Goal: Task Accomplishment & Management: Manage account settings

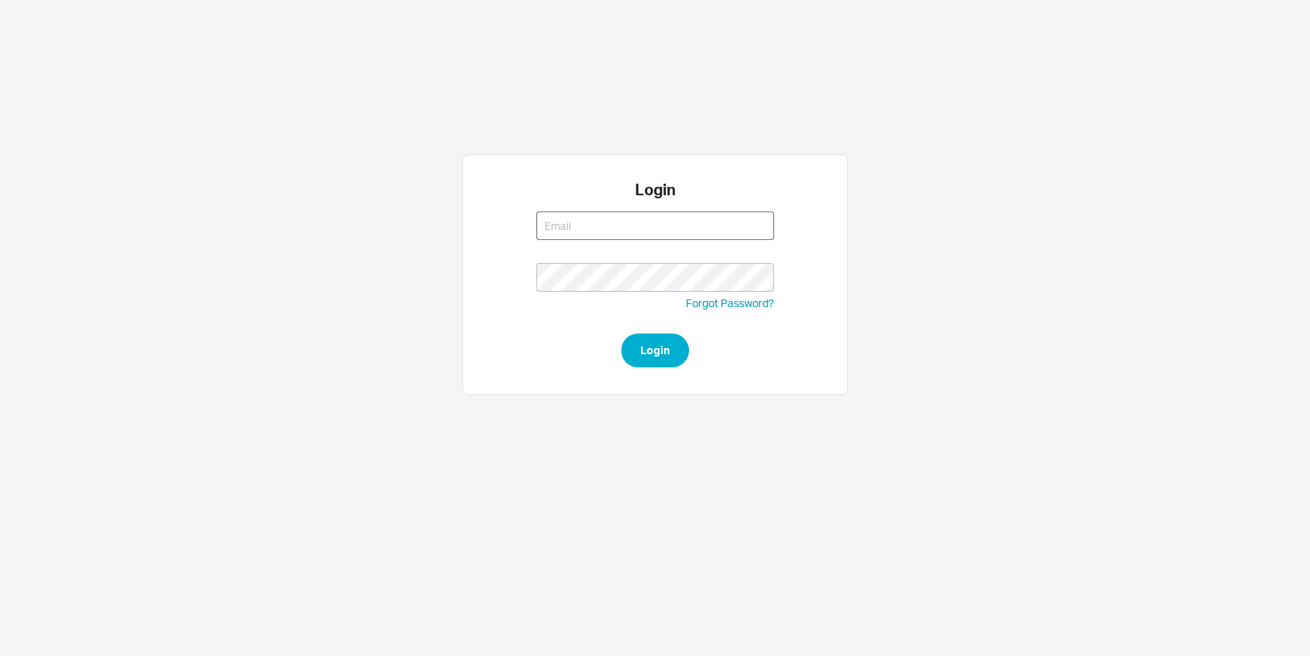
click at [548, 227] on input at bounding box center [655, 225] width 238 height 29
type input "nikki@qualitybath.com"
click at [660, 356] on button "Login" at bounding box center [655, 350] width 68 height 34
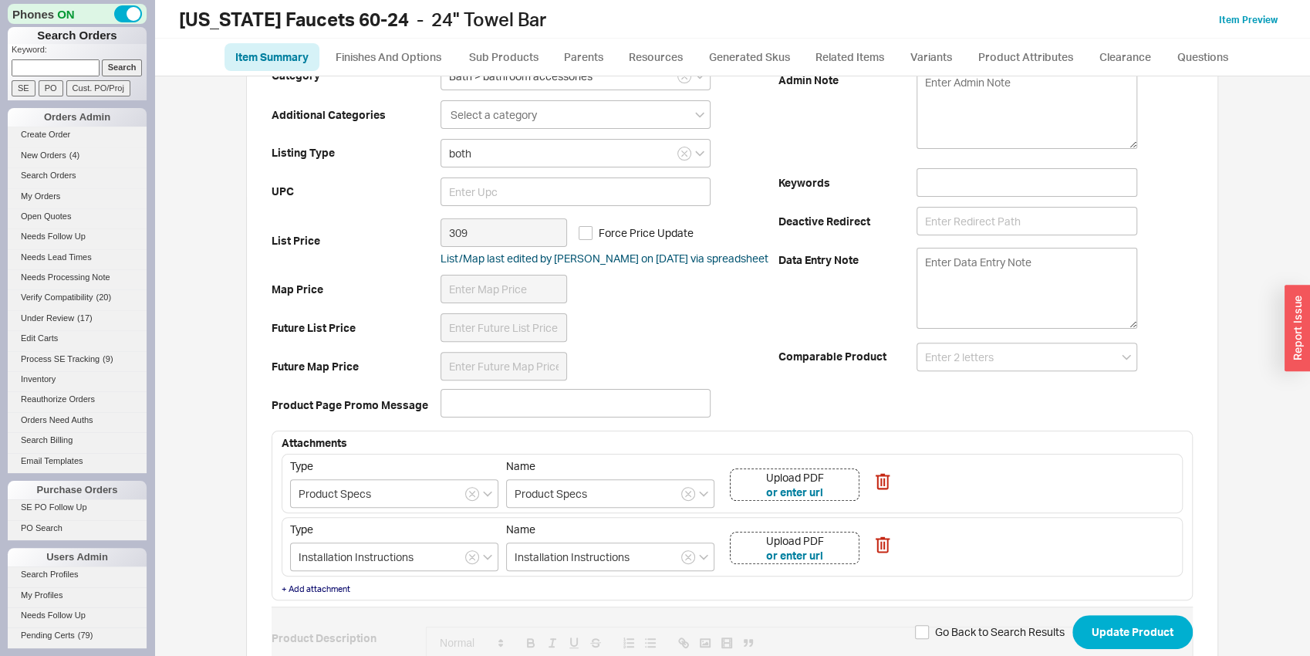
scroll to position [322, 0]
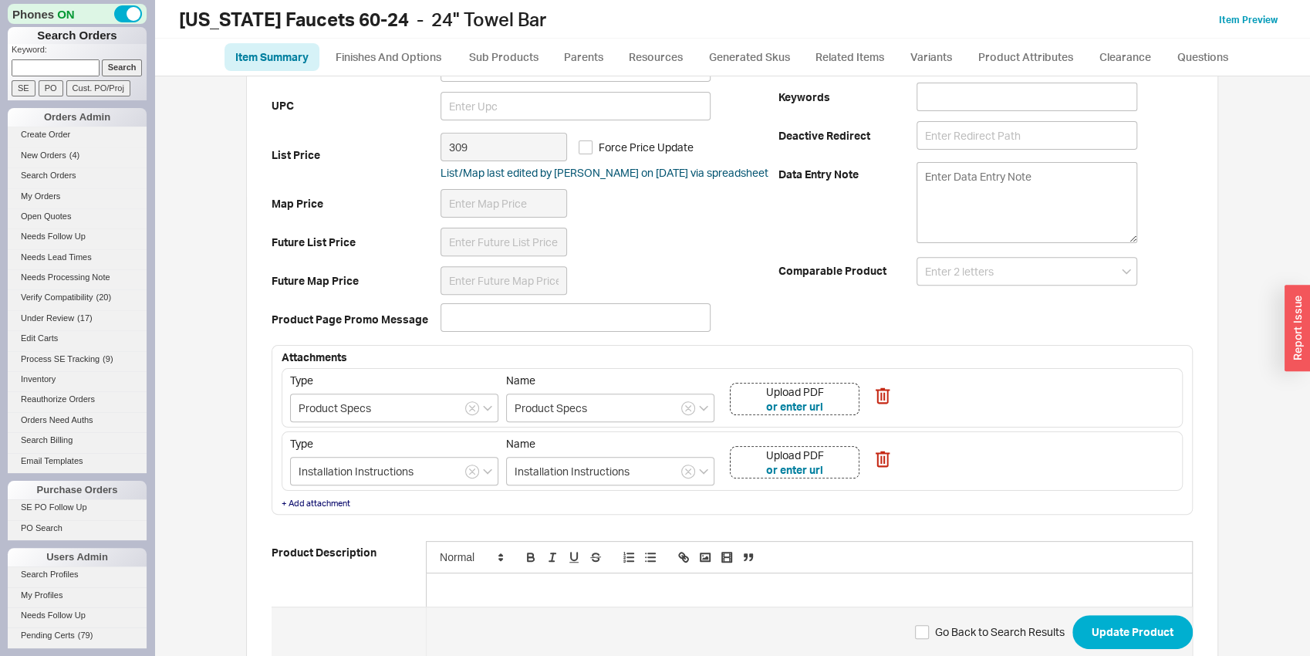
click at [836, 396] on div "Upload PDF or enter url" at bounding box center [795, 399] width 130 height 32
click at [832, 468] on div "Upload PDF or enter url" at bounding box center [795, 462] width 130 height 32
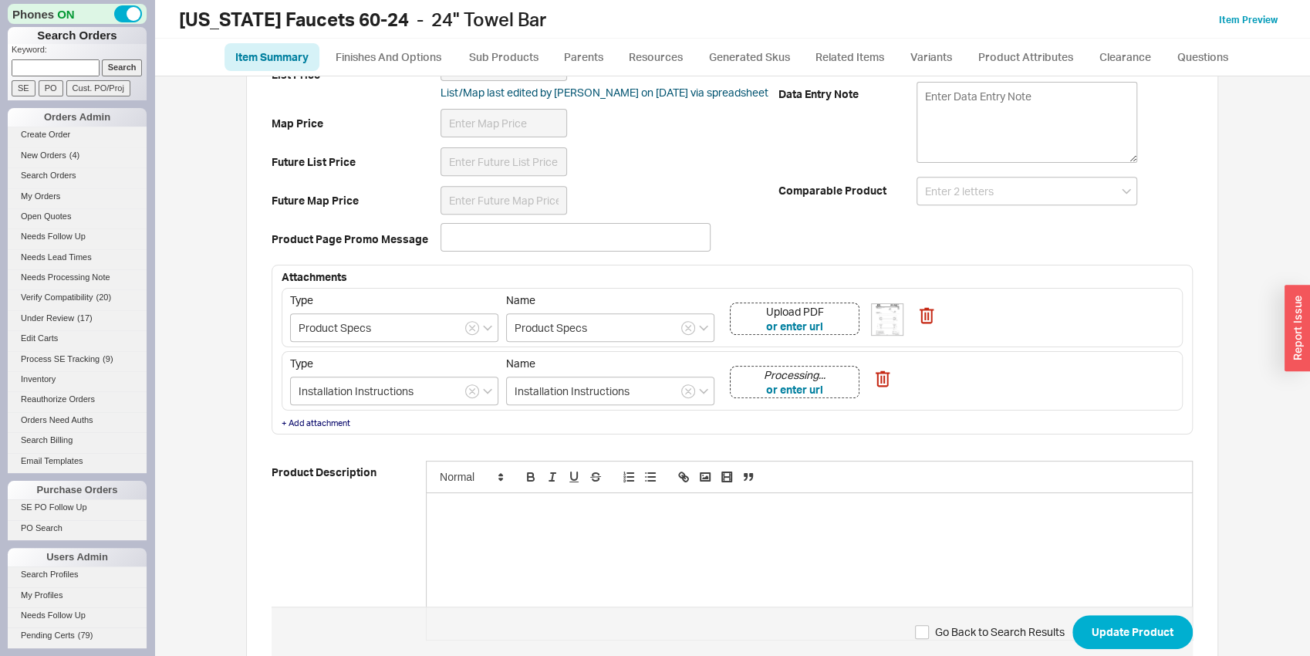
scroll to position [526, 0]
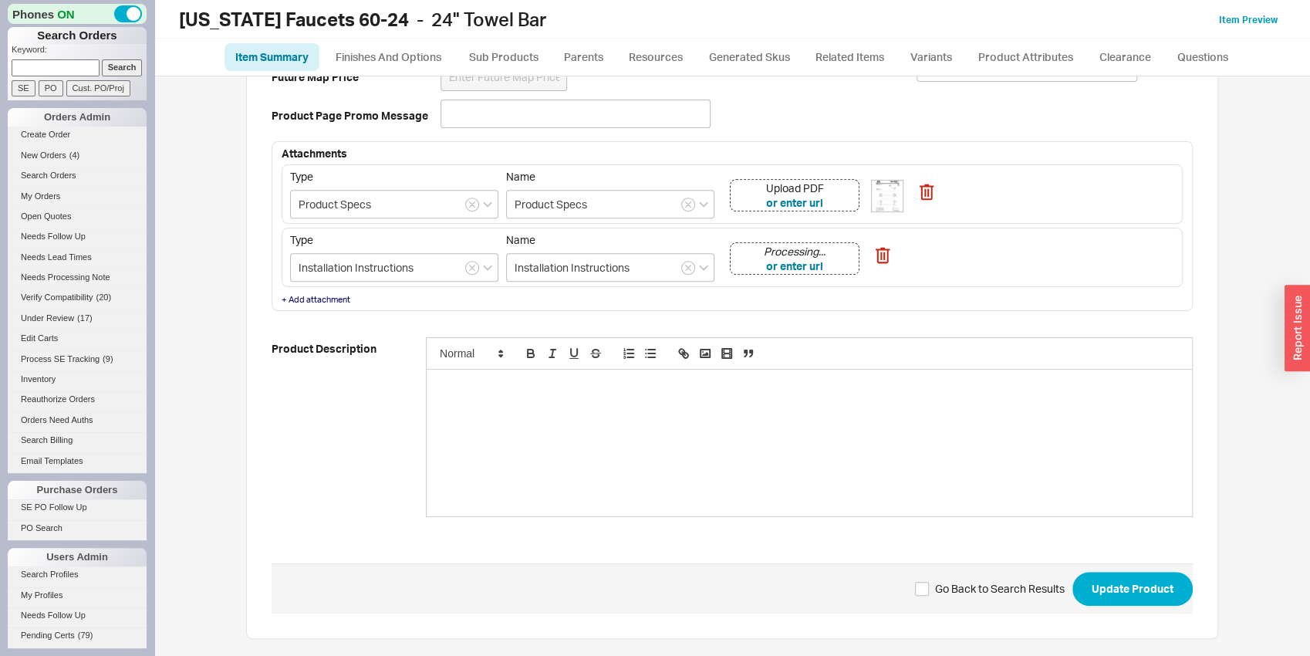
click at [446, 438] on div at bounding box center [809, 442] width 765 height 147
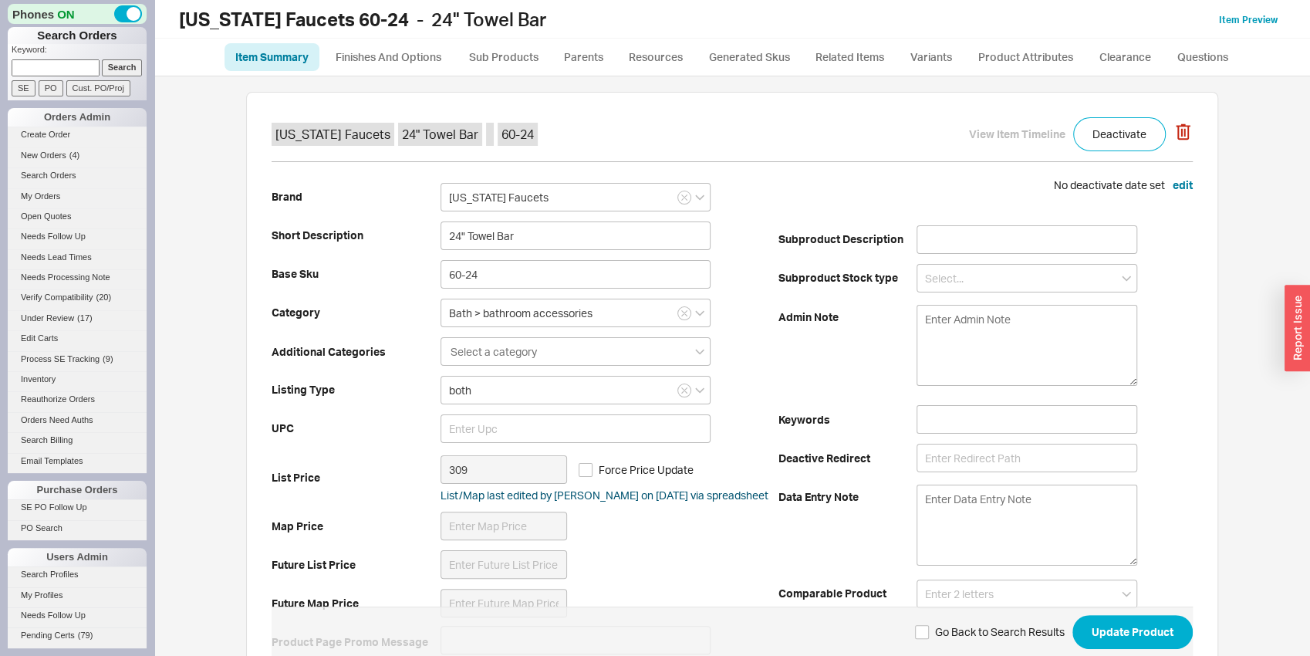
scroll to position [403, 0]
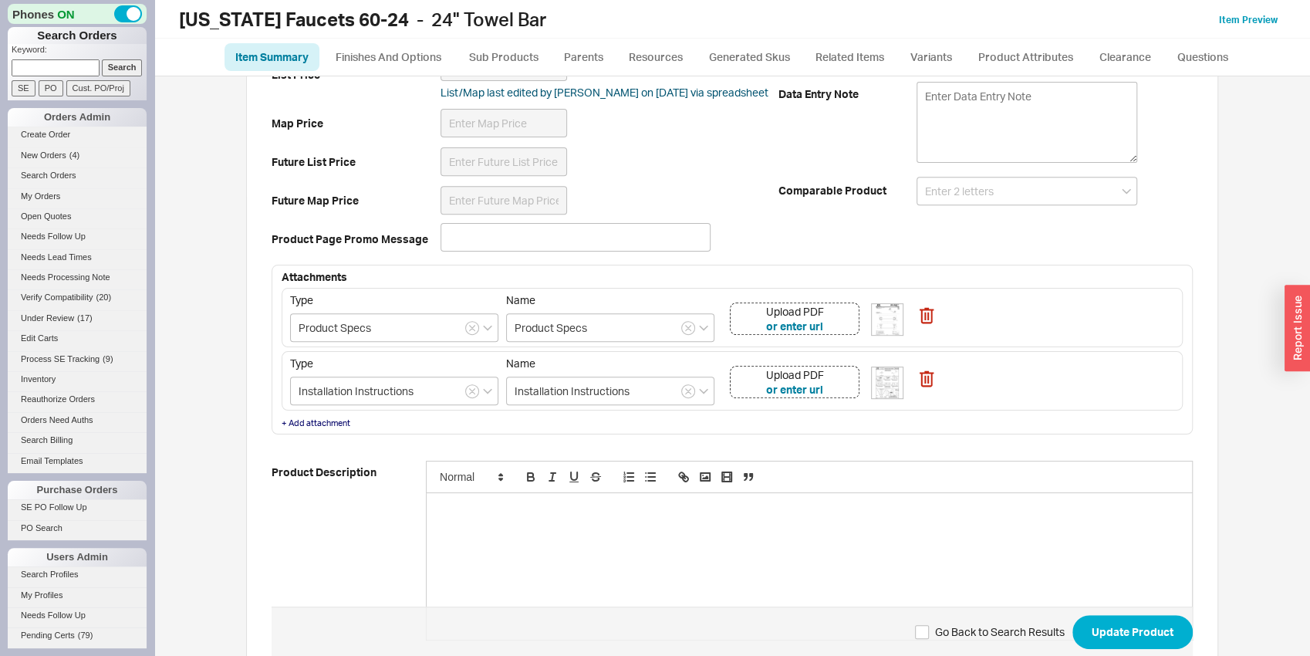
click at [1153, 650] on span "Go Back to Search Results Update Product" at bounding box center [732, 631] width 921 height 50
click at [1149, 641] on button "Update Product" at bounding box center [1132, 632] width 120 height 34
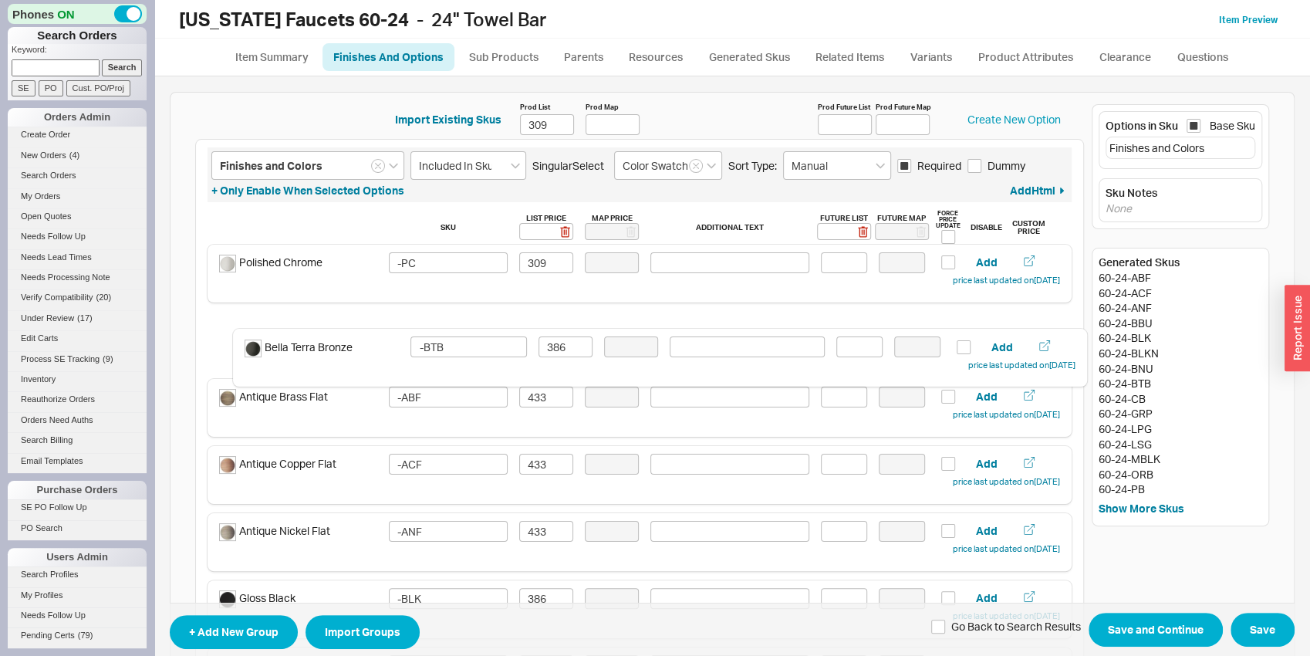
drag, startPoint x: 339, startPoint y: 545, endPoint x: 369, endPoint y: 362, distance: 186.0
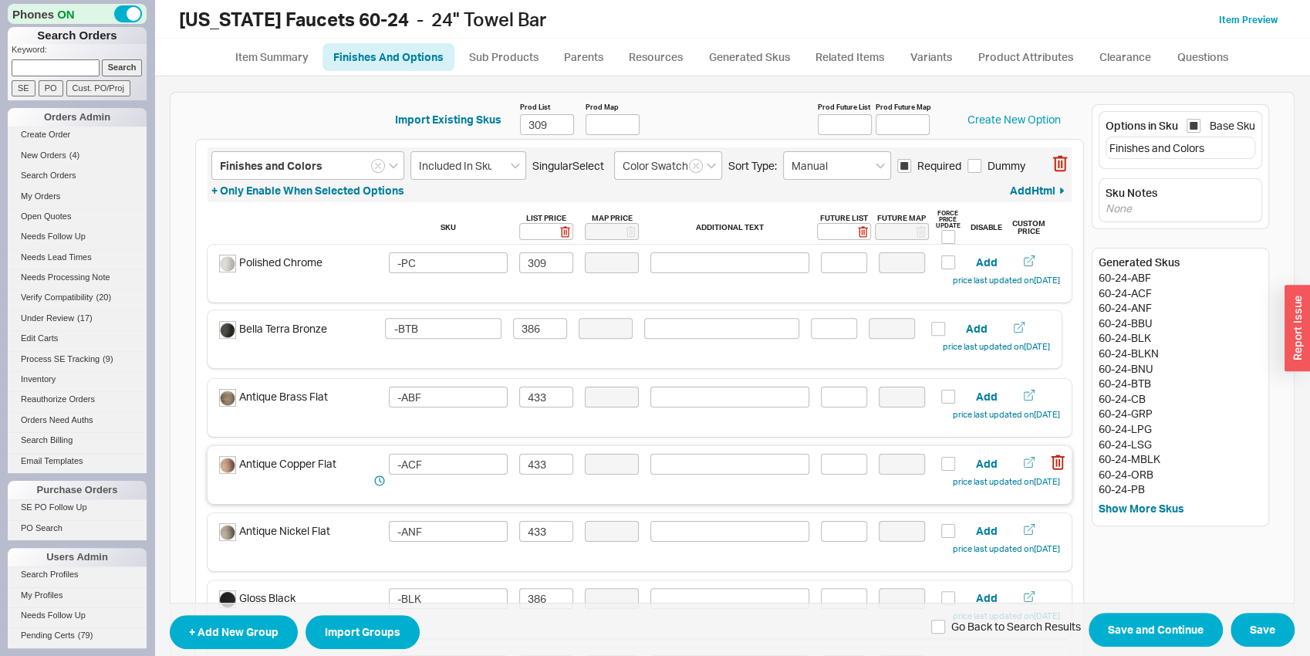
type input "-ABF"
type input "433"
type input "-ACF"
type input "-ANF"
type input "-BTB"
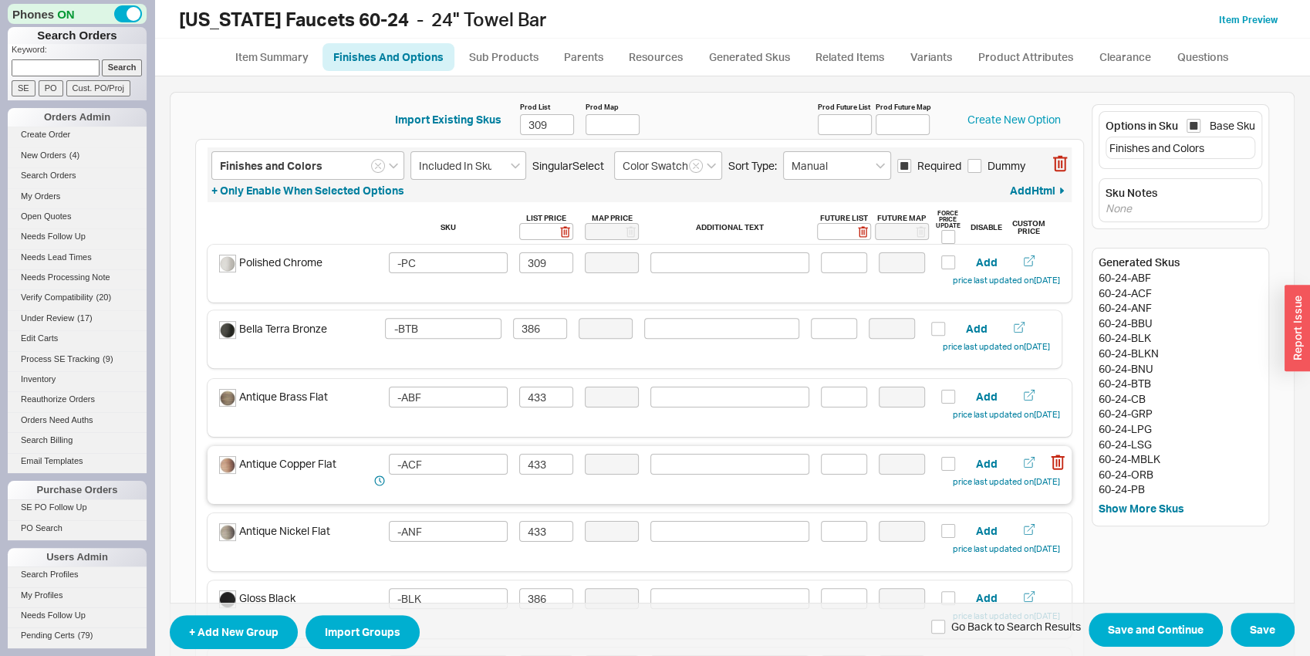
type input "386"
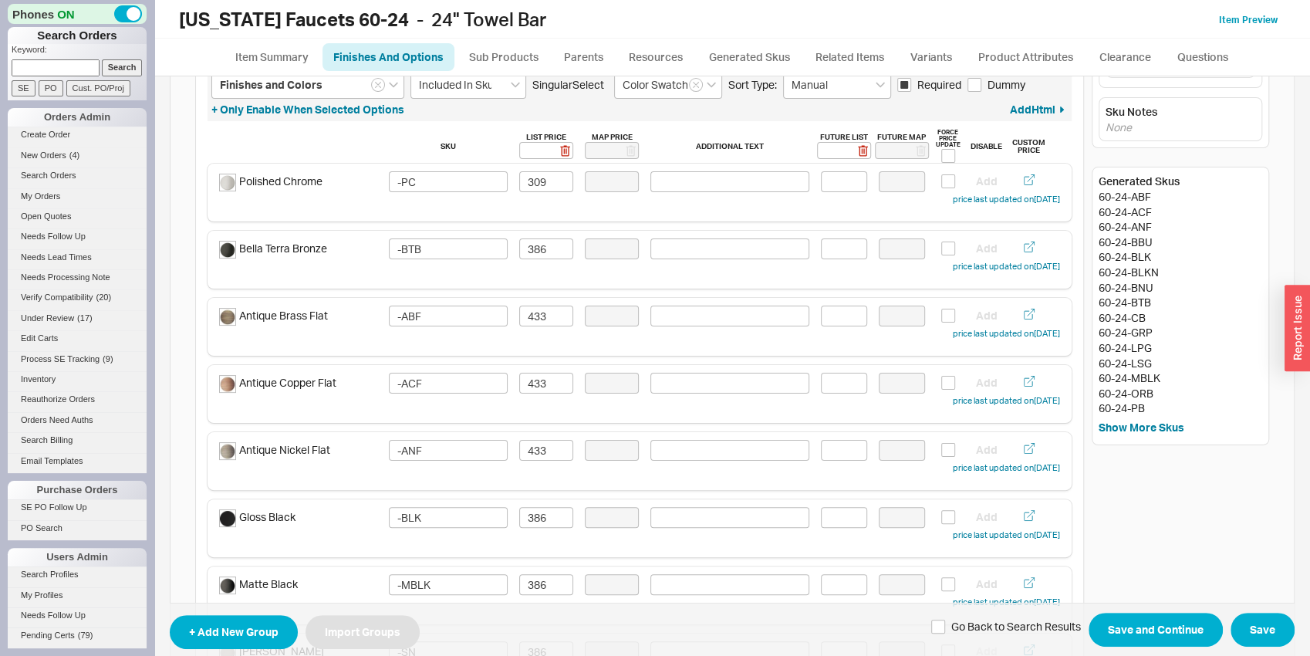
scroll to position [82, 0]
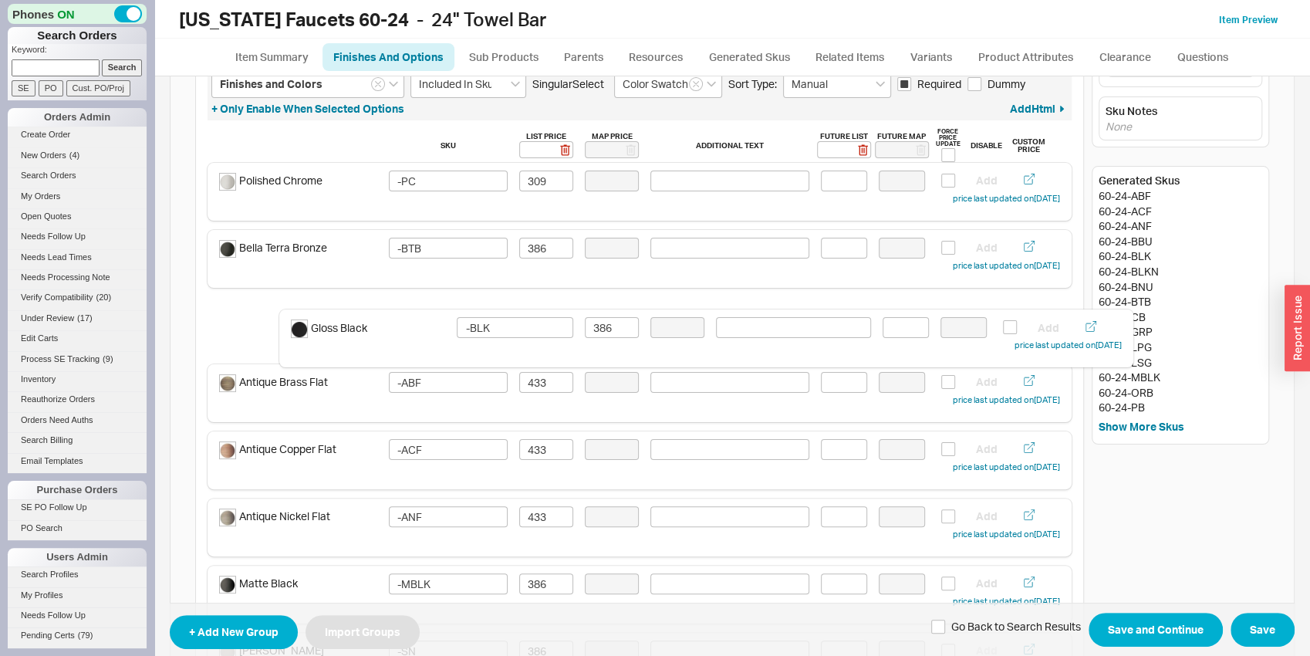
drag, startPoint x: 319, startPoint y: 539, endPoint x: 398, endPoint y: 338, distance: 216.4
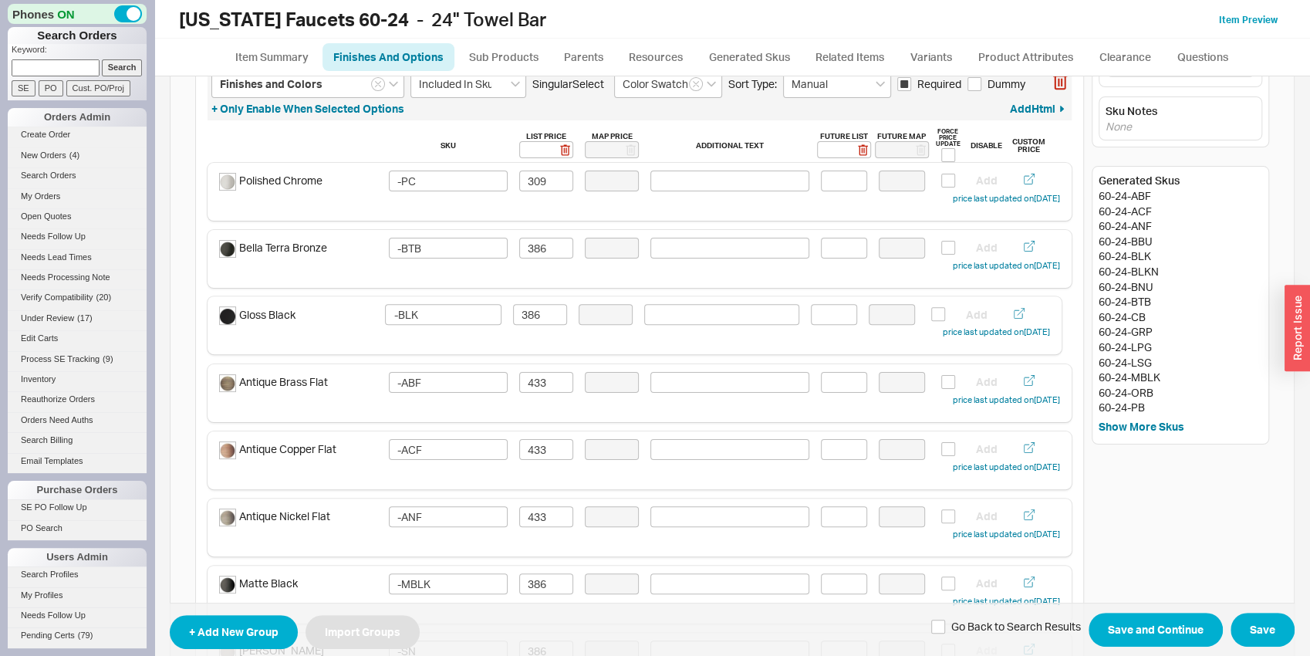
type input "-BLK"
type input "386"
type input "-ABF"
type input "433"
type input "-ACF"
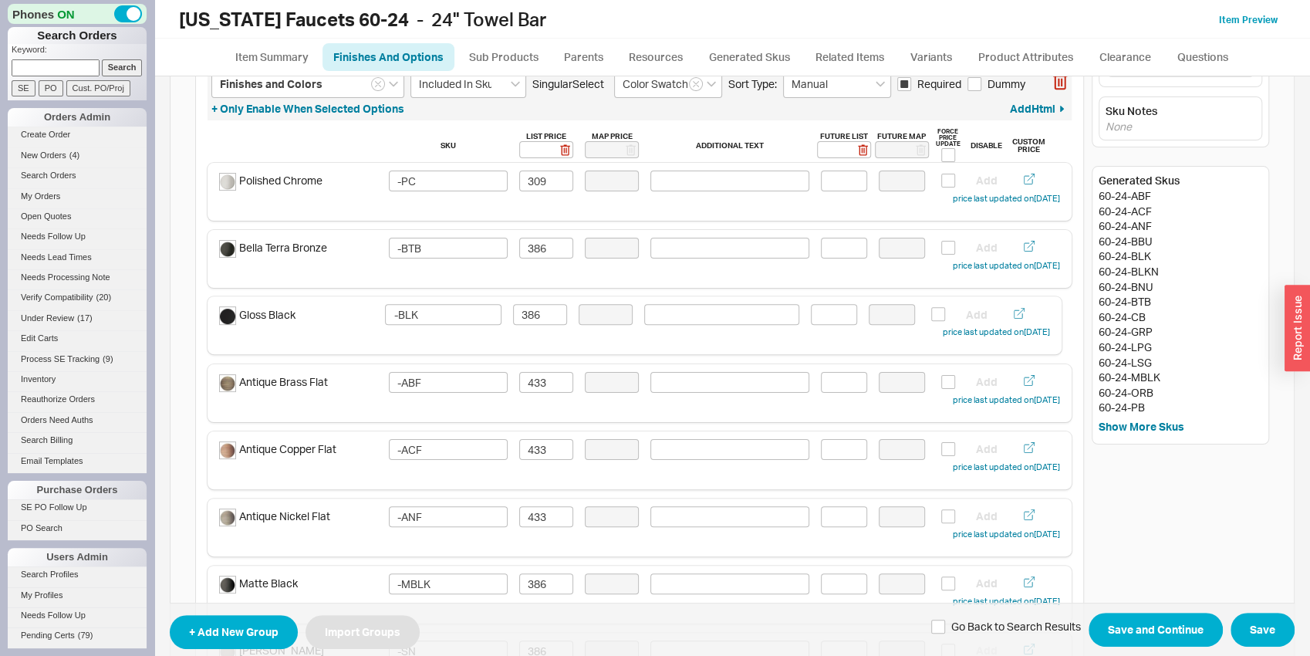
type input "-ANF"
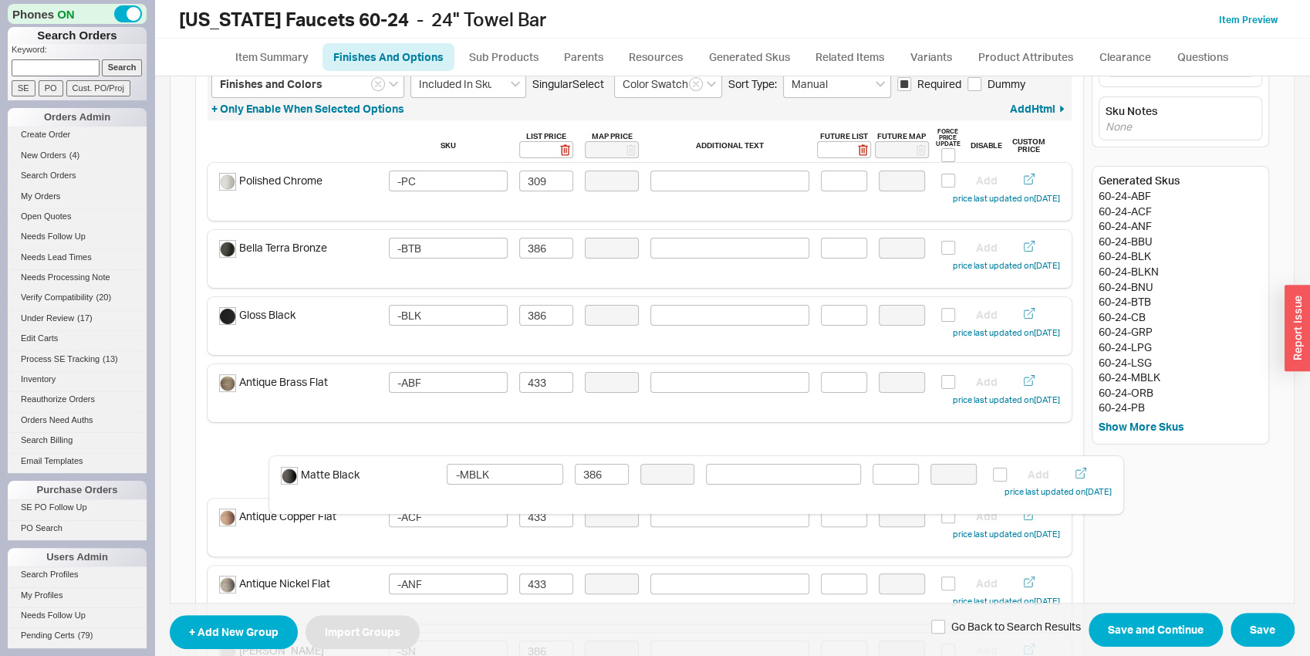
scroll to position [83, 0]
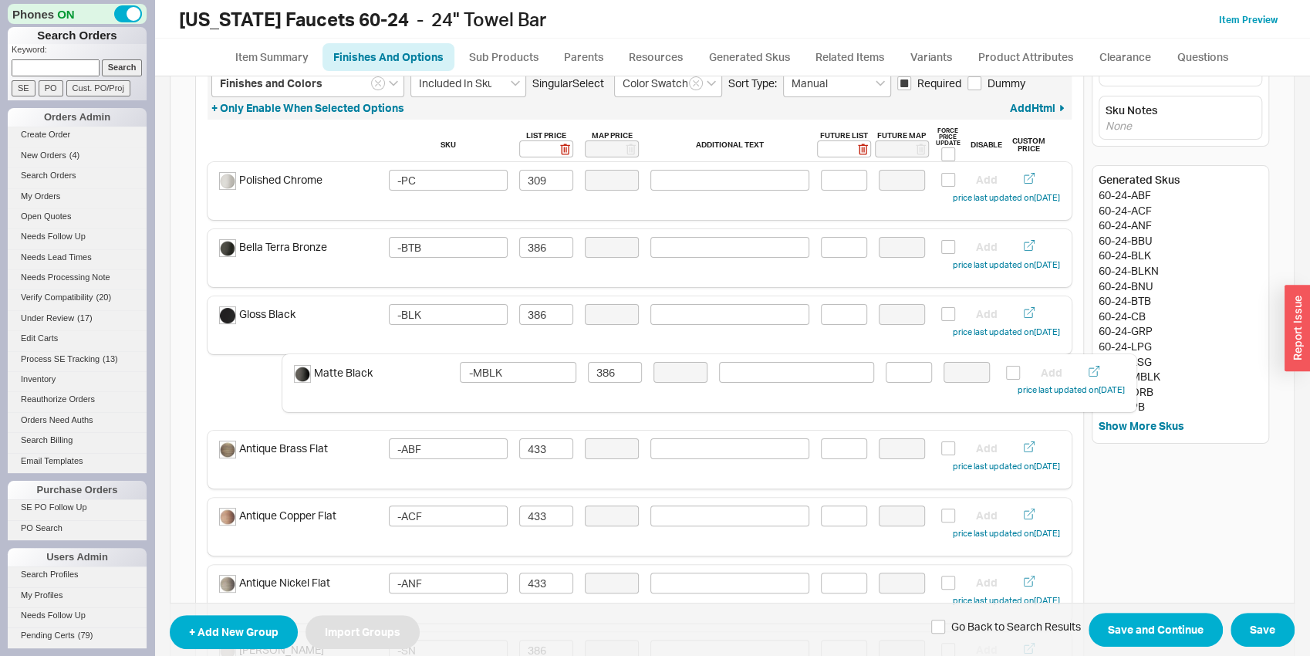
drag, startPoint x: 397, startPoint y: 481, endPoint x: 410, endPoint y: 379, distance: 102.7
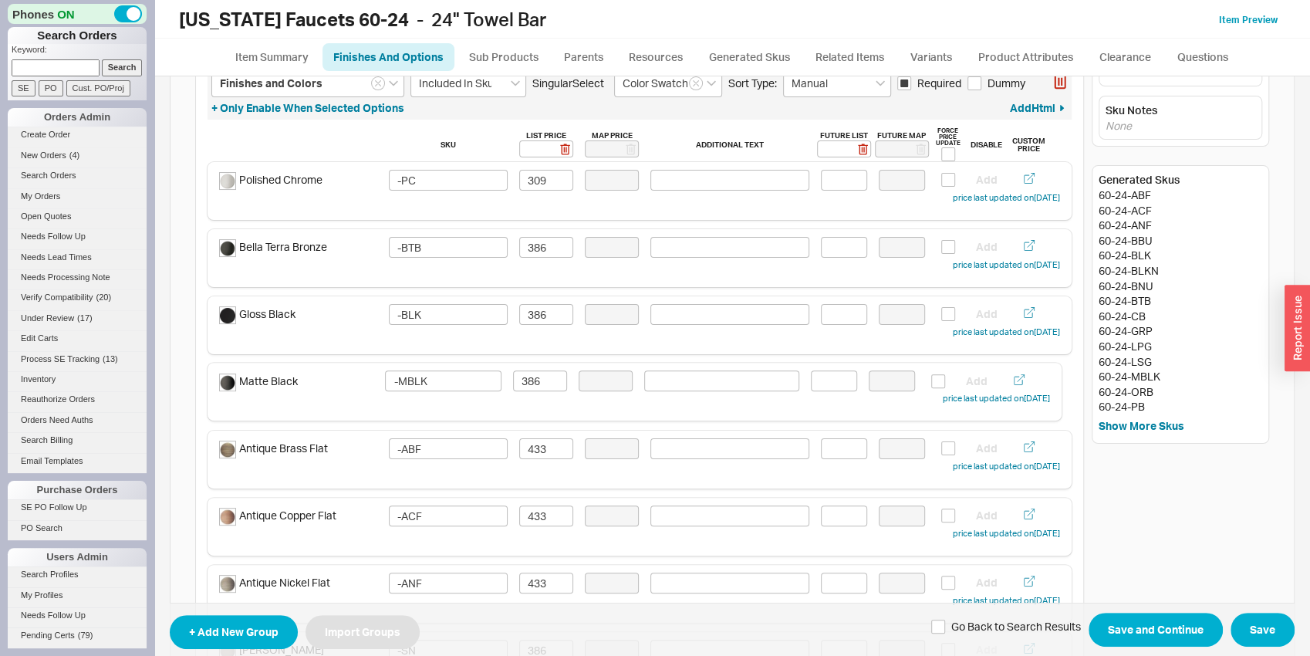
type input "-MBLK"
type input "386"
type input "-ABF"
type input "433"
type input "-ACF"
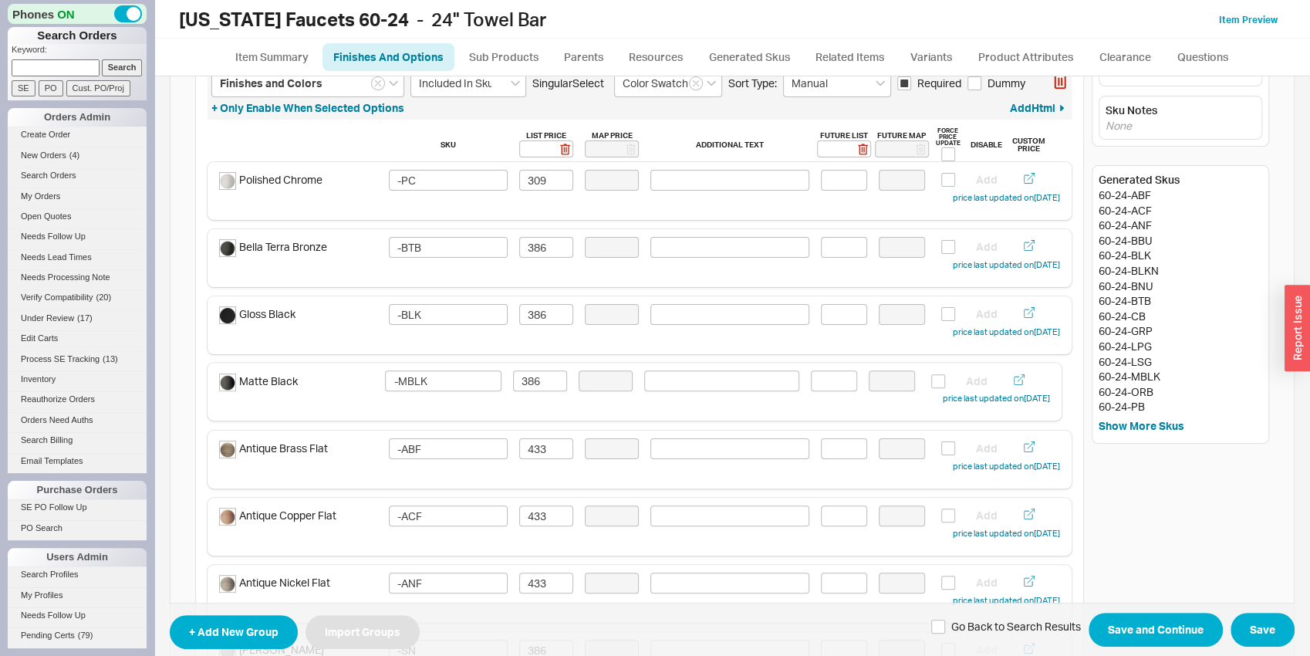
type input "-ANF"
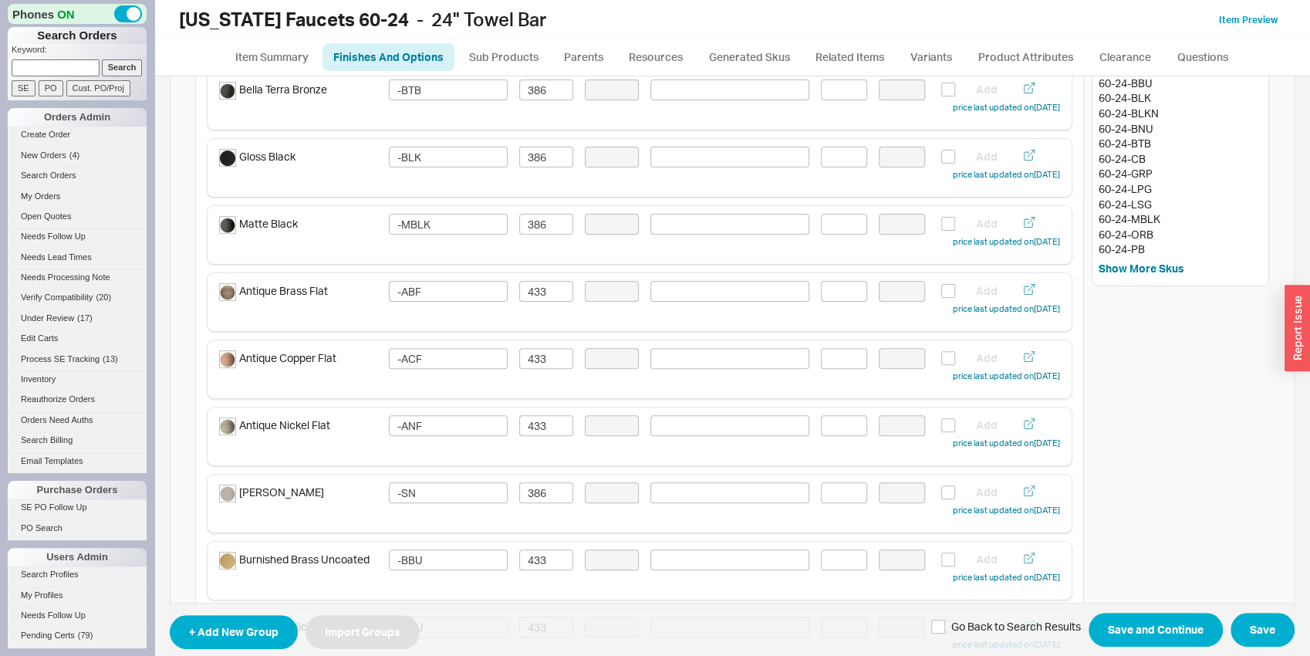
scroll to position [244, 0]
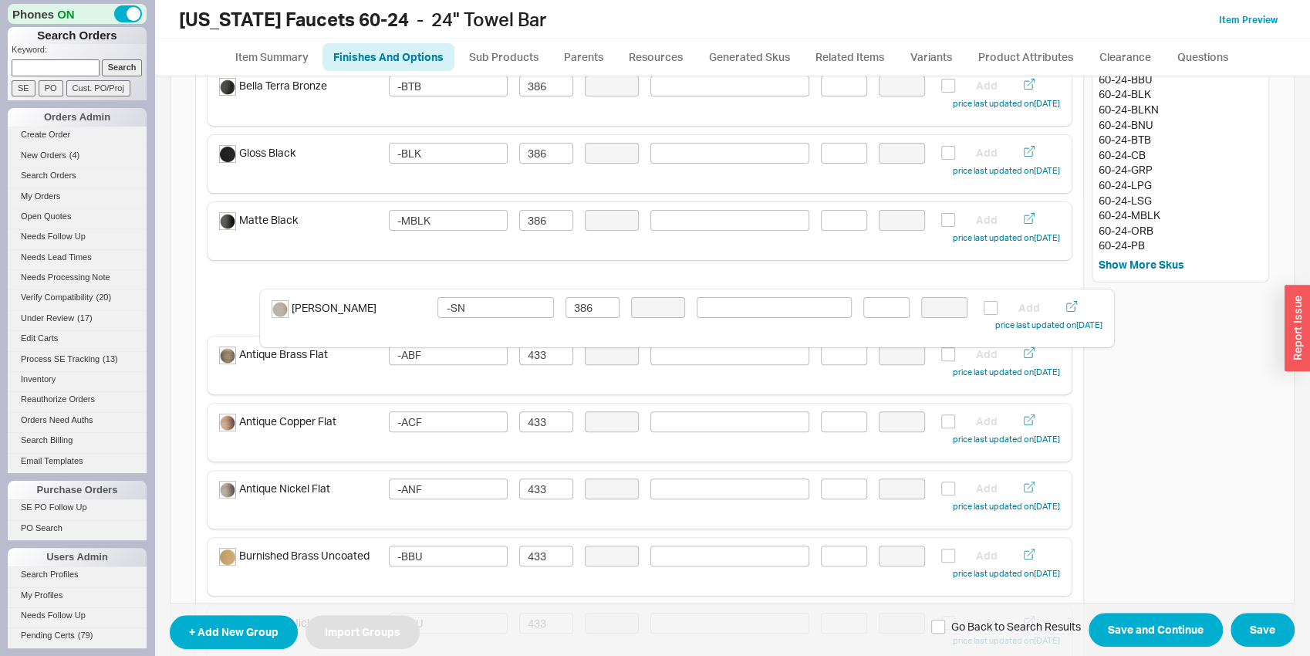
drag, startPoint x: 326, startPoint y: 511, endPoint x: 380, endPoint y: 325, distance: 194.3
type input "-SN"
type input "386"
type input "-ABF"
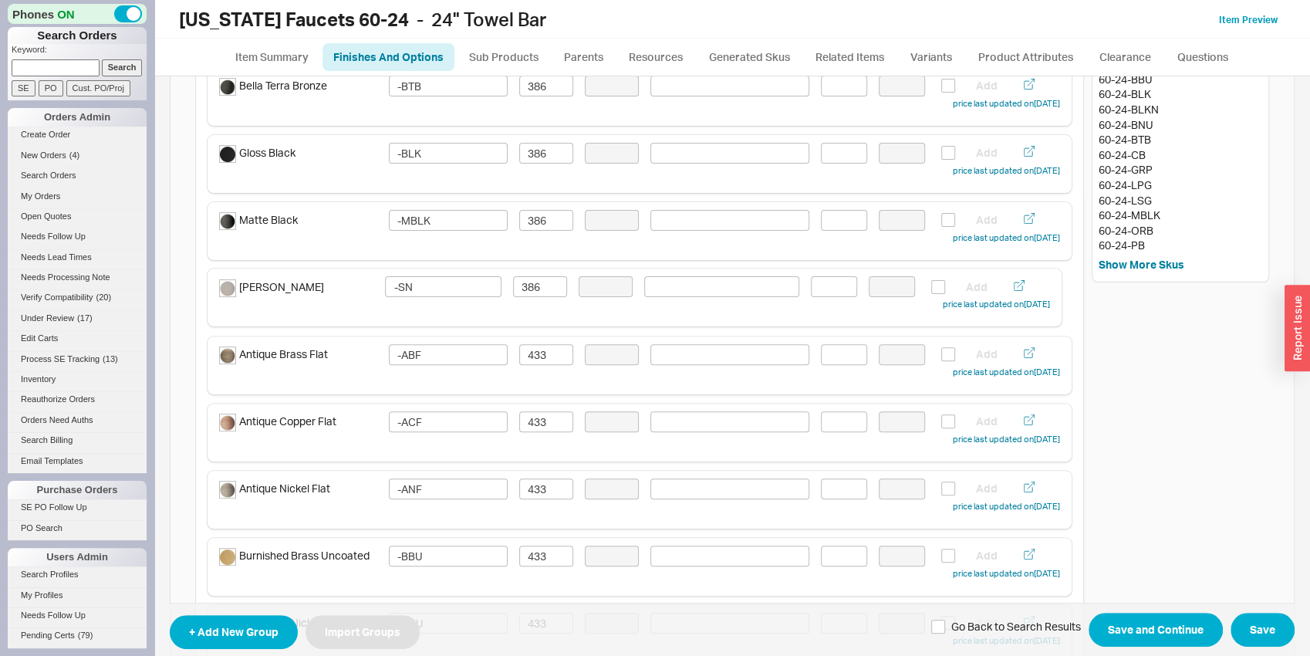
type input "433"
type input "-ACF"
type input "-ANF"
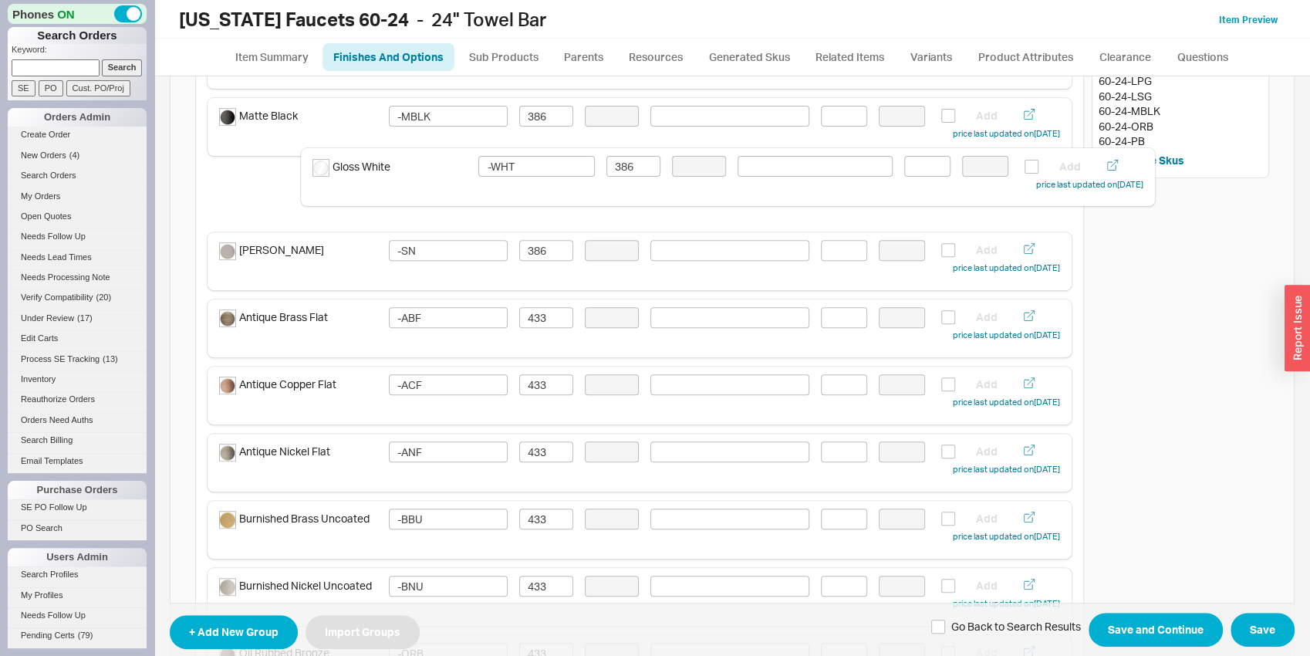
scroll to position [316, 0]
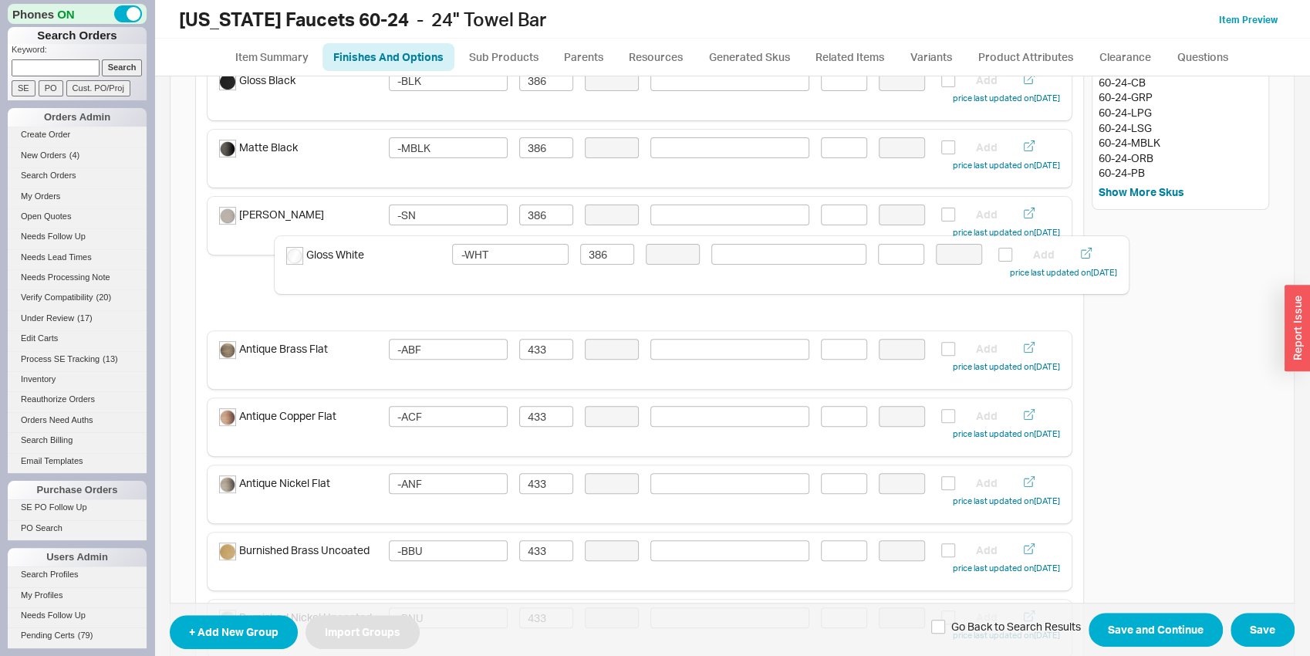
drag, startPoint x: 344, startPoint y: 450, endPoint x: 420, endPoint y: 264, distance: 201.0
type input "-BBU"
type input "-BNU"
type input "-ORB"
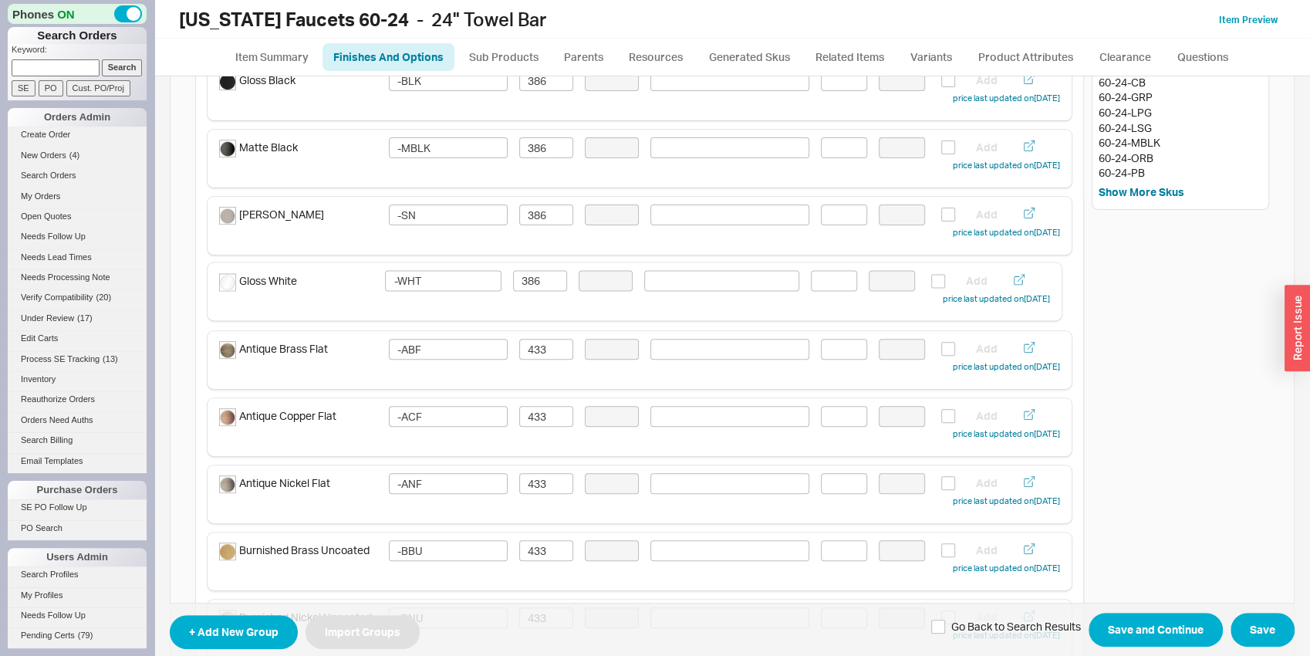
type input "-PB"
type input "-PBU"
type input "-PN"
type input "-USS"
type input "-BLKN"
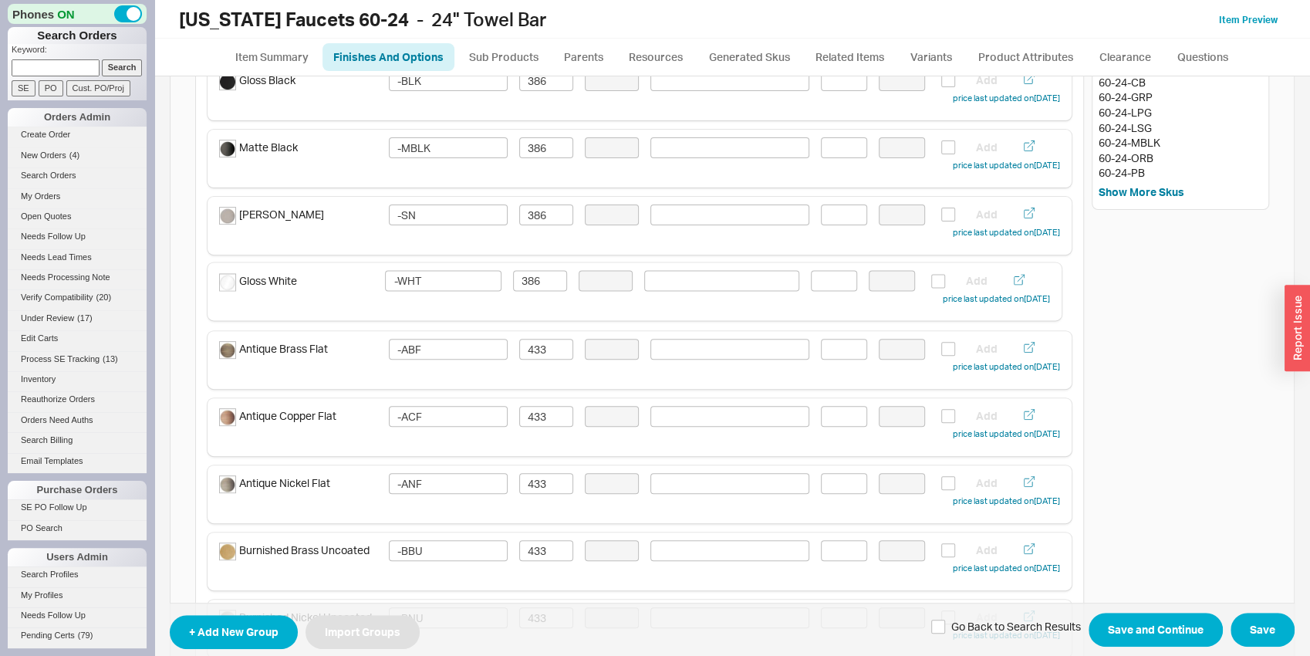
type input "510"
type input "-CB"
type input "-FRG"
type input "-GRP"
type input "-LPG"
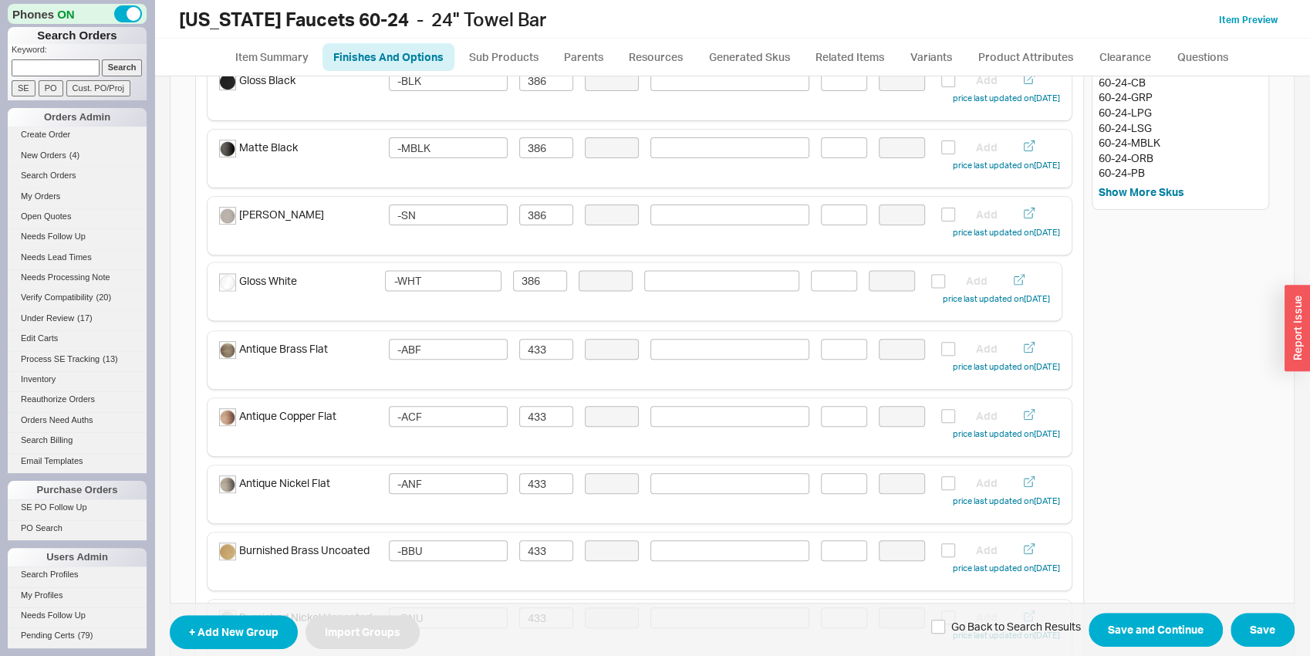
type input "-LSG"
type input "-SB"
type input "-SC"
type input "-SBZ"
type input "-MWHT"
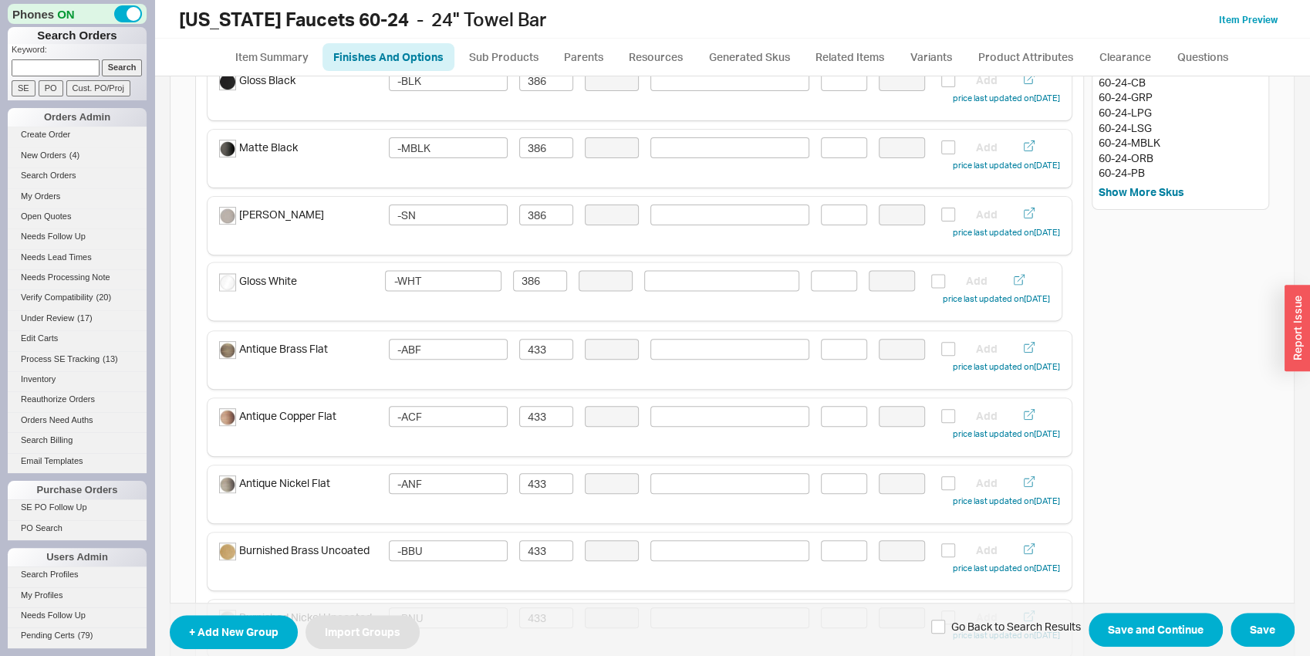
type input "386"
type input "-WHT"
type input "-ABF"
type input "433"
type input "-ACF"
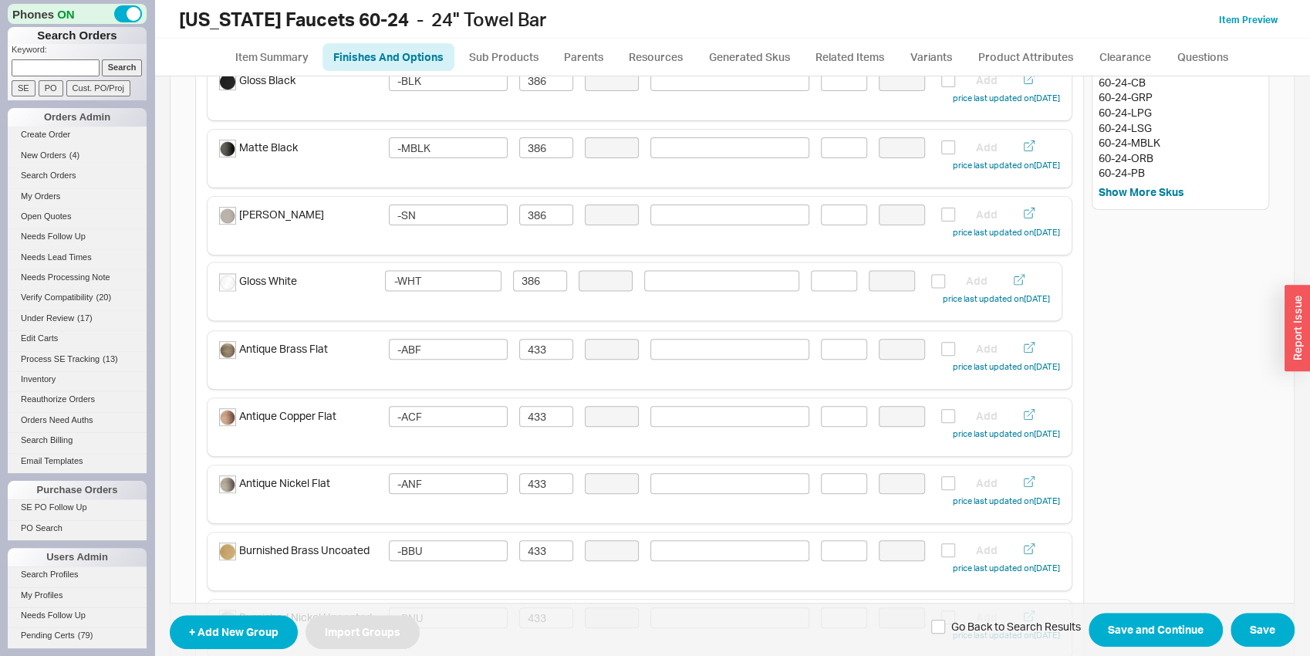
type input "-ANF"
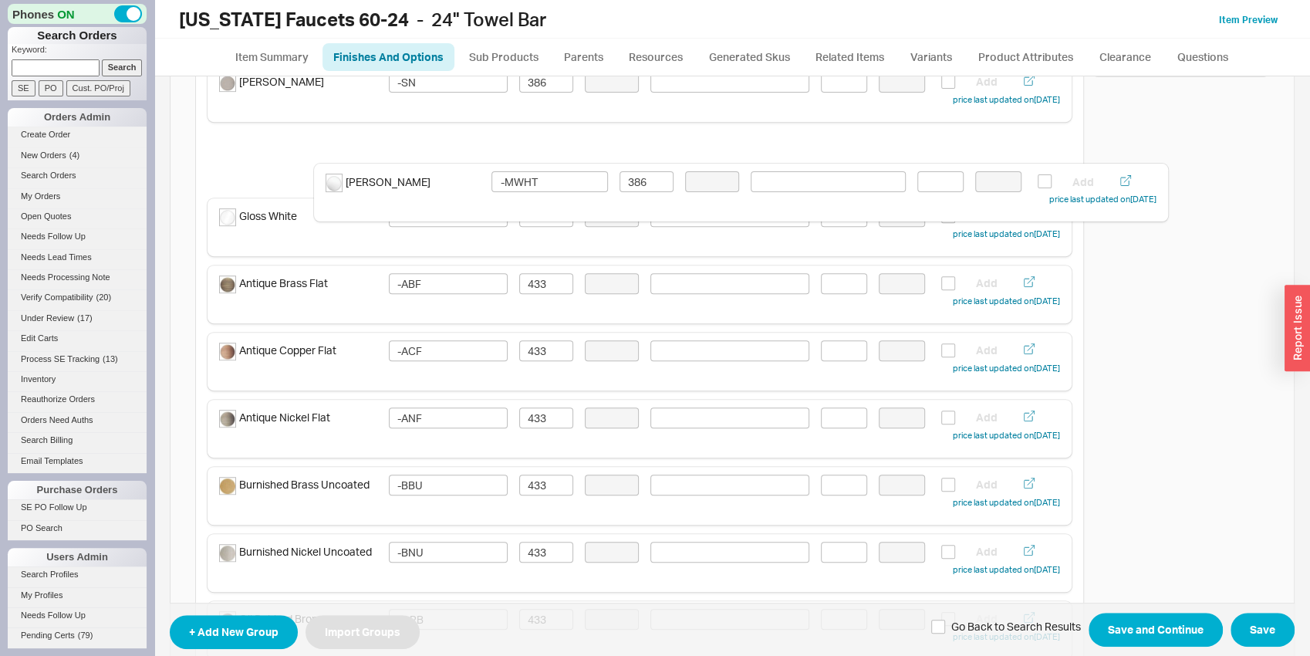
scroll to position [443, 0]
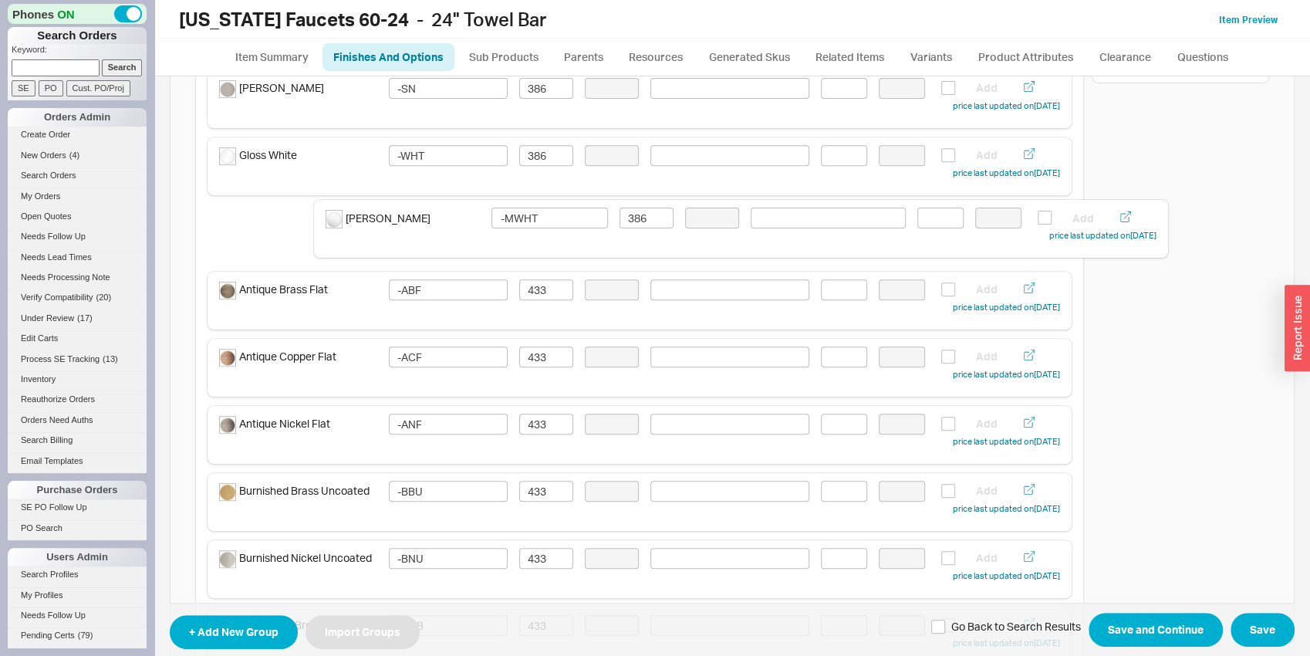
drag, startPoint x: 341, startPoint y: 515, endPoint x: 447, endPoint y: 231, distance: 303.2
click at [447, 231] on div "Finishes and Colors Included In Sku Singular Select Color Swatch Sort Type: Man…" at bounding box center [639, 644] width 889 height 1896
type input "-ABF"
type input "433"
type input "-ACF"
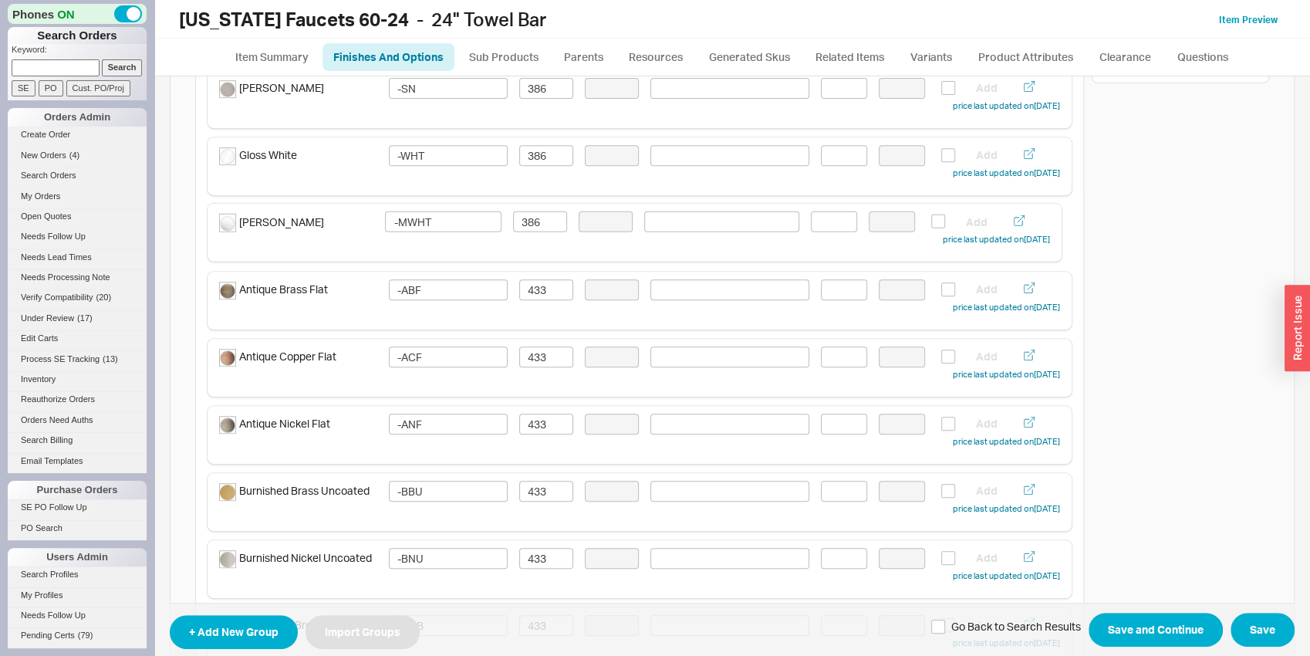
type input "-ANF"
type input "-BBU"
type input "-BNU"
type input "-ORB"
type input "-PB"
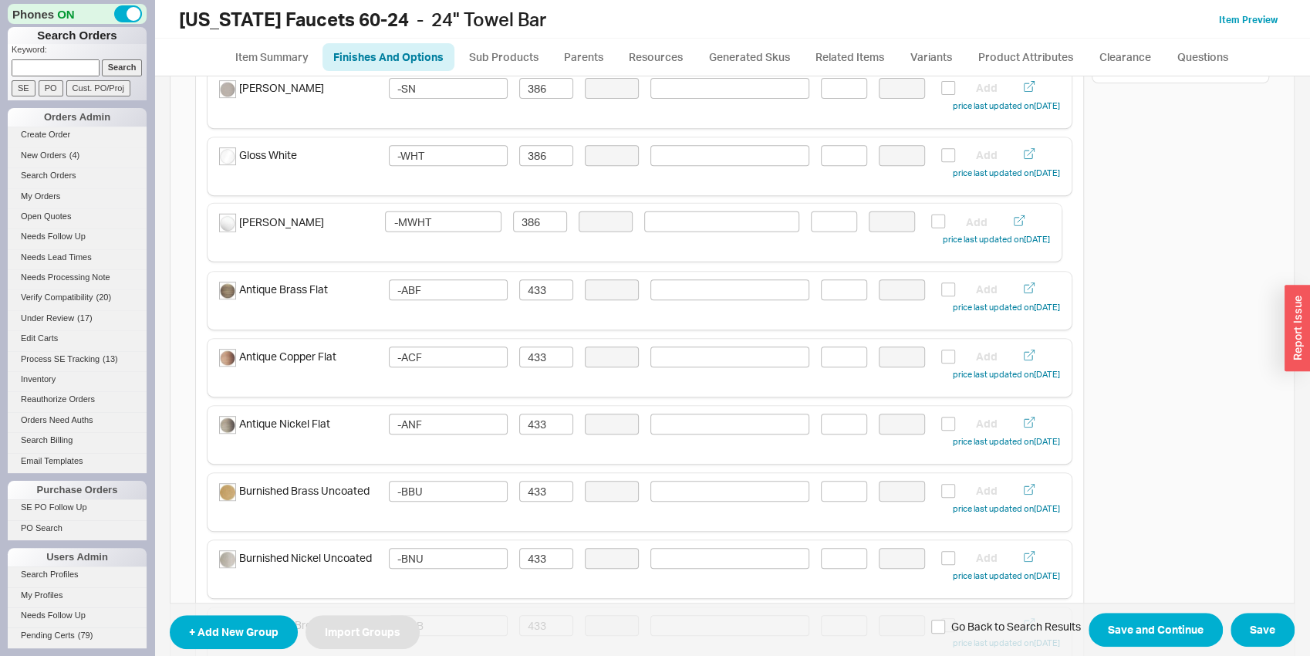
type input "-PBU"
type input "-PN"
type input "-USS"
type input "-BLKN"
type input "510"
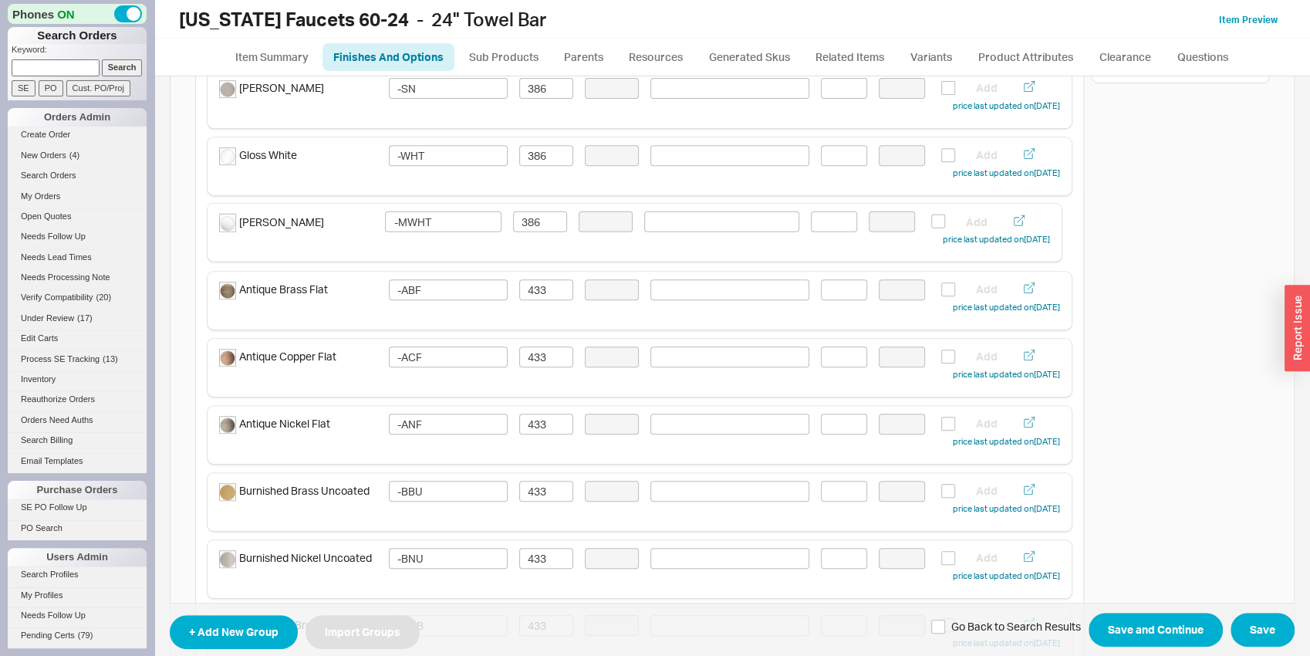
type input "-CB"
type input "-FRG"
type input "-GRP"
type input "-LPG"
type input "-LSG"
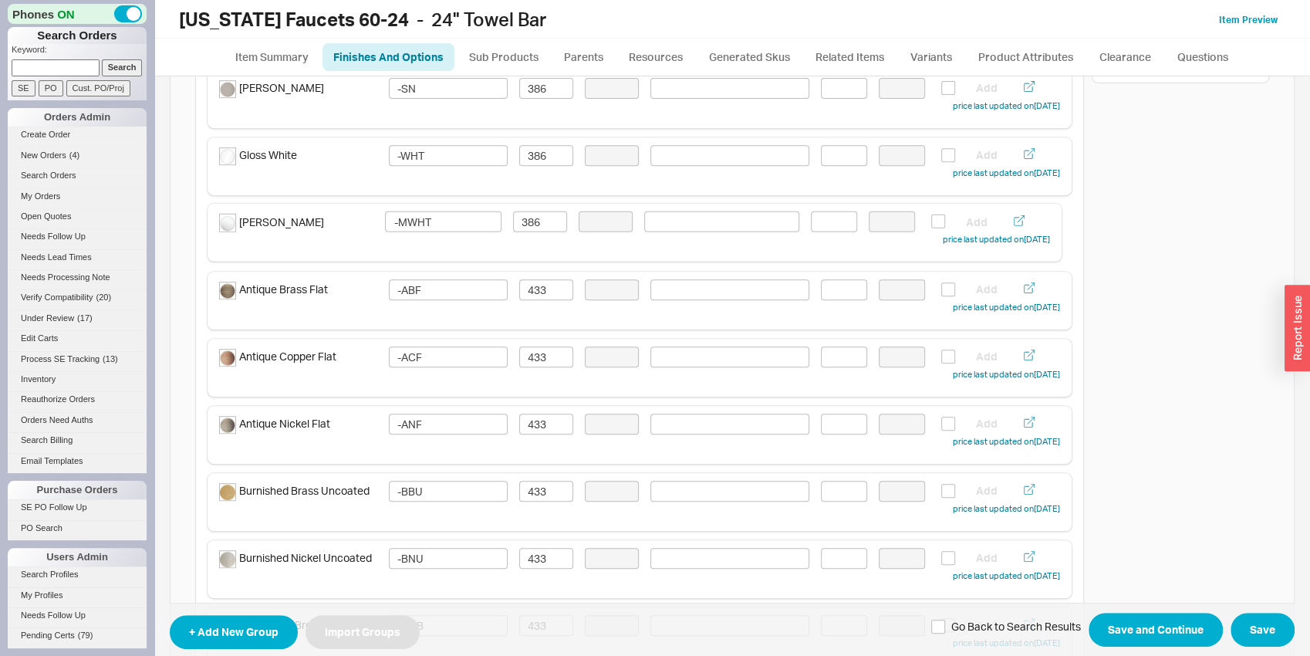
type input "-SB"
type input "-SC"
type input "-SBZ"
type input "-MWHT"
type input "386"
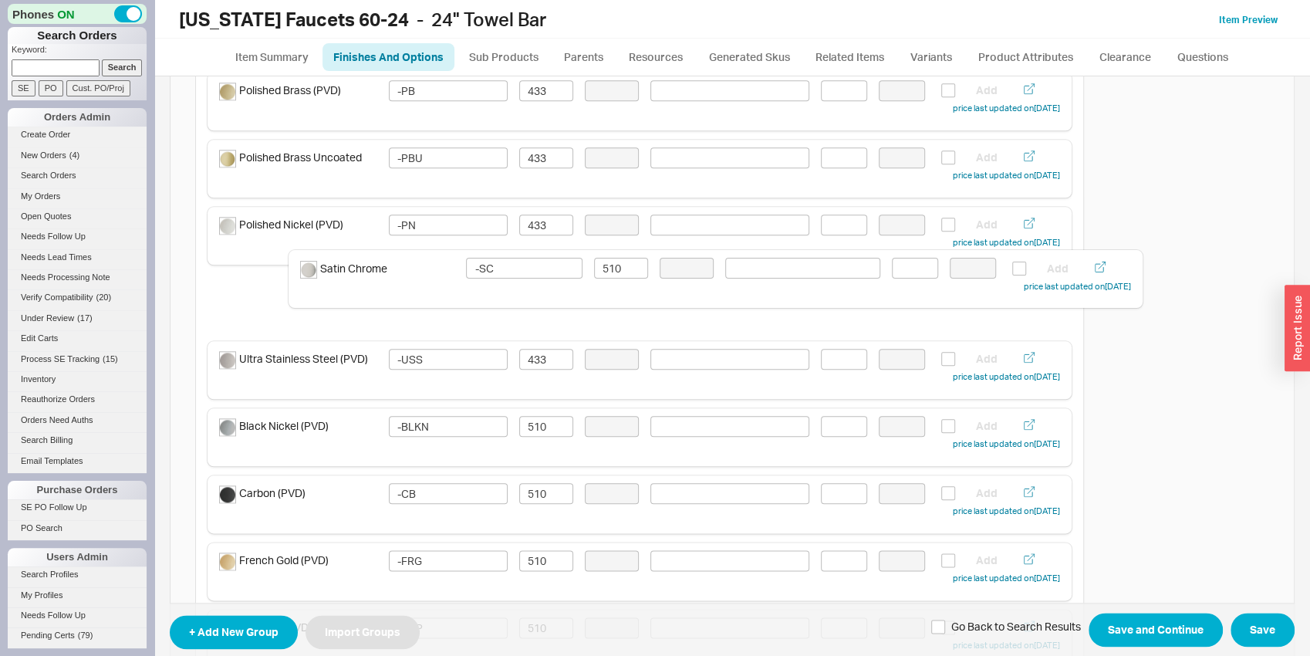
scroll to position [1044, 0]
drag, startPoint x: 319, startPoint y: 546, endPoint x: 393, endPoint y: 303, distance: 254.2
click at [393, 303] on div "Finishes and Colors Included In Sku Singular Select Color Swatch Sort Type: Man…" at bounding box center [639, 43] width 889 height 1896
type input "-USS"
type input "433"
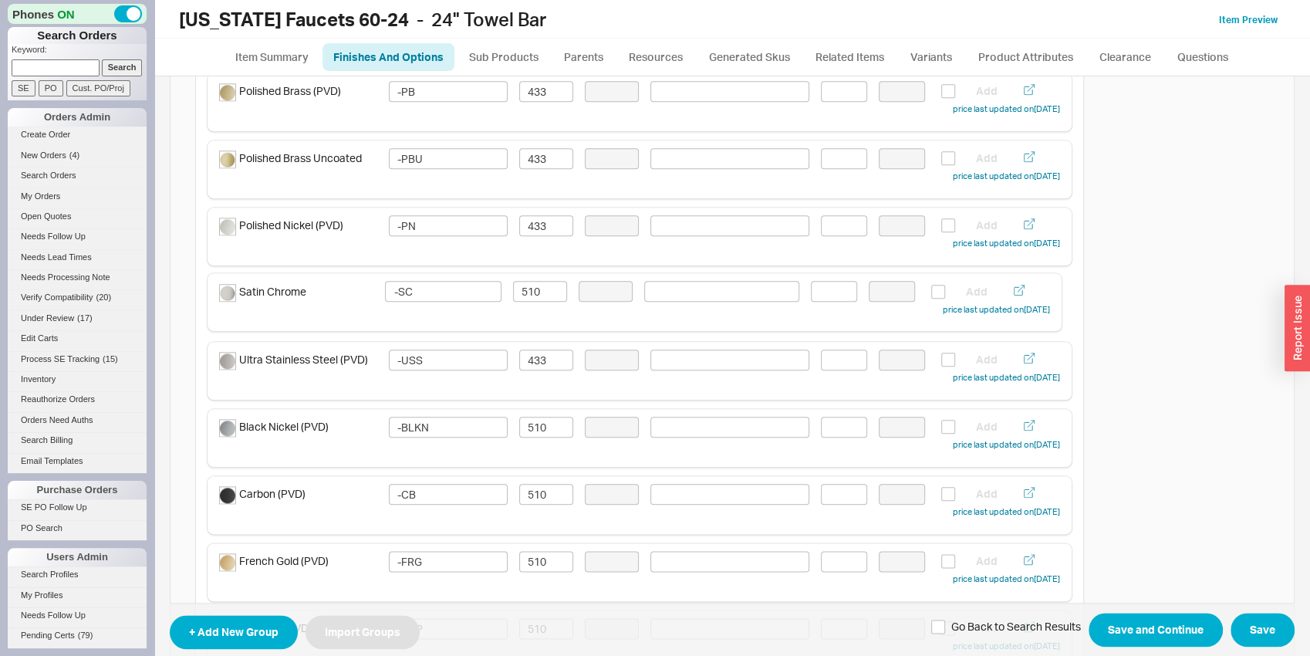
type input "-BLKN"
type input "510"
type input "-CB"
type input "-FRG"
type input "-GRP"
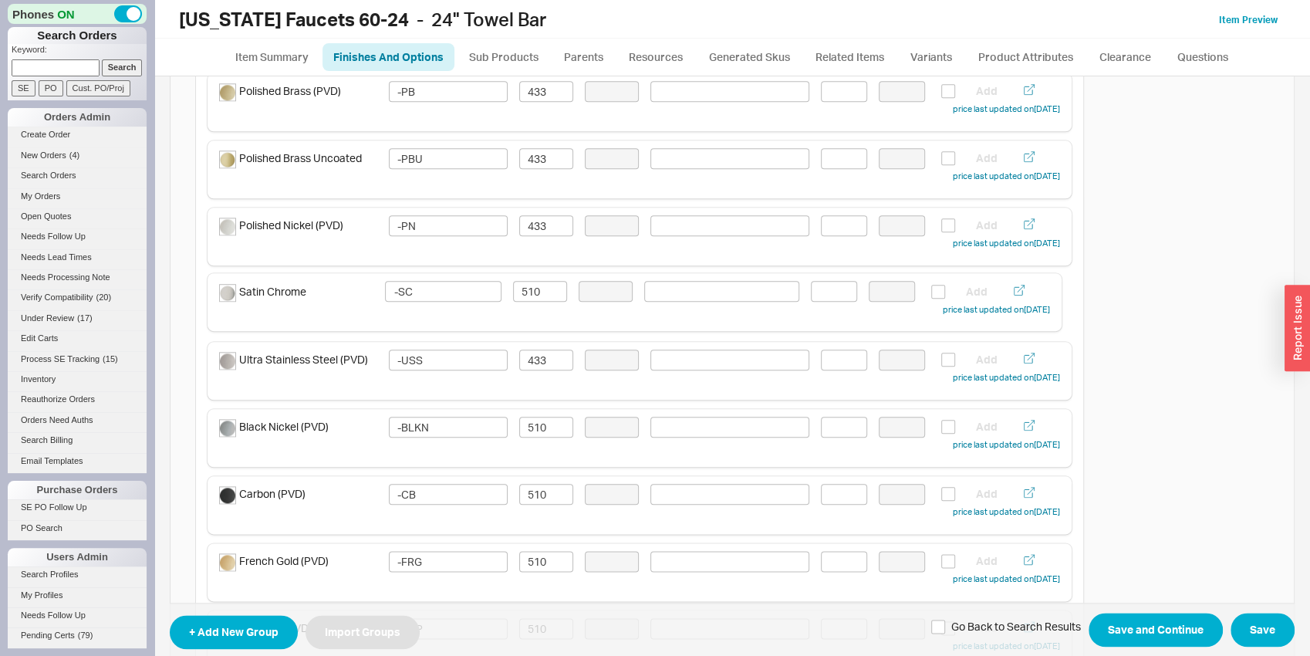
type input "-LPG"
type input "-LSG"
type input "-SB"
type input "-SC"
click at [531, 296] on input "510" at bounding box center [546, 292] width 54 height 21
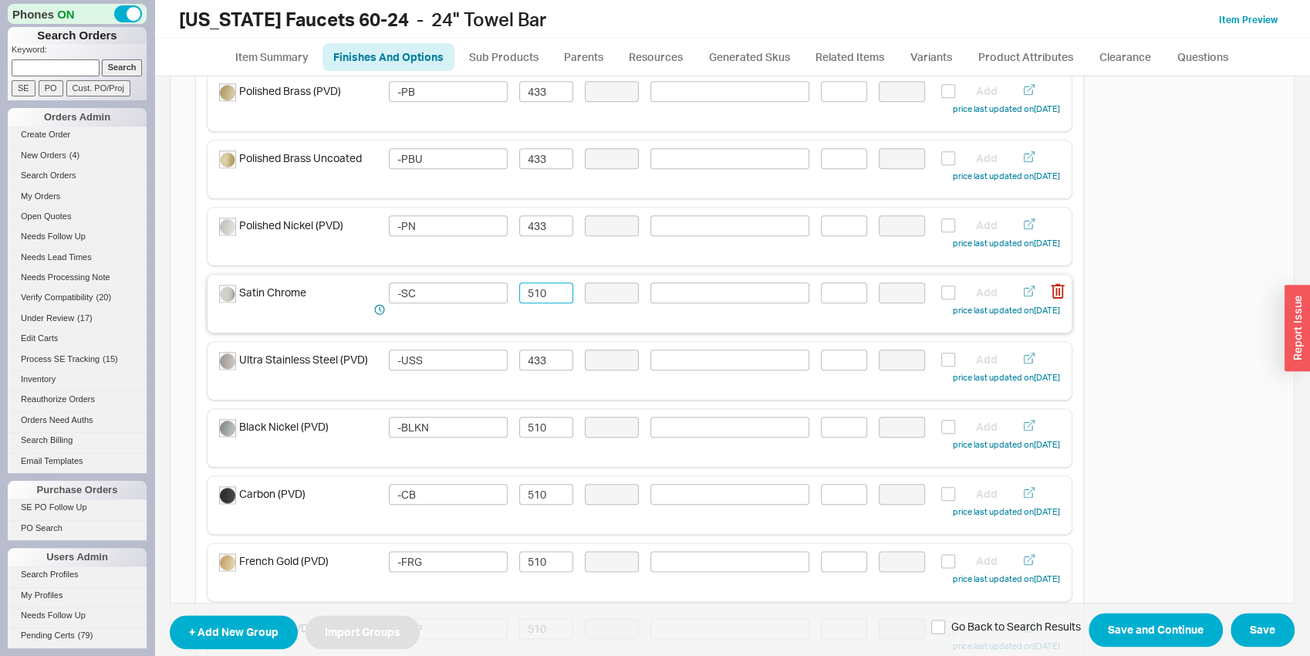
click at [531, 295] on input "510" at bounding box center [546, 292] width 54 height 21
click at [481, 327] on div "Satin Chrome -SC 433 Add price last updated on 03/17/2025" at bounding box center [640, 304] width 864 height 58
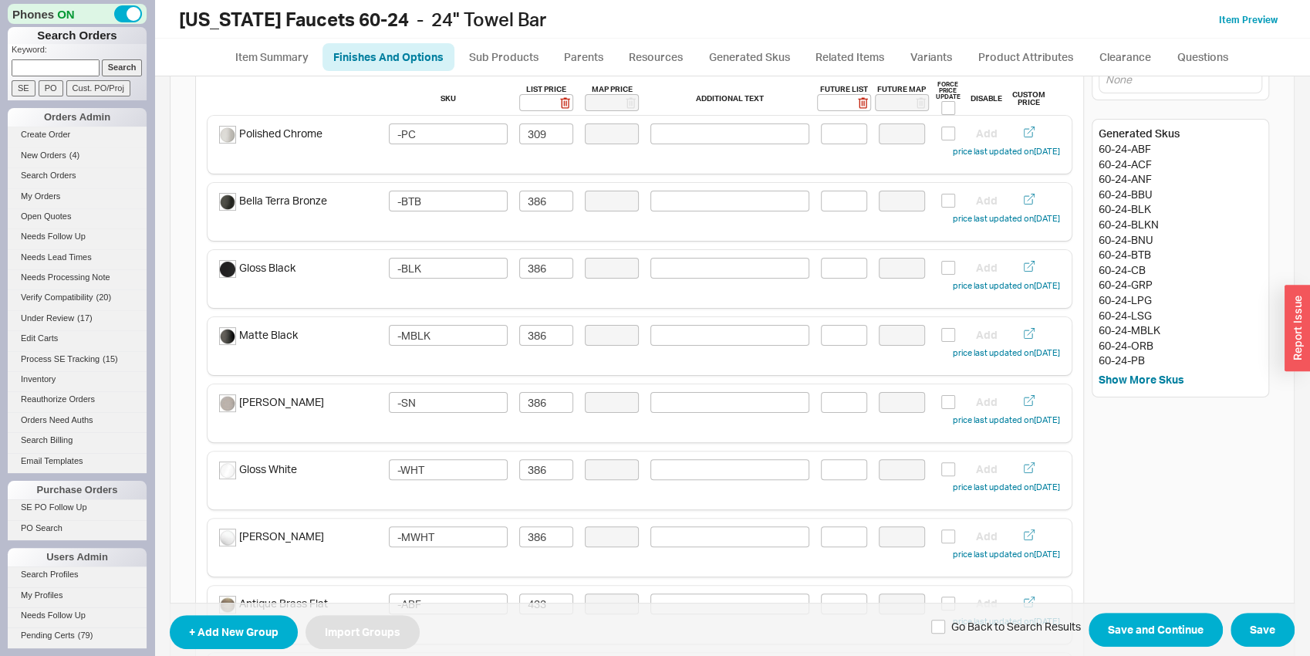
scroll to position [0, 0]
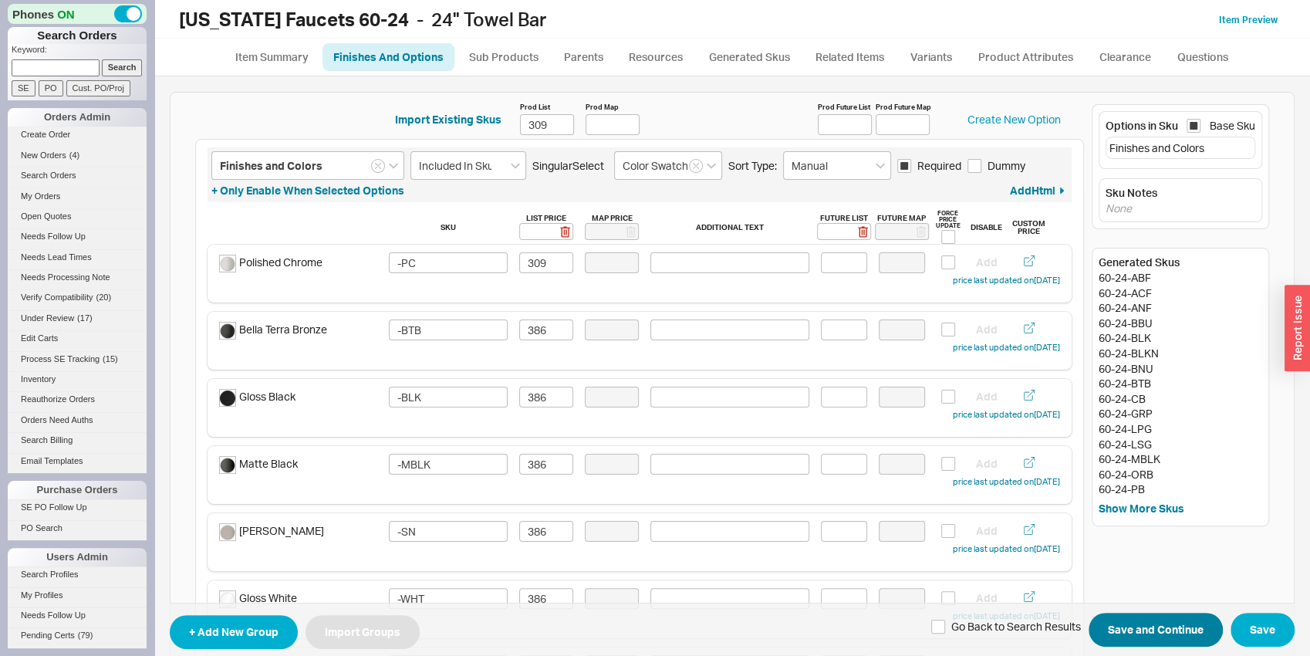
type input "433"
click at [1147, 636] on button "Save and Continue" at bounding box center [1155, 630] width 134 height 34
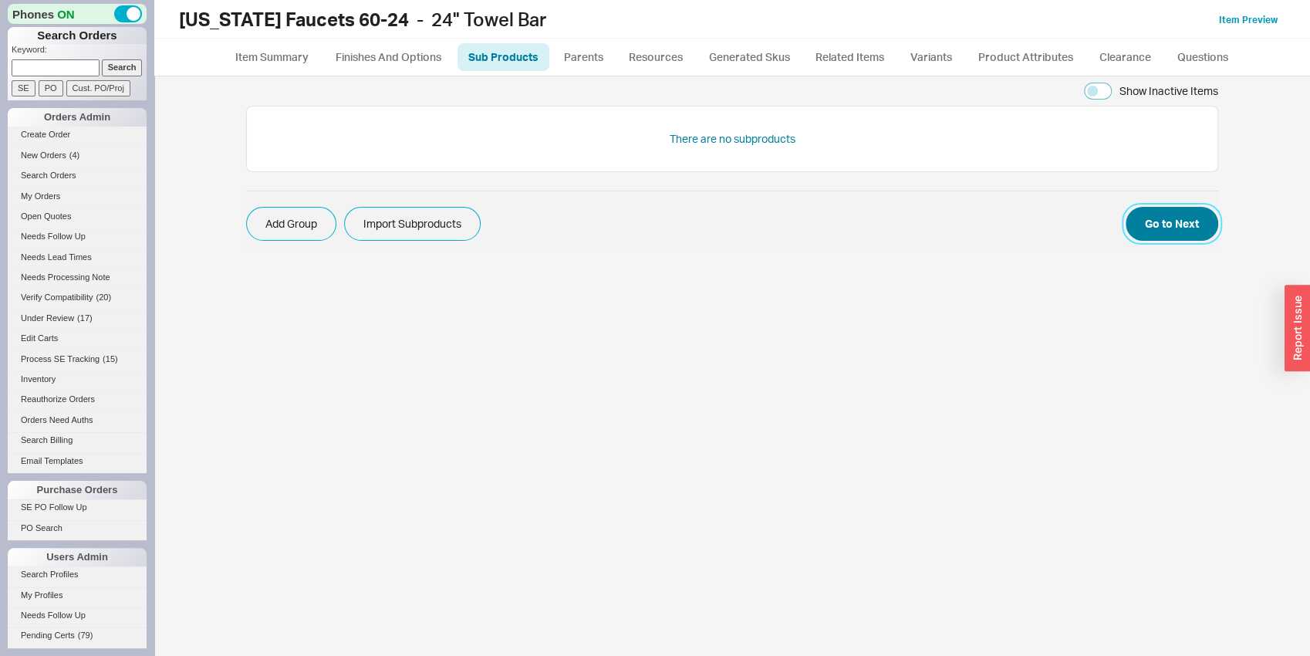
click at [1172, 222] on button "Go to Next" at bounding box center [1171, 224] width 93 height 34
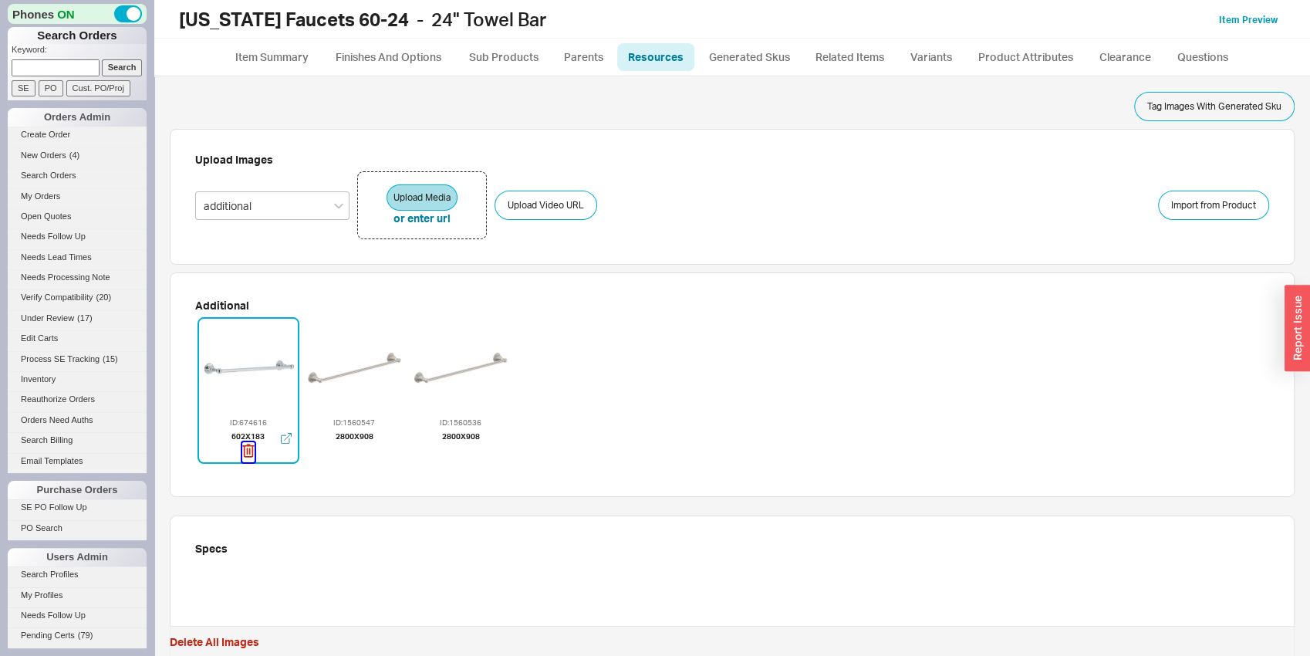
click at [248, 455] on icon "button" at bounding box center [248, 450] width 12 height 13
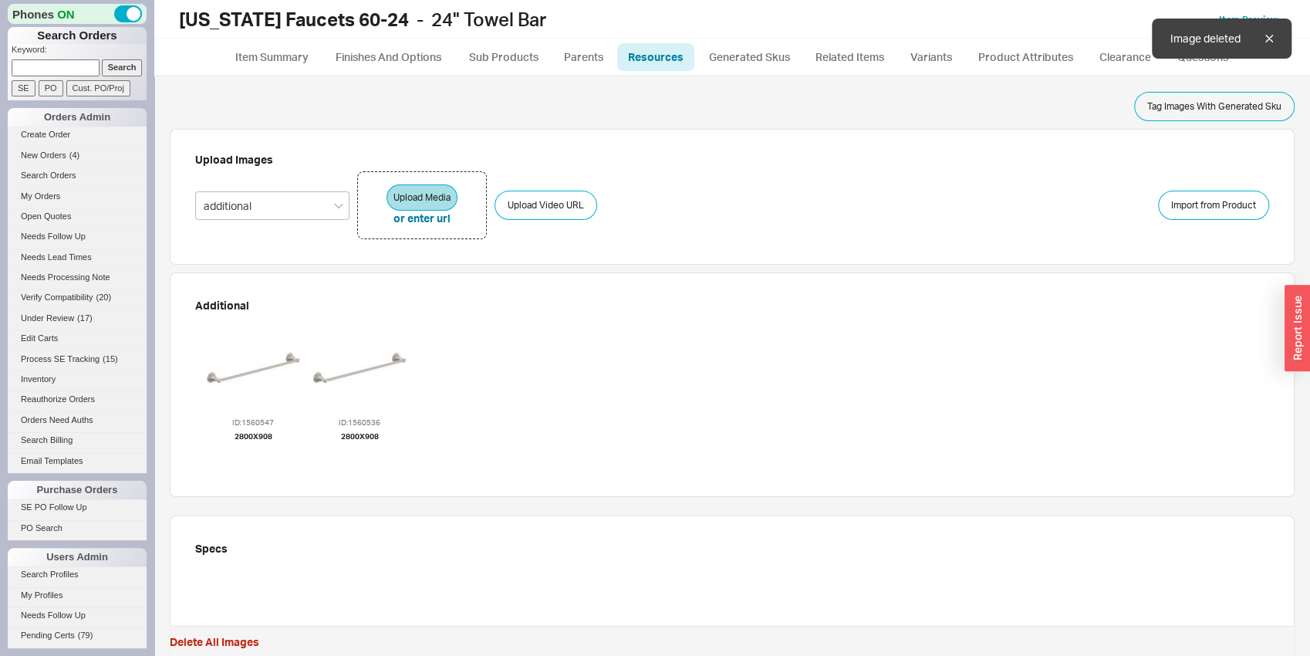
click at [248, 455] on icon "button" at bounding box center [254, 450] width 12 height 13
click at [248, 455] on icon "button" at bounding box center [249, 450] width 12 height 13
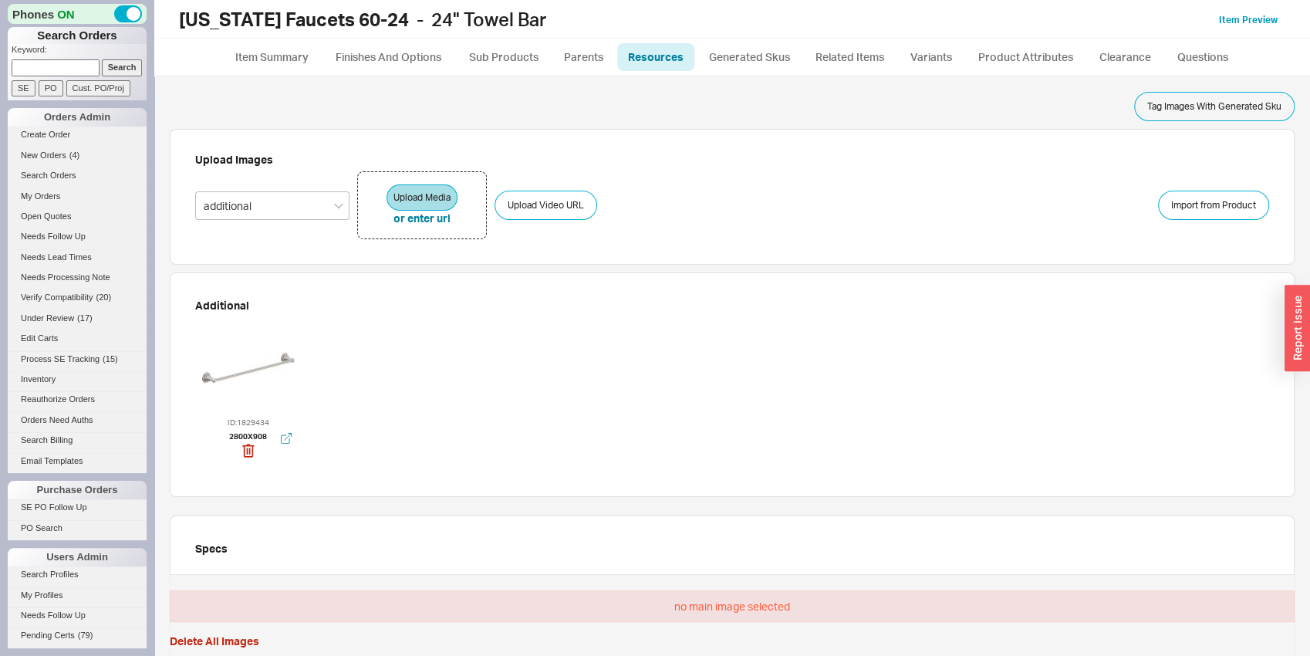
click at [276, 378] on div at bounding box center [248, 367] width 93 height 93
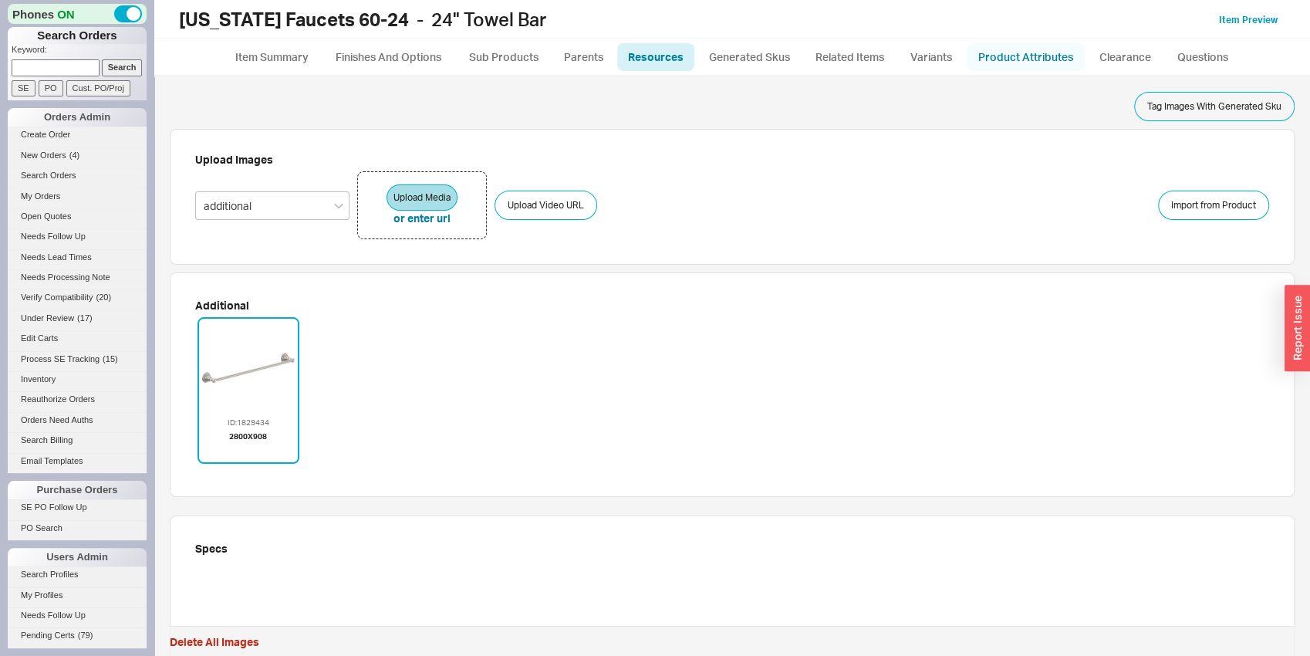
click at [1065, 51] on link "Product Attributes" at bounding box center [1026, 57] width 118 height 28
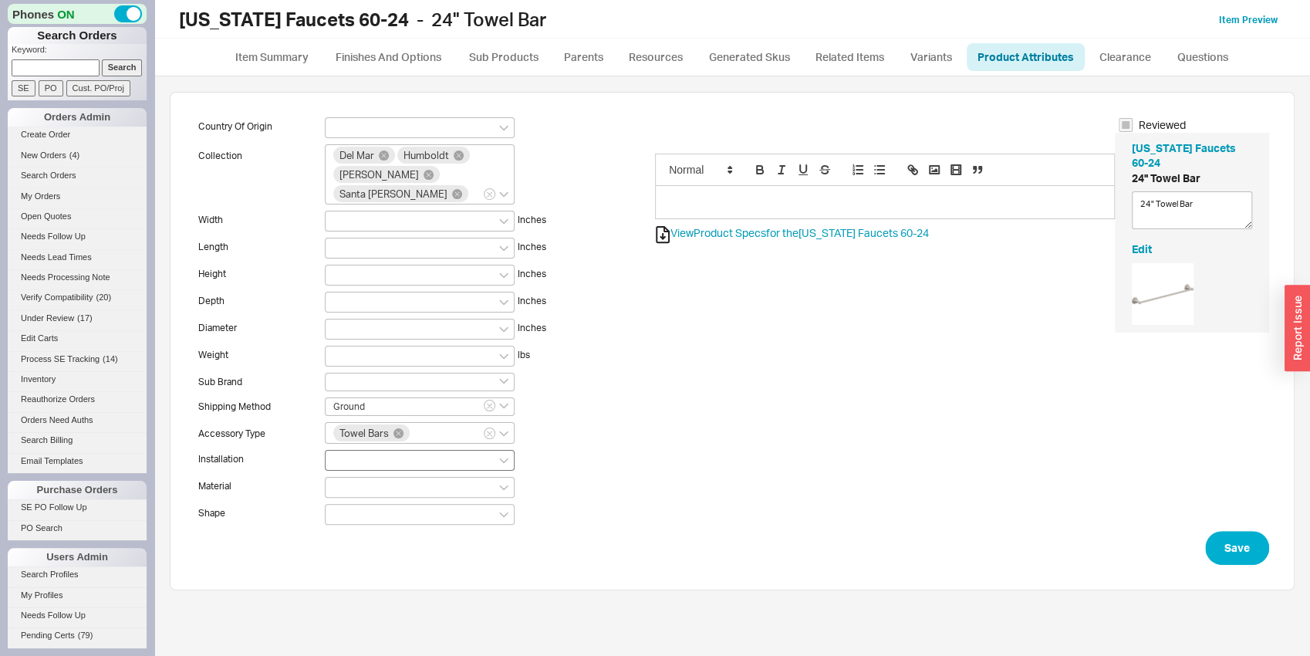
click at [367, 453] on div at bounding box center [420, 460] width 190 height 21
click at [344, 453] on input at bounding box center [338, 459] width 11 height 13
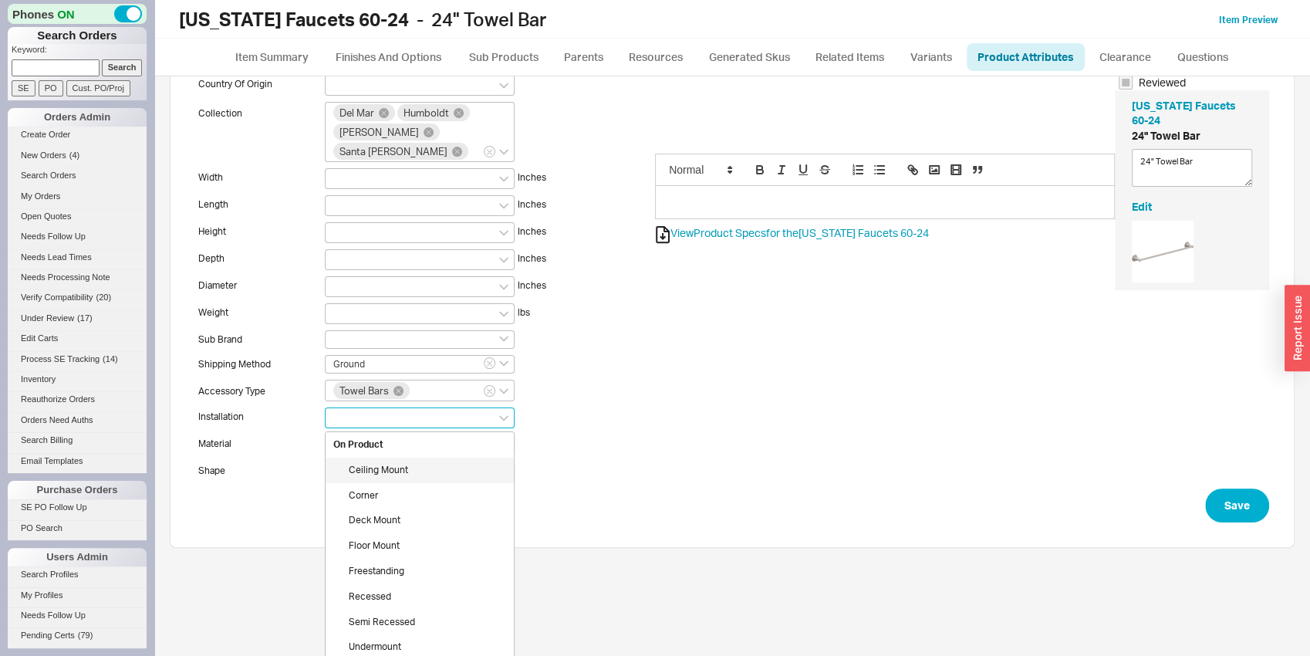
scroll to position [80, 0]
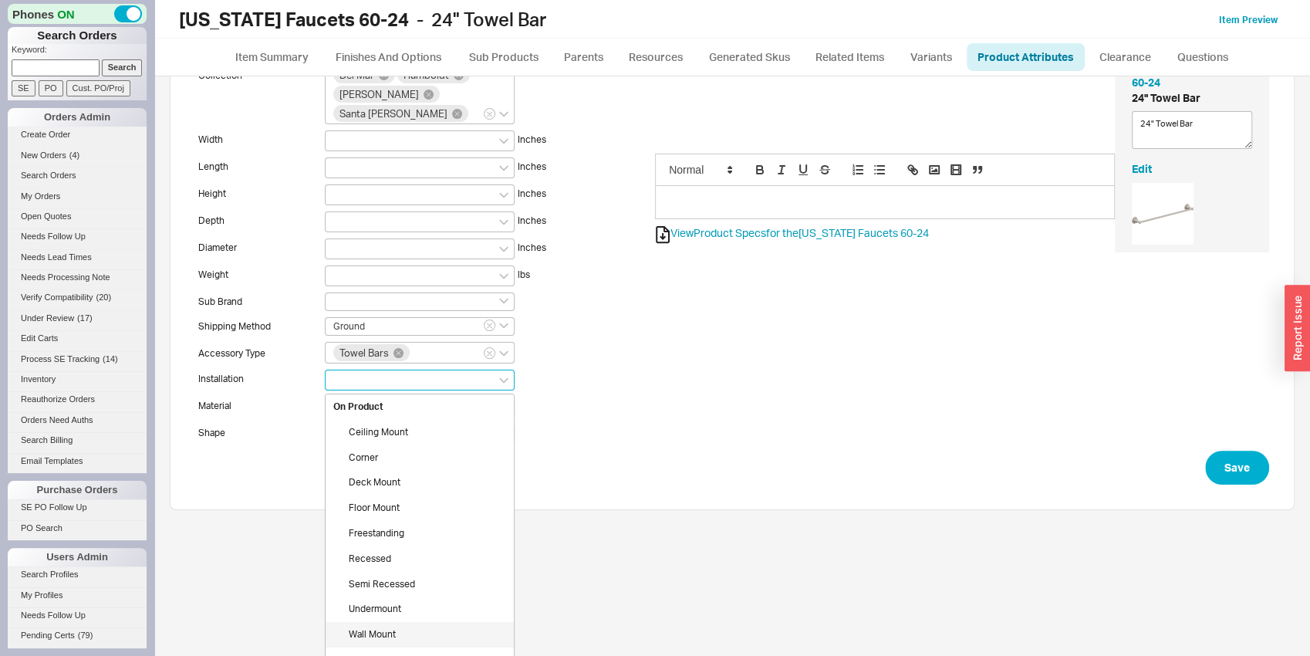
click at [407, 633] on div "Wall Mount" at bounding box center [420, 634] width 188 height 25
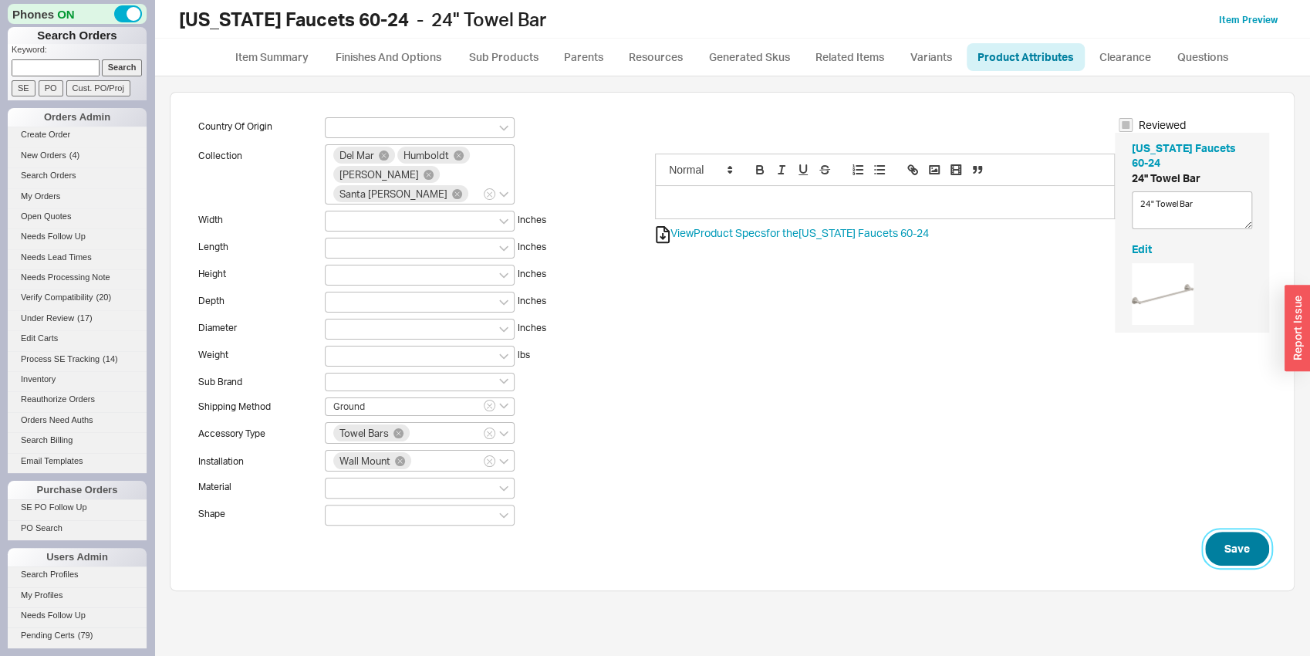
click at [1235, 544] on button "Save" at bounding box center [1237, 548] width 64 height 34
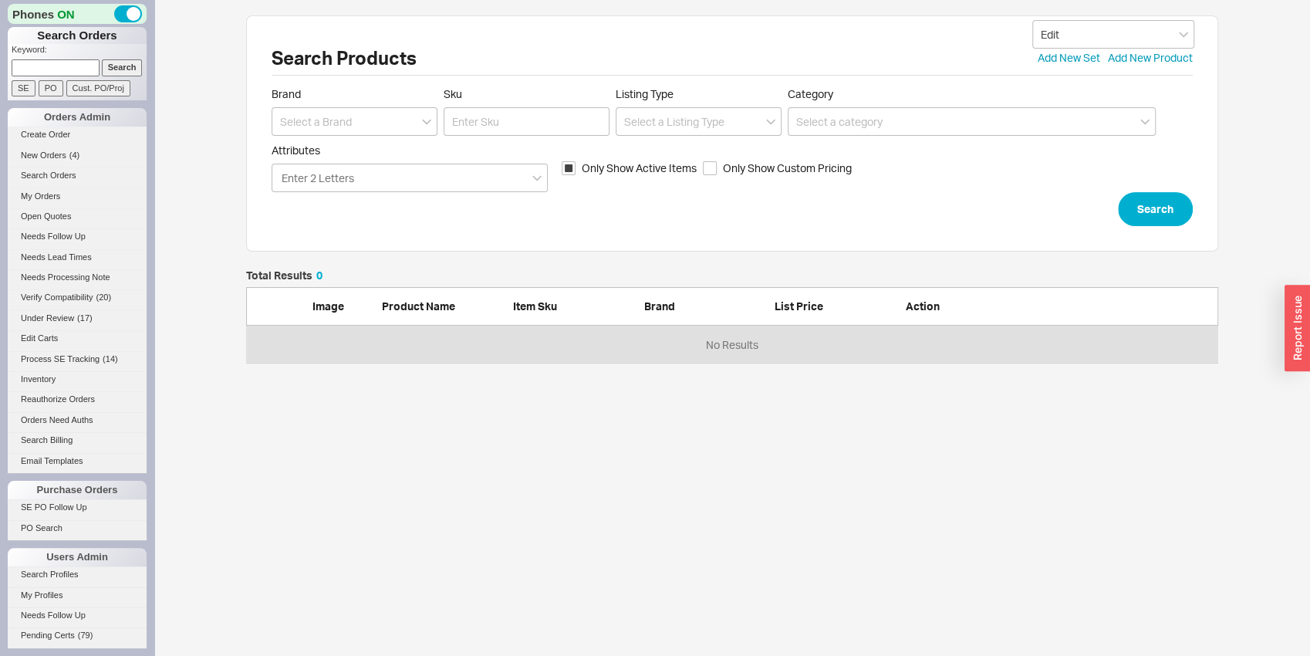
scroll to position [81, 960]
click at [335, 132] on input at bounding box center [355, 121] width 166 height 29
drag, startPoint x: 376, startPoint y: 177, endPoint x: 436, endPoint y: 154, distance: 64.2
click at [376, 176] on div "[US_STATE] Faucets" at bounding box center [354, 181] width 164 height 28
type input "[US_STATE] Faucets"
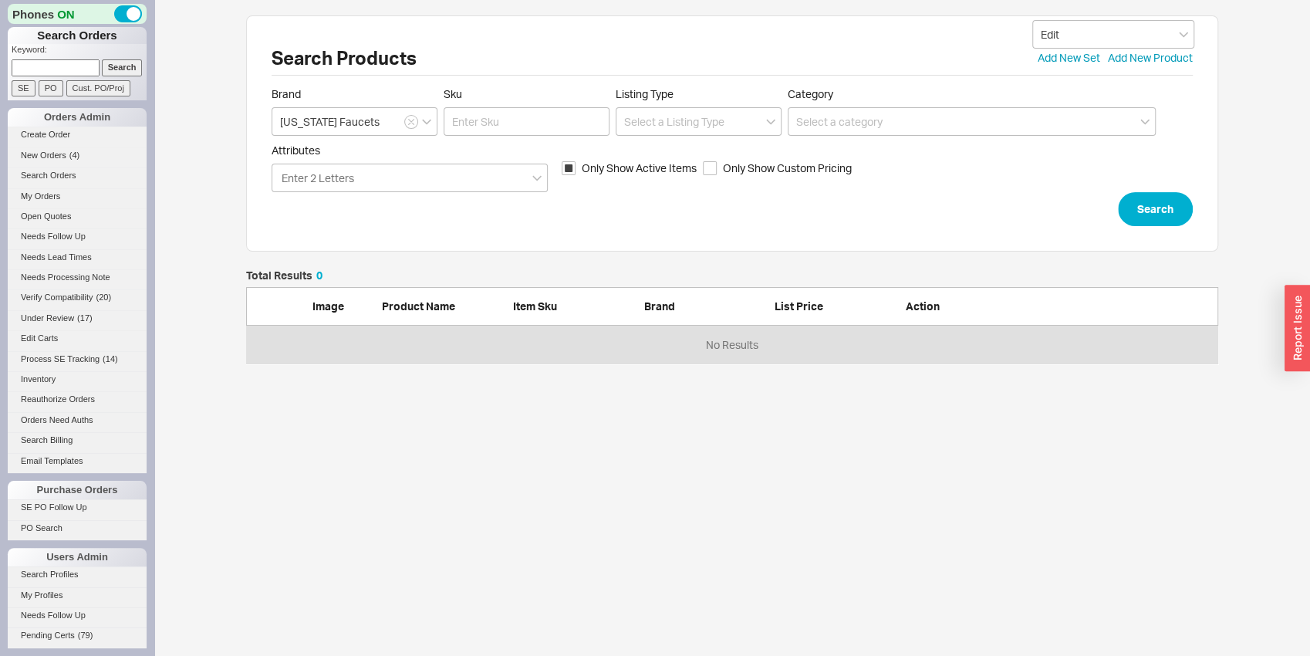
click at [494, 106] on label "Sku" at bounding box center [527, 111] width 166 height 49
click at [494, 107] on input "Sku" at bounding box center [527, 121] width 166 height 29
type input "60-30"
click button "Search" at bounding box center [1155, 209] width 75 height 34
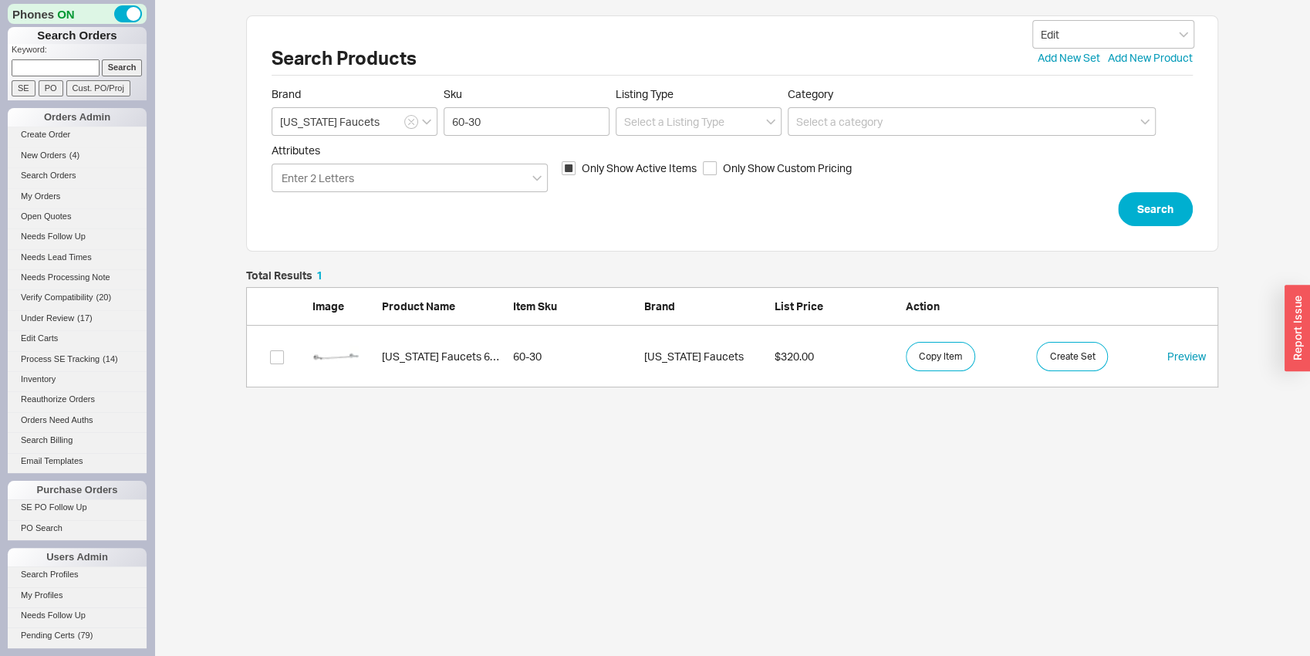
scroll to position [105, 960]
click at [369, 383] on link "California Faucets 60-30 60-30 California Faucets $320.00 Copy Item Create Set …" at bounding box center [732, 357] width 972 height 62
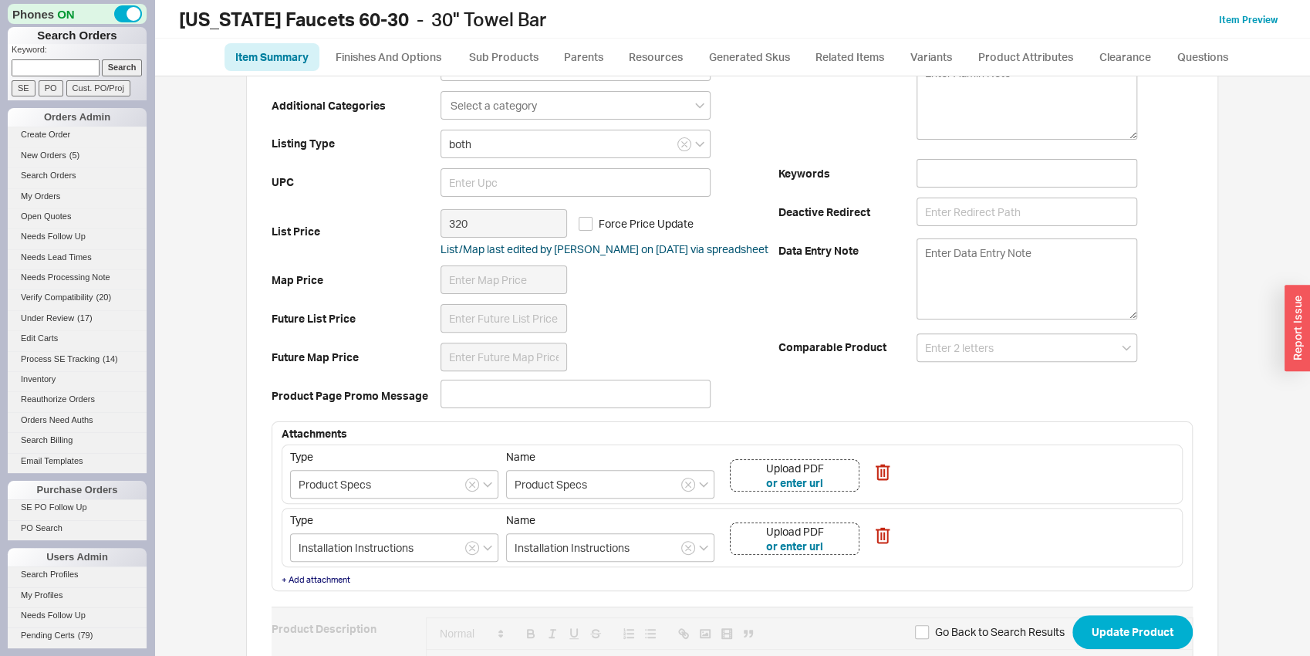
scroll to position [322, 0]
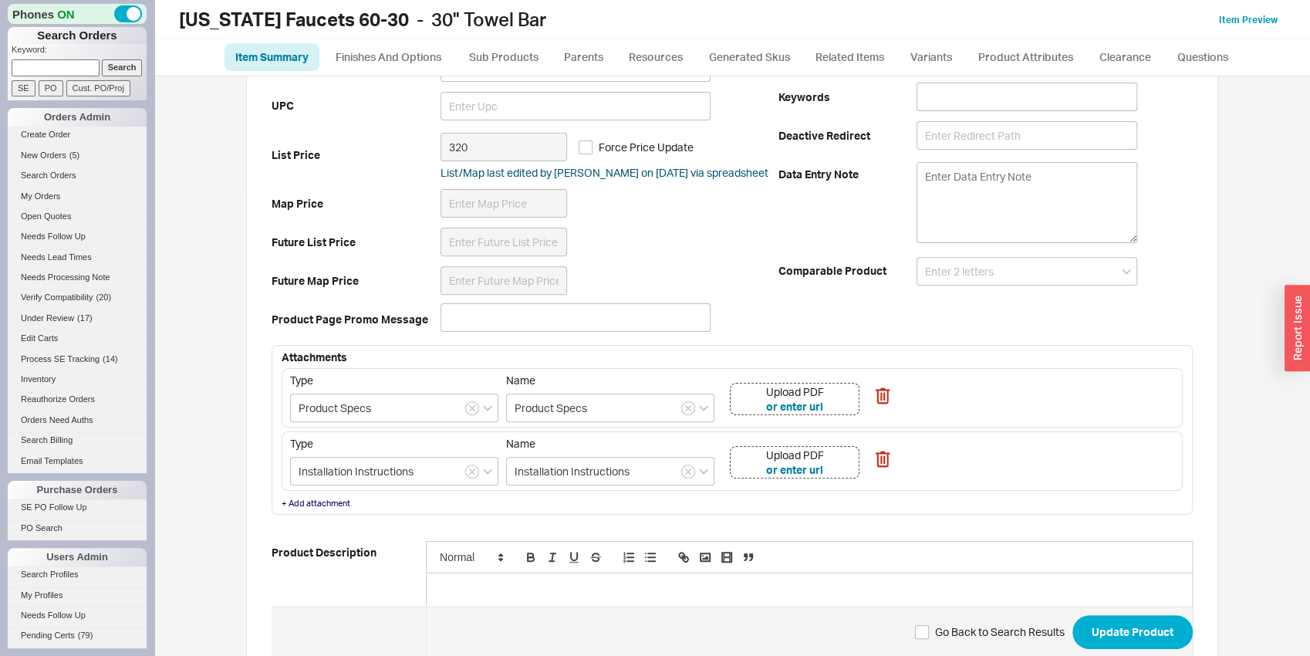
click at [831, 408] on div "Upload PDF or enter url" at bounding box center [795, 399] width 130 height 32
click at [845, 471] on div "Upload PDF or enter url" at bounding box center [795, 462] width 130 height 32
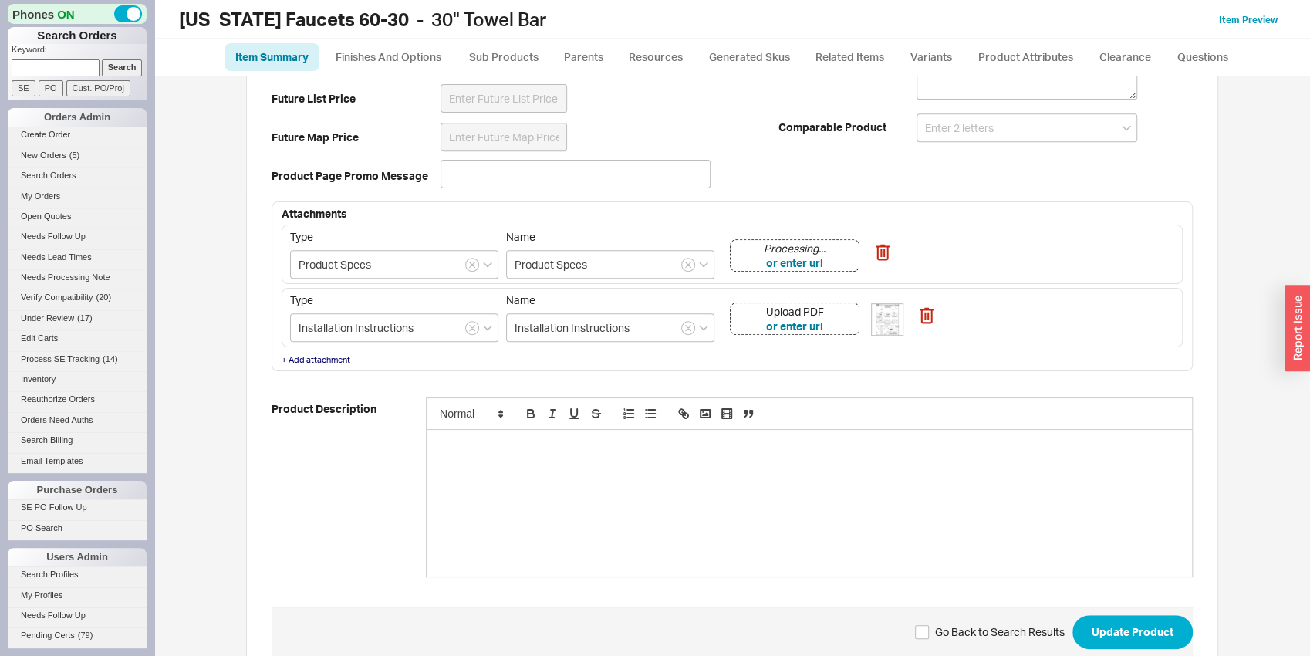
scroll to position [526, 0]
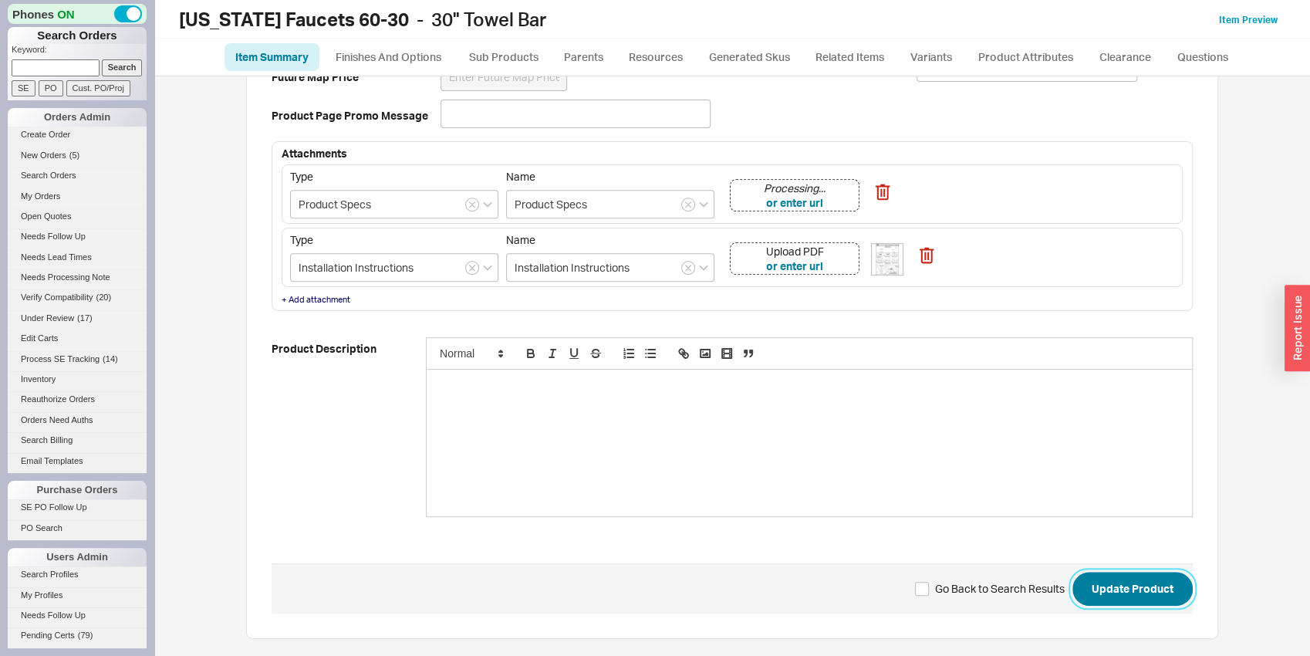
click at [1115, 575] on button "Update Product" at bounding box center [1132, 589] width 120 height 34
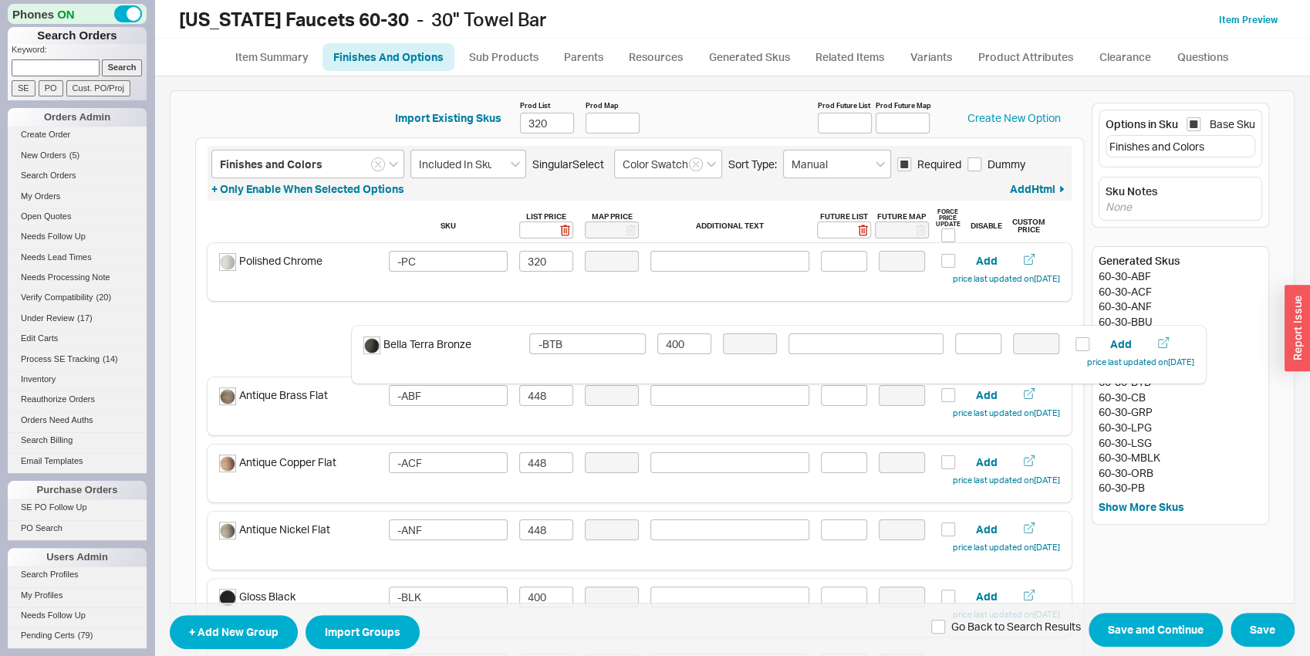
drag, startPoint x: 315, startPoint y: 542, endPoint x: 464, endPoint y: 329, distance: 259.8
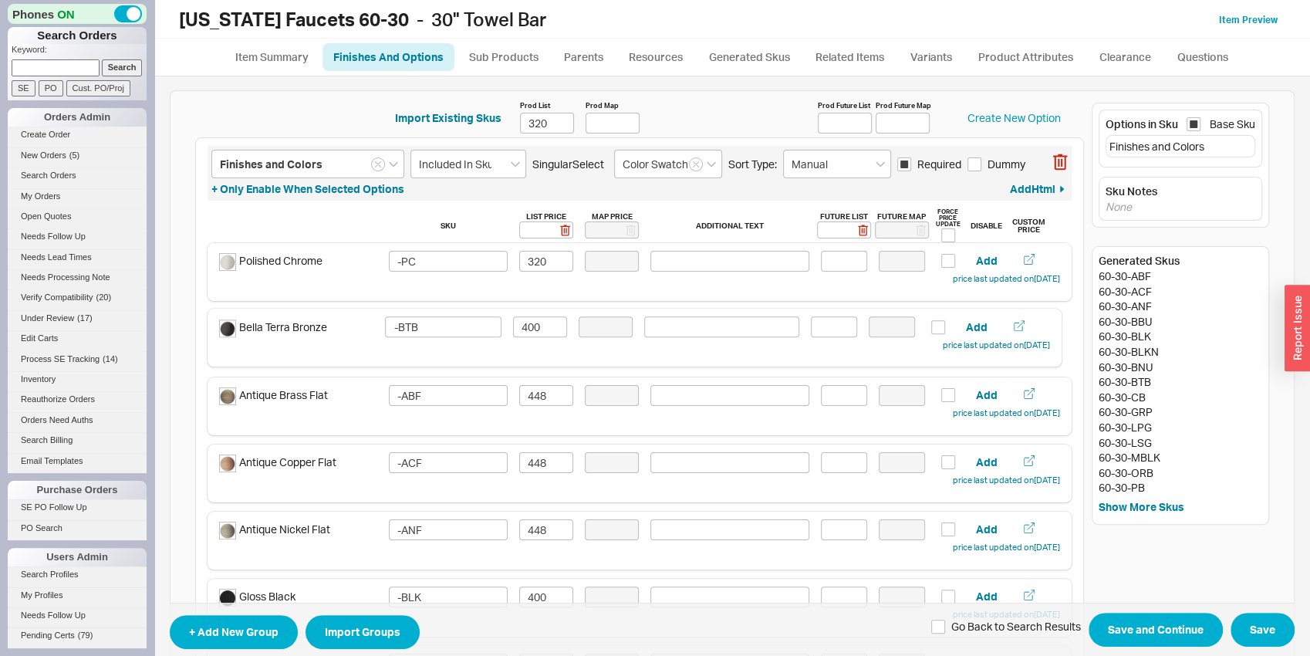
type input "-ABF"
type input "448"
type input "-ACF"
type input "-ANF"
type input "-BTB"
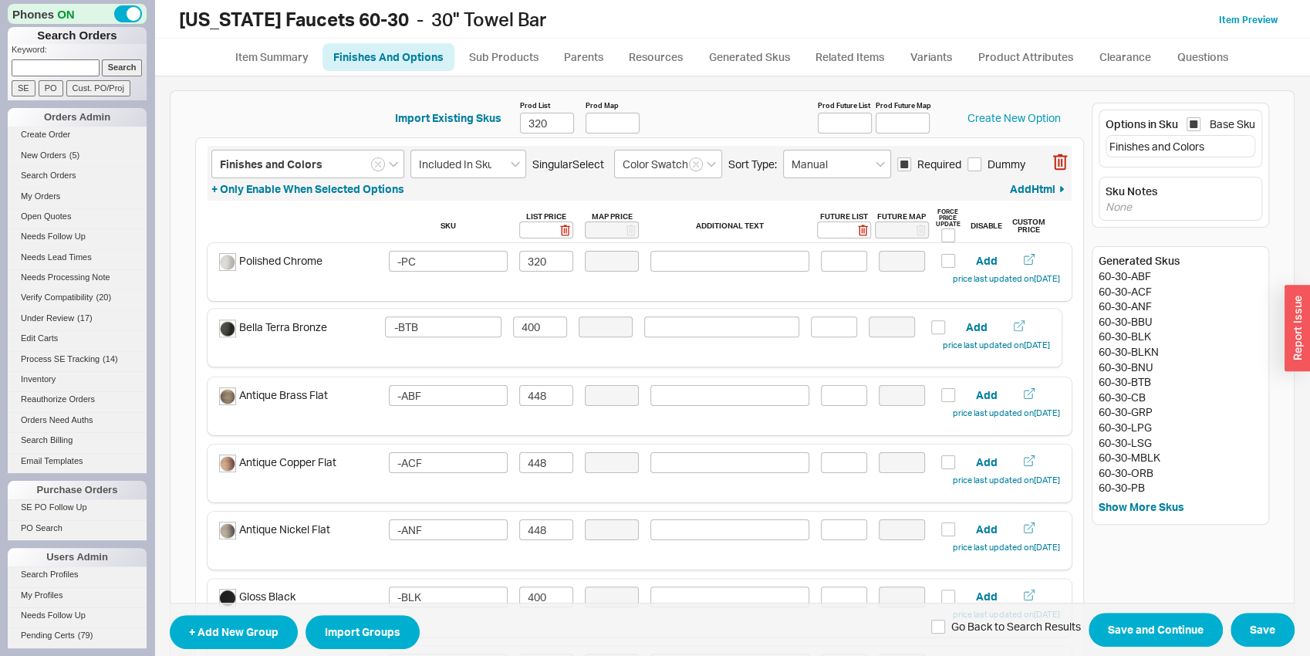
type input "400"
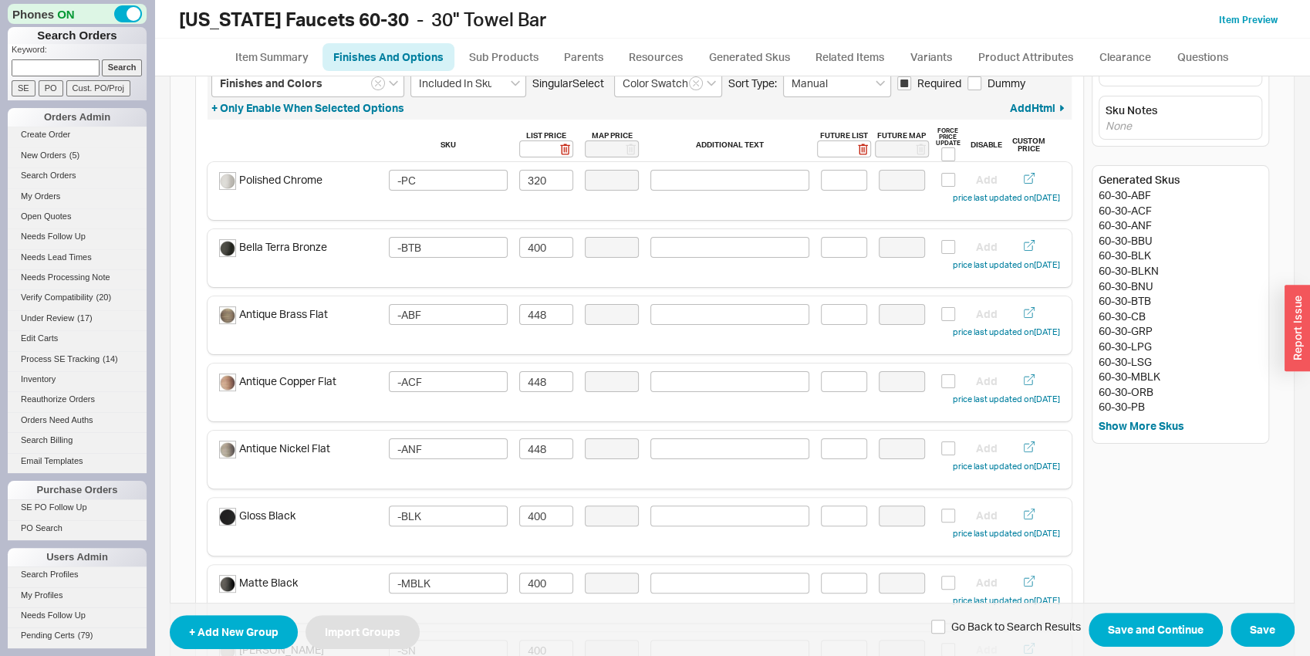
scroll to position [83, 0]
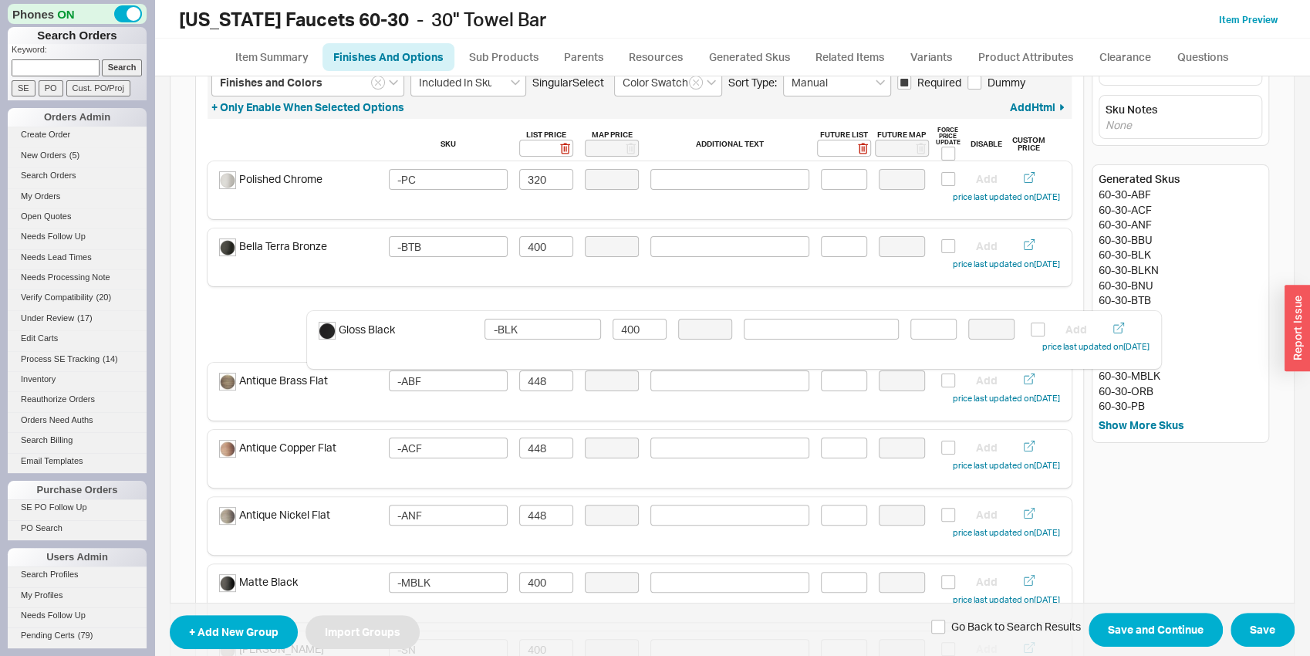
drag, startPoint x: 339, startPoint y: 521, endPoint x: 444, endPoint y: 336, distance: 212.8
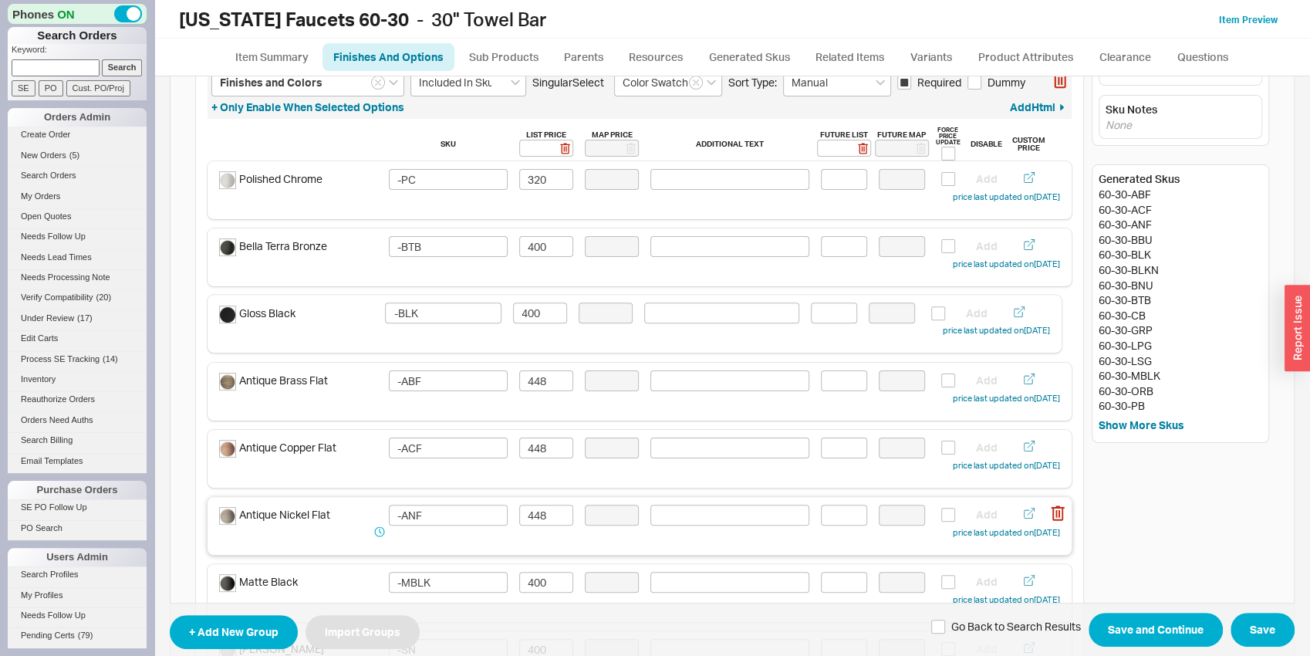
type input "-BLK"
type input "400"
type input "-ABF"
type input "448"
type input "-ACF"
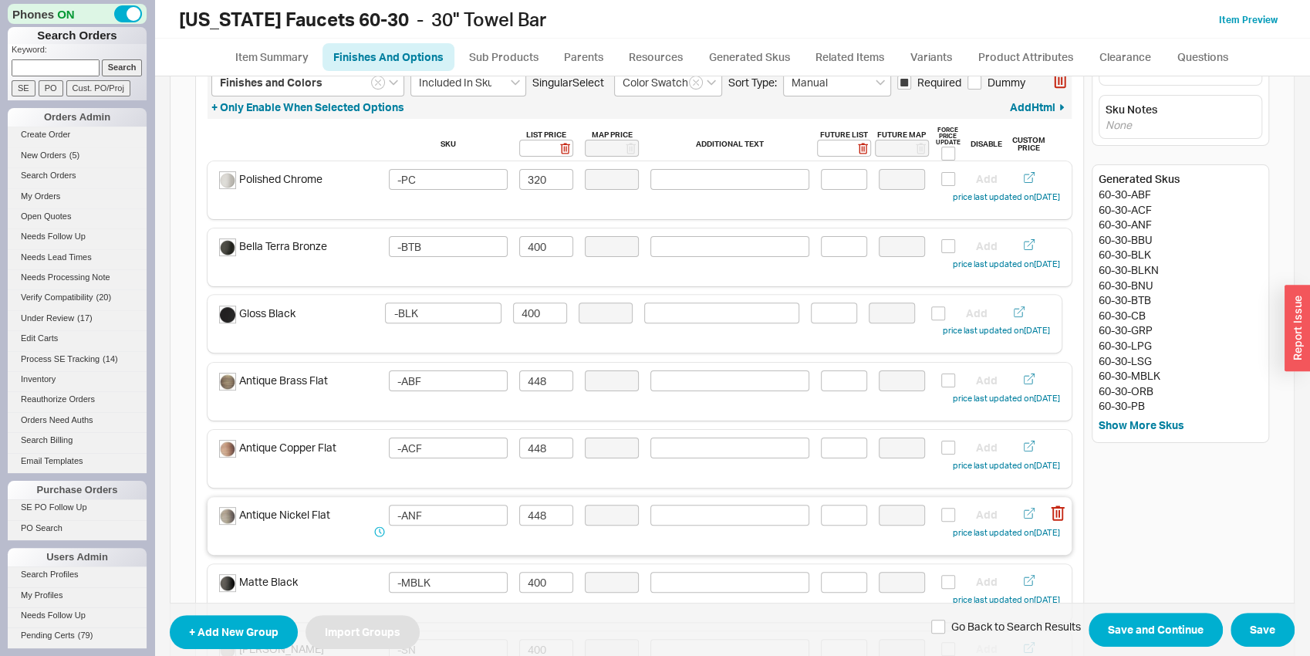
type input "-ANF"
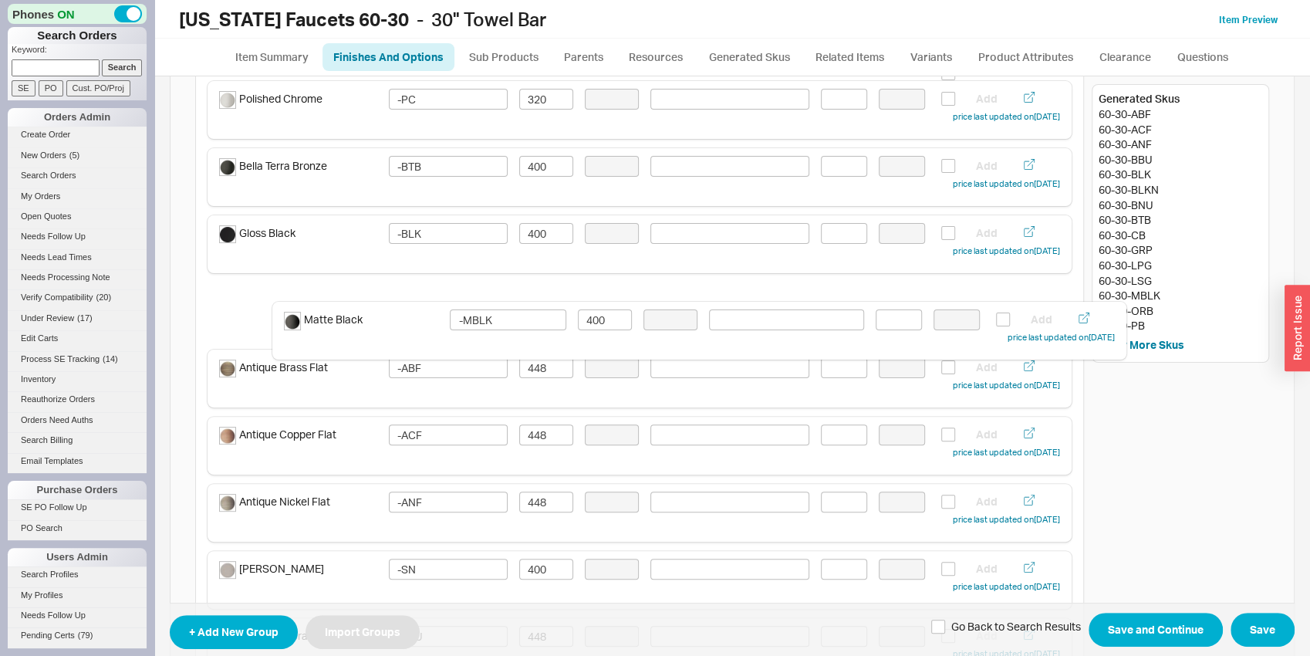
drag, startPoint x: 342, startPoint y: 504, endPoint x: 412, endPoint y: 313, distance: 203.8
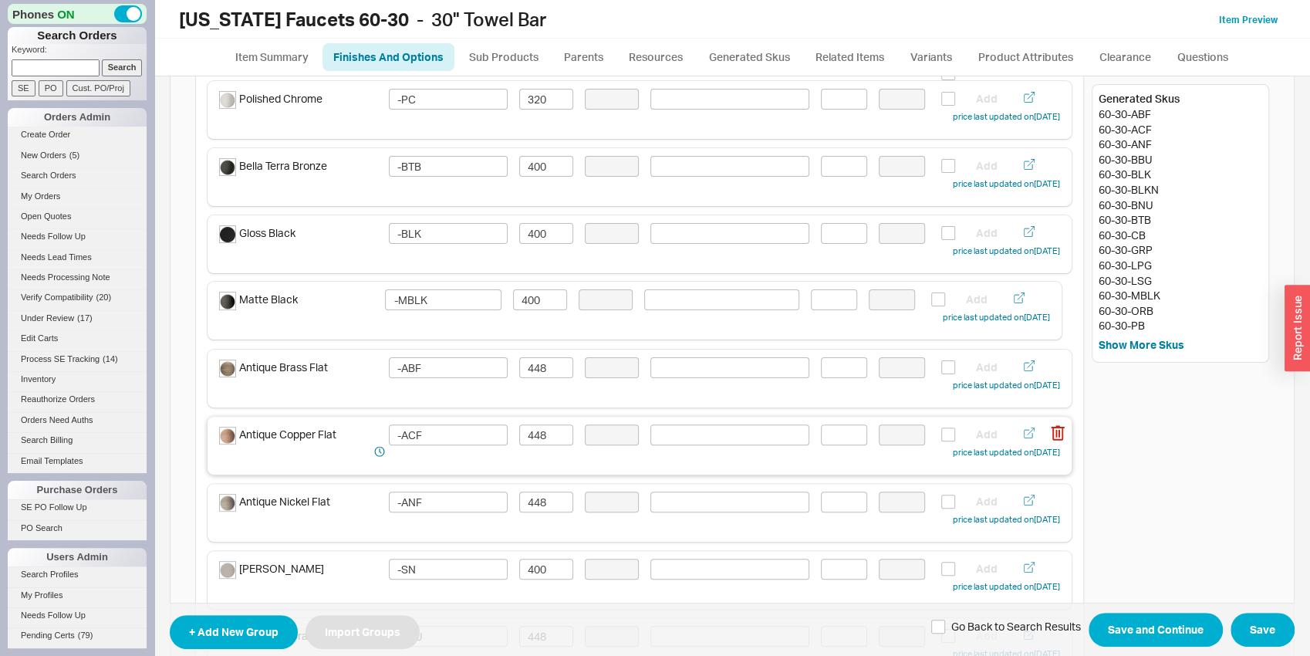
type input "-MBLK"
type input "400"
type input "-ABF"
type input "448"
type input "-ACF"
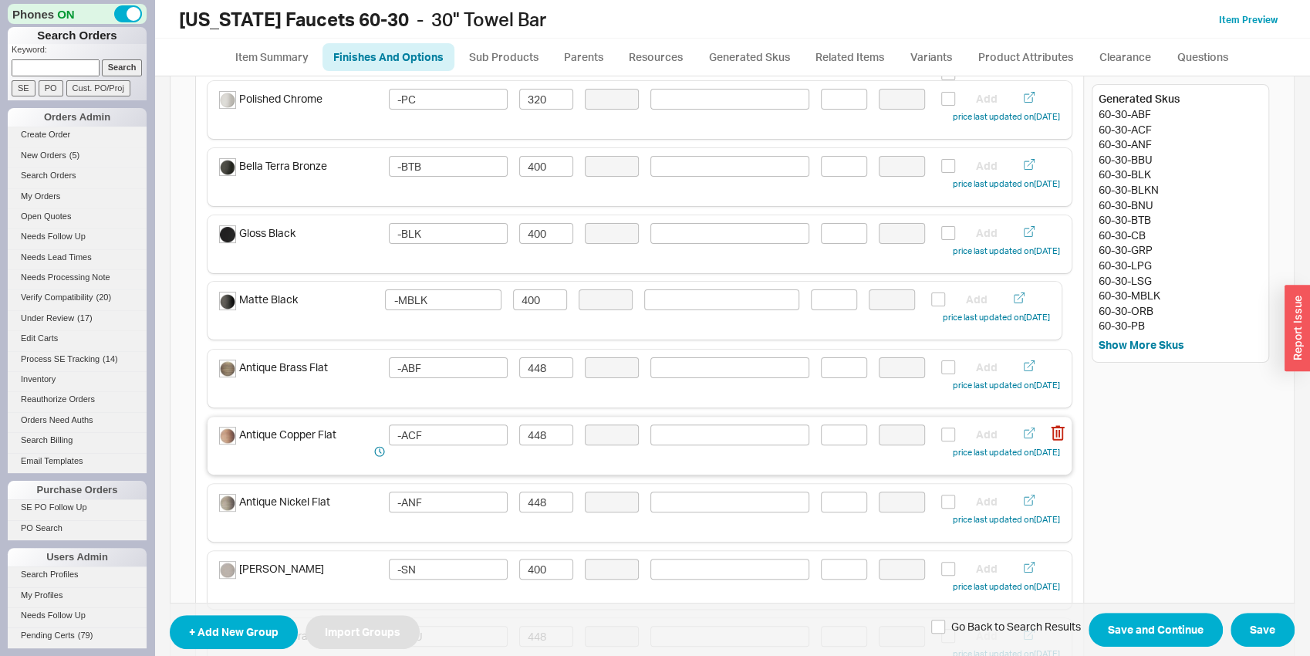
type input "-ANF"
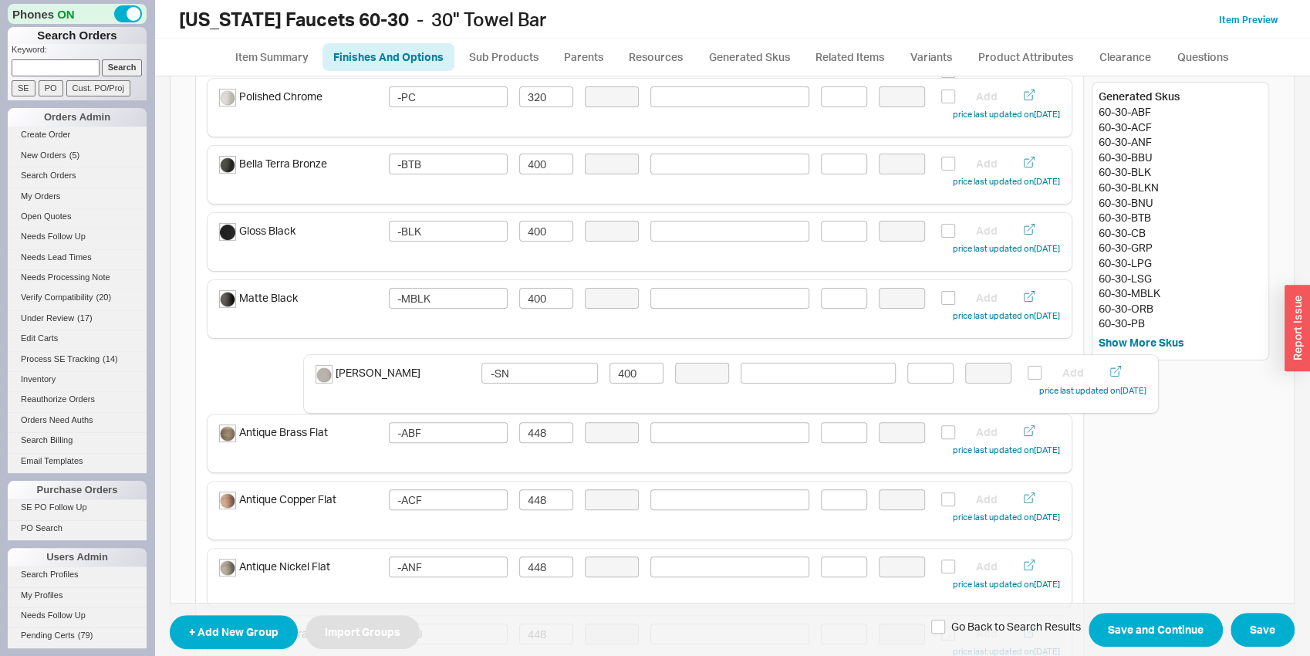
drag, startPoint x: 343, startPoint y: 573, endPoint x: 444, endPoint y: 378, distance: 219.4
type input "-SN"
type input "400"
type input "-ABF"
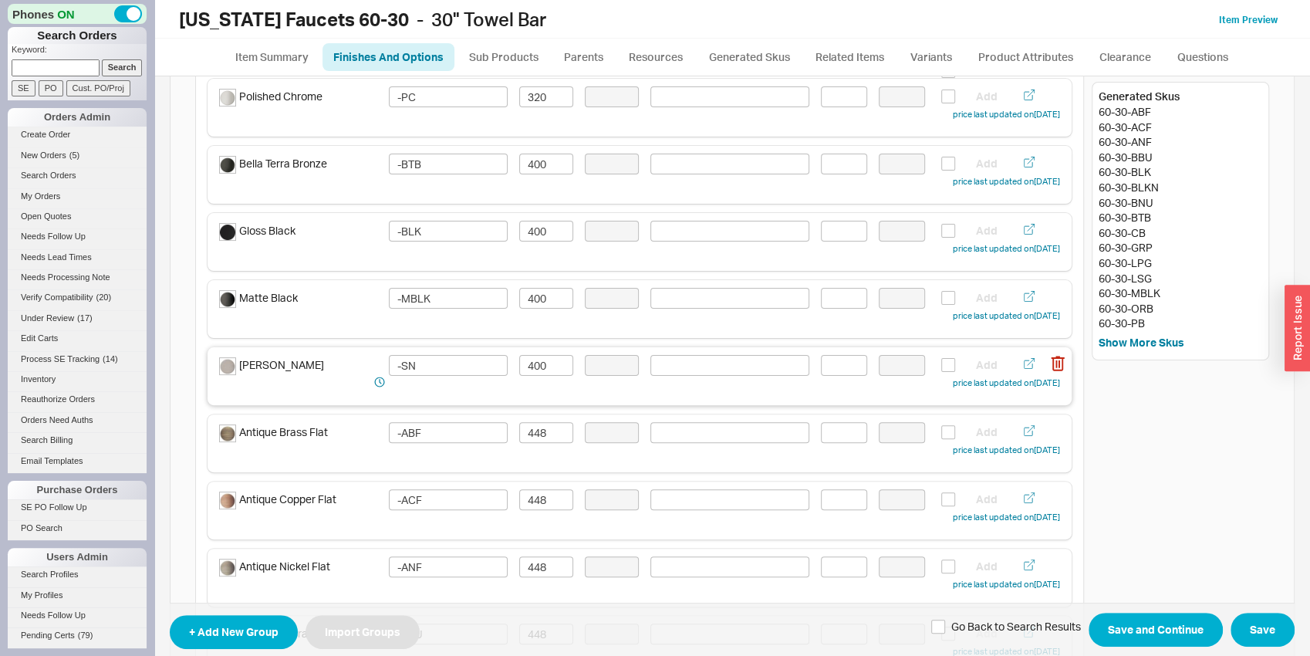
type input "448"
type input "-ACF"
type input "-ANF"
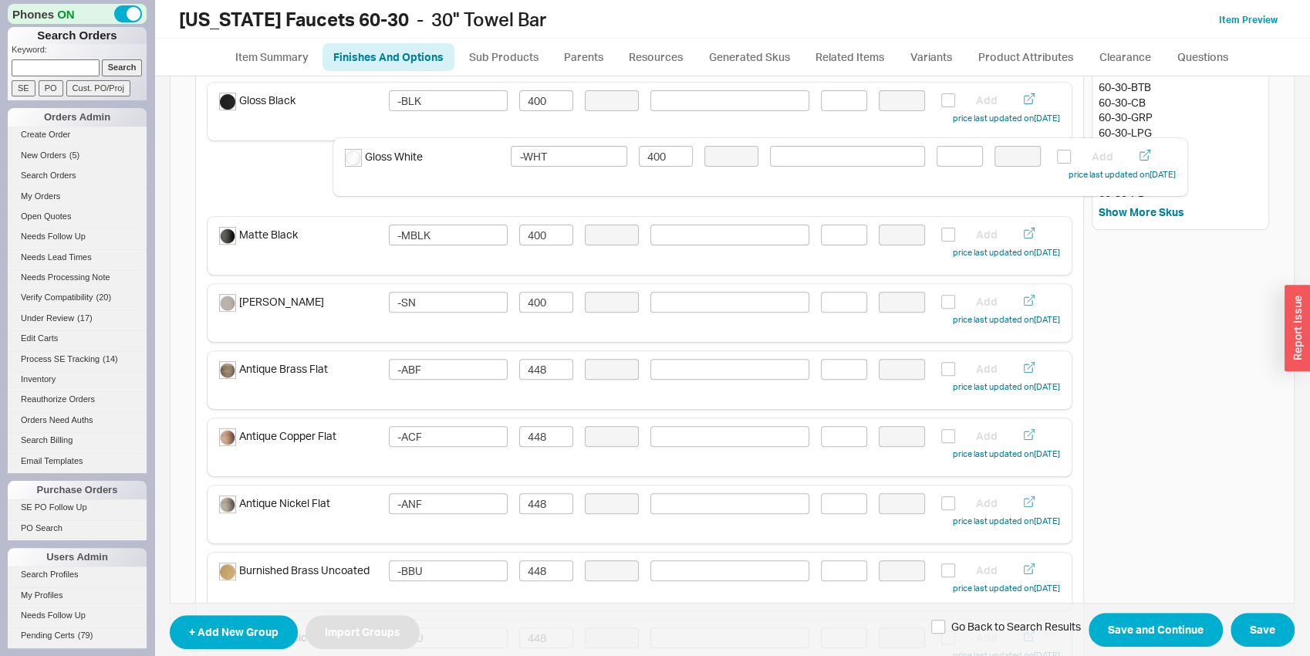
scroll to position [295, 0]
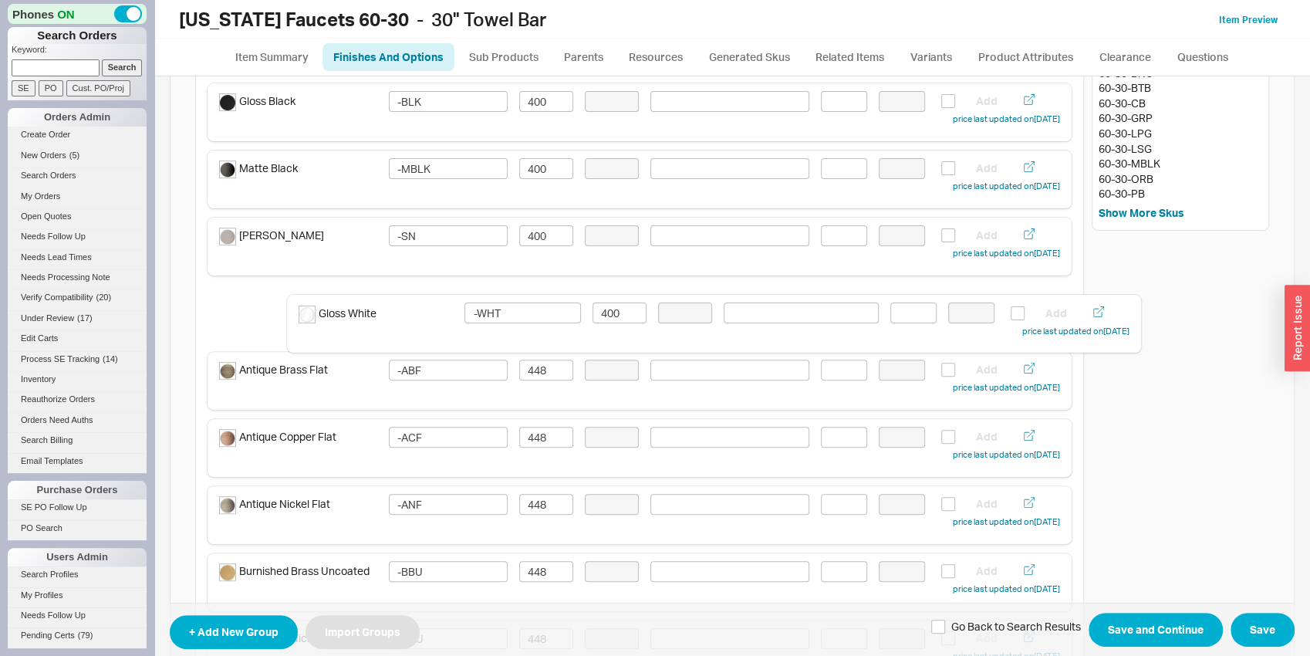
drag, startPoint x: 359, startPoint y: 442, endPoint x: 439, endPoint y: 312, distance: 152.7
type input "-BBU"
type input "-BNU"
type input "-ORB"
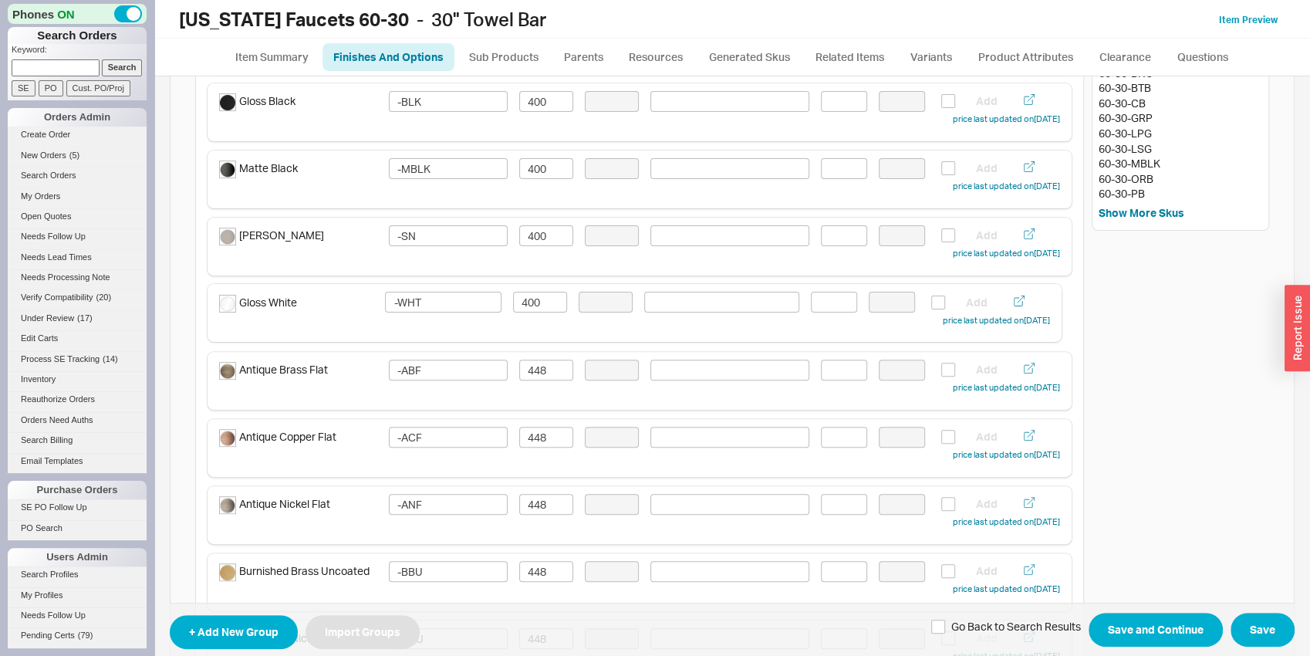
type input "-PB"
type input "-PBU"
type input "-PN"
type input "-USS"
type input "-BLKN"
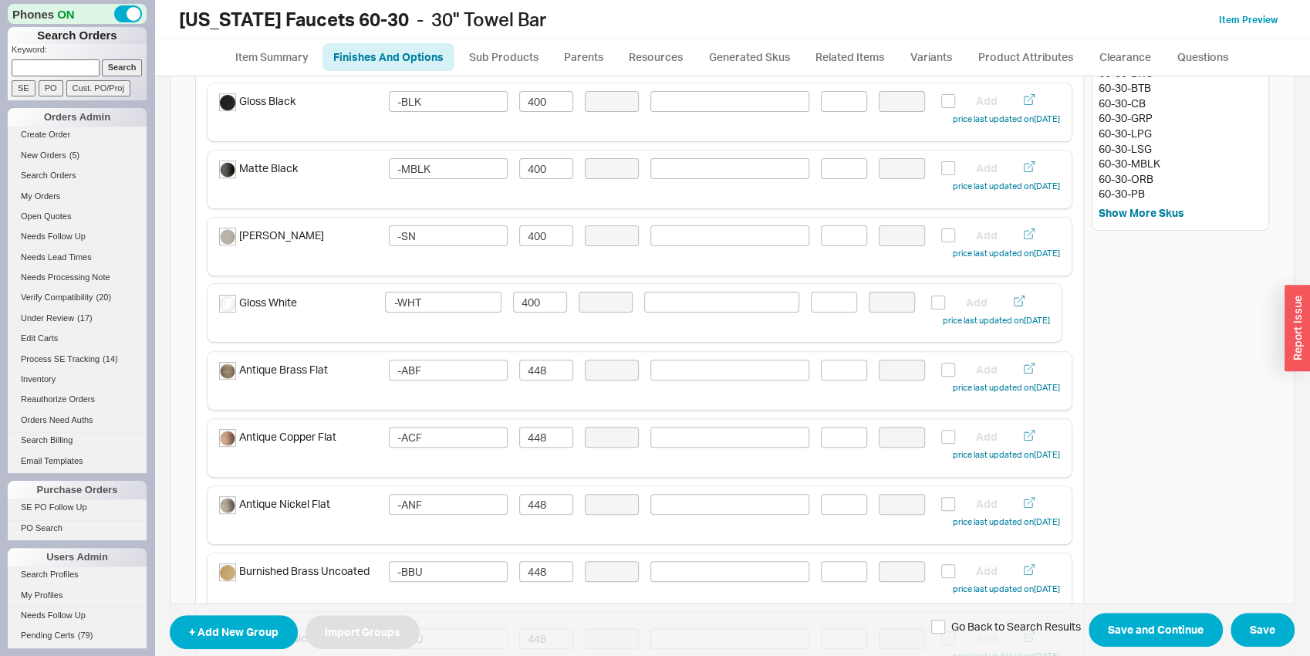
type input "528"
type input "-CB"
type input "-FRG"
type input "-GRP"
type input "-LPG"
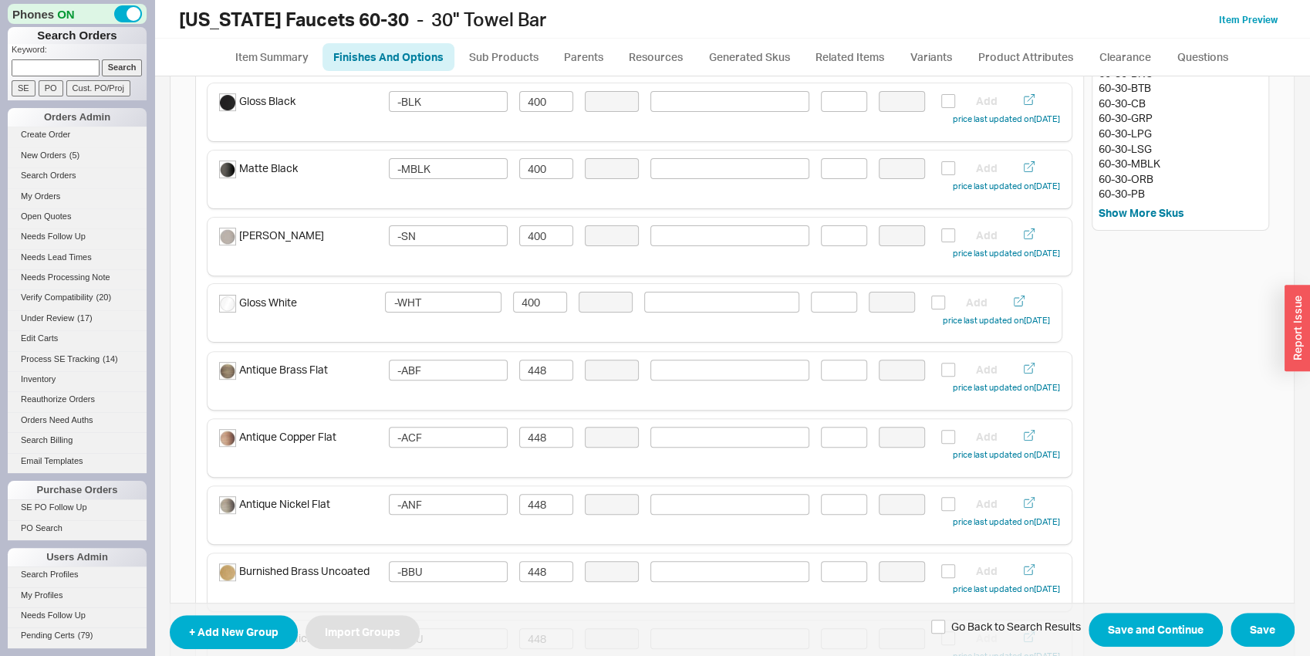
type input "-LSG"
type input "-SB"
type input "-SC"
type input "-SBZ"
type input "-MWHT"
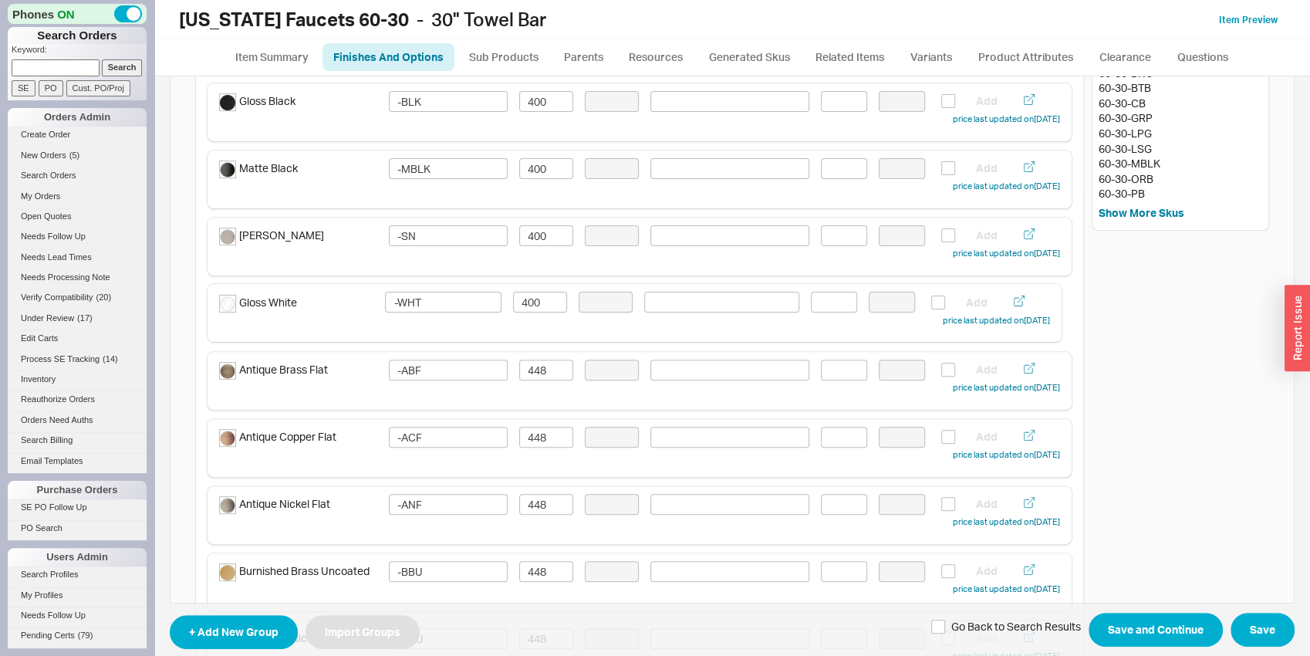
type input "400"
type input "-WHT"
type input "-ABF"
type input "448"
type input "-ACF"
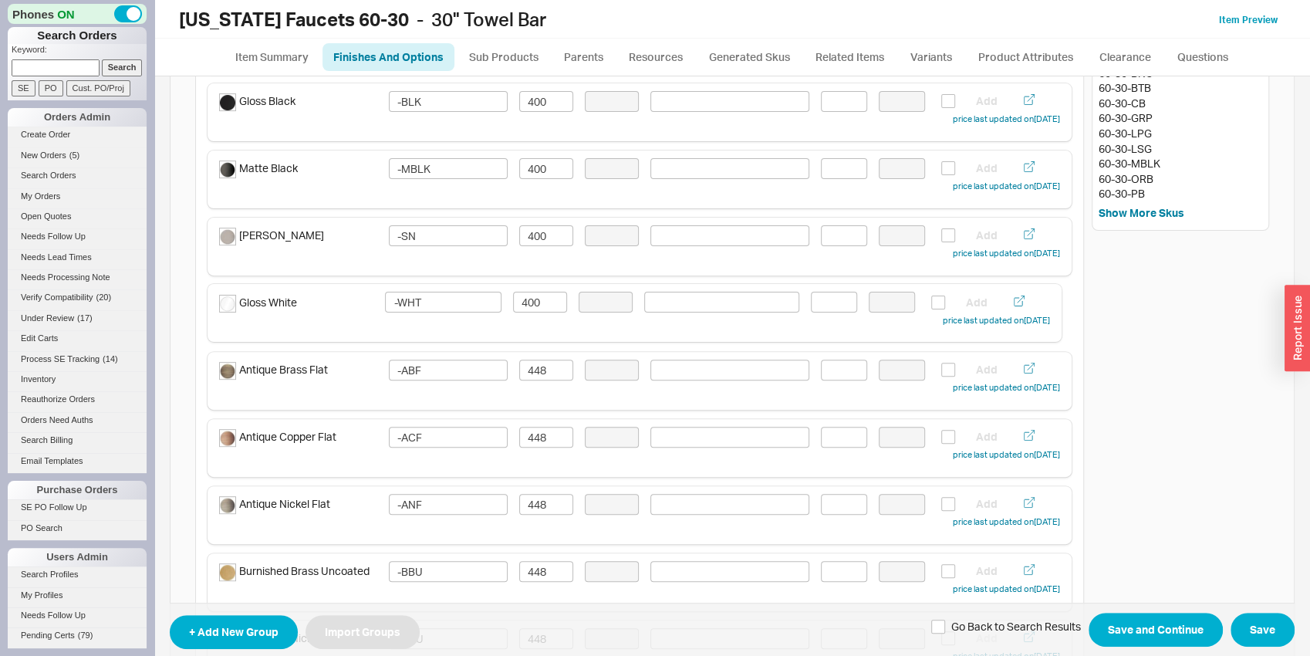
type input "-ANF"
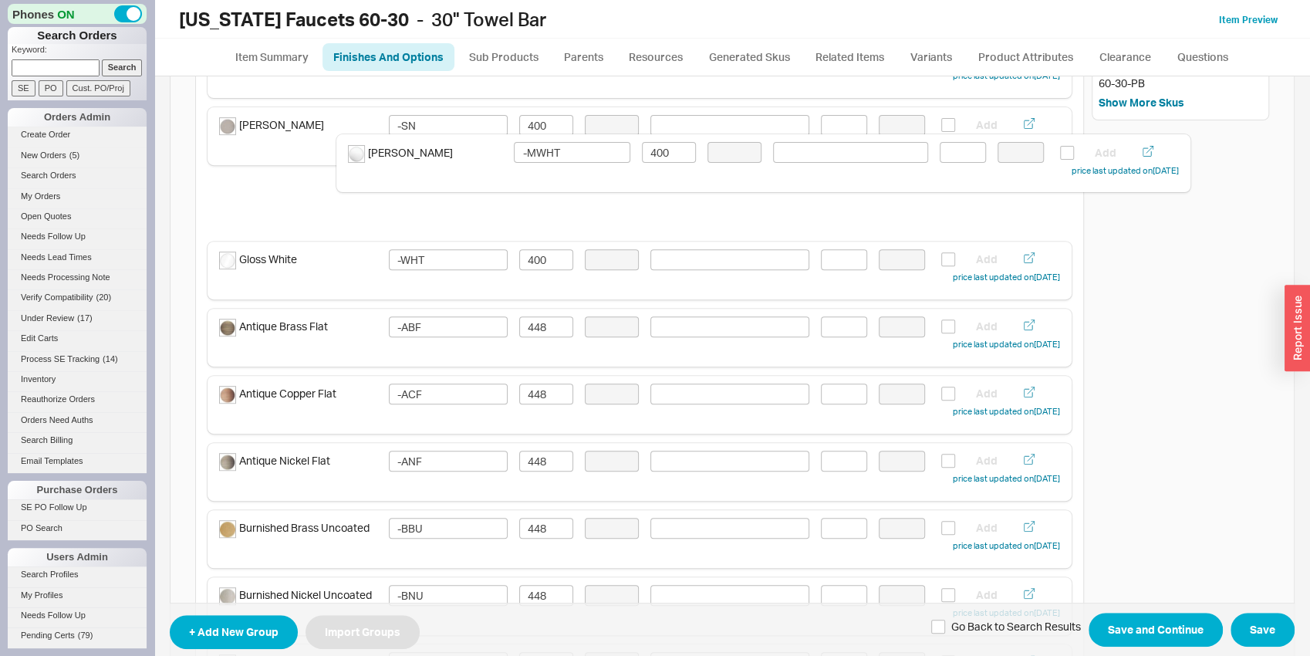
scroll to position [400, 0]
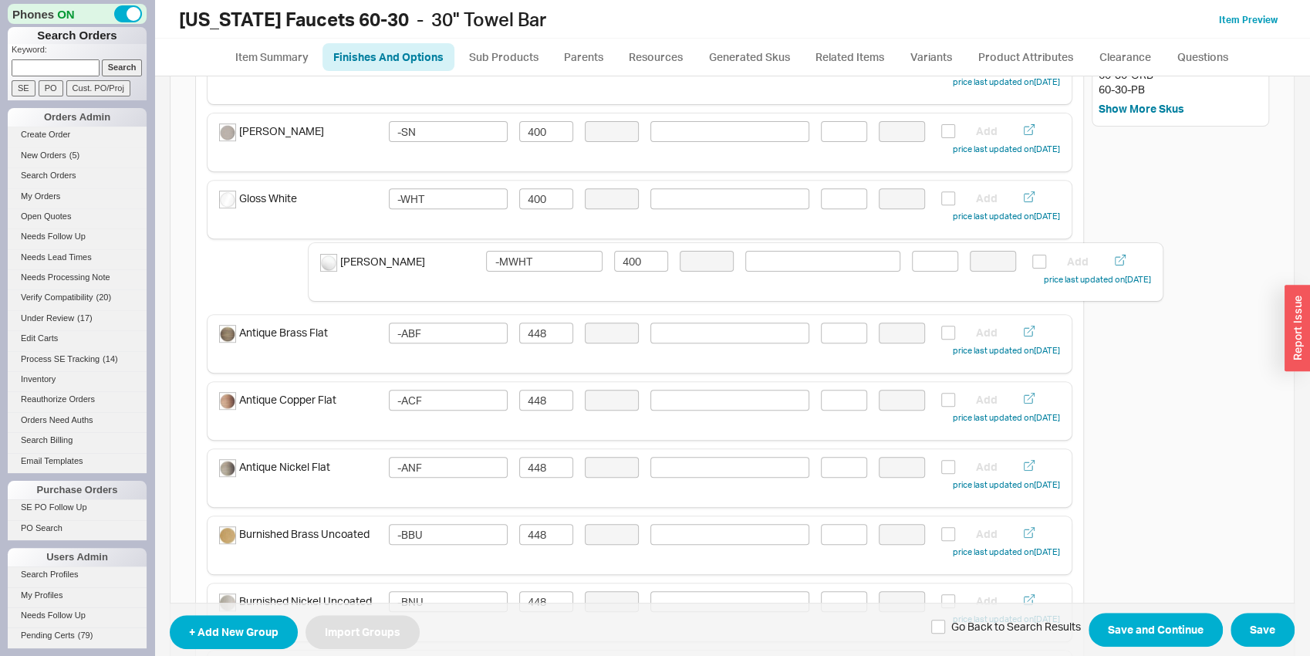
drag, startPoint x: 327, startPoint y: 464, endPoint x: 433, endPoint y: 275, distance: 216.5
type input "-ABF"
type input "448"
type input "-ACF"
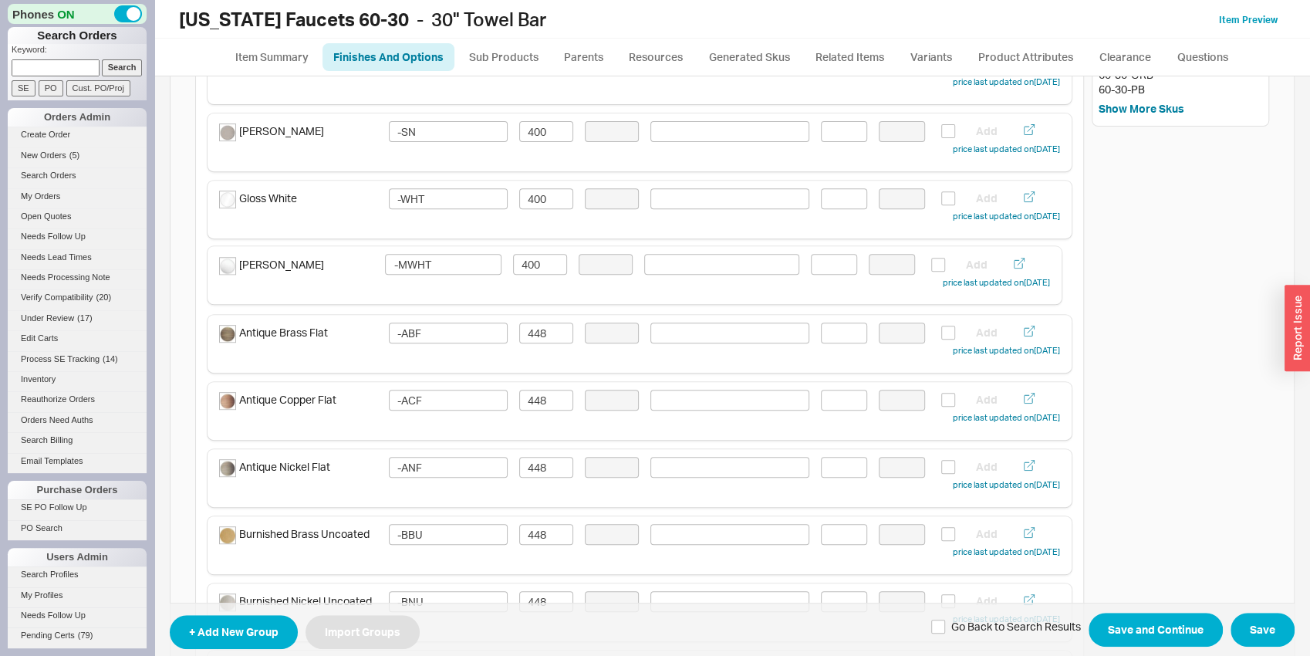
type input "-ANF"
type input "-BBU"
type input "-BNU"
type input "-ORB"
type input "-PB"
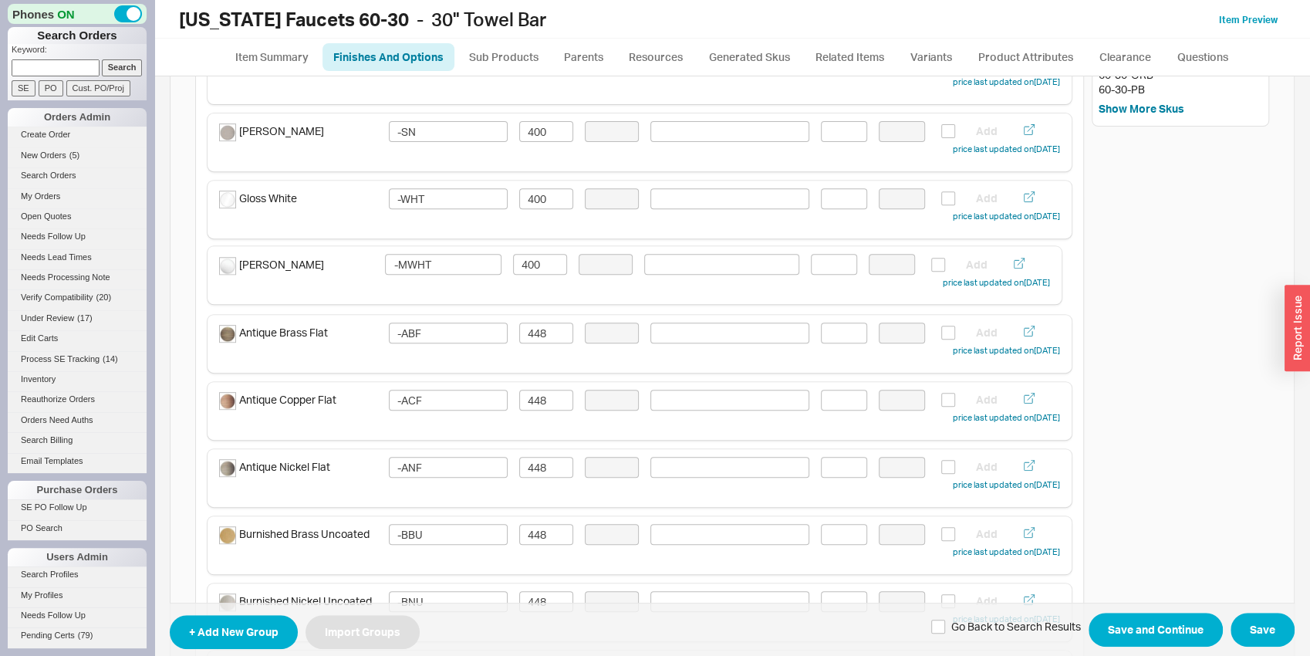
type input "-PBU"
type input "-PN"
type input "-USS"
type input "-BLKN"
type input "528"
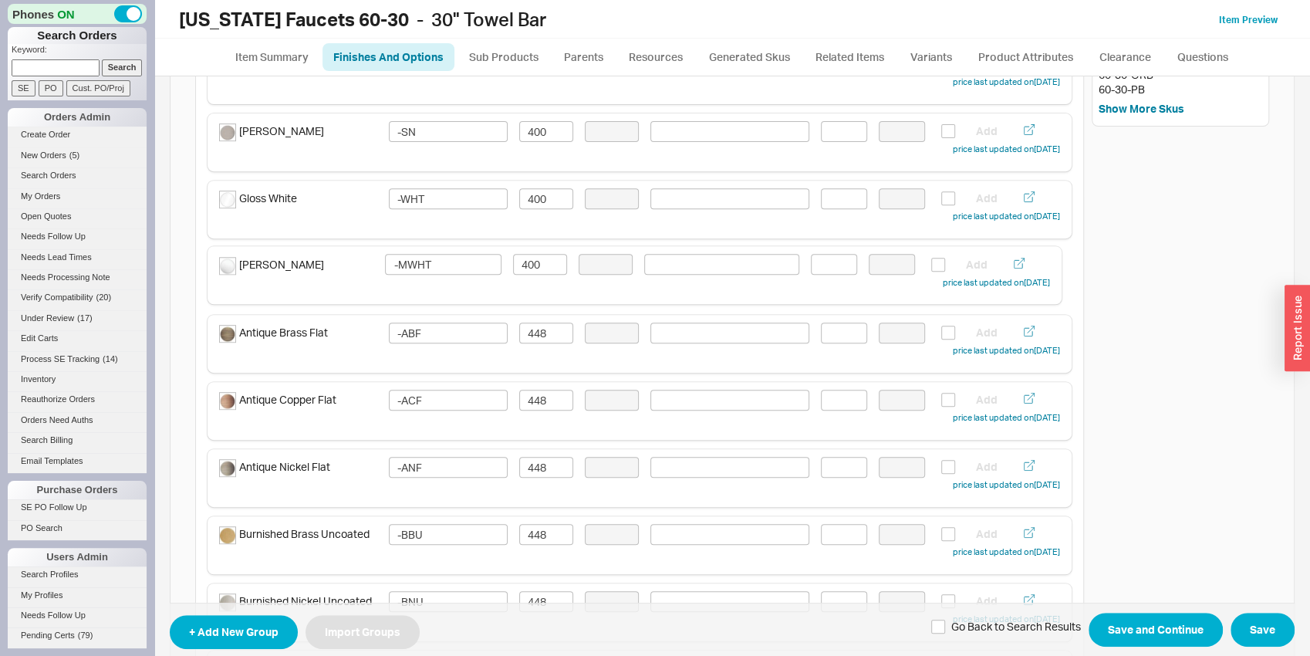
type input "-CB"
type input "-FRG"
type input "-GRP"
type input "-LPG"
type input "-LSG"
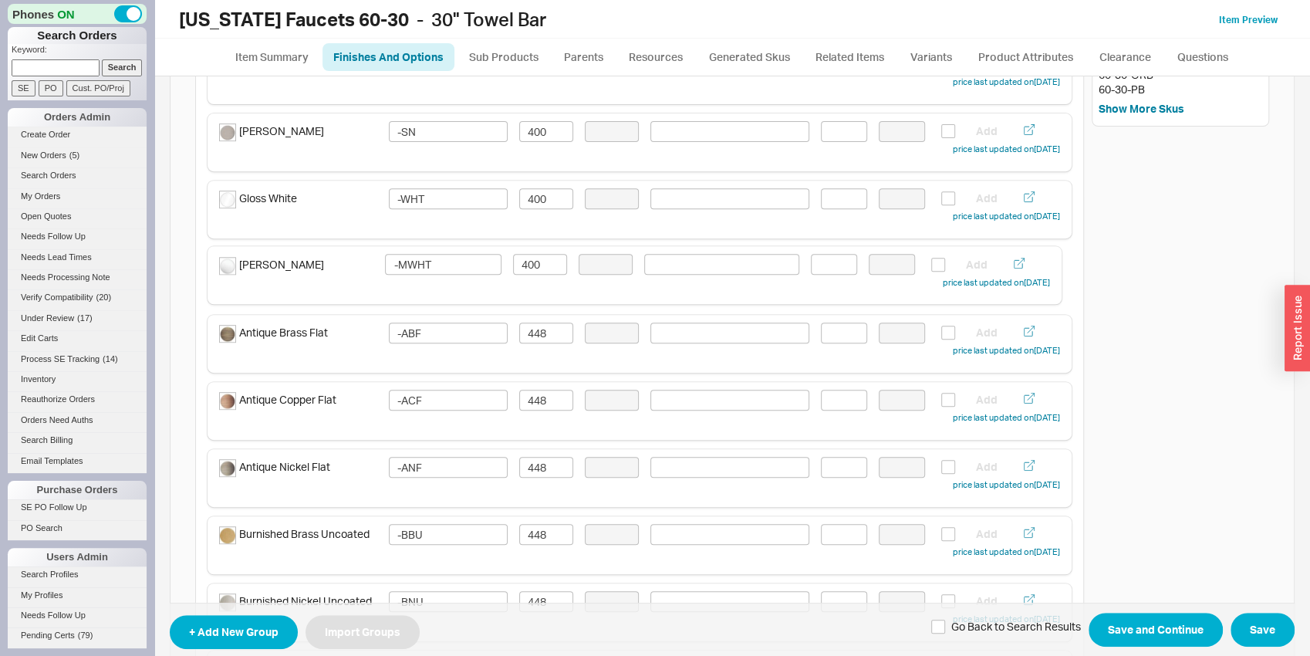
type input "-SB"
type input "-SC"
type input "-SBZ"
type input "-MWHT"
type input "400"
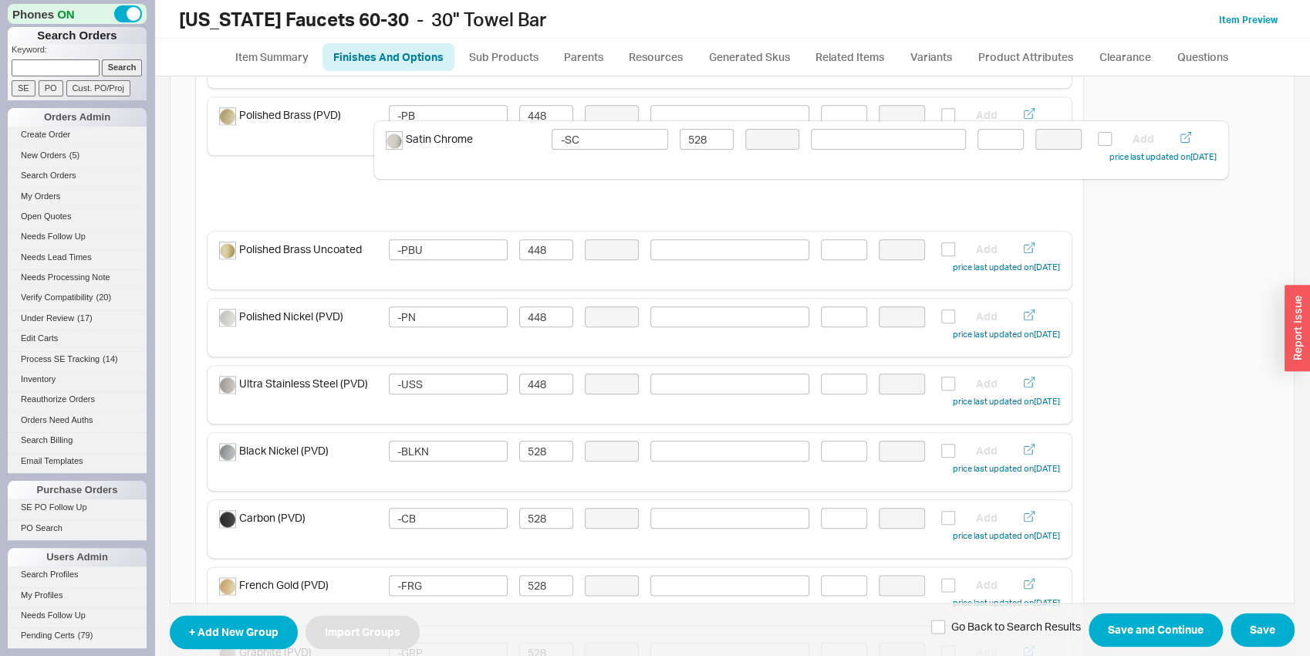
scroll to position [1019, 0]
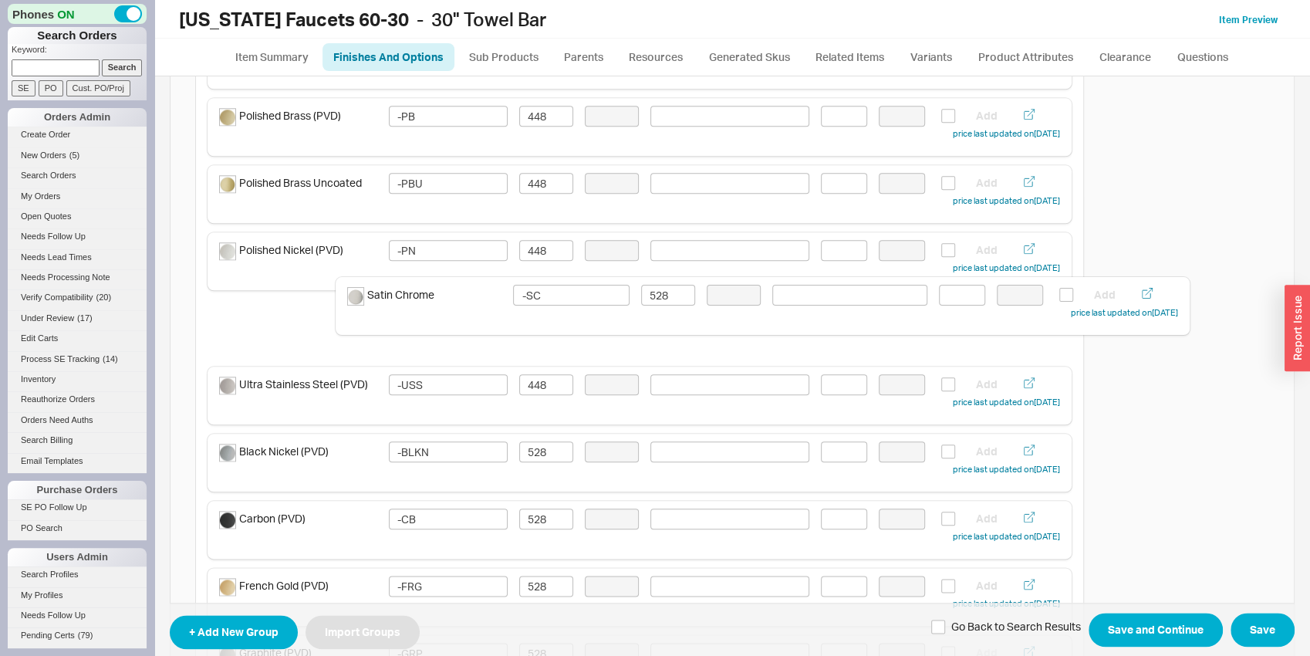
drag, startPoint x: 332, startPoint y: 516, endPoint x: 461, endPoint y: 310, distance: 242.9
click at [462, 310] on div "Finishes and Colors Included In Sku Singular Select Color Swatch Sort Type: Man…" at bounding box center [639, 68] width 889 height 1896
type input "-USS"
type input "448"
type input "-BLKN"
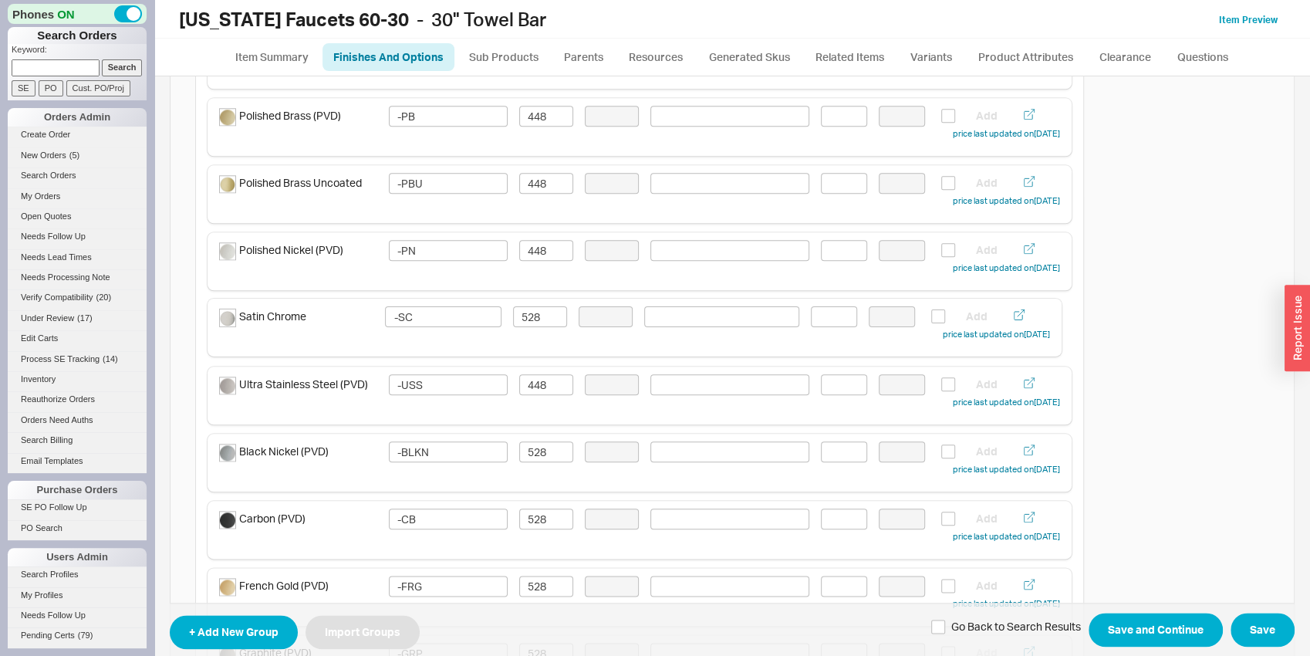
type input "528"
type input "-CB"
type input "-FRG"
type input "-GRP"
type input "-LPG"
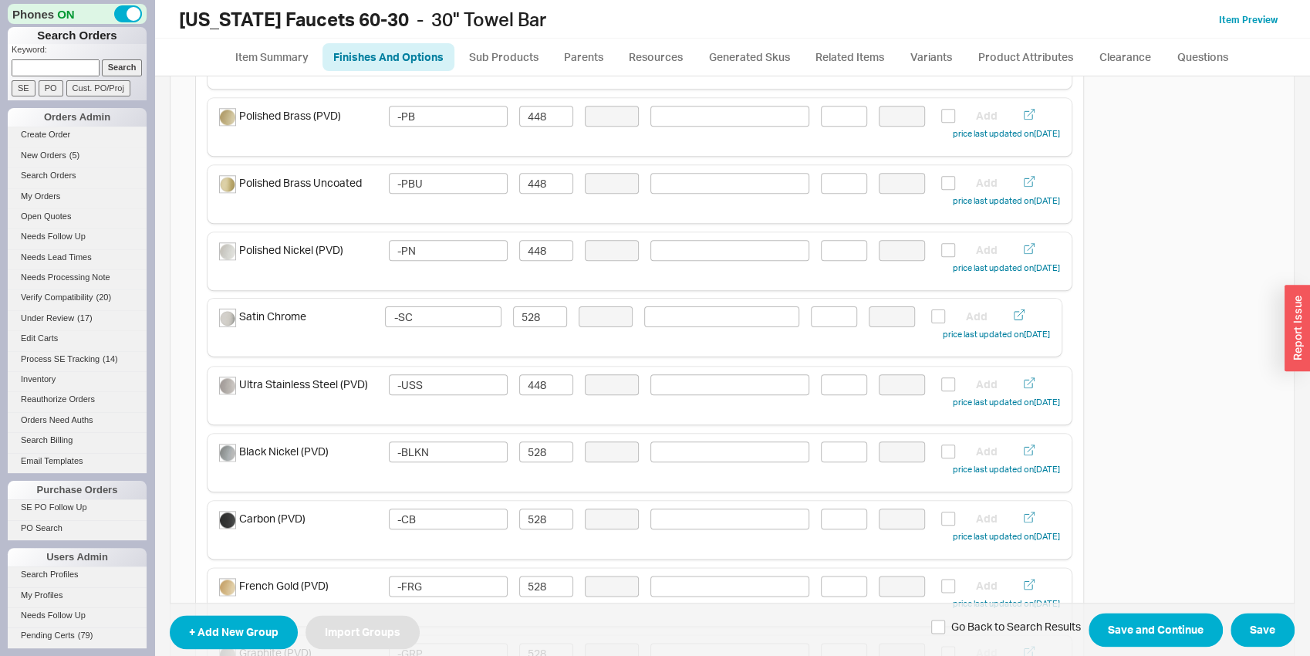
type input "-LSG"
type input "-SB"
type input "-SC"
click at [544, 310] on input "528" at bounding box center [546, 317] width 54 height 21
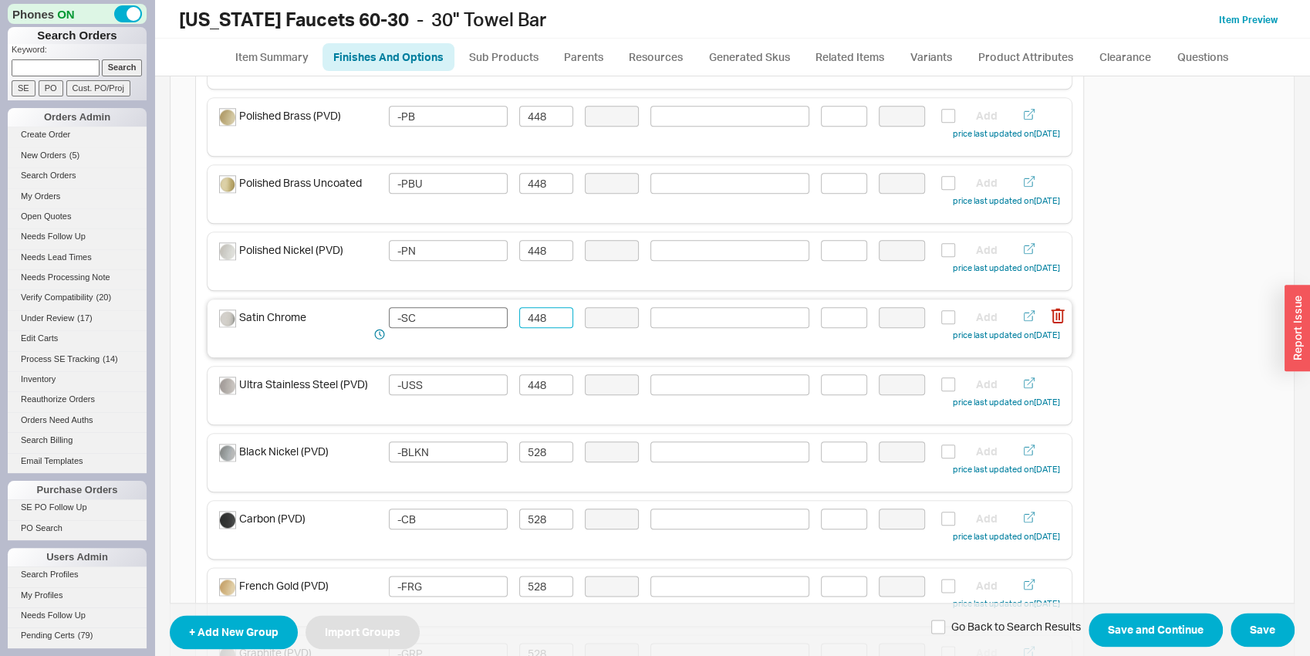
type input "448"
click at [437, 312] on input "-SC" at bounding box center [448, 317] width 119 height 21
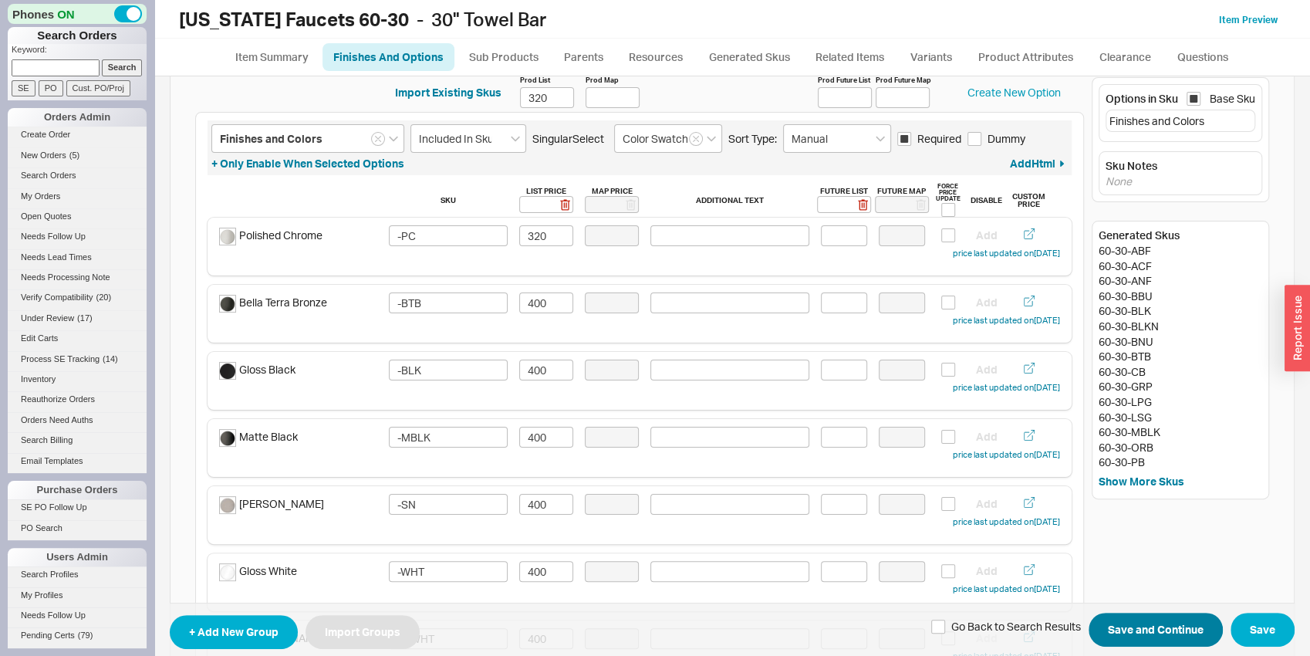
scroll to position [0, 0]
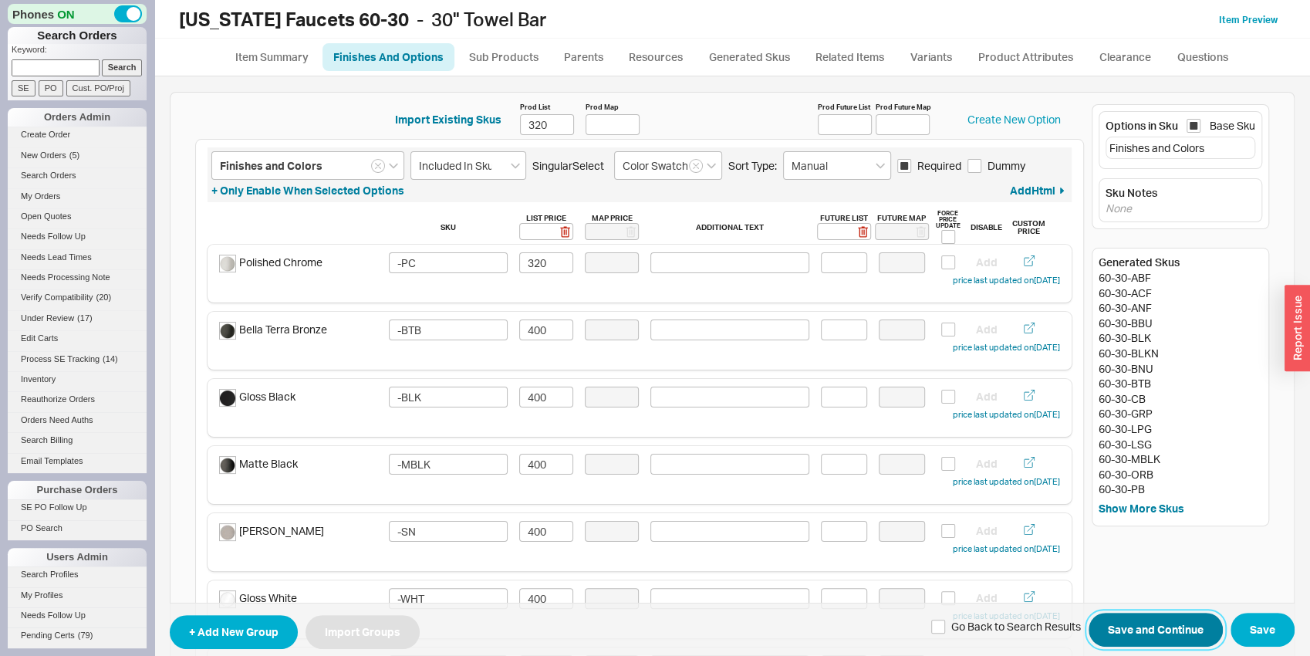
click at [1179, 633] on button "Save and Continue" at bounding box center [1155, 630] width 134 height 34
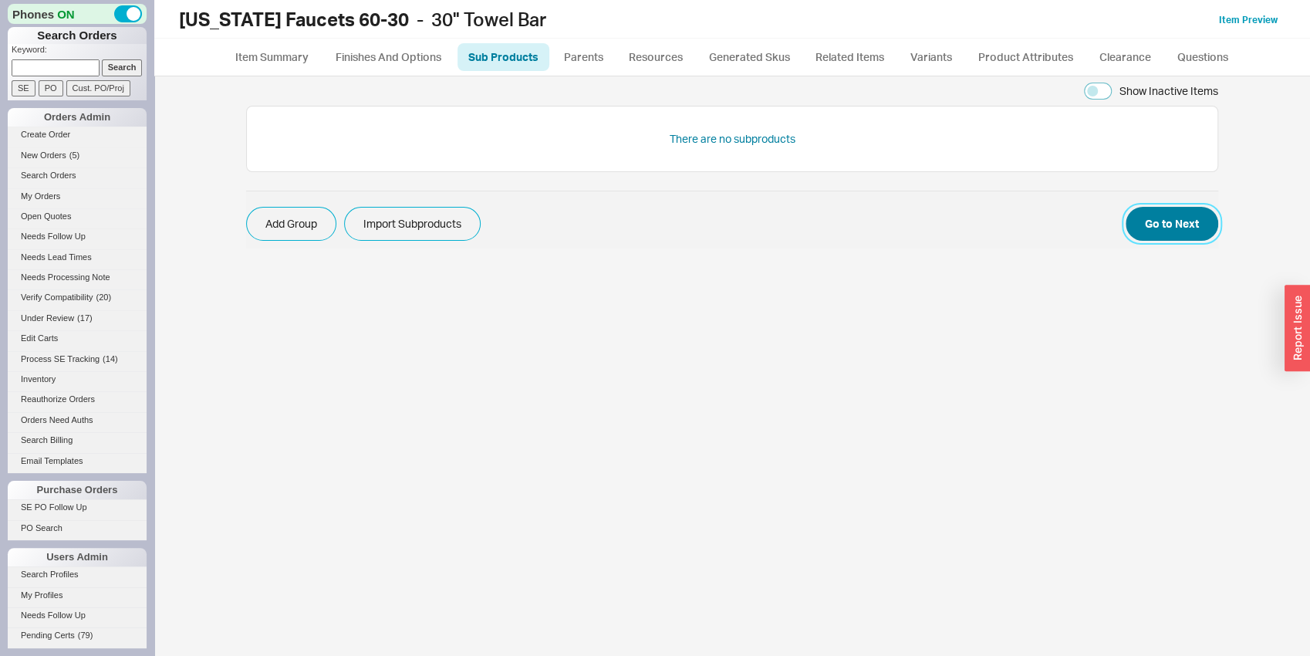
click at [1146, 230] on button "Go to Next" at bounding box center [1171, 224] width 93 height 34
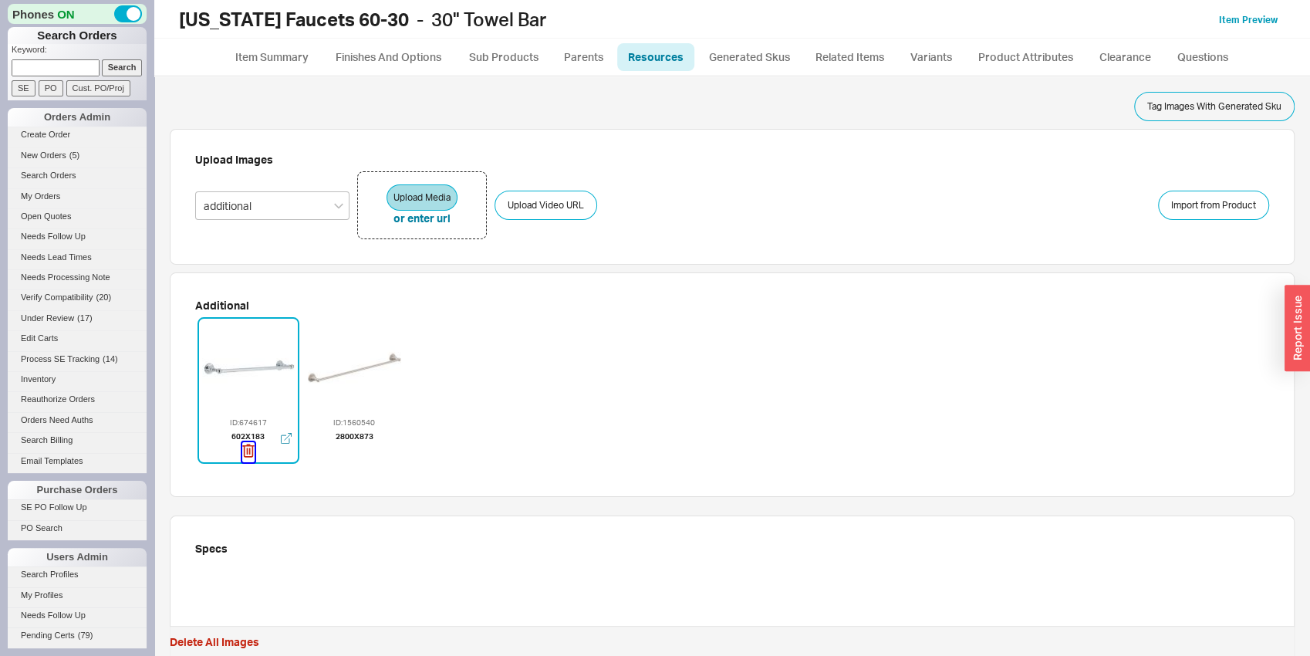
click at [251, 450] on icon "button" at bounding box center [248, 450] width 12 height 13
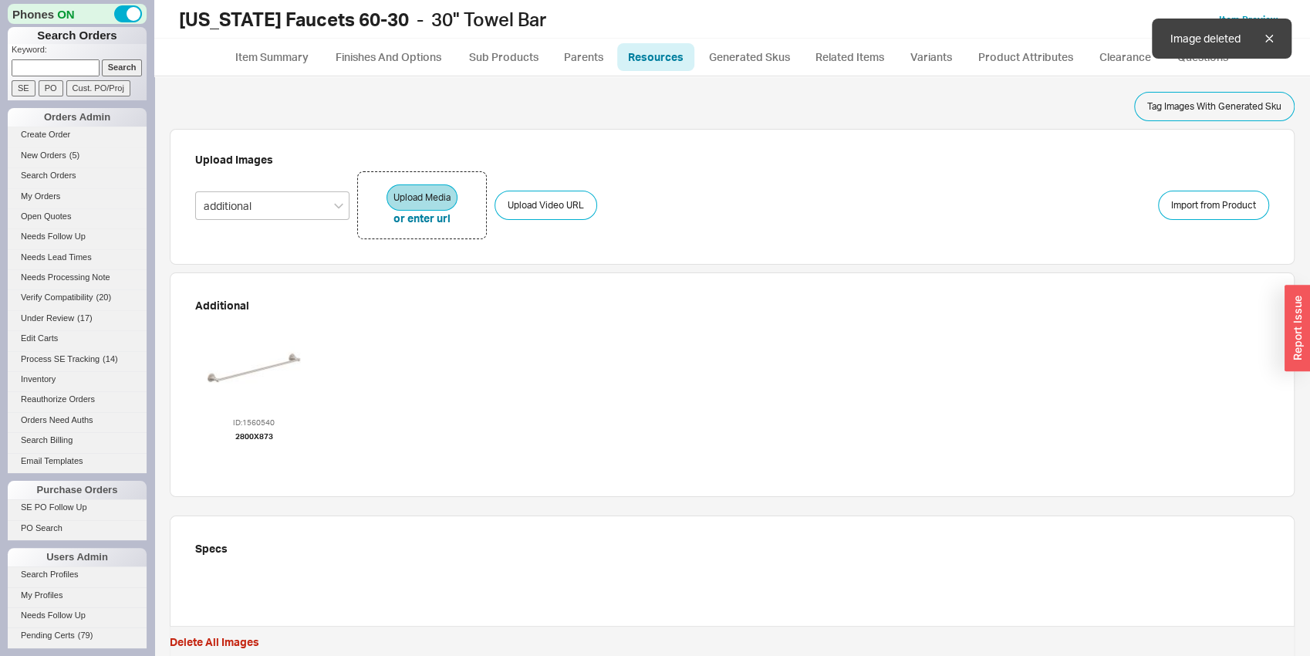
click at [251, 450] on icon "button" at bounding box center [254, 450] width 12 height 17
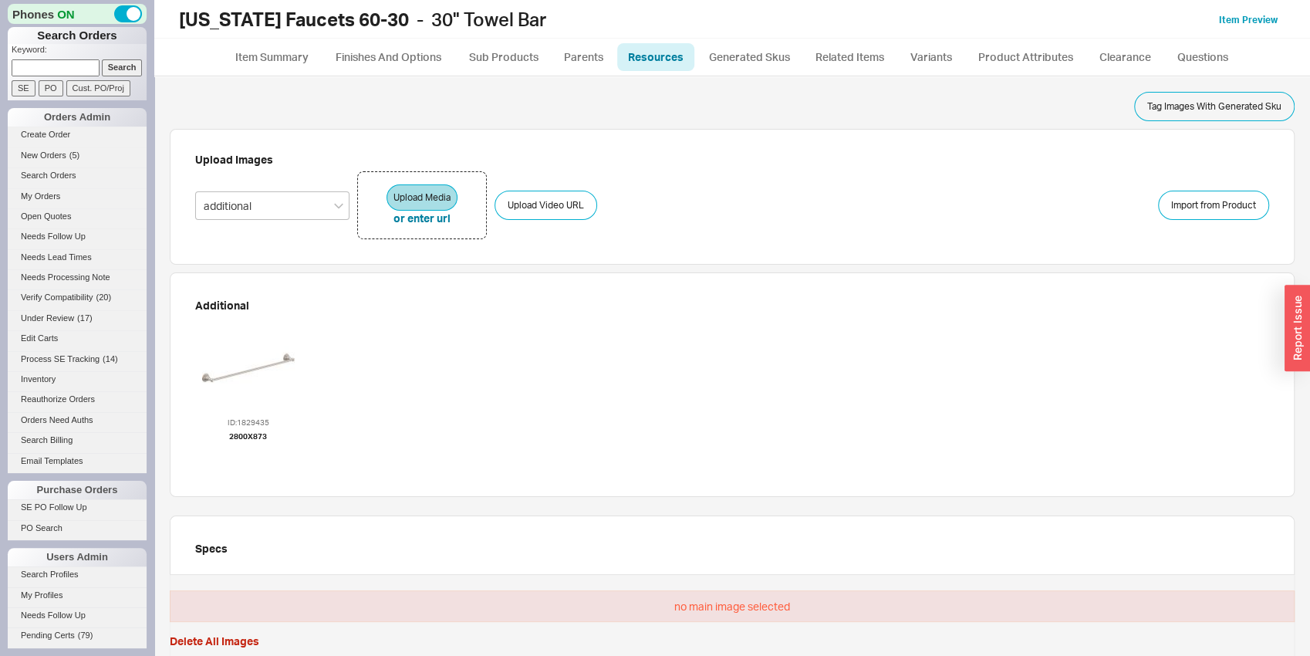
click at [284, 371] on div at bounding box center [248, 367] width 93 height 93
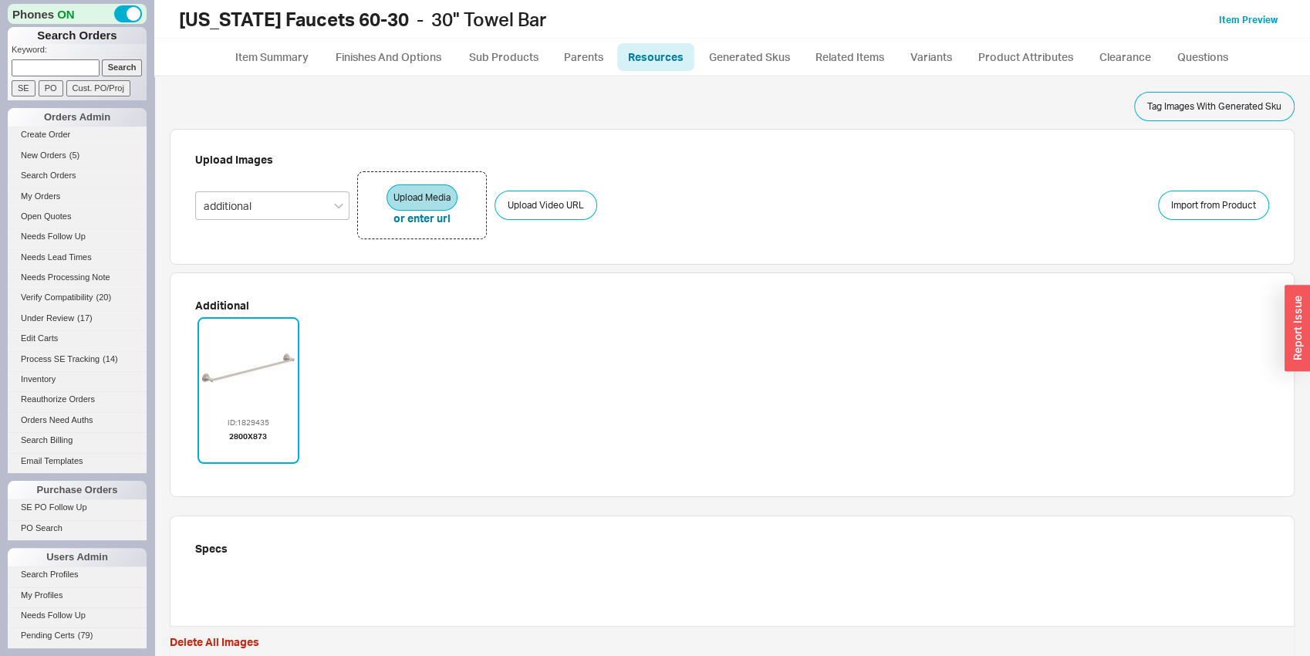
click at [997, 79] on div "Tag Images With Generated Sku Upload Images additional Upload Media or enter ur…" at bounding box center [732, 365] width 1125 height 579
click at [1007, 71] on link "Product Attributes" at bounding box center [1026, 57] width 118 height 28
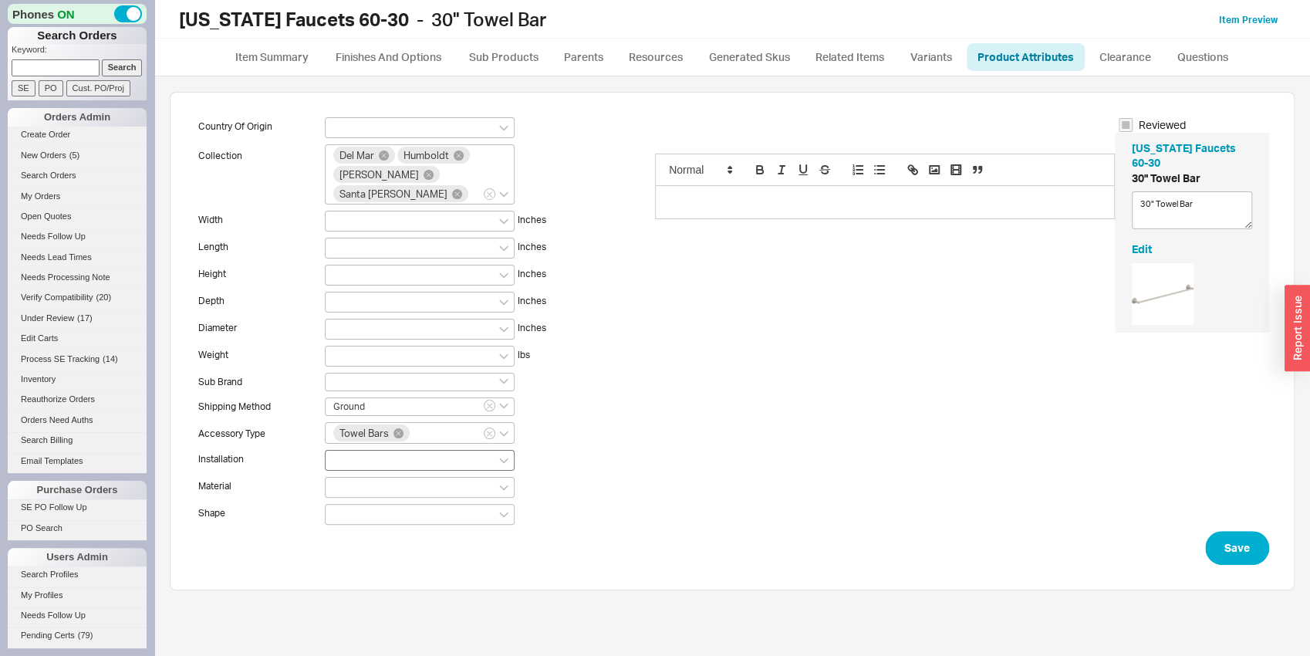
click at [381, 460] on div at bounding box center [420, 460] width 190 height 21
click at [344, 460] on input at bounding box center [338, 459] width 11 height 13
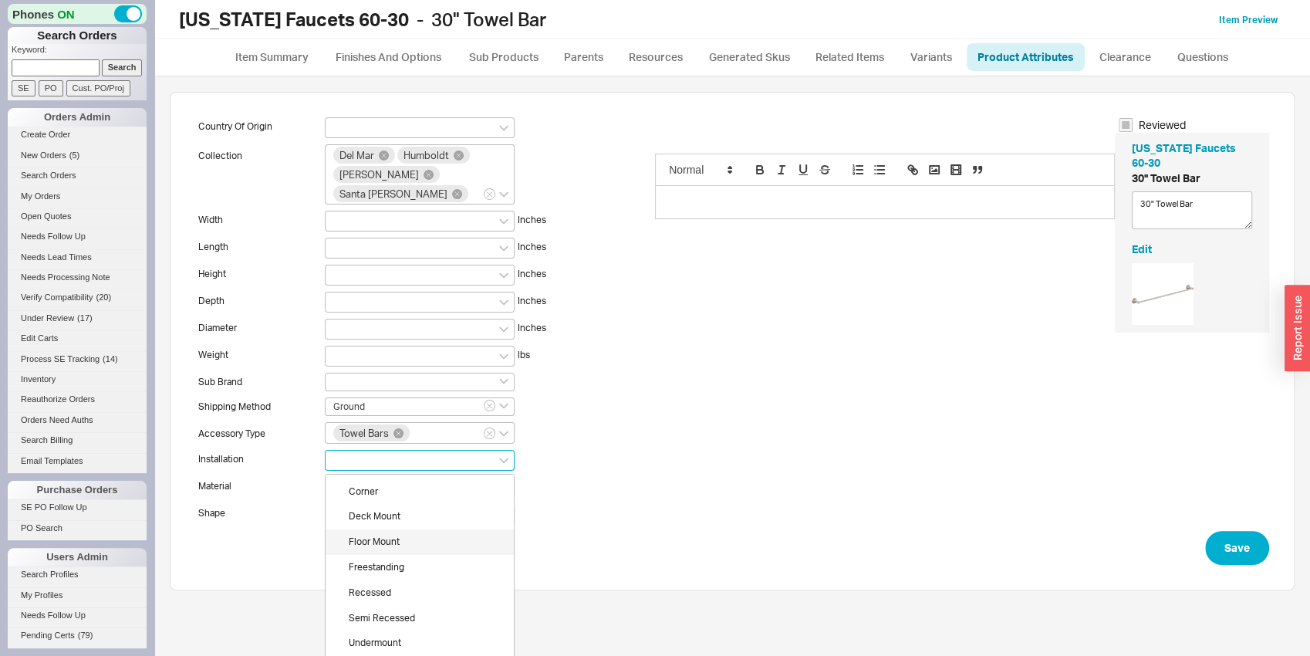
scroll to position [68, 0]
click at [394, 641] on div "Wall Mount" at bounding box center [420, 646] width 188 height 25
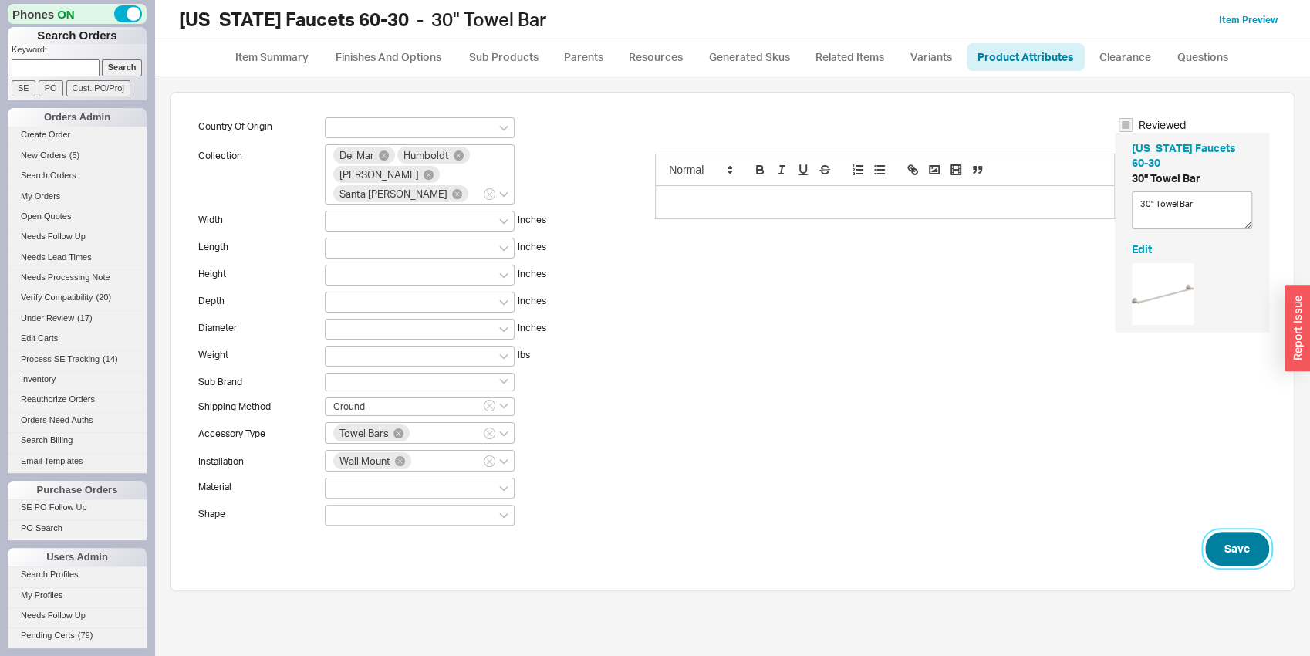
click at [1221, 538] on button "Save" at bounding box center [1237, 548] width 64 height 34
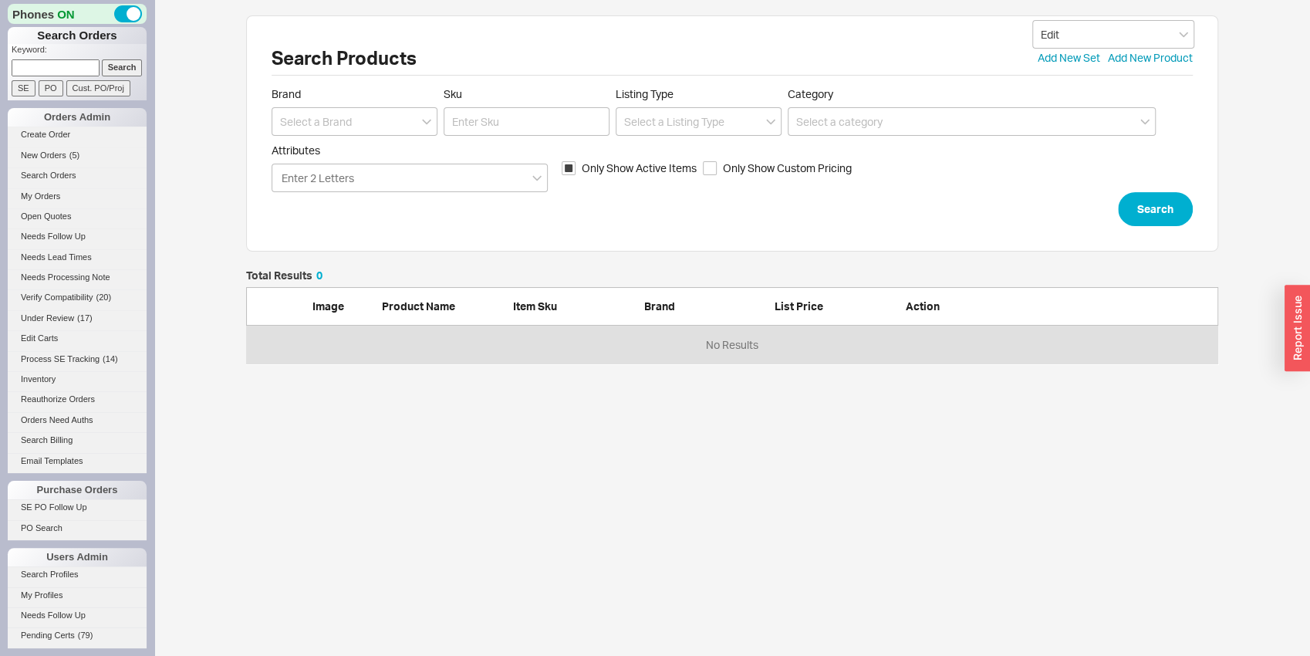
scroll to position [81, 960]
click at [395, 123] on input at bounding box center [355, 121] width 166 height 29
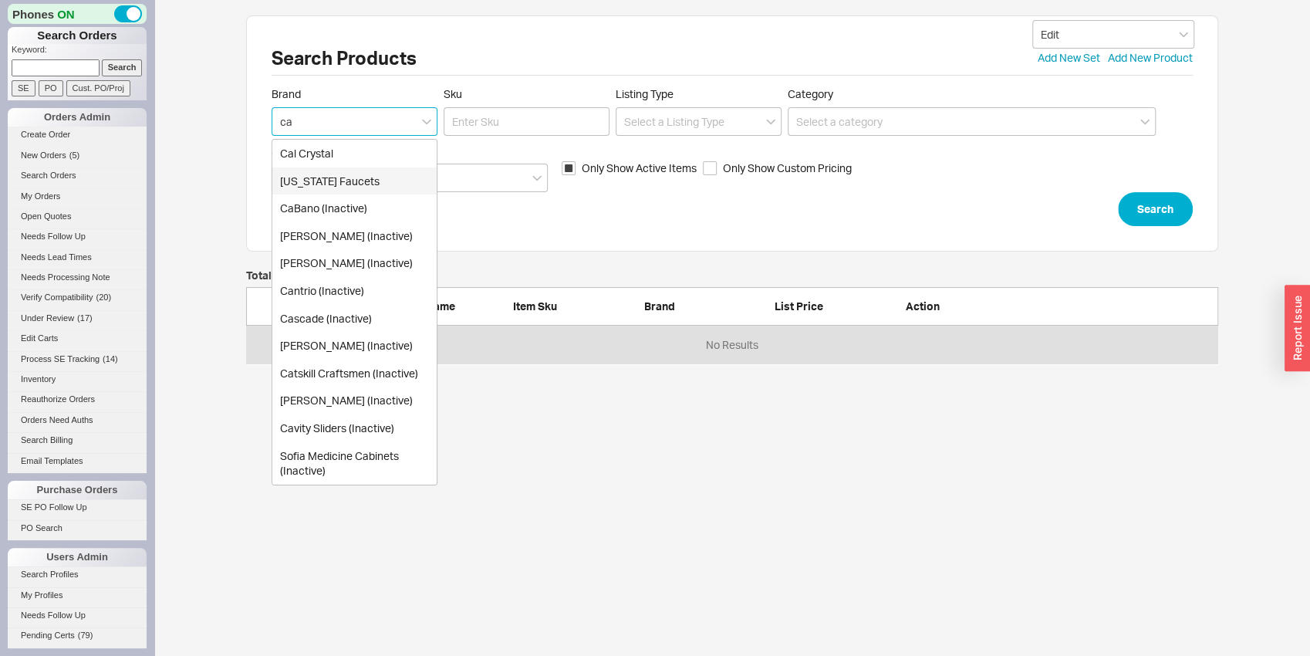
click at [411, 183] on div "[US_STATE] Faucets" at bounding box center [354, 181] width 164 height 28
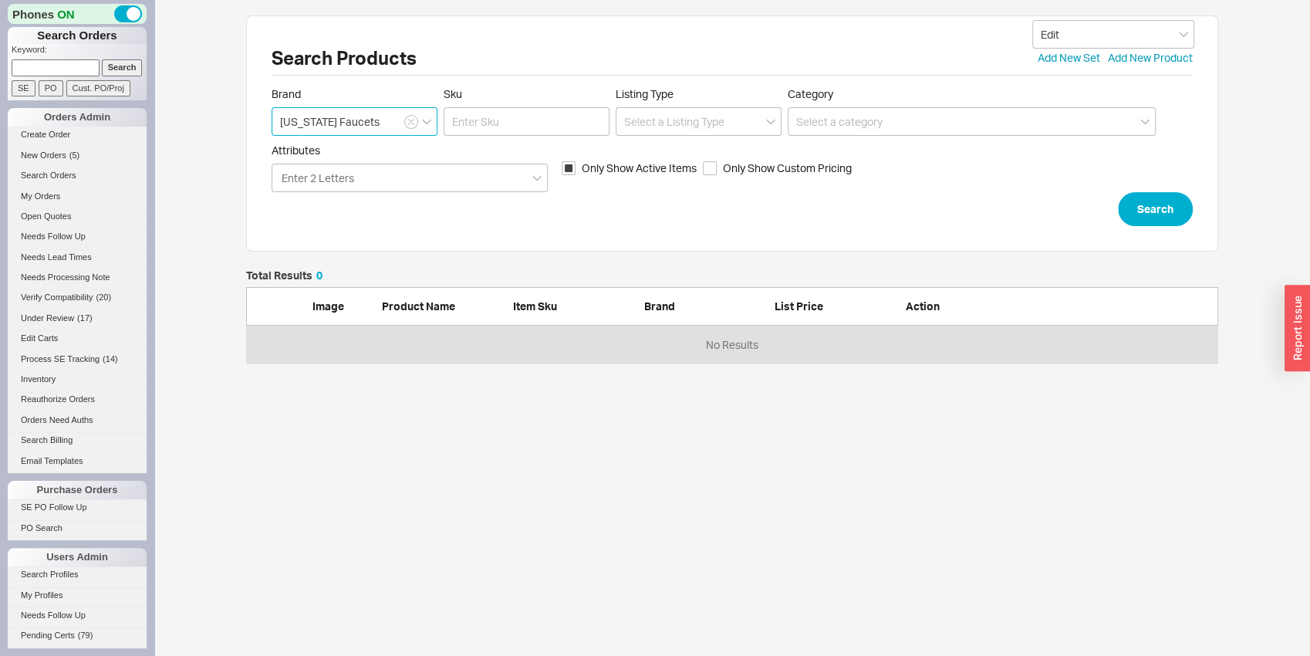
type input "[US_STATE] Faucets"
click at [538, 117] on input "Sku" at bounding box center [527, 121] width 166 height 29
type input "60-tr"
click button "Search" at bounding box center [1155, 209] width 75 height 34
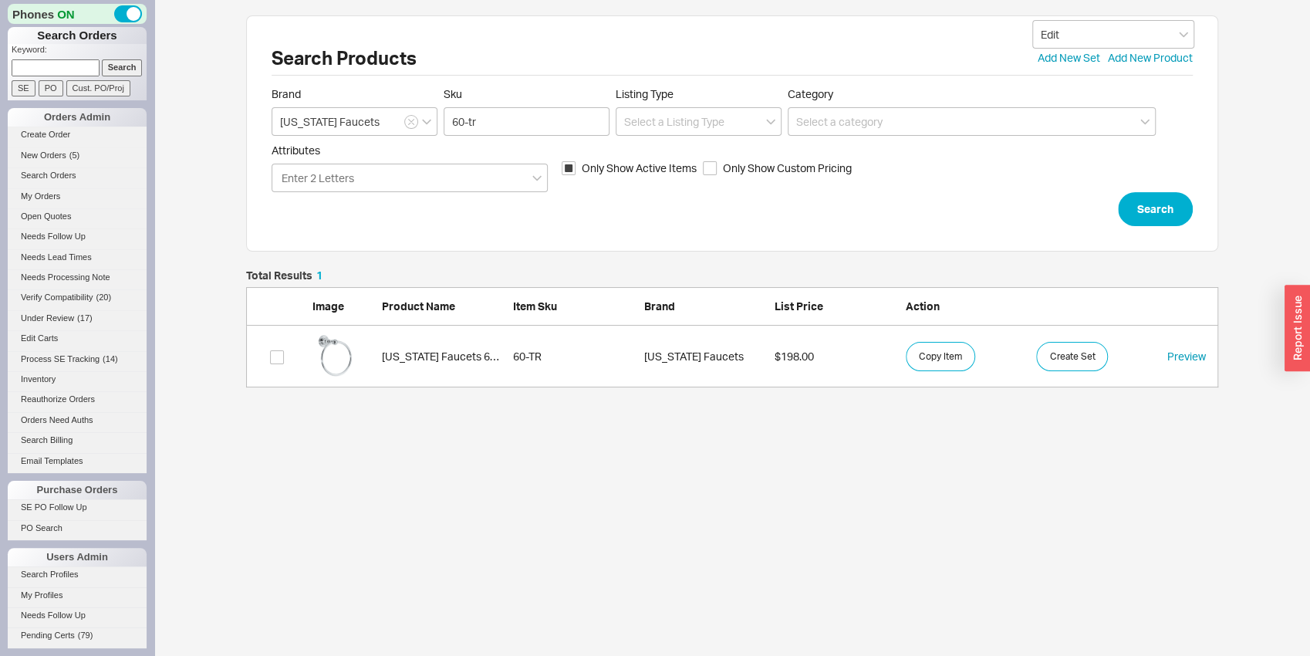
scroll to position [105, 960]
click at [389, 343] on link "California Faucets 60-TR 60-TR California Faucets $198.00 Copy Item Create Set …" at bounding box center [732, 357] width 972 height 62
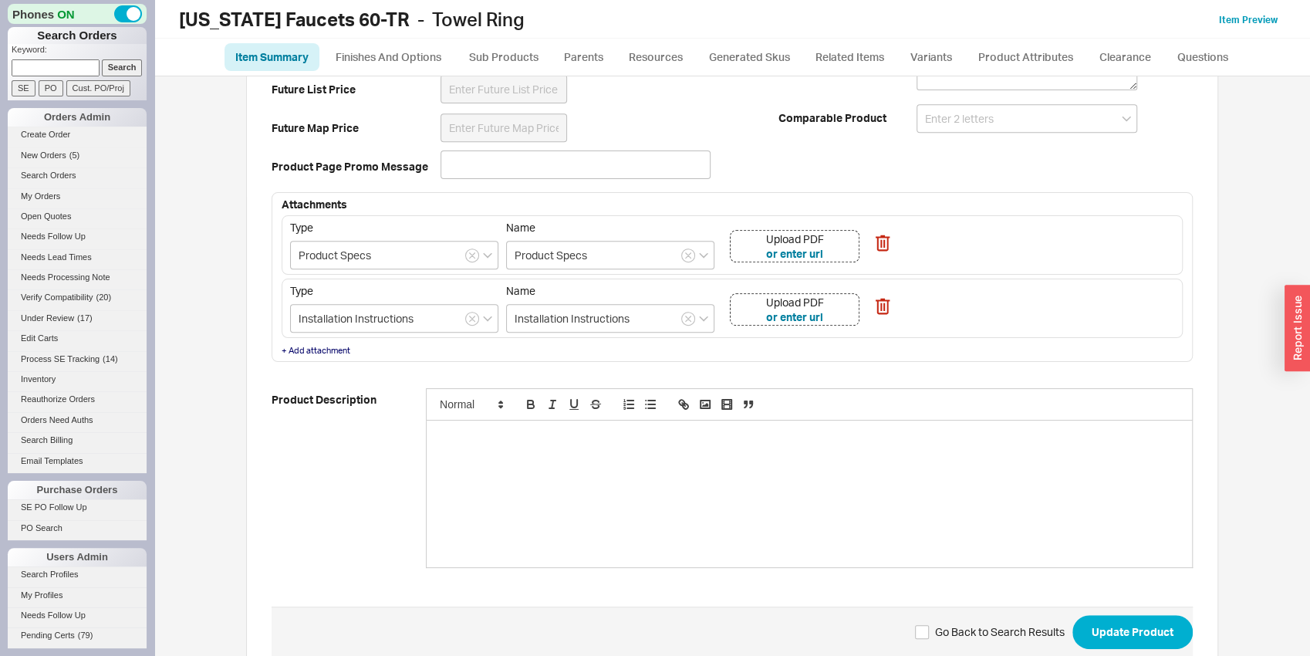
scroll to position [526, 0]
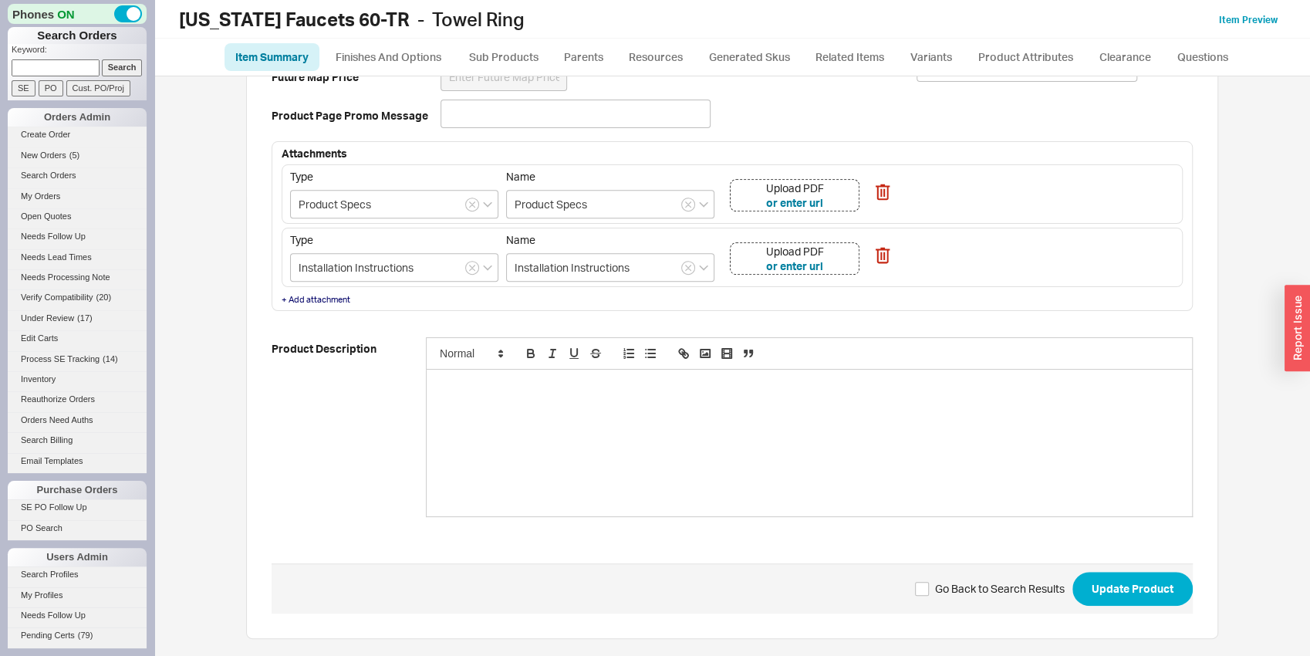
click at [841, 199] on div "Upload PDF or enter url" at bounding box center [795, 195] width 130 height 32
click at [839, 256] on div "Upload PDF or enter url" at bounding box center [795, 258] width 130 height 32
click at [1151, 579] on button "Update Product" at bounding box center [1132, 589] width 120 height 34
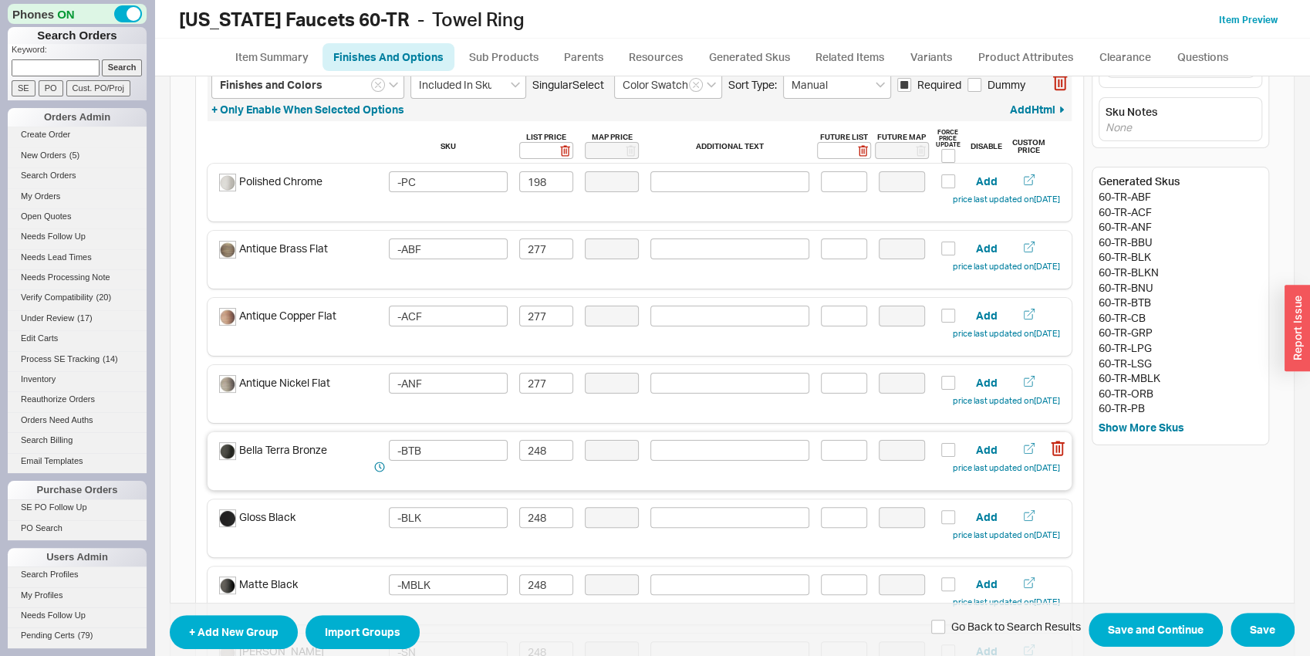
scroll to position [80, 0]
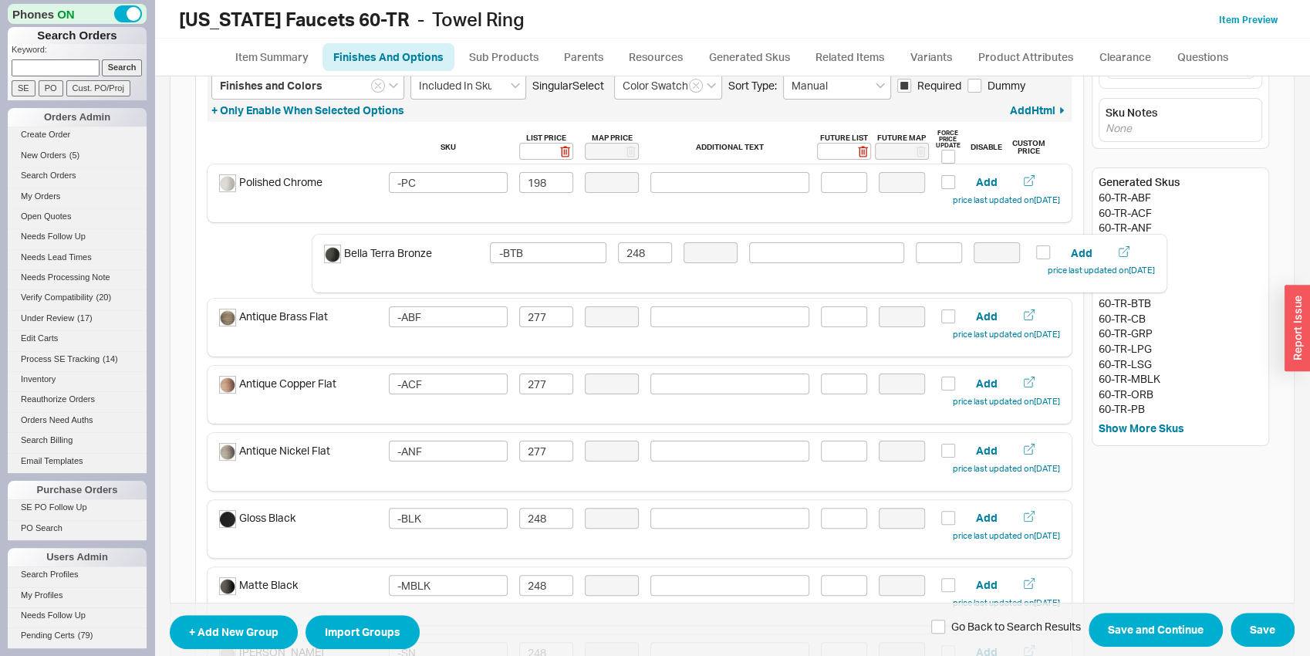
drag, startPoint x: 319, startPoint y: 471, endPoint x: 429, endPoint y: 271, distance: 228.9
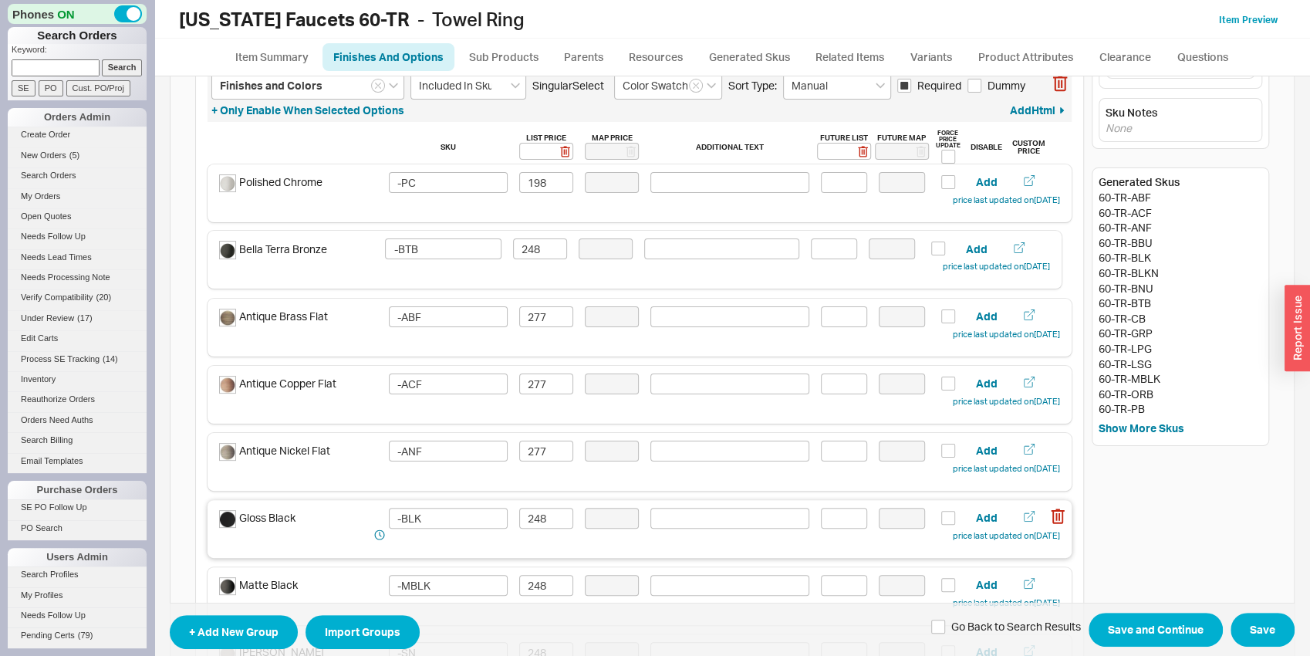
type input "-ABF"
type input "277"
type input "-ACF"
type input "-ANF"
type input "-BTB"
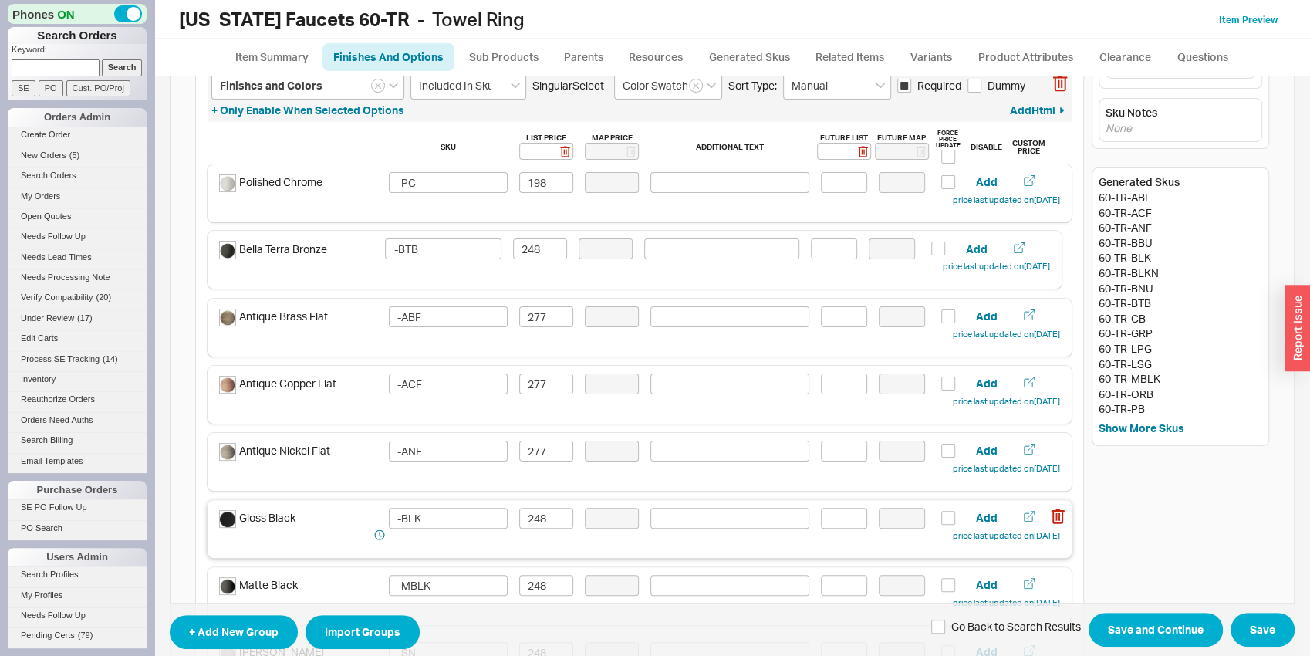
type input "248"
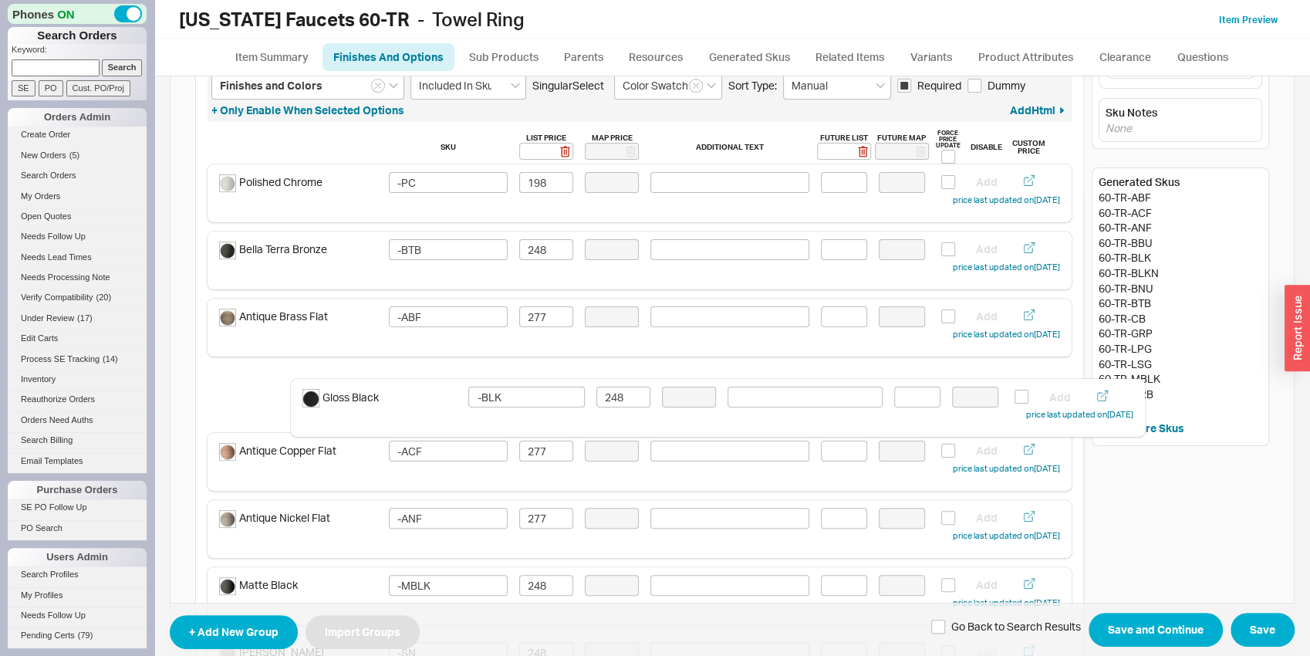
scroll to position [81, 0]
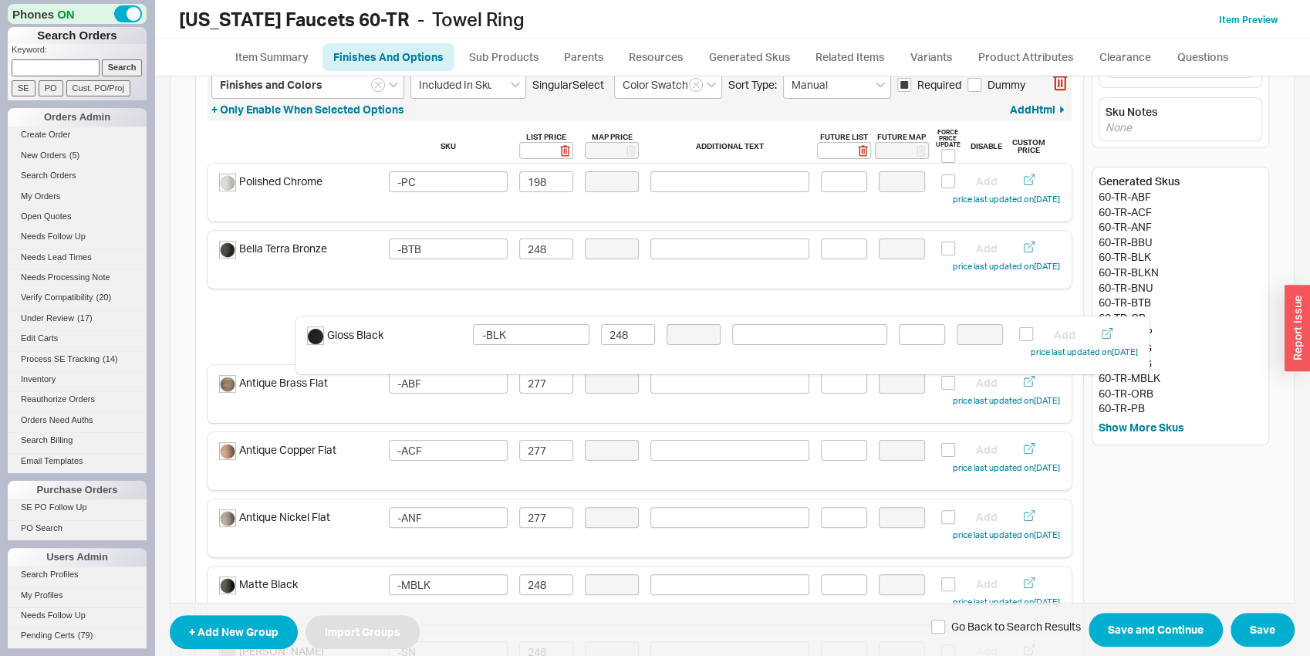
drag, startPoint x: 349, startPoint y: 527, endPoint x: 434, endPoint y: 344, distance: 201.6
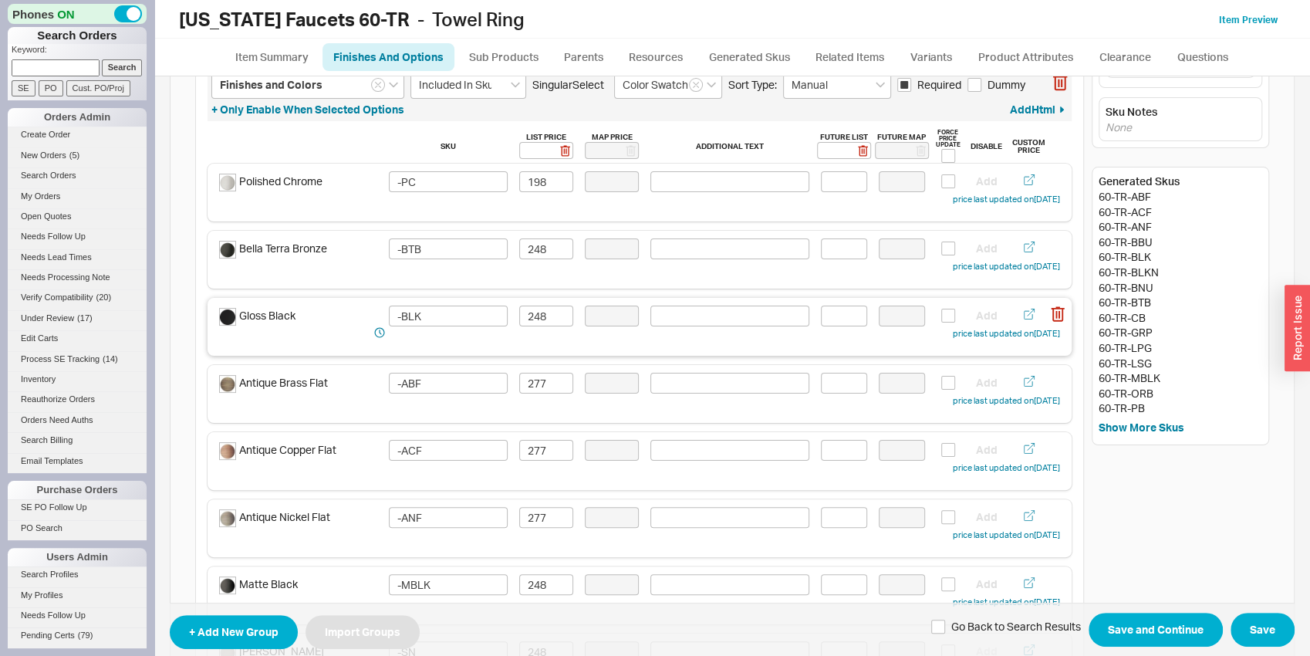
type input "-BLK"
type input "248"
type input "-ABF"
type input "277"
type input "-ACF"
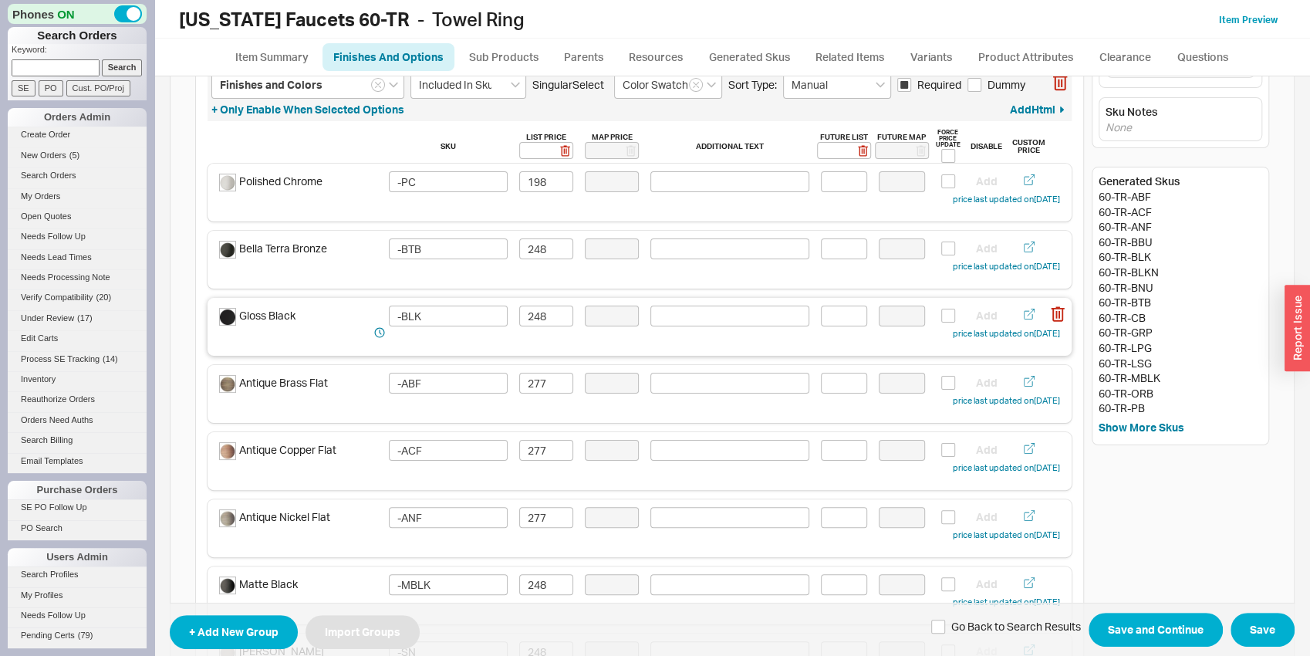
type input "-ANF"
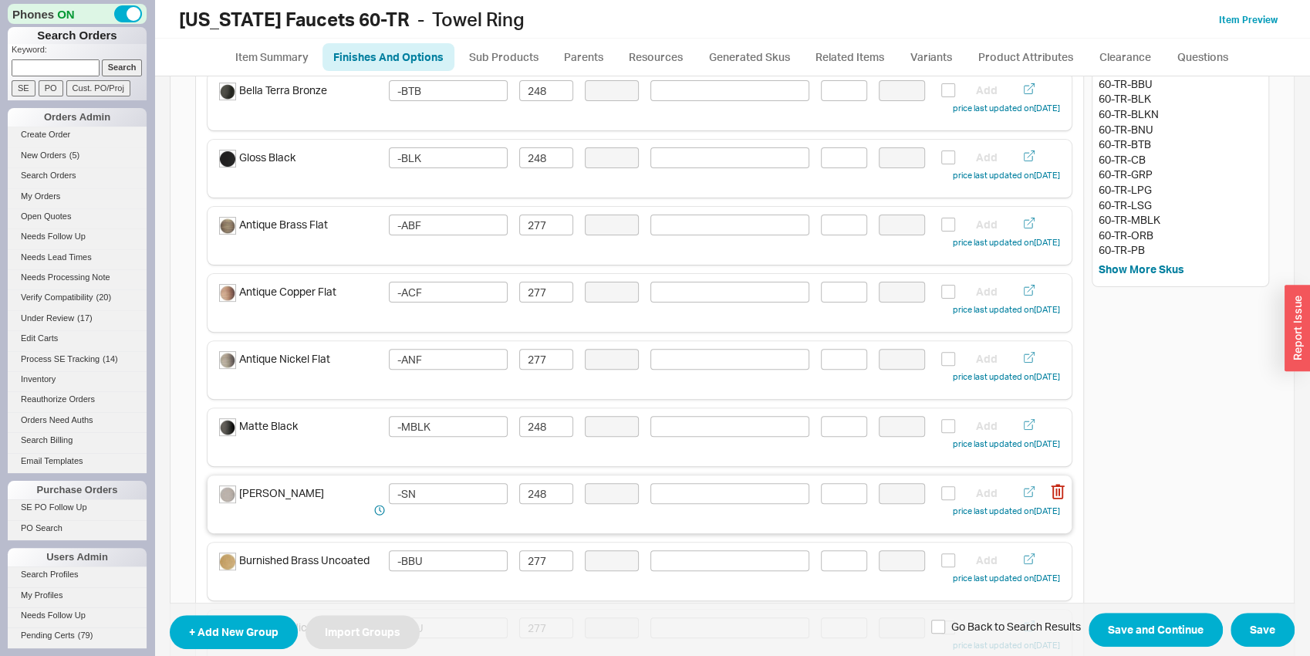
scroll to position [242, 0]
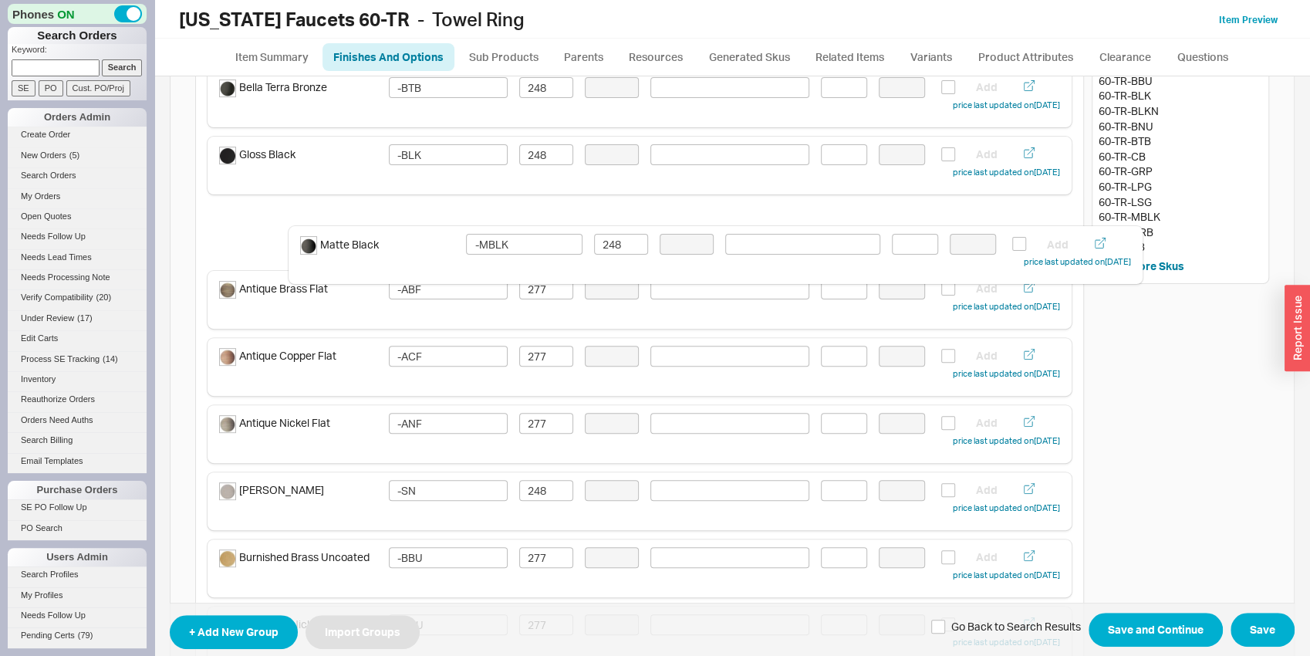
drag, startPoint x: 342, startPoint y: 434, endPoint x: 426, endPoint y: 255, distance: 197.7
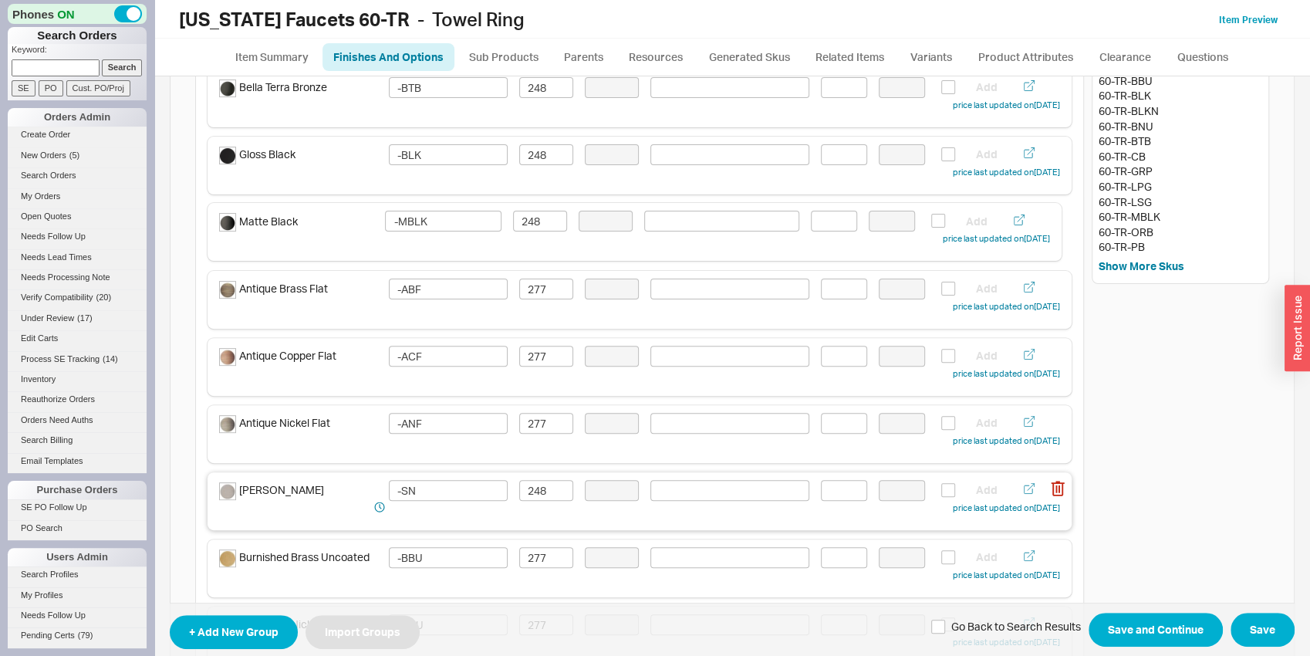
type input "-MBLK"
type input "248"
type input "-ABF"
type input "277"
type input "-ACF"
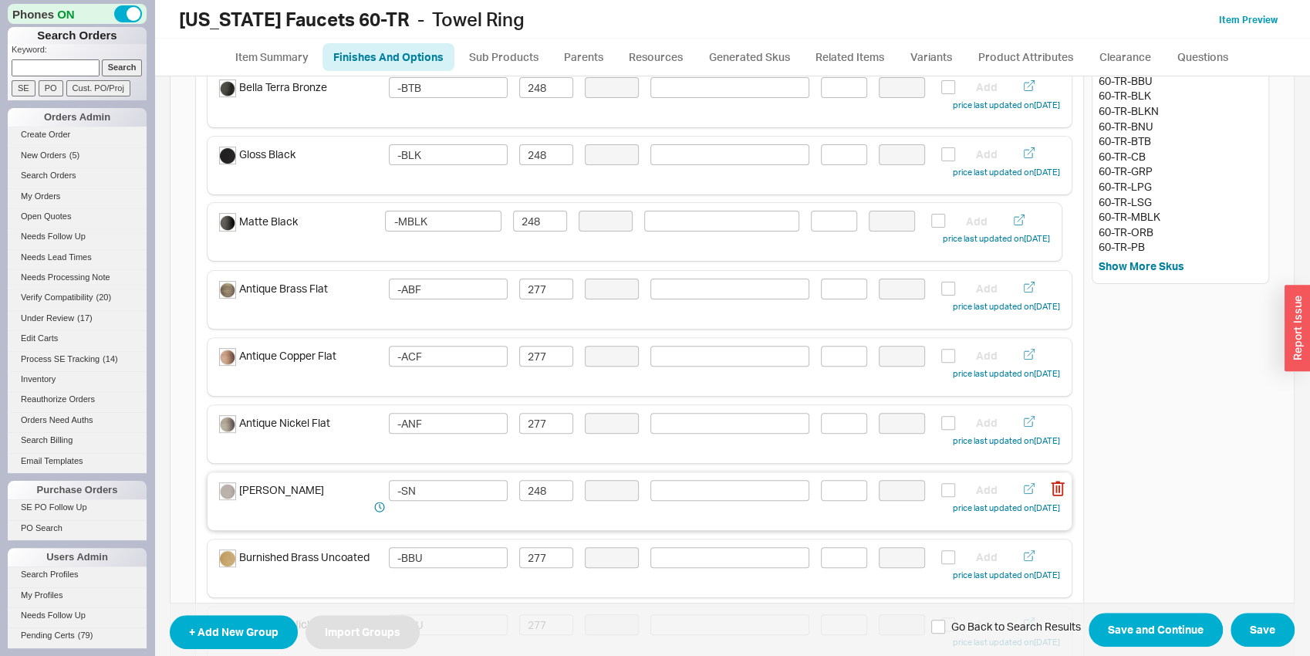
type input "-ANF"
drag, startPoint x: 333, startPoint y: 505, endPoint x: 417, endPoint y: 296, distance: 225.0
type input "-SN"
type input "248"
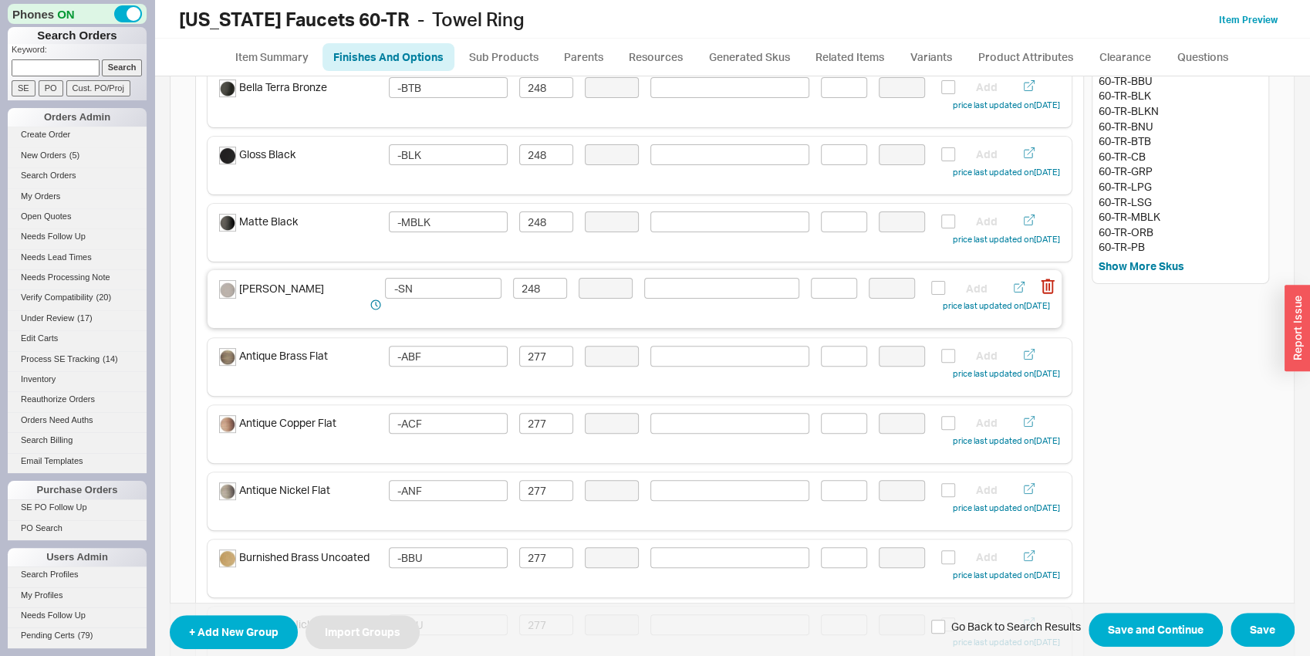
type input "-ABF"
type input "277"
type input "-ACF"
type input "-ANF"
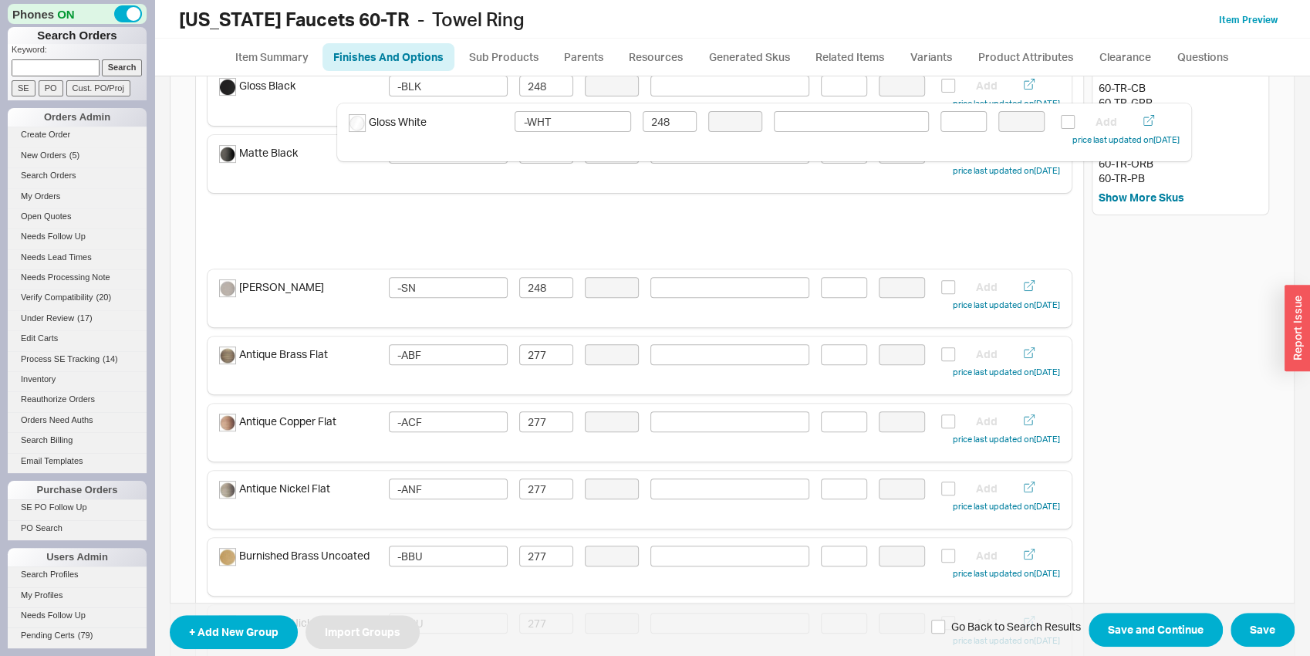
scroll to position [299, 0]
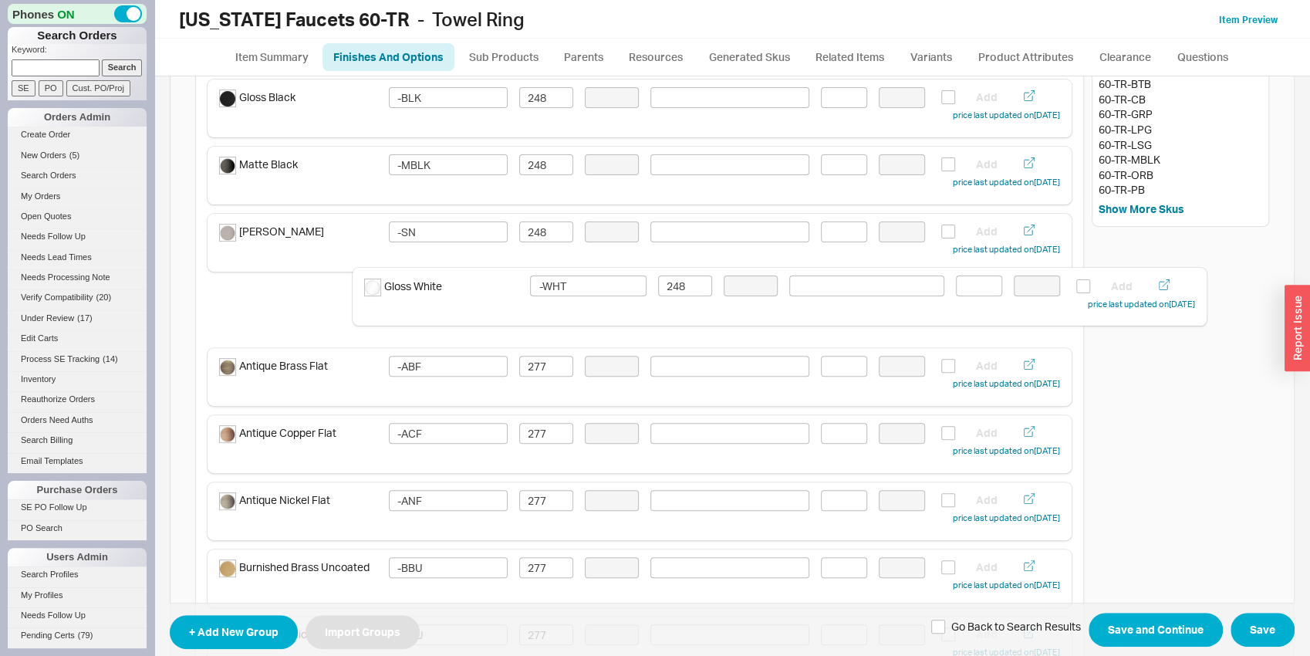
drag, startPoint x: 336, startPoint y: 452, endPoint x: 484, endPoint y: 303, distance: 210.5
type input "-BBU"
type input "-BNU"
type input "-ORB"
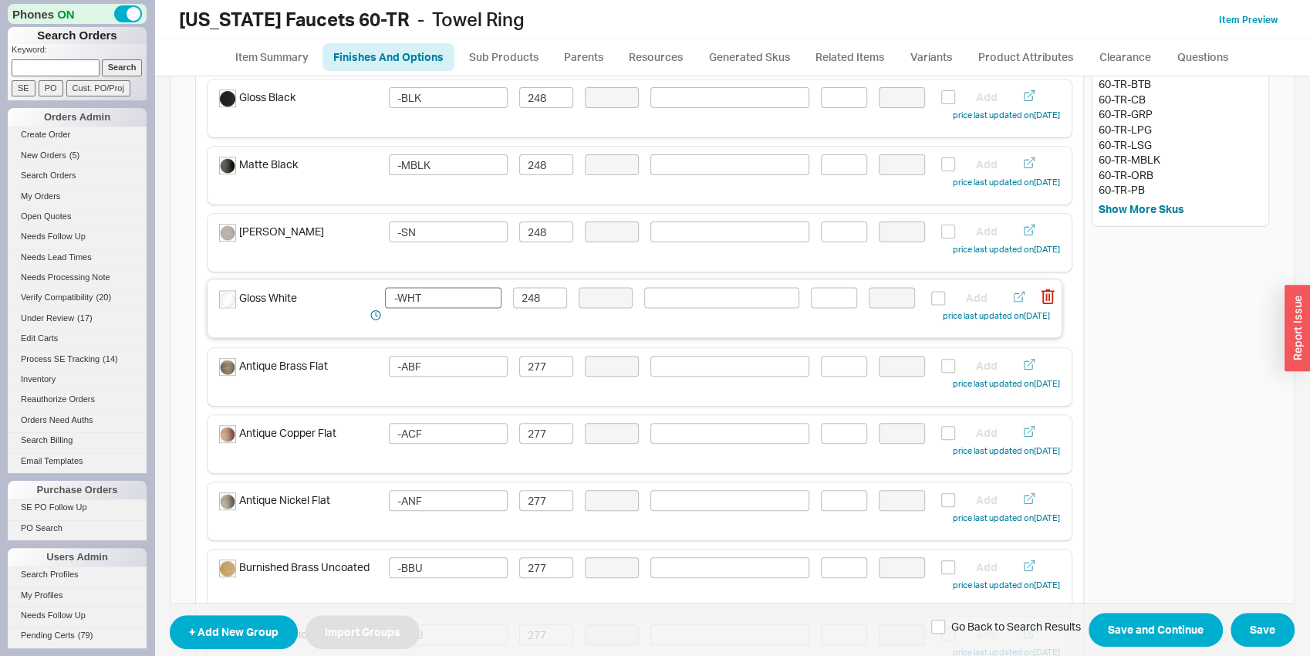
type input "-PB"
type input "-PBU"
type input "-PN"
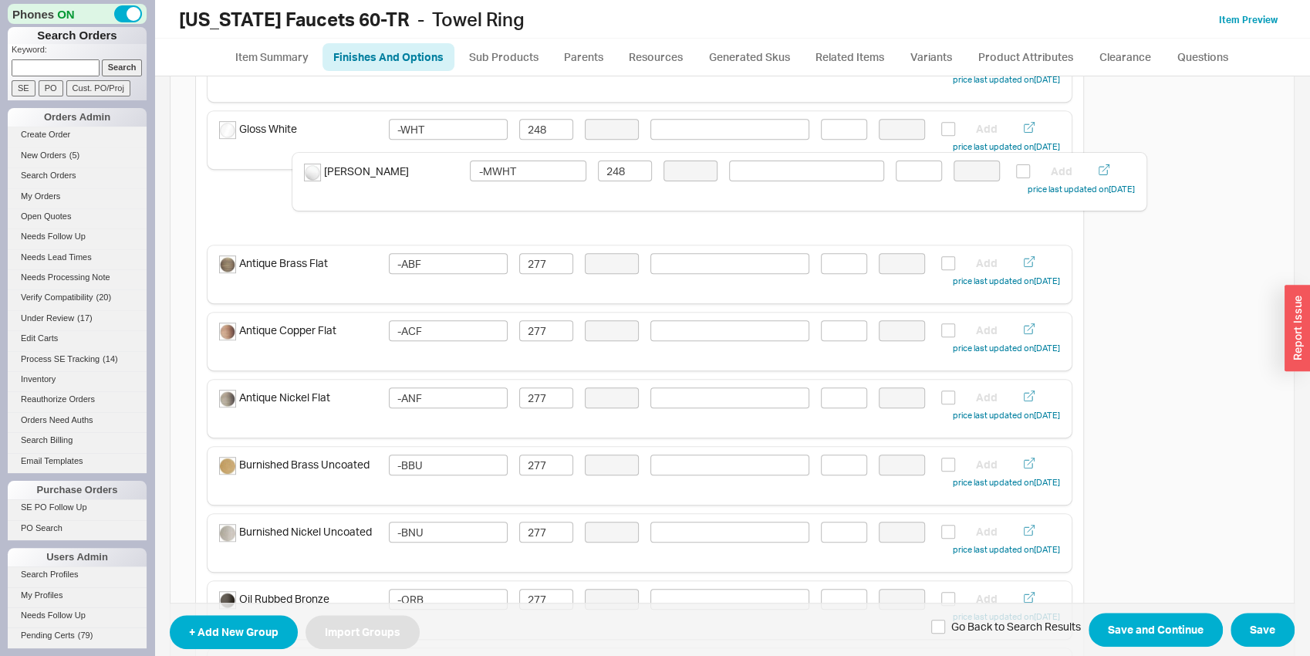
scroll to position [469, 0]
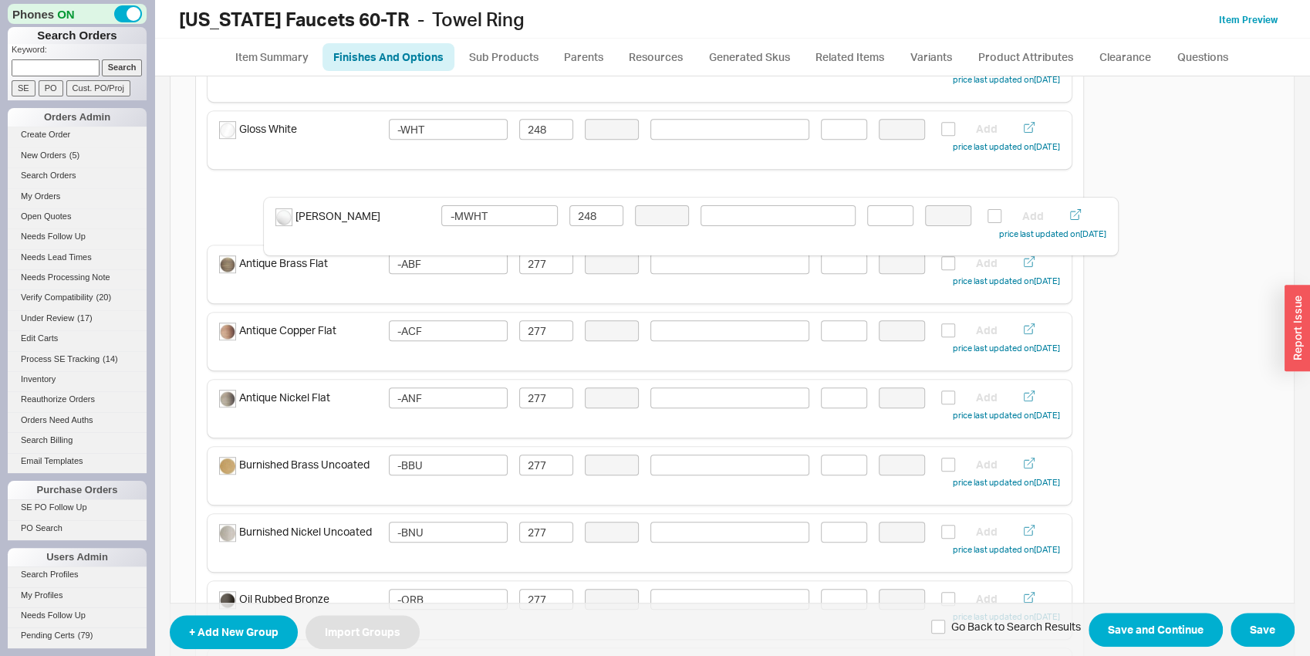
drag, startPoint x: 352, startPoint y: 460, endPoint x: 403, endPoint y: 227, distance: 238.6
click at [403, 227] on div "Finishes and Colors Included In Sku Singular Select Color Swatch Sort Type: Man…" at bounding box center [639, 618] width 889 height 1896
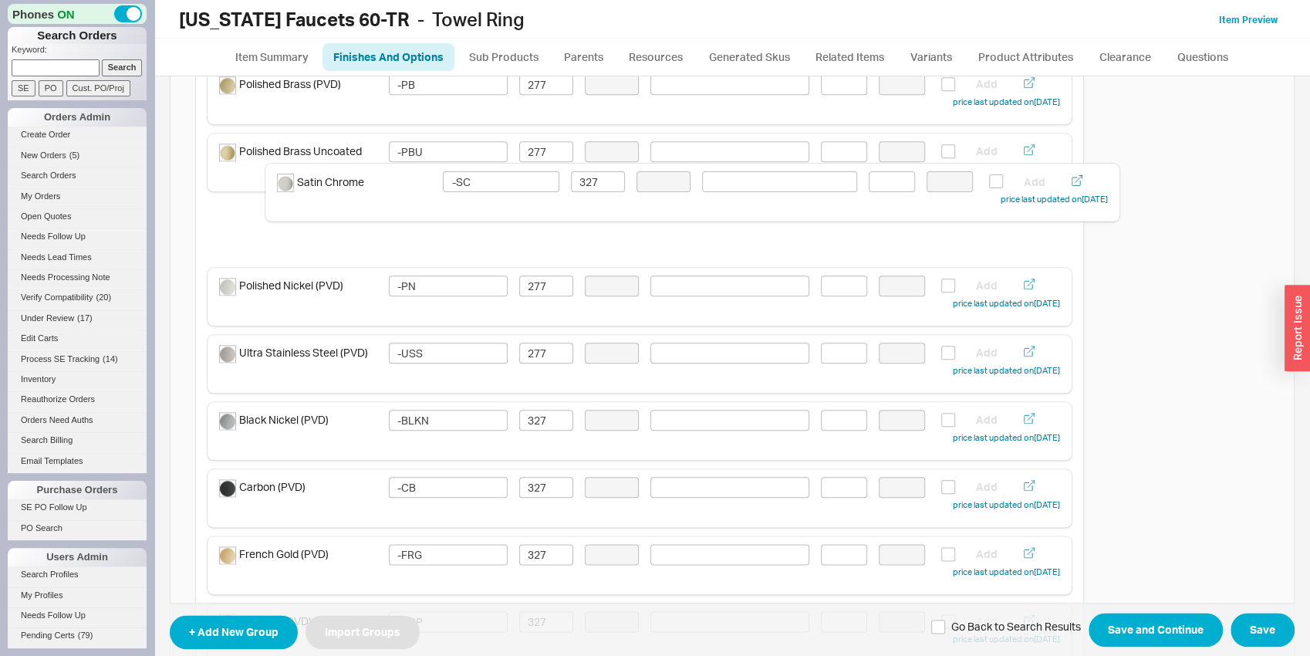
scroll to position [1050, 0]
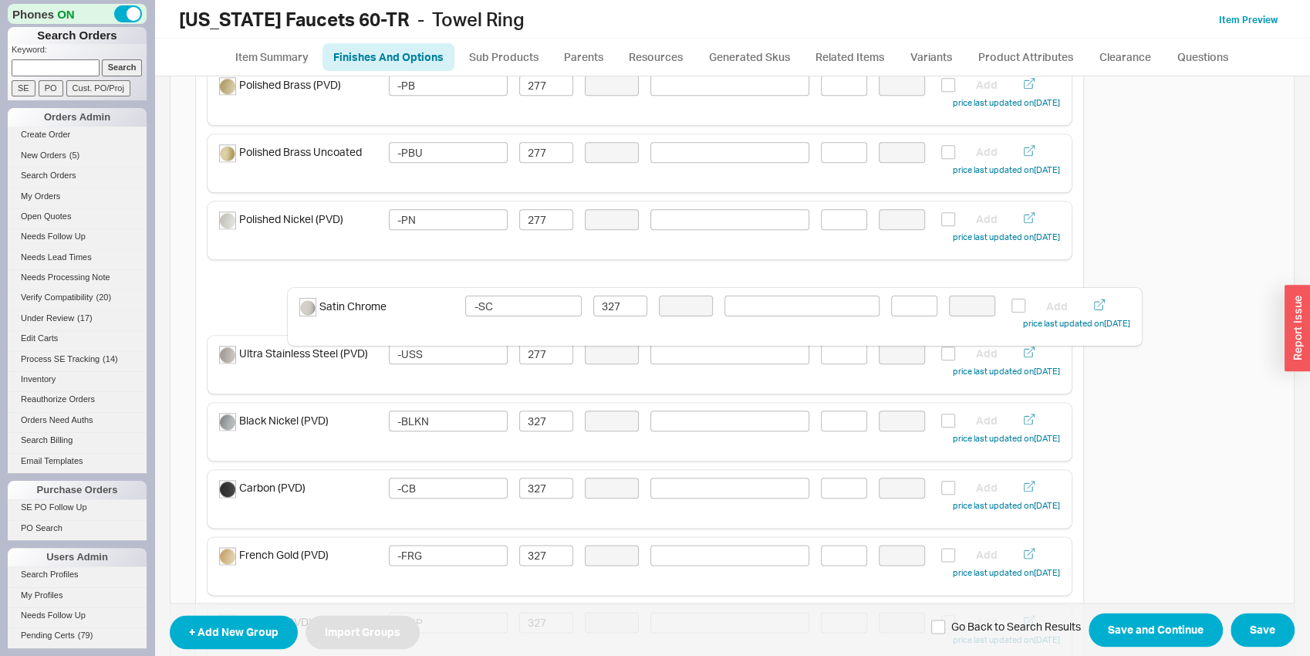
drag, startPoint x: 340, startPoint y: 473, endPoint x: 426, endPoint y: 315, distance: 179.1
click at [426, 315] on div "Finishes and Colors Included In Sku Singular Select Color Swatch Sort Type: Man…" at bounding box center [639, 37] width 889 height 1896
click at [541, 287] on input "327" at bounding box center [546, 286] width 54 height 21
click at [540, 286] on input "327" at bounding box center [546, 286] width 54 height 21
click at [491, 283] on input "-SC" at bounding box center [448, 286] width 119 height 21
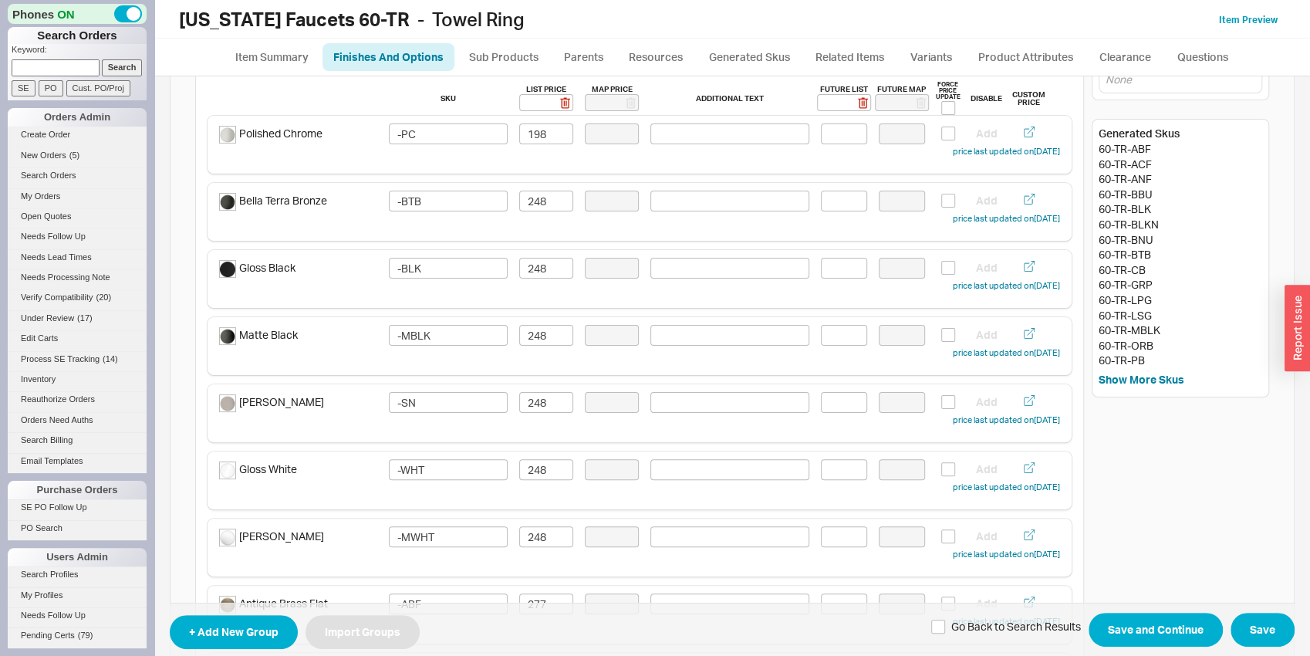
scroll to position [0, 0]
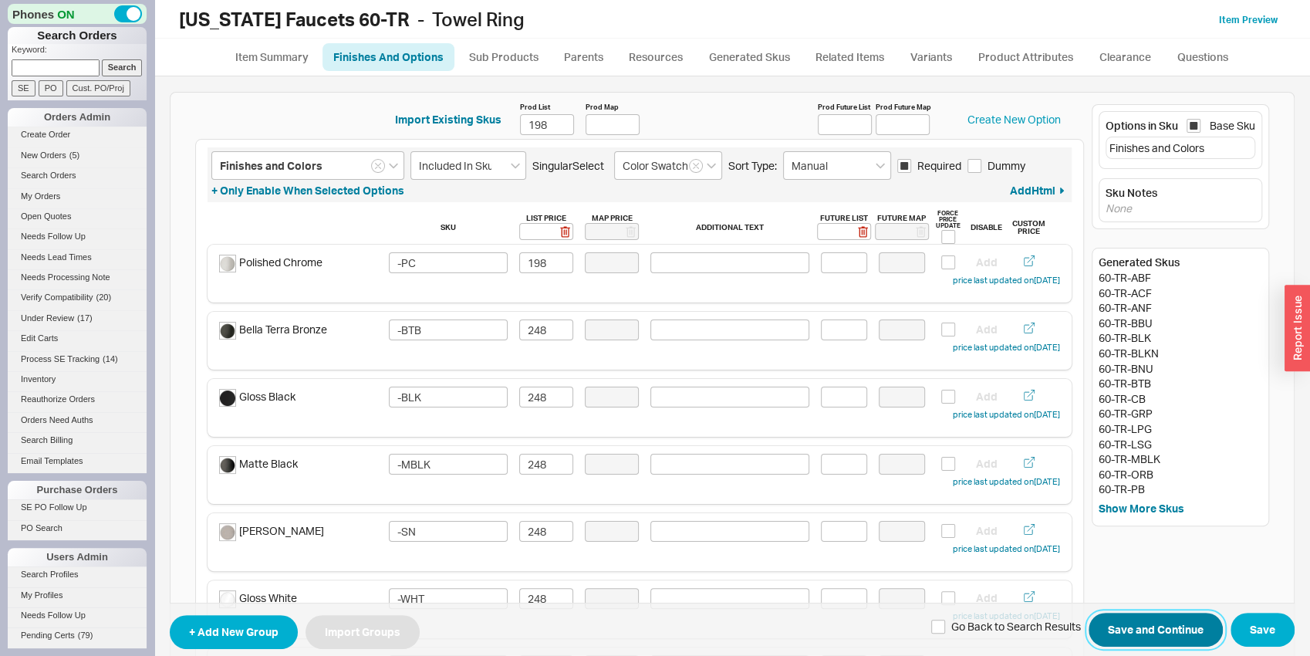
click at [1166, 638] on button "Save and Continue" at bounding box center [1155, 630] width 134 height 34
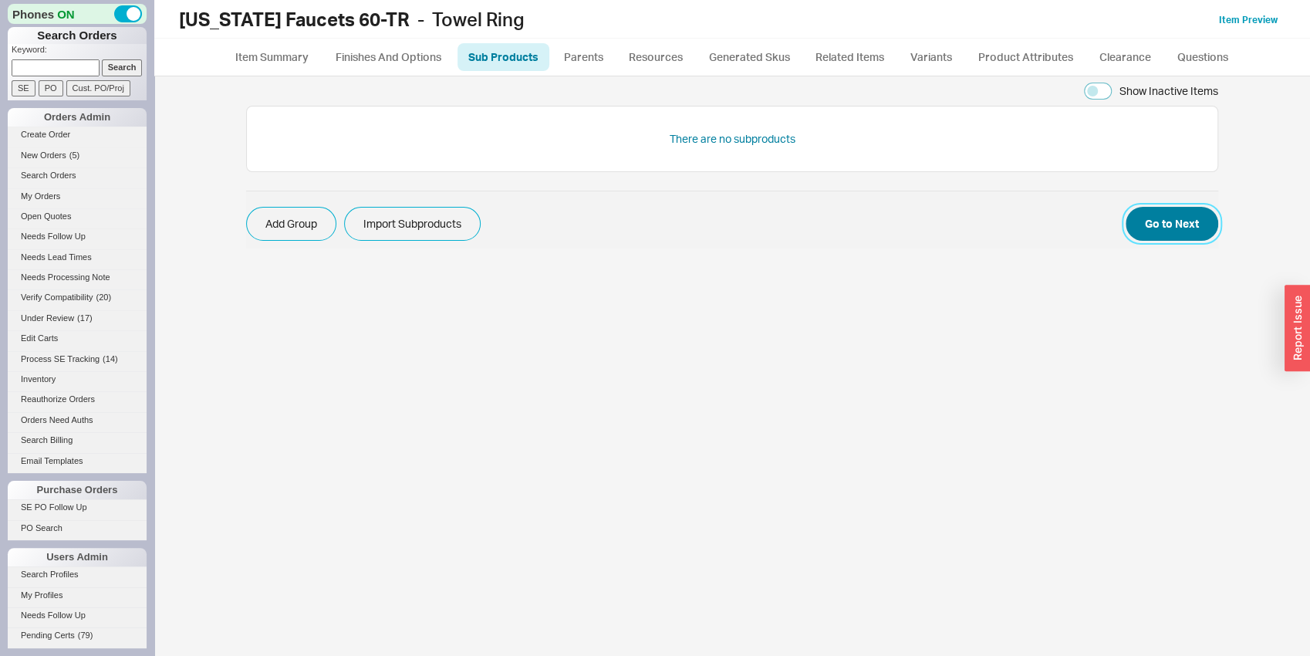
click at [1193, 216] on button "Go to Next" at bounding box center [1171, 224] width 93 height 34
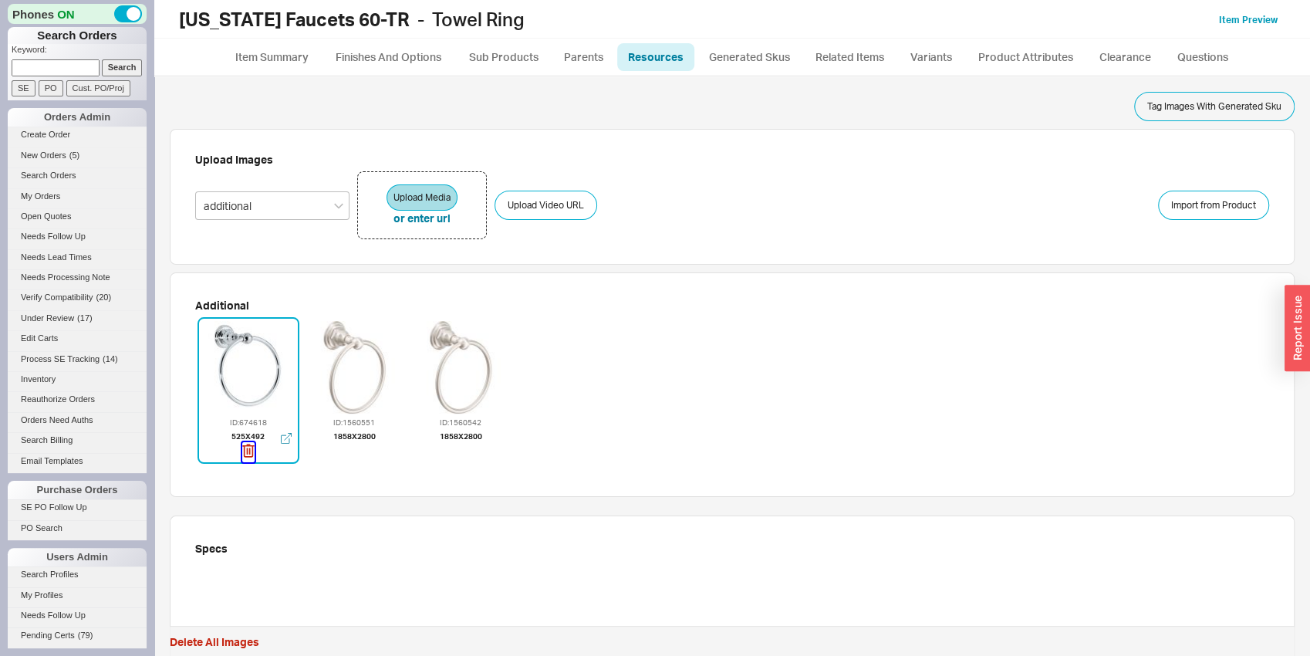
click at [249, 449] on icon "button" at bounding box center [250, 450] width 2 height 7
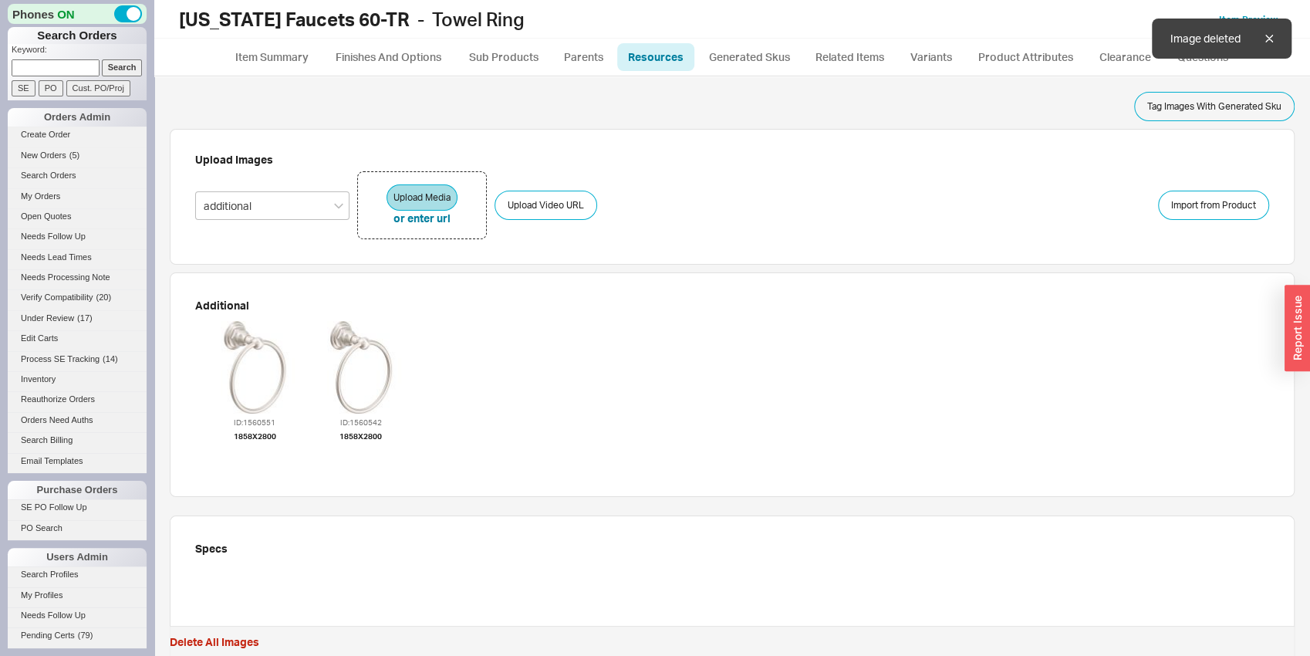
click at [249, 449] on icon "button" at bounding box center [254, 450] width 12 height 17
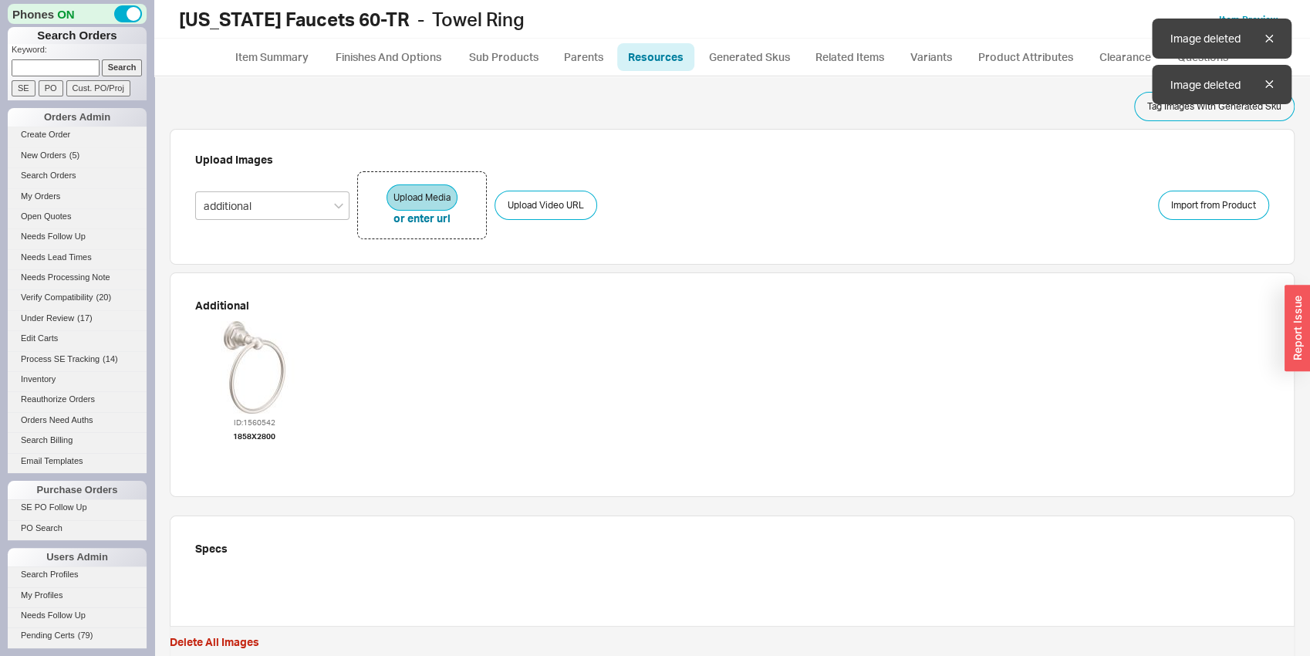
click at [249, 449] on icon "button" at bounding box center [254, 450] width 12 height 17
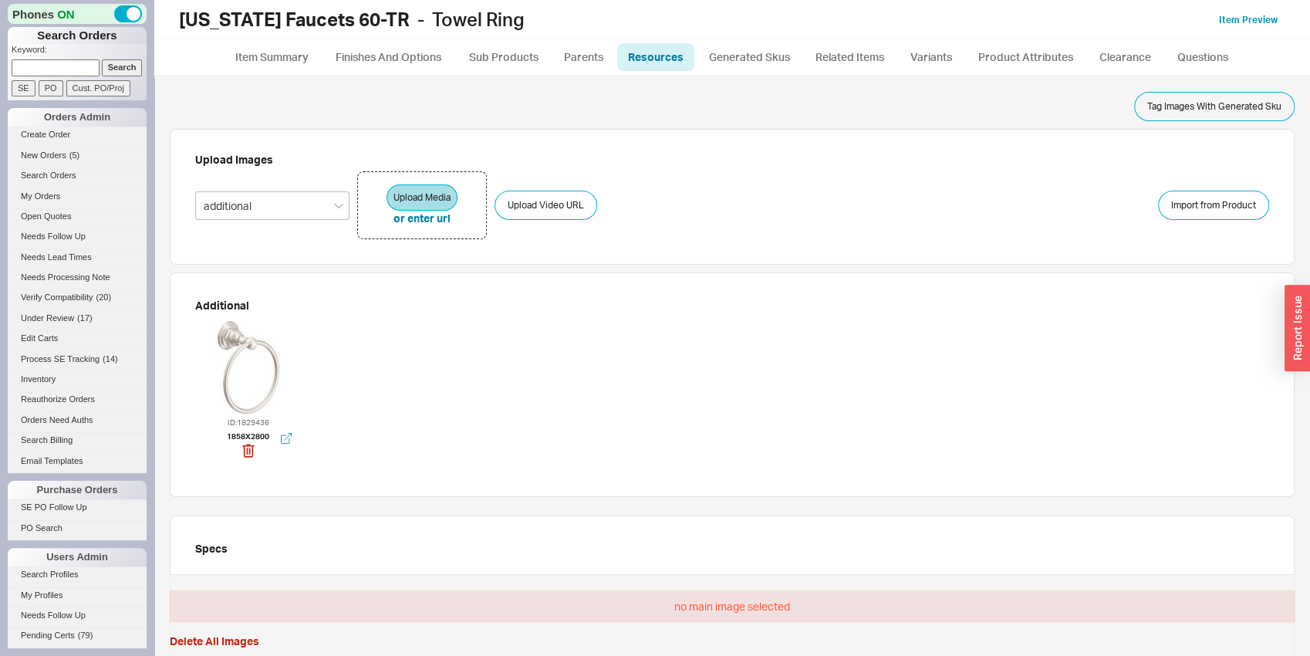
click at [258, 386] on div at bounding box center [248, 367] width 93 height 93
click at [259, 385] on div at bounding box center [248, 367] width 93 height 93
click at [259, 384] on div at bounding box center [248, 367] width 93 height 93
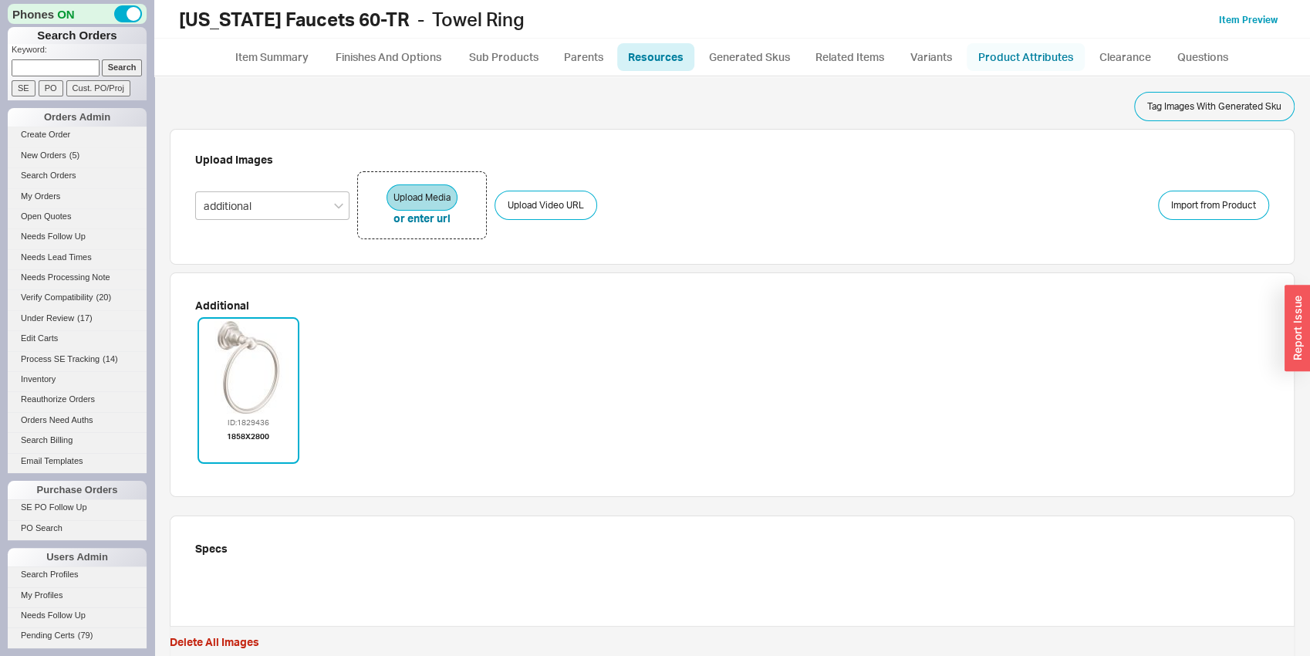
click at [1013, 46] on link "Product Attributes" at bounding box center [1026, 57] width 118 height 28
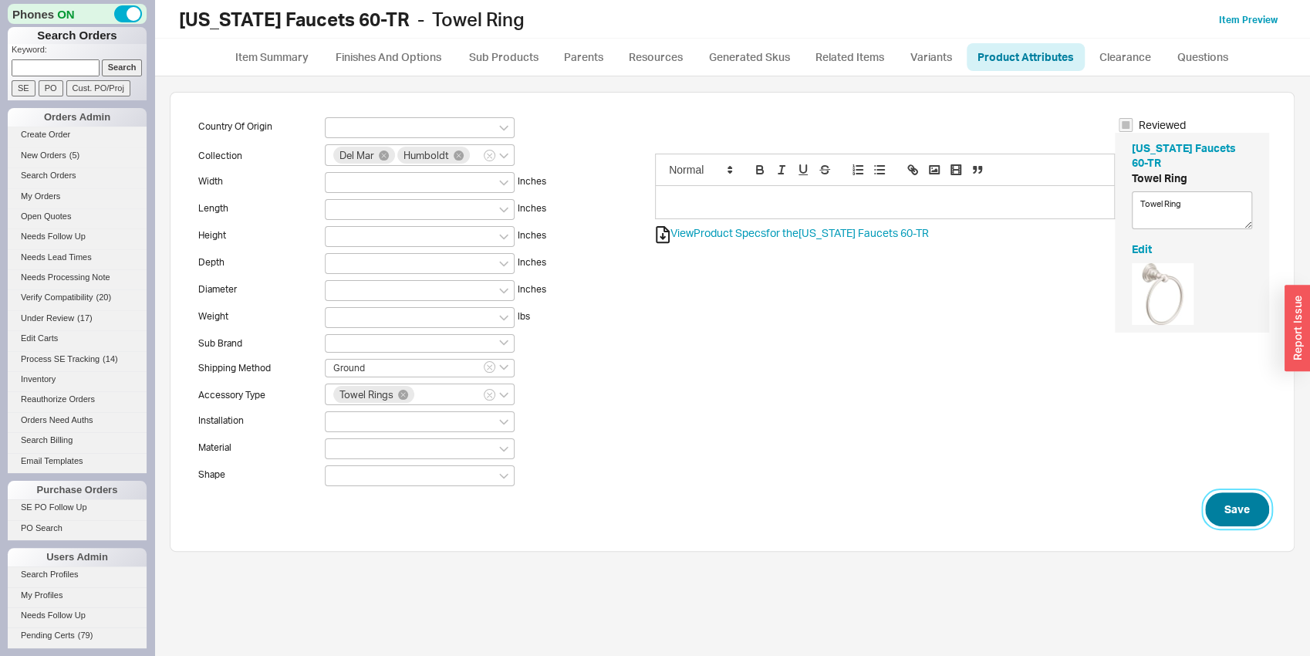
click at [1211, 516] on button "Save" at bounding box center [1237, 509] width 64 height 34
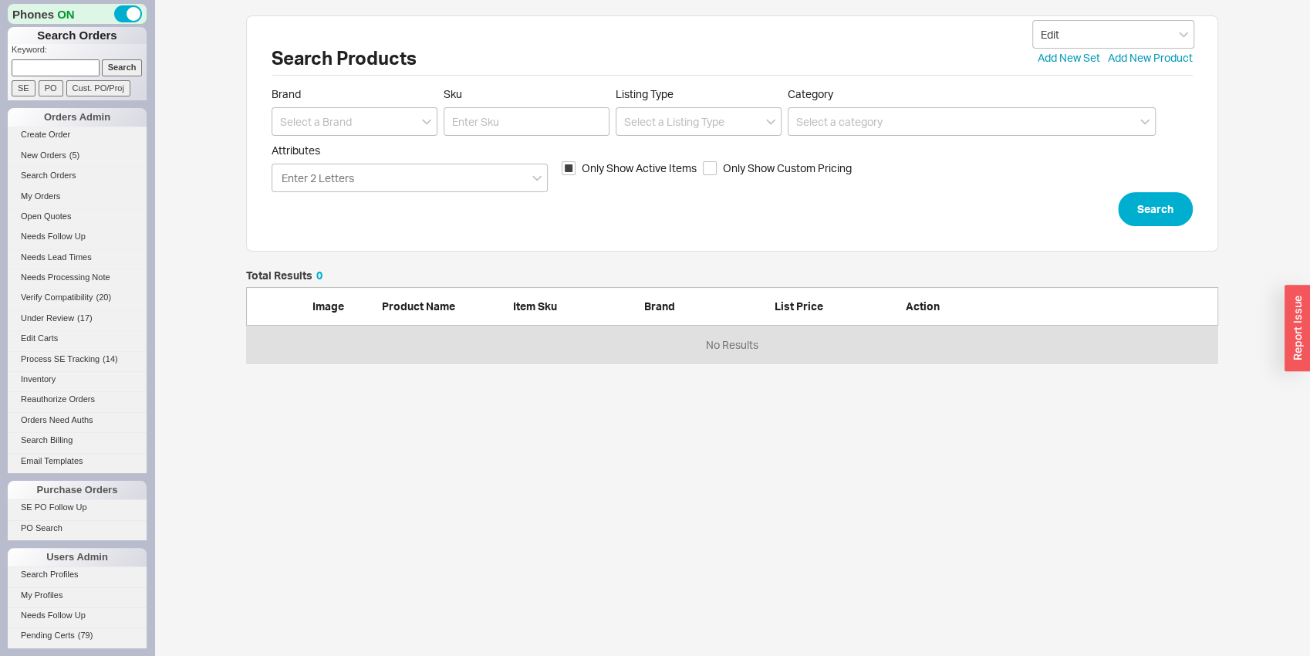
scroll to position [81, 960]
click at [313, 133] on input at bounding box center [355, 121] width 166 height 29
click at [311, 173] on div "[US_STATE] Faucets" at bounding box center [354, 181] width 164 height 28
click at [484, 135] on input "Sku" at bounding box center [527, 121] width 166 height 29
click button "Search" at bounding box center [1155, 209] width 75 height 34
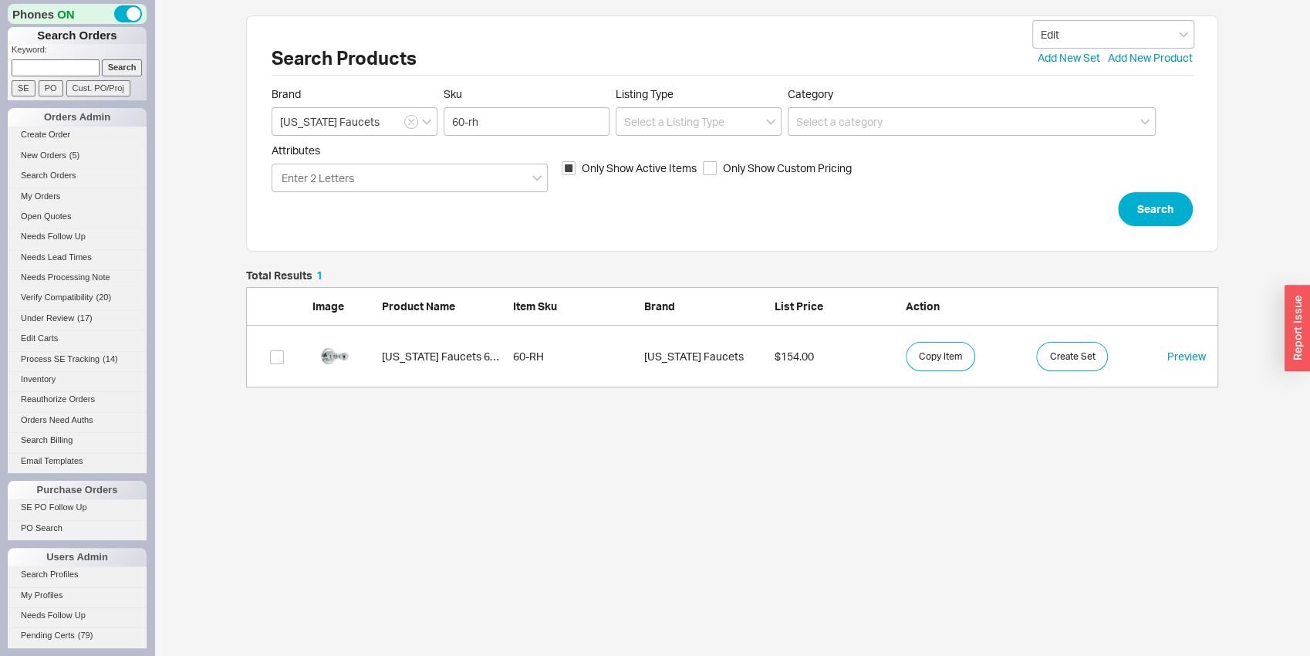
scroll to position [105, 960]
click at [404, 384] on link "California Faucets 60-RH 60-RH California Faucets $154.00 Copy Item Create Set …" at bounding box center [732, 357] width 972 height 62
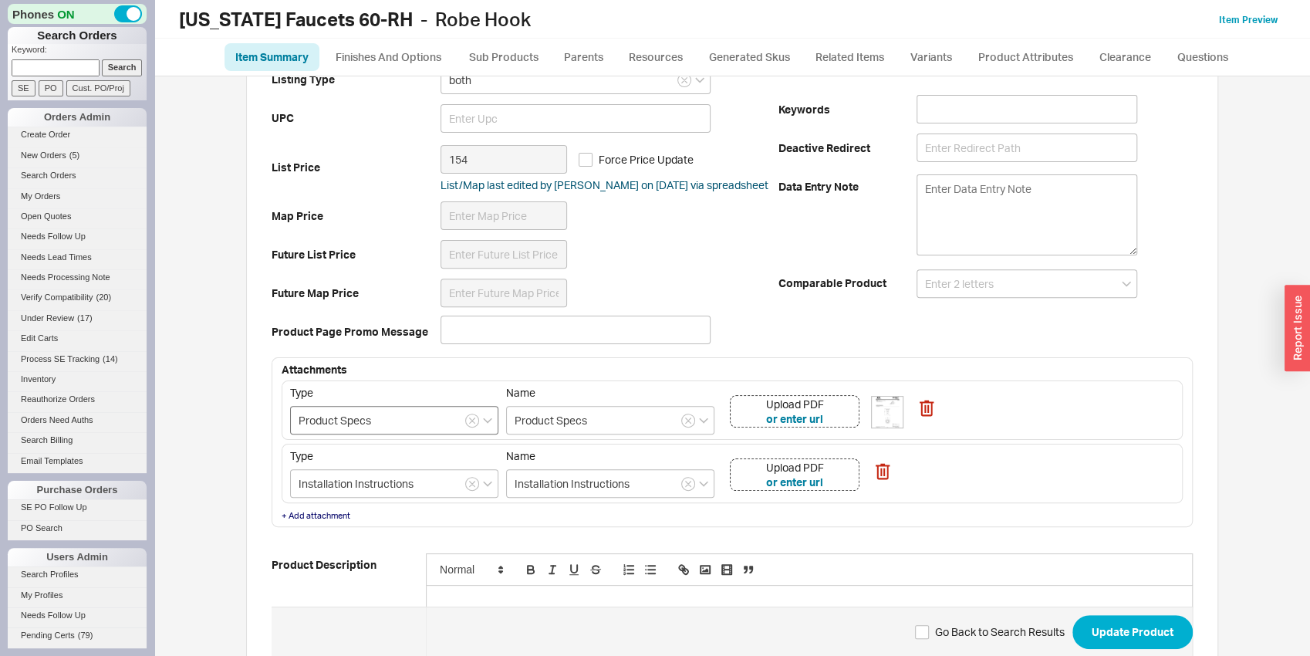
scroll to position [403, 0]
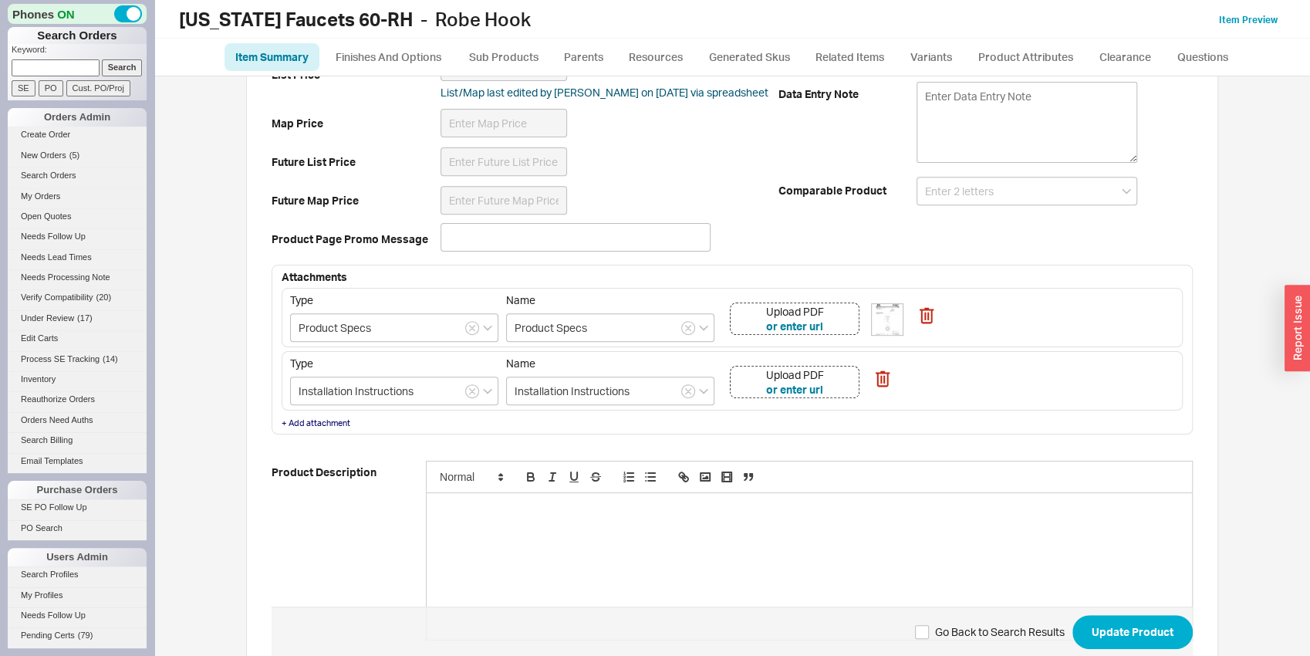
click at [833, 380] on div "Upload PDF or enter url" at bounding box center [795, 382] width 130 height 32
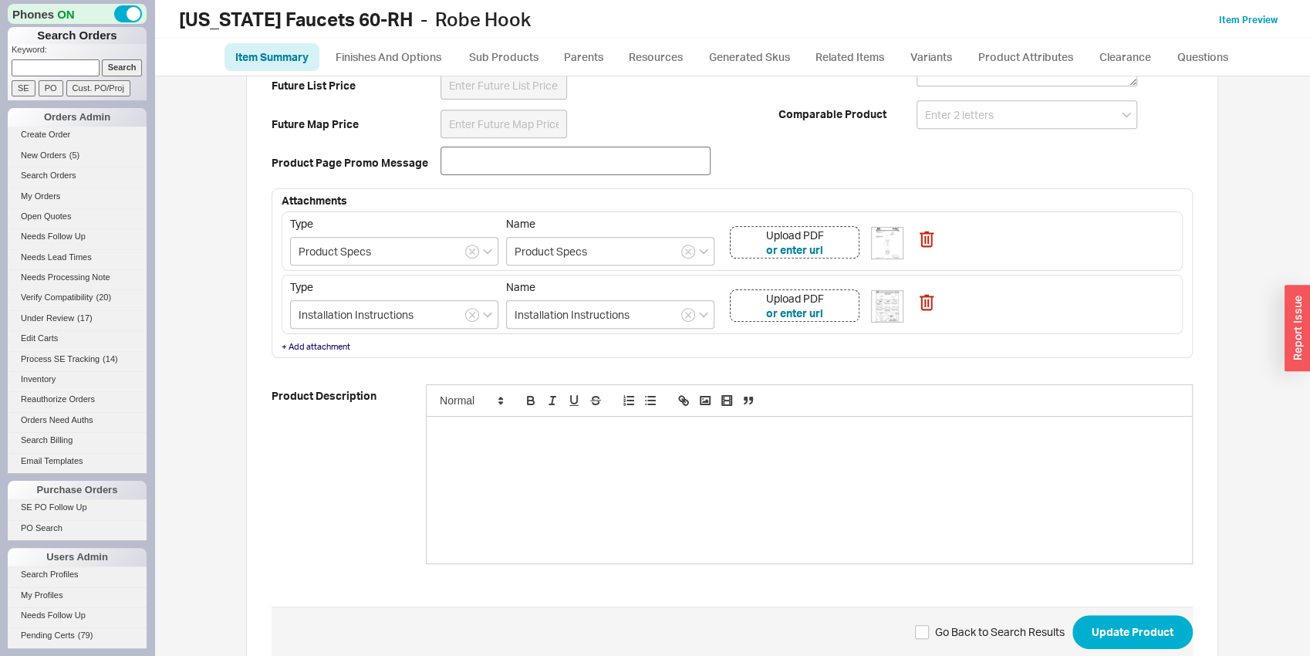
scroll to position [526, 0]
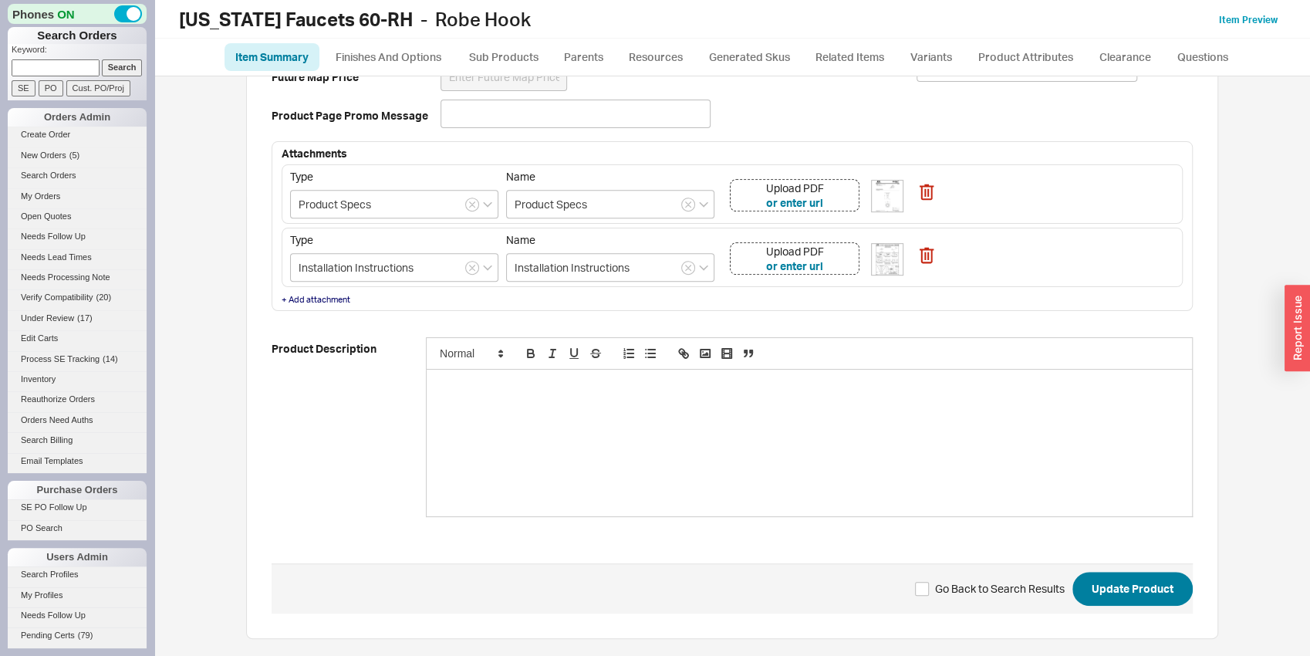
click at [1156, 587] on span "Update Product" at bounding box center [1133, 588] width 82 height 19
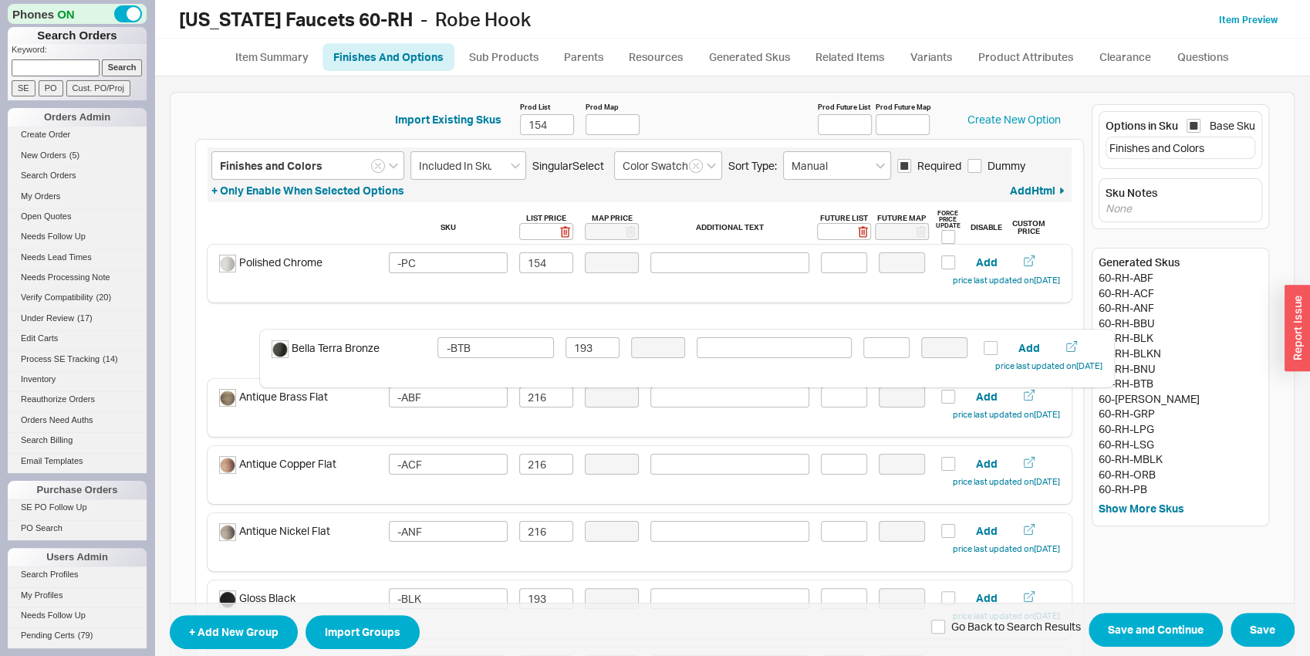
drag, startPoint x: 342, startPoint y: 529, endPoint x: 398, endPoint y: 341, distance: 196.5
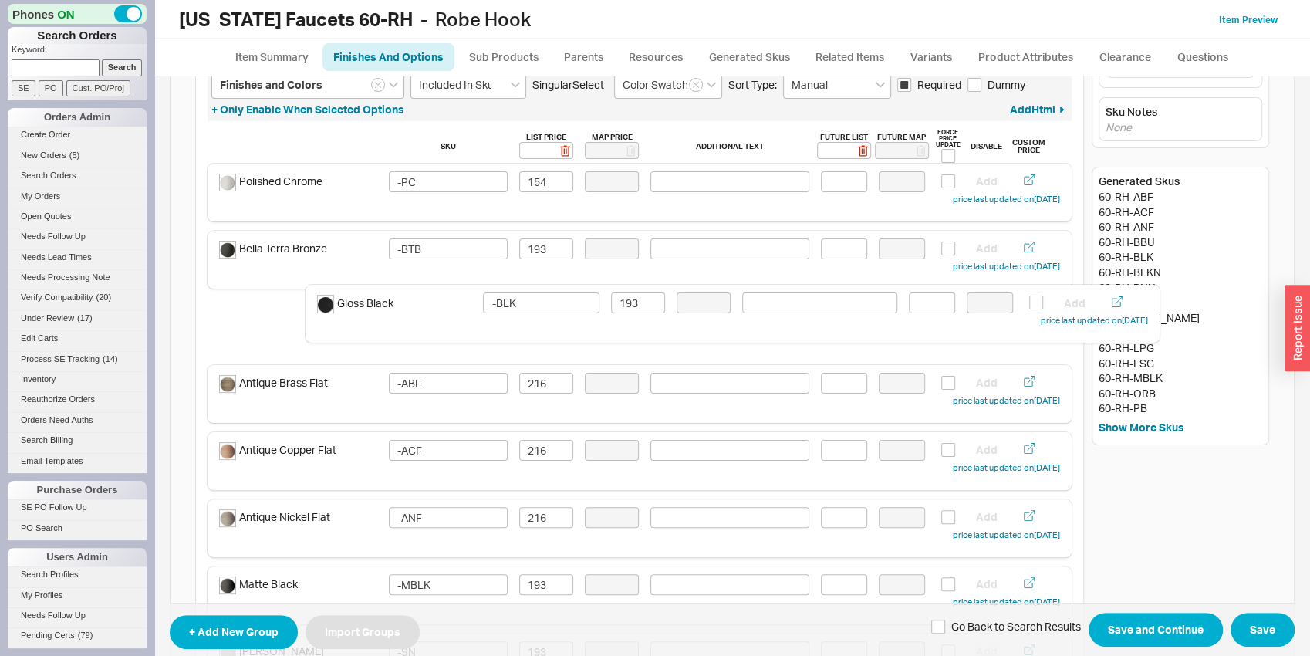
scroll to position [82, 0]
drag, startPoint x: 336, startPoint y: 522, endPoint x: 446, endPoint y: 298, distance: 249.8
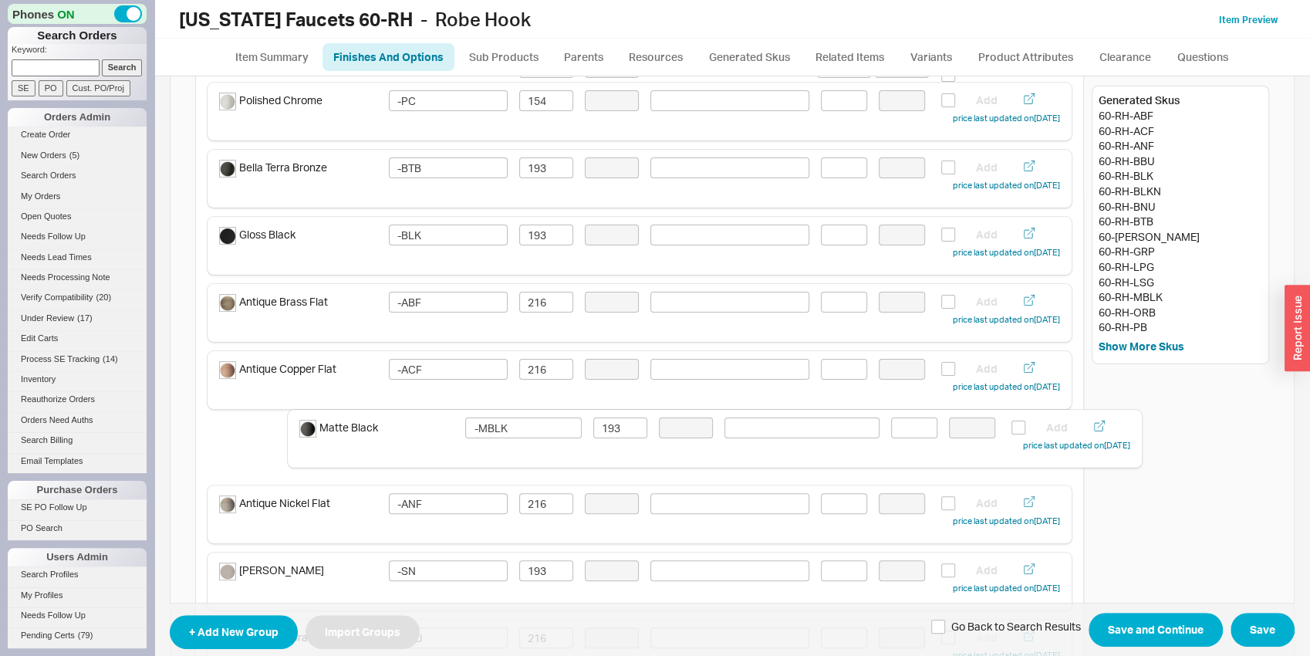
scroll to position [163, 0]
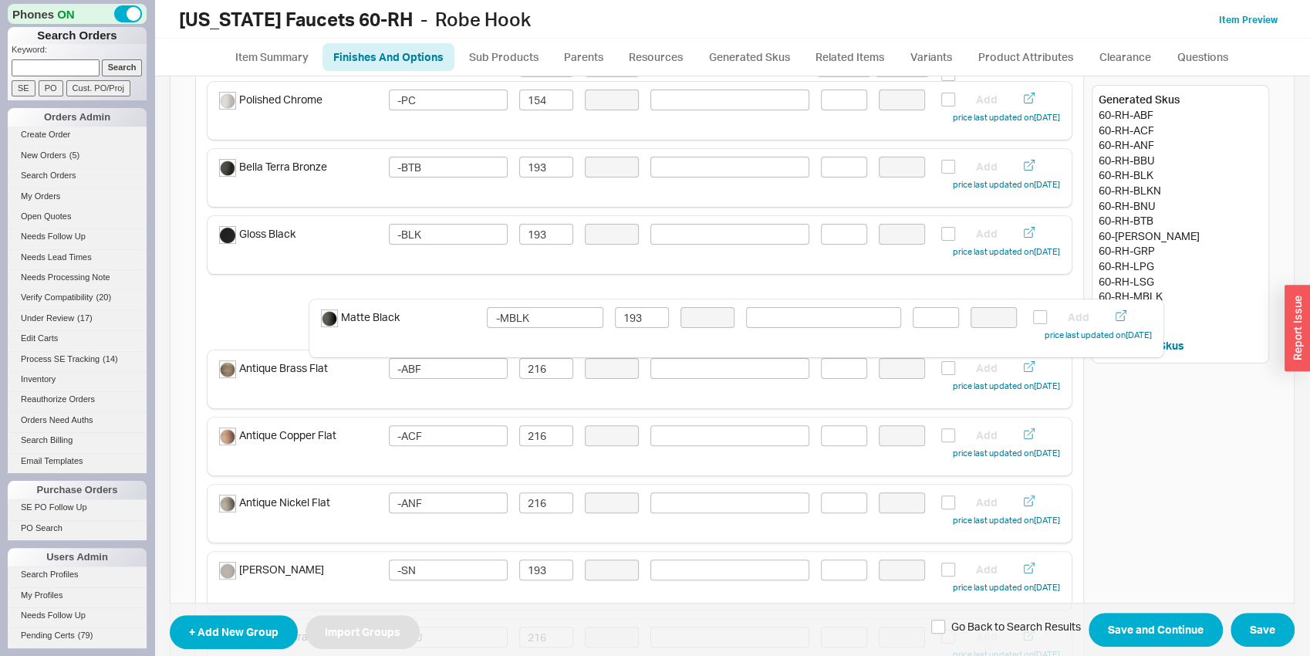
drag, startPoint x: 335, startPoint y: 514, endPoint x: 442, endPoint y: 329, distance: 213.9
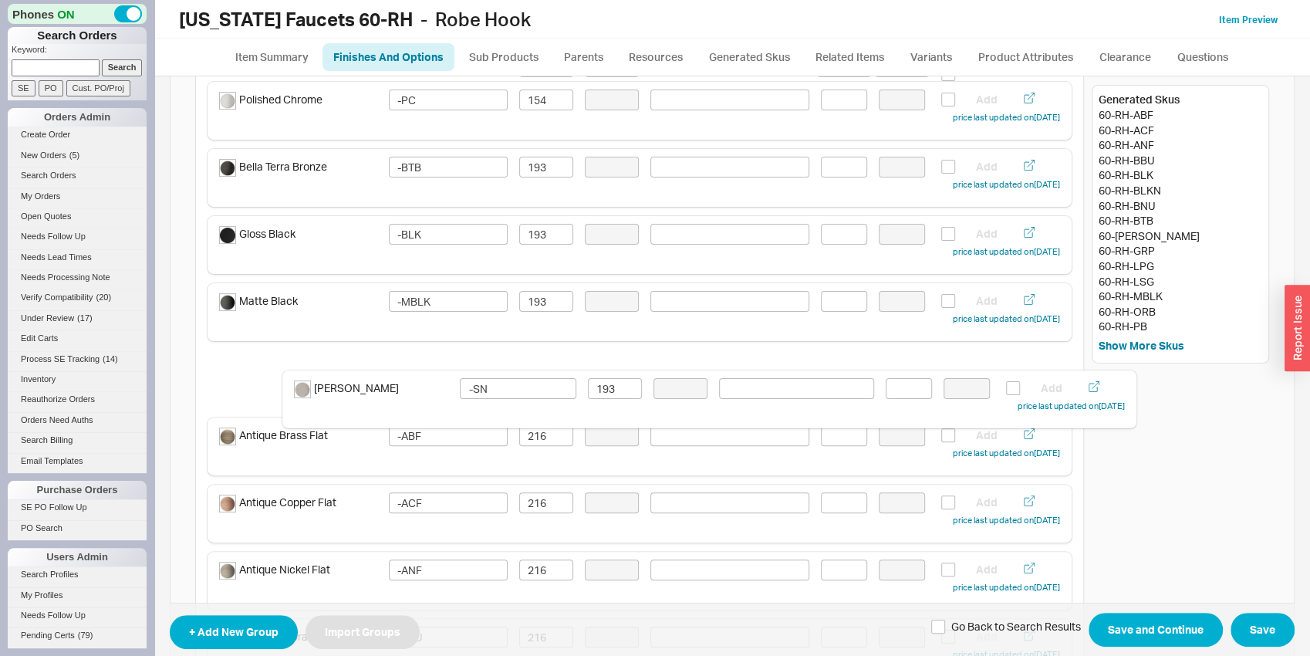
scroll to position [164, 0]
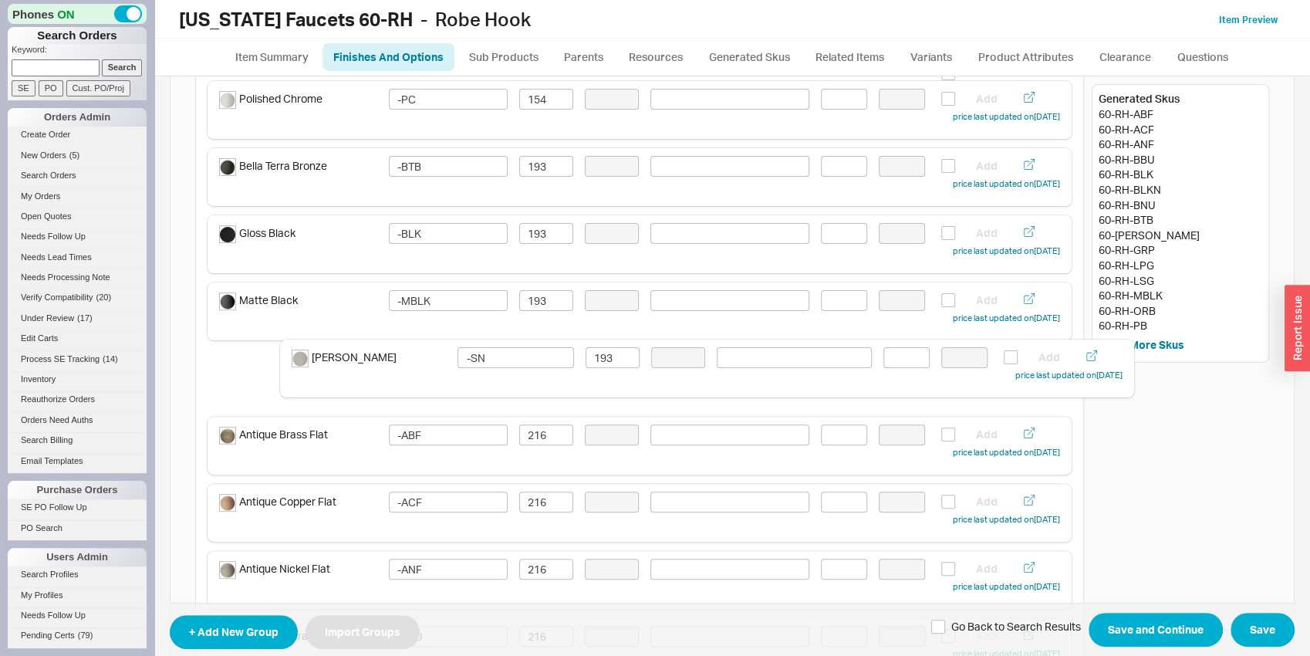
drag, startPoint x: 349, startPoint y: 582, endPoint x: 427, endPoint y: 364, distance: 231.5
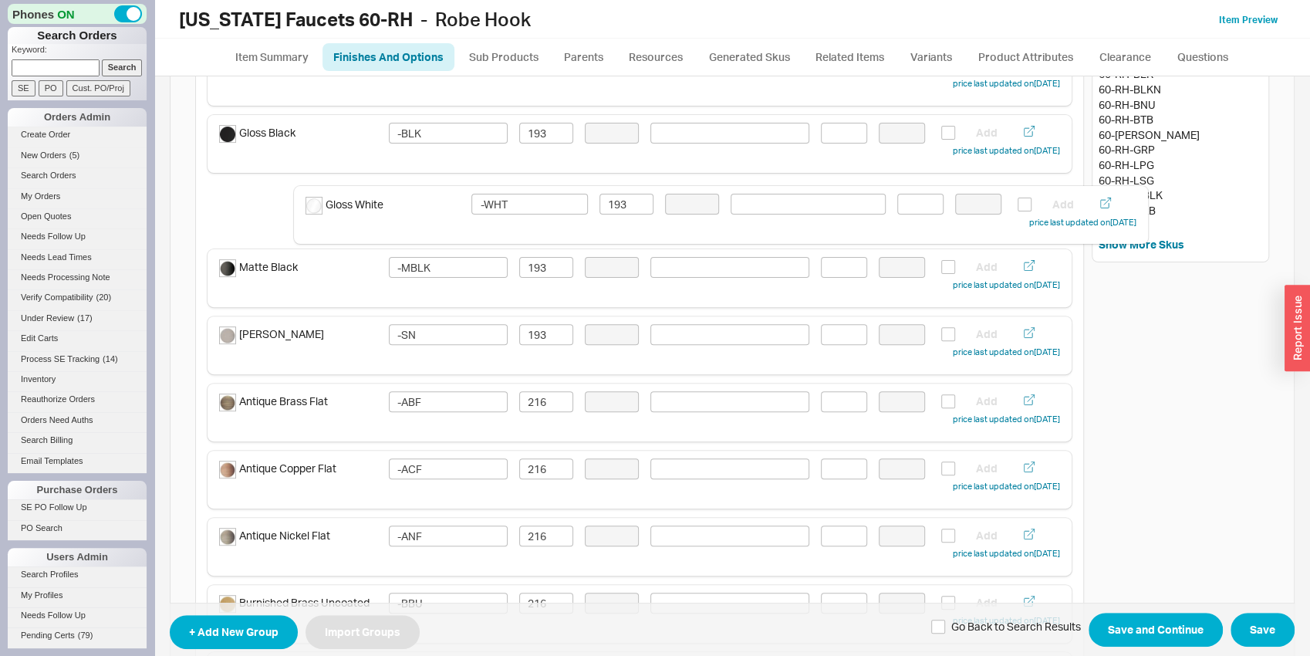
scroll to position [263, 0]
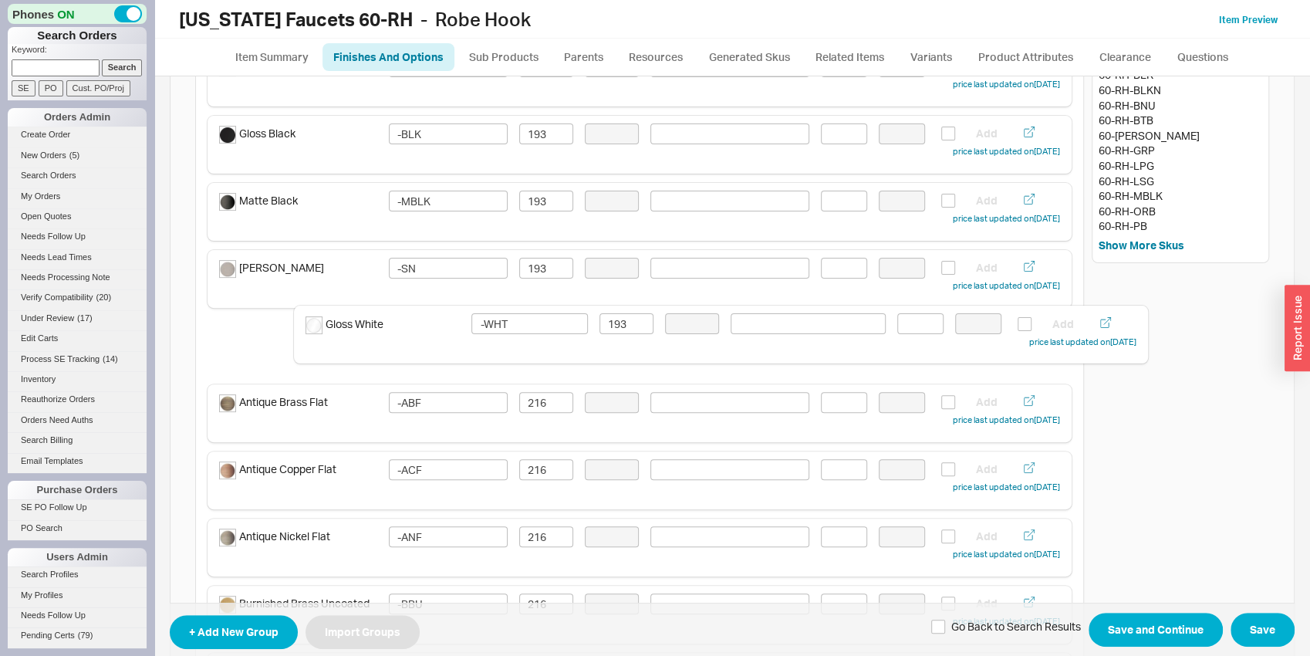
drag, startPoint x: 346, startPoint y: 448, endPoint x: 439, endPoint y: 321, distance: 157.4
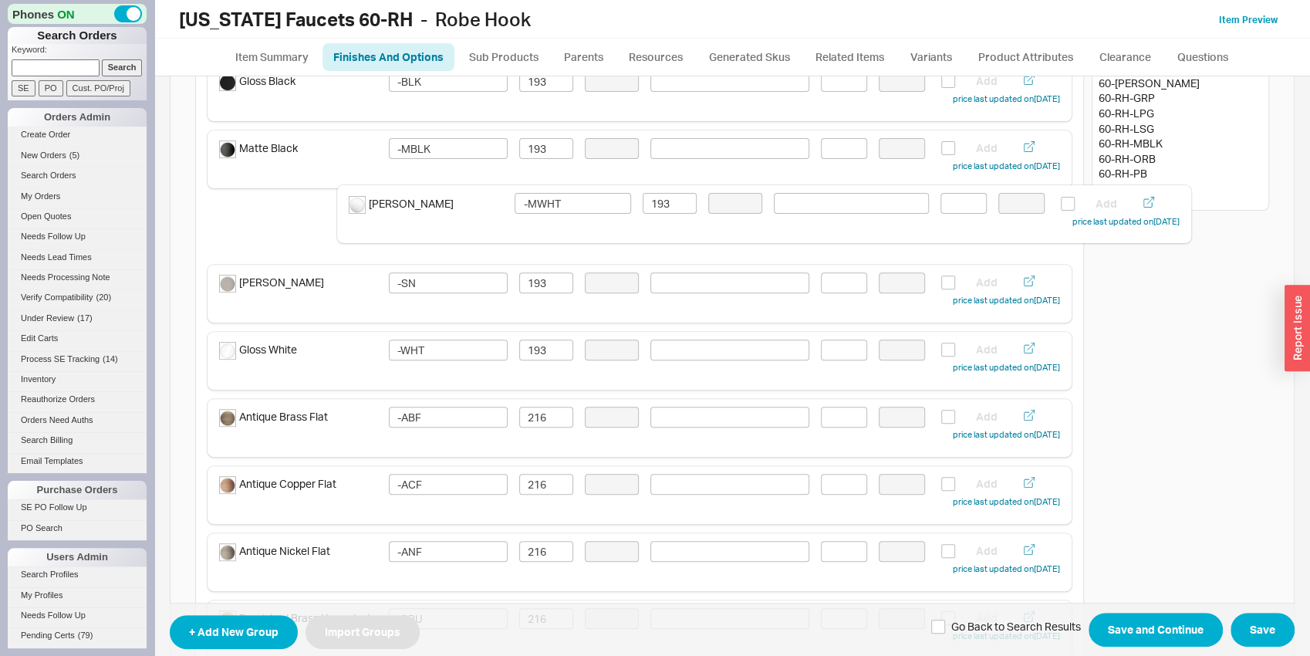
scroll to position [315, 0]
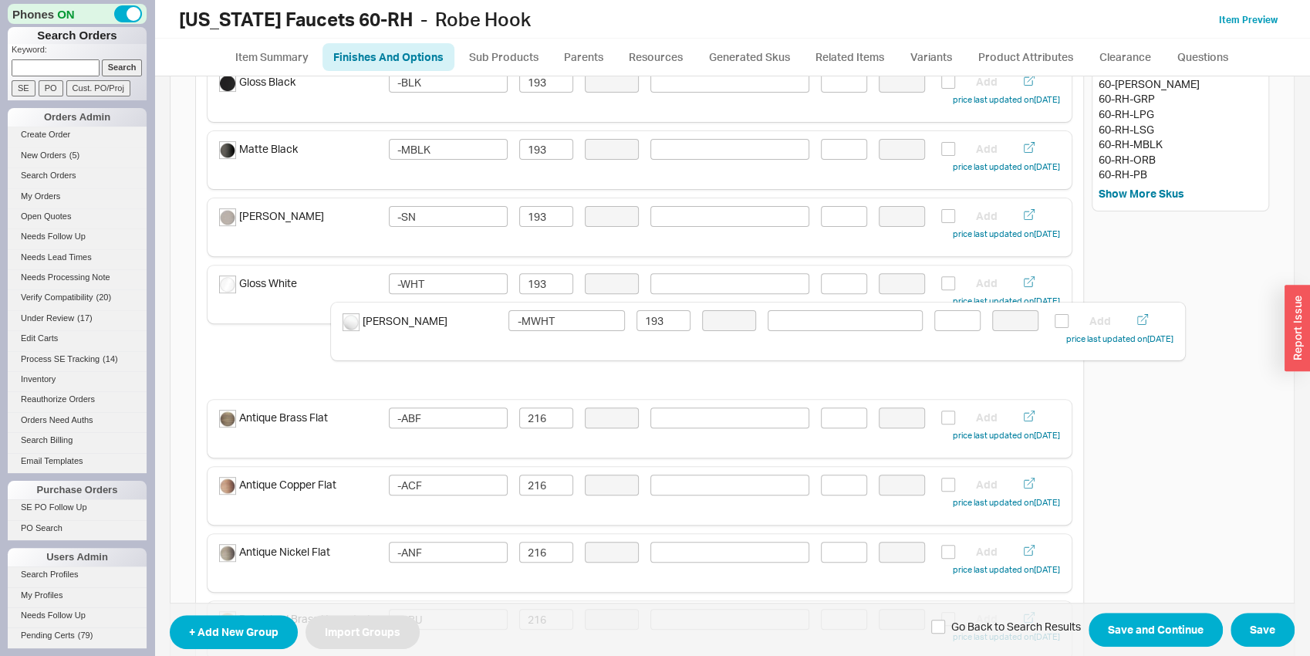
drag, startPoint x: 432, startPoint y: 399, endPoint x: 474, endPoint y: 338, distance: 73.8
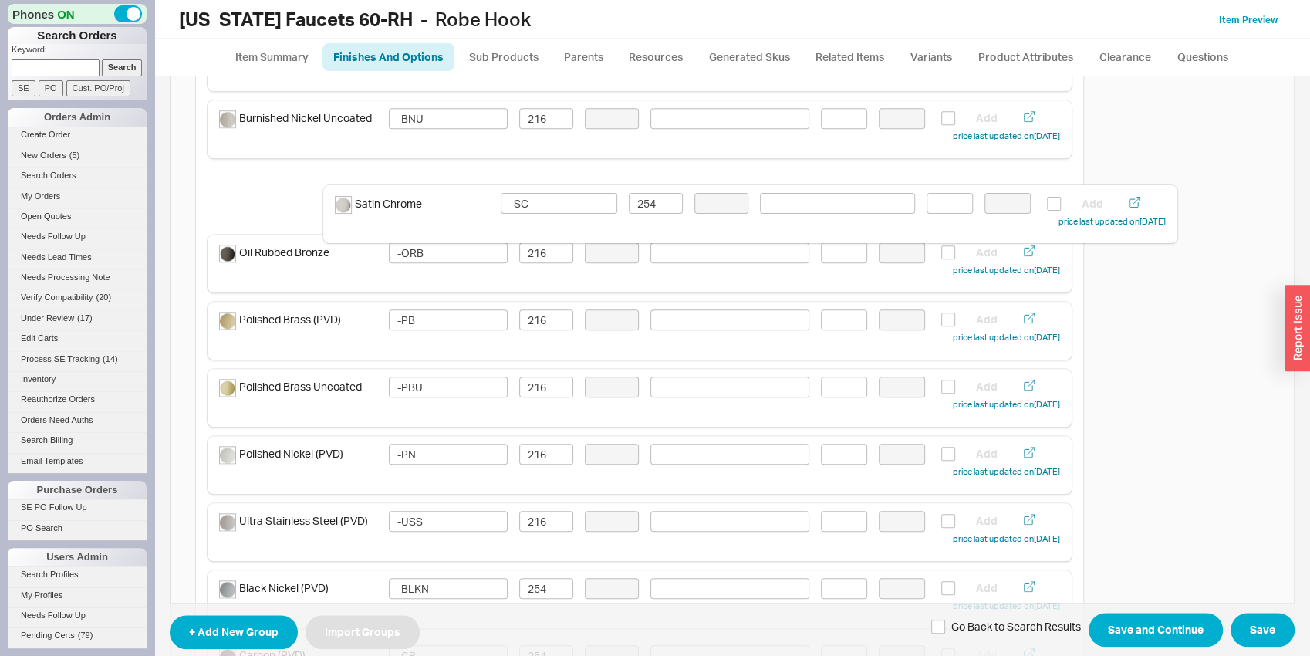
scroll to position [879, 0]
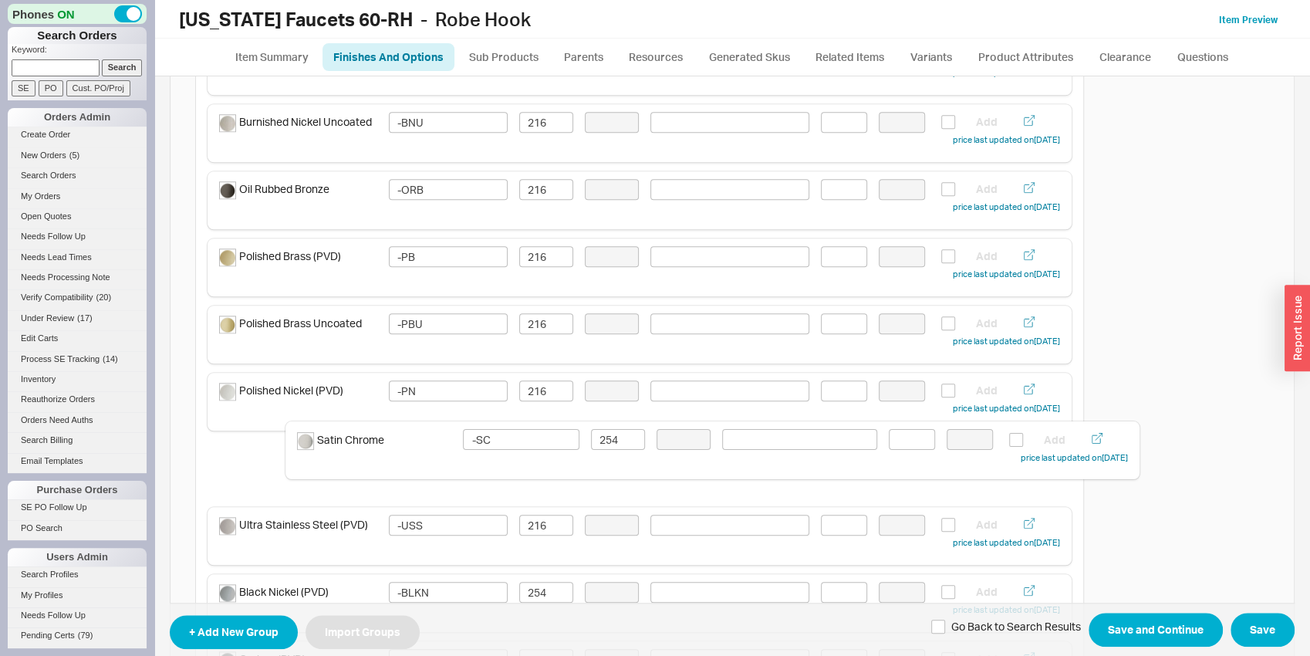
drag, startPoint x: 351, startPoint y: 373, endPoint x: 420, endPoint y: 454, distance: 106.8
click at [420, 454] on div "Finishes and Colors Included In Sku Singular Select Color Swatch Sort Type: Man…" at bounding box center [639, 208] width 889 height 1896
click at [552, 463] on input "254" at bounding box center [546, 457] width 54 height 21
click at [500, 420] on div "Polished Nickel (PVD) -PN 216 Add price last updated on 03/17/2025" at bounding box center [640, 402] width 864 height 58
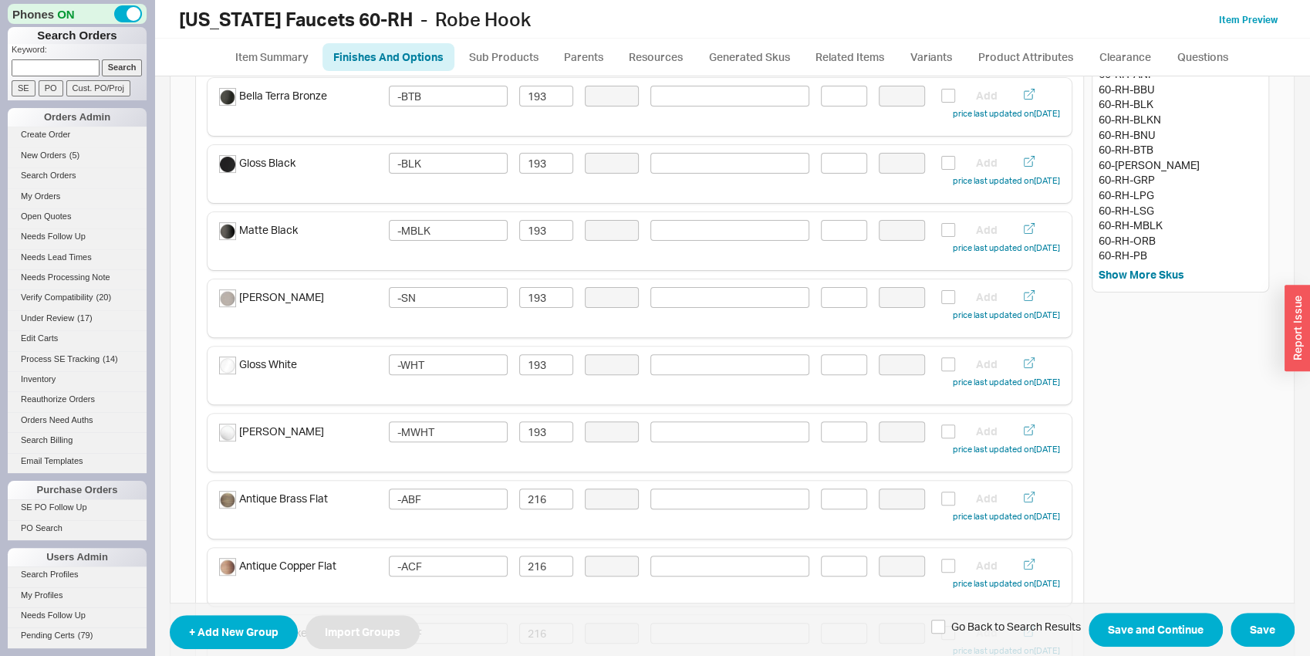
scroll to position [0, 0]
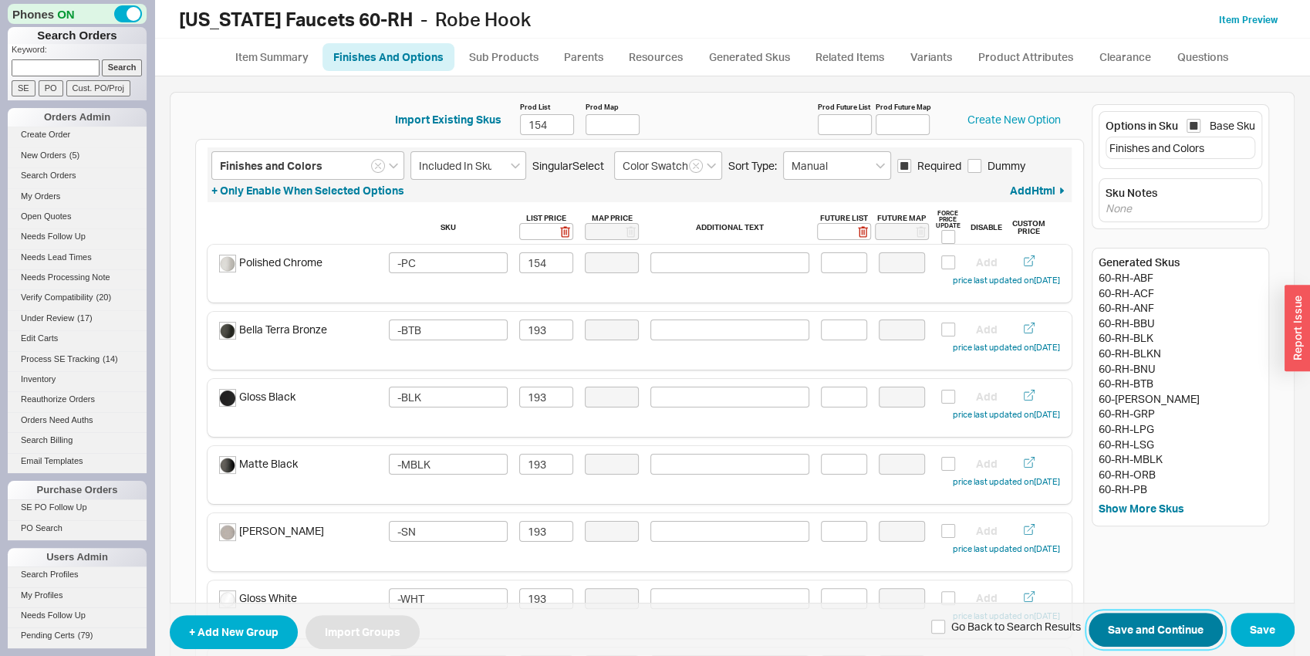
click at [1196, 627] on button "Save and Continue" at bounding box center [1155, 630] width 134 height 34
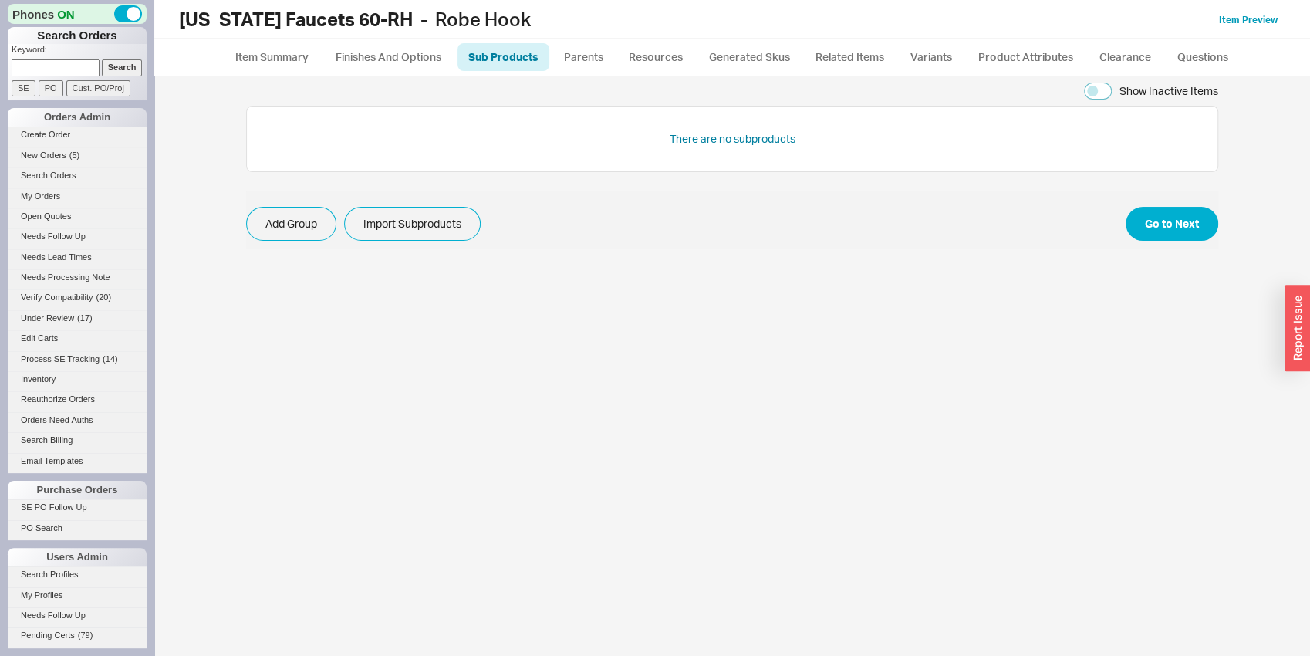
click at [1200, 244] on span "Add Group Import Subproducts Go to Next" at bounding box center [732, 220] width 972 height 58
click at [1196, 230] on button "Go to Next" at bounding box center [1171, 224] width 93 height 34
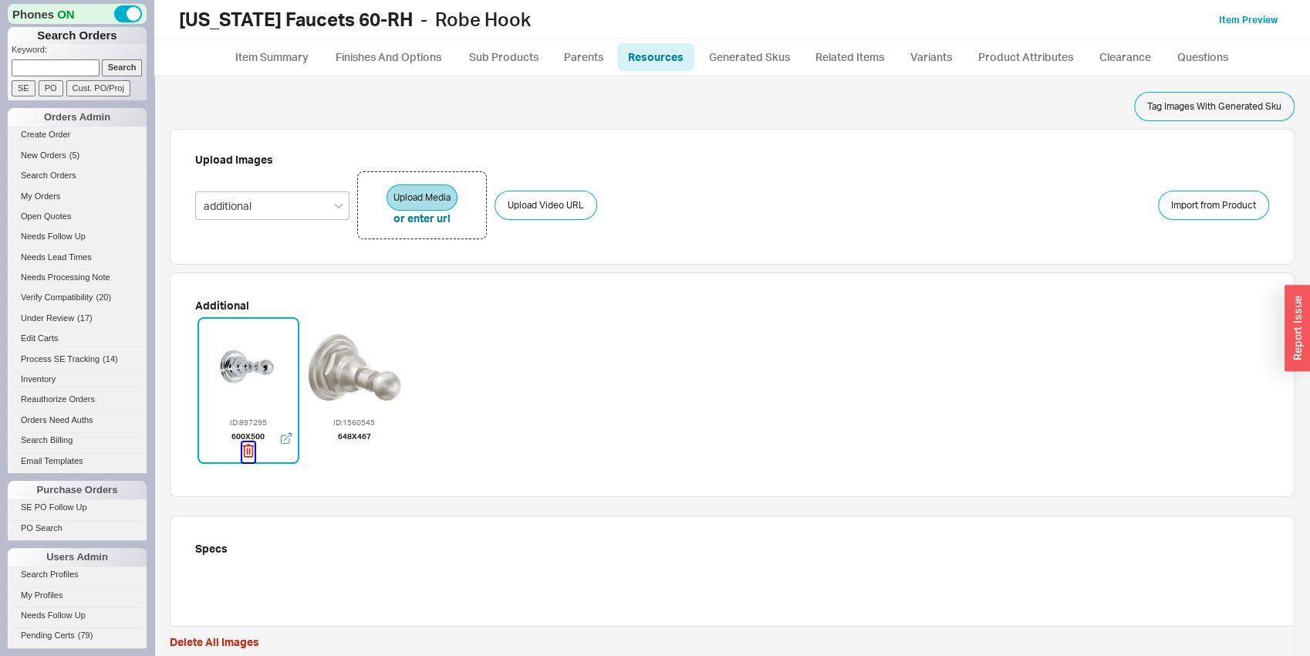
click at [245, 450] on icon "button" at bounding box center [248, 450] width 12 height 17
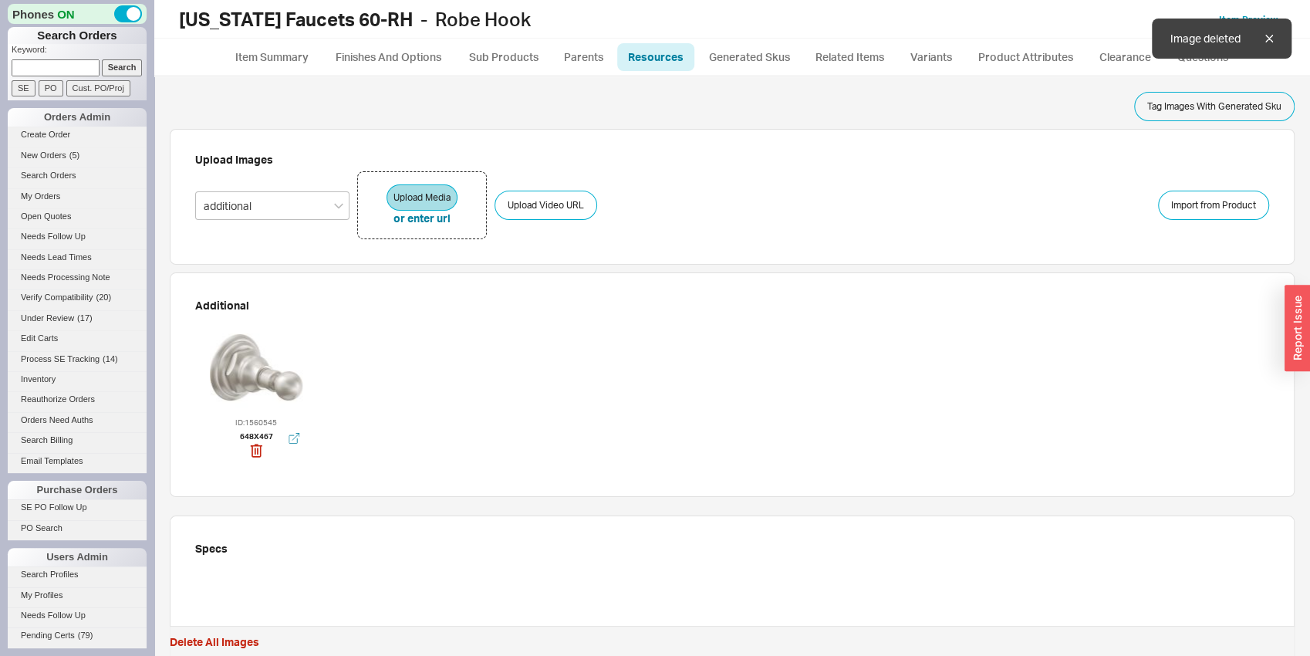
click at [255, 379] on div at bounding box center [256, 367] width 93 height 93
click at [255, 379] on div at bounding box center [248, 367] width 93 height 93
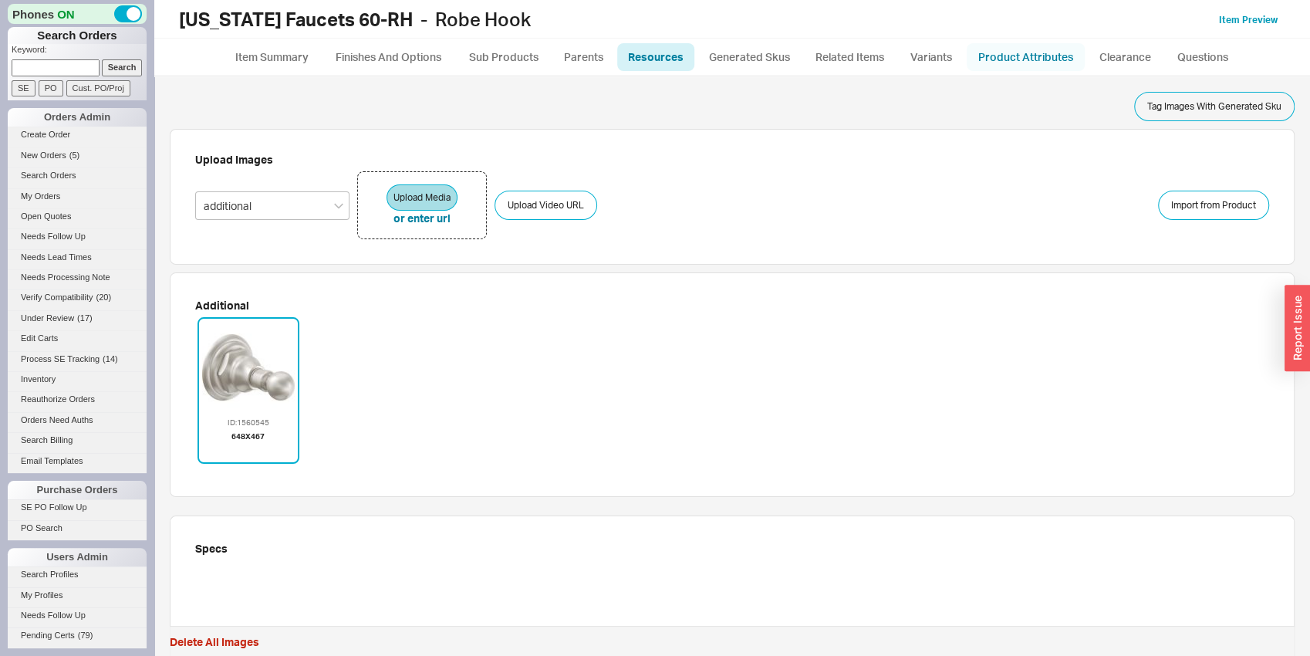
click at [1041, 56] on link "Product Attributes" at bounding box center [1026, 57] width 118 height 28
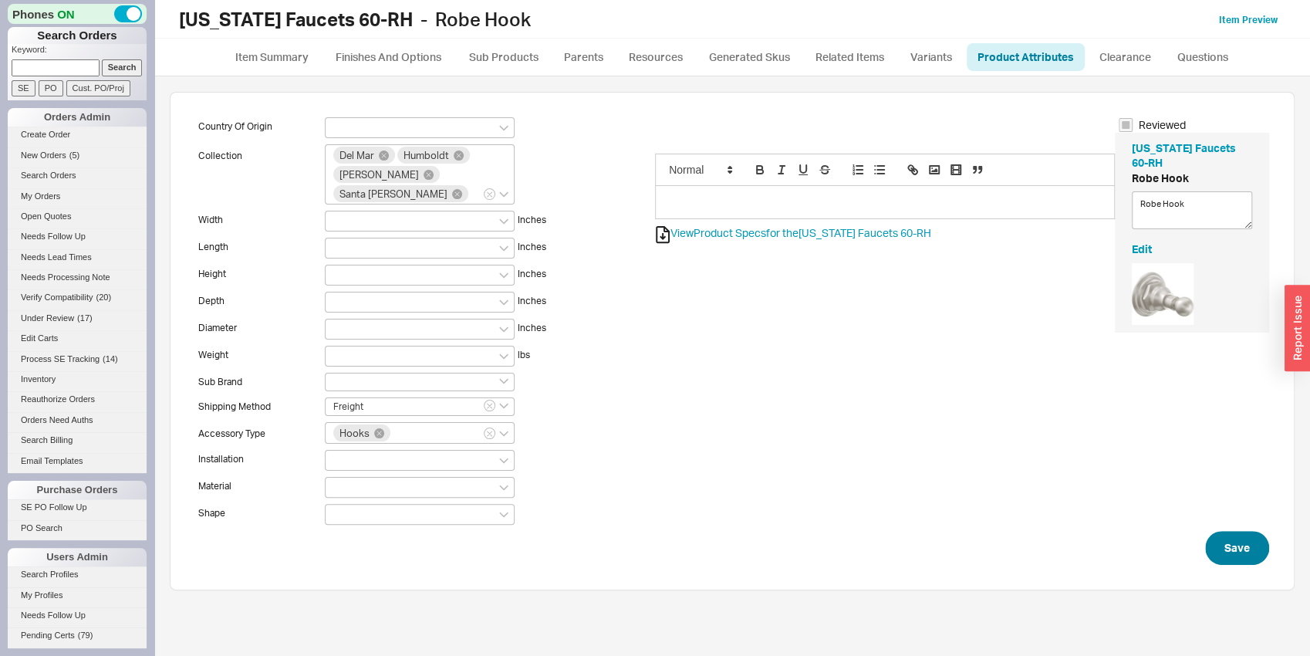
click at [1252, 573] on div "Country Of Origin Collection Del Mar Humboldt Salinas Santa Barbara Width Inche…" at bounding box center [732, 341] width 1125 height 498
click at [1248, 533] on button "Save" at bounding box center [1237, 548] width 64 height 34
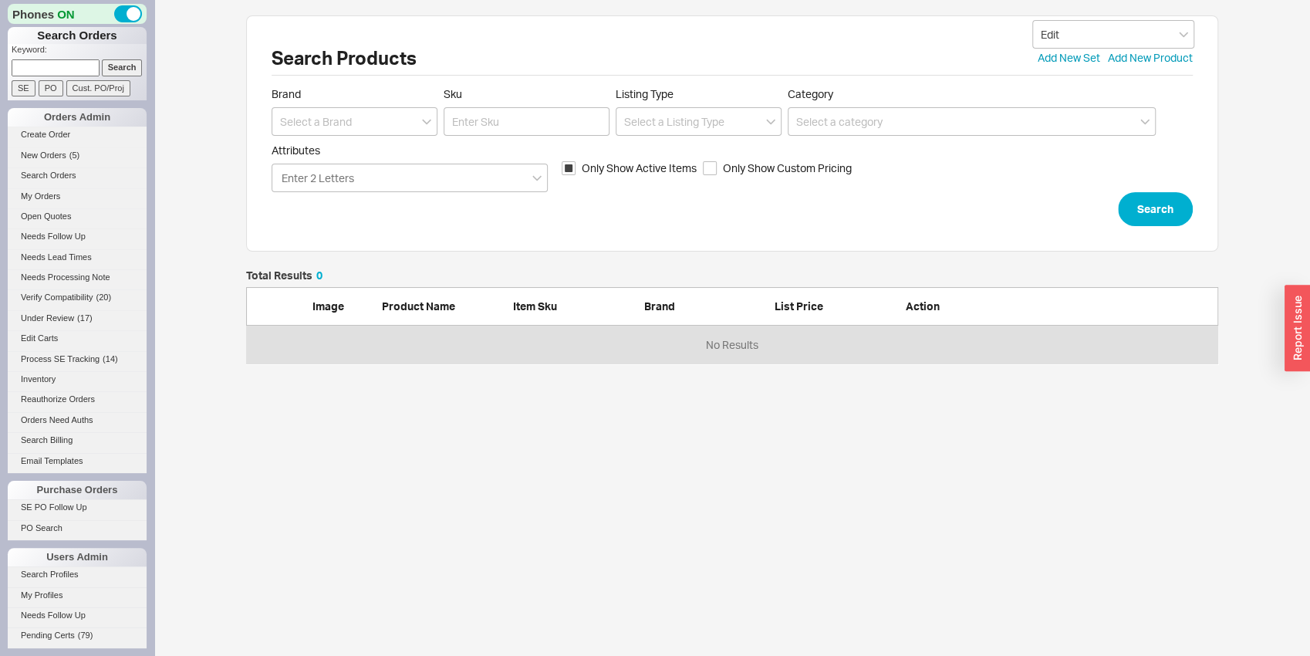
scroll to position [81, 960]
click at [392, 131] on input at bounding box center [355, 121] width 166 height 29
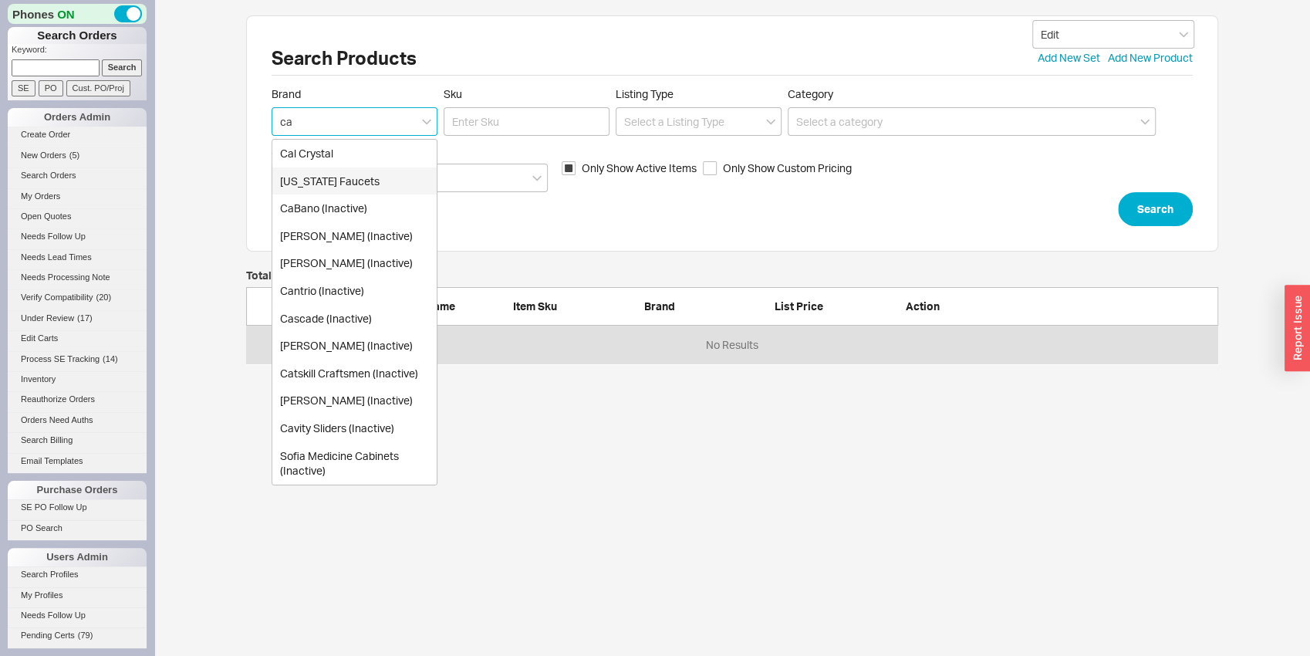
drag, startPoint x: 395, startPoint y: 177, endPoint x: 505, endPoint y: 127, distance: 121.2
click at [395, 177] on div "[US_STATE] Faucets" at bounding box center [354, 181] width 164 height 28
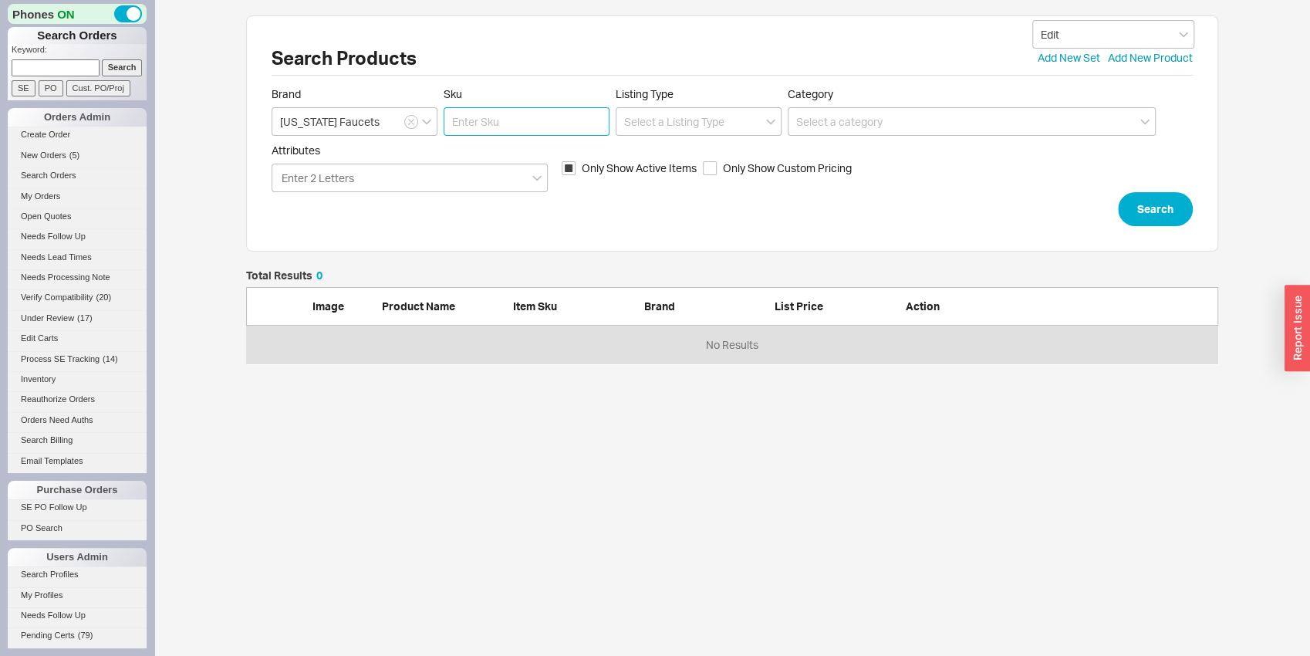
click at [511, 118] on input "Sku" at bounding box center [527, 121] width 166 height 29
click button "Search" at bounding box center [1155, 209] width 75 height 34
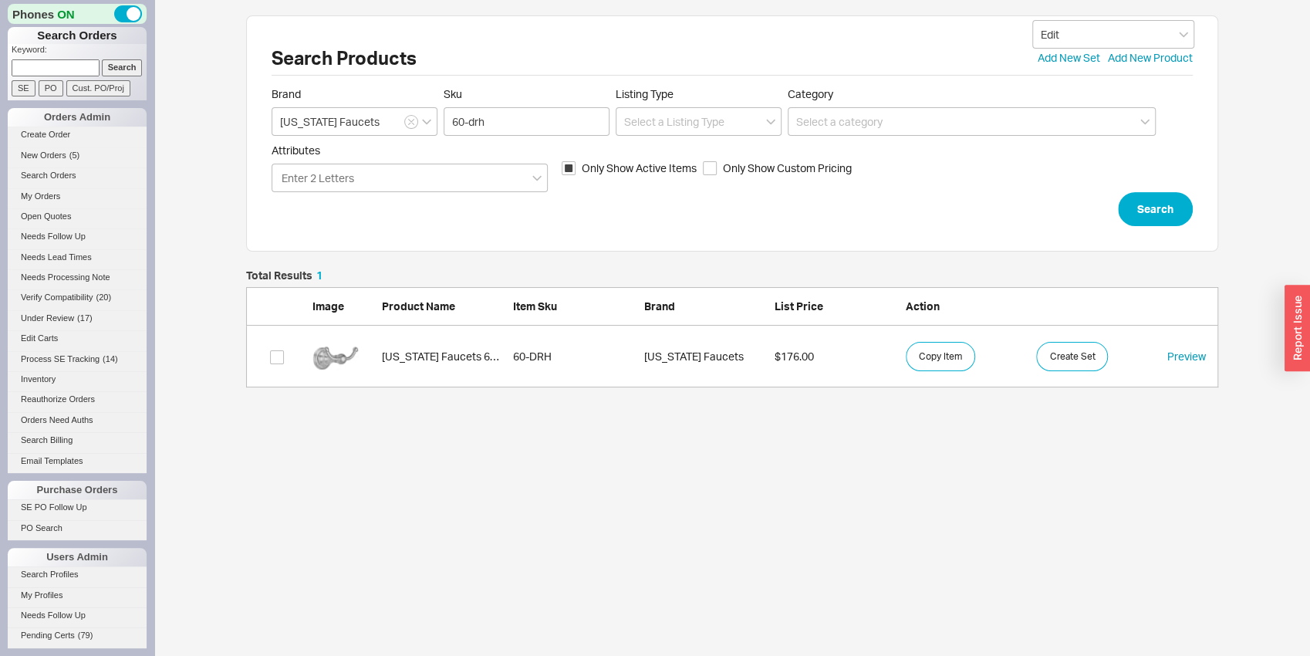
scroll to position [105, 960]
click at [348, 368] on img "grid" at bounding box center [335, 356] width 46 height 46
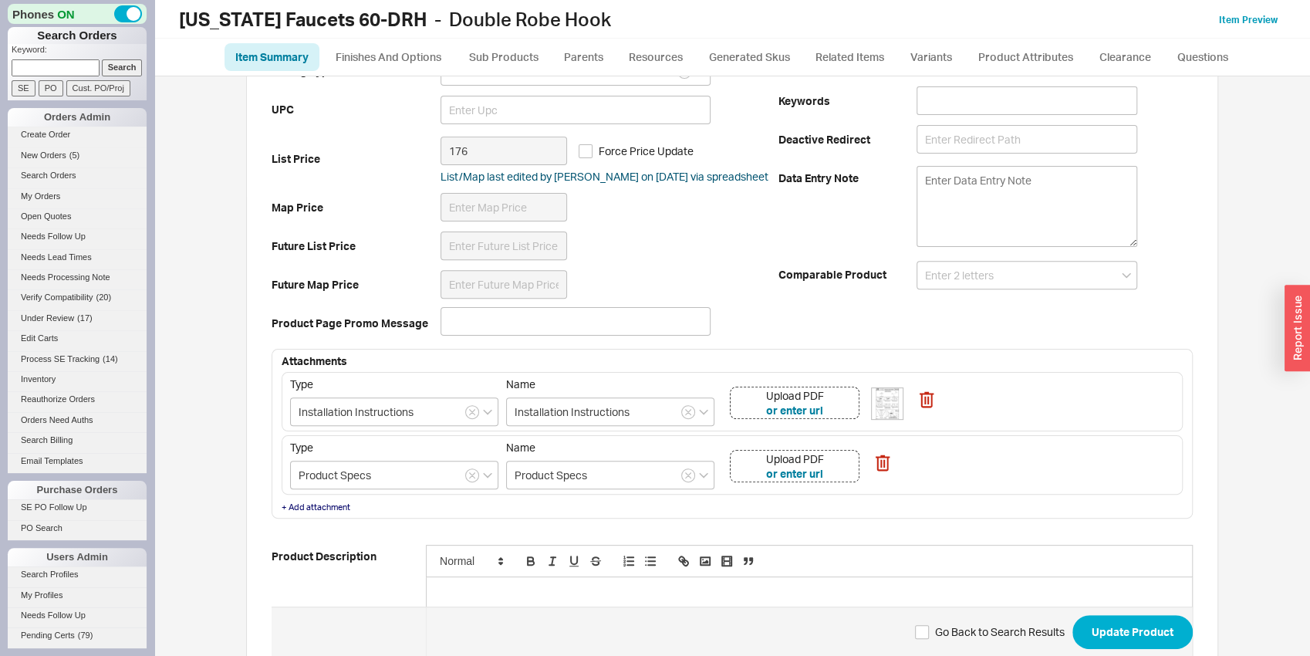
scroll to position [322, 0]
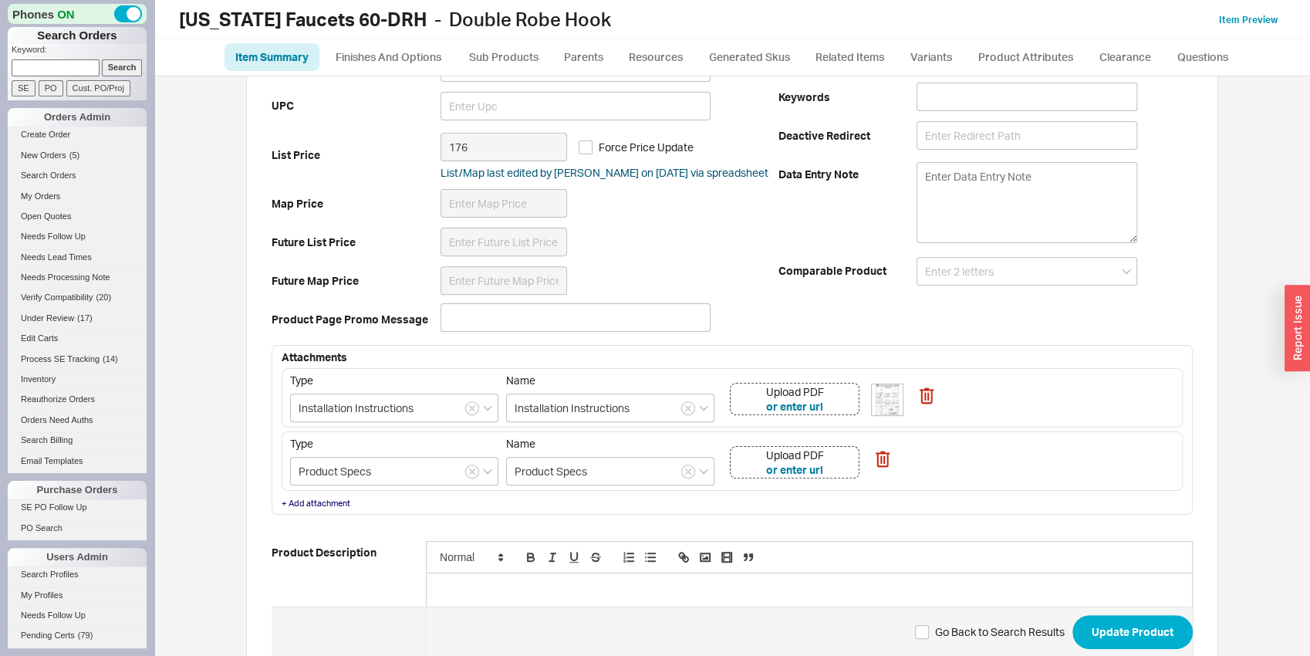
click at [842, 464] on div "Upload PDF or enter url" at bounding box center [795, 462] width 130 height 32
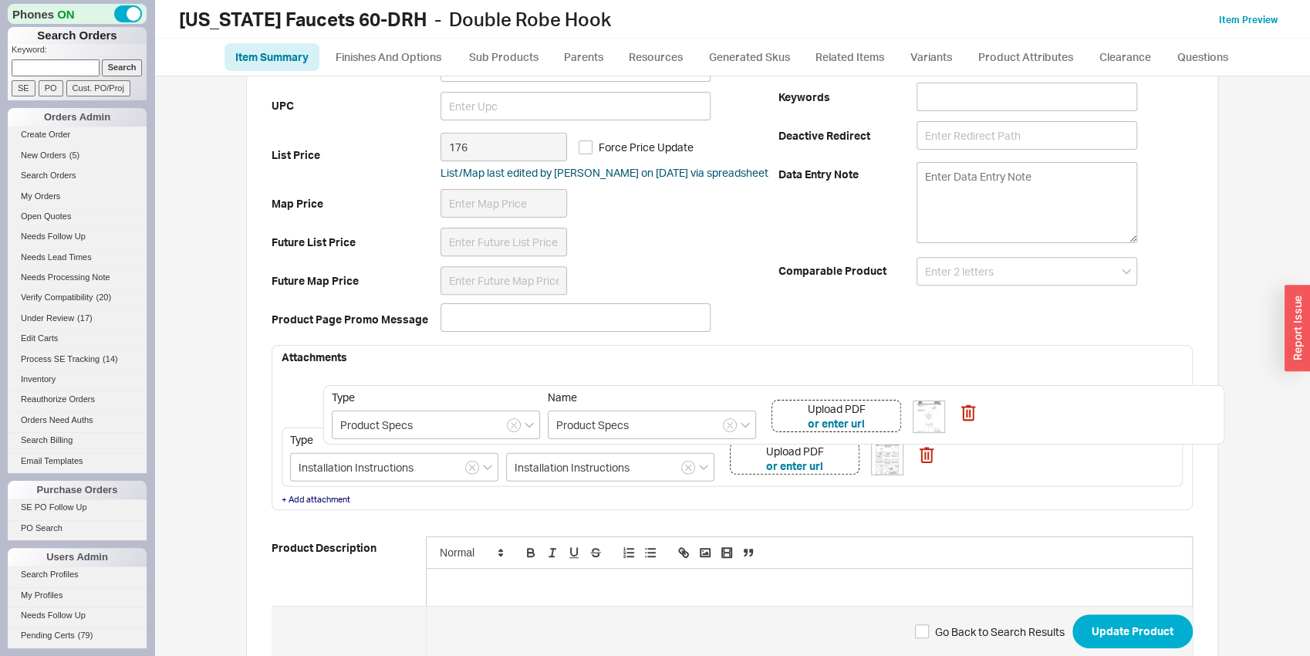
drag, startPoint x: 977, startPoint y: 465, endPoint x: 1028, endPoint y: 415, distance: 72.0
click at [1028, 415] on div "Type Installation Instructions Name Installation Instructions Upload PDF or ent…" at bounding box center [732, 429] width 901 height 123
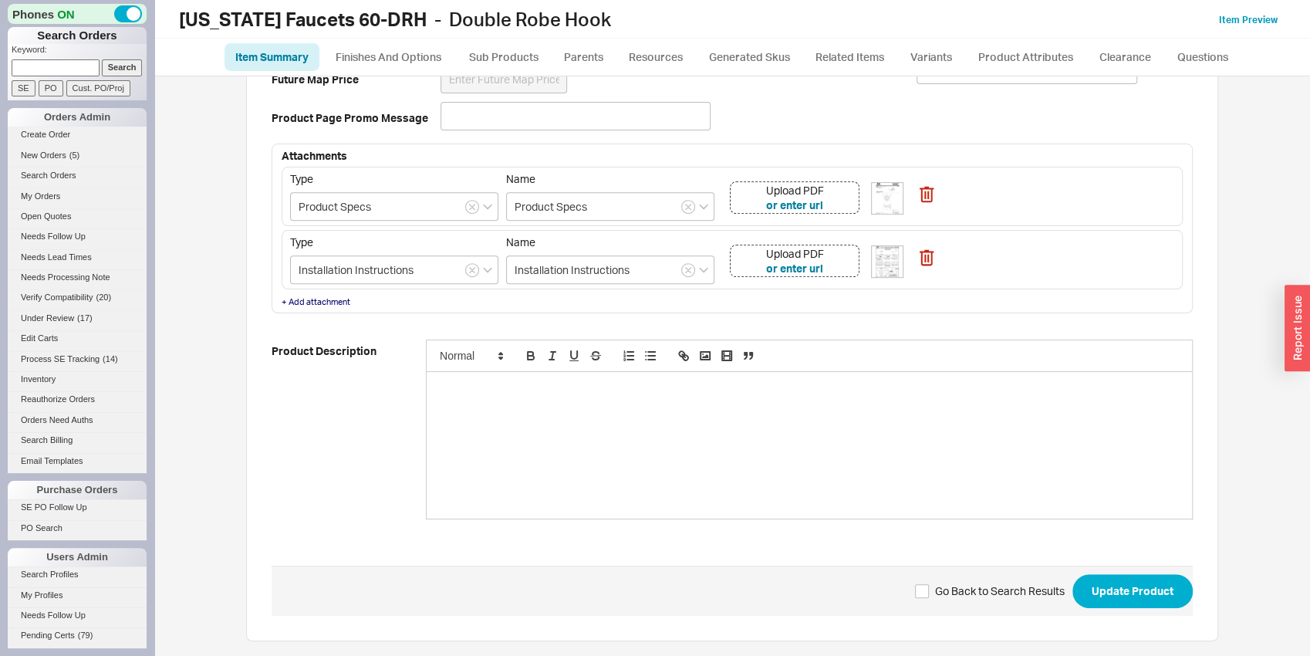
scroll to position [526, 0]
click at [1141, 579] on button "Update Product" at bounding box center [1132, 589] width 120 height 34
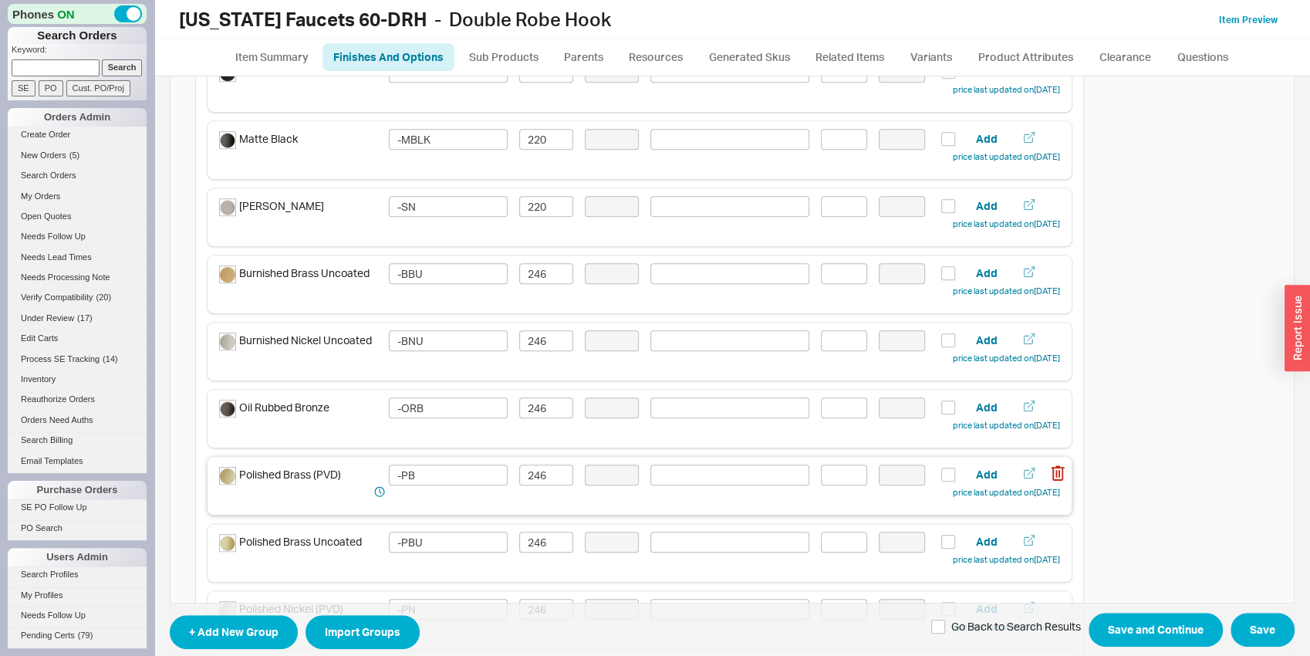
scroll to position [42, 0]
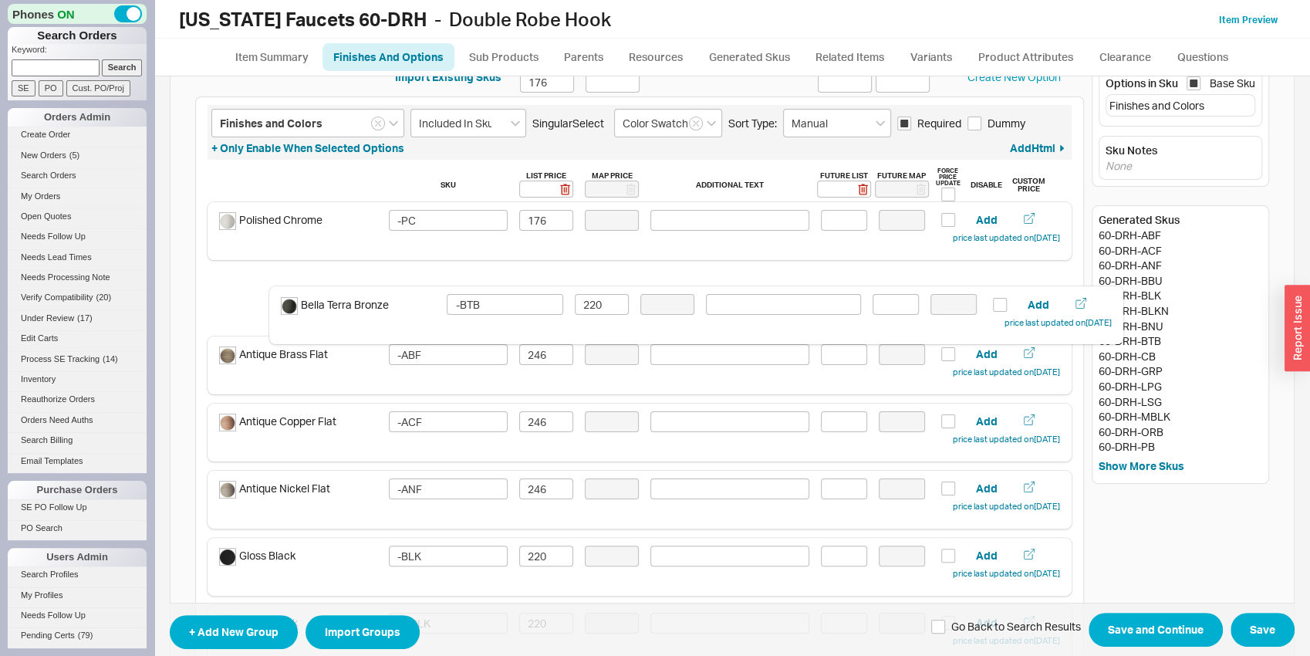
drag, startPoint x: 313, startPoint y: 503, endPoint x: 386, endPoint y: 309, distance: 206.8
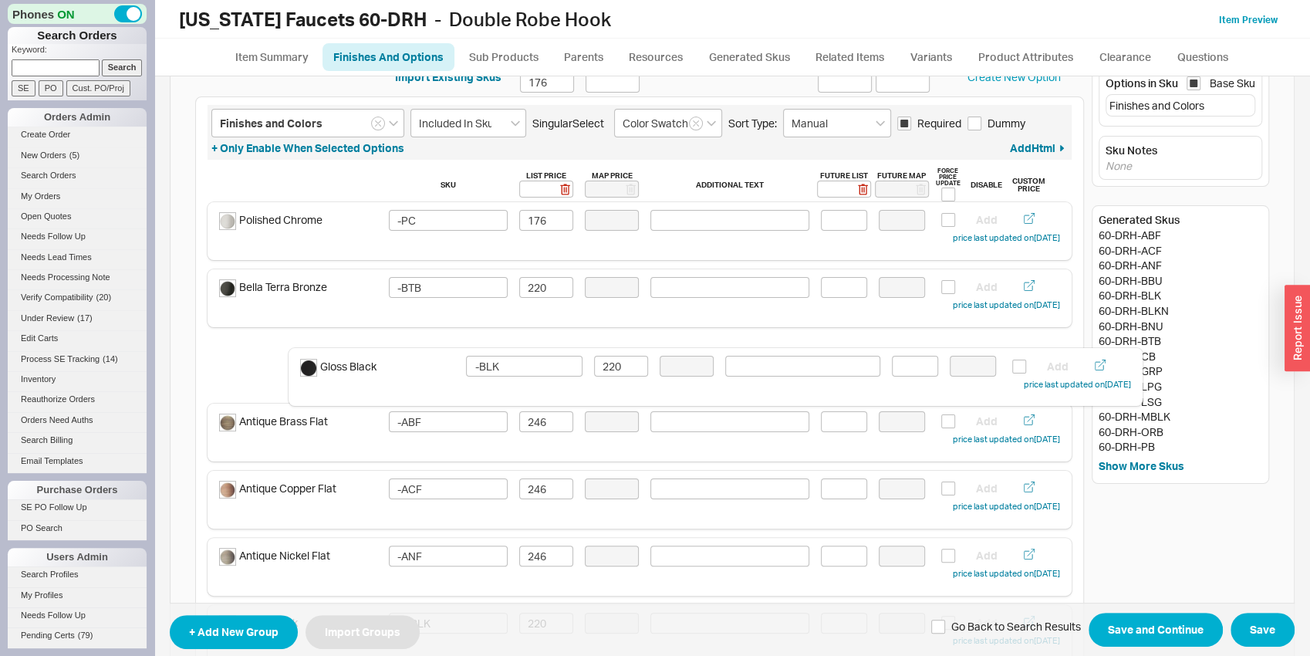
drag, startPoint x: 341, startPoint y: 562, endPoint x: 422, endPoint y: 373, distance: 205.6
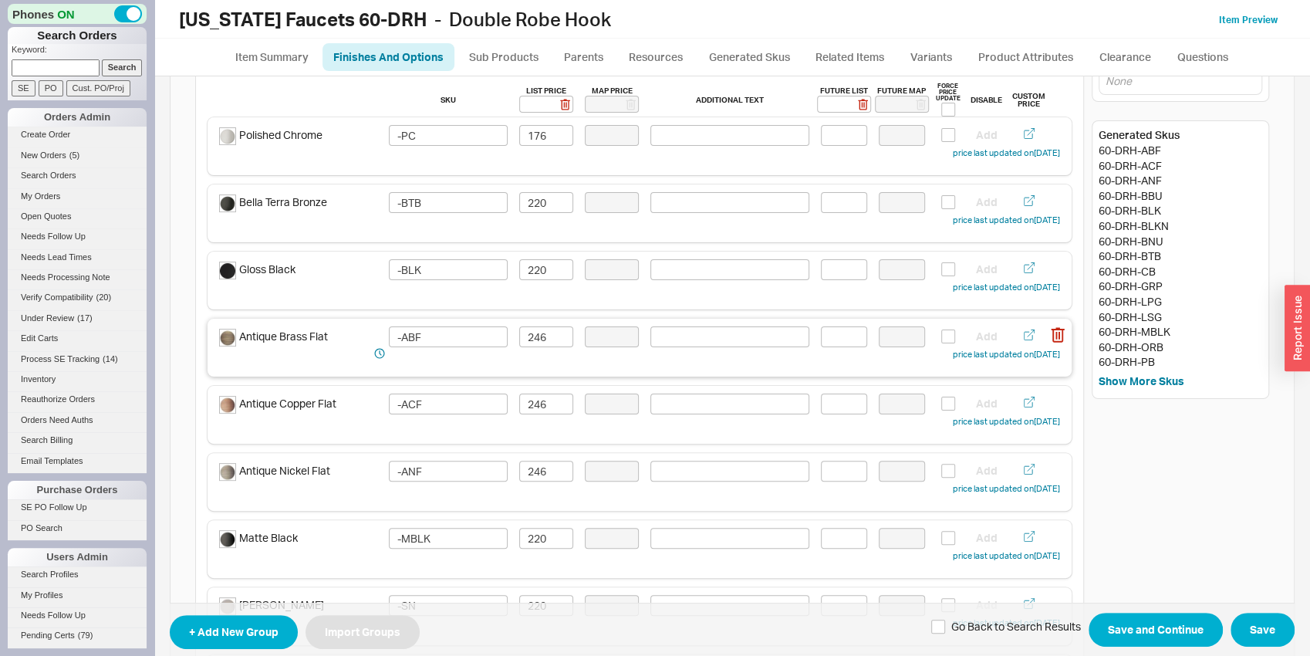
scroll to position [204, 0]
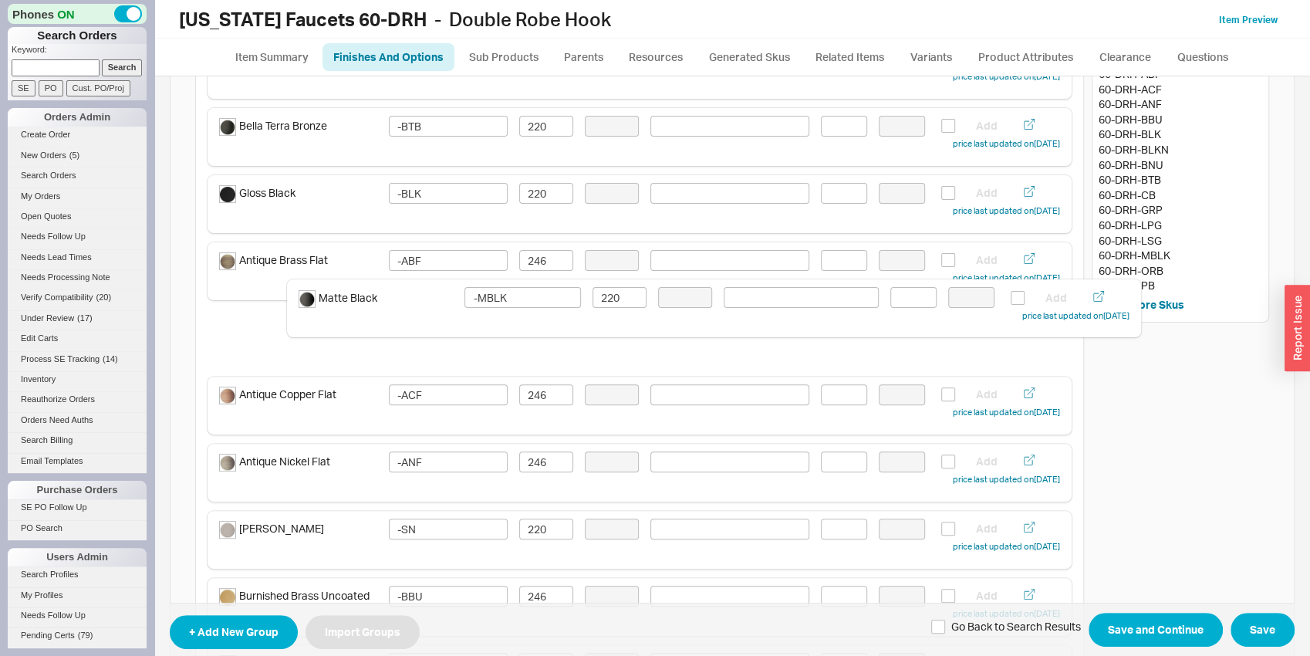
drag, startPoint x: 342, startPoint y: 470, endPoint x: 414, endPoint y: 282, distance: 201.7
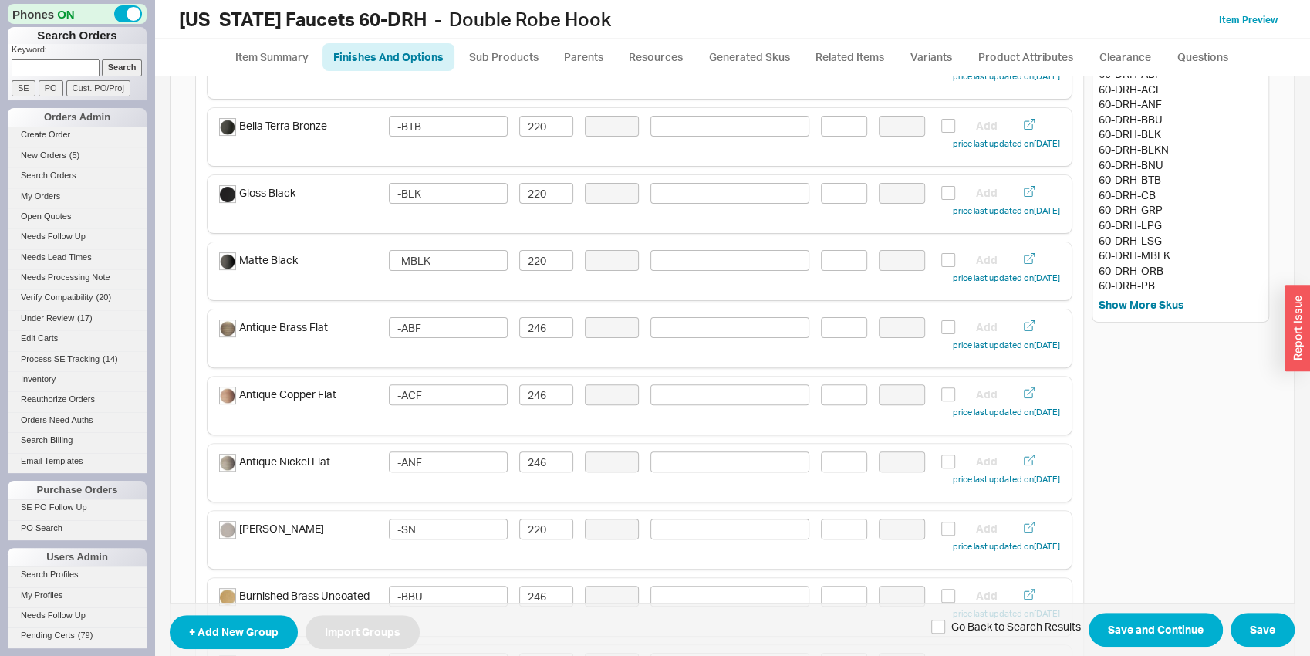
scroll to position [204, 0]
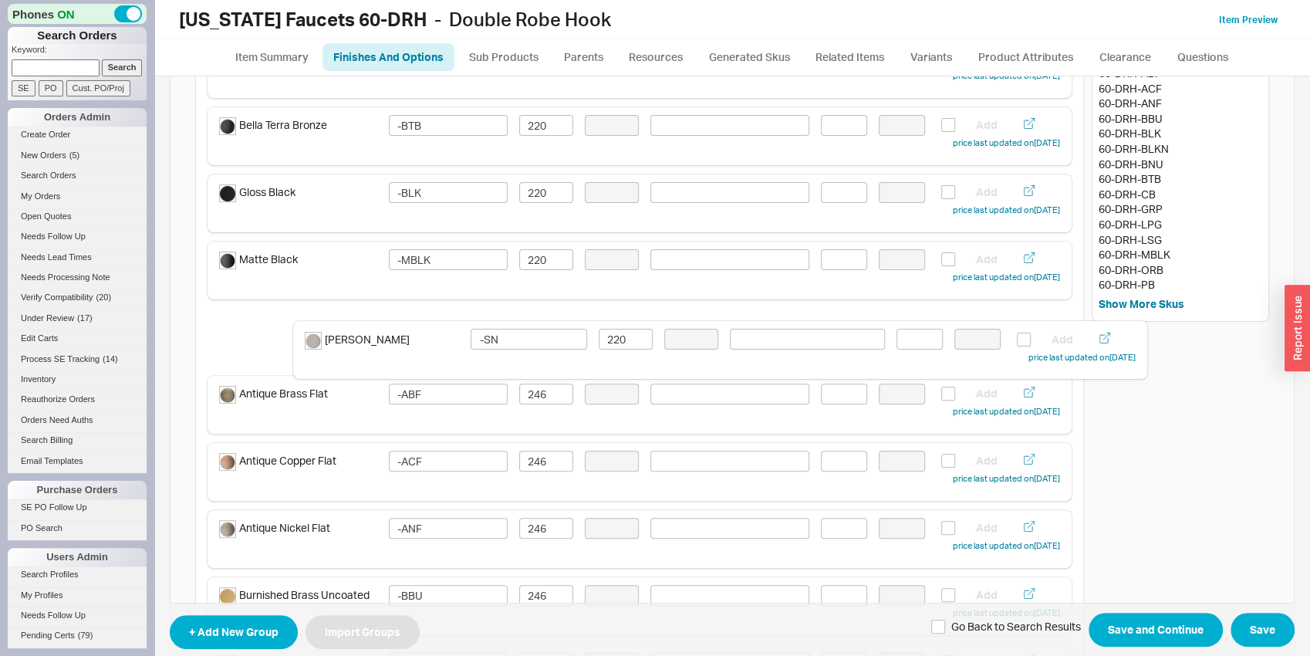
drag, startPoint x: 346, startPoint y: 534, endPoint x: 440, endPoint y: 346, distance: 210.1
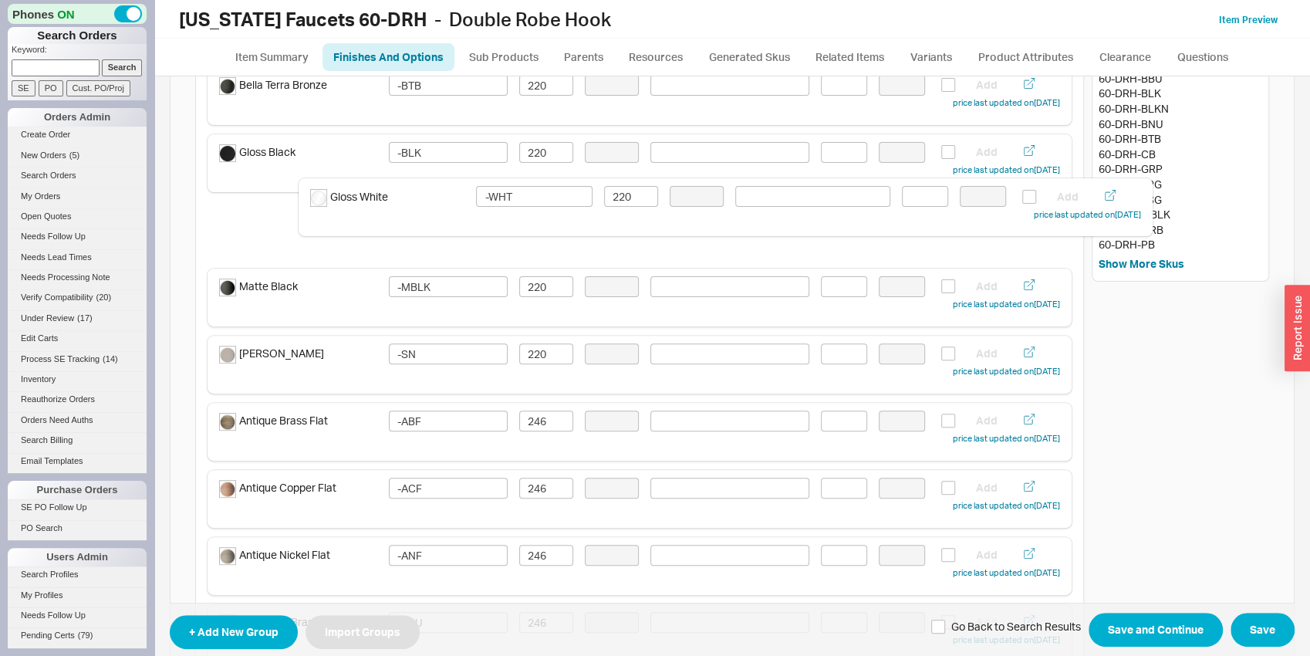
scroll to position [243, 0]
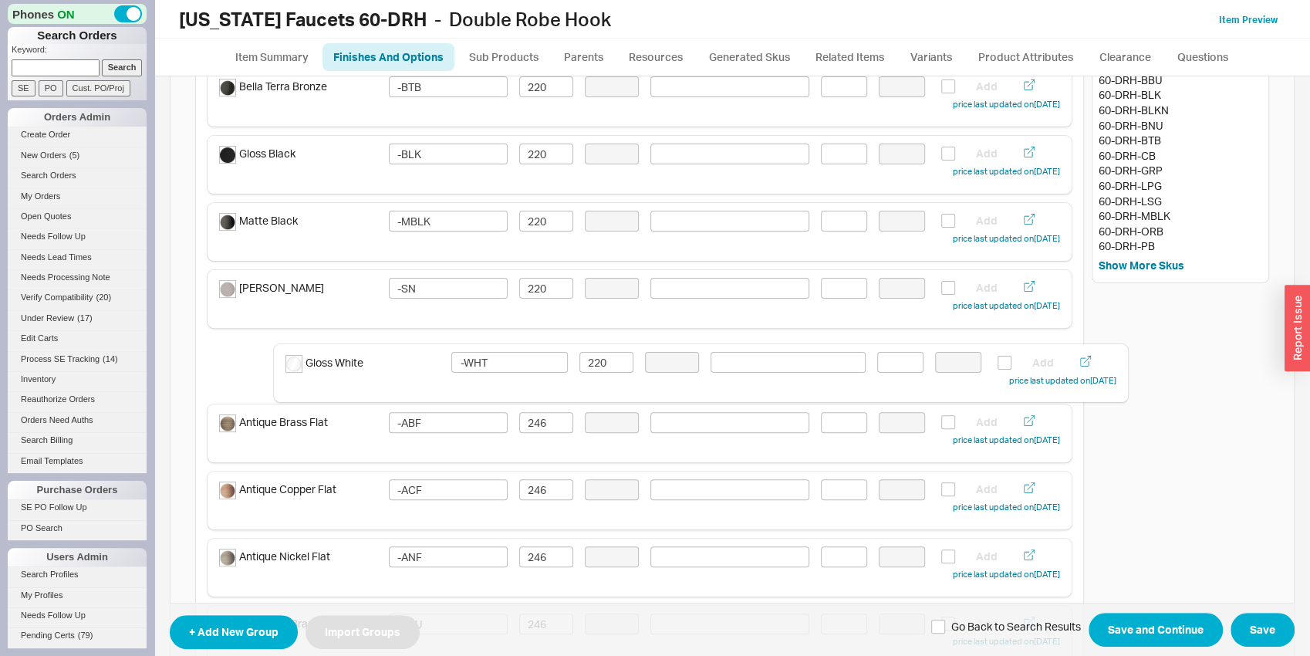
drag, startPoint x: 326, startPoint y: 536, endPoint x: 399, endPoint y: 370, distance: 181.0
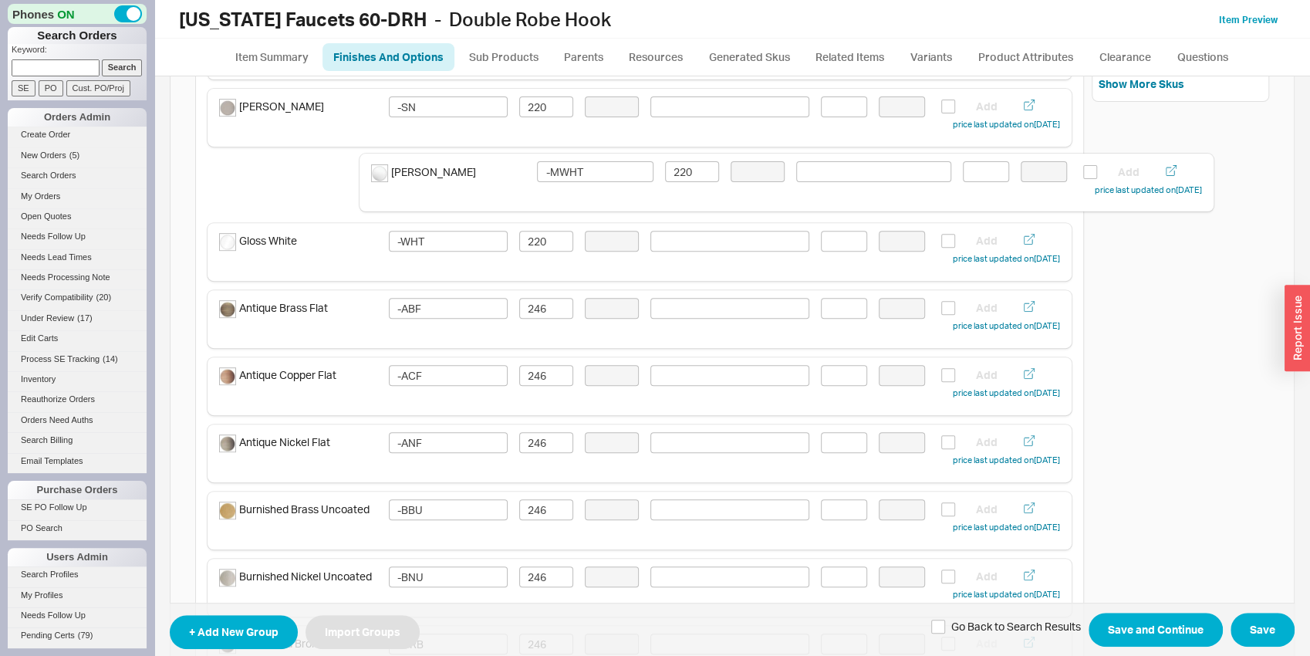
scroll to position [420, 0]
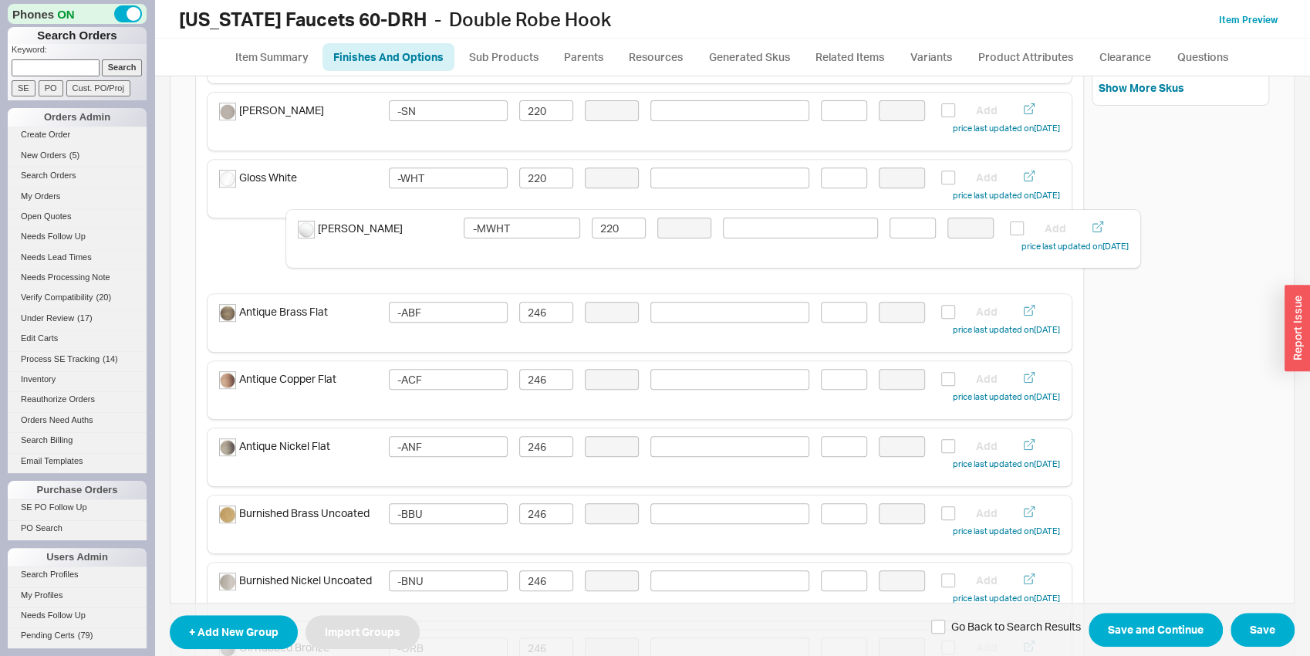
drag, startPoint x: 339, startPoint y: 454, endPoint x: 423, endPoint y: 238, distance: 231.8
click at [423, 238] on div "Finishes and Colors Included In Sku Singular Select Color Swatch Sort Type: Man…" at bounding box center [639, 666] width 889 height 1896
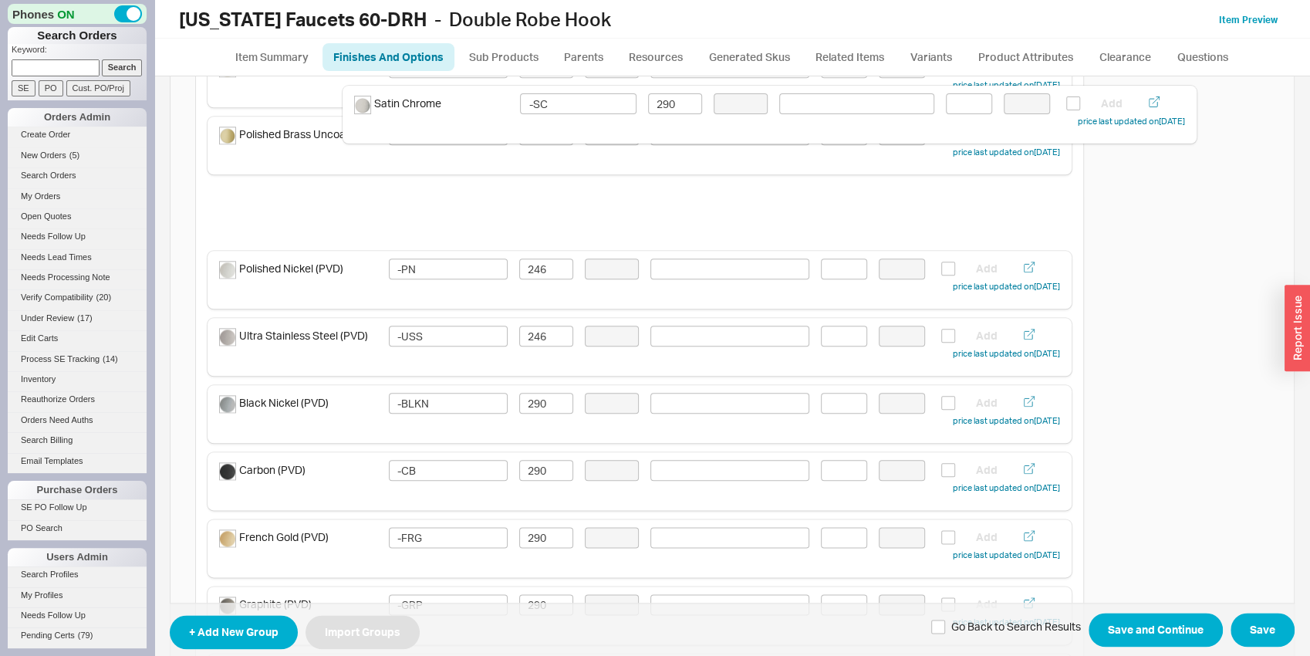
scroll to position [1058, 0]
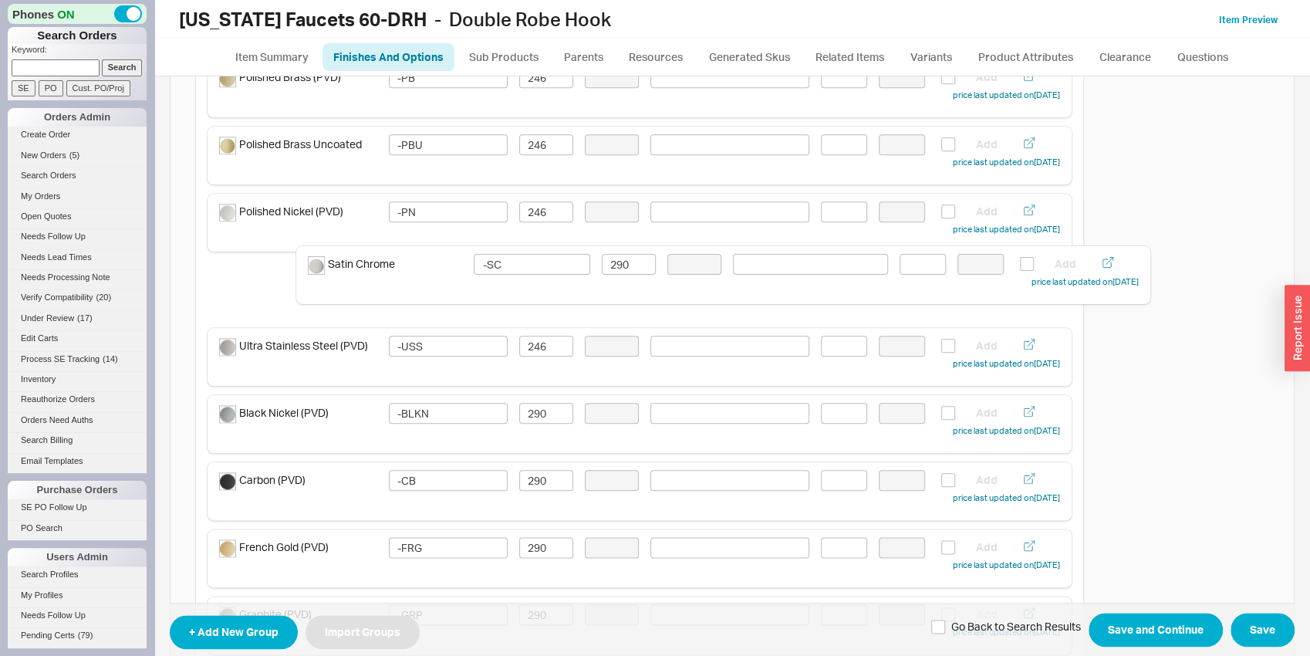
drag, startPoint x: 332, startPoint y: 590, endPoint x: 420, endPoint y: 289, distance: 313.2
click at [420, 289] on div "Finishes and Colors Included In Sku Singular Select Color Swatch Sort Type: Man…" at bounding box center [639, 29] width 889 height 1896
click at [545, 279] on input "290" at bounding box center [546, 278] width 54 height 21
click at [459, 275] on input "-SC" at bounding box center [448, 278] width 119 height 21
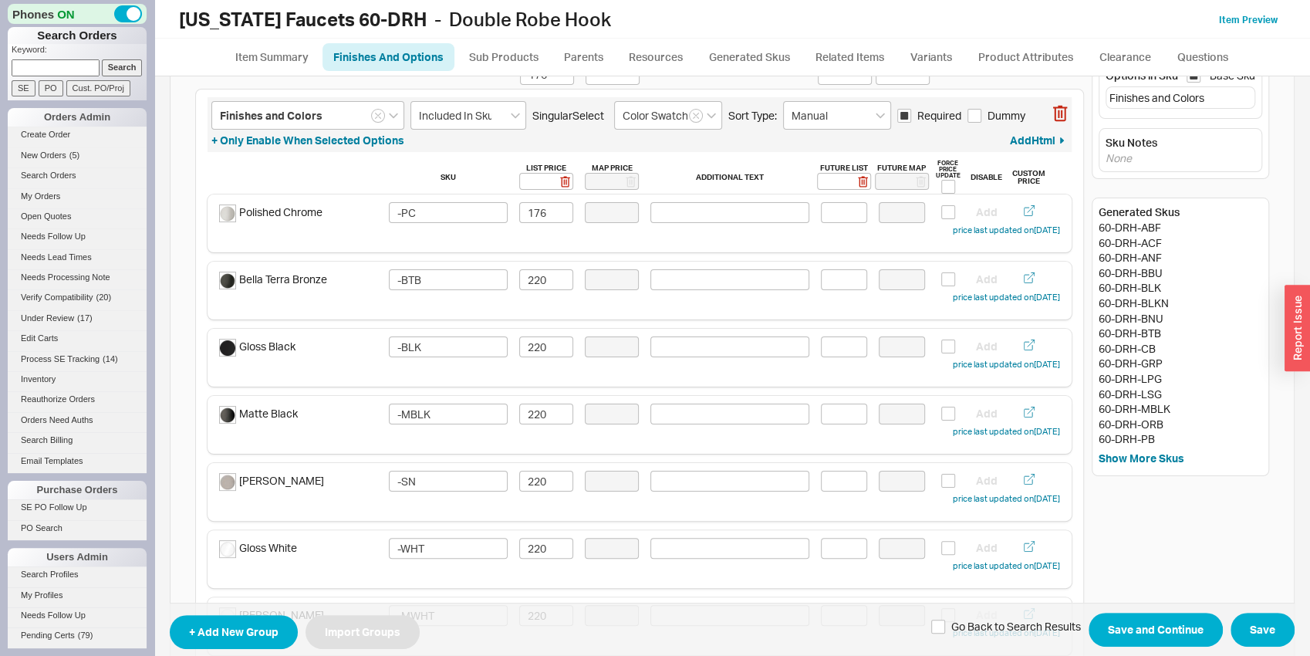
scroll to position [9, 0]
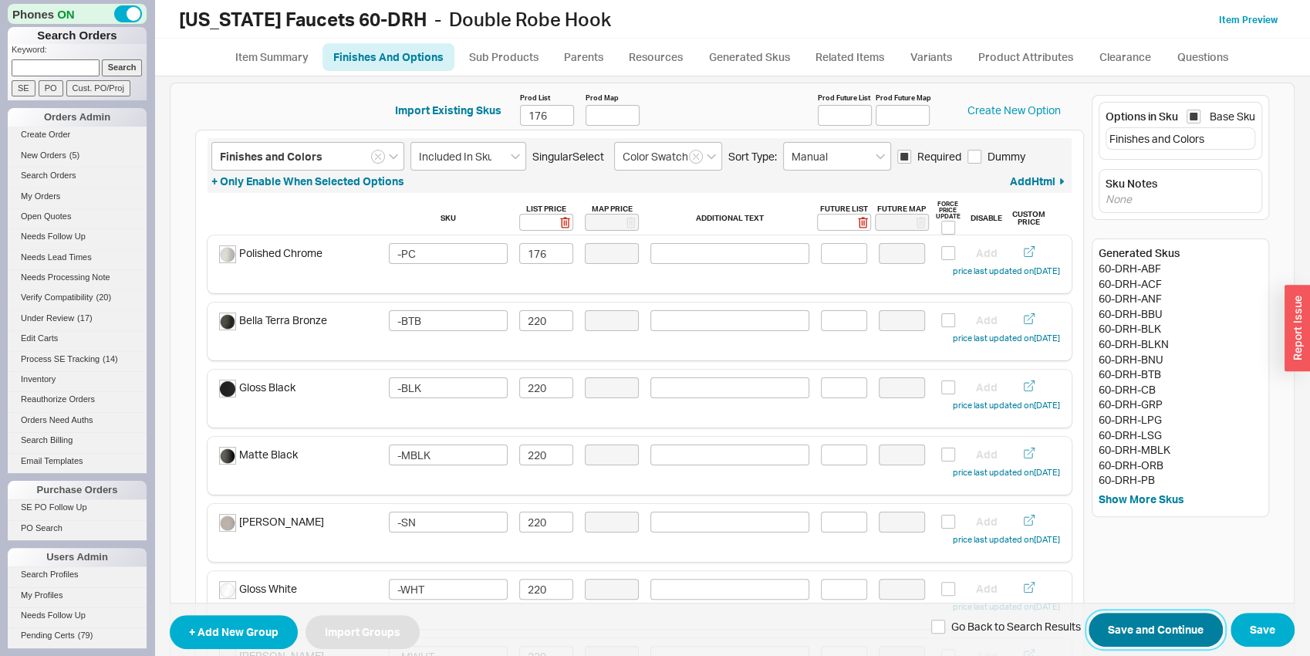
click at [1130, 638] on button "Save and Continue" at bounding box center [1155, 630] width 134 height 34
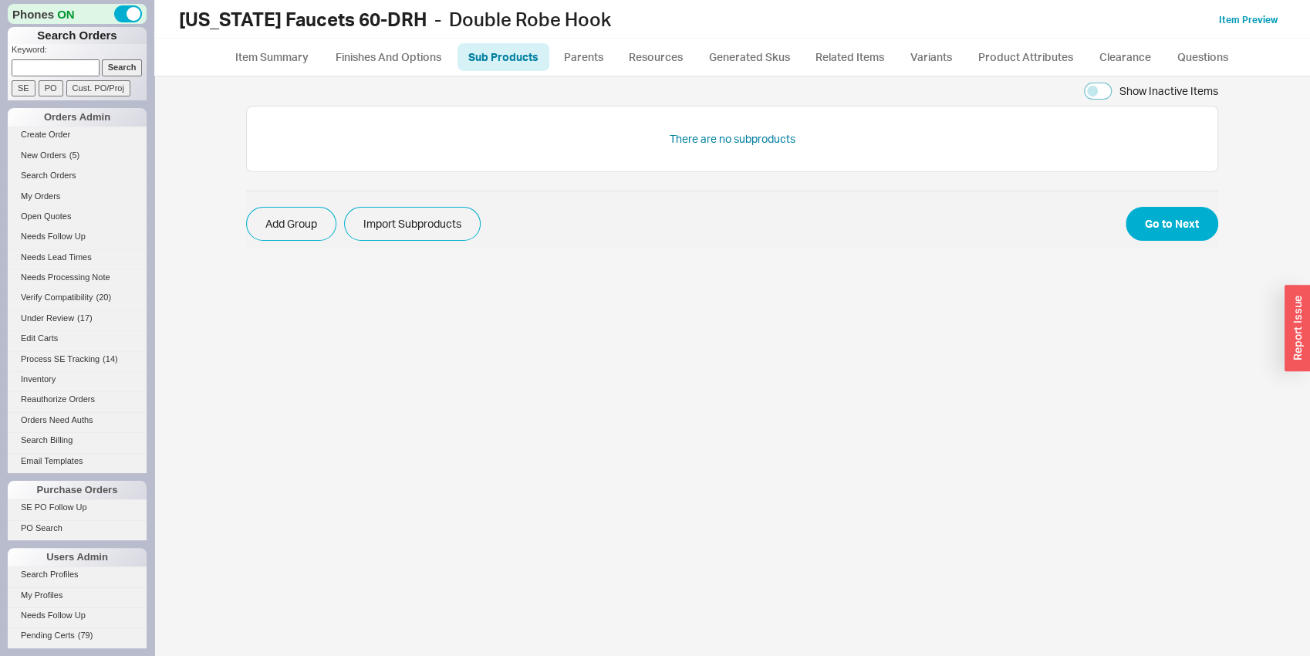
click at [1167, 242] on span "Add Group Import Subproducts Go to Next" at bounding box center [732, 220] width 972 height 58
click at [1175, 227] on button "Go to Next" at bounding box center [1171, 224] width 93 height 34
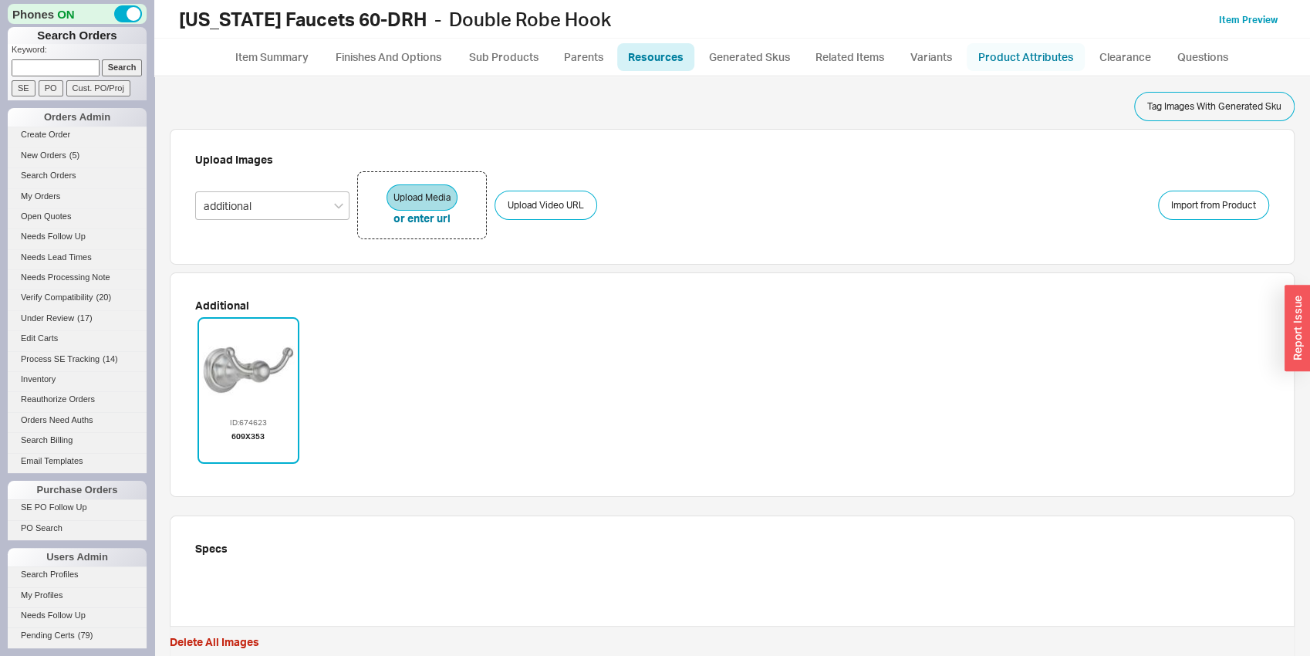
click at [1019, 65] on link "Product Attributes" at bounding box center [1026, 57] width 118 height 28
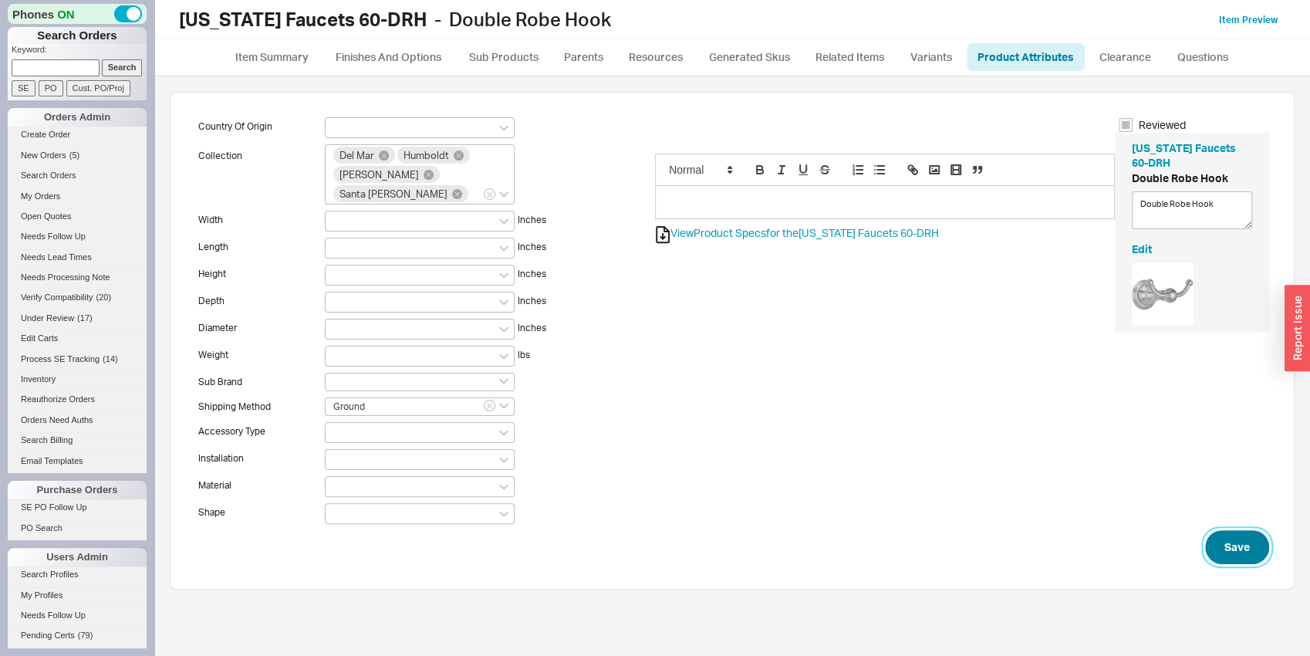
click at [1243, 542] on button "Save" at bounding box center [1237, 547] width 64 height 34
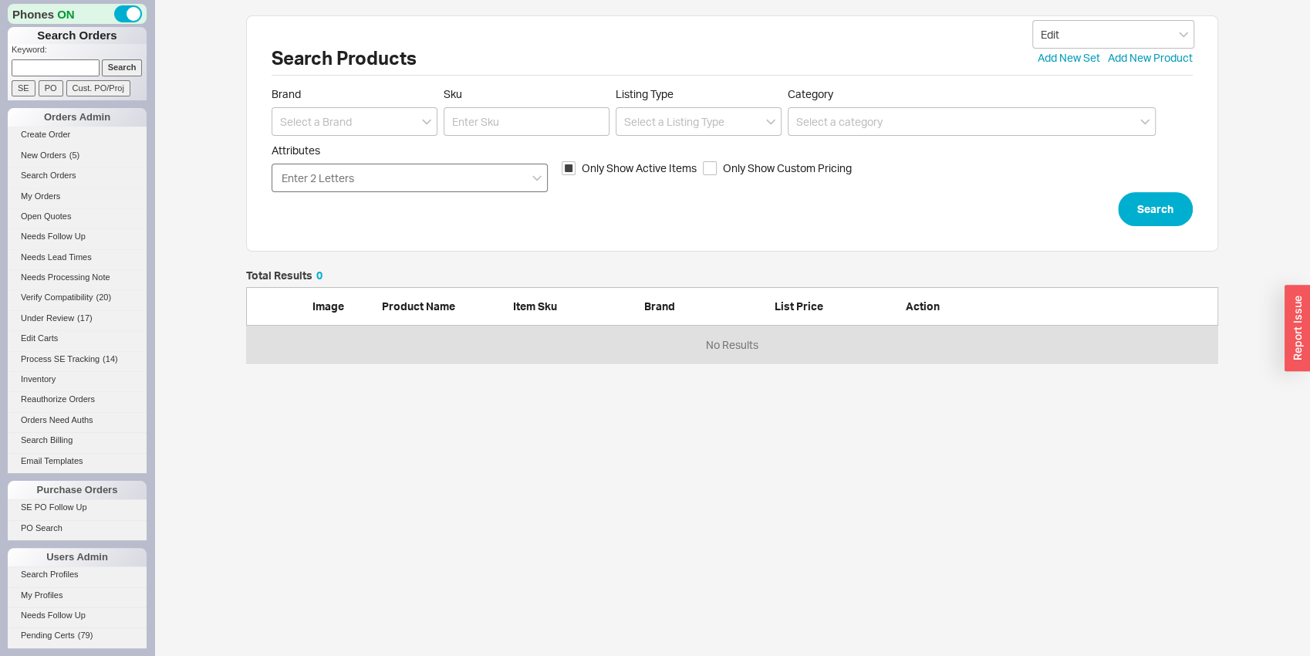
scroll to position [81, 960]
drag, startPoint x: 296, startPoint y: 101, endPoint x: 302, endPoint y: 110, distance: 10.7
click at [300, 103] on div "Brand" at bounding box center [355, 111] width 166 height 49
click at [309, 115] on input at bounding box center [355, 121] width 166 height 29
click at [327, 183] on div "[US_STATE] Faucets" at bounding box center [354, 181] width 164 height 28
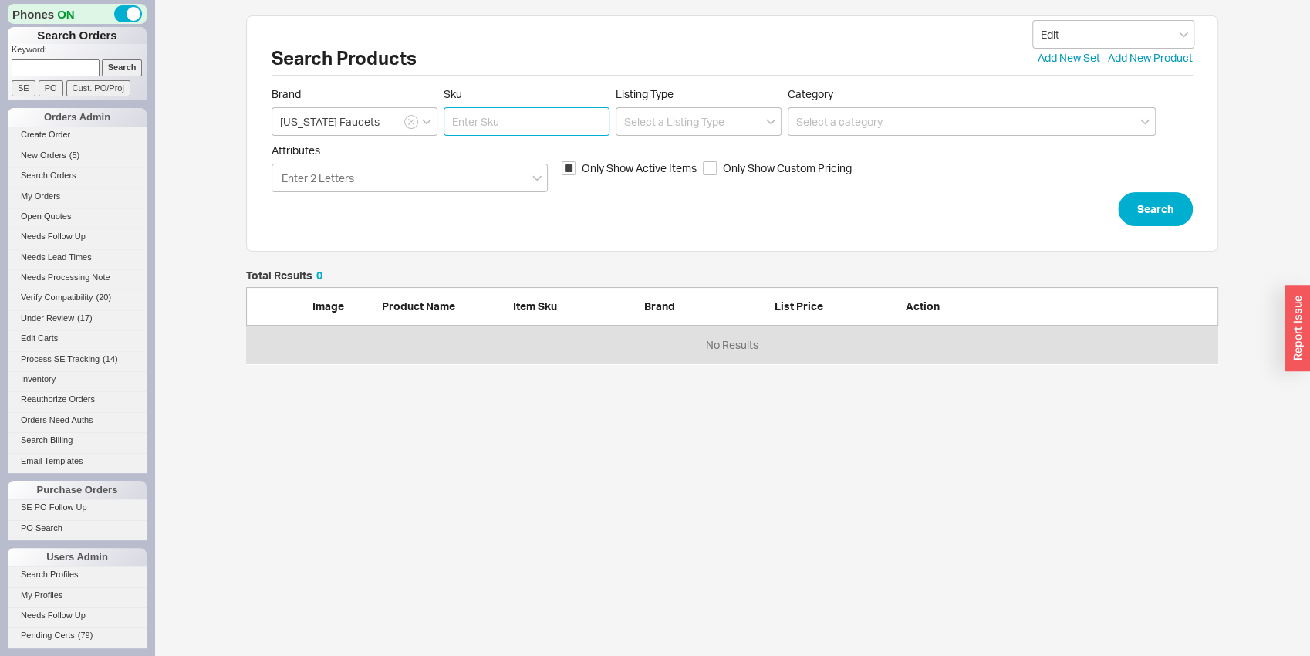
click at [516, 124] on input "Sku" at bounding box center [527, 121] width 166 height 29
click button "Search" at bounding box center [1155, 209] width 75 height 34
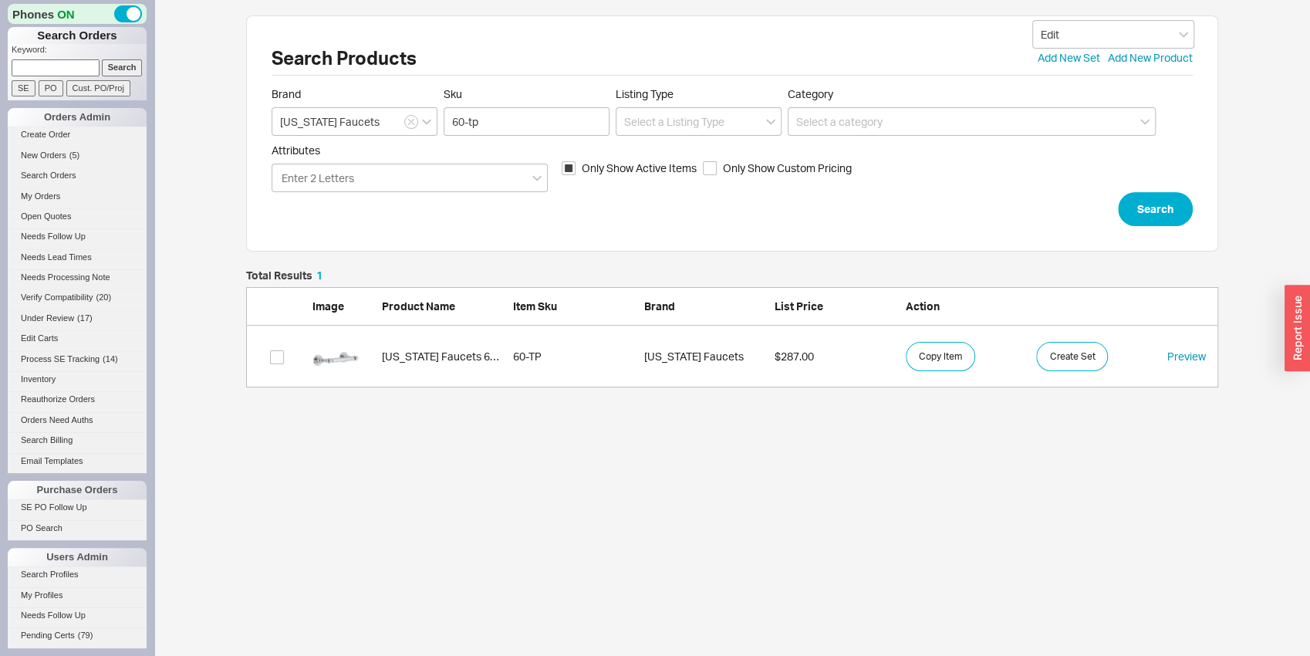
scroll to position [105, 960]
click at [376, 353] on link "California Faucets 60-TP 60-TP California Faucets $287.00 Copy Item Create Set …" at bounding box center [732, 357] width 972 height 62
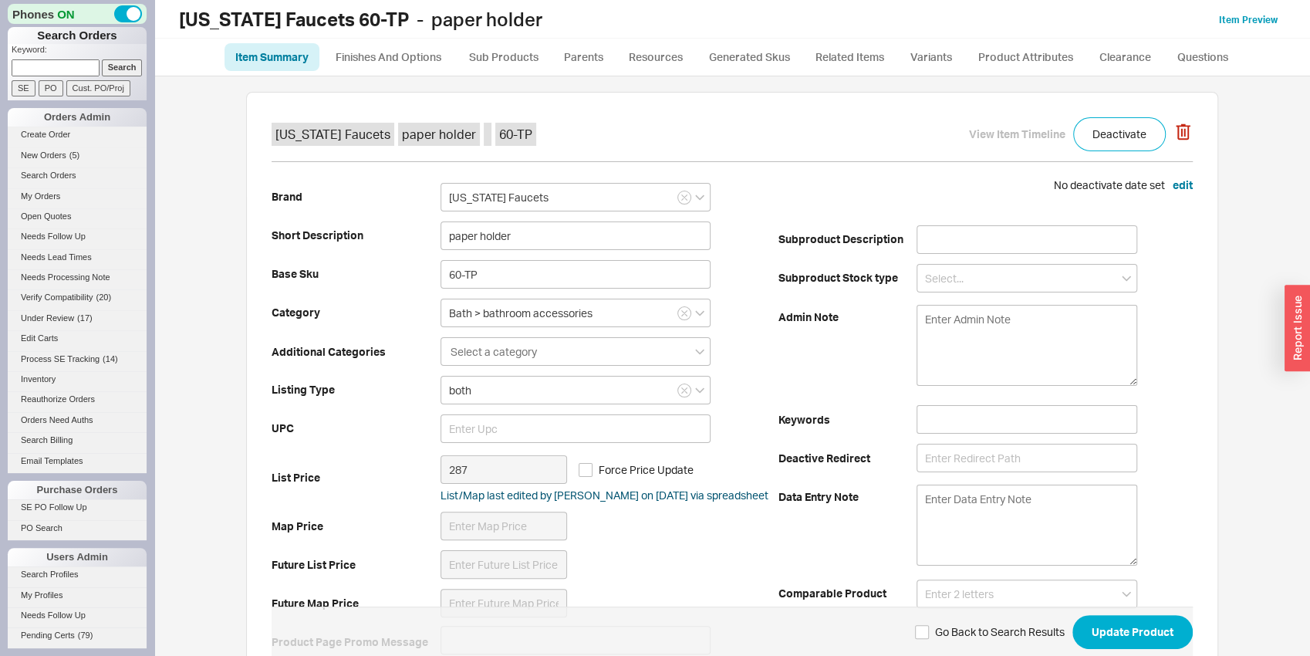
click at [643, 220] on div "Brand California Faucets Short Description paper holder Base Sku 60-TP Category…" at bounding box center [525, 419] width 507 height 484
click at [642, 222] on input "paper holder" at bounding box center [575, 235] width 270 height 29
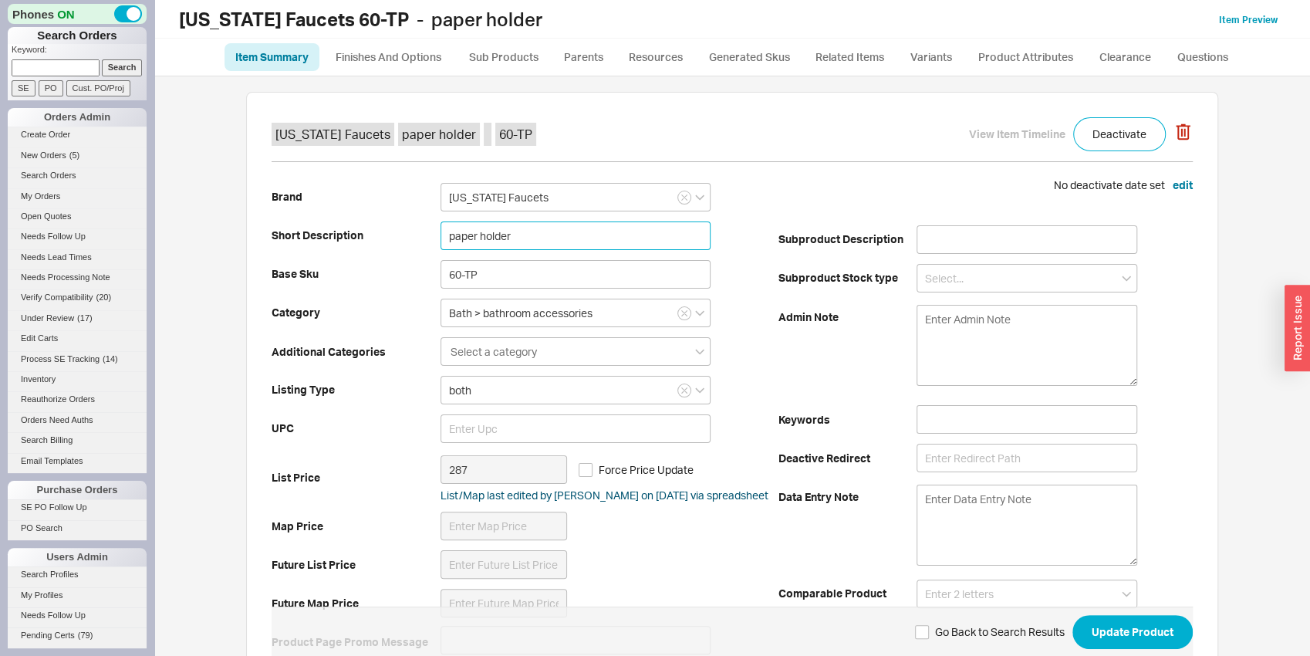
click at [640, 224] on input "paper holder" at bounding box center [575, 235] width 270 height 29
paste input "Toilet Paper H"
click at [324, 244] on div "Brand California Faucets Short Description Toilet Paper Holder Base Sku 60-TP C…" at bounding box center [525, 419] width 507 height 484
click at [434, 228] on div "Brand California Faucets Short Description Toilet Paper Holder Base Sku 60-TP C…" at bounding box center [525, 419] width 507 height 484
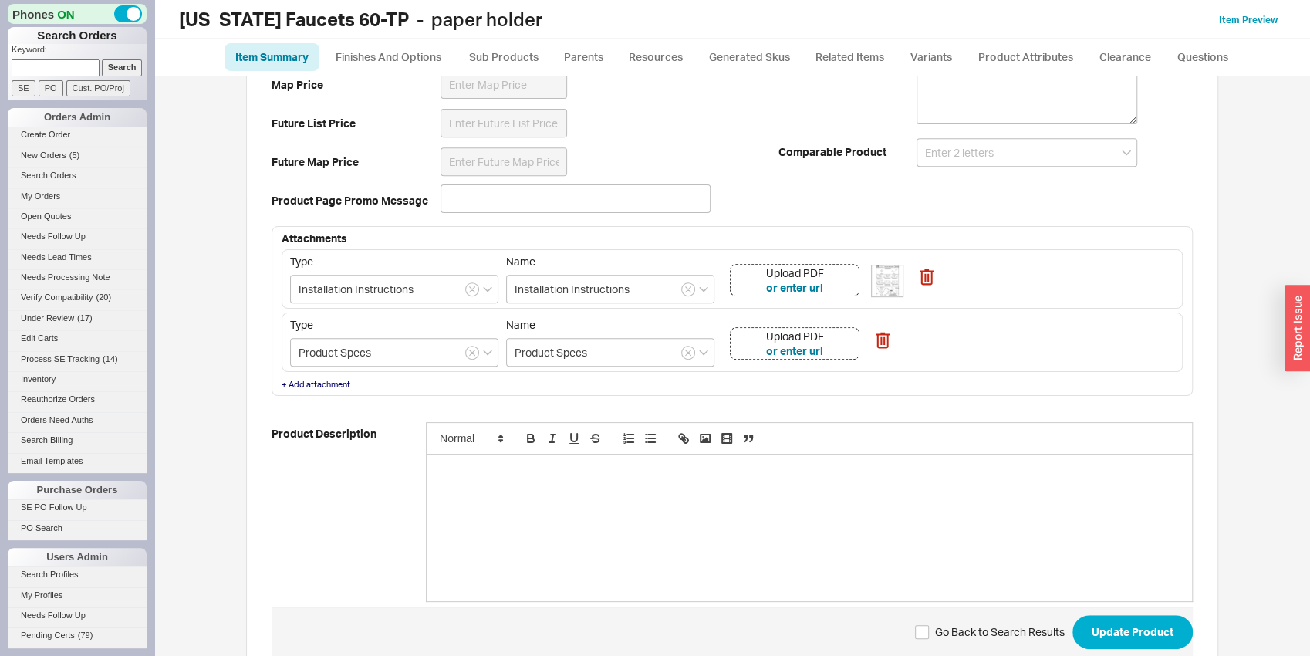
scroll to position [484, 0]
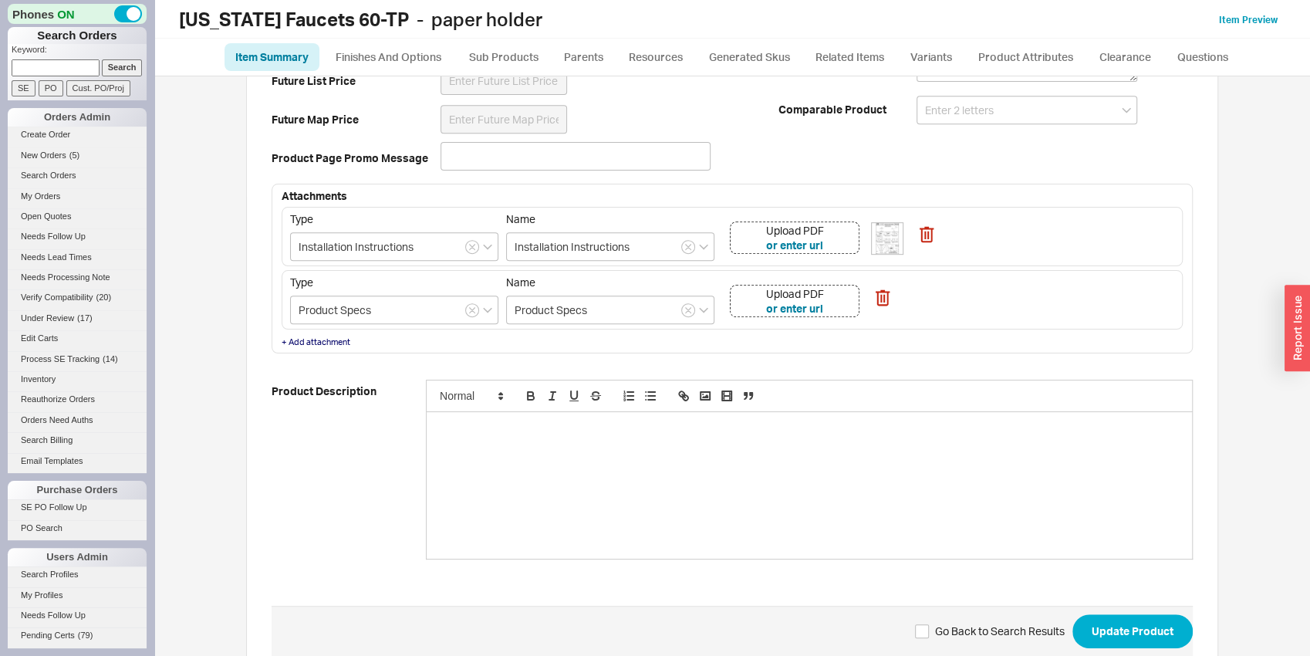
click at [841, 297] on div "Upload PDF or enter url" at bounding box center [795, 301] width 130 height 32
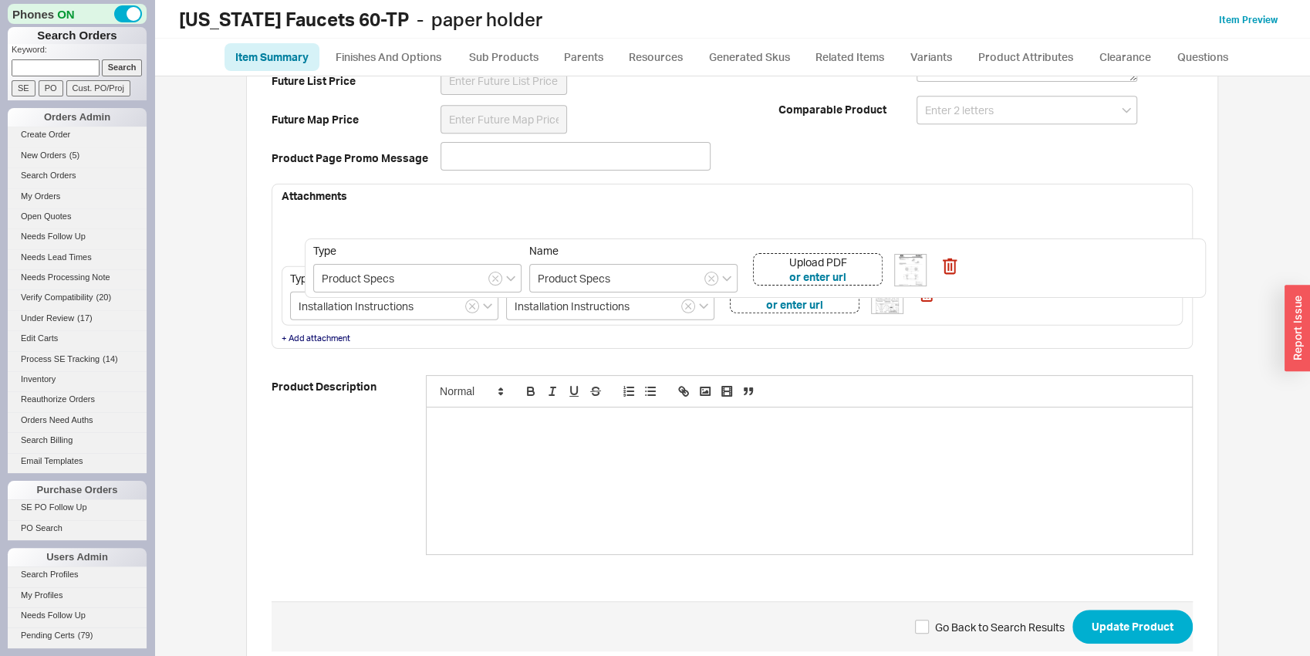
drag, startPoint x: 987, startPoint y: 313, endPoint x: 1023, endPoint y: 259, distance: 65.0
click at [1023, 259] on div "Type Installation Instructions Name Installation Instructions Upload PDF or ent…" at bounding box center [732, 268] width 901 height 123
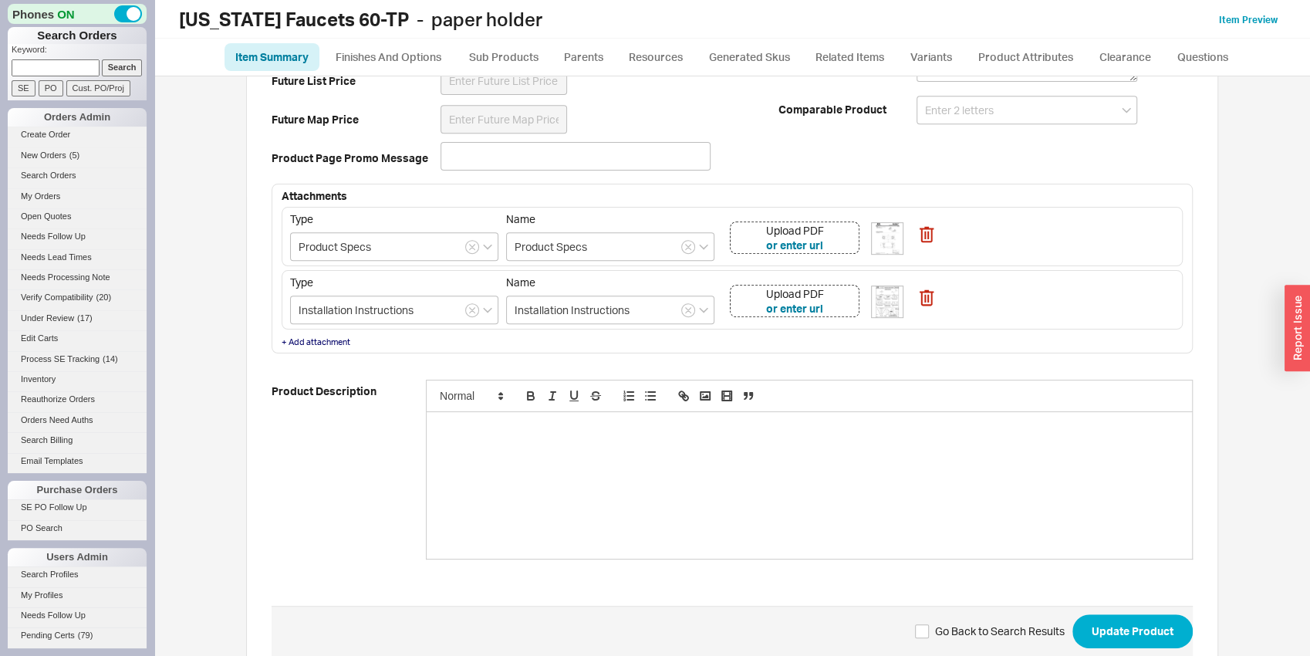
click at [838, 302] on div "Upload PDF or enter url" at bounding box center [795, 301] width 130 height 32
click at [1144, 619] on button "Update Product" at bounding box center [1132, 631] width 120 height 34
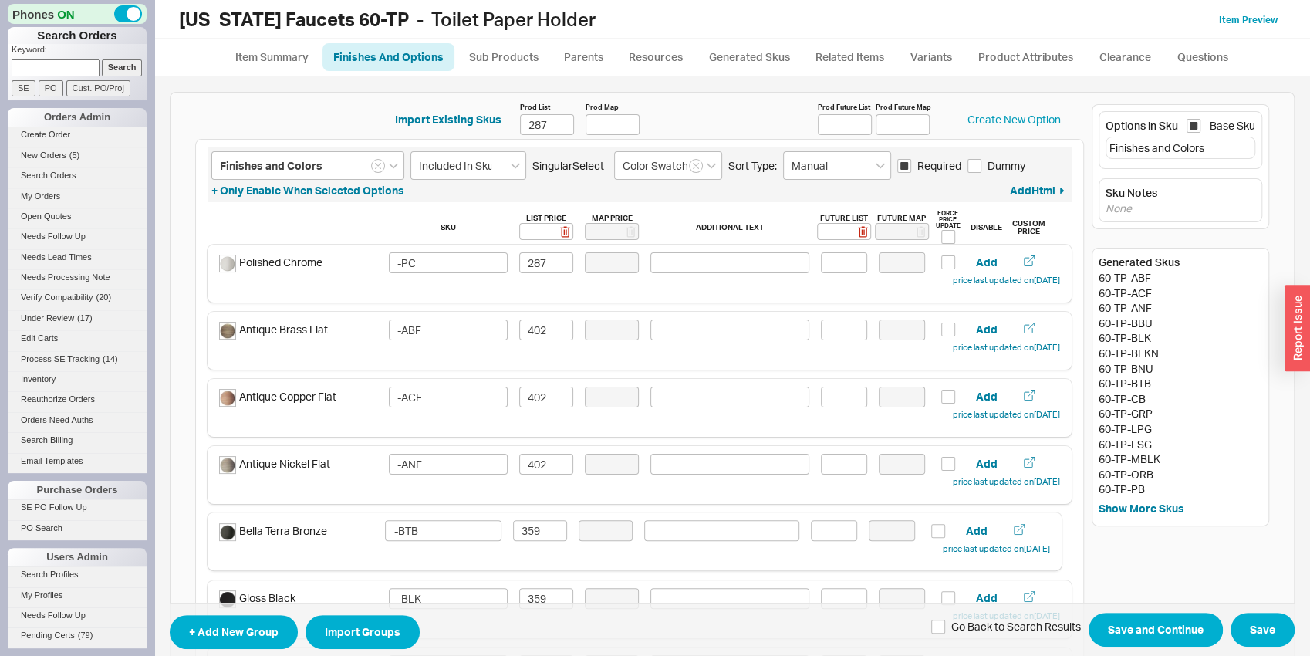
scroll to position [2, 0]
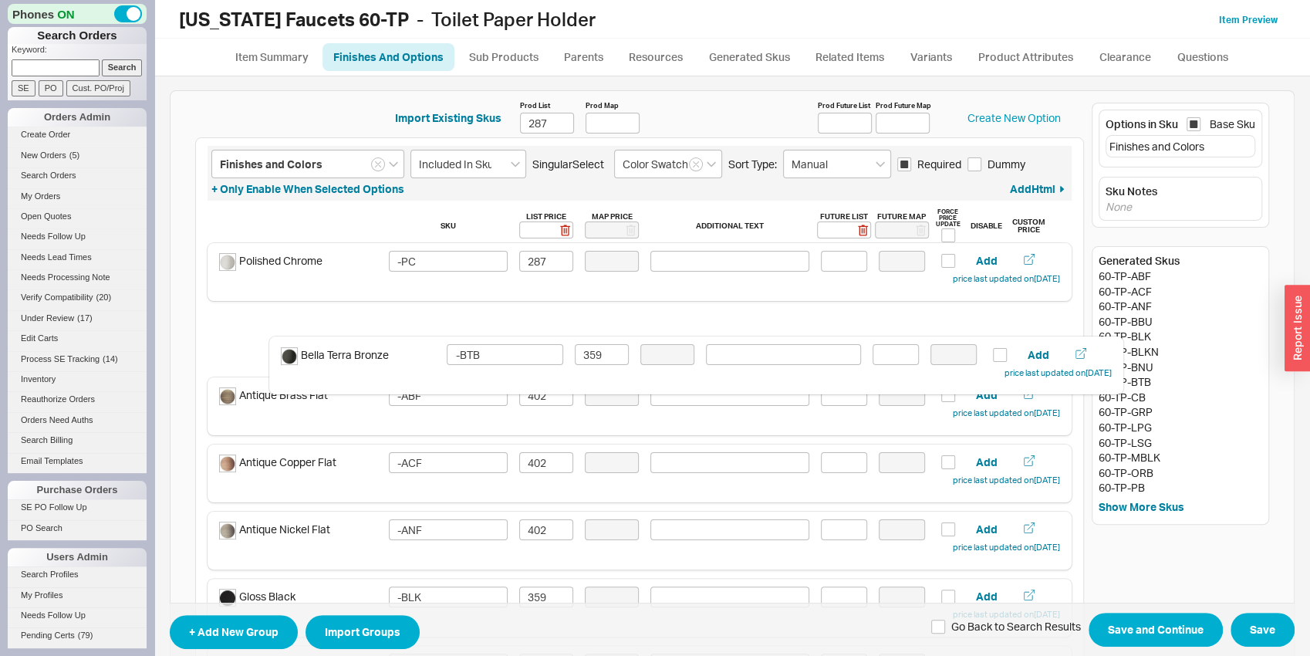
drag, startPoint x: 353, startPoint y: 532, endPoint x: 414, endPoint y: 356, distance: 187.1
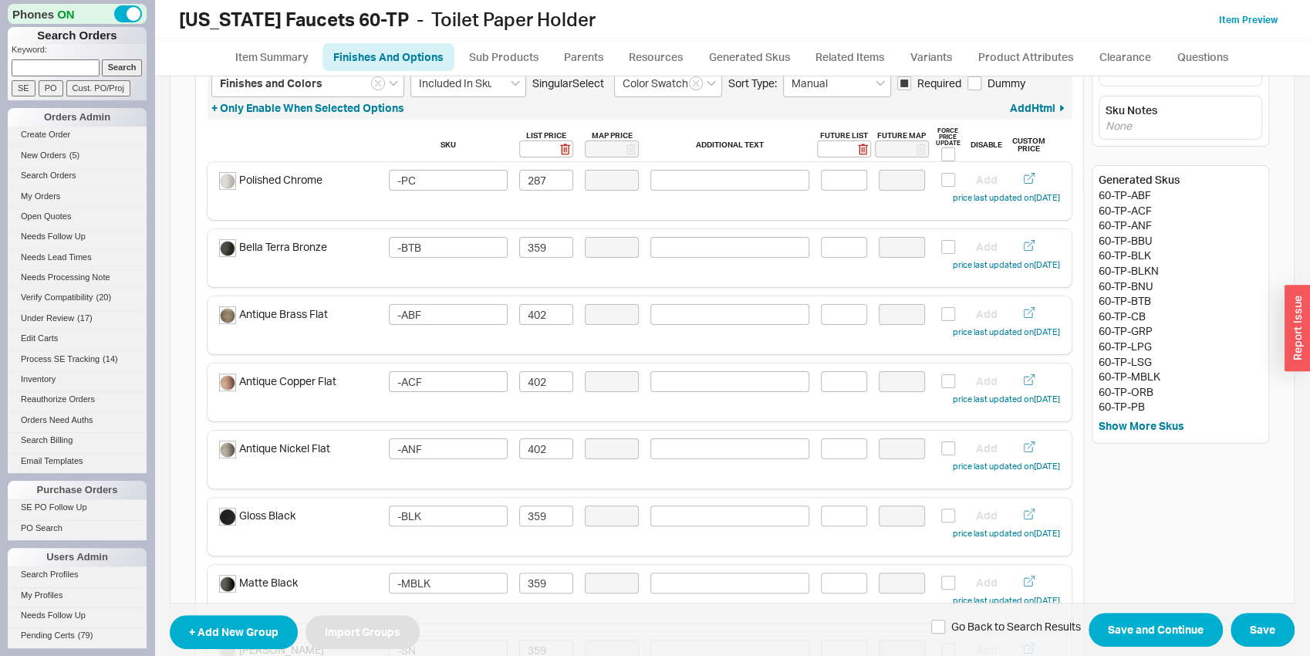
scroll to position [83, 0]
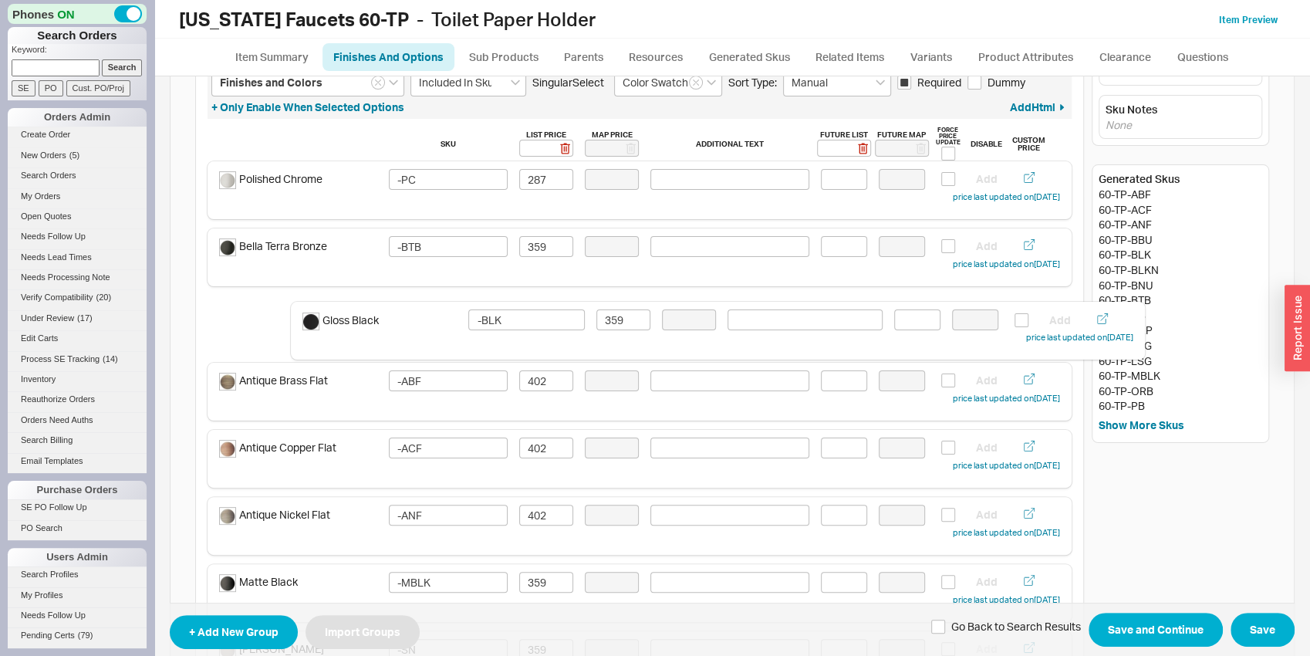
drag, startPoint x: 344, startPoint y: 524, endPoint x: 434, endPoint y: 326, distance: 217.5
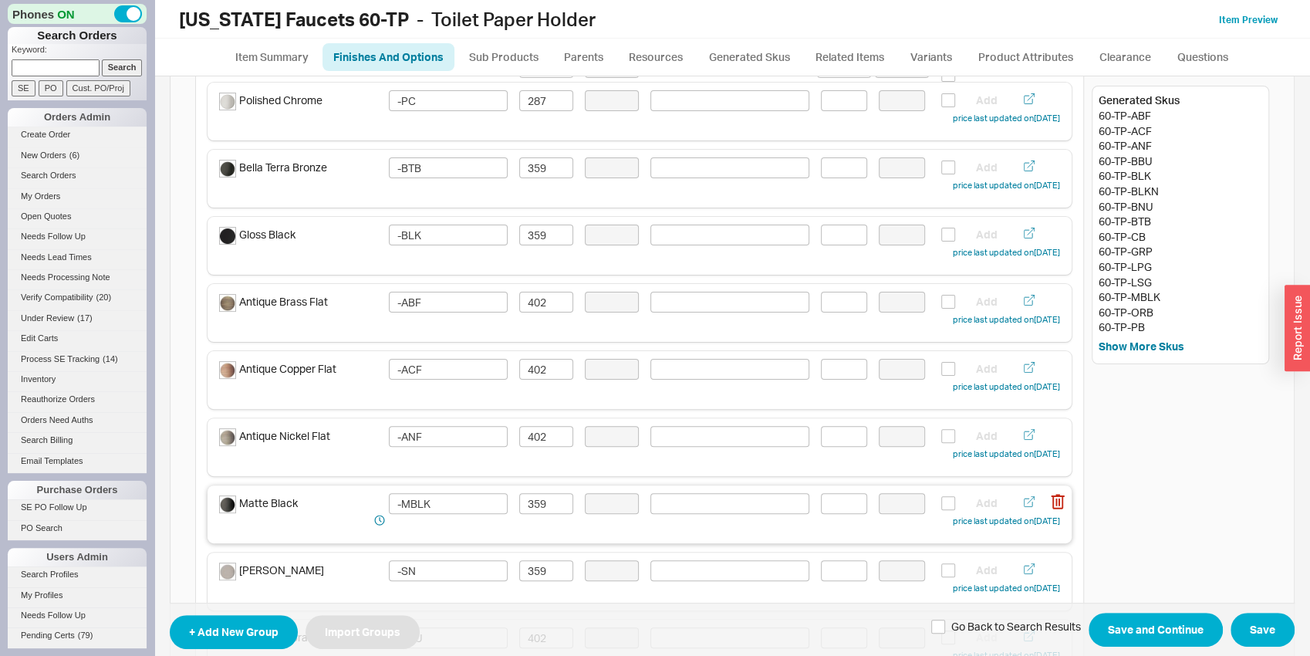
scroll to position [164, 0]
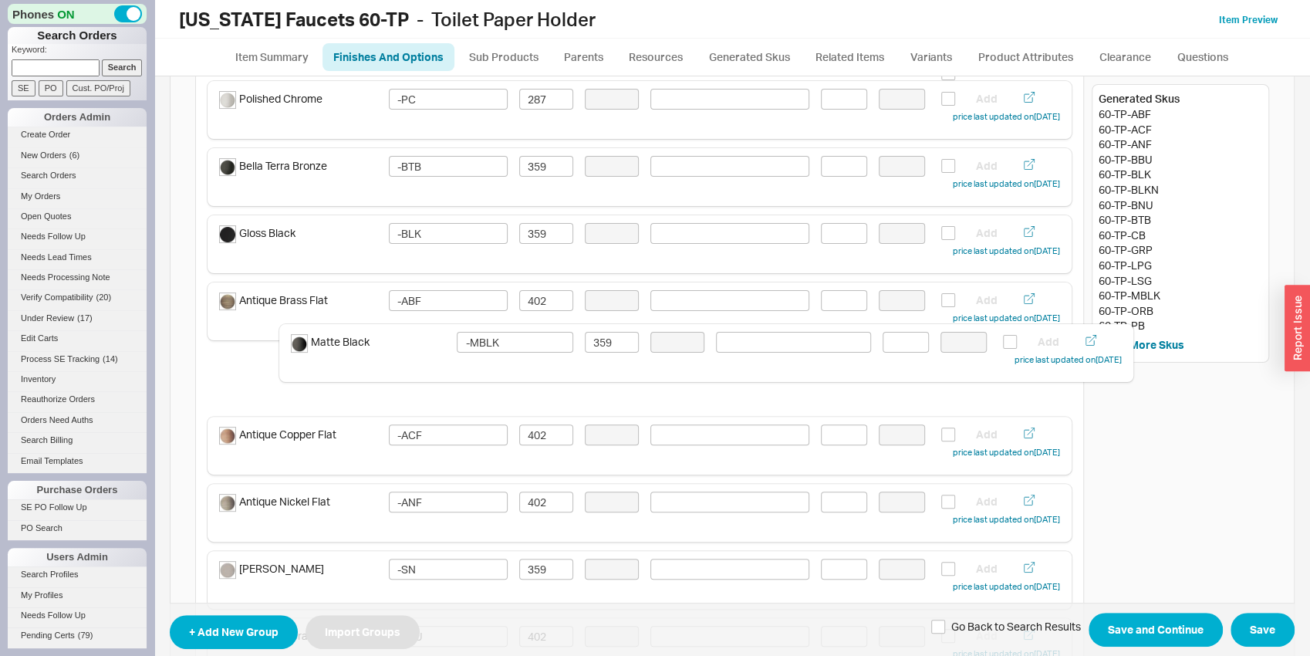
drag, startPoint x: 369, startPoint y: 500, endPoint x: 450, endPoint y: 304, distance: 212.0
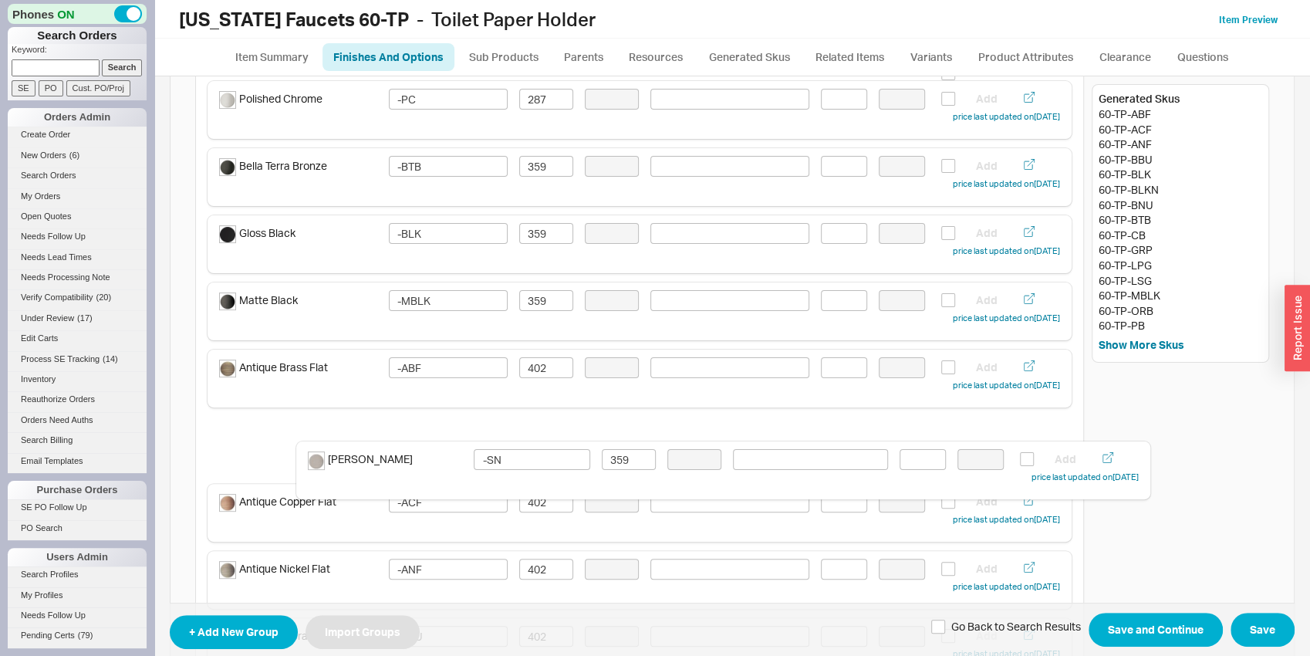
scroll to position [165, 0]
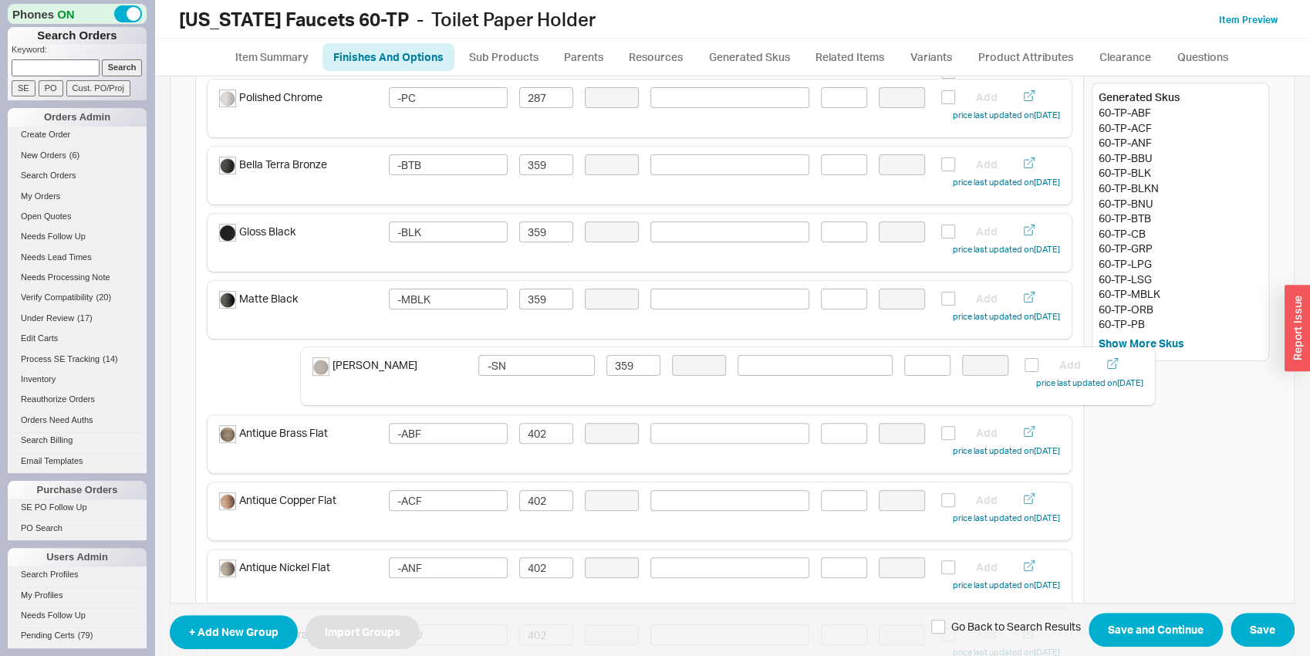
drag, startPoint x: 364, startPoint y: 573, endPoint x: 463, endPoint y: 369, distance: 226.3
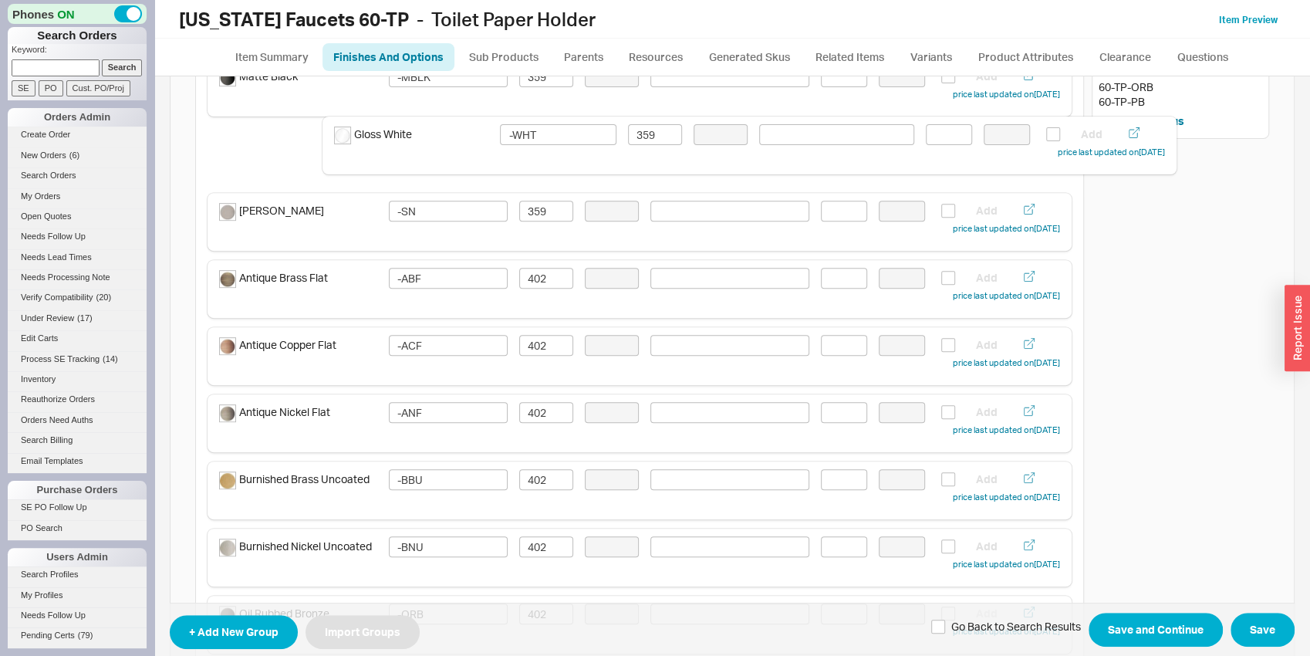
scroll to position [361, 0]
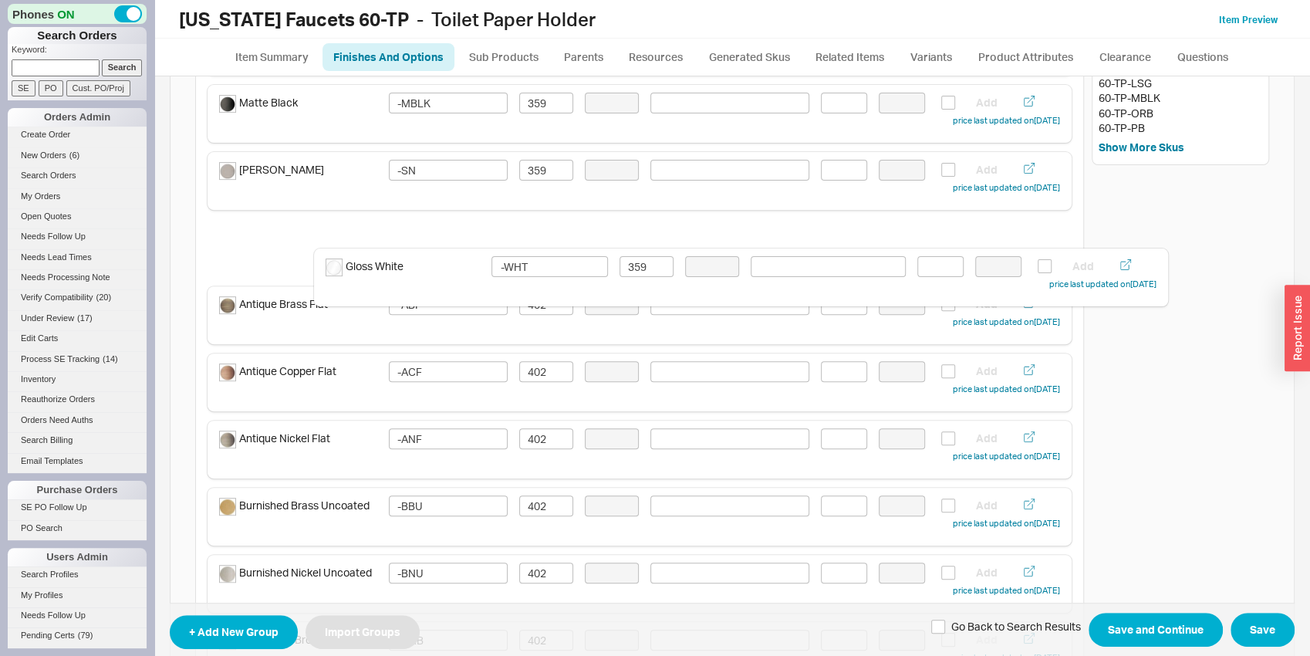
drag, startPoint x: 361, startPoint y: 564, endPoint x: 467, endPoint y: 262, distance: 320.6
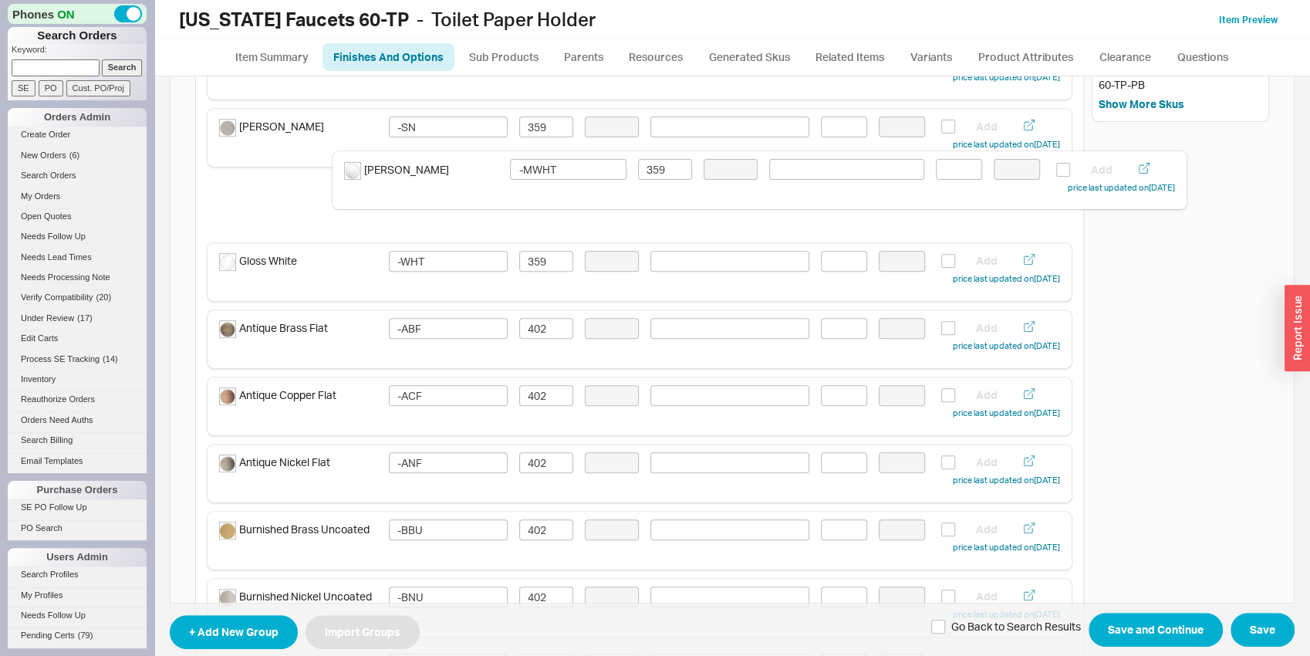
scroll to position [401, 0]
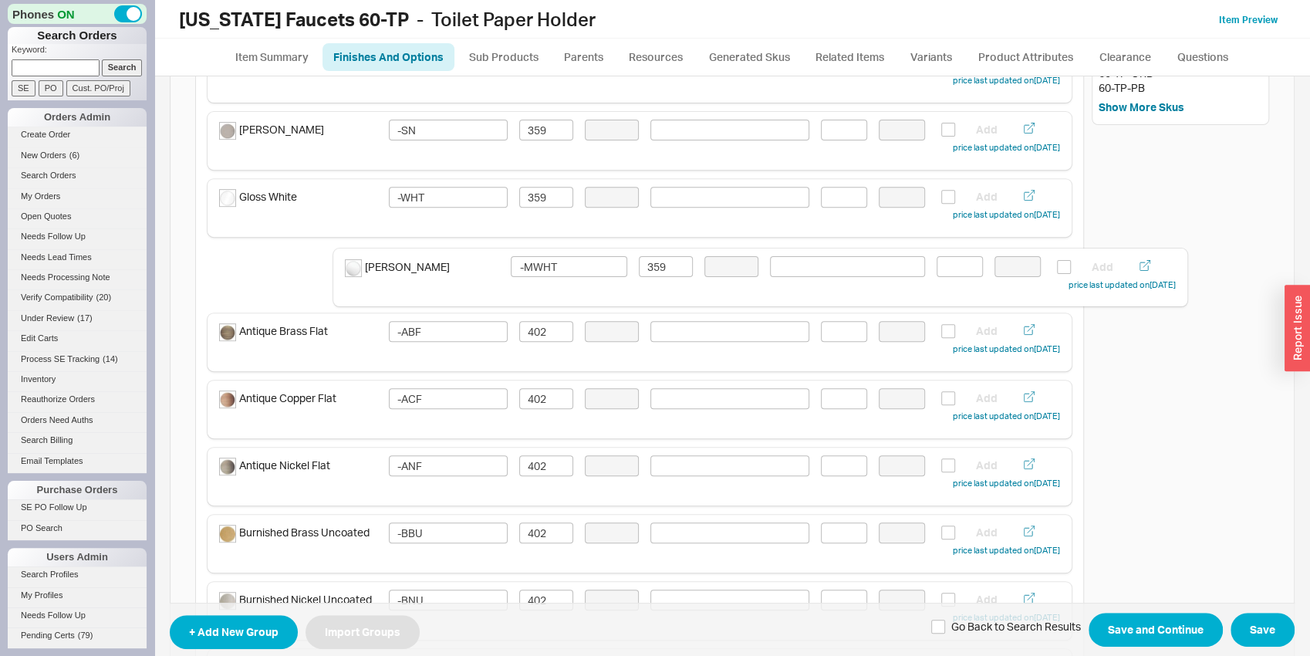
drag, startPoint x: 336, startPoint y: 458, endPoint x: 467, endPoint y: 278, distance: 222.7
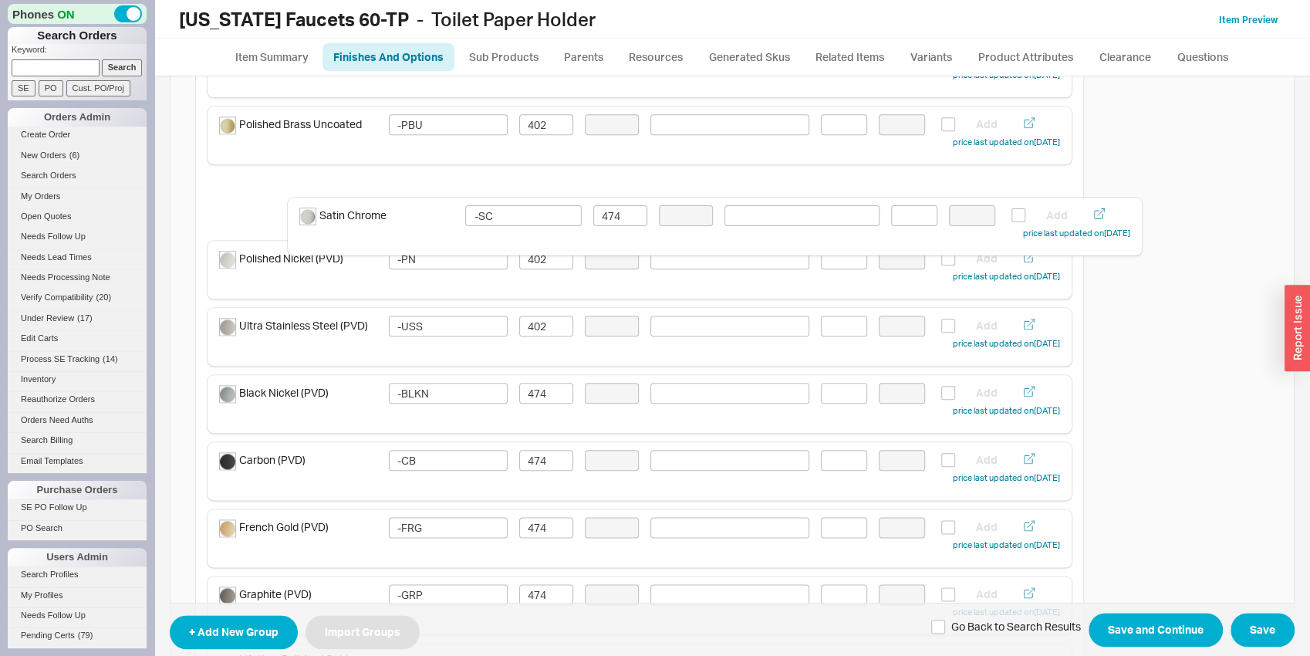
scroll to position [1075, 0]
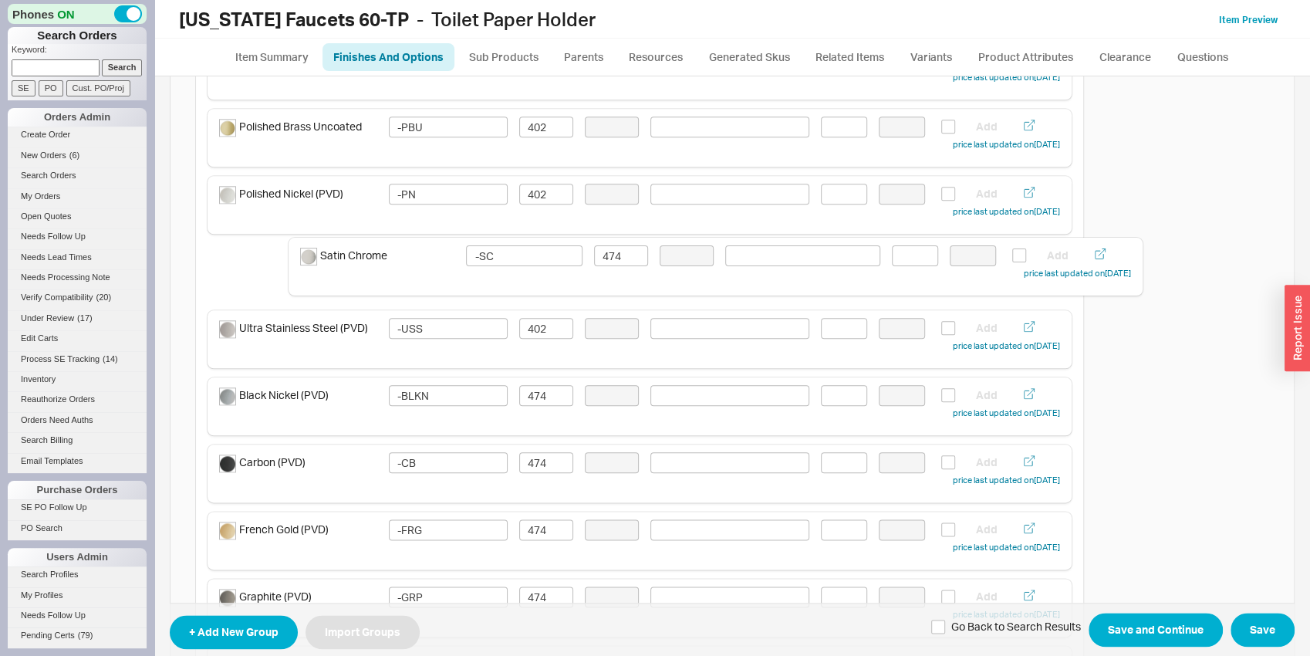
drag, startPoint x: 346, startPoint y: 434, endPoint x: 427, endPoint y: 264, distance: 188.0
click at [427, 264] on div "Finishes and Colors Included In Sku Singular Select Color Swatch Sort Type: Man…" at bounding box center [639, 12] width 889 height 1896
click at [548, 260] on input "474" at bounding box center [546, 261] width 54 height 21
click at [548, 260] on input "402" at bounding box center [546, 261] width 54 height 21
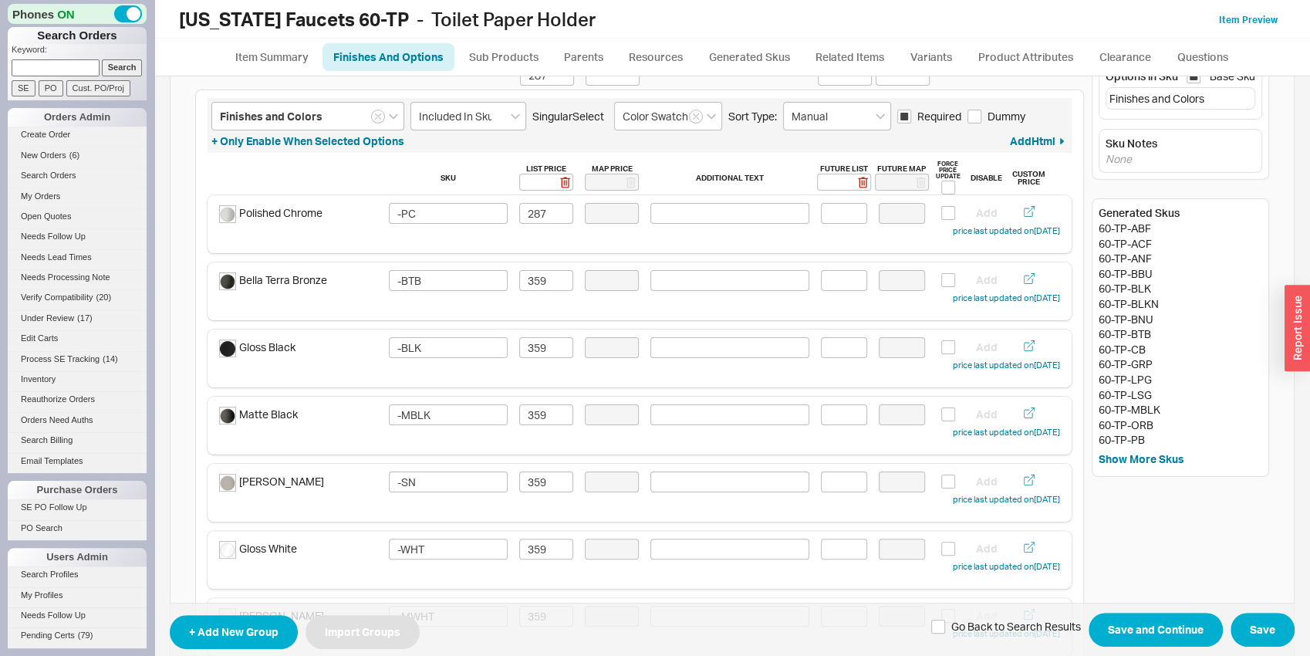
scroll to position [0, 0]
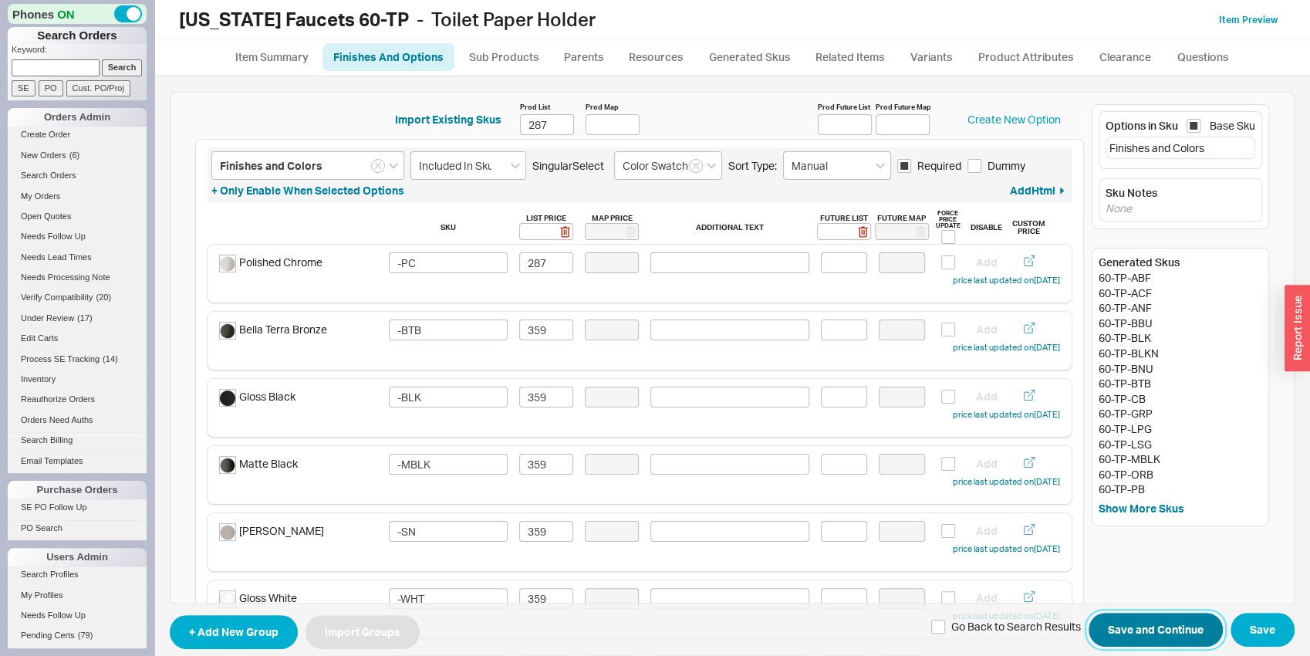
click at [1150, 617] on button "Save and Continue" at bounding box center [1155, 630] width 134 height 34
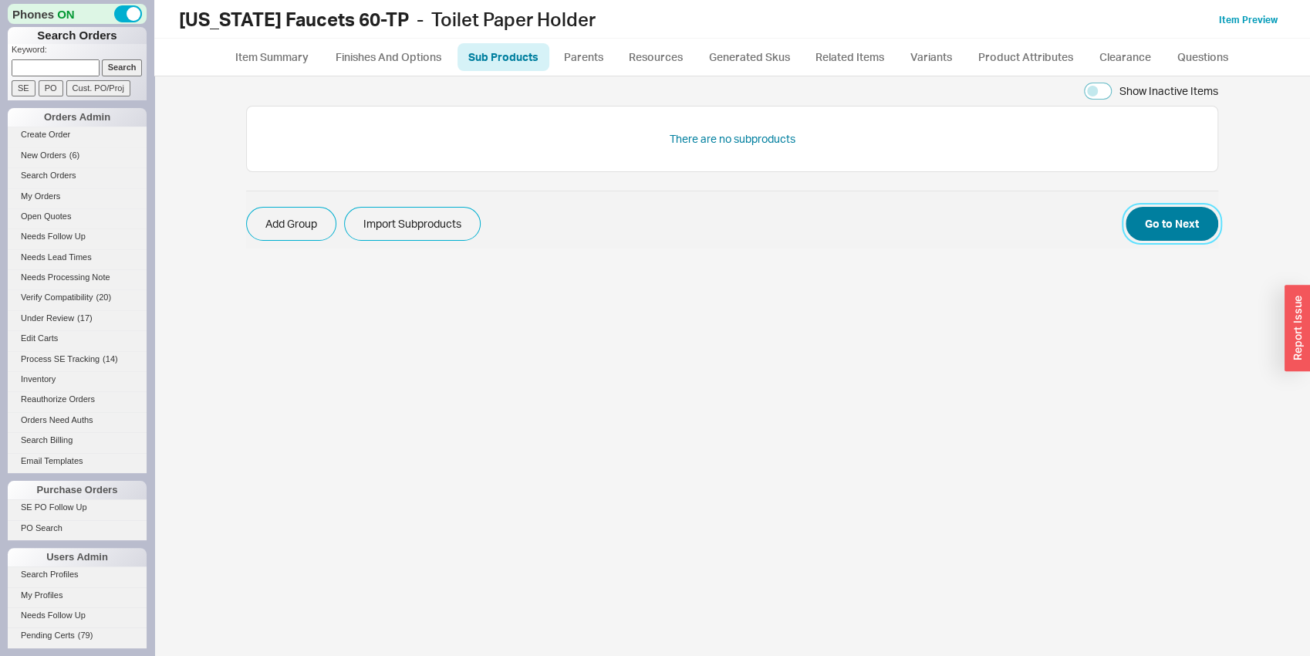
click at [1213, 218] on button "Go to Next" at bounding box center [1171, 224] width 93 height 34
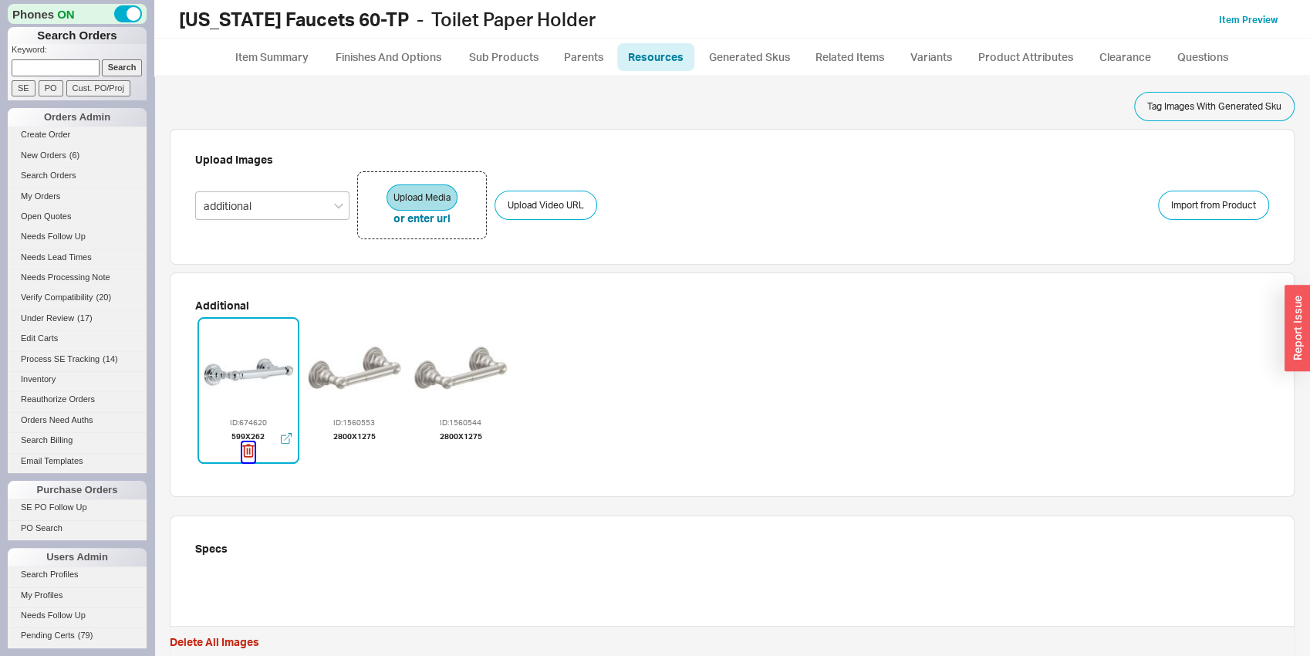
click at [251, 447] on icon "button" at bounding box center [248, 450] width 12 height 17
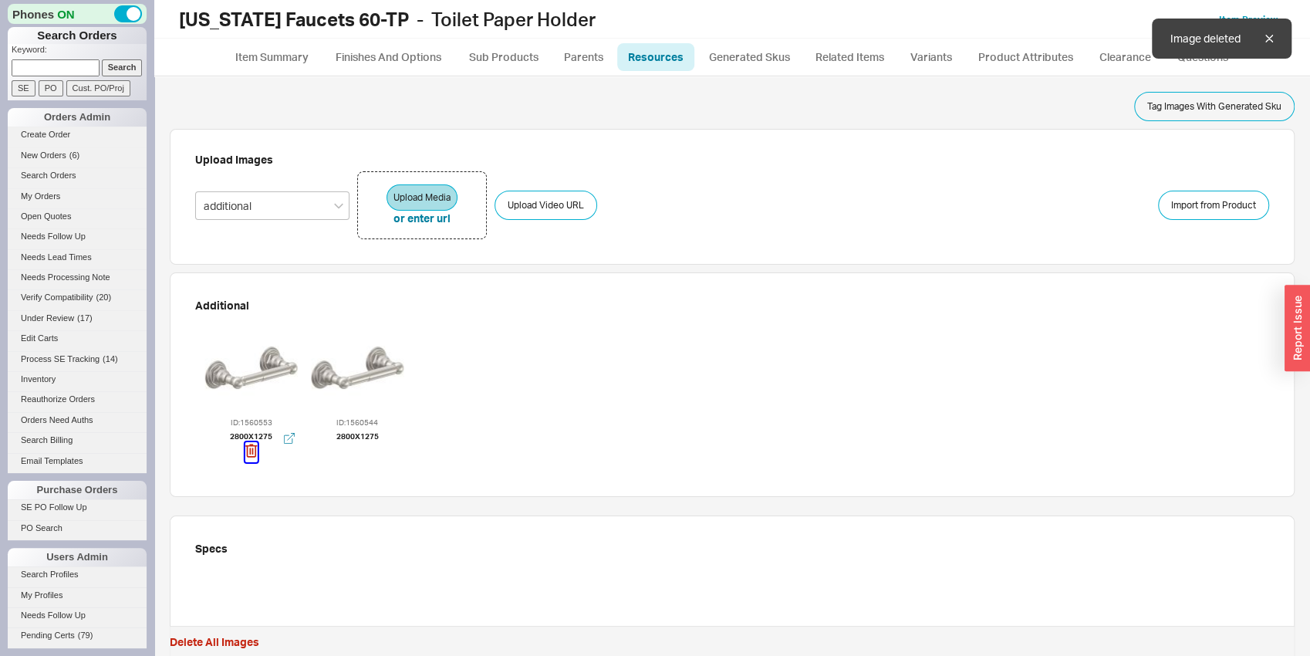
click at [249, 450] on icon "button" at bounding box center [250, 450] width 2 height 7
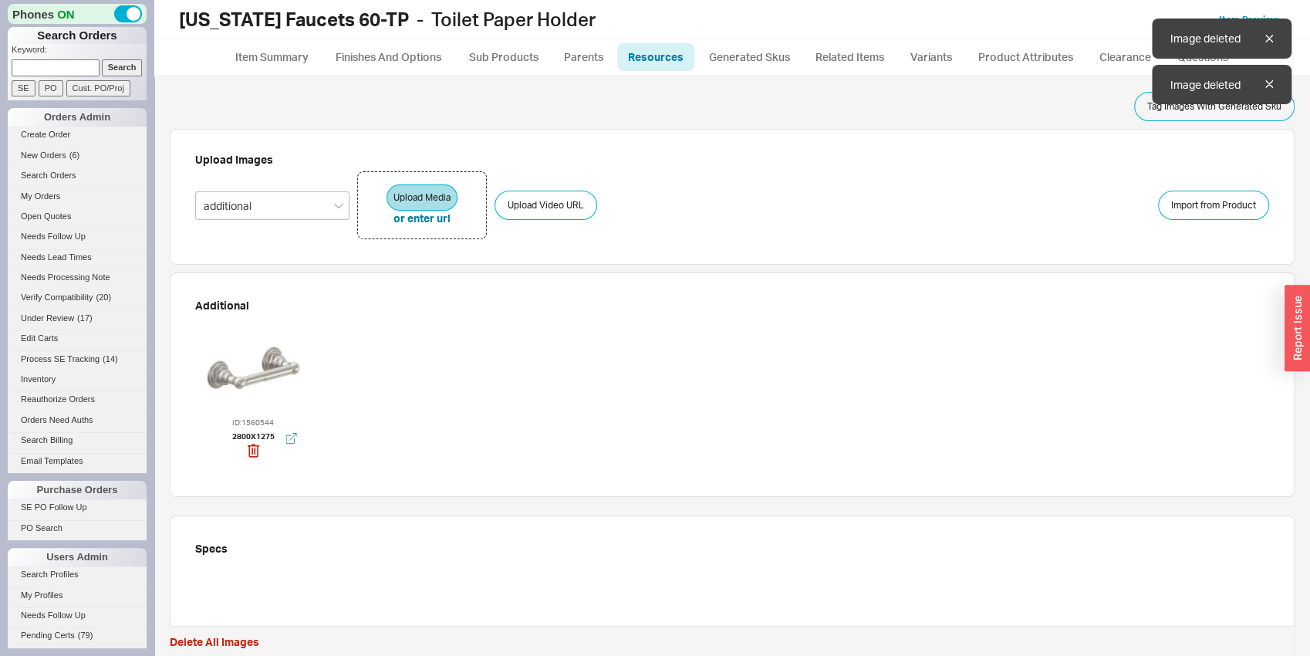
click at [268, 370] on div at bounding box center [253, 367] width 93 height 93
click at [268, 370] on div at bounding box center [248, 367] width 93 height 93
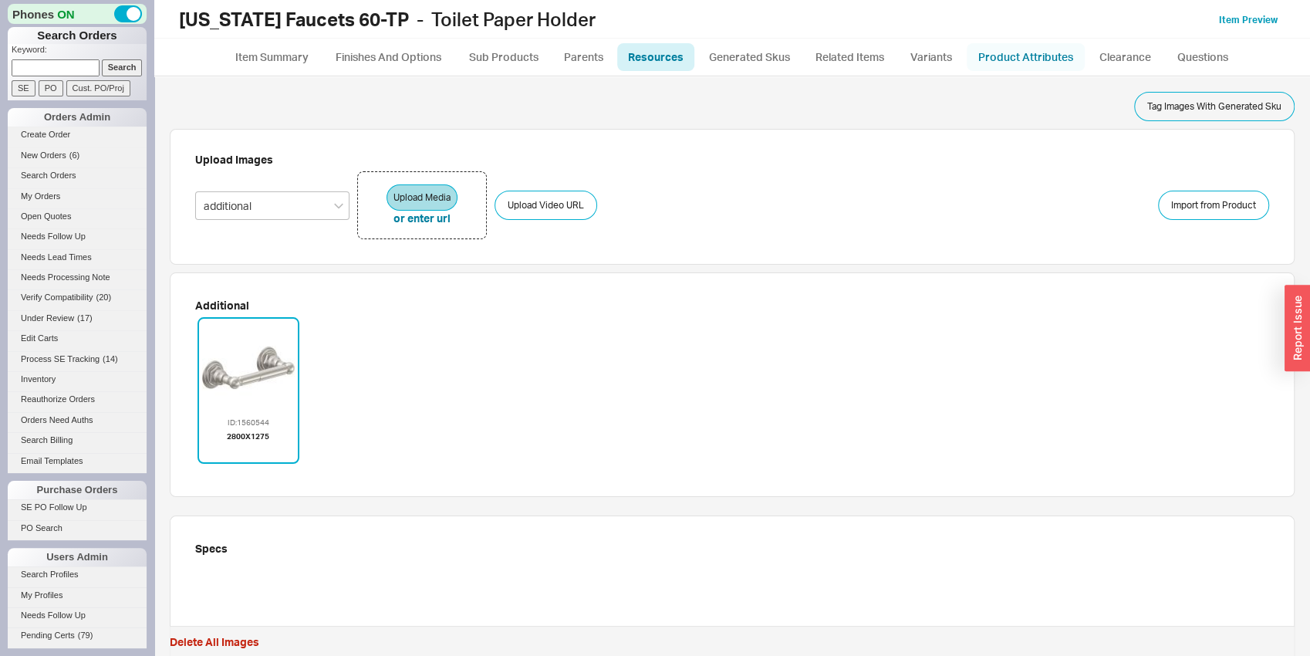
click at [1056, 53] on link "Product Attributes" at bounding box center [1026, 57] width 118 height 28
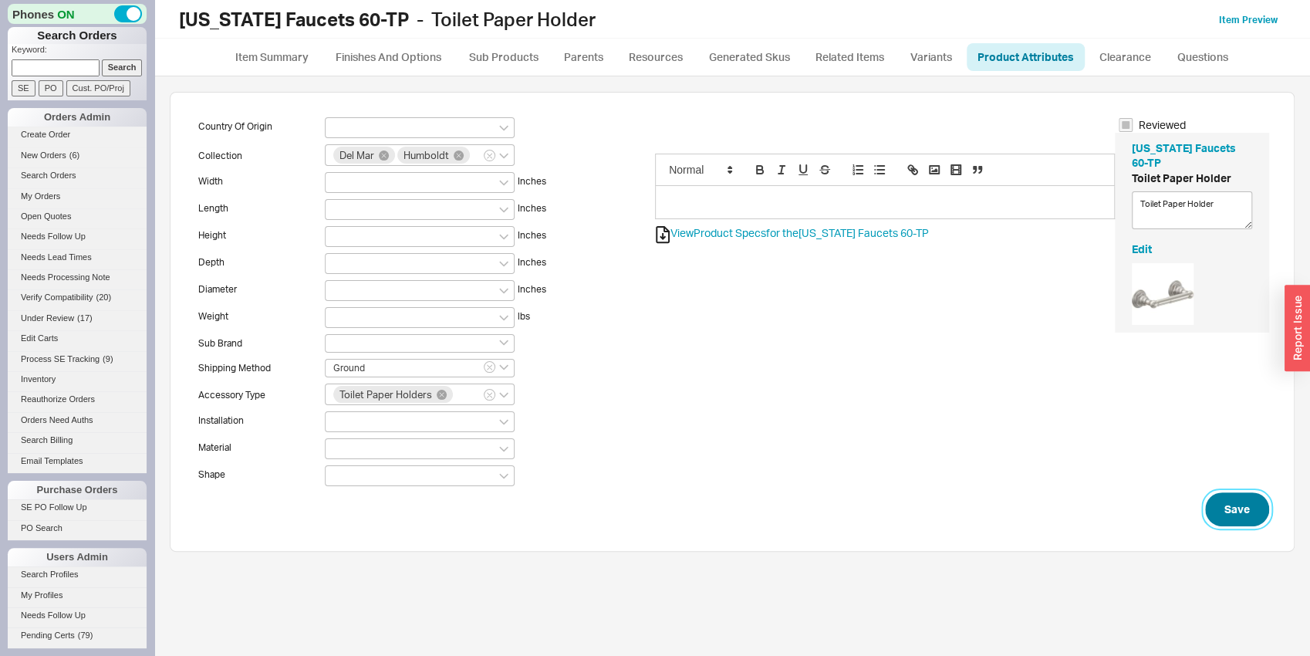
click at [1237, 502] on button "Save" at bounding box center [1237, 509] width 64 height 34
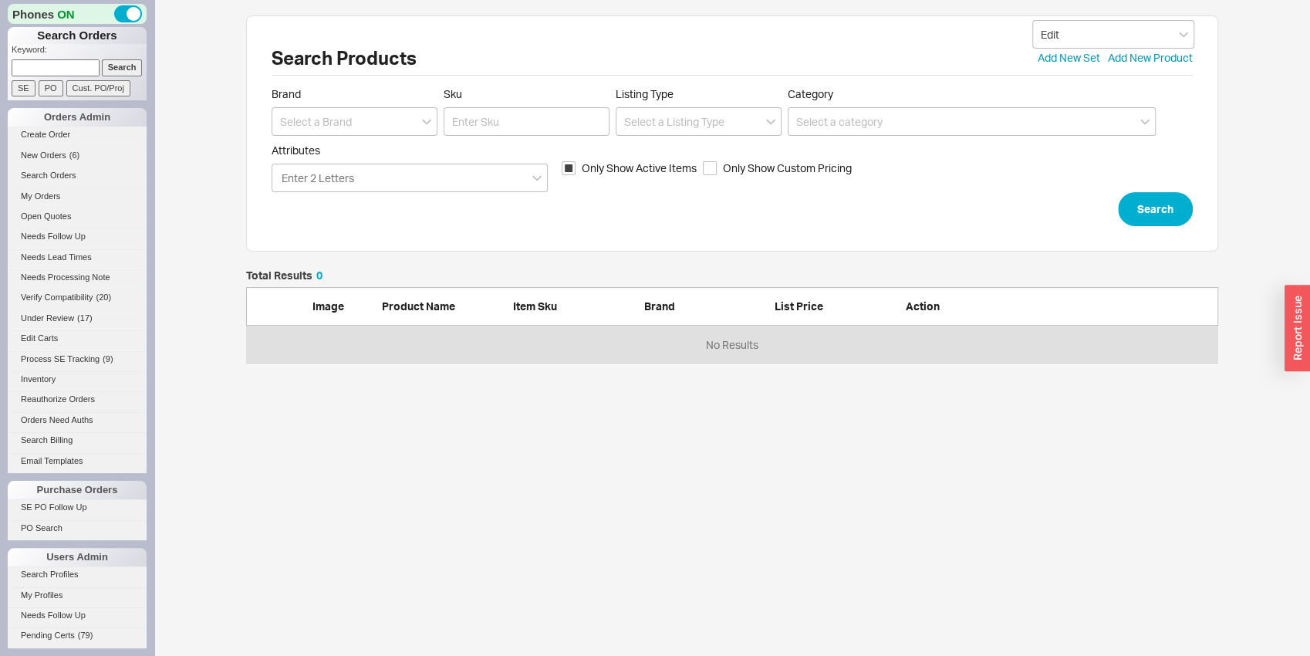
scroll to position [81, 960]
click at [306, 127] on input at bounding box center [355, 121] width 166 height 29
click at [326, 176] on div "[US_STATE] Faucets" at bounding box center [354, 181] width 164 height 28
click at [468, 135] on input "Sku" at bounding box center [527, 121] width 166 height 29
click button "Search" at bounding box center [1155, 209] width 75 height 34
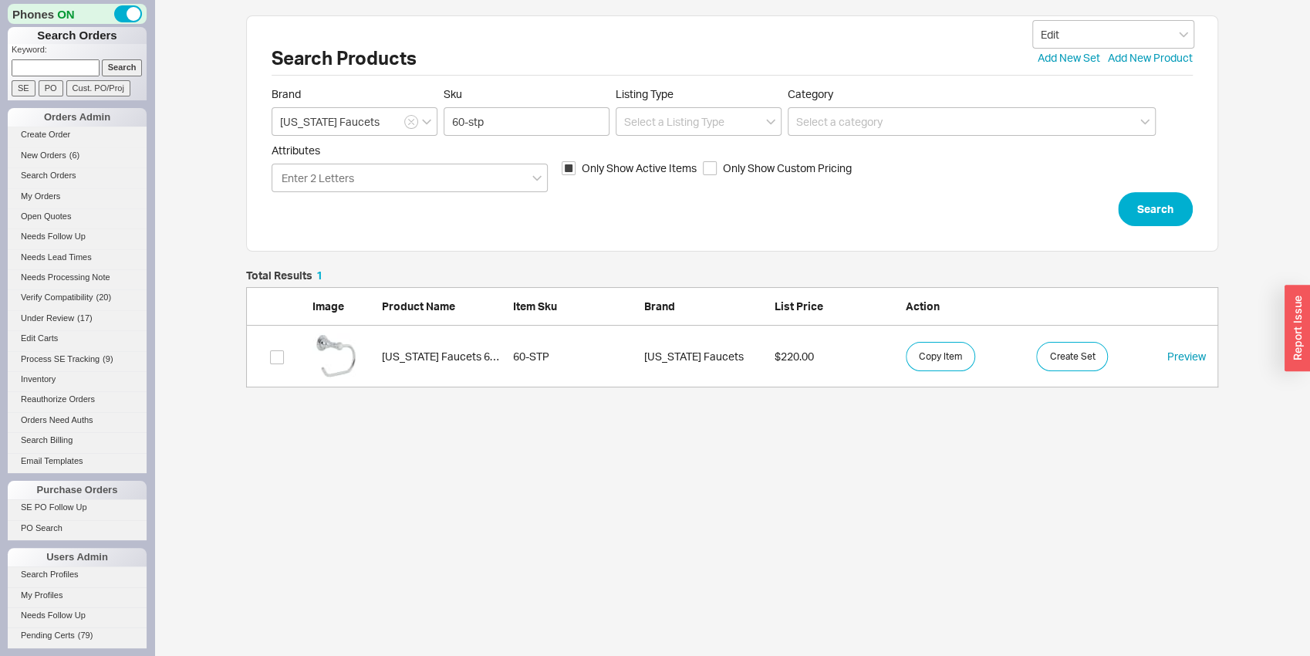
scroll to position [105, 960]
click at [411, 363] on link "California Faucets 60-STP 60-STP California Faucets $220.00 Copy Item Create Se…" at bounding box center [732, 357] width 972 height 62
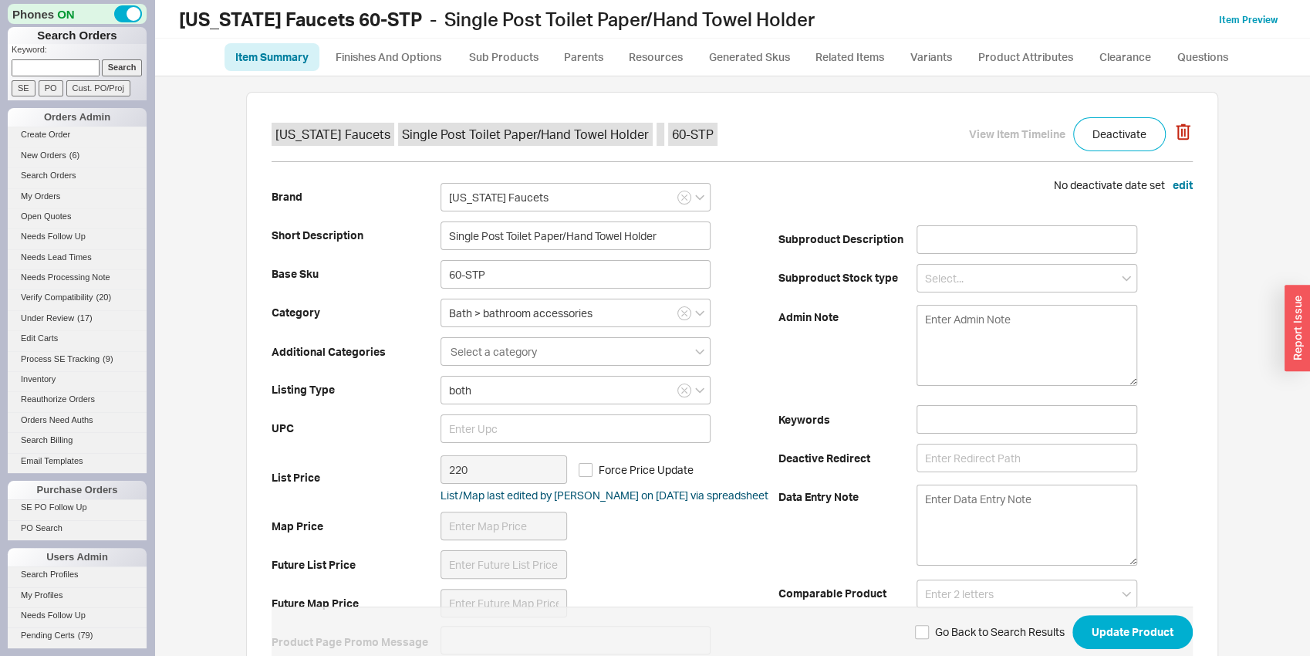
scroll to position [403, 0]
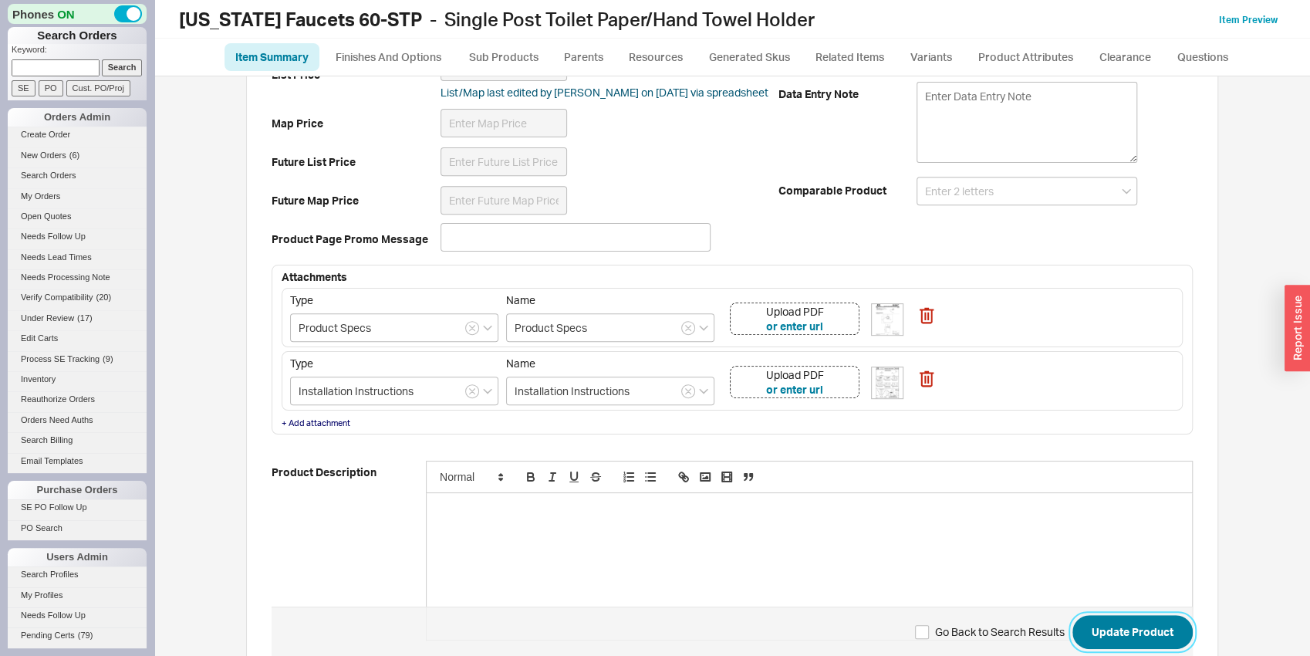
click at [1173, 632] on button "Update Product" at bounding box center [1132, 632] width 120 height 34
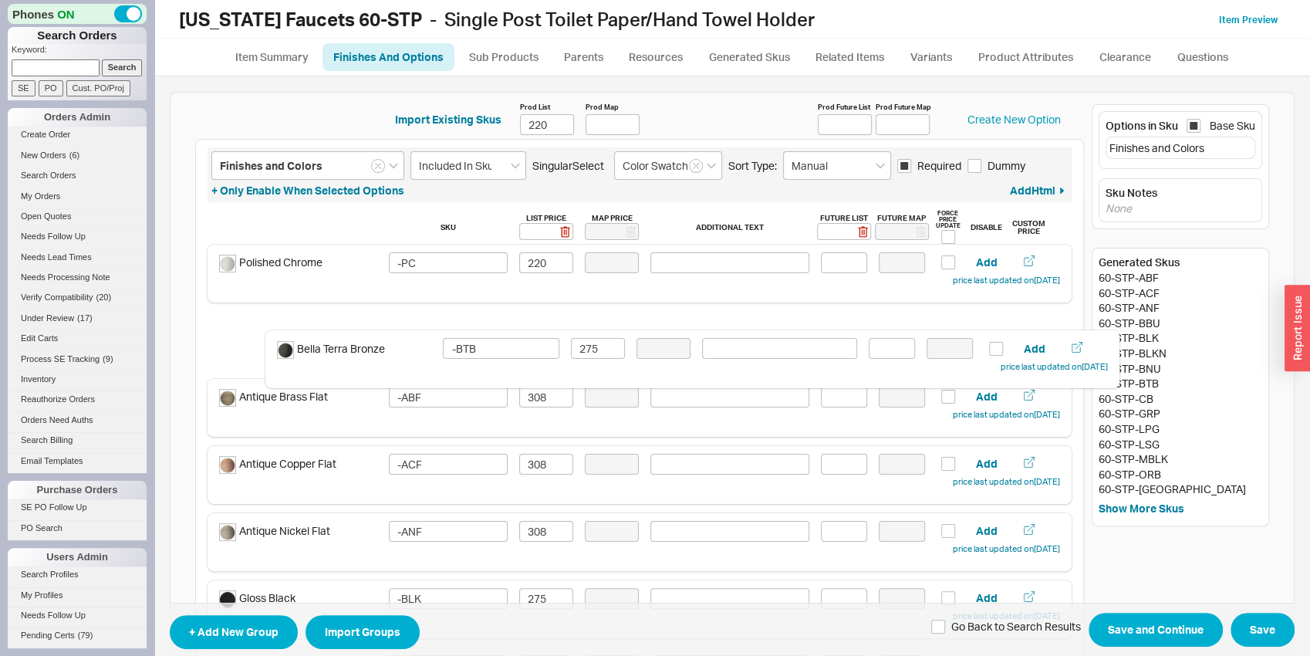
drag, startPoint x: 333, startPoint y: 545, endPoint x: 399, endPoint y: 355, distance: 200.8
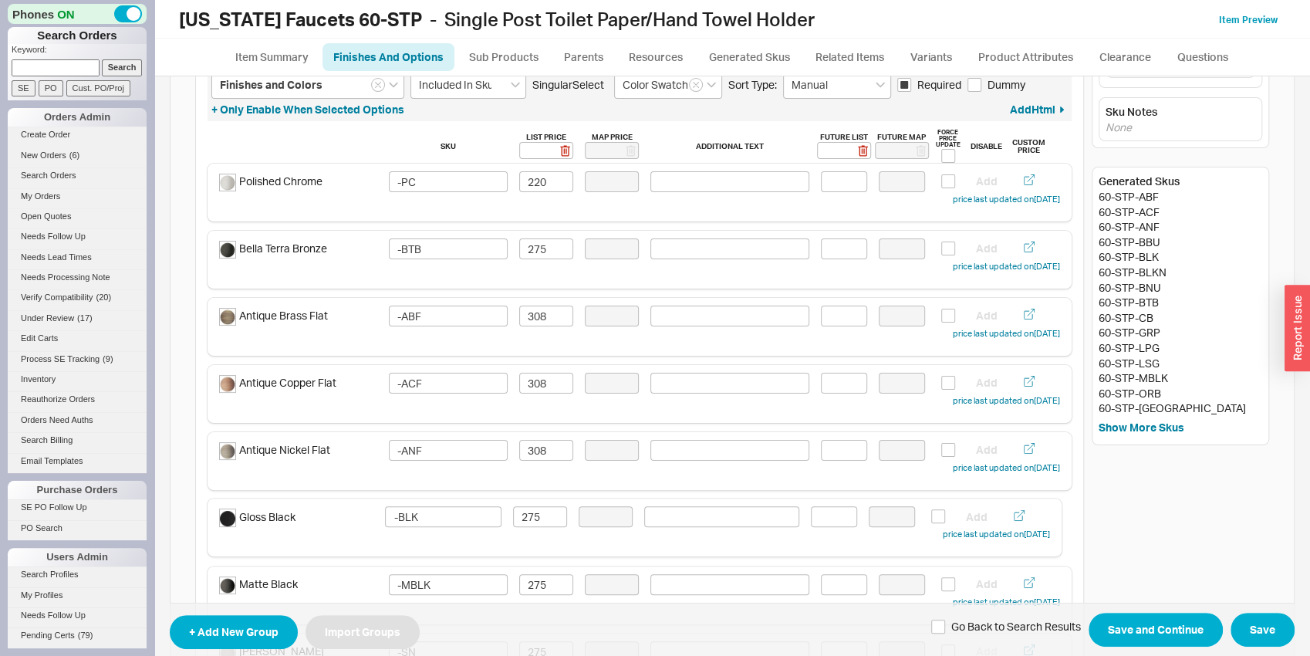
scroll to position [82, 0]
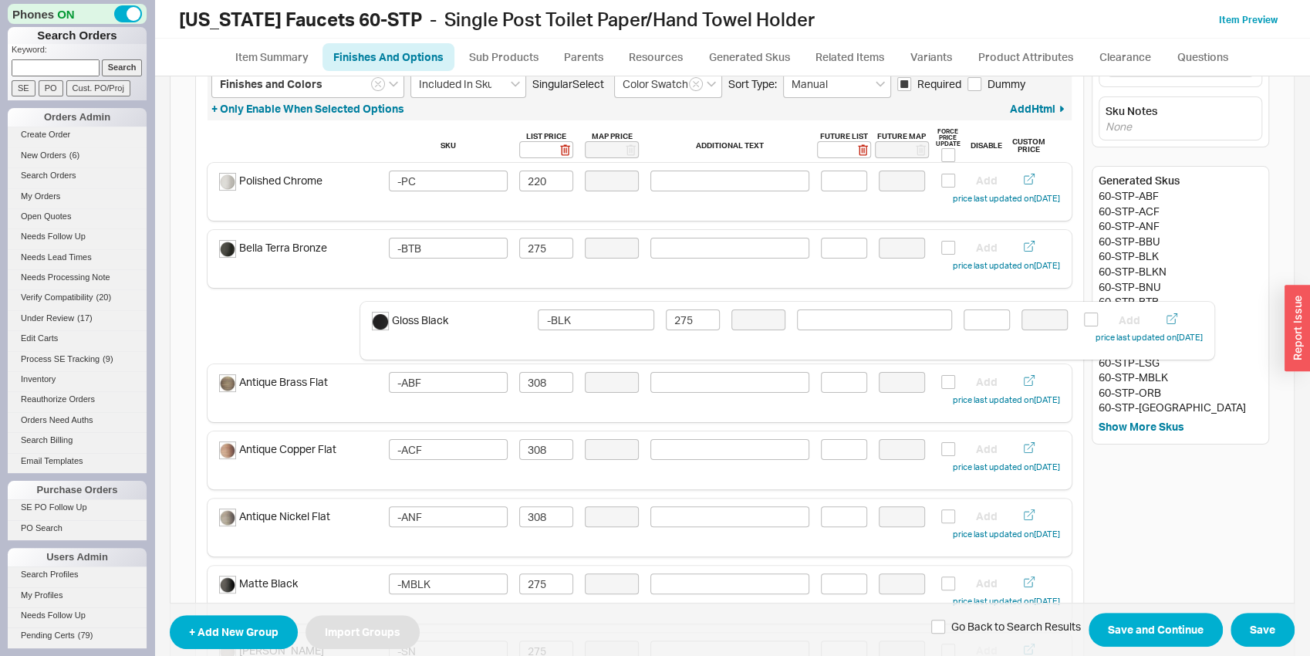
drag, startPoint x: 331, startPoint y: 532, endPoint x: 483, endPoint y: 336, distance: 248.6
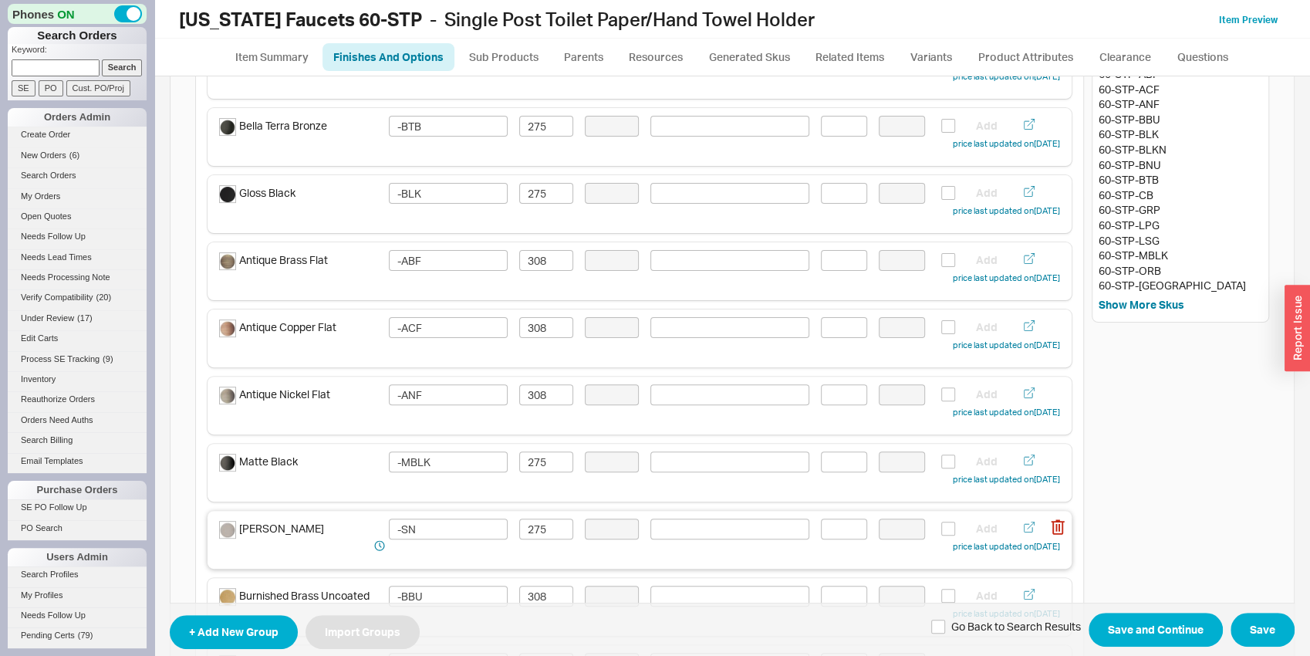
scroll to position [243, 0]
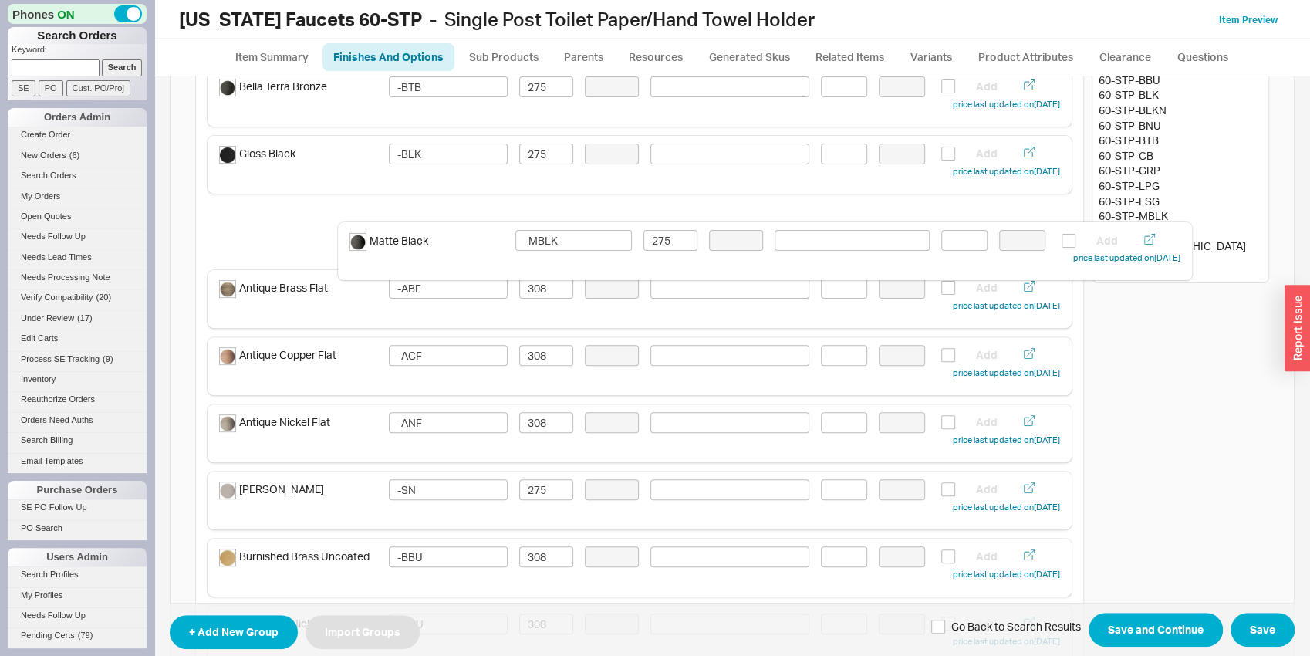
drag, startPoint x: 319, startPoint y: 444, endPoint x: 454, endPoint y: 262, distance: 226.6
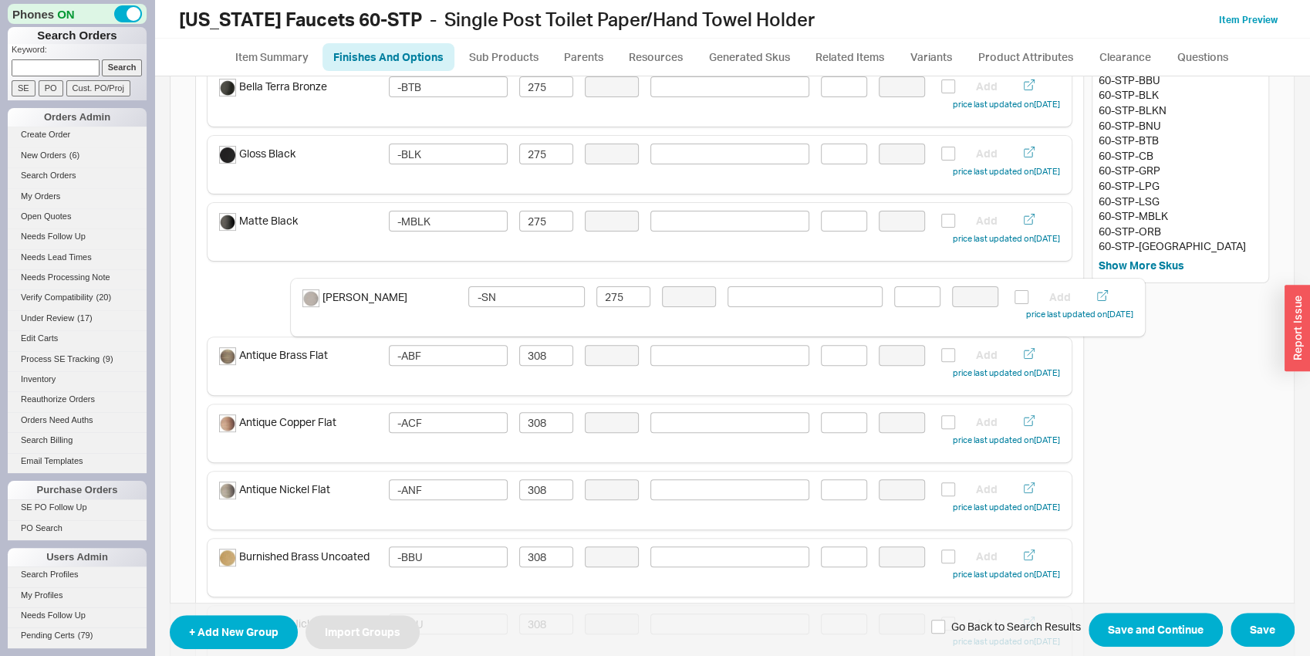
drag, startPoint x: 339, startPoint y: 495, endPoint x: 440, endPoint y: 301, distance: 219.1
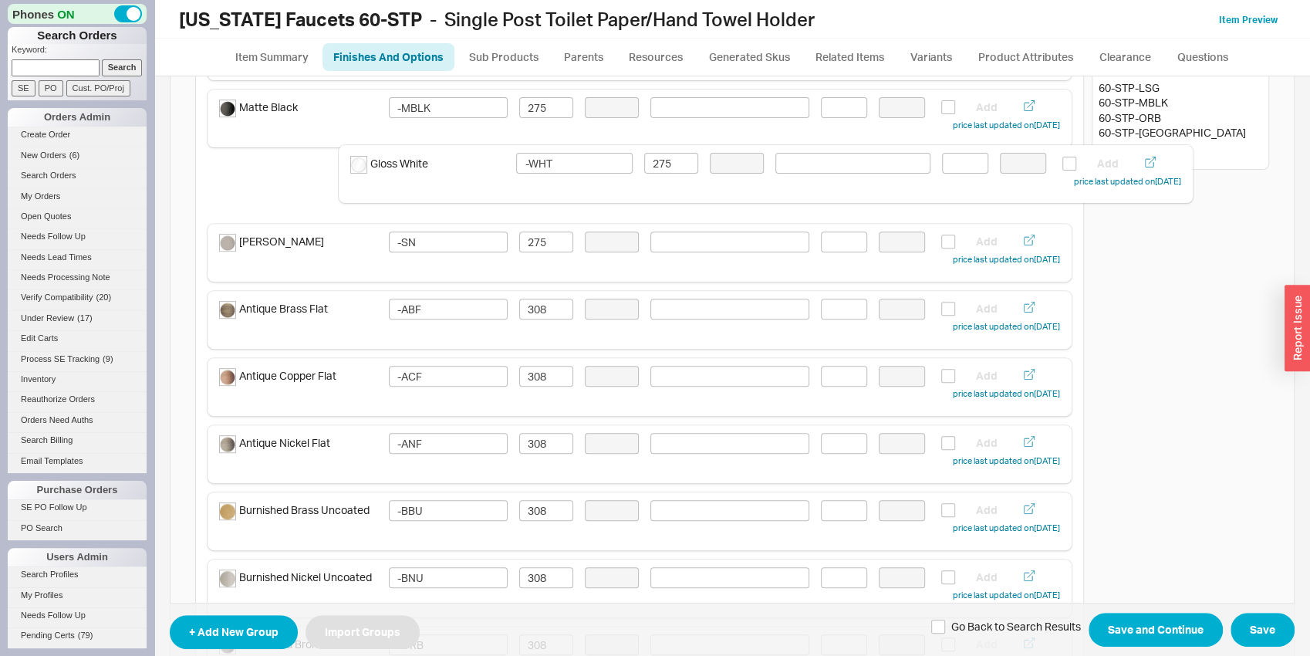
scroll to position [353, 0]
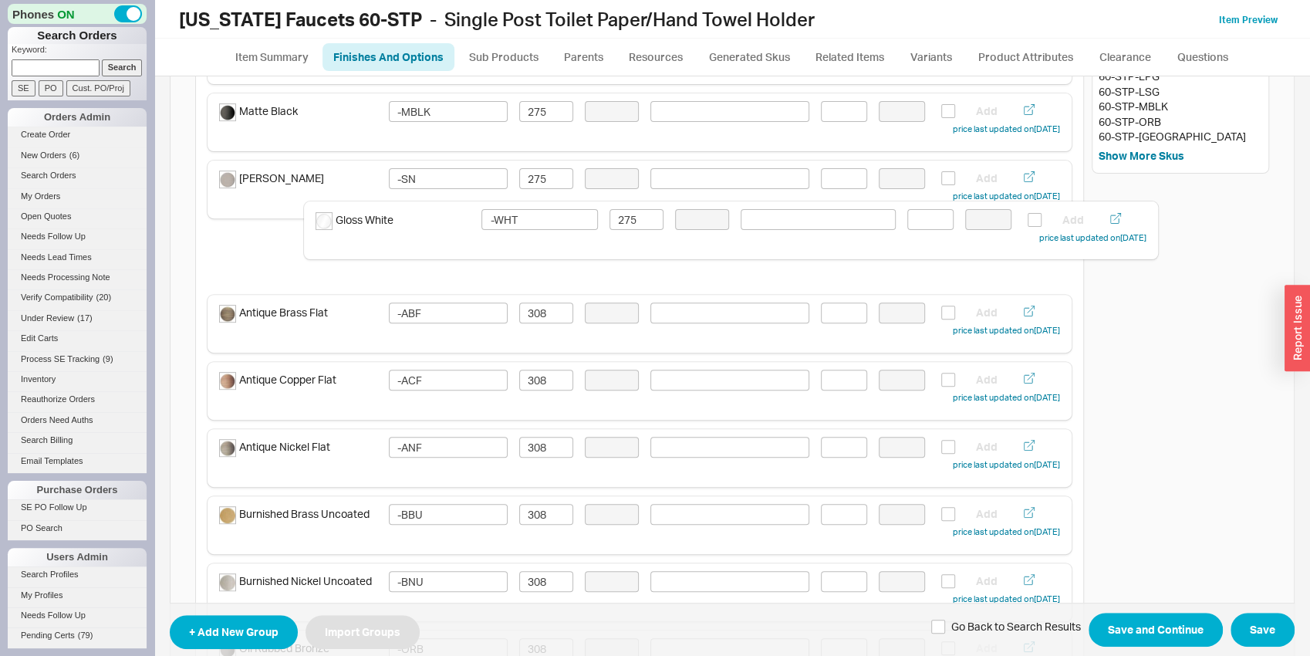
drag, startPoint x: 325, startPoint y: 466, endPoint x: 412, endPoint y: 259, distance: 224.4
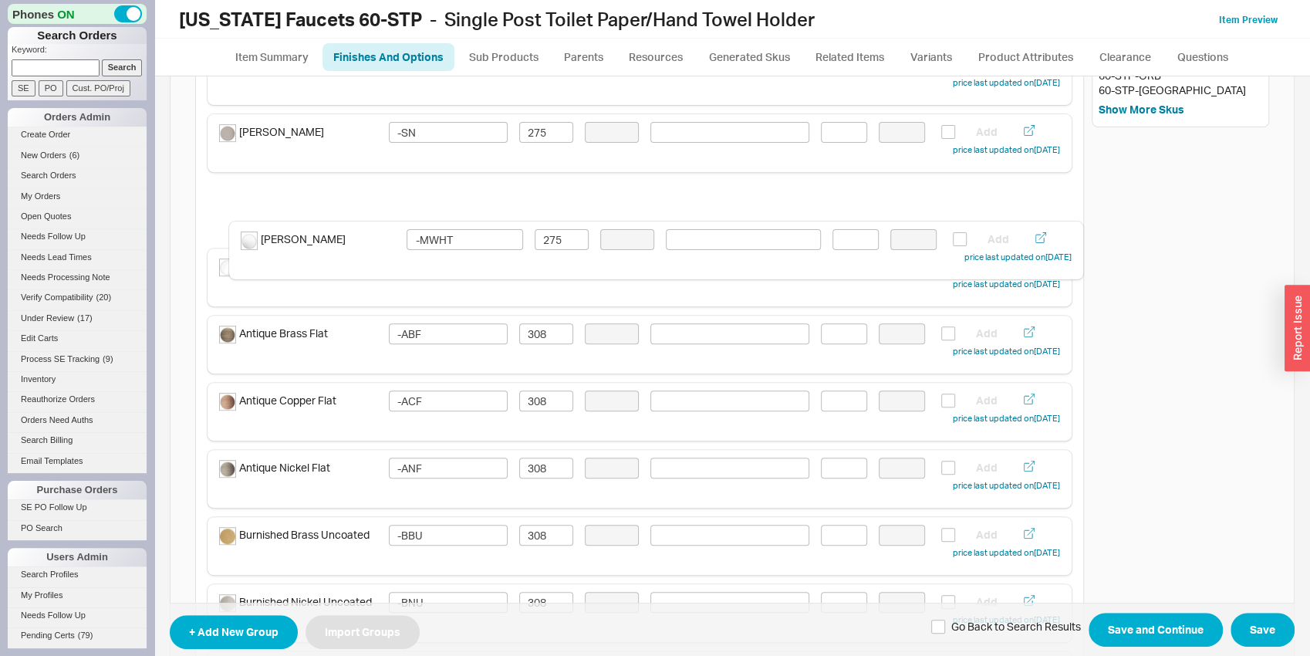
scroll to position [396, 0]
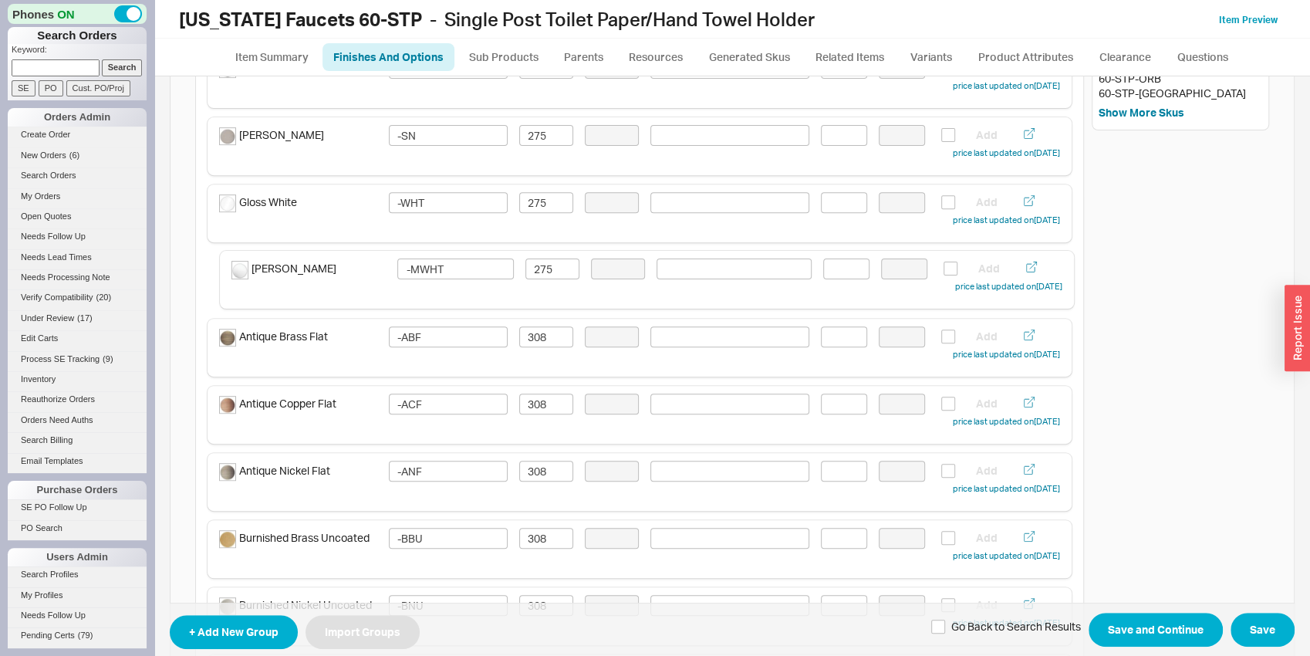
drag, startPoint x: 346, startPoint y: 569, endPoint x: 359, endPoint y: 292, distance: 277.3
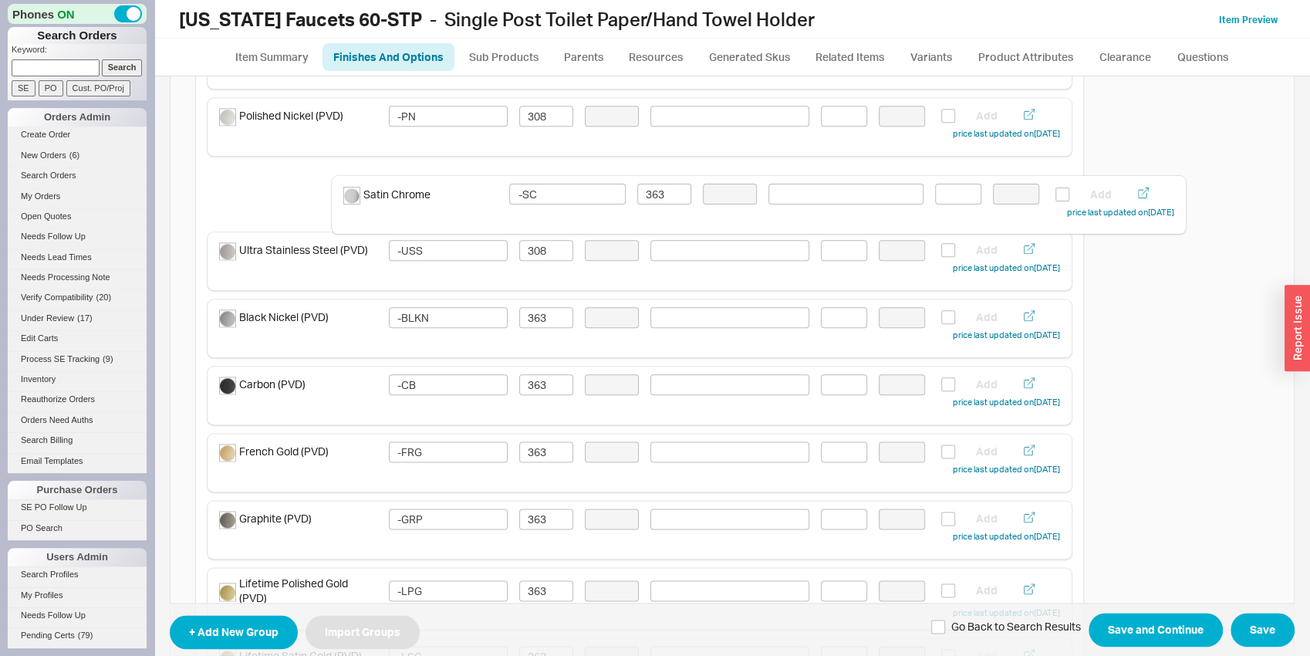
scroll to position [1146, 0]
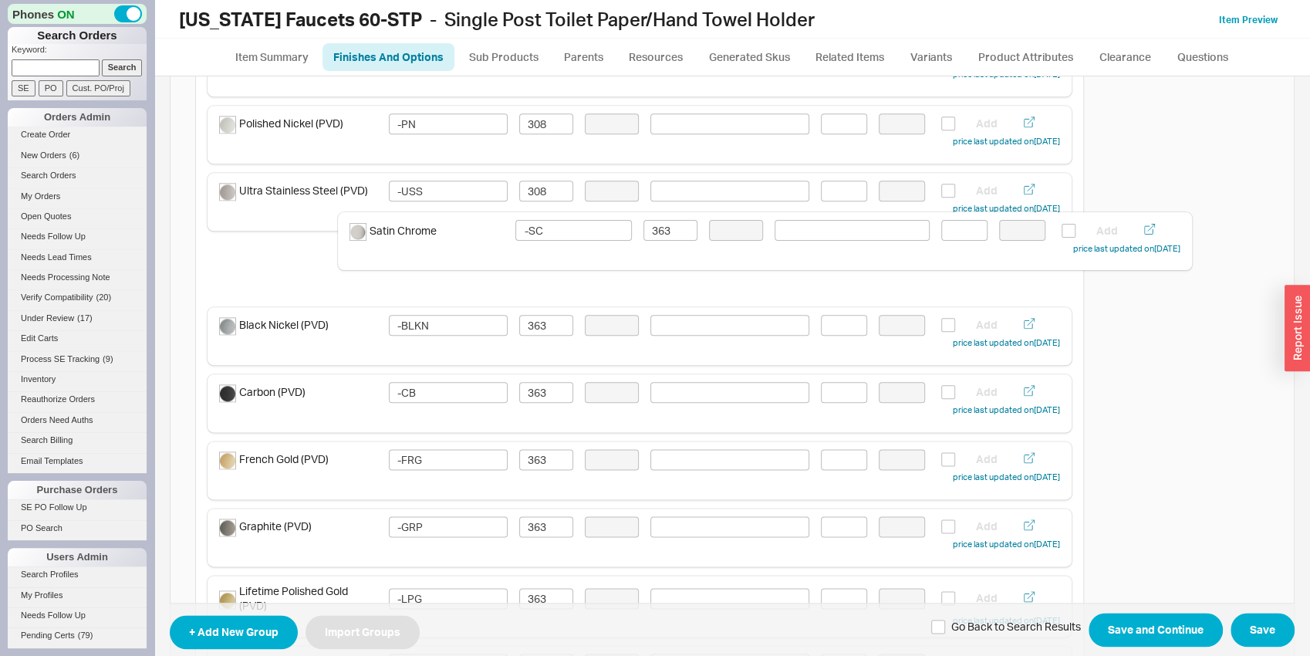
drag, startPoint x: 338, startPoint y: 393, endPoint x: 477, endPoint y: 241, distance: 206.4
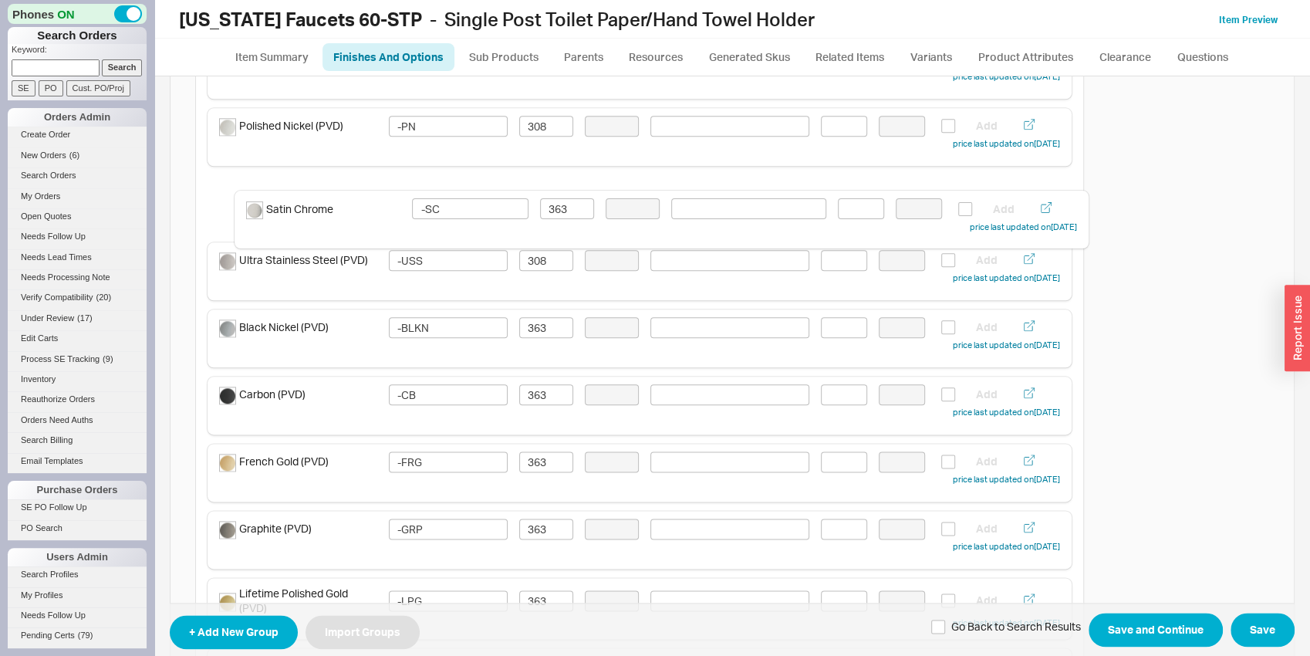
drag, startPoint x: 356, startPoint y: 273, endPoint x: 389, endPoint y: 220, distance: 62.7
click at [556, 193] on input "363" at bounding box center [546, 194] width 54 height 21
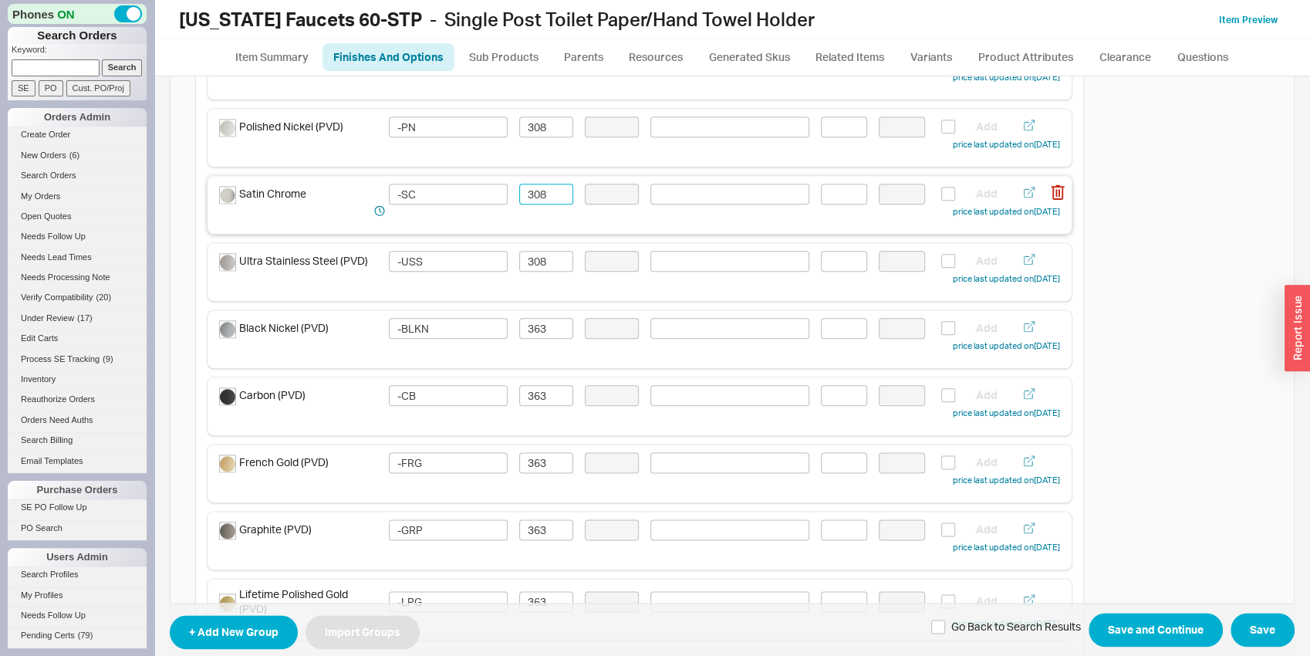
click at [559, 192] on input "308" at bounding box center [546, 194] width 54 height 21
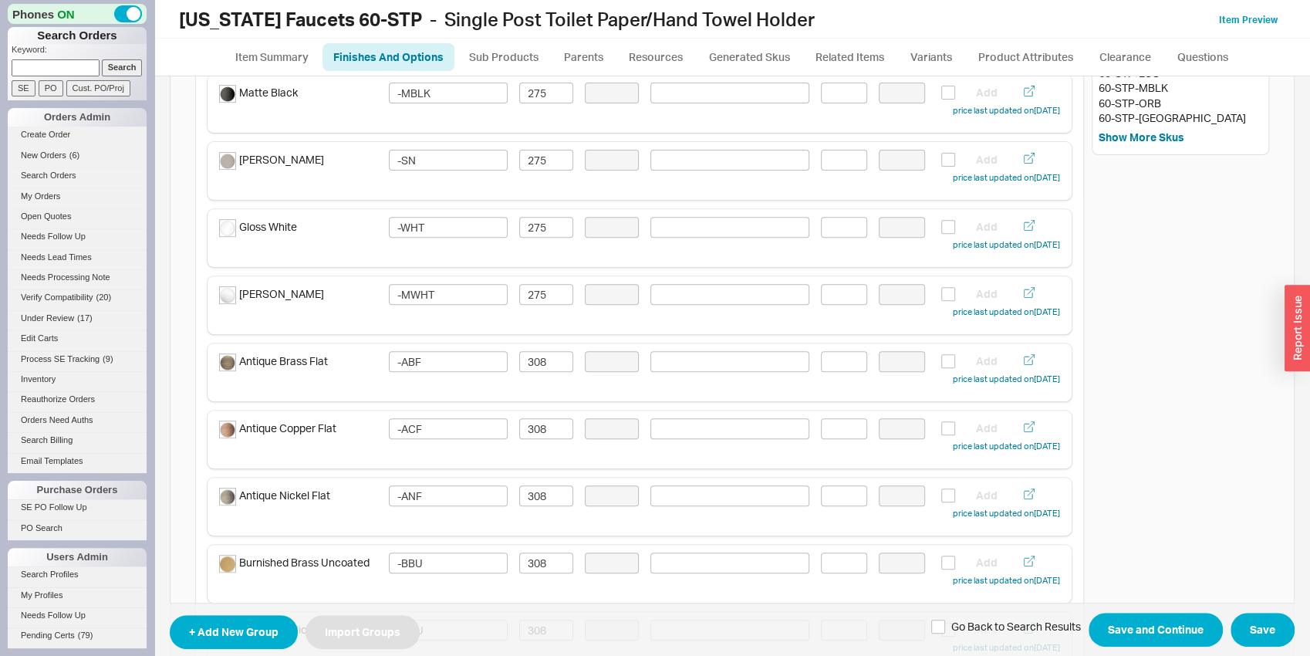
scroll to position [0, 0]
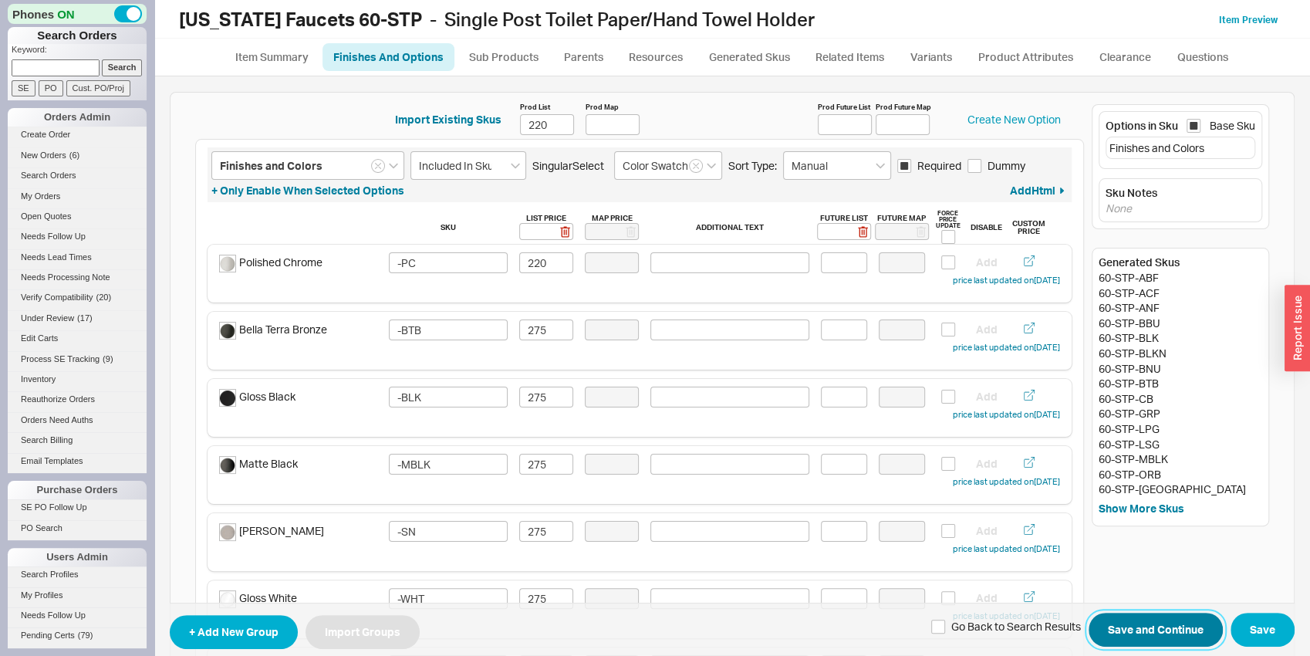
click at [1161, 633] on button "Save and Continue" at bounding box center [1155, 630] width 134 height 34
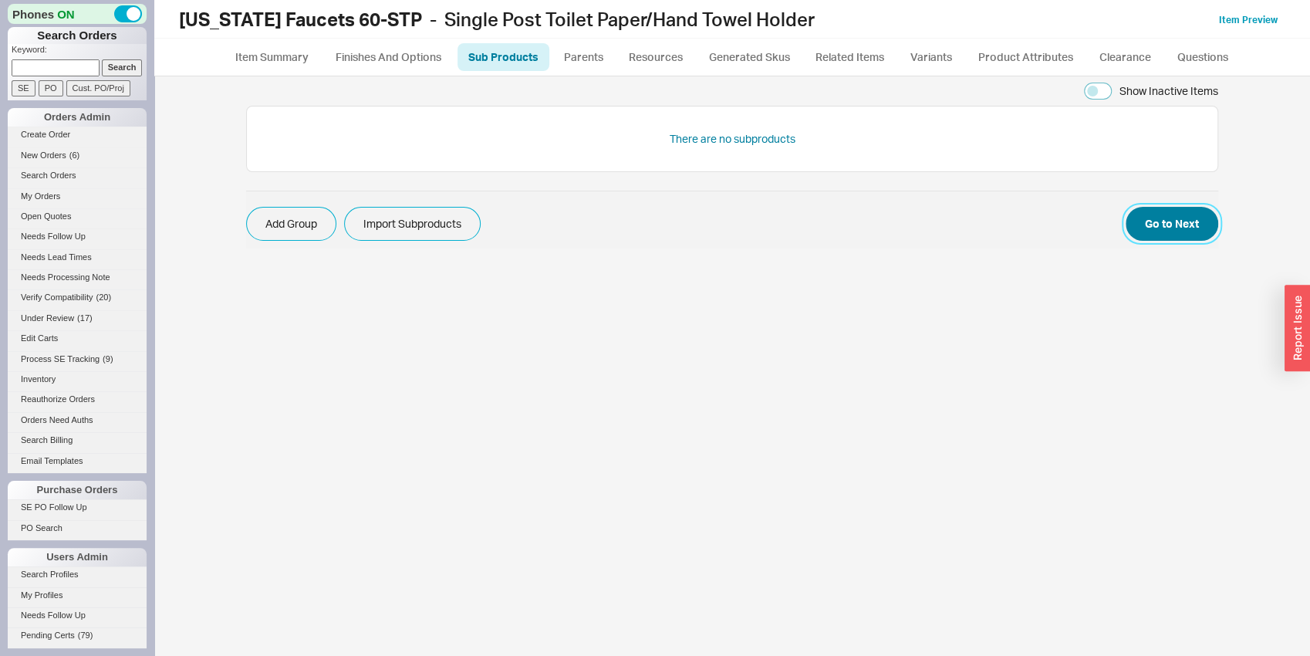
click at [1172, 211] on button "Go to Next" at bounding box center [1171, 224] width 93 height 34
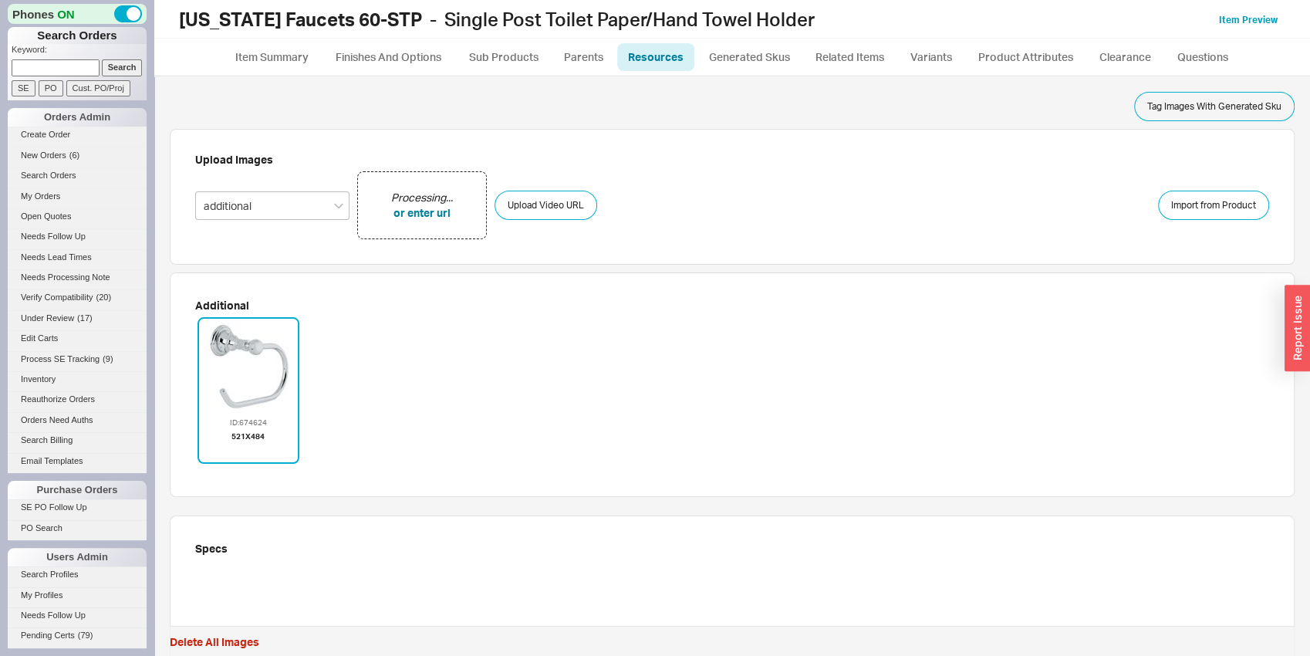
click at [251, 453] on icon "button" at bounding box center [248, 450] width 12 height 17
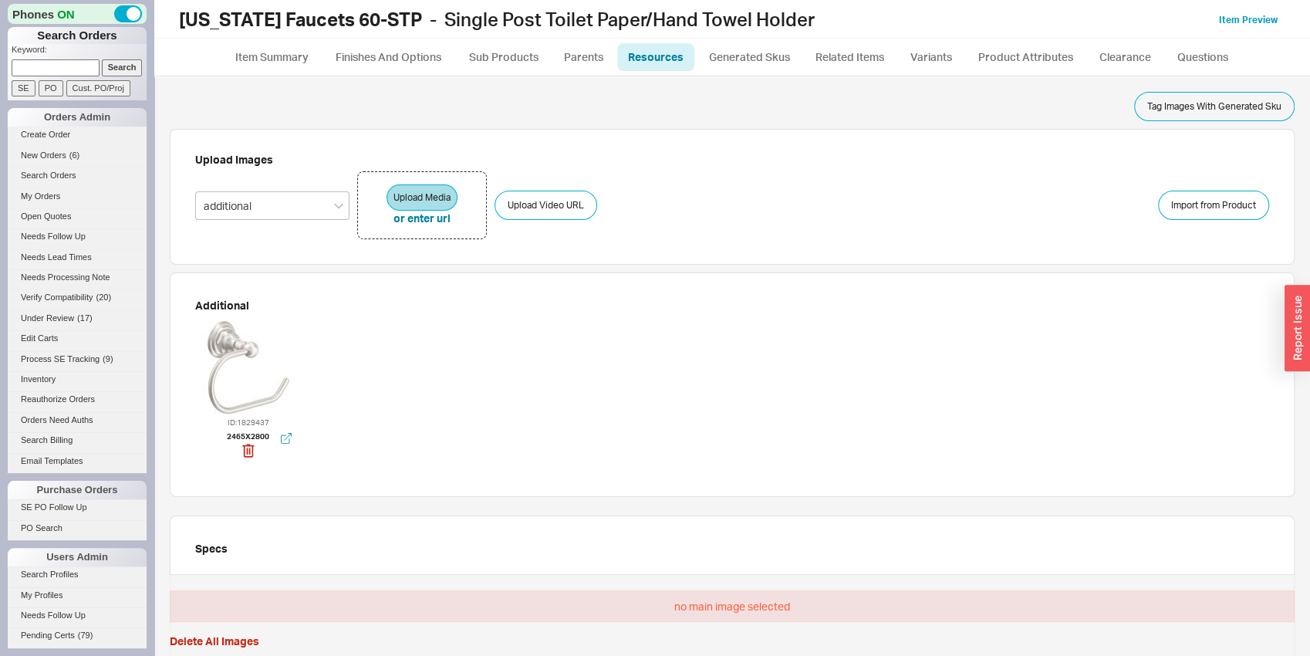
click at [272, 352] on div at bounding box center [248, 367] width 93 height 93
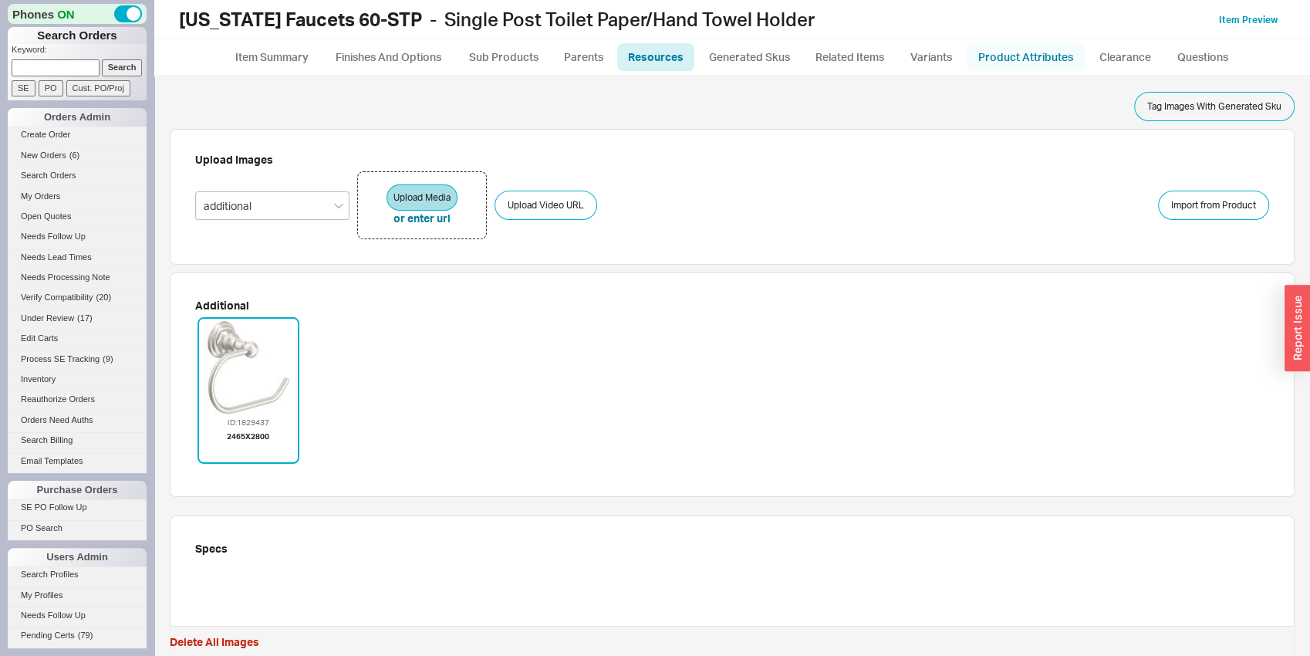
click at [1056, 67] on link "Product Attributes" at bounding box center [1026, 57] width 118 height 28
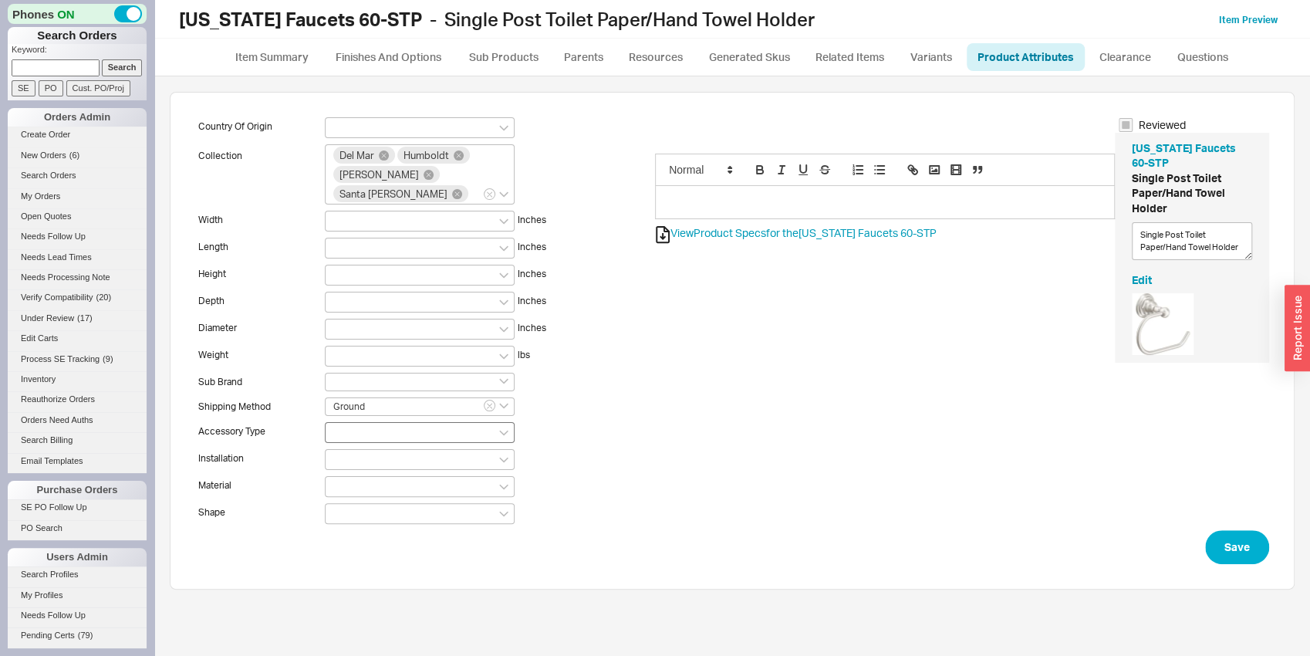
click at [357, 437] on div at bounding box center [420, 432] width 190 height 21
click at [344, 437] on input at bounding box center [338, 431] width 11 height 13
click at [393, 504] on div "Toilet Paper Holders" at bounding box center [420, 510] width 188 height 25
click at [462, 463] on div at bounding box center [420, 460] width 190 height 21
click at [344, 463] on input at bounding box center [338, 459] width 11 height 13
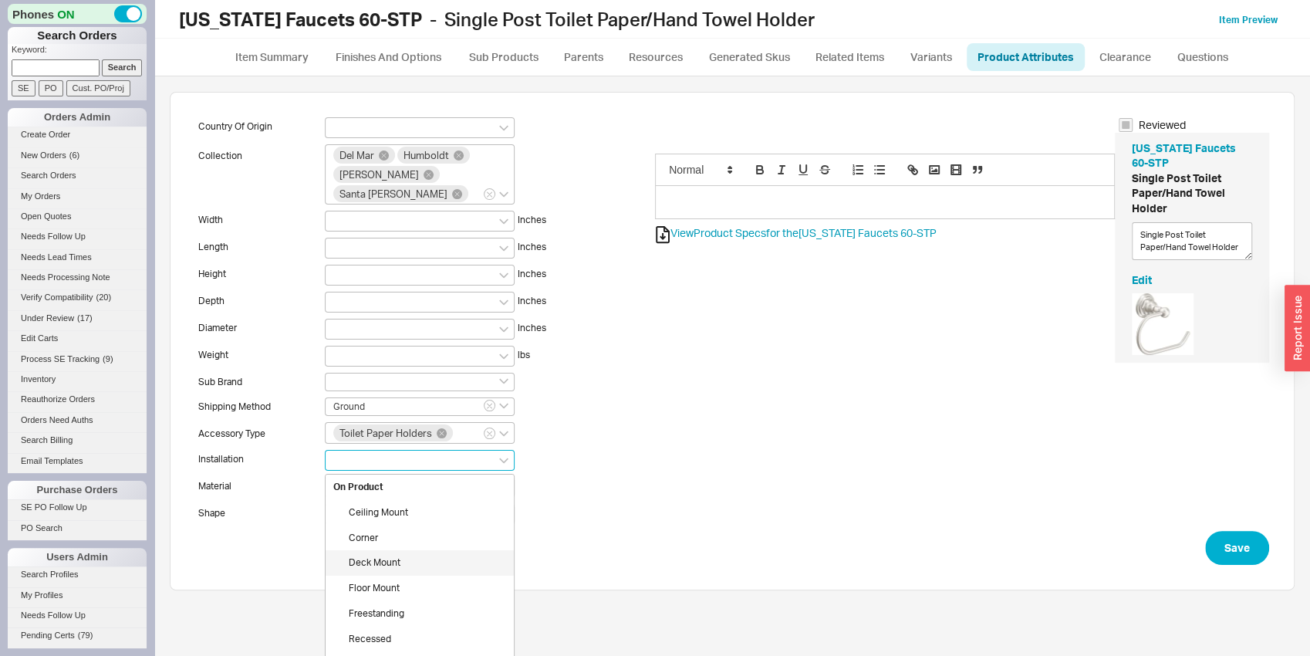
scroll to position [68, 0]
click at [403, 638] on div "Wall Mount" at bounding box center [420, 646] width 188 height 25
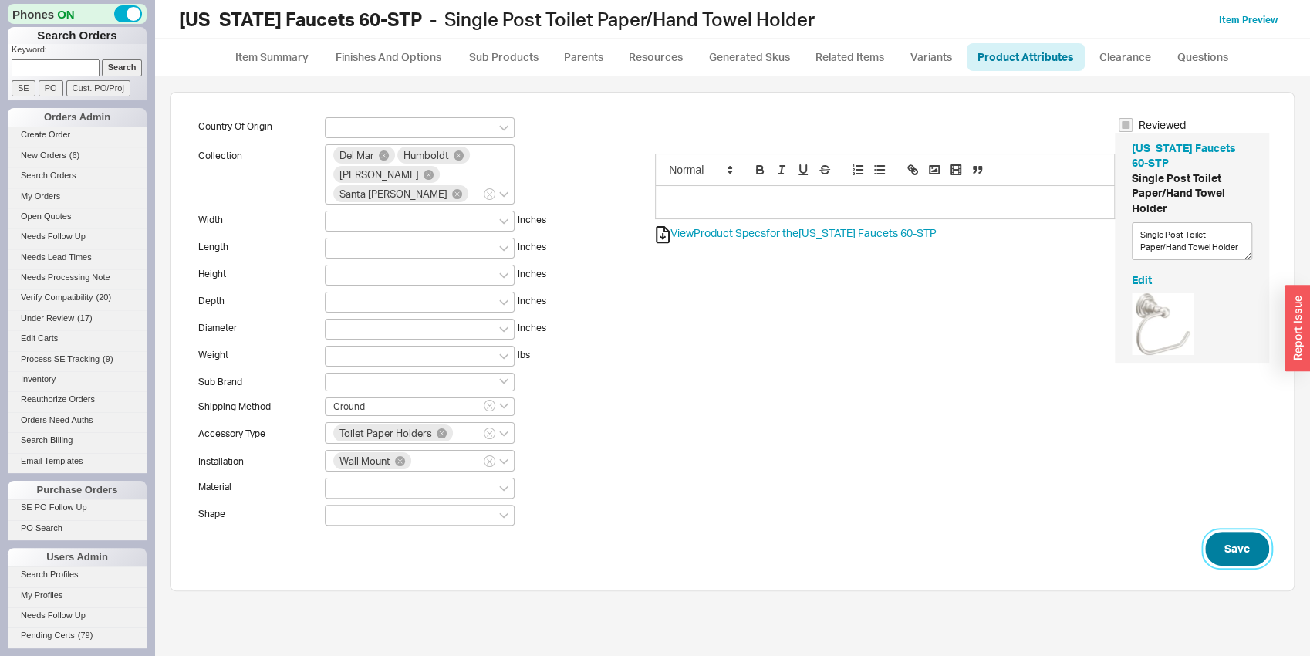
click at [1247, 548] on button "Save" at bounding box center [1237, 548] width 64 height 34
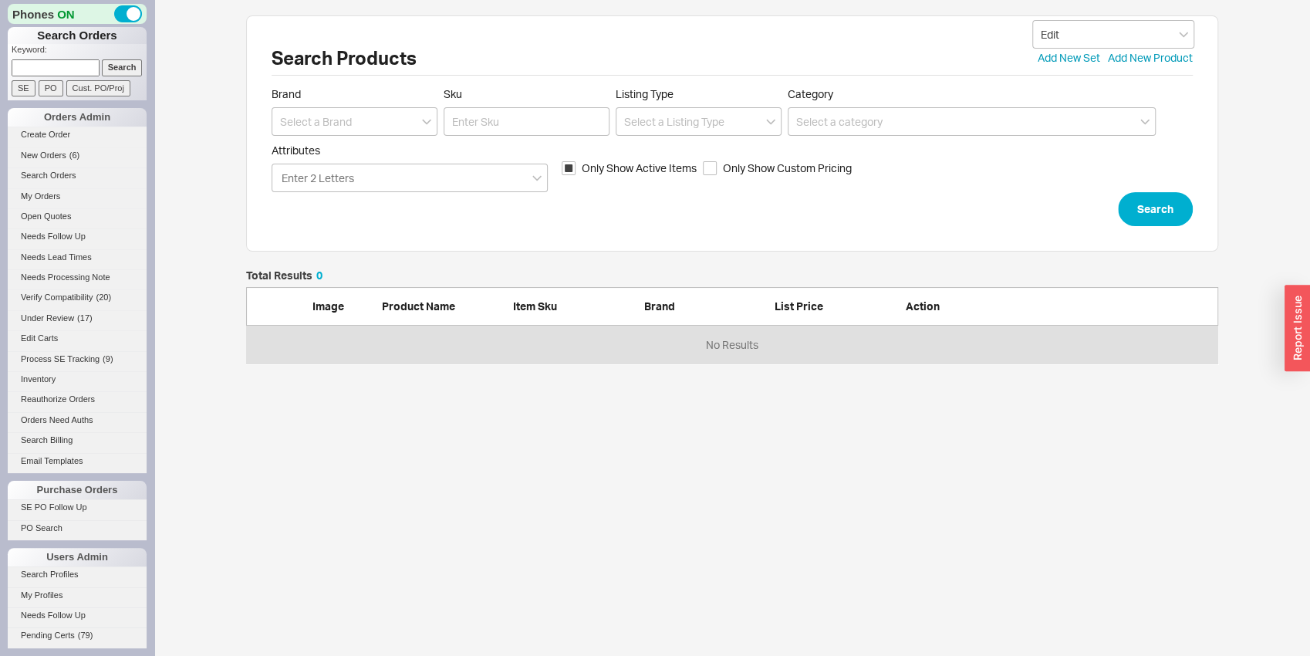
scroll to position [81, 960]
click at [318, 124] on input at bounding box center [355, 121] width 166 height 29
click at [333, 177] on div "[US_STATE] Faucets" at bounding box center [354, 181] width 164 height 28
click at [516, 122] on input "Sku" at bounding box center [527, 121] width 166 height 29
click at [1167, 214] on form "Brand California Faucets Sku 60-VTP Listing Type Category Attributes Enter 2 Le…" at bounding box center [732, 156] width 921 height 139
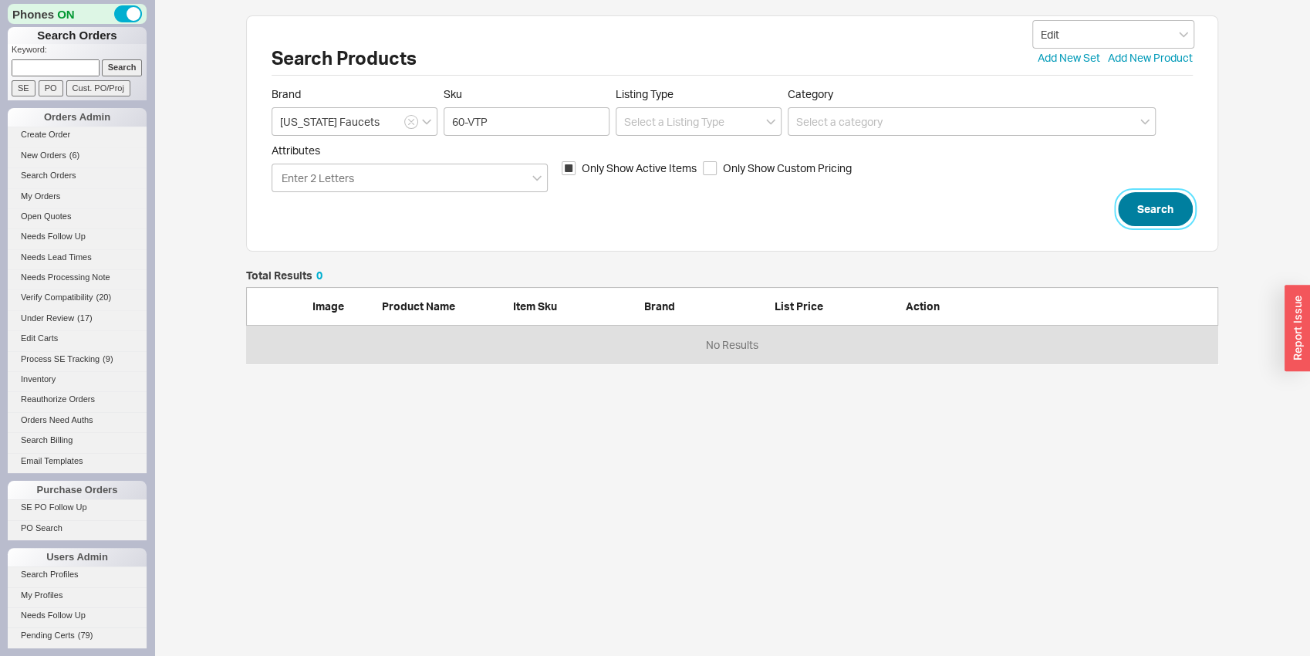
click at [1169, 221] on button "Search" at bounding box center [1155, 209] width 75 height 34
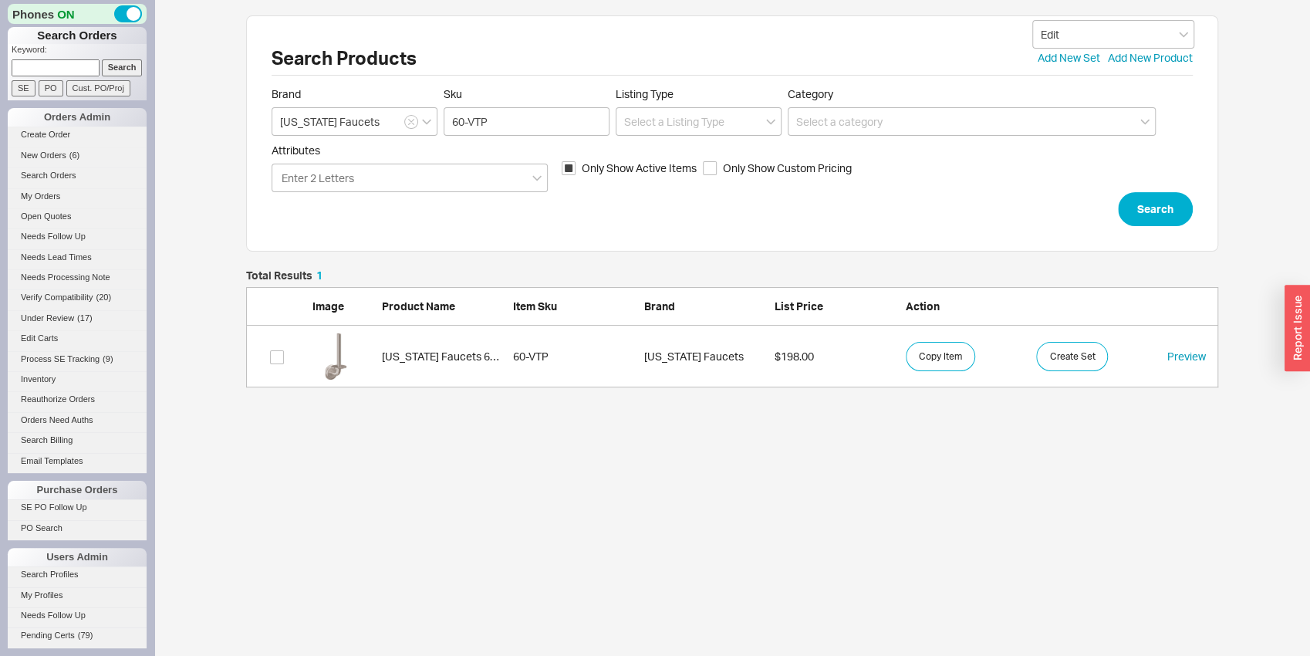
scroll to position [12, 12]
click at [373, 356] on link "California Faucets 60-VTP 60-VTP California Faucets $198.00 Copy Item Create Se…" at bounding box center [732, 357] width 972 height 62
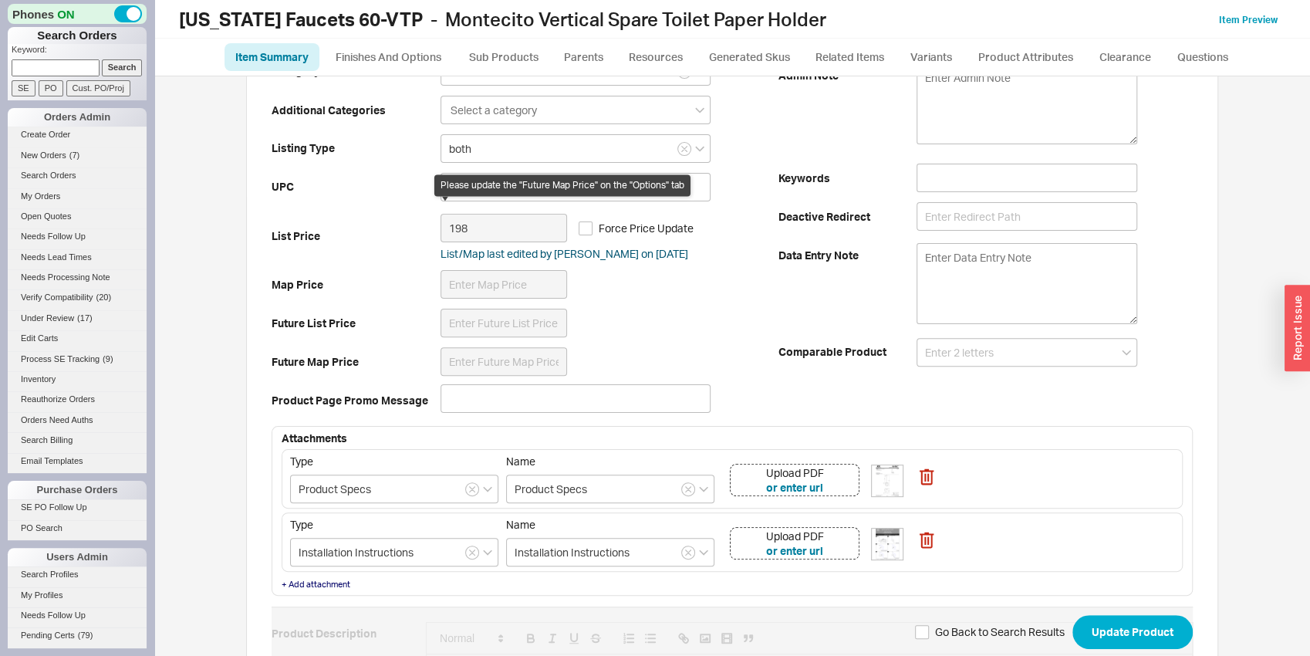
scroll to position [403, 0]
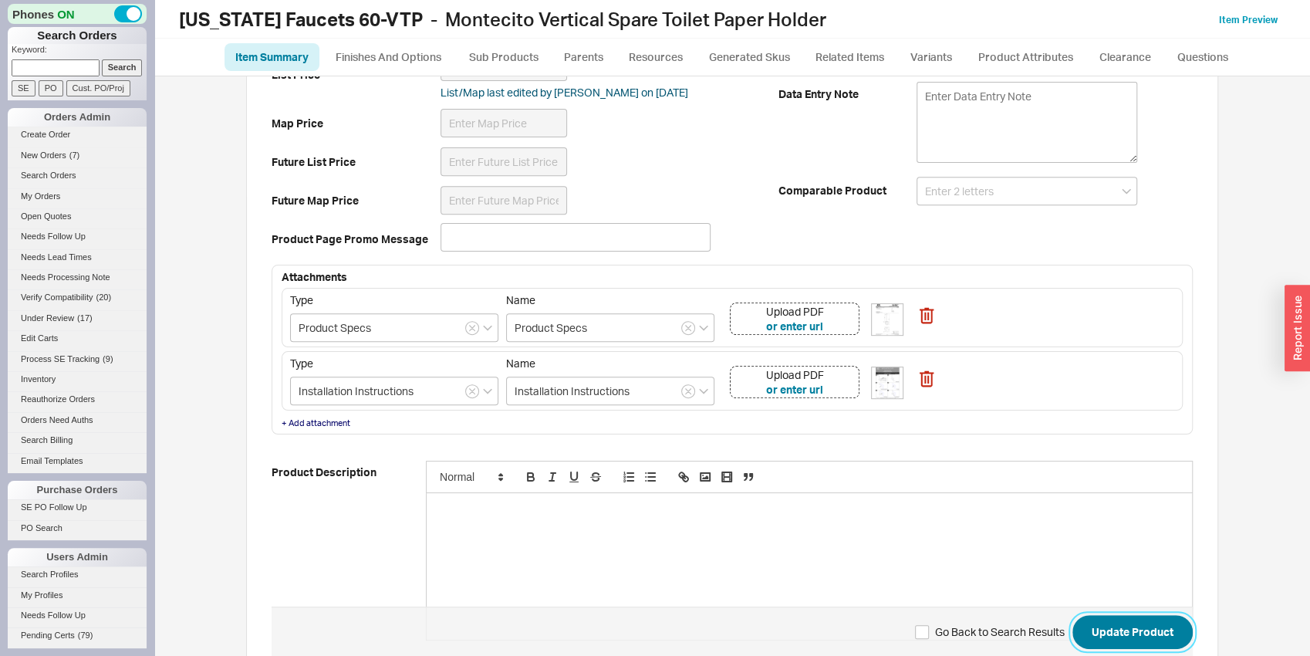
click at [1149, 633] on button "Update Product" at bounding box center [1132, 632] width 120 height 34
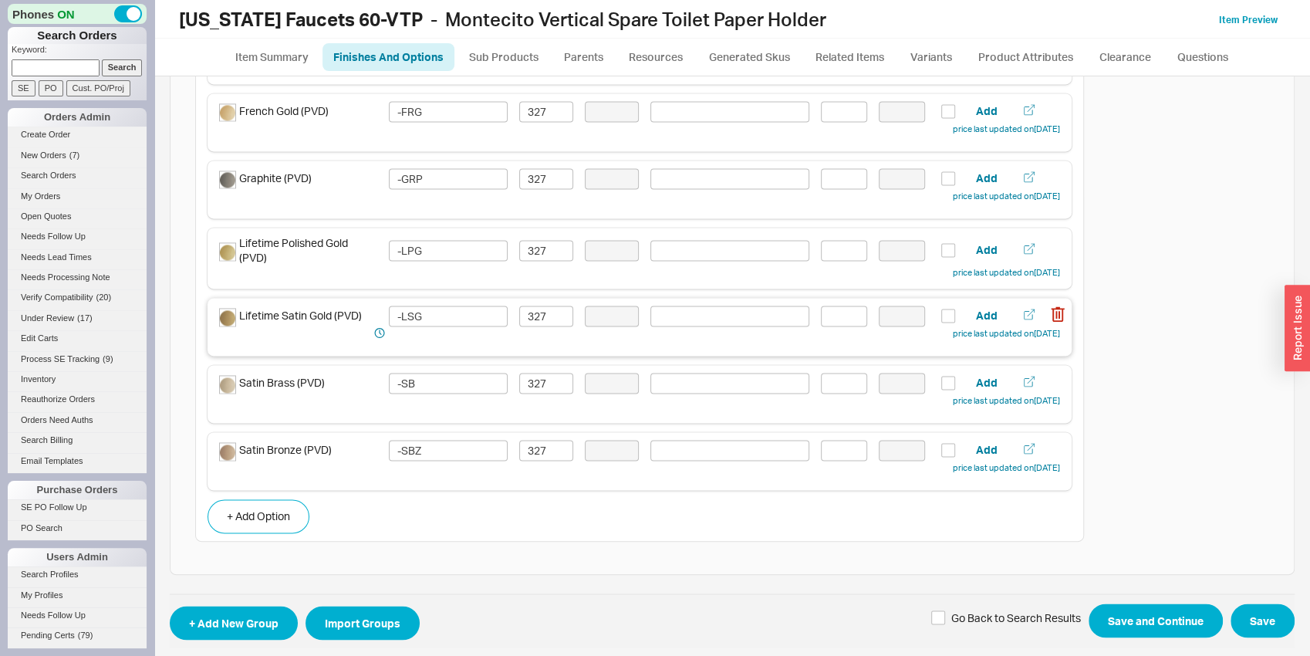
scroll to position [1500, 0]
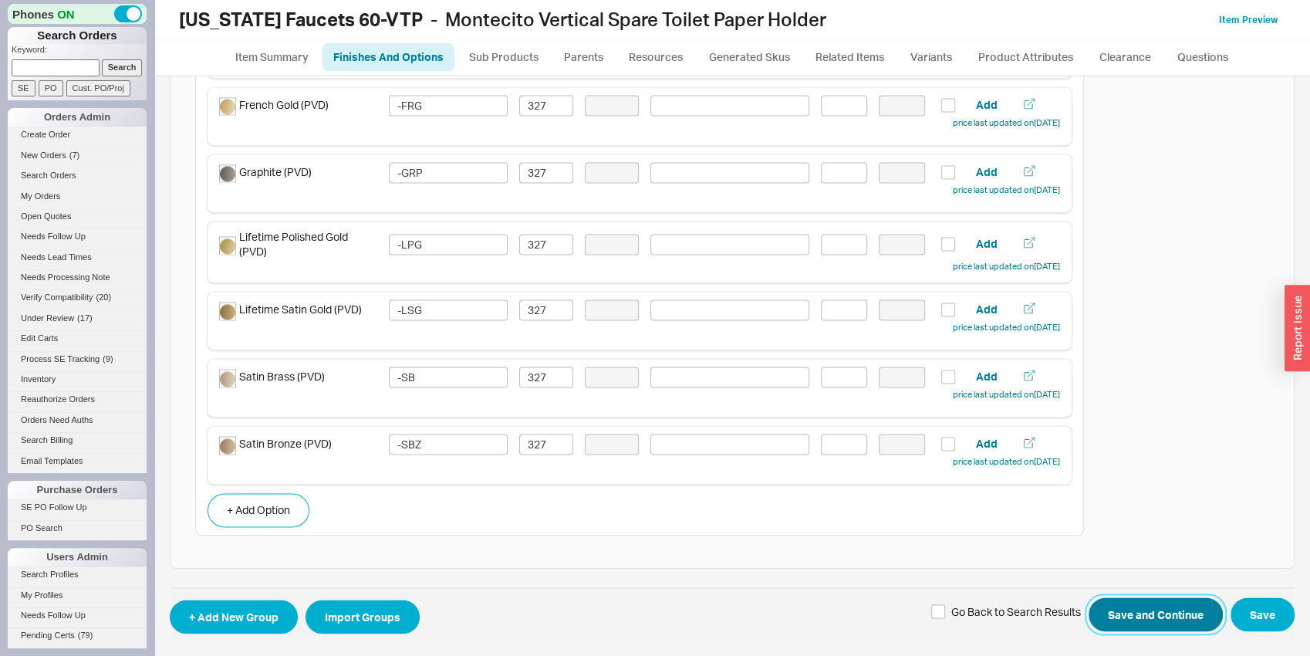
click at [1185, 611] on button "Save and Continue" at bounding box center [1155, 614] width 134 height 34
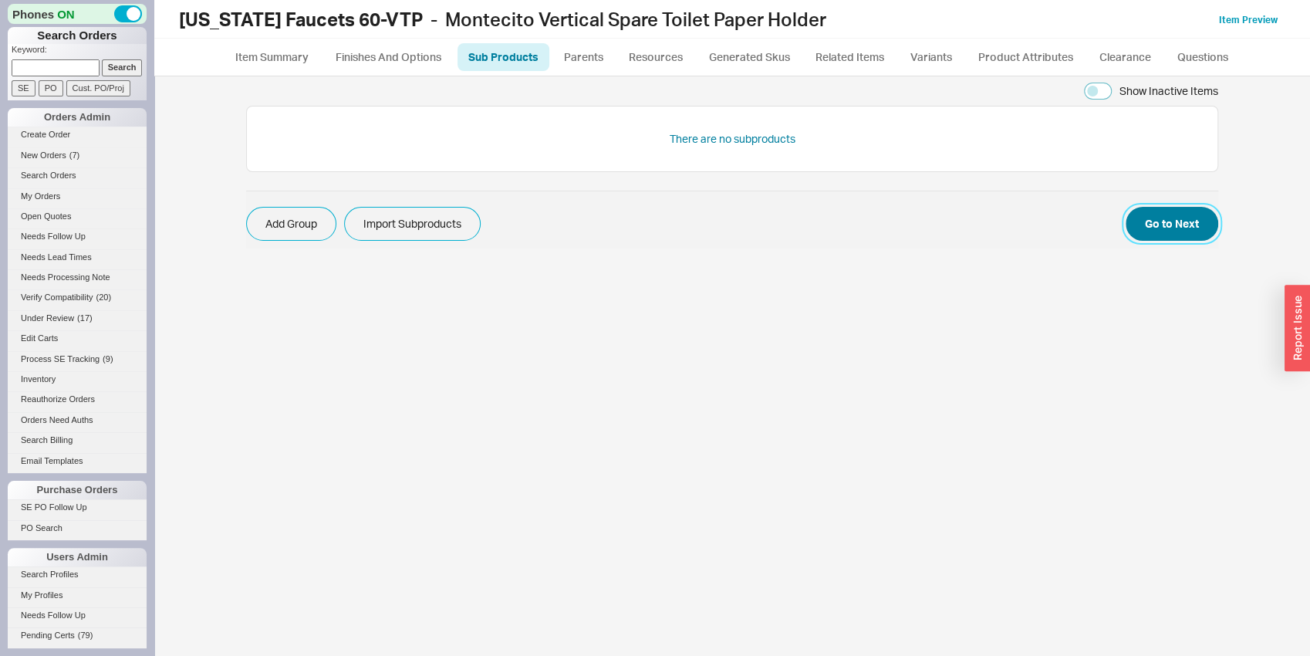
click at [1150, 221] on button "Go to Next" at bounding box center [1171, 224] width 93 height 34
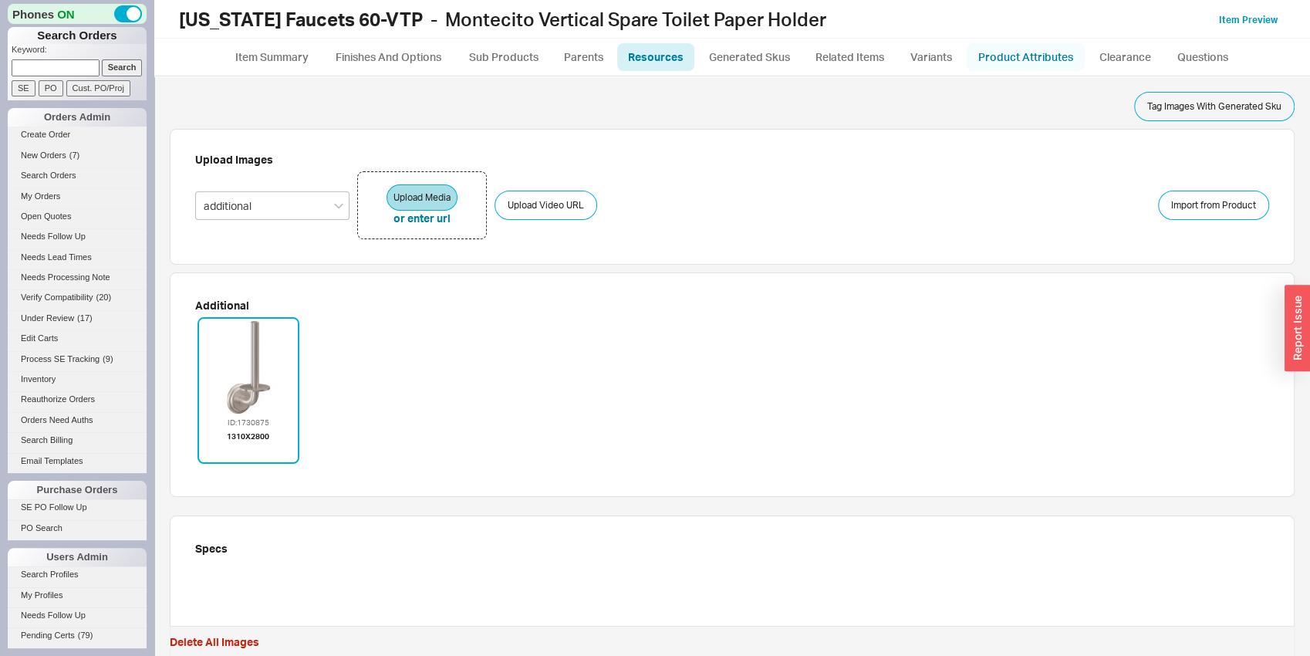
click at [1014, 50] on link "Product Attributes" at bounding box center [1026, 57] width 118 height 28
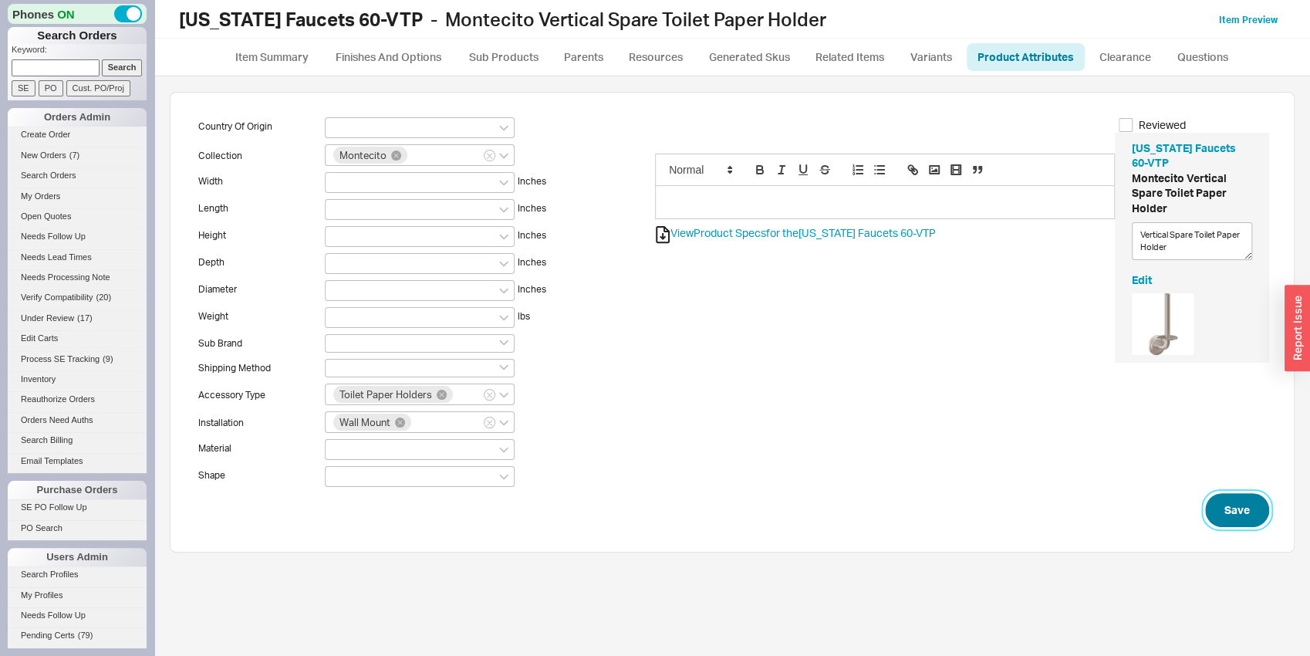
click at [1243, 514] on button "Save" at bounding box center [1237, 510] width 64 height 34
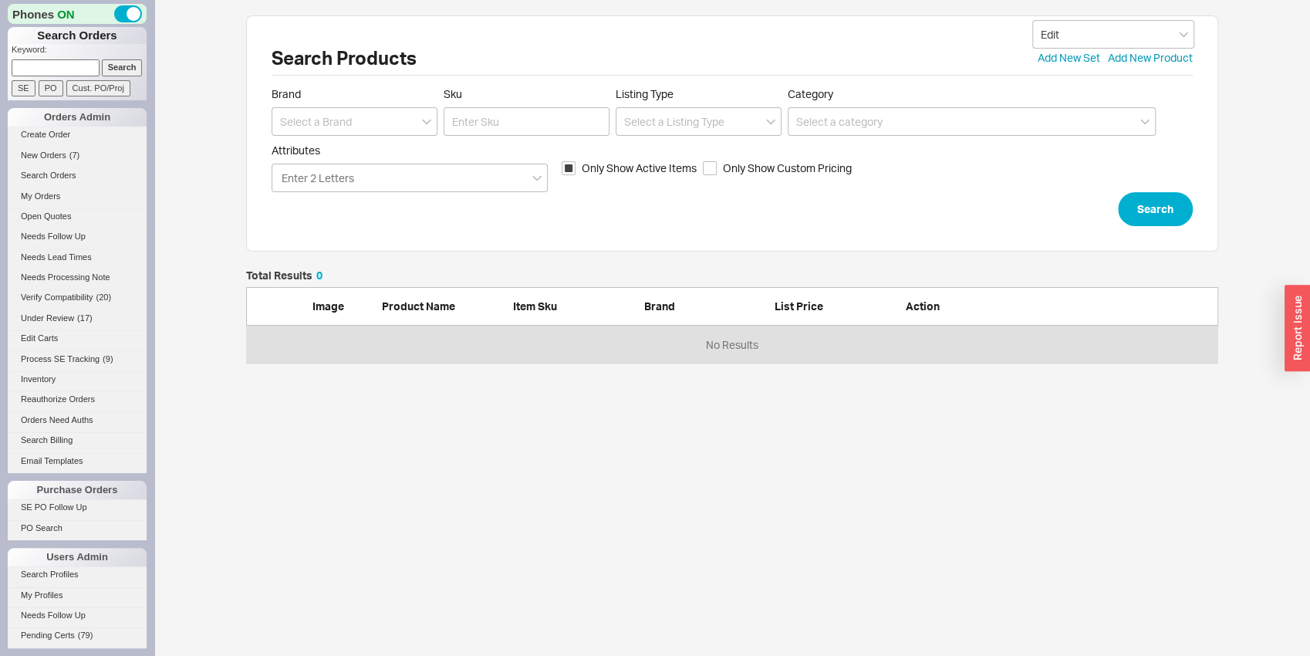
scroll to position [81, 960]
click at [369, 122] on input at bounding box center [355, 121] width 166 height 29
click at [390, 187] on div "[US_STATE] Faucets" at bounding box center [354, 181] width 164 height 28
click at [494, 115] on input "Sku" at bounding box center [527, 121] width 166 height 29
click button "Search" at bounding box center [1155, 209] width 75 height 34
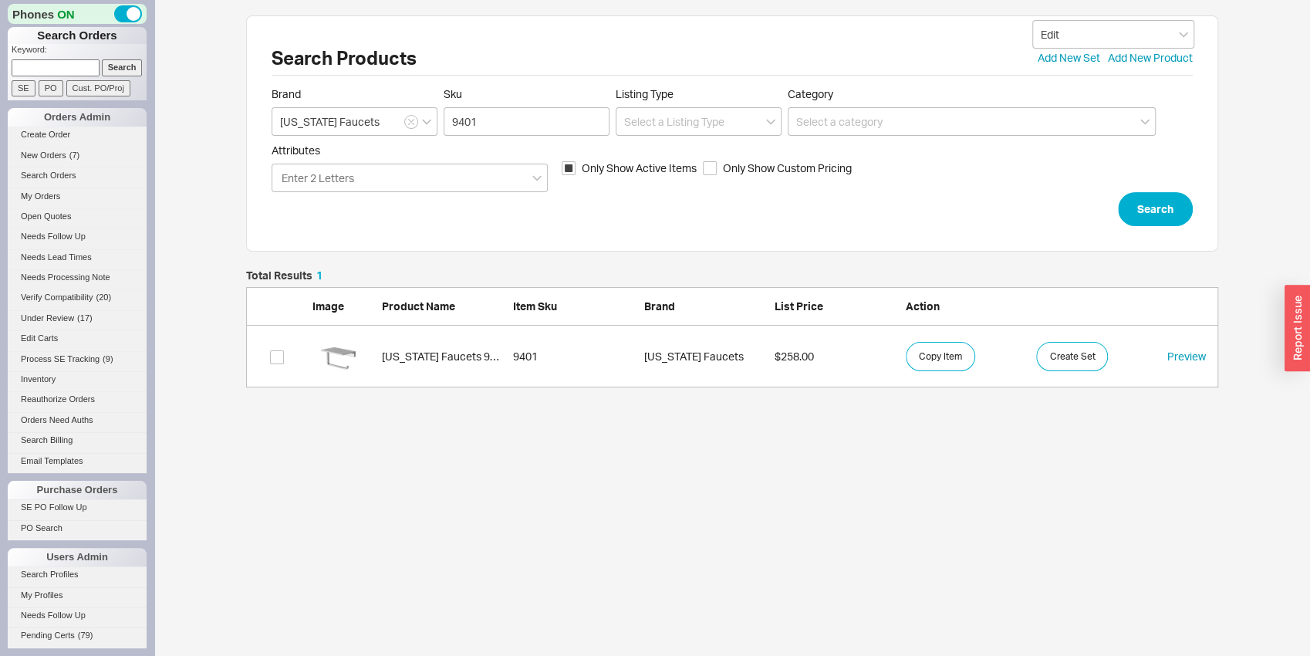
scroll to position [105, 960]
click at [373, 362] on div "grid" at bounding box center [343, 356] width 62 height 46
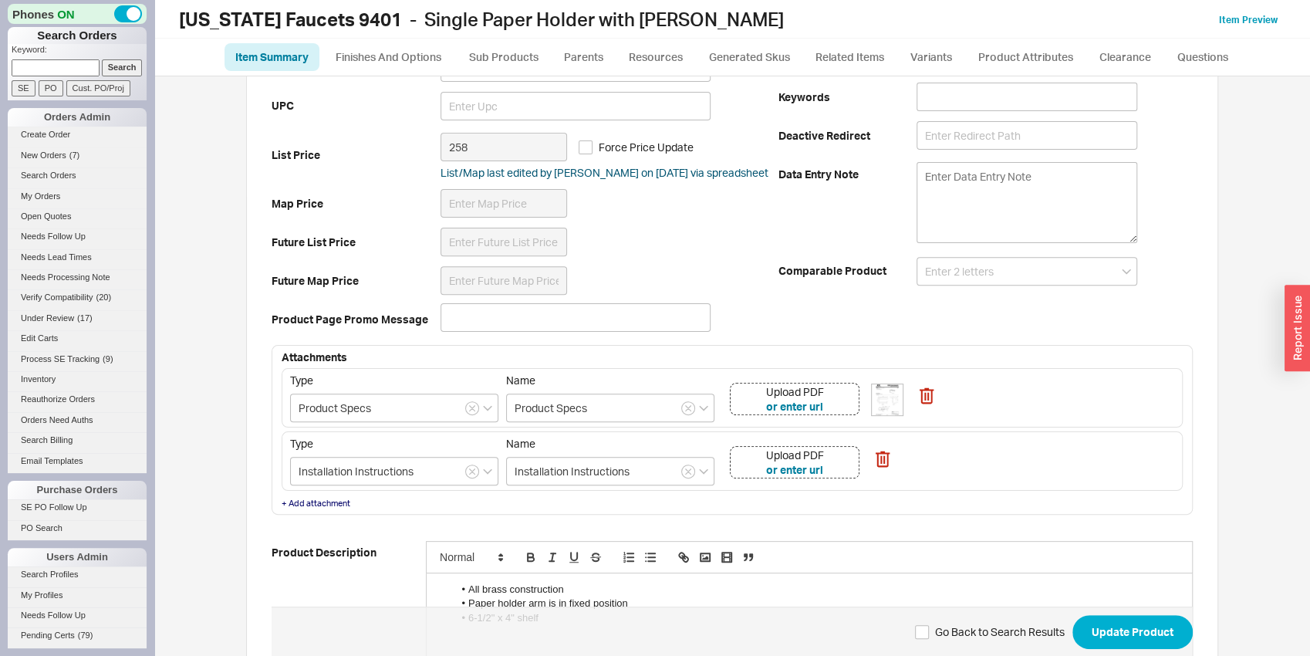
scroll to position [526, 0]
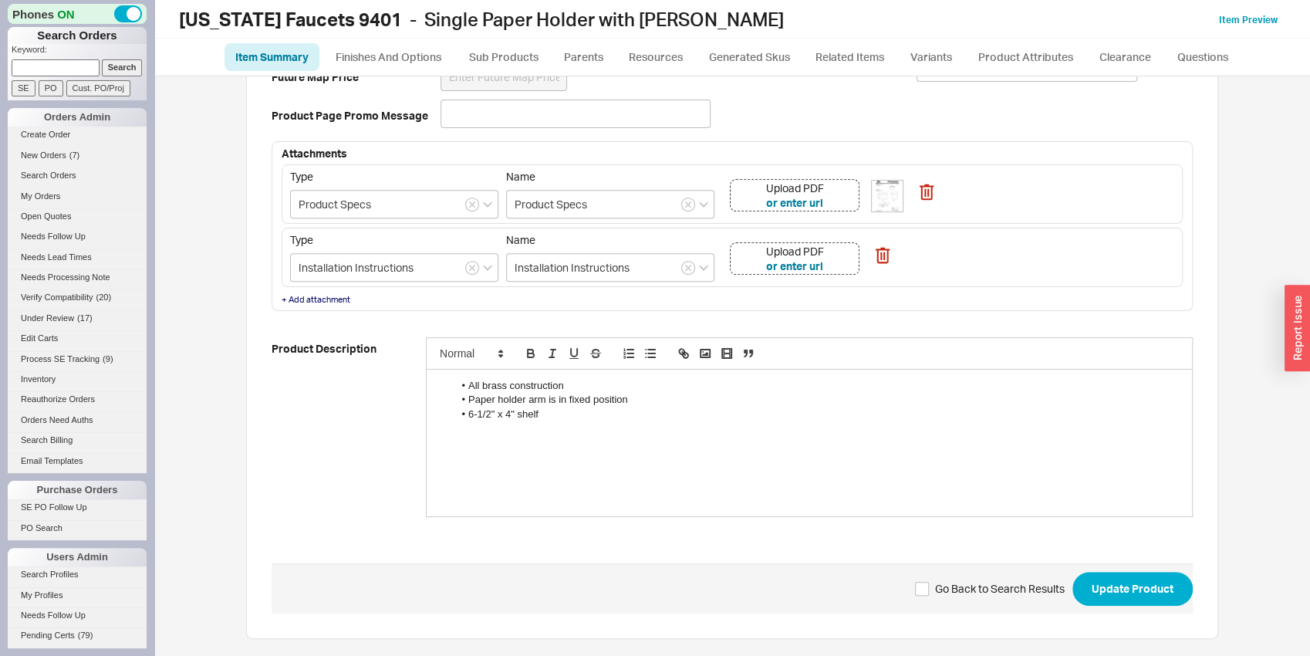
click at [645, 395] on li "Paper holder arm is in fixed position" at bounding box center [817, 400] width 727 height 14
click at [1141, 574] on button "Update Product" at bounding box center [1132, 589] width 120 height 34
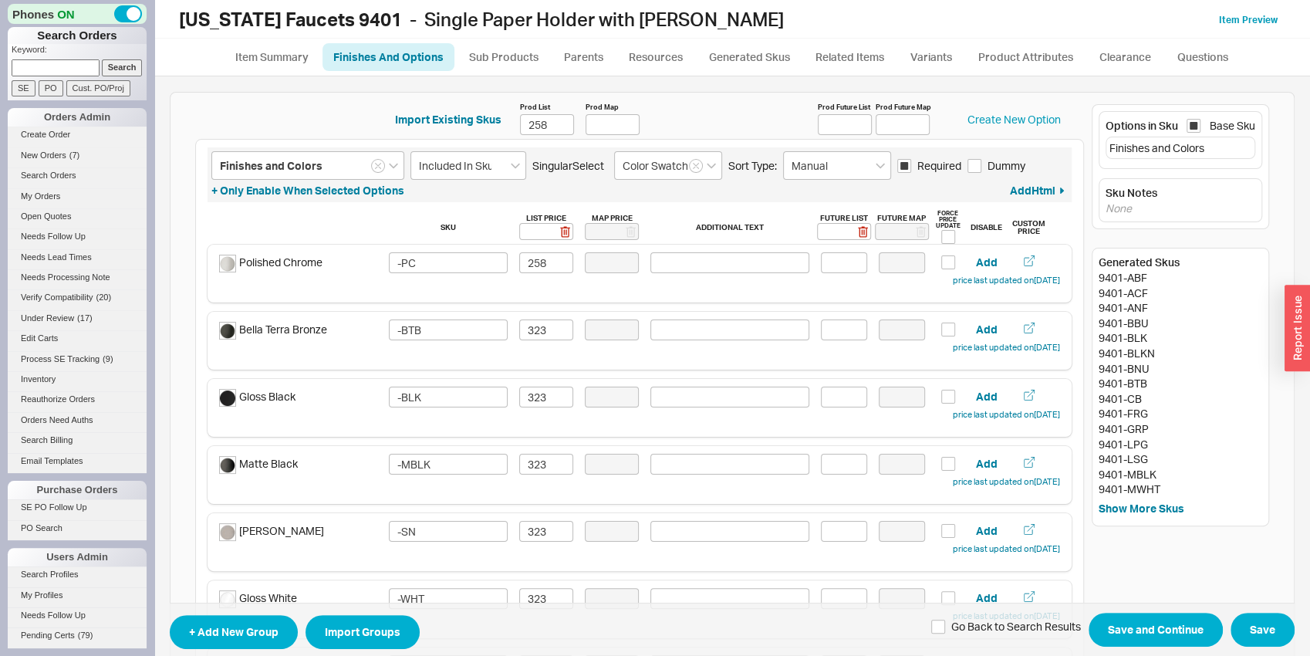
click at [1148, 608] on span "+ Add New Group Import Groups Go Back to Search Results Save and Continue Save" at bounding box center [732, 629] width 1125 height 54
click at [1148, 623] on button "Save and Continue" at bounding box center [1155, 630] width 134 height 34
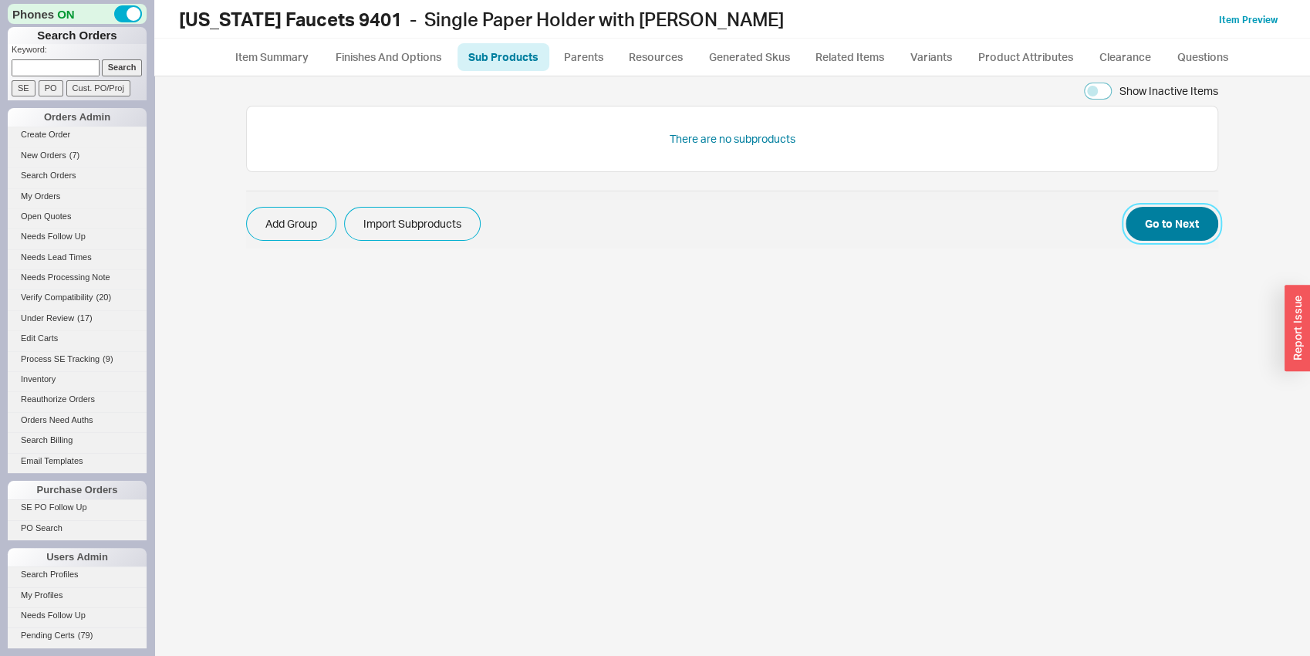
click at [1162, 224] on button "Go to Next" at bounding box center [1171, 224] width 93 height 34
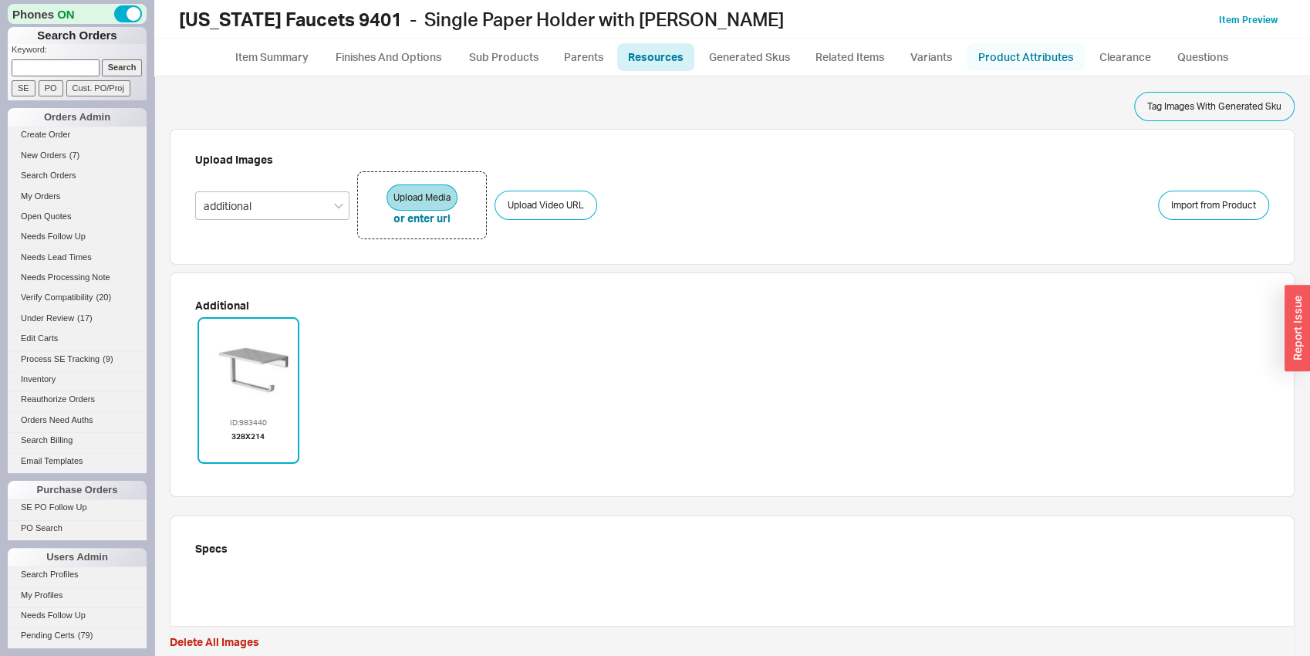
click at [1016, 64] on link "Product Attributes" at bounding box center [1026, 57] width 118 height 28
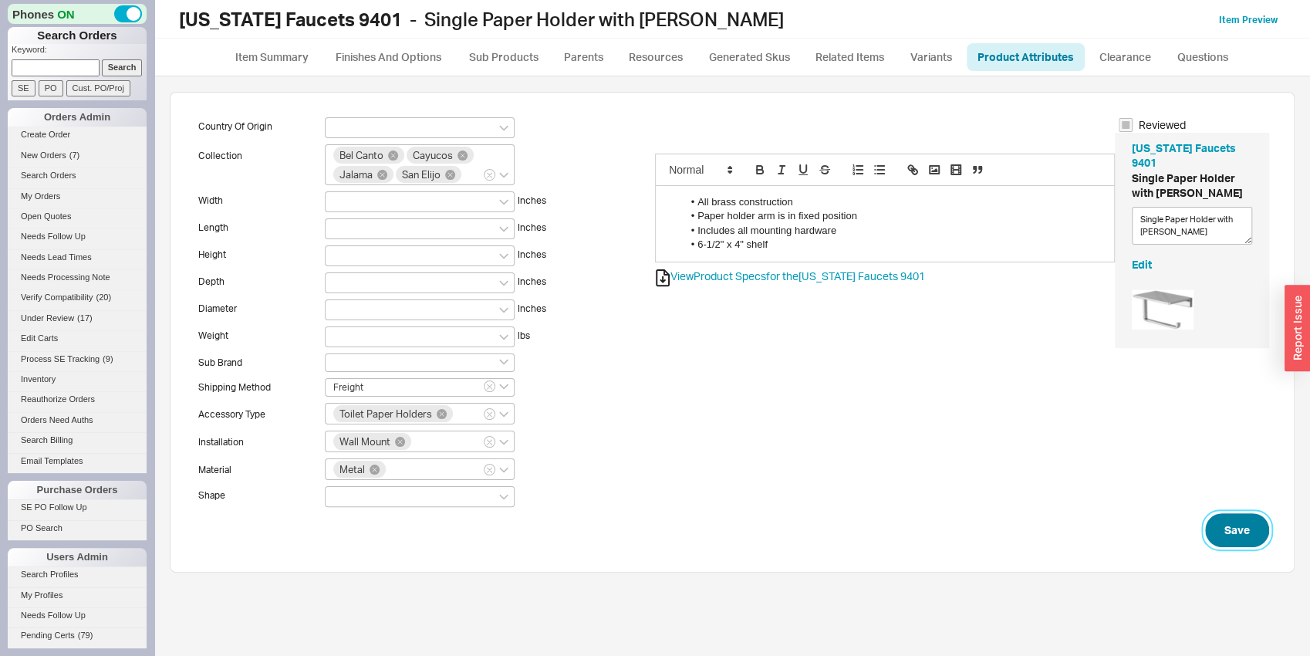
click at [1216, 534] on button "Save" at bounding box center [1237, 530] width 64 height 34
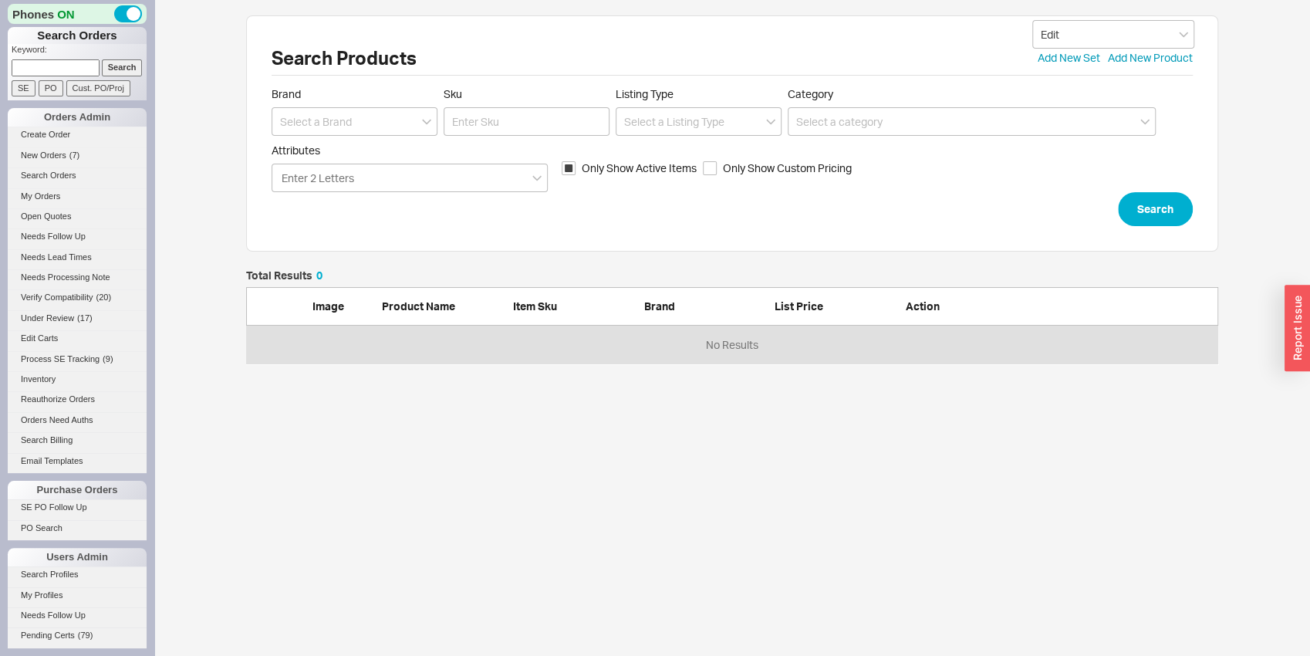
scroll to position [81, 960]
click at [363, 129] on input at bounding box center [355, 121] width 166 height 29
click at [378, 183] on div "[US_STATE] Faucets" at bounding box center [354, 181] width 164 height 28
click at [486, 123] on input "Sku" at bounding box center [527, 121] width 166 height 29
click button "Search" at bounding box center [1155, 209] width 75 height 34
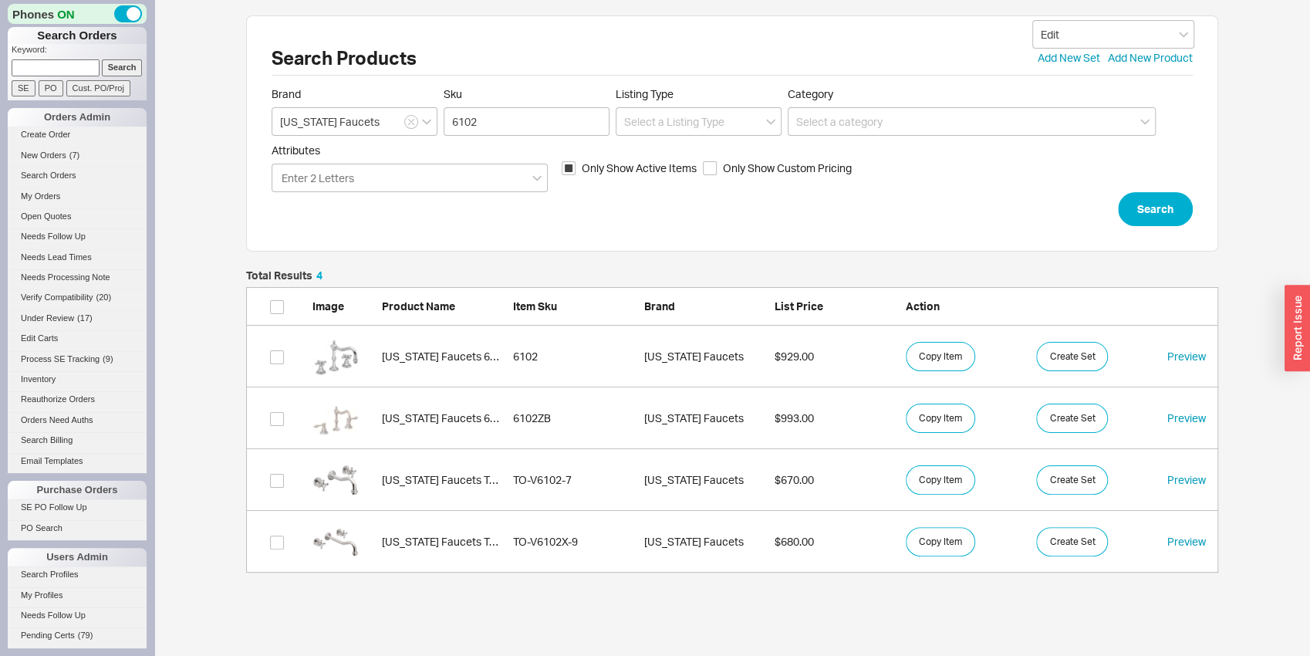
scroll to position [289, 960]
click at [376, 410] on link "California Faucets 6102ZB 6102ZB California Faucets $993.00 Copy Item Create Se…" at bounding box center [732, 418] width 972 height 62
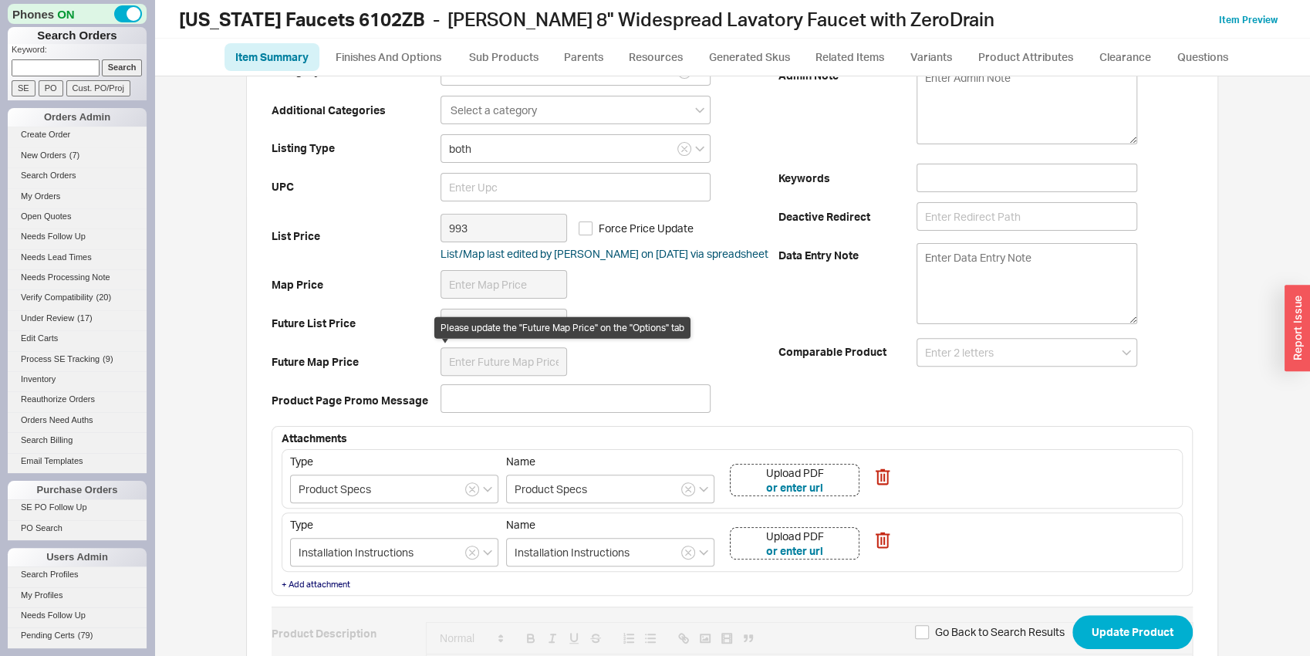
scroll to position [484, 0]
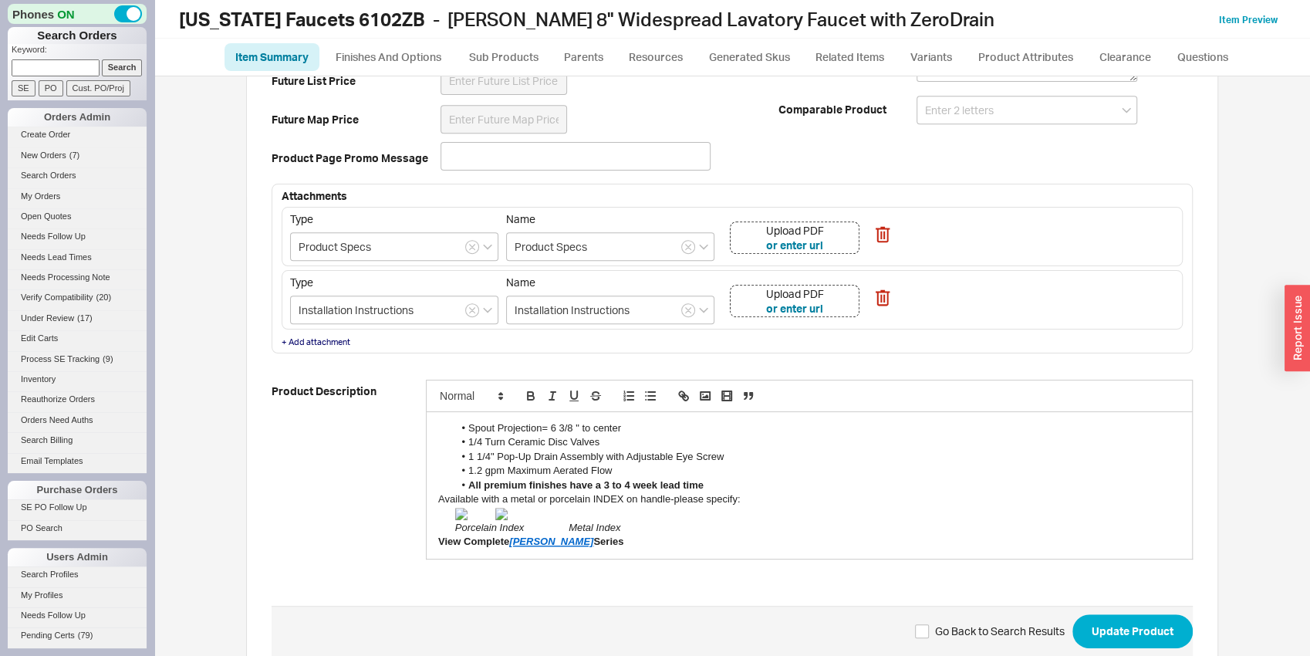
drag, startPoint x: 463, startPoint y: 423, endPoint x: 663, endPoint y: 577, distance: 253.0
click at [663, 558] on div "Spout Projection= 6 3/8 " to center 1/4 Turn Ceramic Disc Valves 1 1/4" Pop-Up …" at bounding box center [809, 485] width 765 height 147
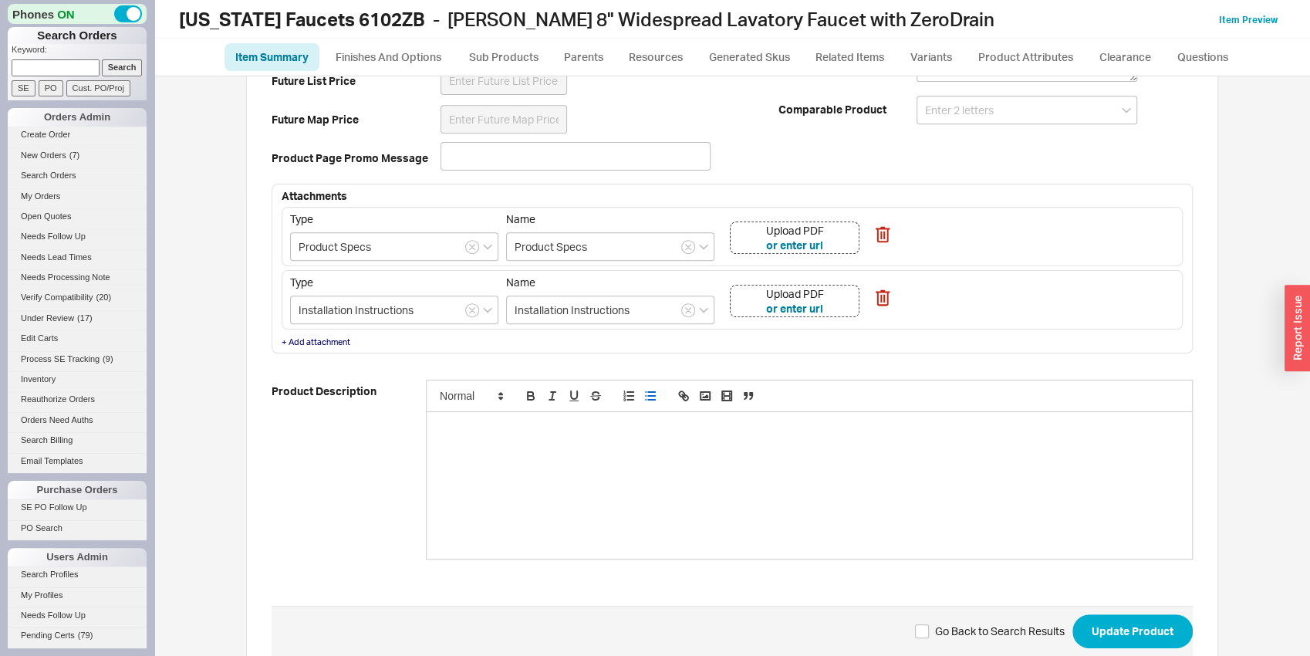
click at [649, 396] on icon "button" at bounding box center [650, 396] width 14 height 14
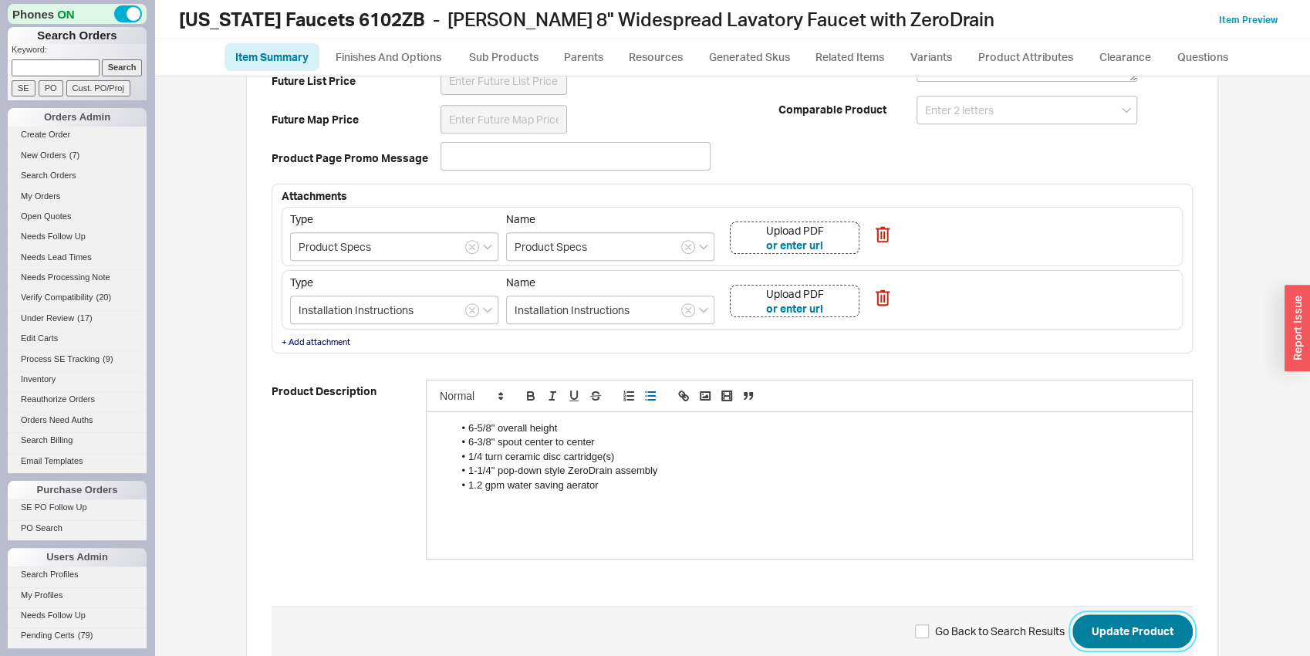
click at [1097, 641] on button "Update Product" at bounding box center [1132, 631] width 120 height 34
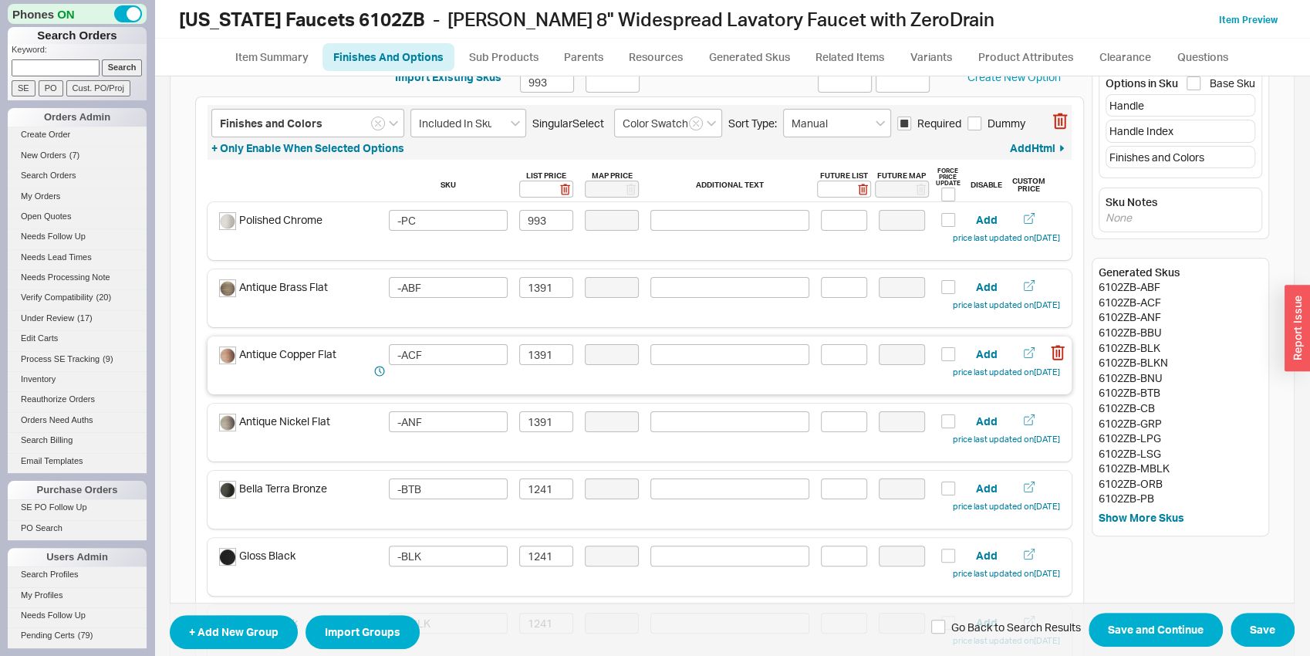
scroll to position [80, 0]
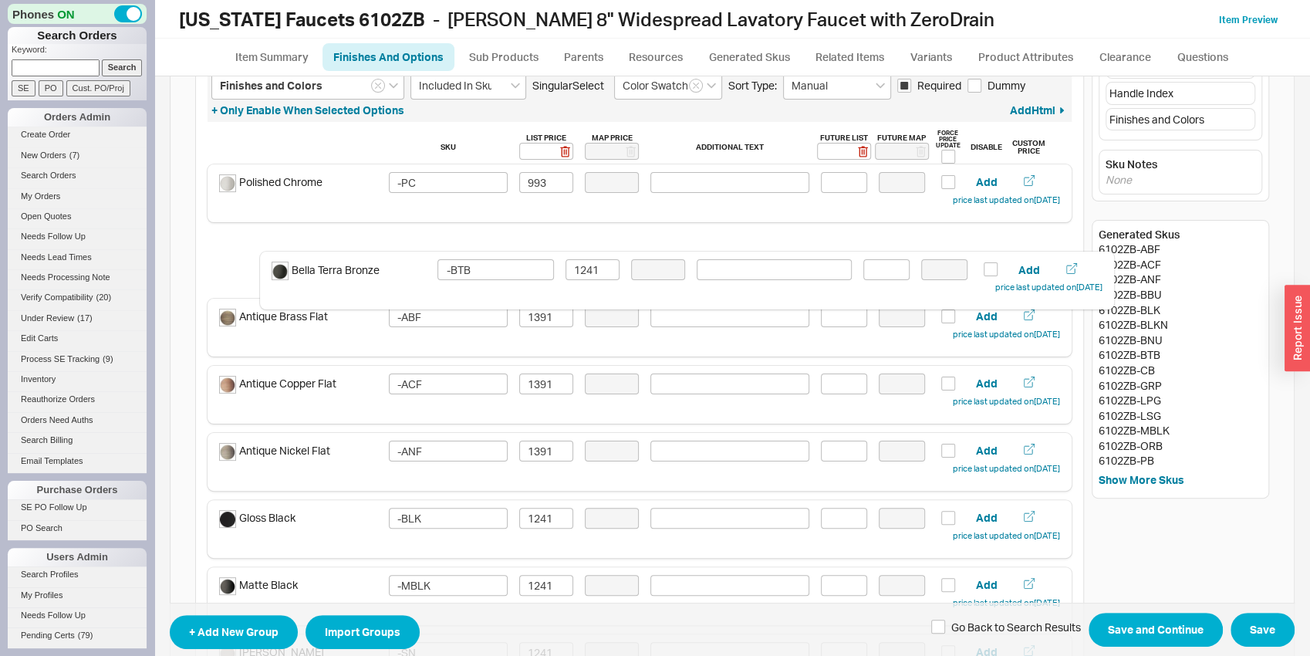
drag, startPoint x: 342, startPoint y: 465, endPoint x: 395, endPoint y: 285, distance: 188.0
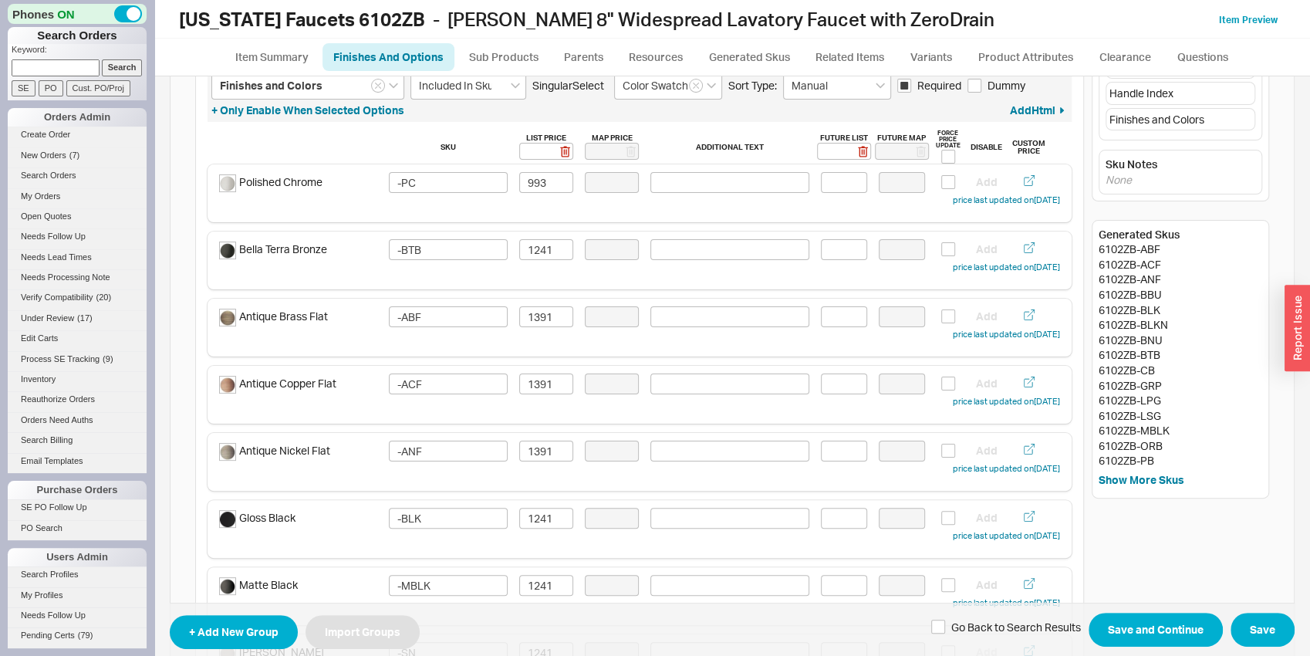
scroll to position [81, 0]
drag, startPoint x: 382, startPoint y: 476, endPoint x: 397, endPoint y: 332, distance: 144.3
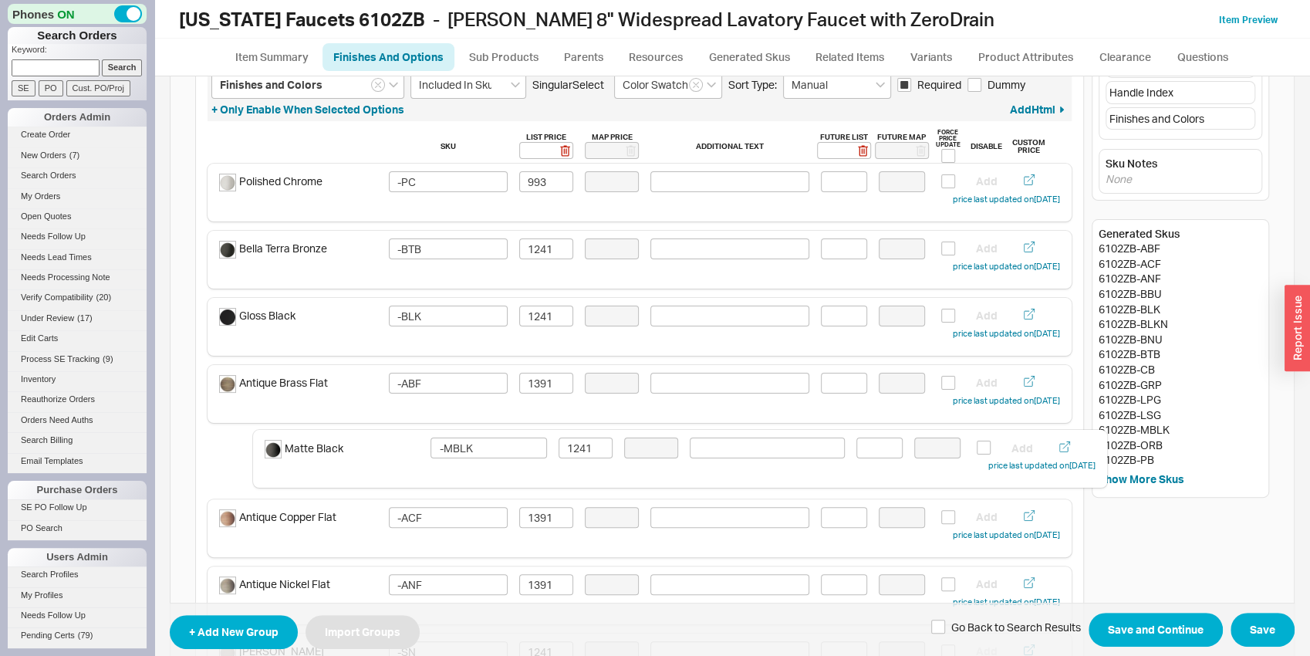
scroll to position [82, 0]
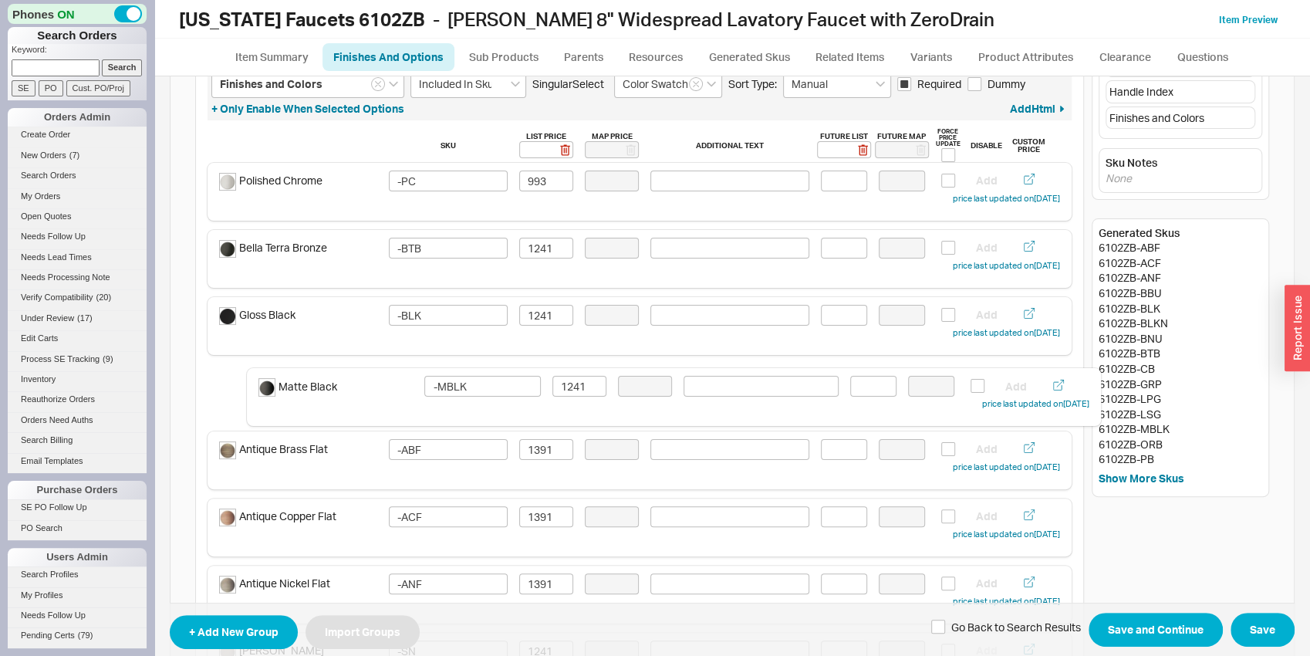
drag, startPoint x: 331, startPoint y: 592, endPoint x: 375, endPoint y: 386, distance: 210.6
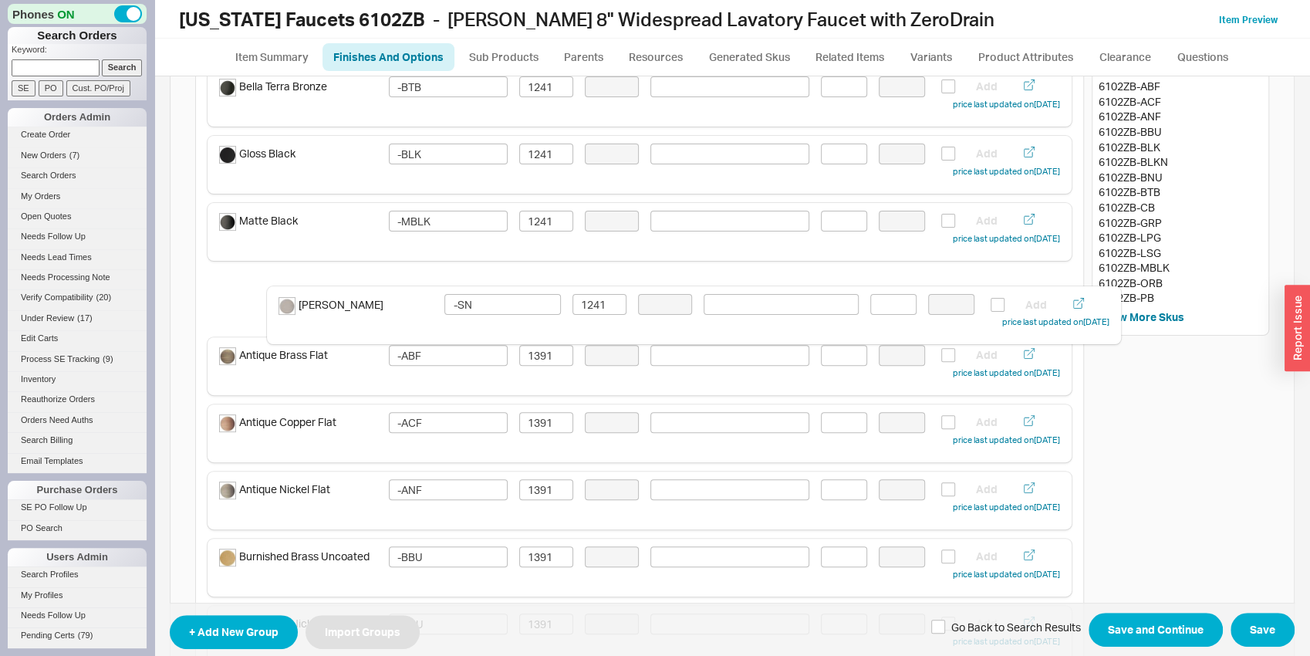
drag, startPoint x: 345, startPoint y: 504, endPoint x: 412, endPoint y: 313, distance: 202.7
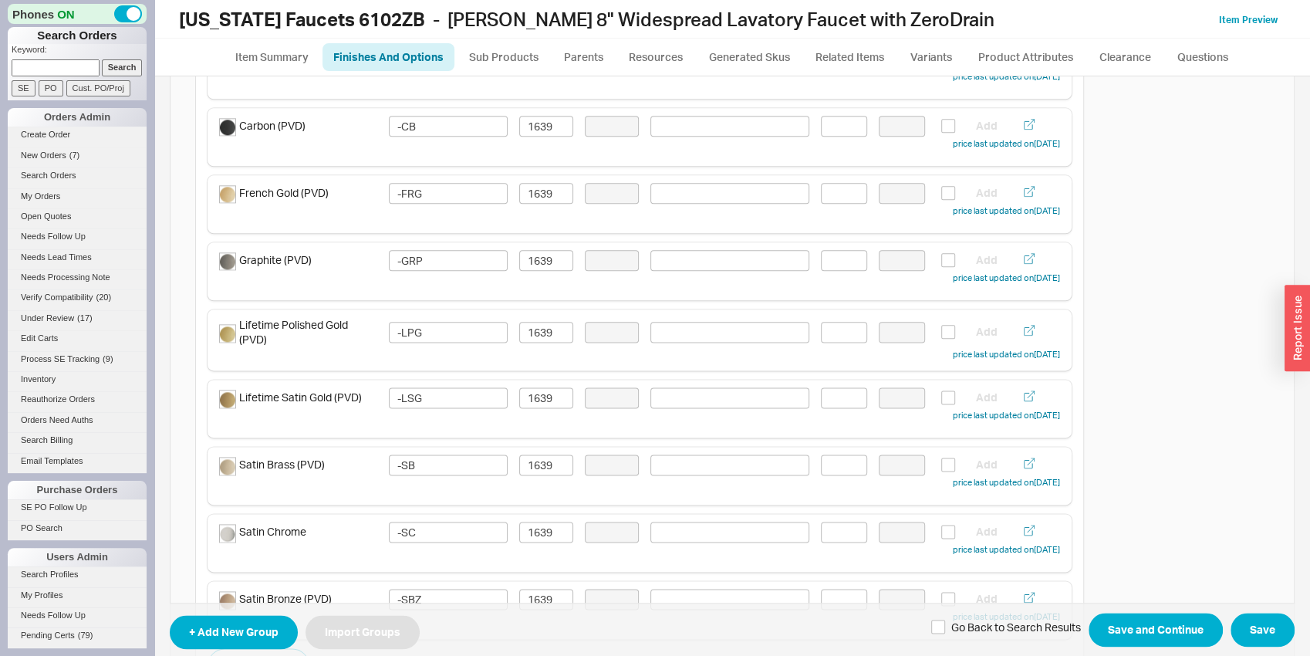
scroll to position [1533, 0]
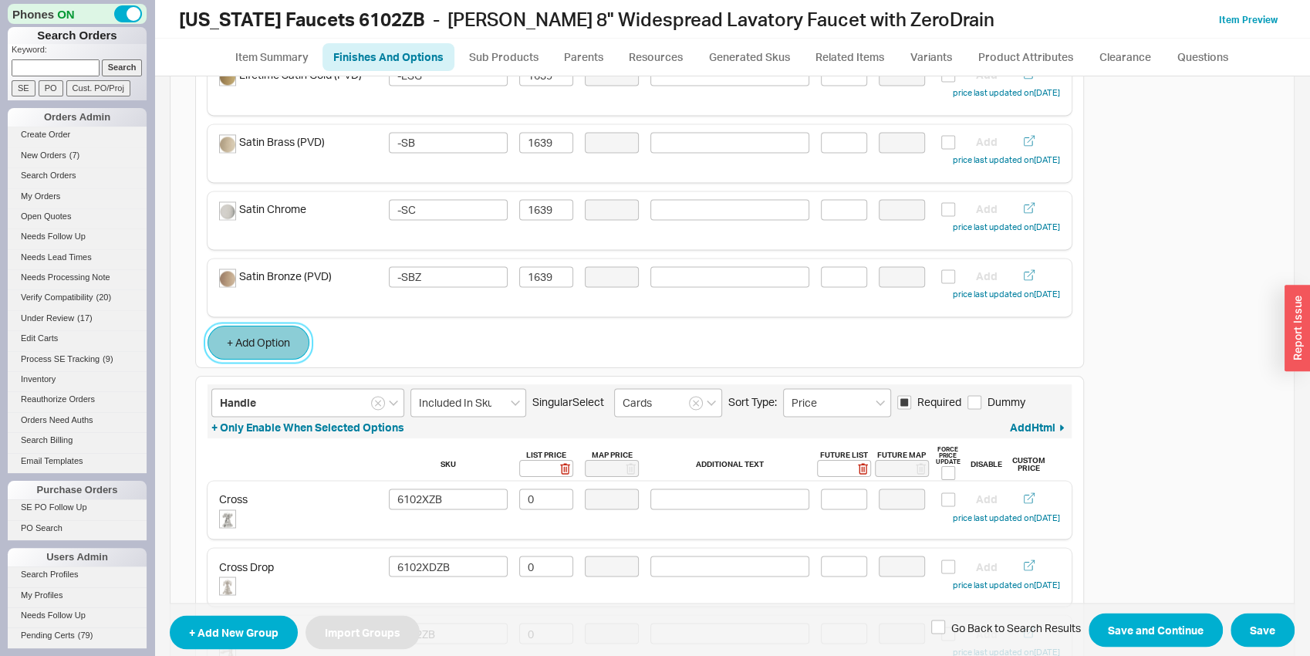
click at [276, 344] on button "+ Add Option" at bounding box center [259, 343] width 102 height 34
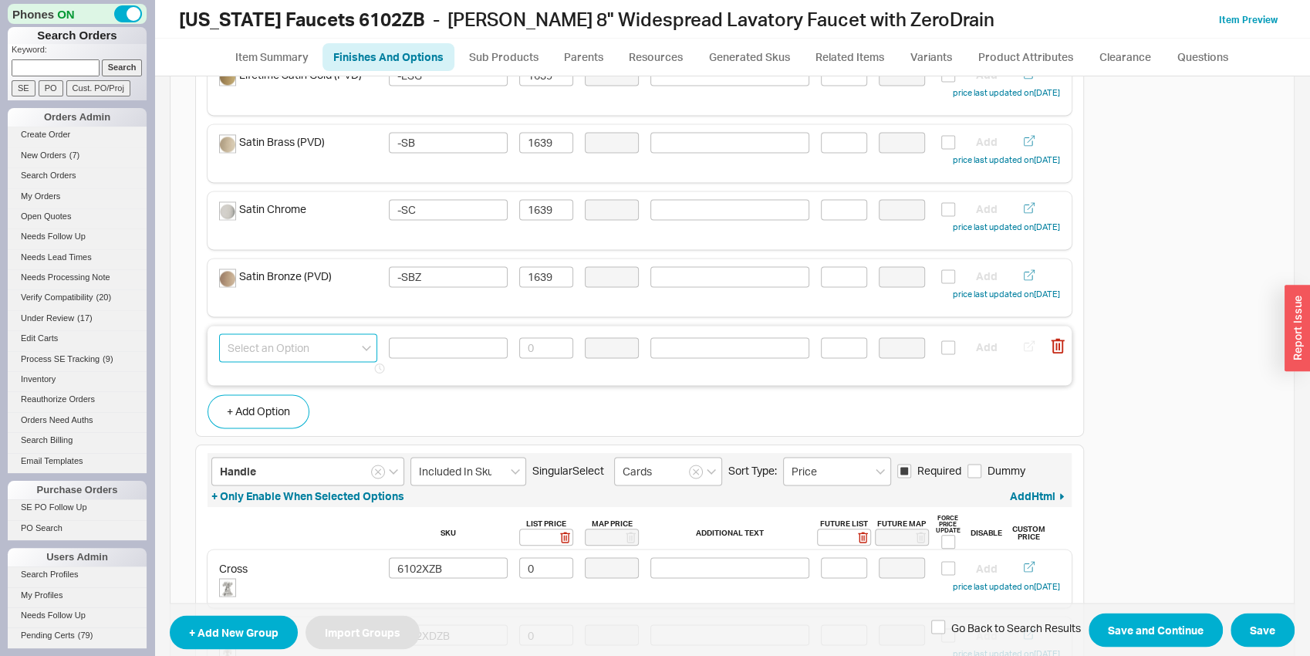
click at [278, 344] on input at bounding box center [298, 347] width 158 height 29
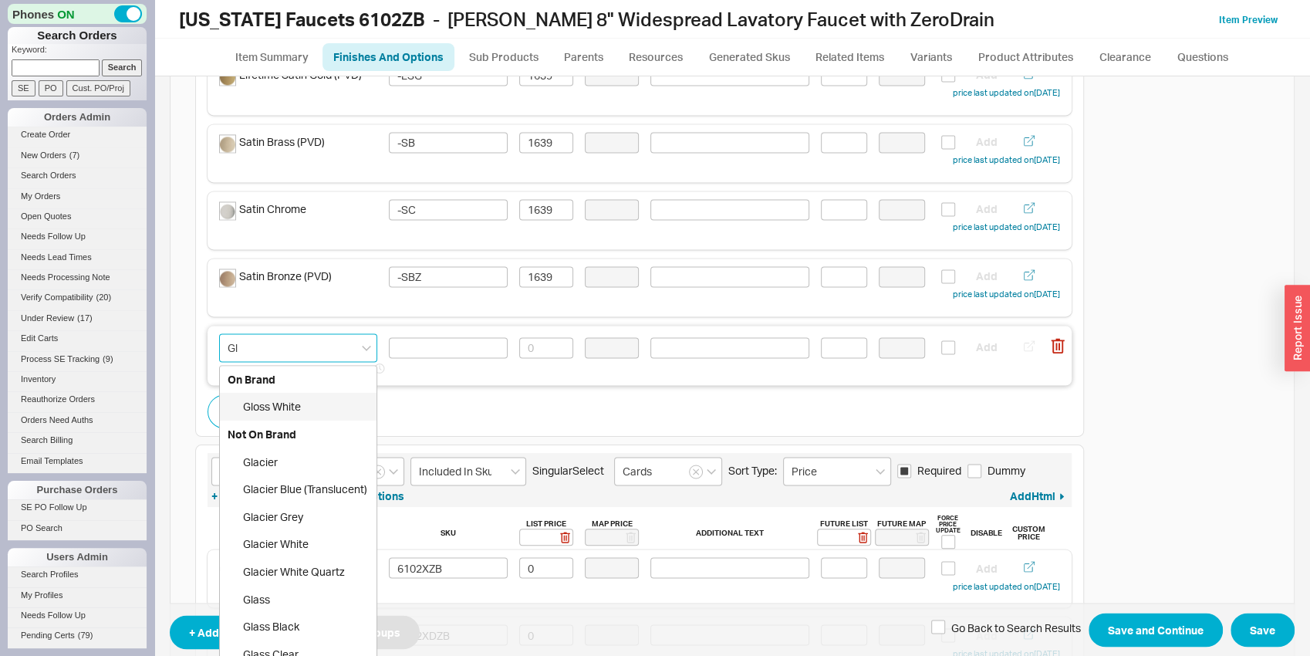
click at [316, 400] on div "Gloss White" at bounding box center [298, 407] width 157 height 28
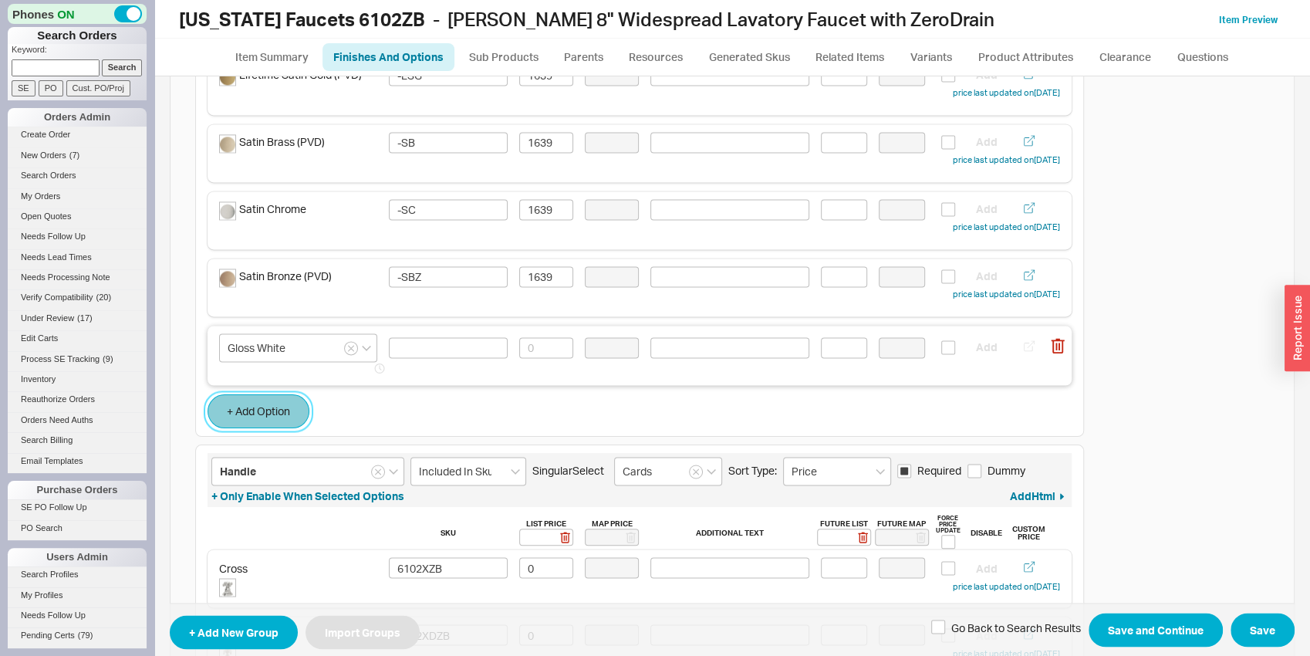
click at [238, 407] on button "+ Add Option" at bounding box center [259, 411] width 102 height 34
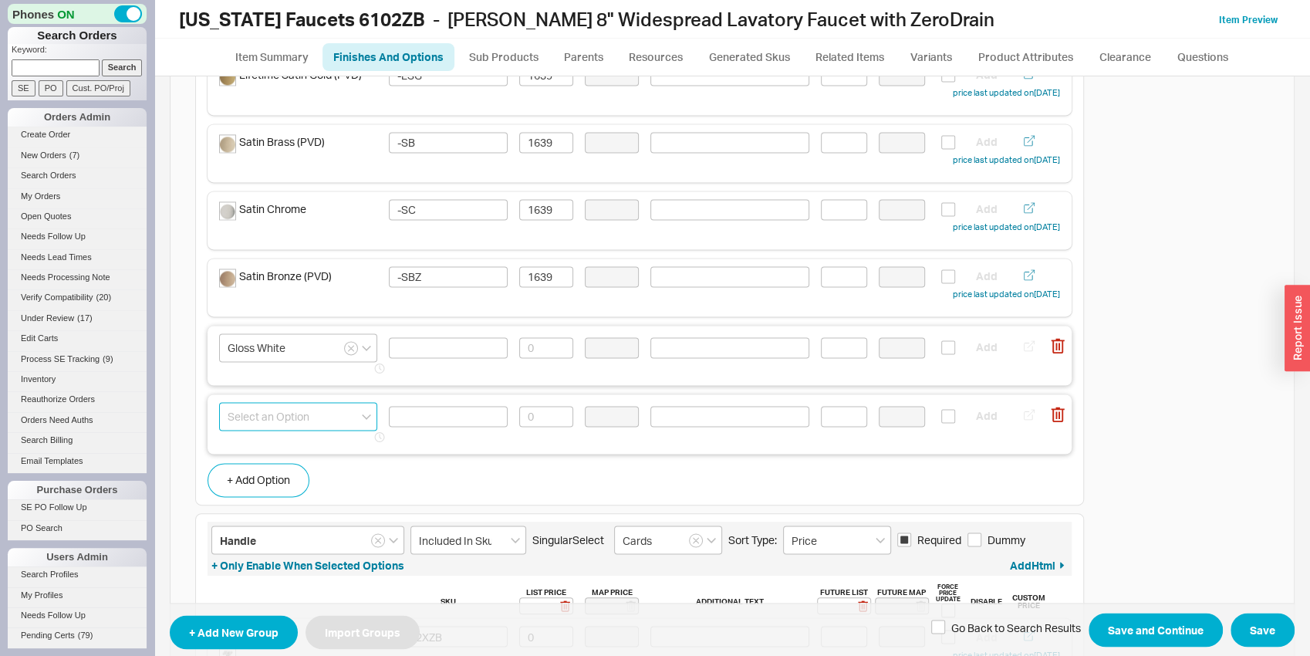
click at [267, 417] on input at bounding box center [298, 416] width 158 height 29
click at [310, 482] on div "[PERSON_NAME]" at bounding box center [298, 475] width 157 height 28
click at [421, 350] on input at bounding box center [448, 347] width 119 height 21
click at [421, 415] on input at bounding box center [448, 416] width 119 height 21
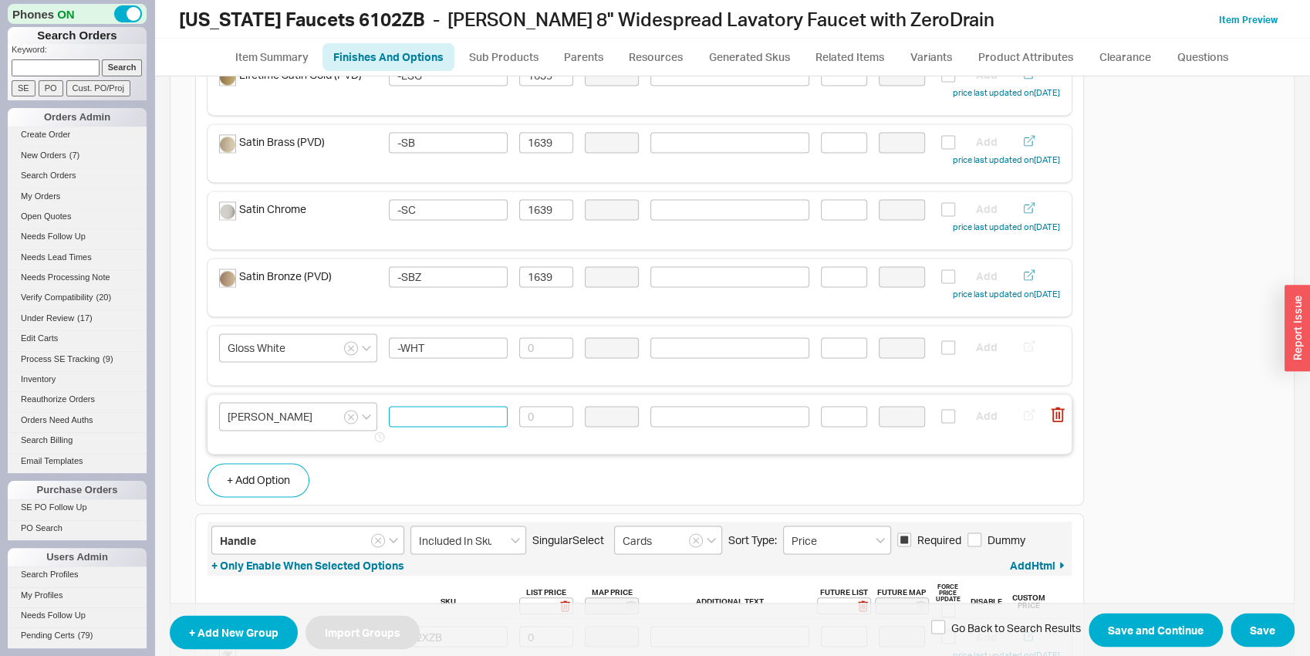
click at [421, 415] on input at bounding box center [448, 416] width 119 height 21
click at [554, 329] on div "Gloss White -WHT Add" at bounding box center [640, 355] width 864 height 59
click at [545, 339] on input at bounding box center [546, 347] width 54 height 21
click at [542, 419] on input at bounding box center [546, 416] width 54 height 21
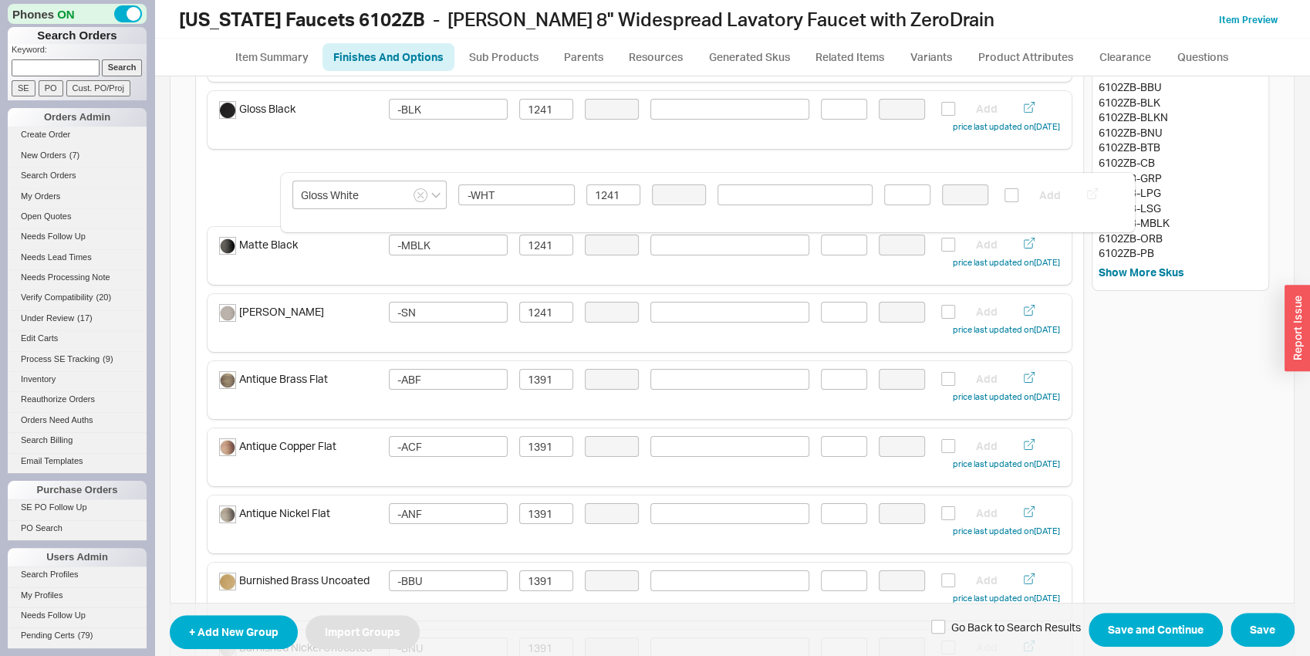
scroll to position [280, 0]
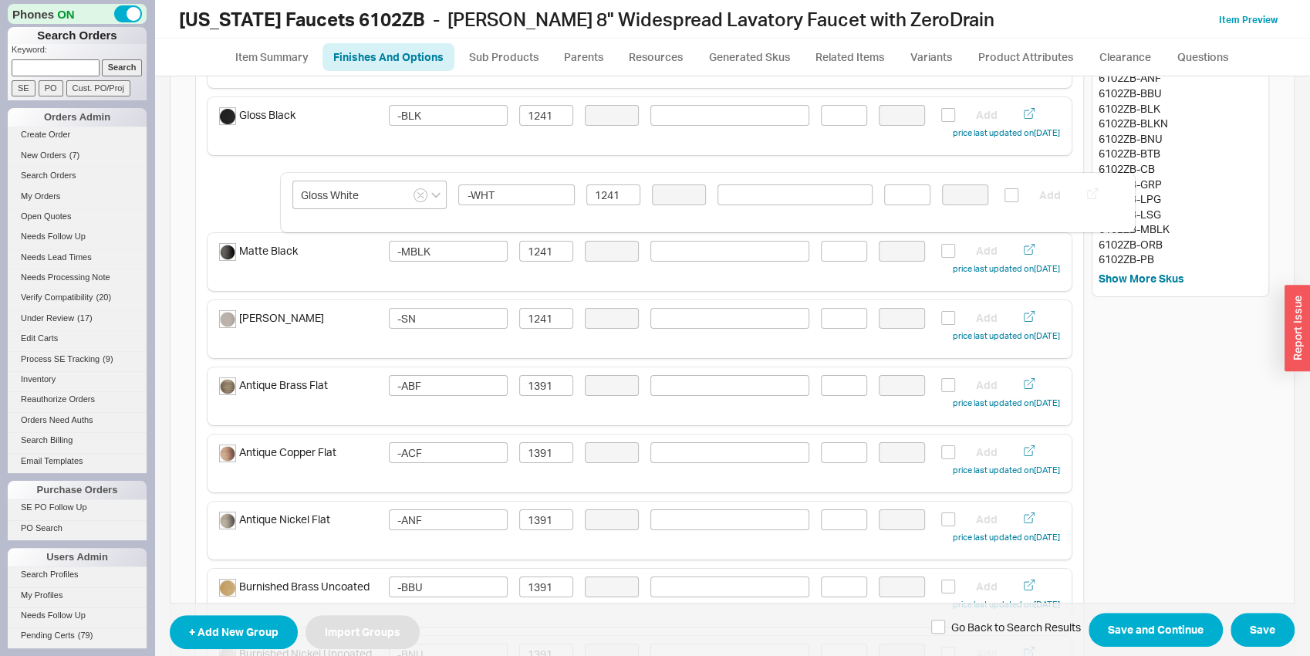
drag, startPoint x: 461, startPoint y: 373, endPoint x: 539, endPoint y: 219, distance: 173.2
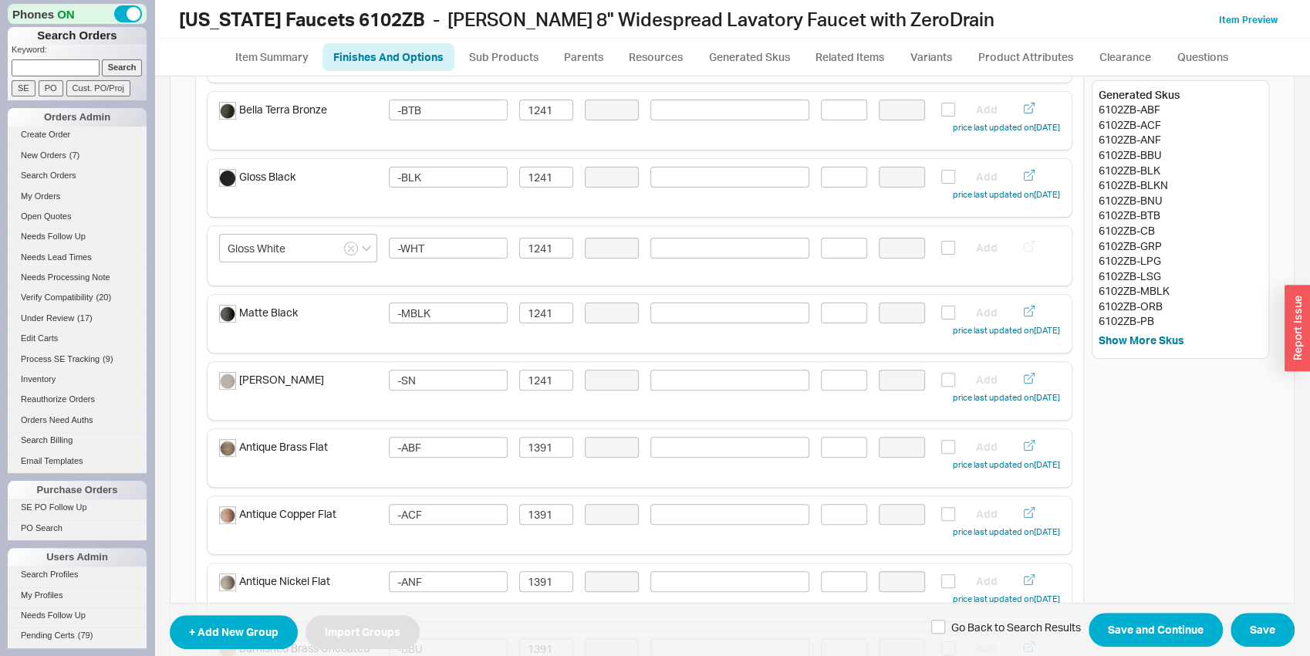
scroll to position [200, 0]
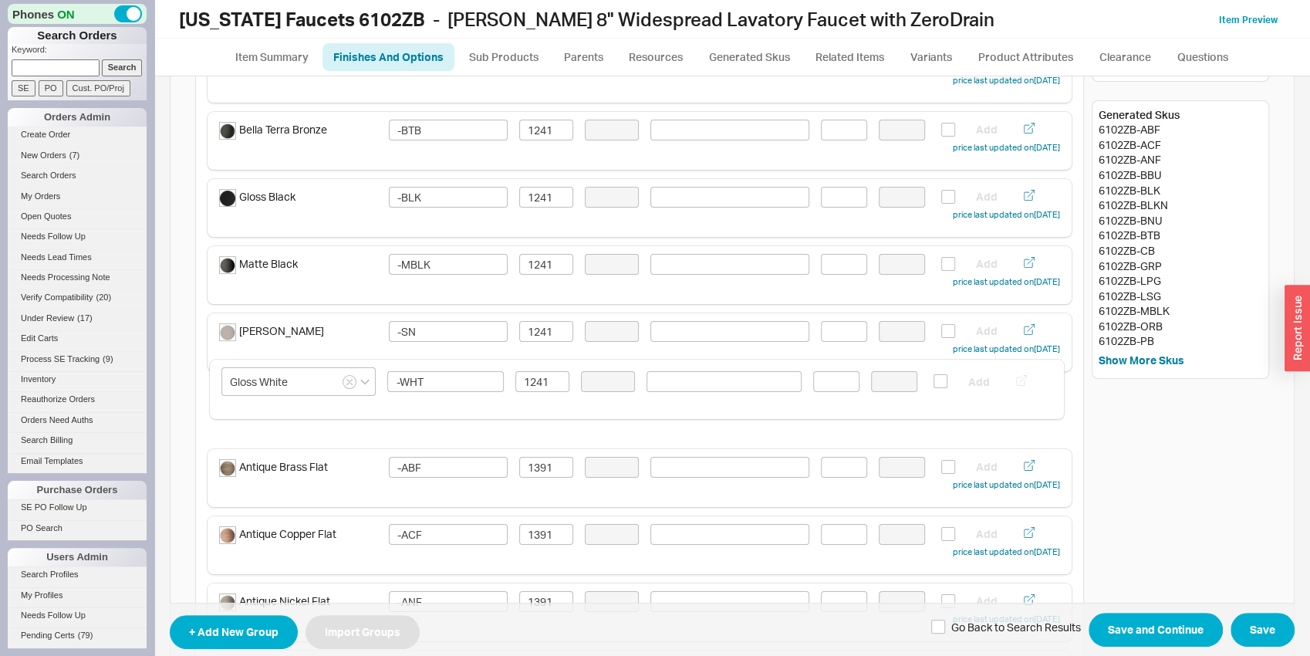
drag, startPoint x: 427, startPoint y: 285, endPoint x: 430, endPoint y: 417, distance: 132.7
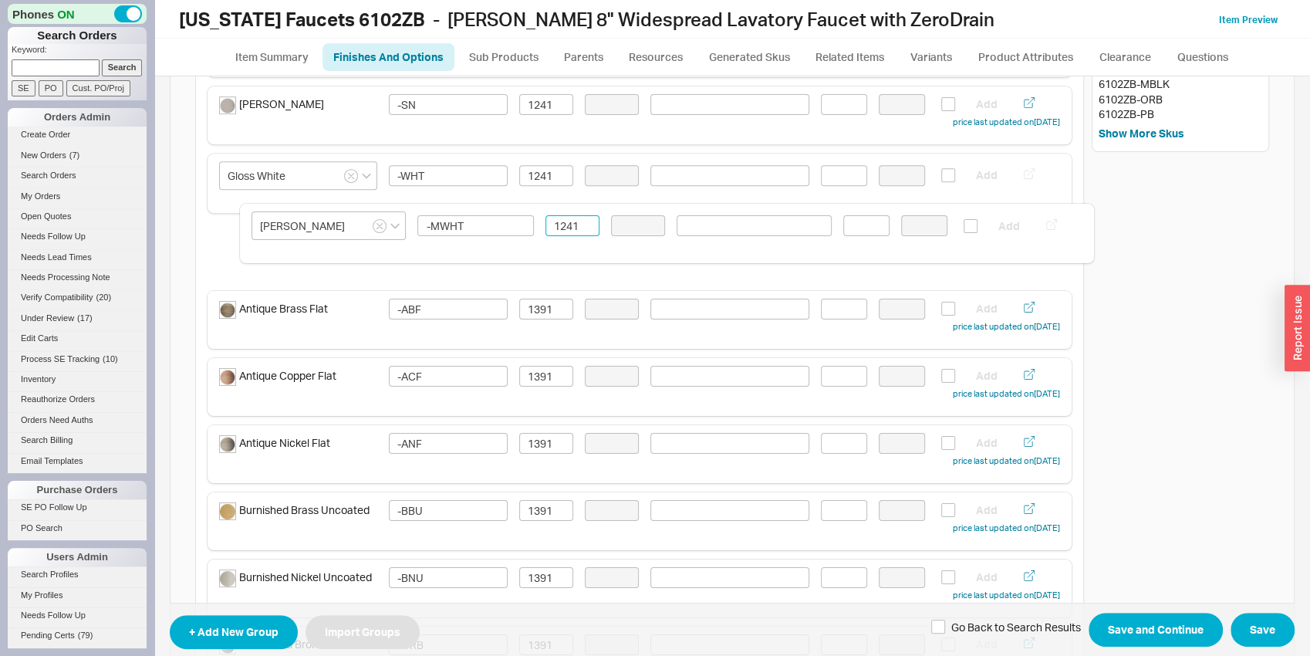
scroll to position [427, 0]
drag, startPoint x: 457, startPoint y: 561, endPoint x: 494, endPoint y: 268, distance: 295.6
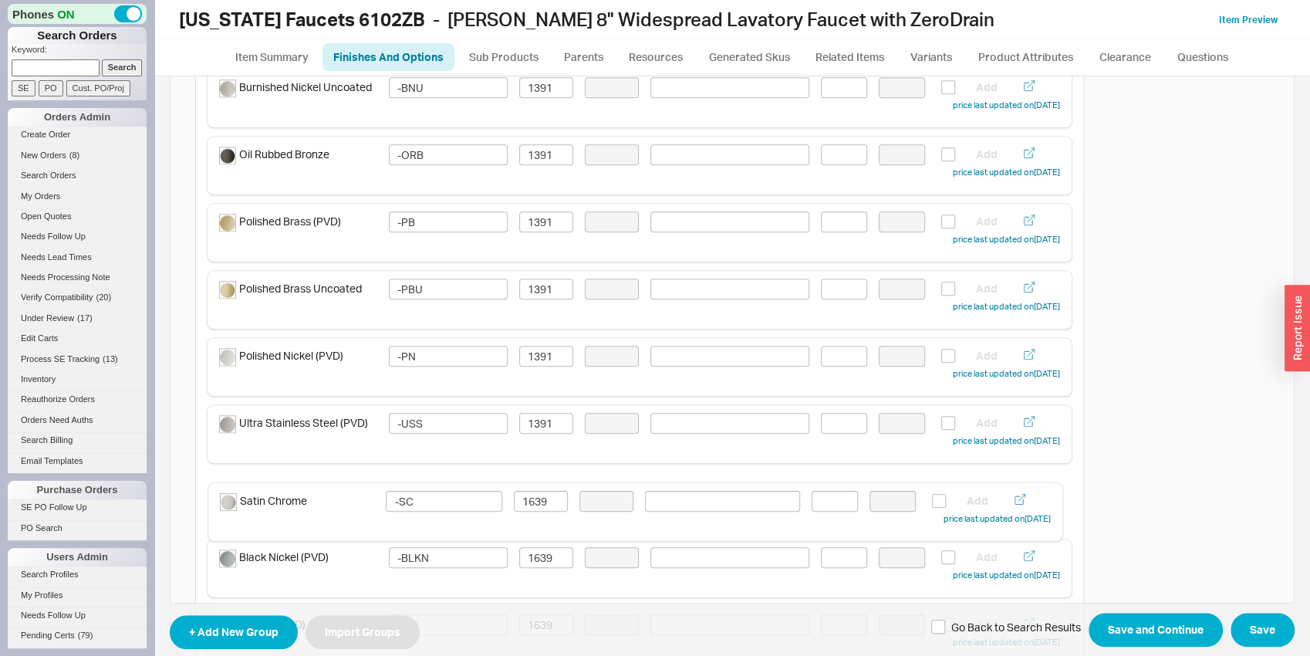
scroll to position [917, 0]
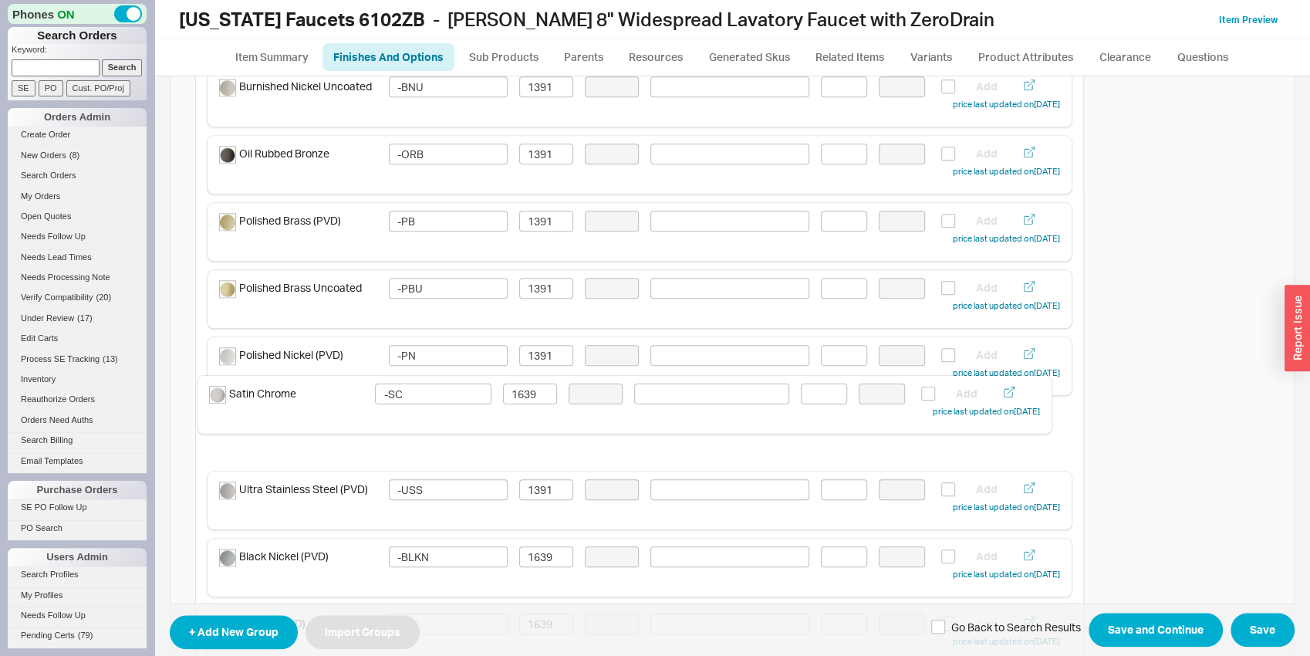
drag, startPoint x: 335, startPoint y: 476, endPoint x: 325, endPoint y: 385, distance: 91.6
click at [325, 385] on div "Finishes and Colors Included In Sku Singular Select Color Swatch Sort Type: Man…" at bounding box center [639, 495] width 889 height 2546
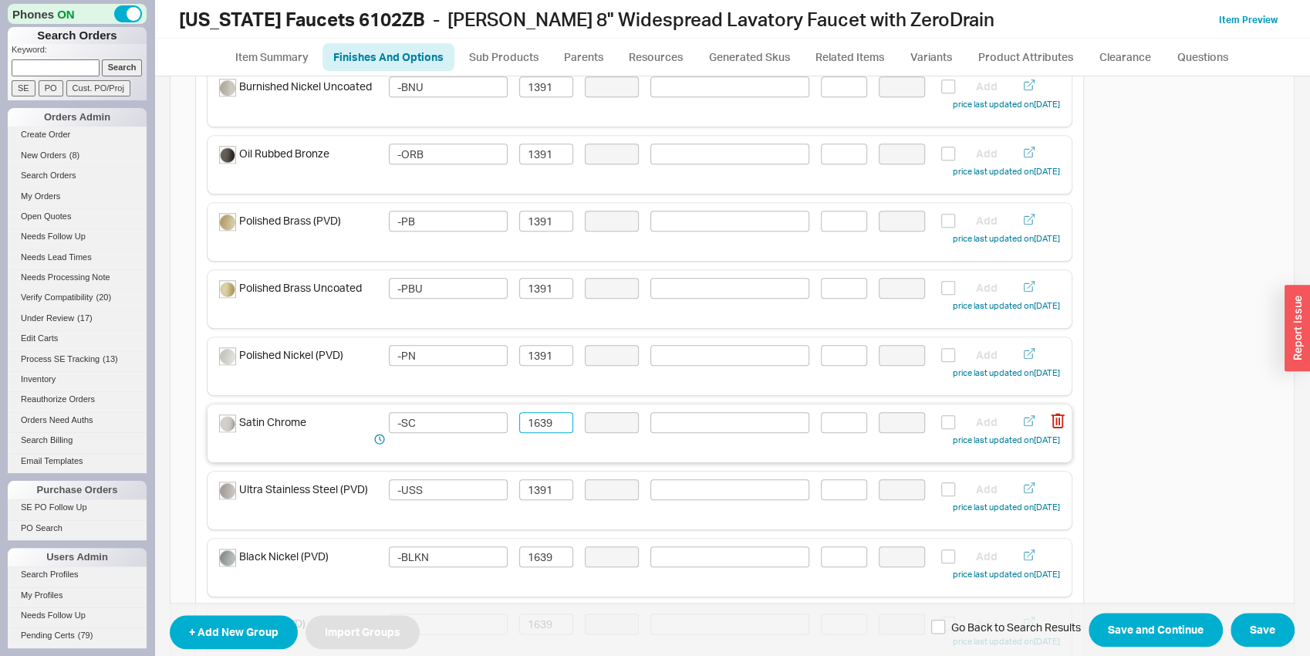
click at [545, 422] on input "1639" at bounding box center [546, 422] width 54 height 21
click at [569, 462] on div "Polished Chrome -PC 993 Add price last updated on 03/17/2025 Bella Terra Bronze…" at bounding box center [640, 198] width 864 height 1742
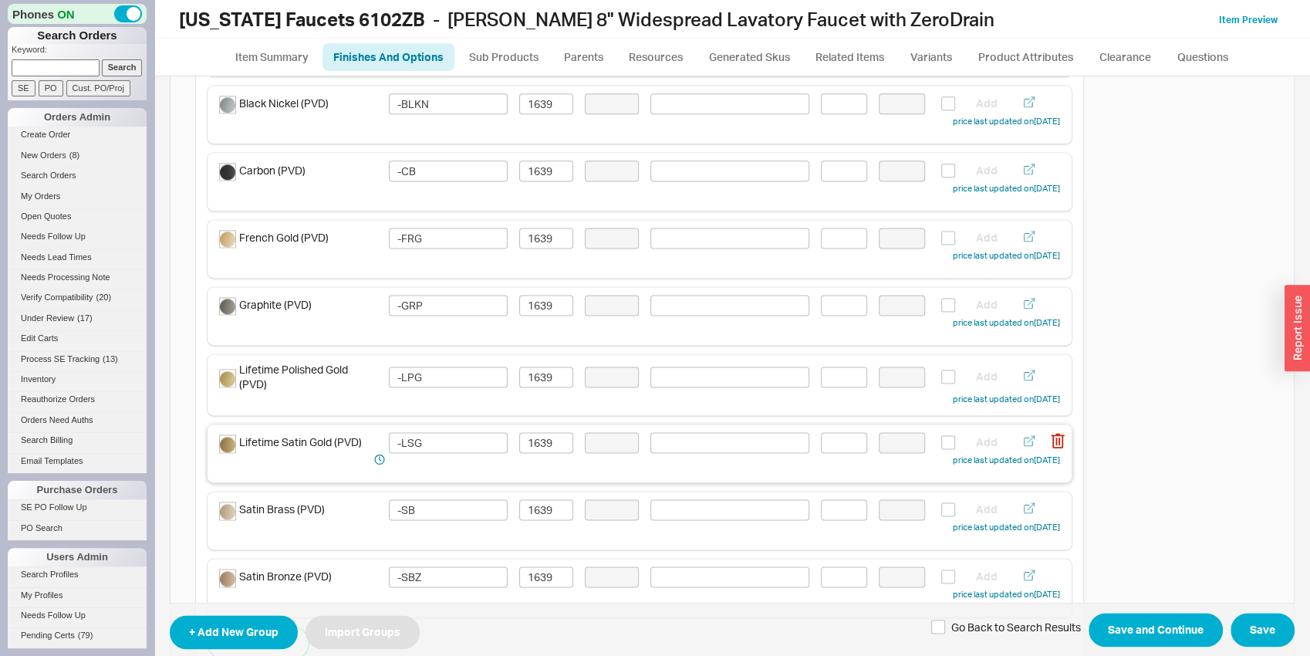
scroll to position [1773, 0]
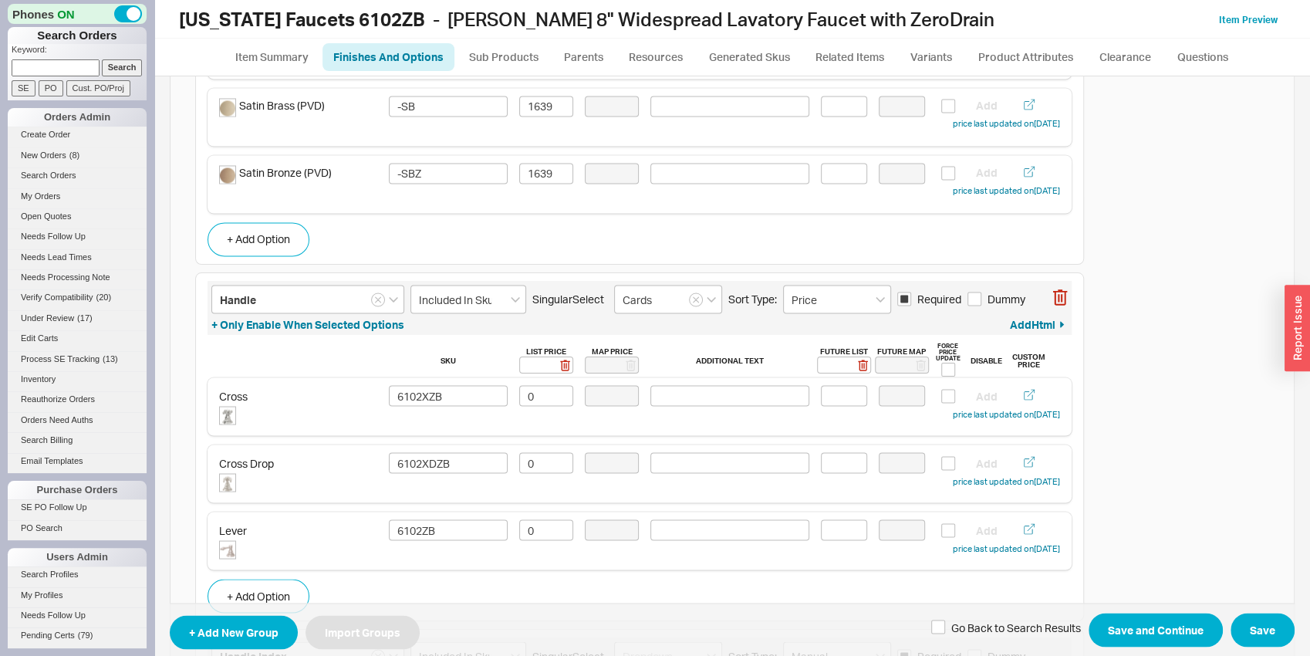
click at [794, 316] on div "+ Only Enable When Selected Options Add Html" at bounding box center [639, 323] width 856 height 15
click at [799, 308] on input "Price" at bounding box center [837, 299] width 108 height 29
click at [823, 330] on div "Manual" at bounding box center [837, 331] width 106 height 28
drag, startPoint x: 288, startPoint y: 548, endPoint x: 366, endPoint y: 472, distance: 108.5
click at [371, 455] on div "Cross 6102XZB 0 Add ( Edit Img) price last updated on 07/28/2025 Cross Drop 610…" at bounding box center [640, 473] width 864 height 192
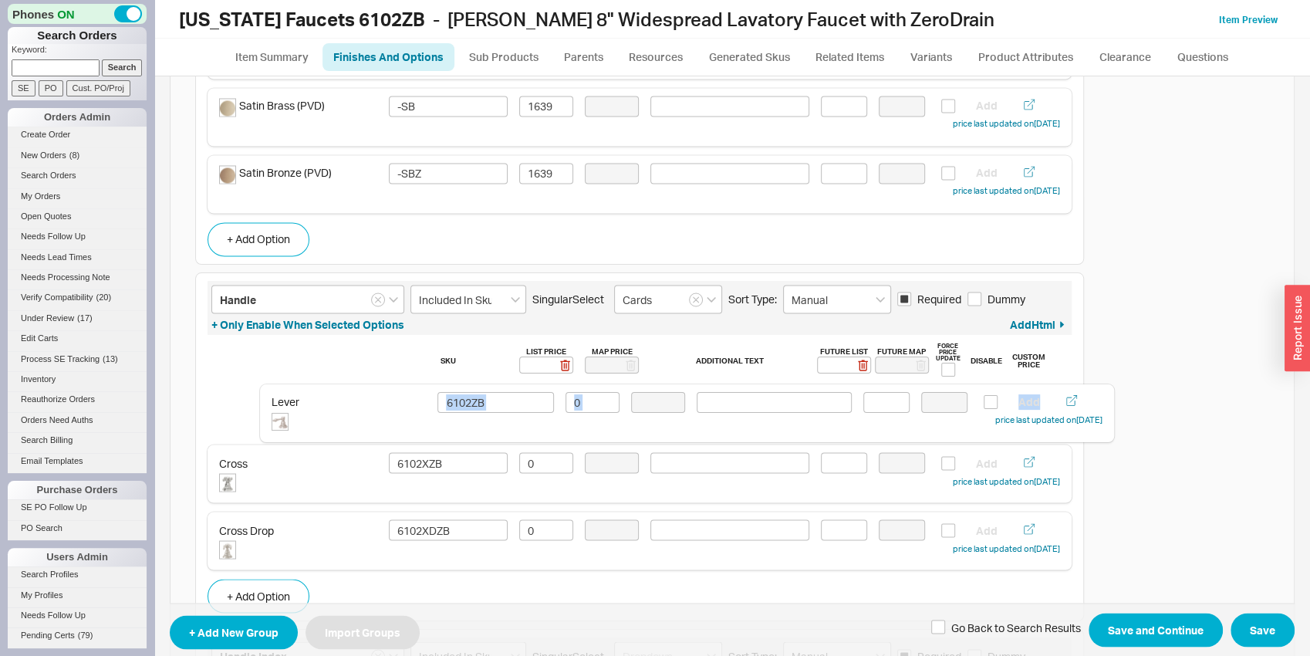
drag, startPoint x: 316, startPoint y: 539, endPoint x: 373, endPoint y: 413, distance: 138.5
click at [436, 585] on div "Sku List Price Map Price Additional Text Future List Future Map Force Price Upd…" at bounding box center [640, 477] width 864 height 270
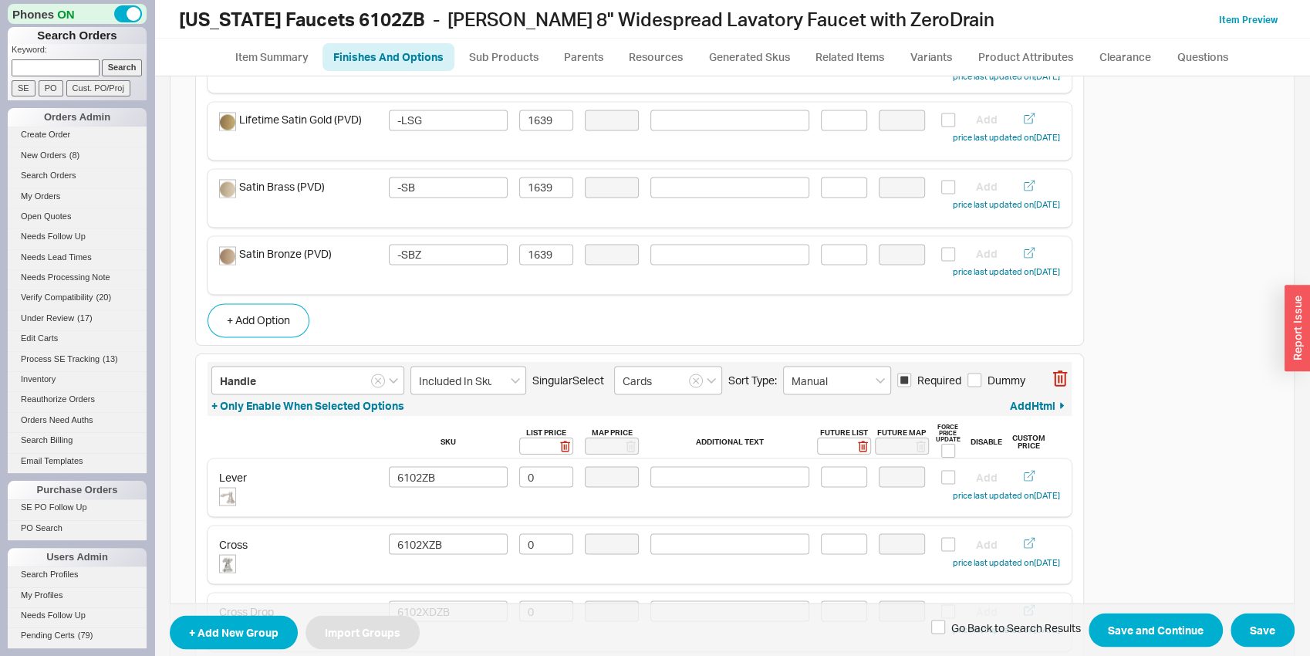
scroll to position [2148, 0]
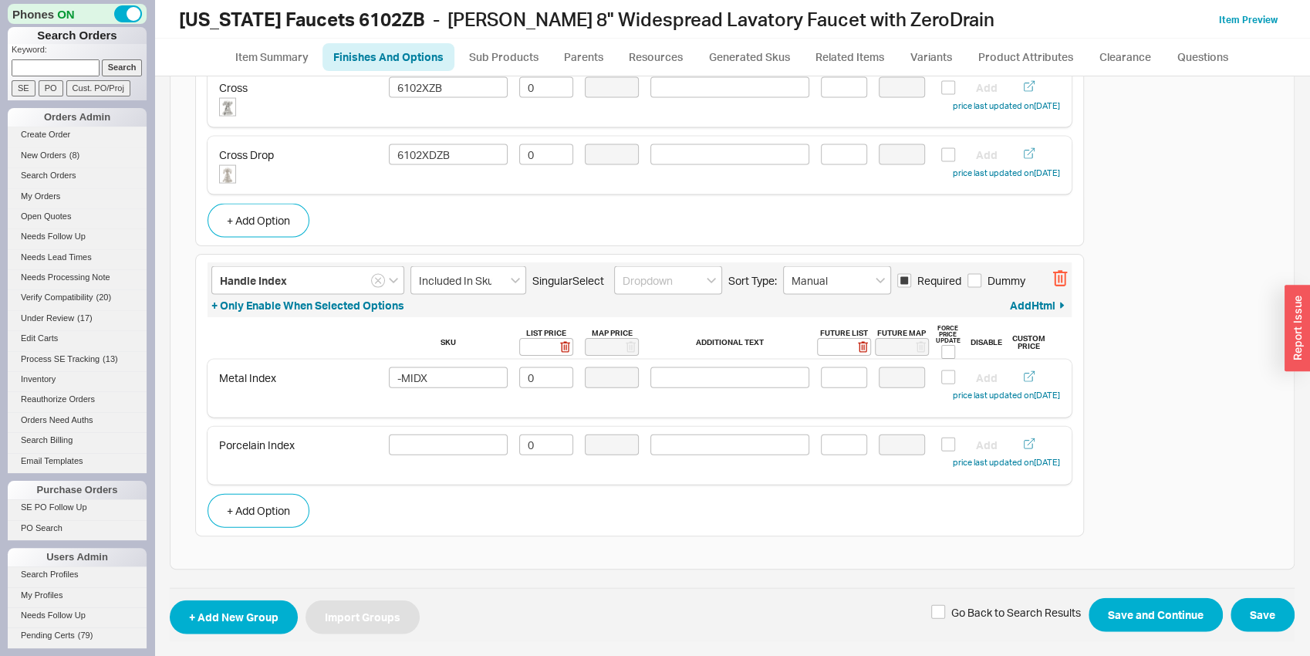
click at [1052, 278] on icon "button" at bounding box center [1059, 278] width 15 height 17
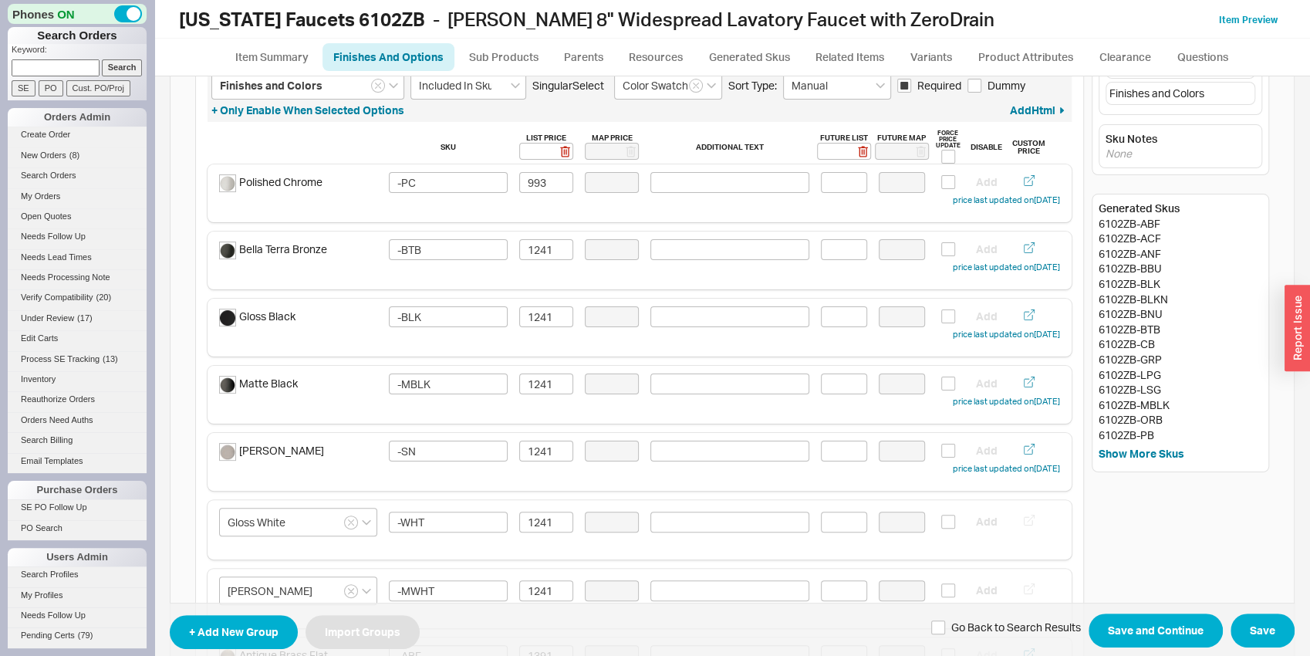
scroll to position [0, 0]
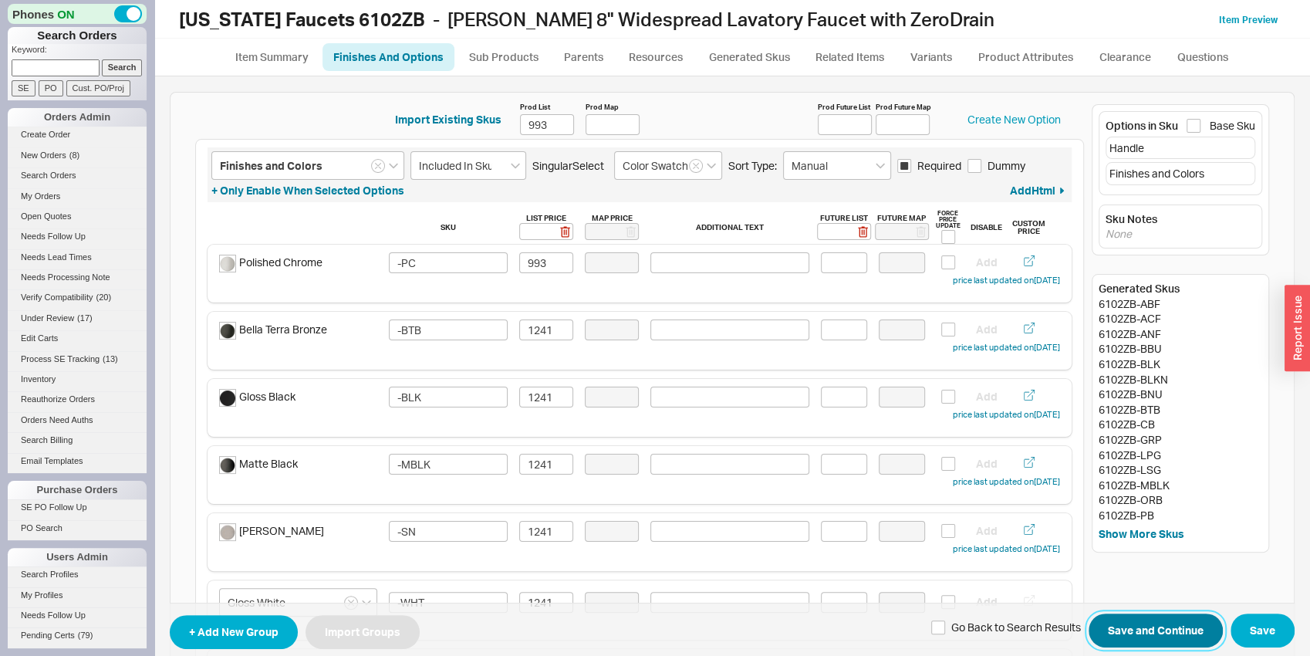
click at [1157, 626] on button "Save and Continue" at bounding box center [1155, 630] width 134 height 34
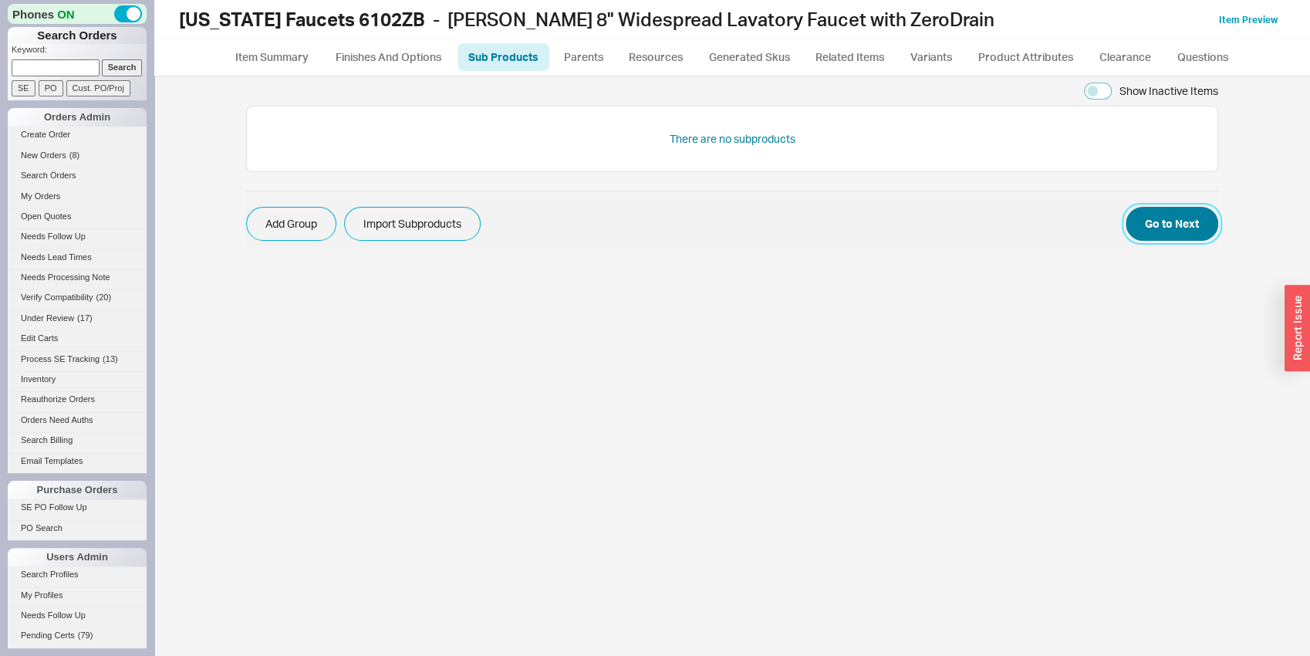
click at [1183, 223] on button "Go to Next" at bounding box center [1171, 224] width 93 height 34
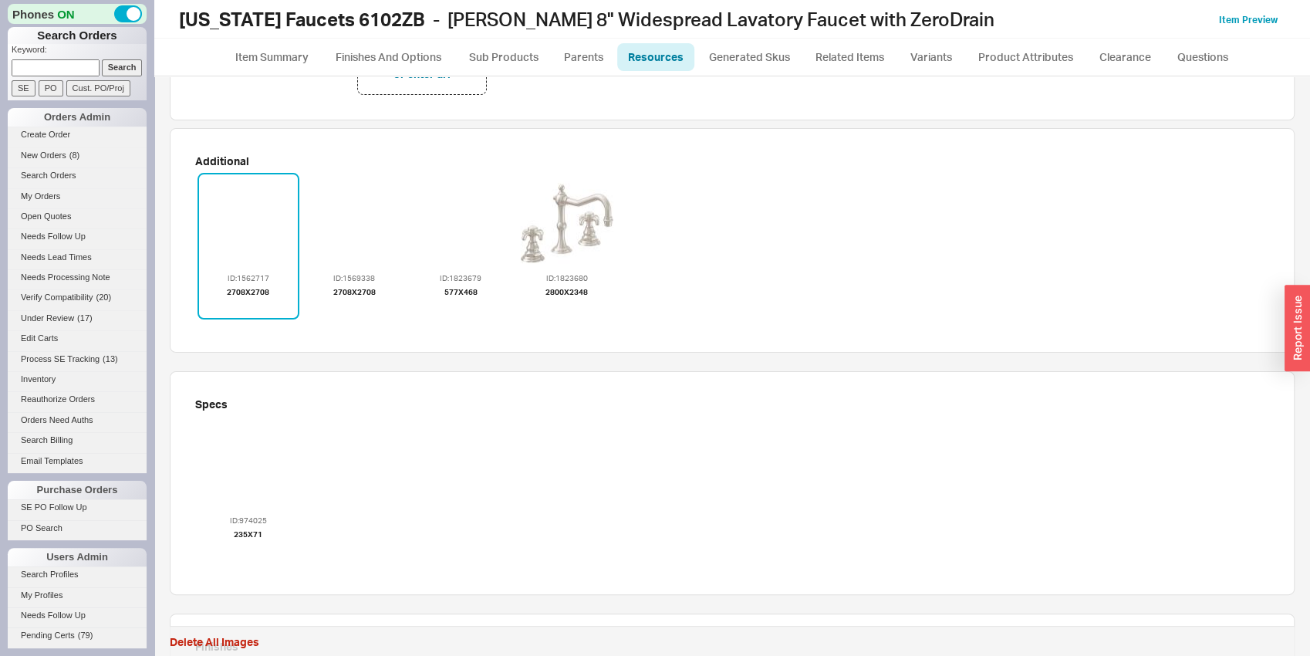
scroll to position [161, 0]
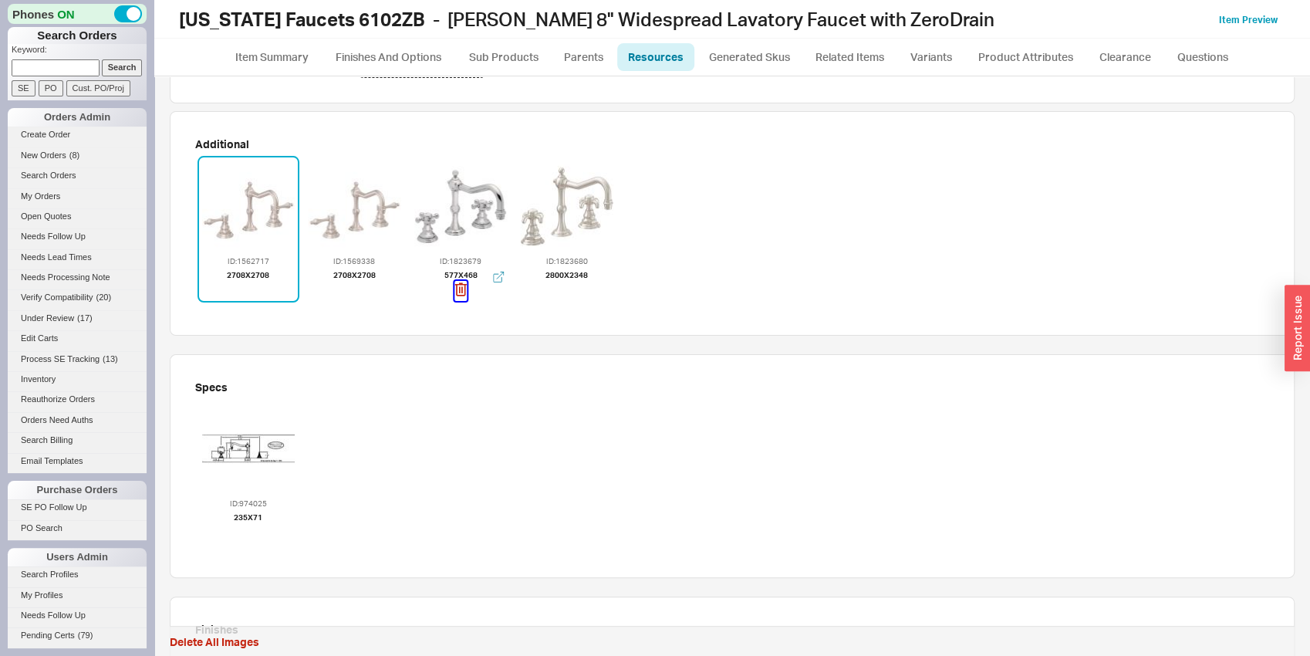
click at [464, 285] on icon "button" at bounding box center [460, 288] width 12 height 13
click at [261, 44] on link "Item Summary" at bounding box center [271, 57] width 95 height 28
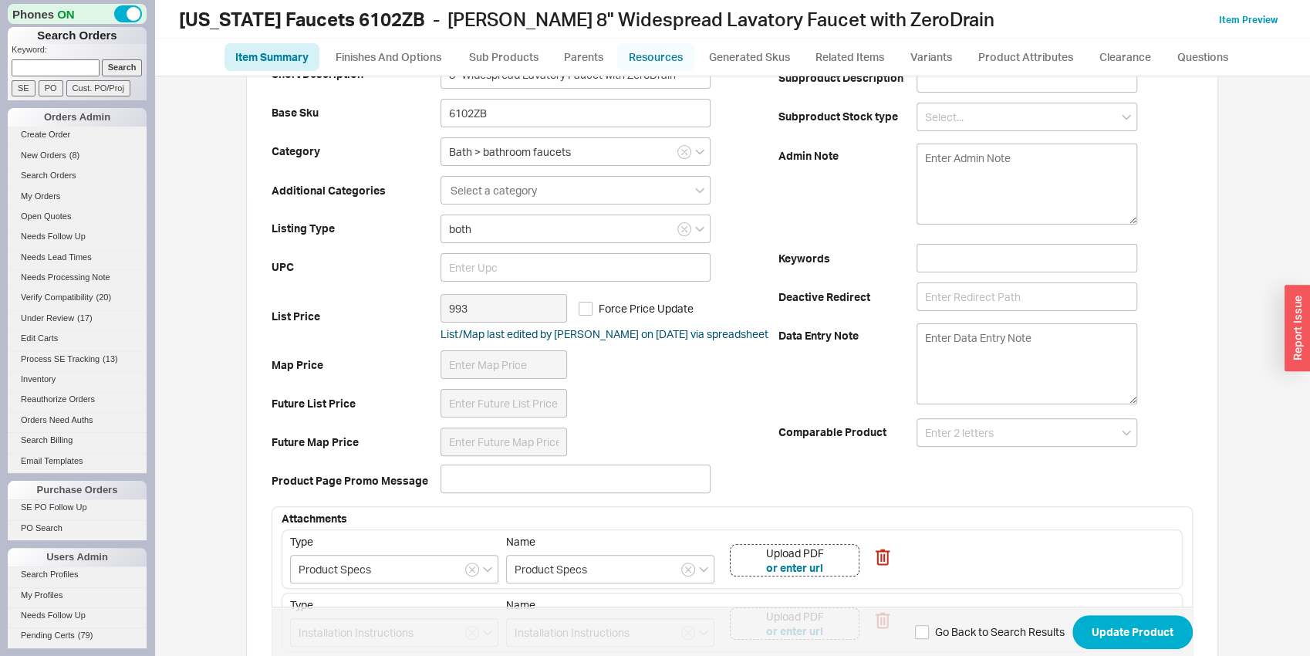
click at [666, 53] on link "Resources" at bounding box center [655, 57] width 77 height 28
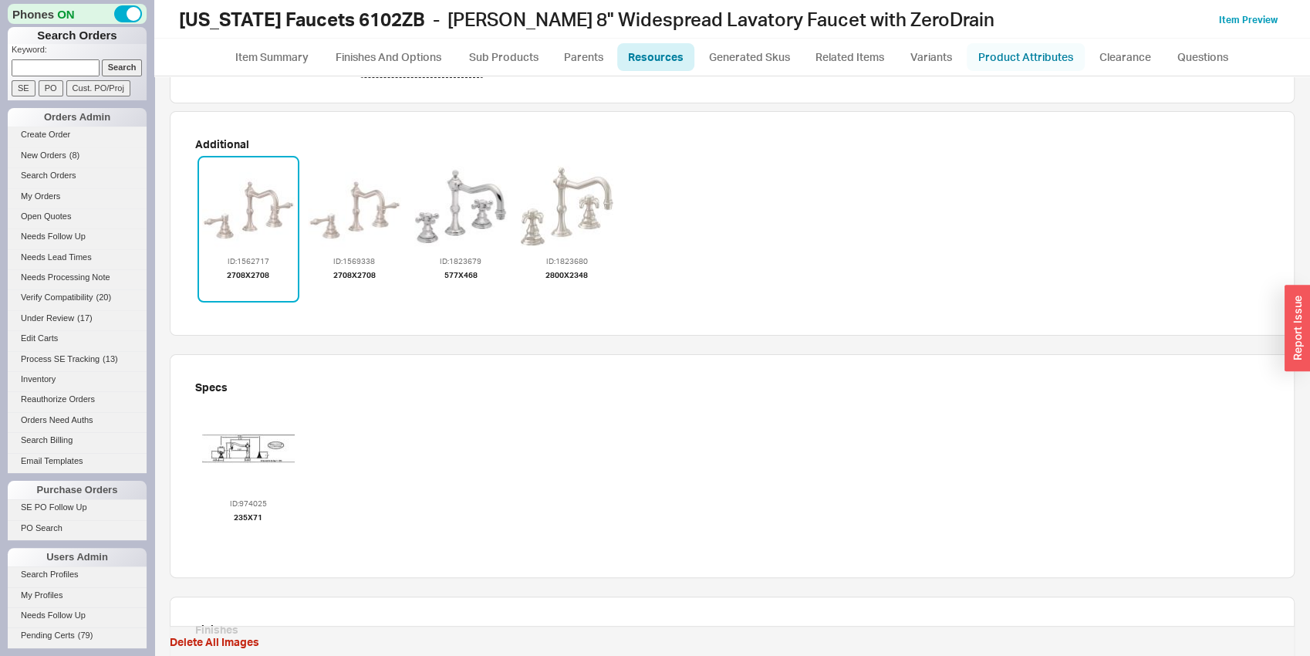
click at [1026, 56] on link "Product Attributes" at bounding box center [1026, 57] width 118 height 28
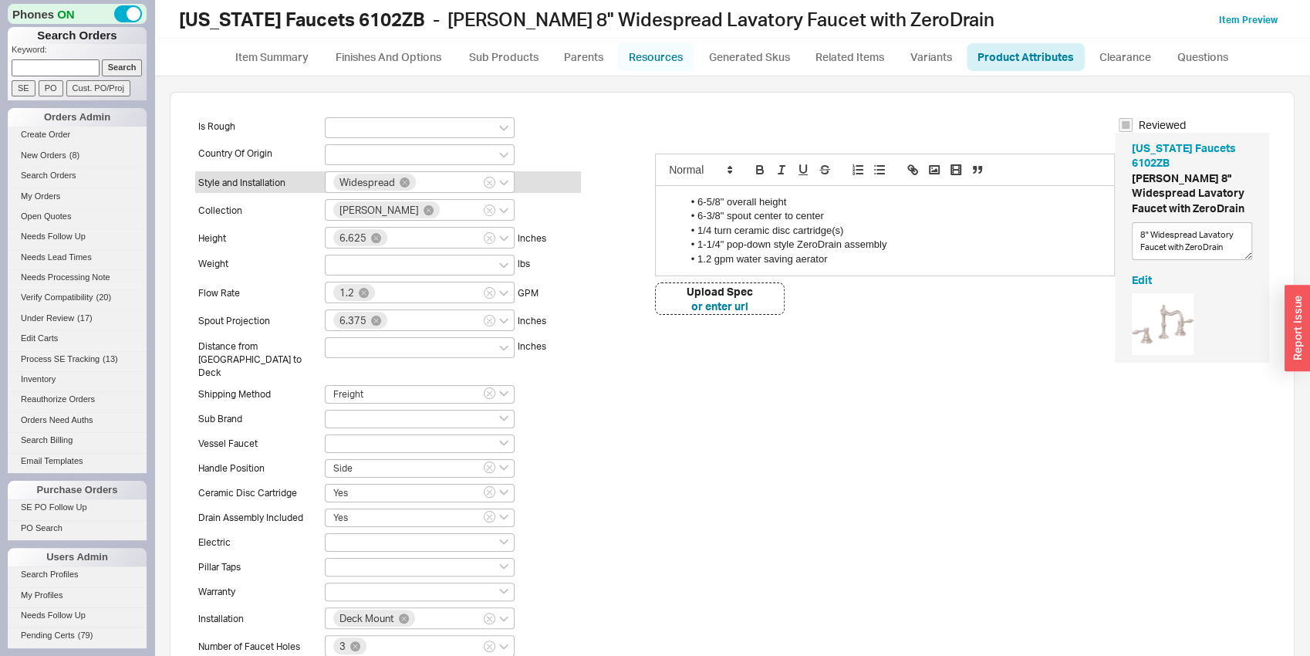
click at [674, 45] on link "Resources" at bounding box center [655, 57] width 77 height 28
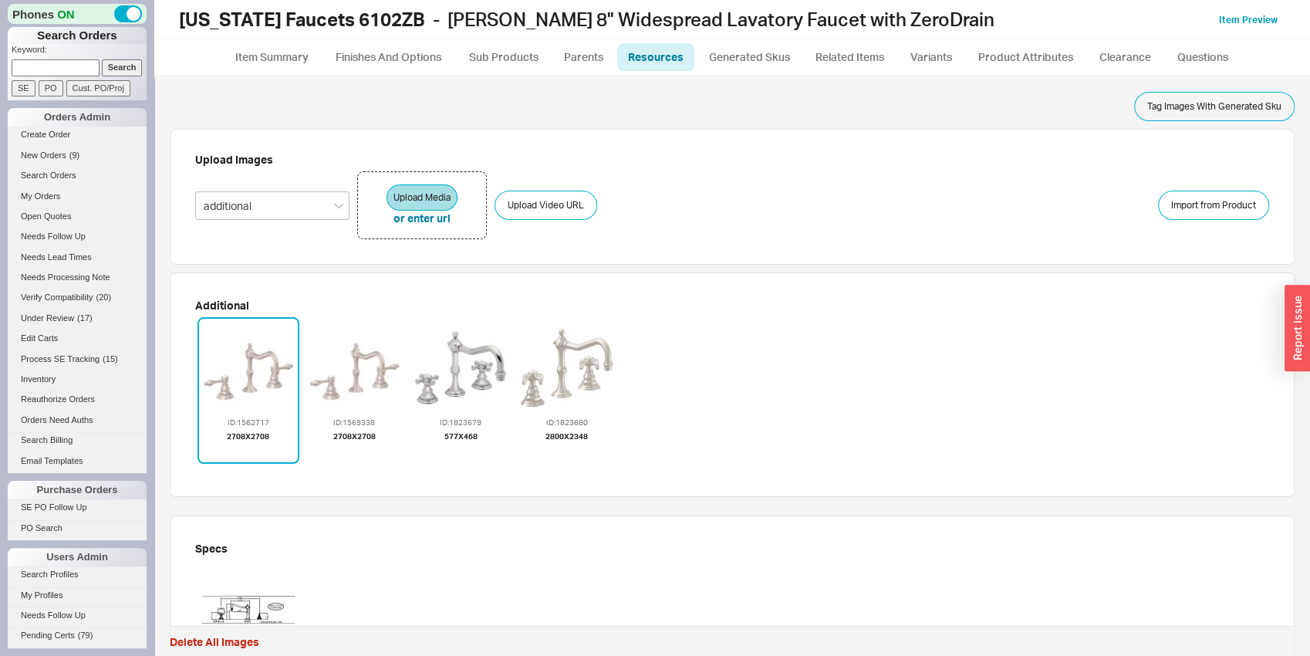
click at [1065, 40] on ul "Item Summary Finishes And Options Sub Products Parents Resources Generated Skus…" at bounding box center [732, 57] width 1156 height 37
click at [1054, 52] on link "Product Attributes" at bounding box center [1026, 57] width 118 height 28
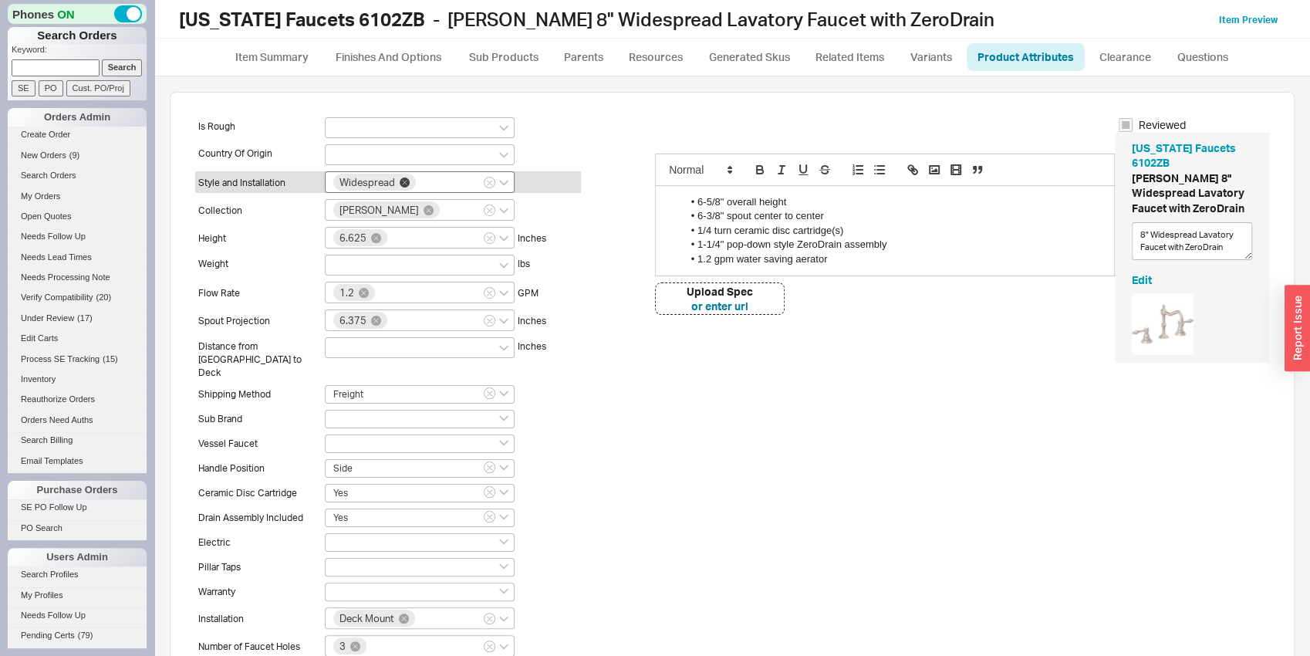
click at [405, 178] on icon at bounding box center [405, 182] width 10 height 10
click at [418, 178] on input "Widespread" at bounding box center [423, 180] width 11 height 13
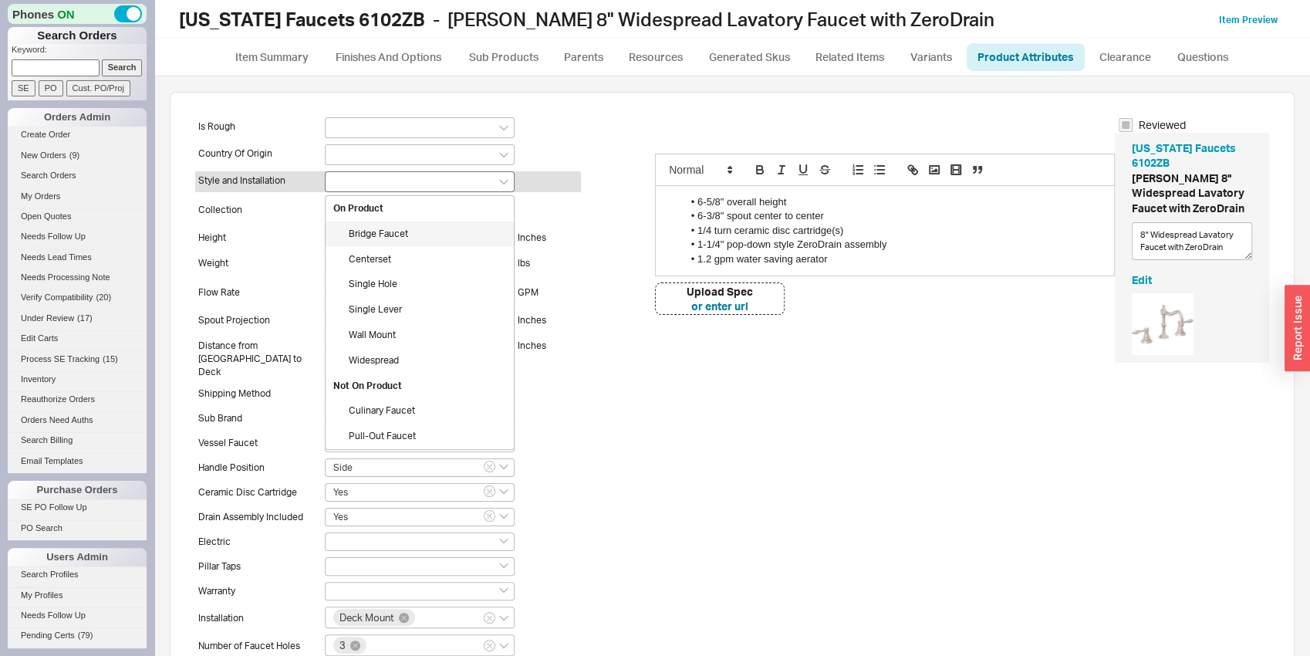
click at [273, 246] on div "Height 6.625 Inches" at bounding box center [388, 237] width 386 height 22
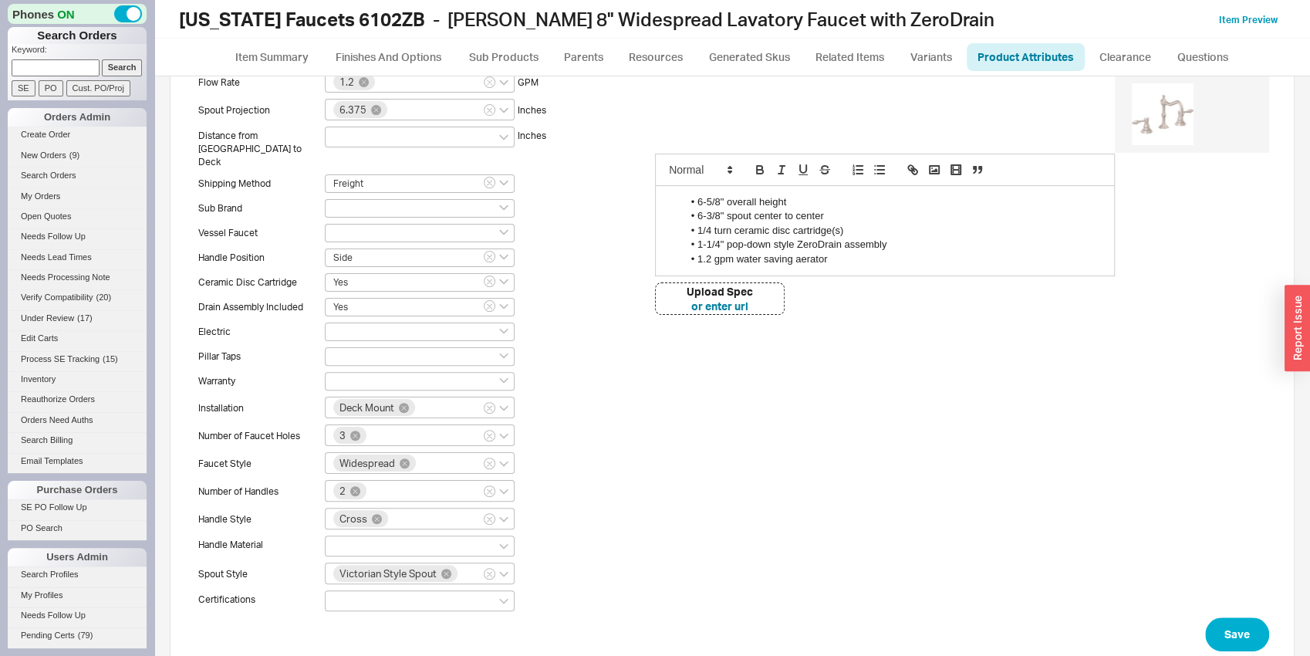
scroll to position [233, 0]
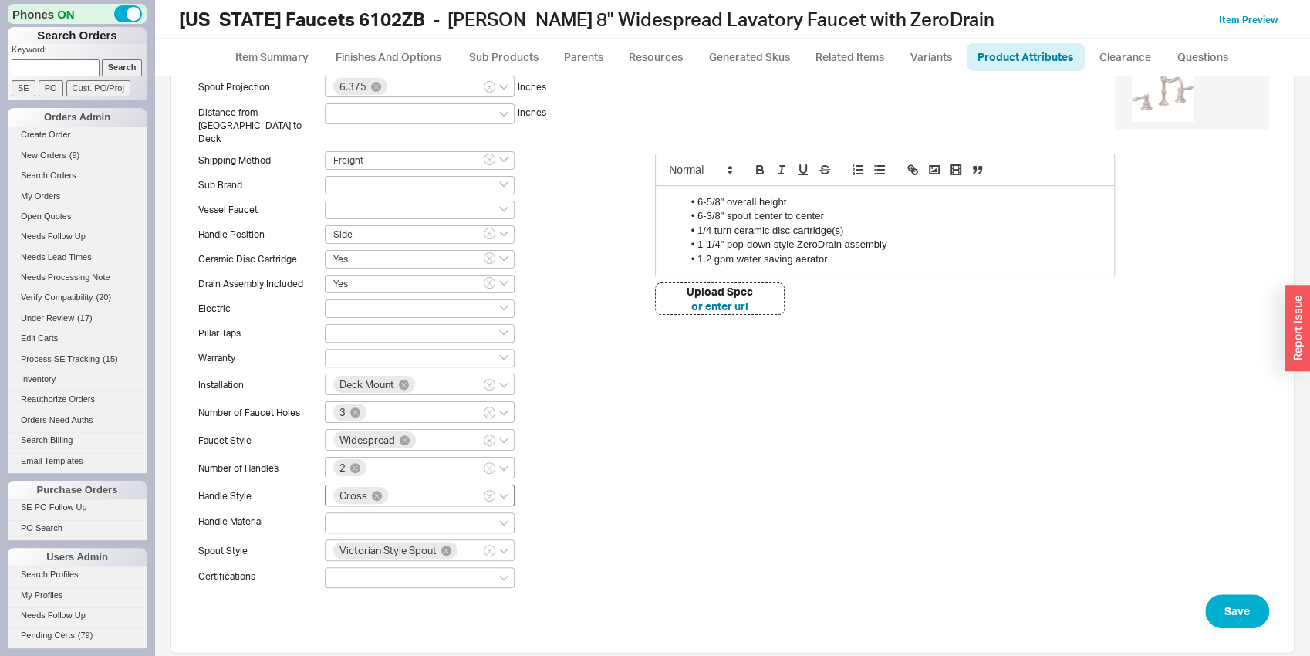
click at [414, 484] on div "Cross" at bounding box center [420, 495] width 190 height 22
click at [401, 488] on input "Cross" at bounding box center [395, 494] width 11 height 13
click at [404, 612] on div "Lever" at bounding box center [420, 624] width 188 height 25
click at [361, 512] on div at bounding box center [420, 522] width 190 height 21
click at [344, 515] on input at bounding box center [338, 521] width 11 height 13
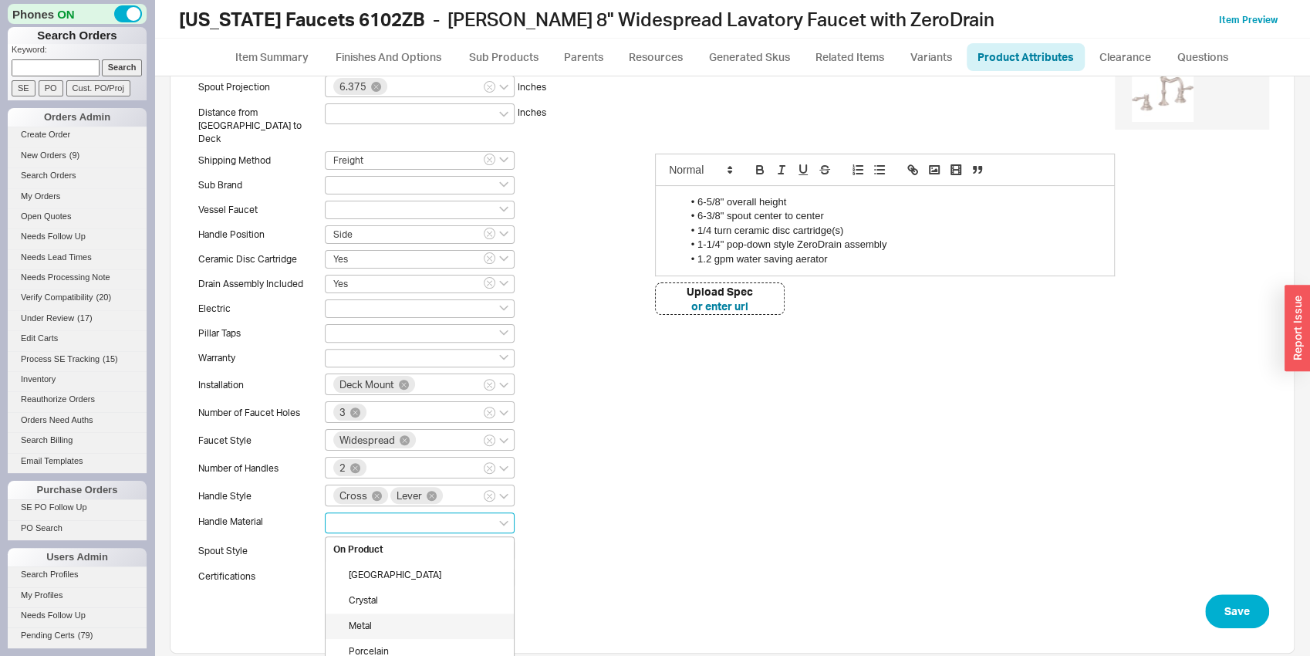
click at [384, 616] on div "Metal" at bounding box center [420, 625] width 188 height 25
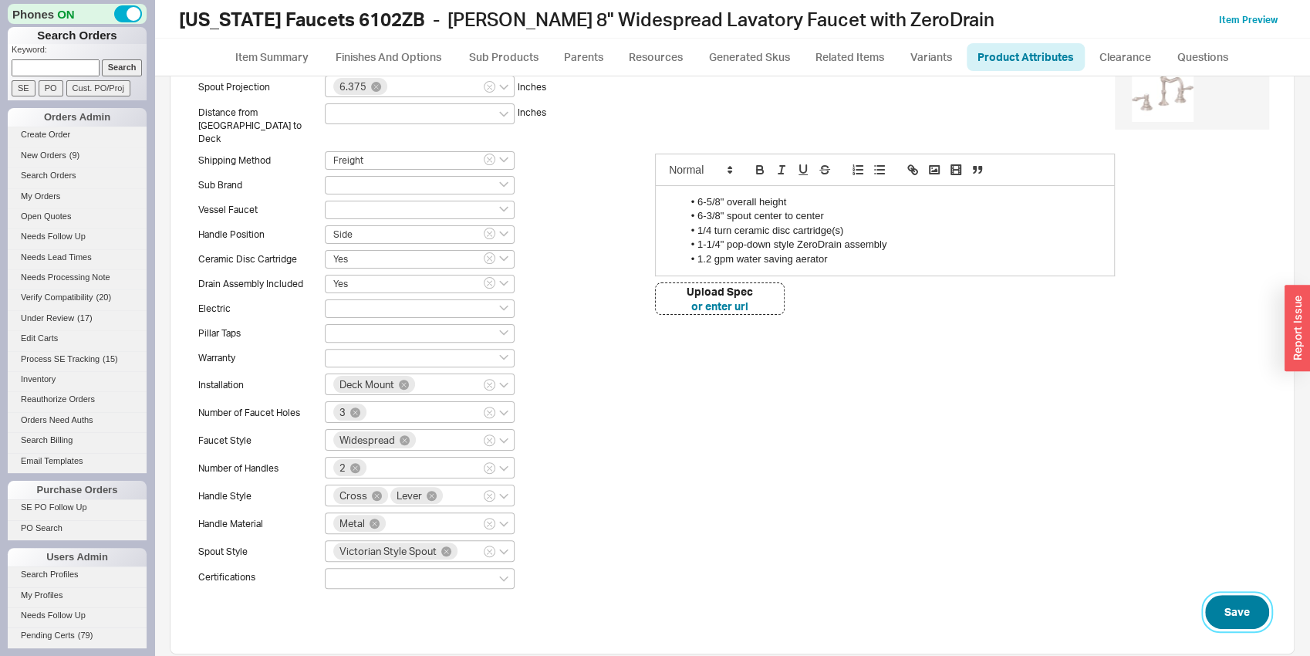
click at [1210, 607] on button "Save" at bounding box center [1237, 612] width 64 height 34
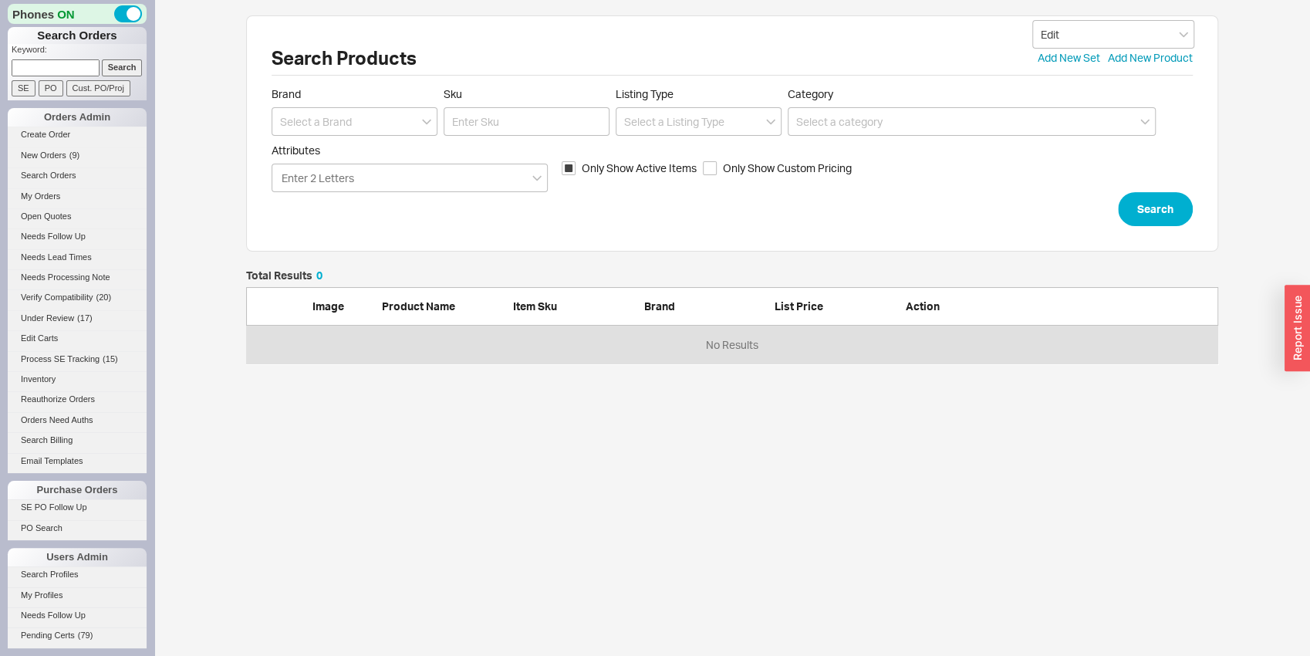
scroll to position [81, 960]
click at [376, 125] on input at bounding box center [355, 121] width 166 height 29
click at [342, 177] on div "[US_STATE] Faucets" at bounding box center [354, 181] width 164 height 28
click at [531, 125] on input "Sku" at bounding box center [527, 121] width 166 height 29
click button "Search" at bounding box center [1155, 209] width 75 height 34
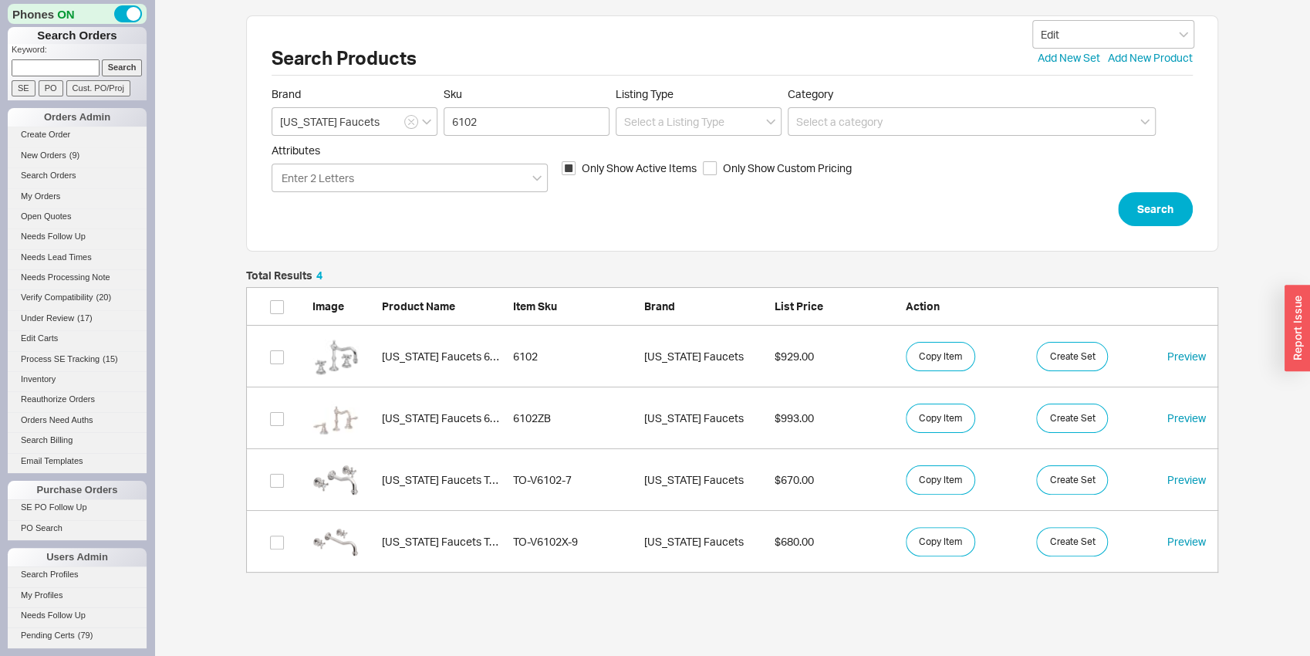
scroll to position [12, 12]
click at [369, 349] on div "grid" at bounding box center [343, 356] width 62 height 46
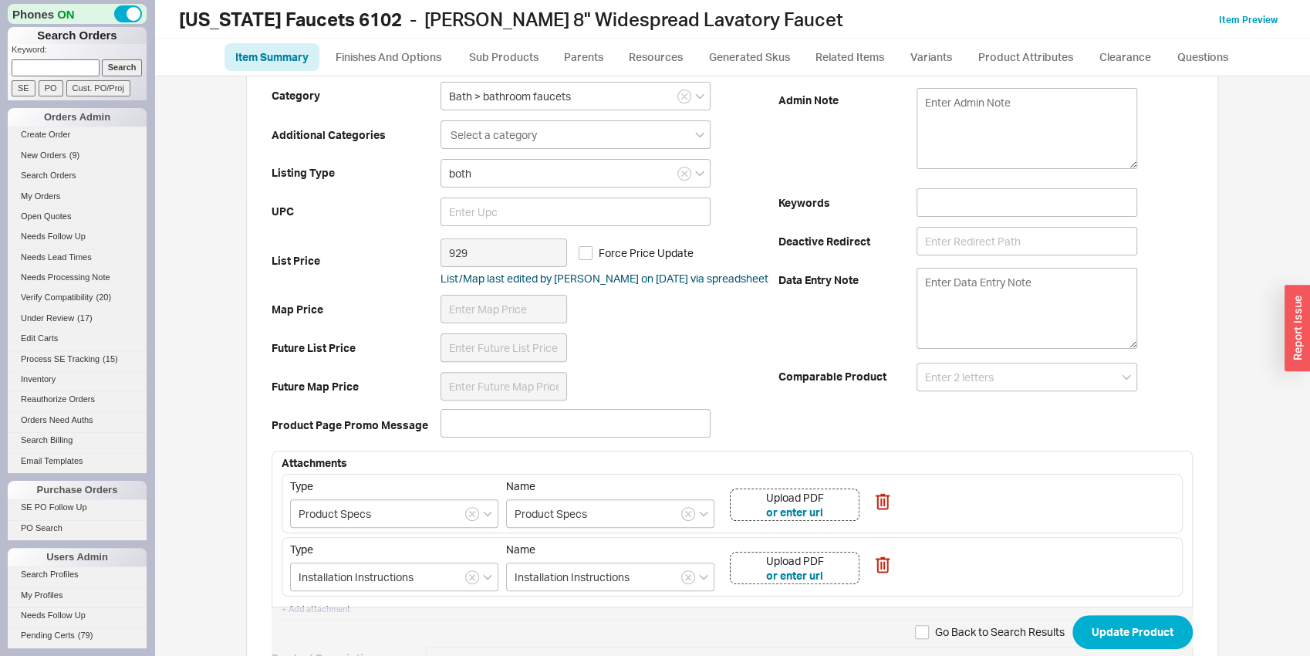
scroll to position [241, 0]
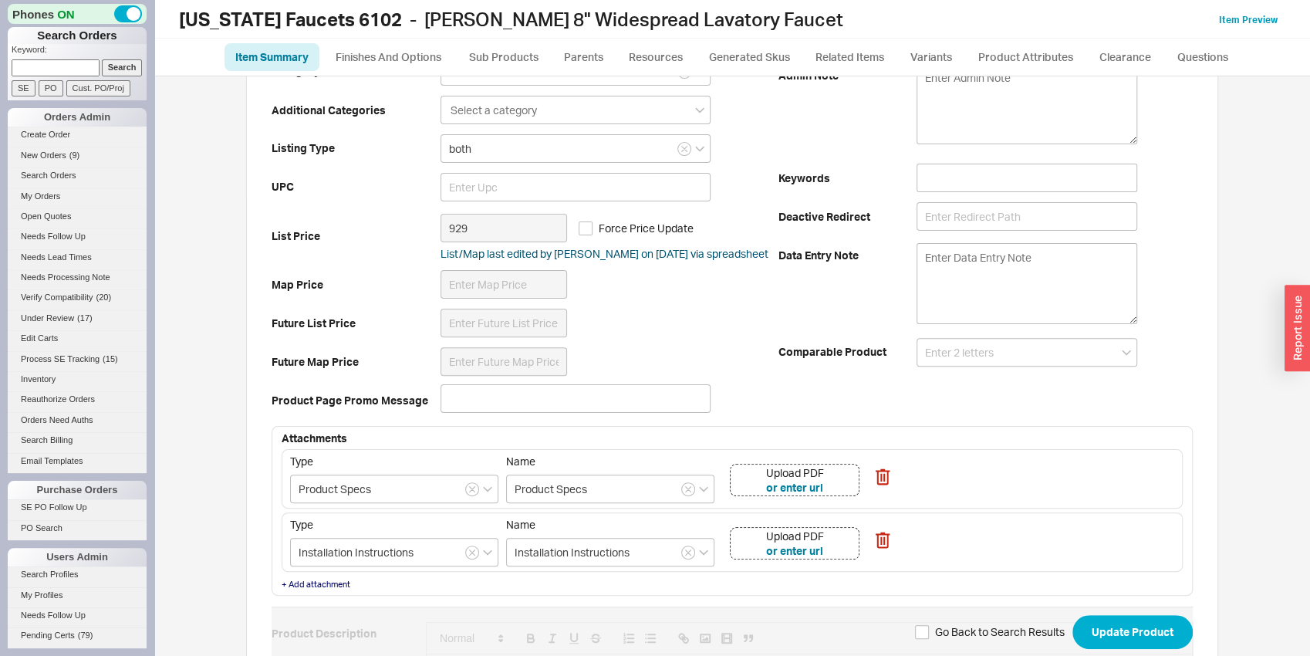
click at [834, 492] on div "Upload PDF or enter url" at bounding box center [795, 480] width 130 height 32
click at [850, 546] on div "Upload PDF or enter url" at bounding box center [795, 543] width 130 height 32
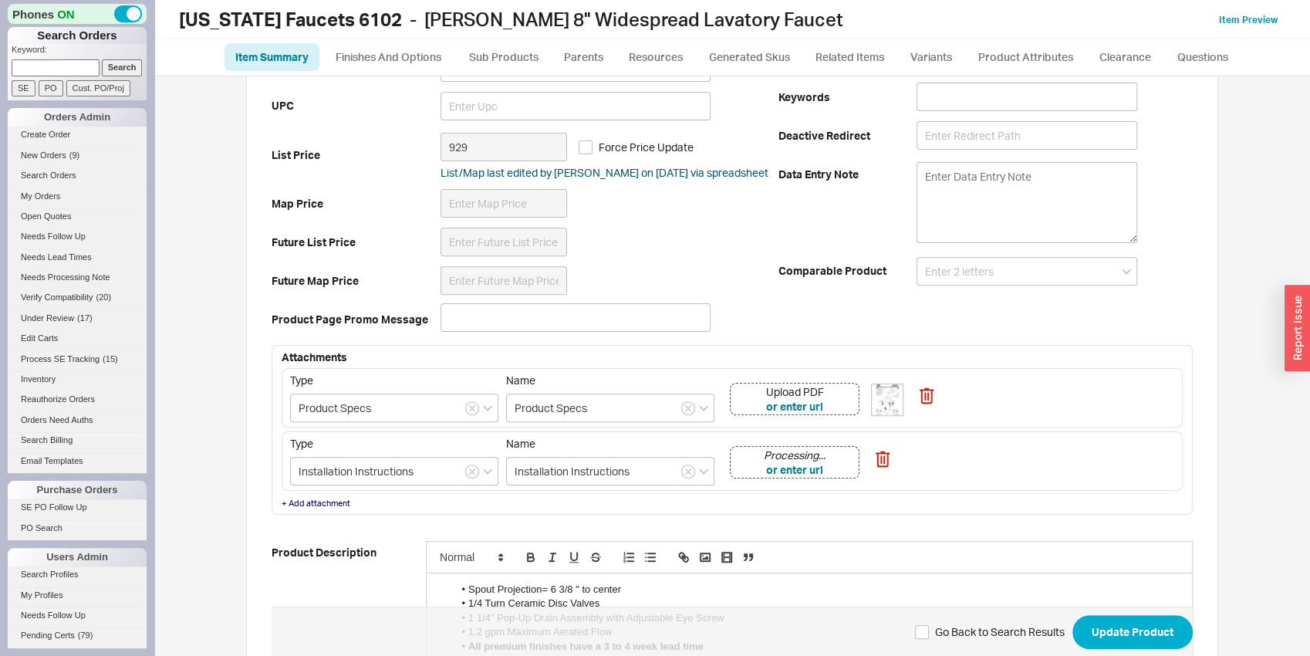
scroll to position [526, 0]
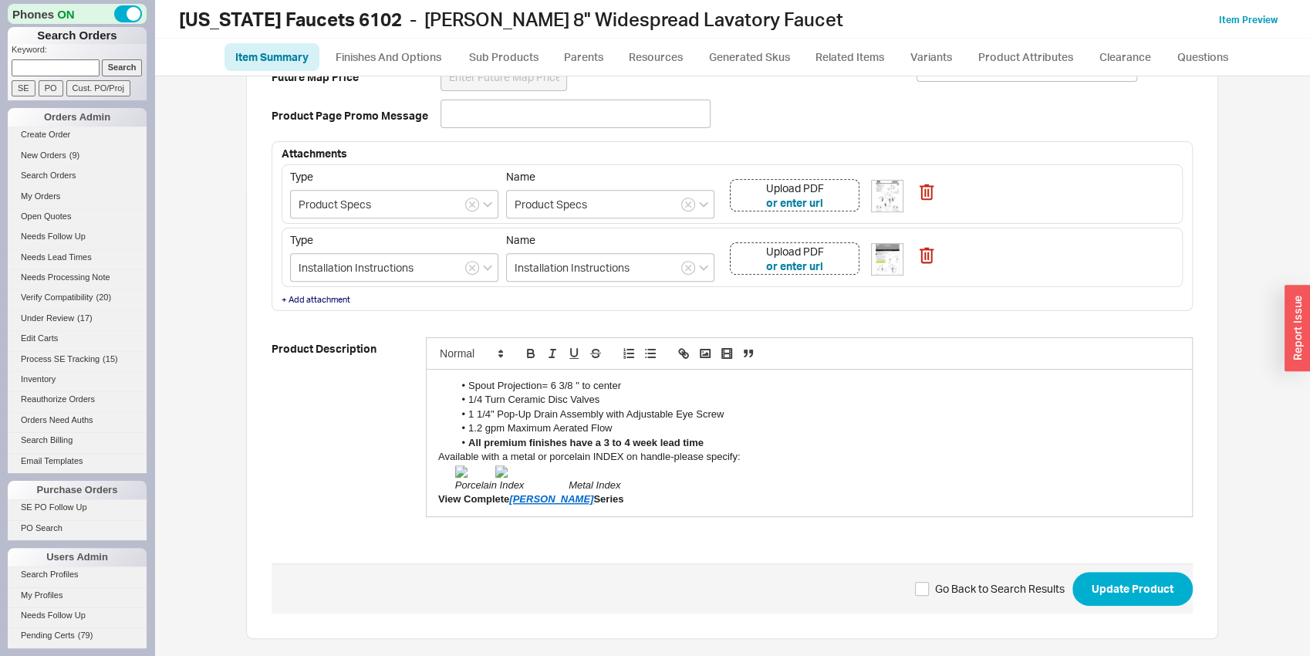
drag, startPoint x: 381, startPoint y: 420, endPoint x: 337, endPoint y: 394, distance: 50.8
click at [336, 393] on div "Product Description Spout Projection= 6 3/8 " to center 1/4 Turn Ceramic Disc V…" at bounding box center [732, 446] width 921 height 234
click at [603, 504] on div "View Complete Salinas Series" at bounding box center [809, 499] width 742 height 14
drag, startPoint x: 626, startPoint y: 504, endPoint x: 412, endPoint y: 380, distance: 248.2
click at [427, 380] on div "Spout Projection= 6 3/8 " to center 1/4 Turn Ceramic Disc Valves 1 1/4" Pop-Up …" at bounding box center [809, 442] width 765 height 147
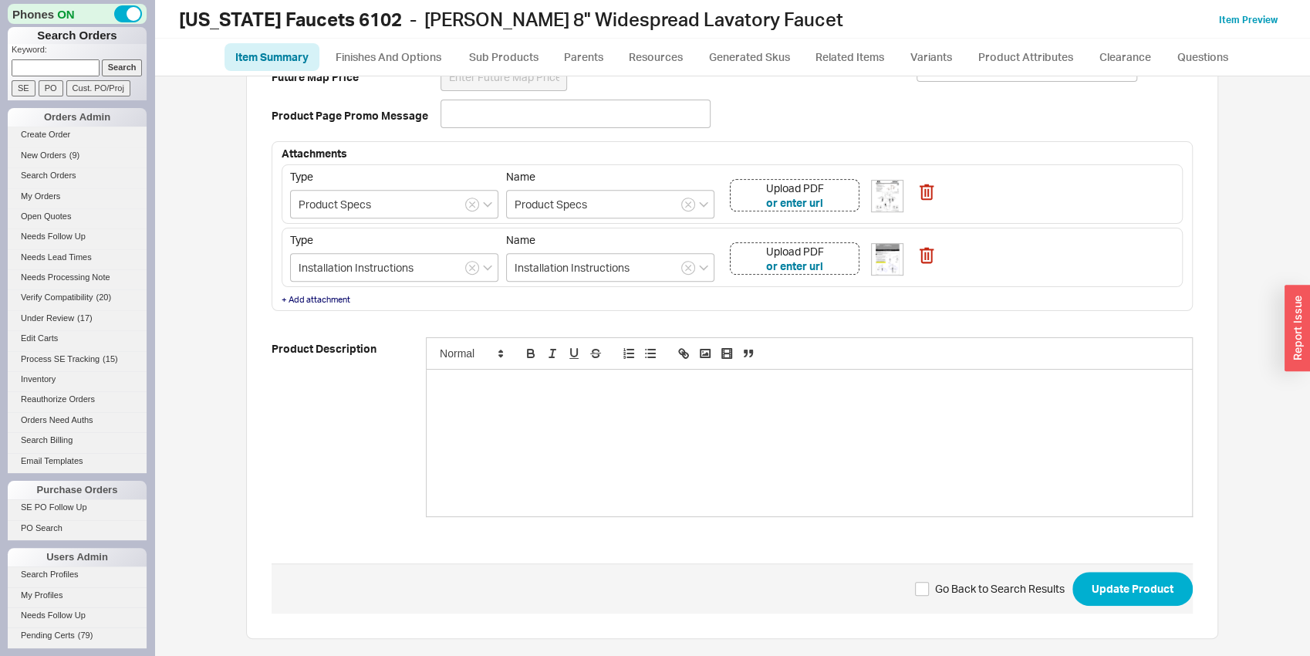
scroll to position [0, 0]
click at [462, 382] on li "6-3/8" spout center to center" at bounding box center [817, 386] width 727 height 14
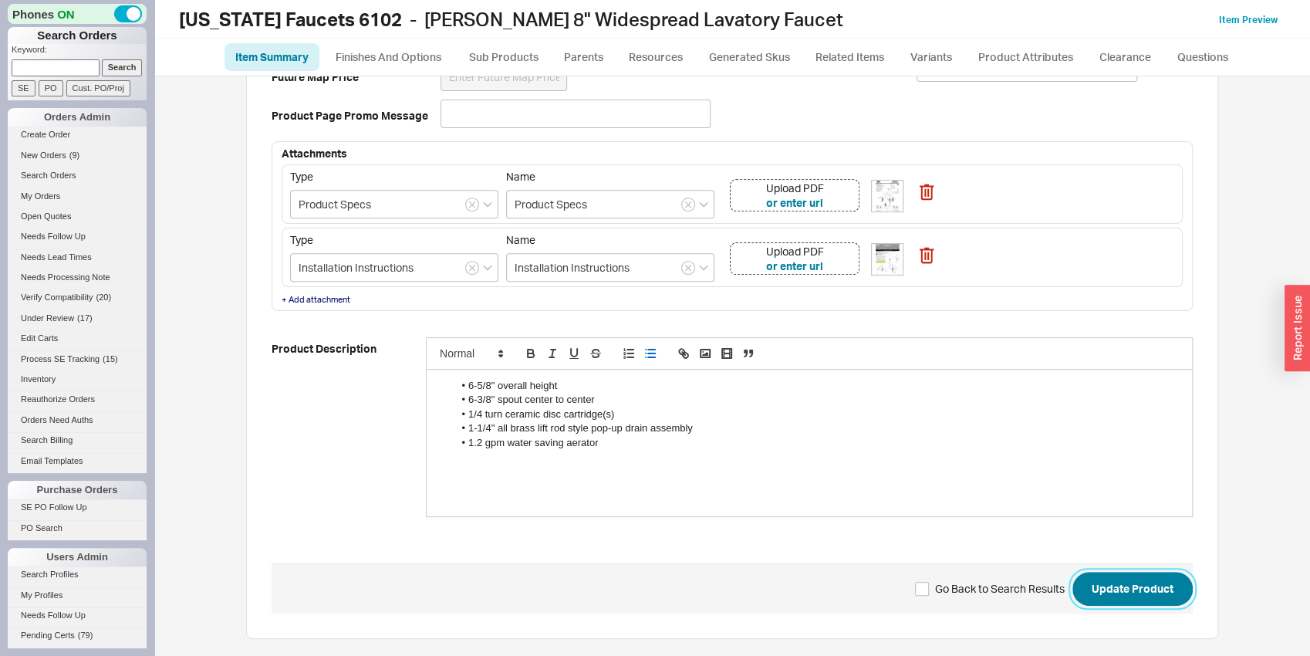
click at [1136, 595] on button "Update Product" at bounding box center [1132, 589] width 120 height 34
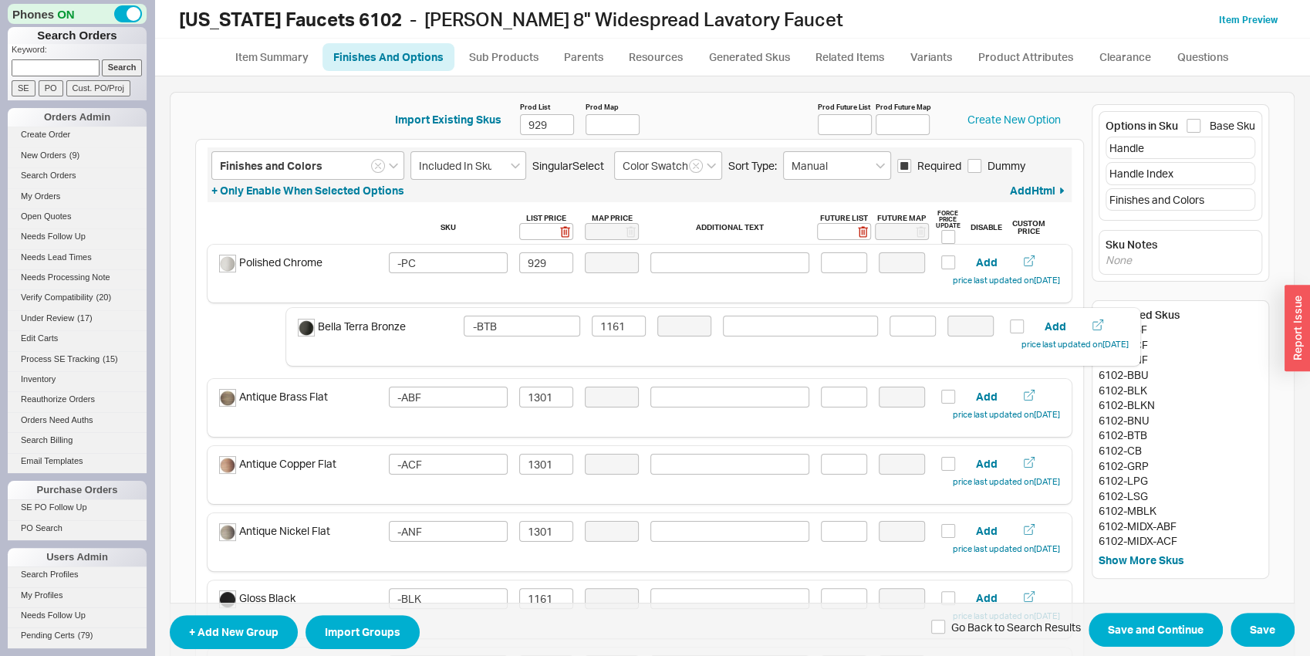
drag, startPoint x: 328, startPoint y: 549, endPoint x: 410, endPoint y: 342, distance: 222.6
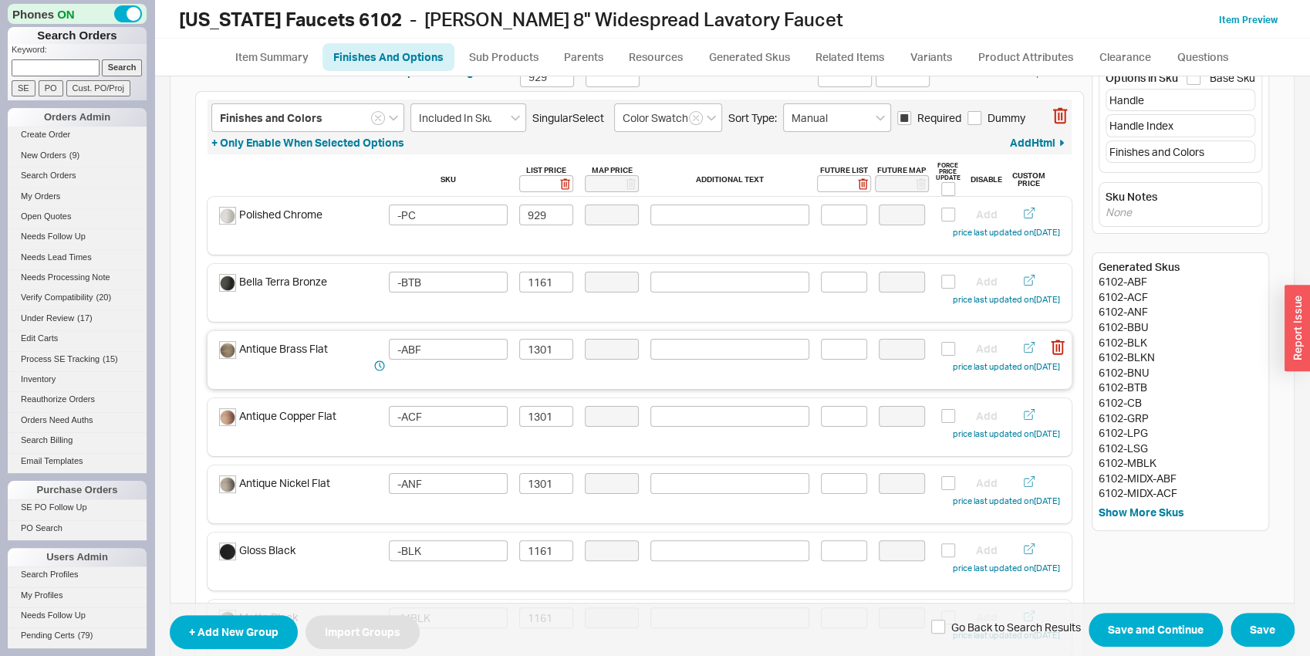
scroll to position [81, 0]
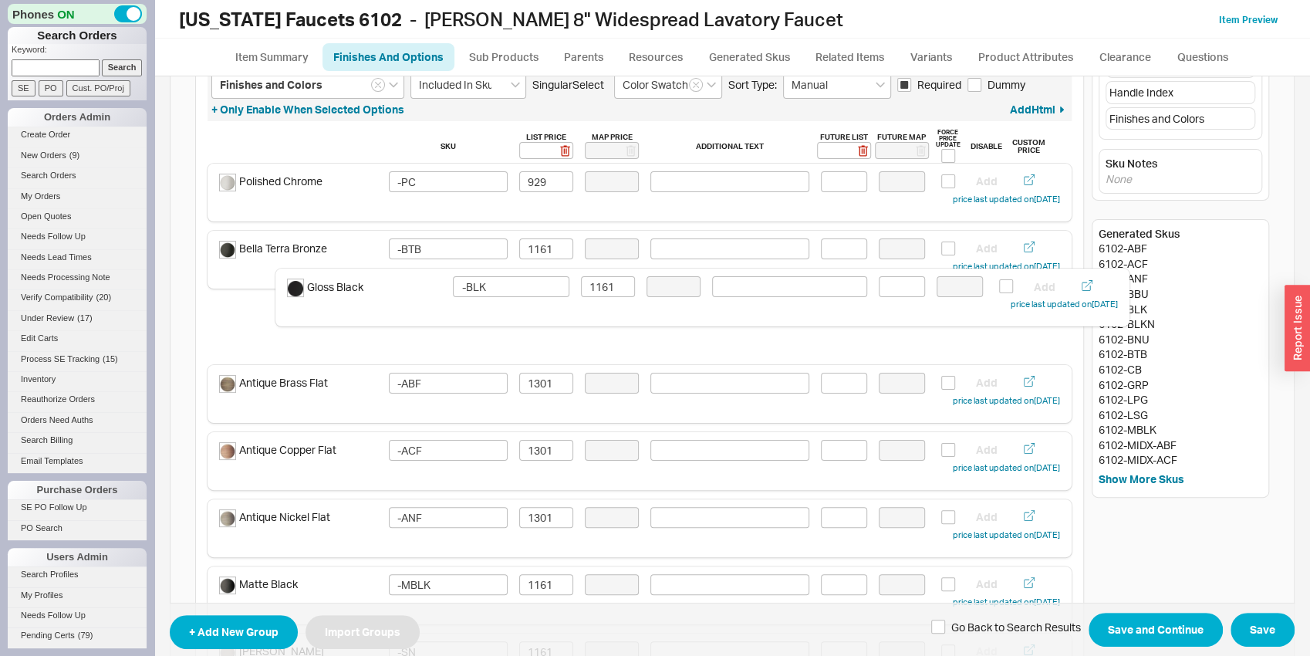
drag, startPoint x: 321, startPoint y: 521, endPoint x: 420, endPoint y: 278, distance: 261.9
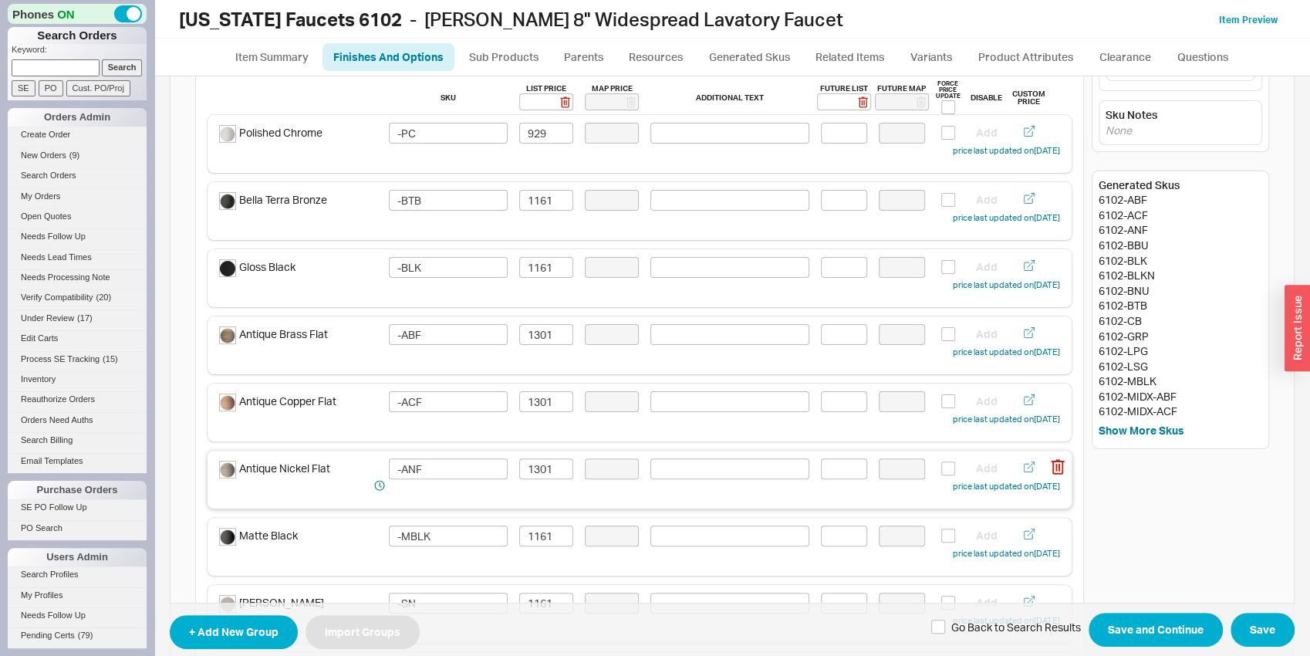
scroll to position [161, 0]
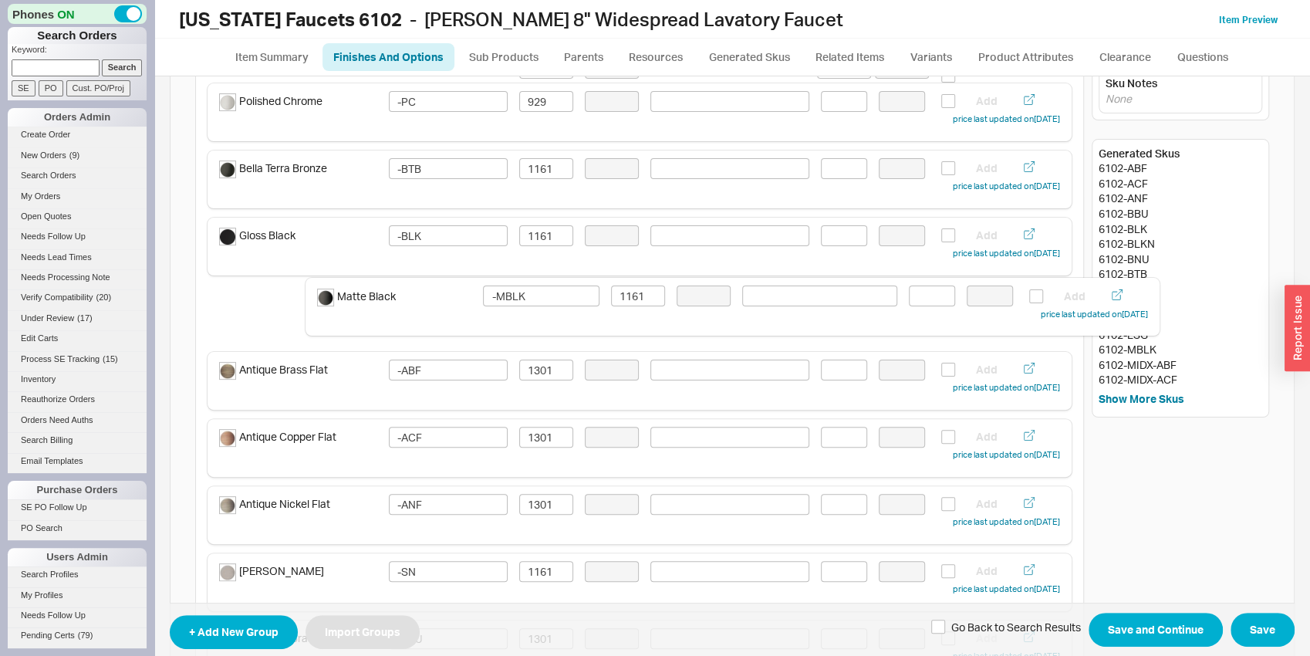
drag, startPoint x: 354, startPoint y: 504, endPoint x: 463, endPoint y: 292, distance: 238.4
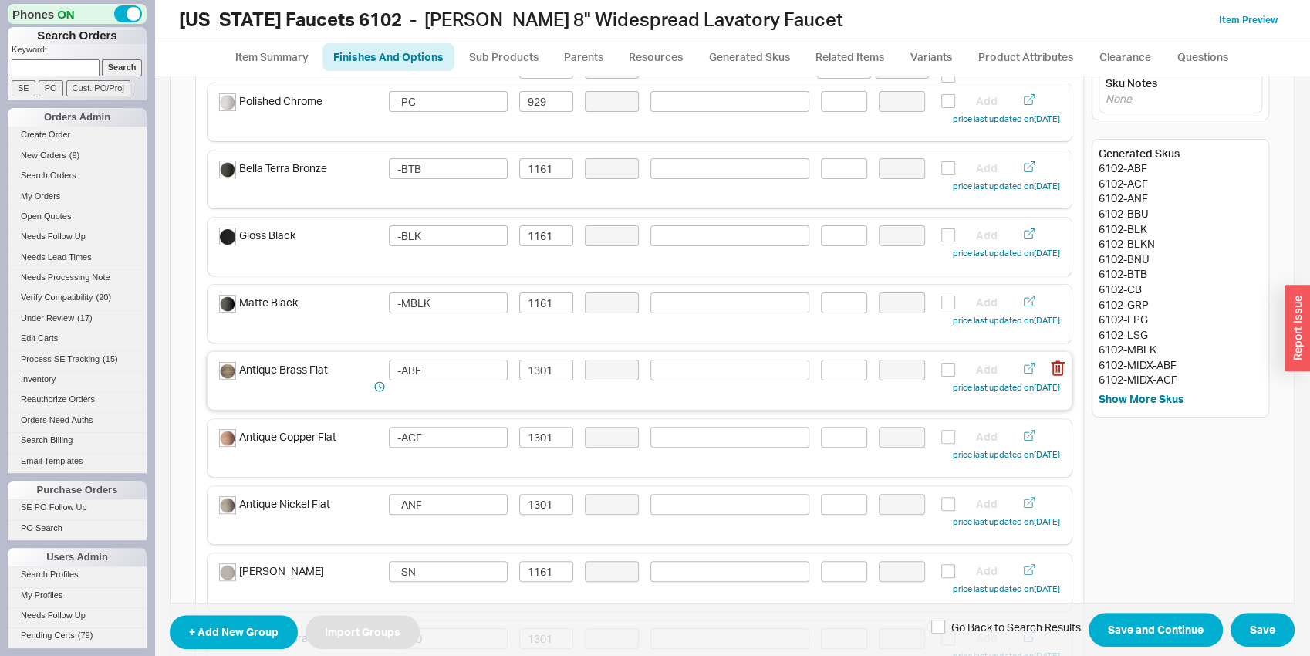
scroll to position [242, 0]
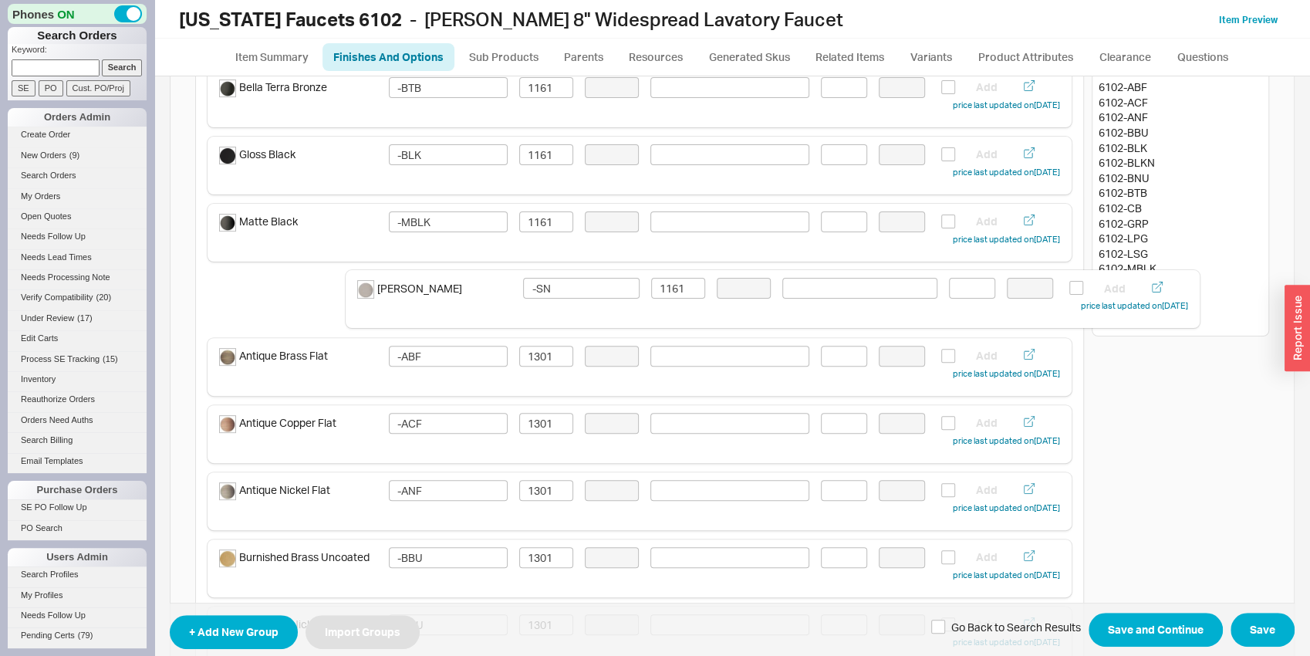
drag, startPoint x: 351, startPoint y: 495, endPoint x: 489, endPoint y: 294, distance: 244.1
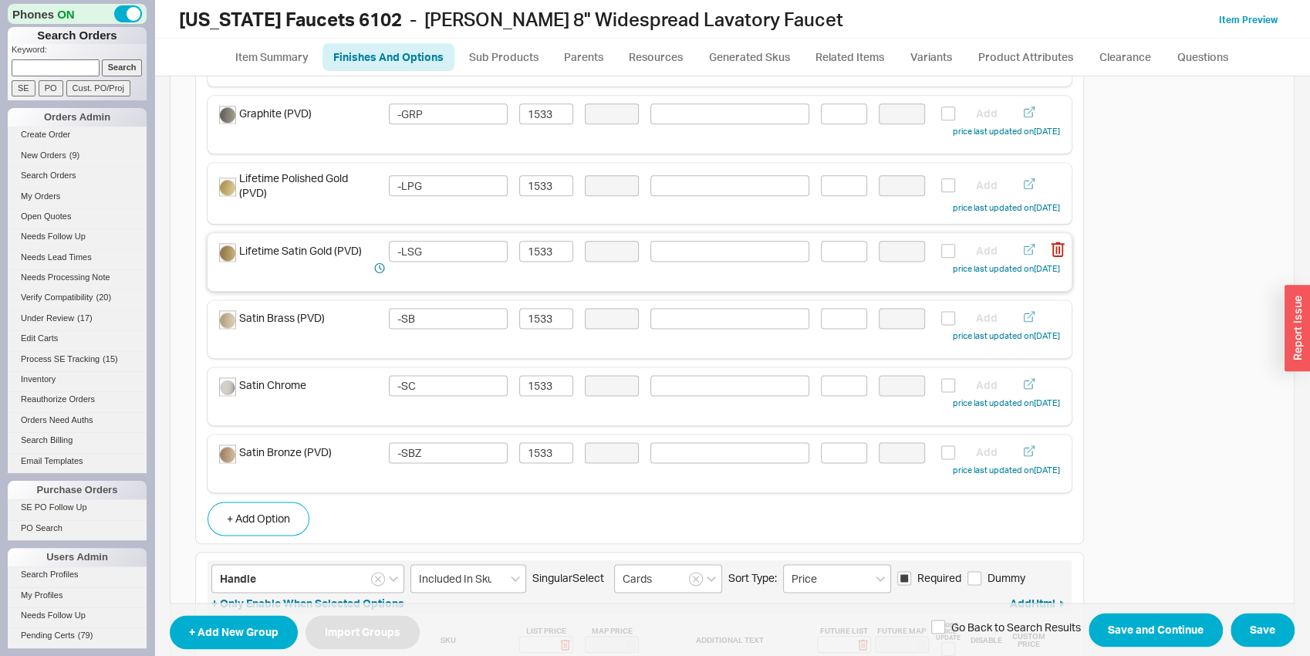
scroll to position [1371, 0]
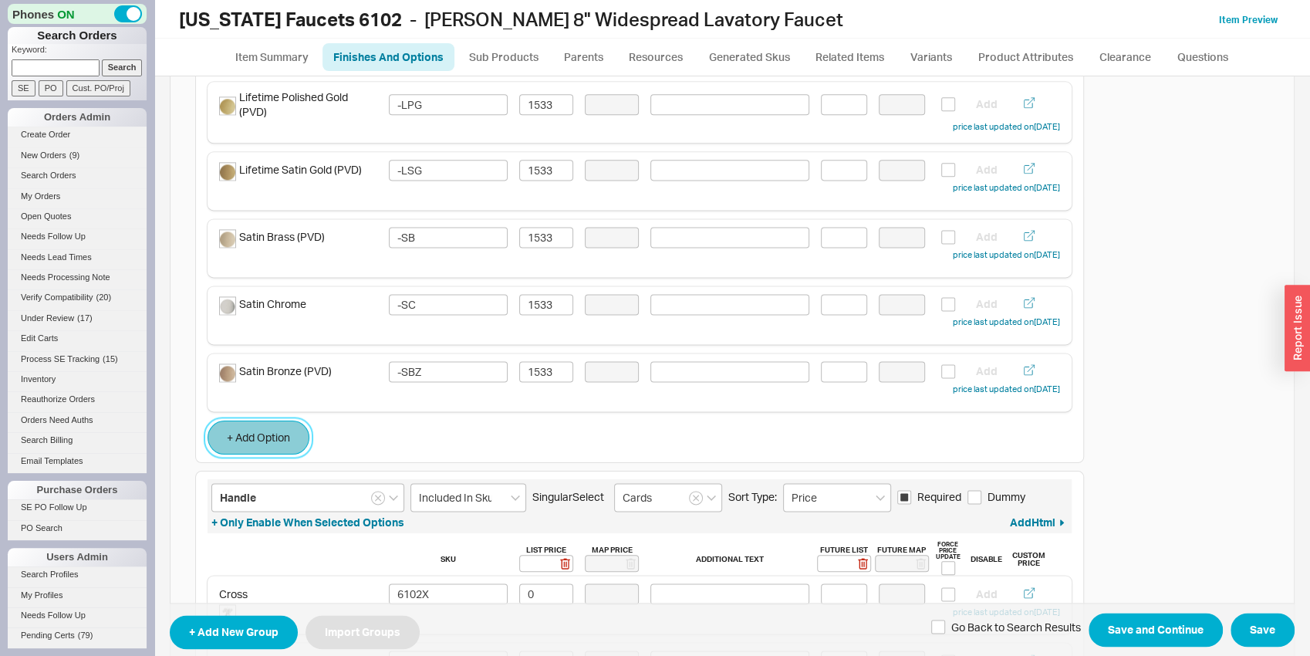
click at [294, 428] on button "+ Add Option" at bounding box center [259, 437] width 102 height 34
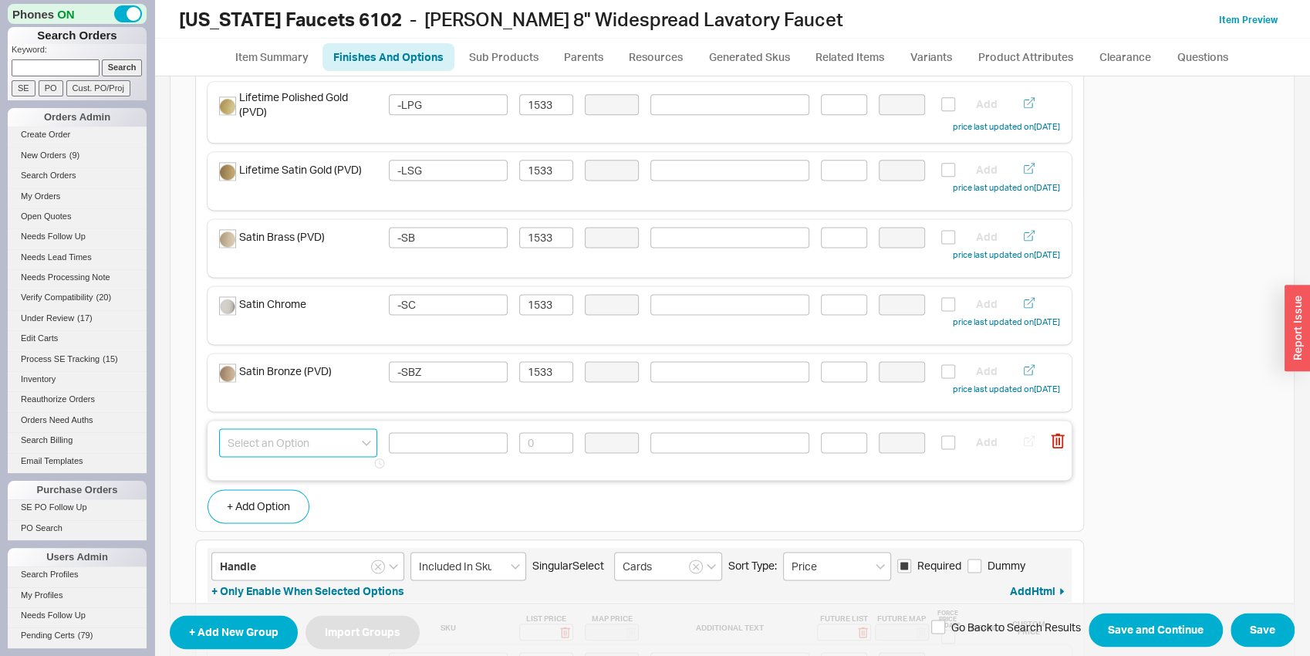
click at [307, 436] on input at bounding box center [298, 442] width 158 height 29
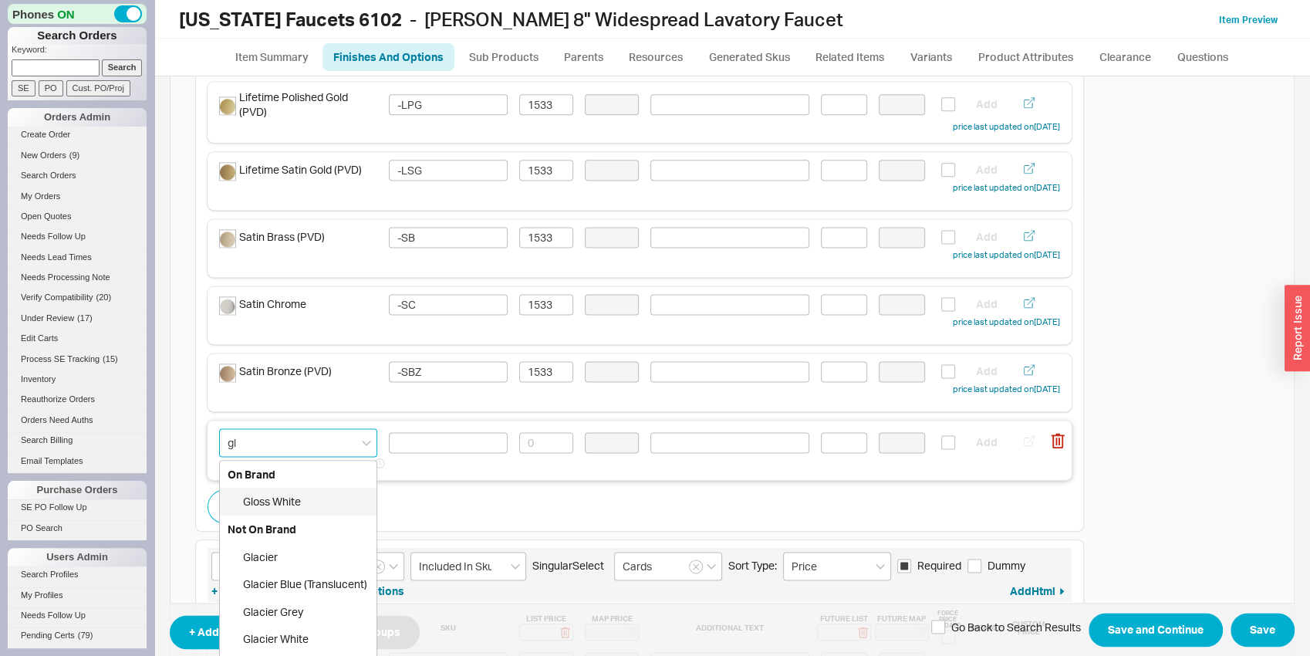
click at [309, 501] on div "Gloss White" at bounding box center [298, 502] width 157 height 28
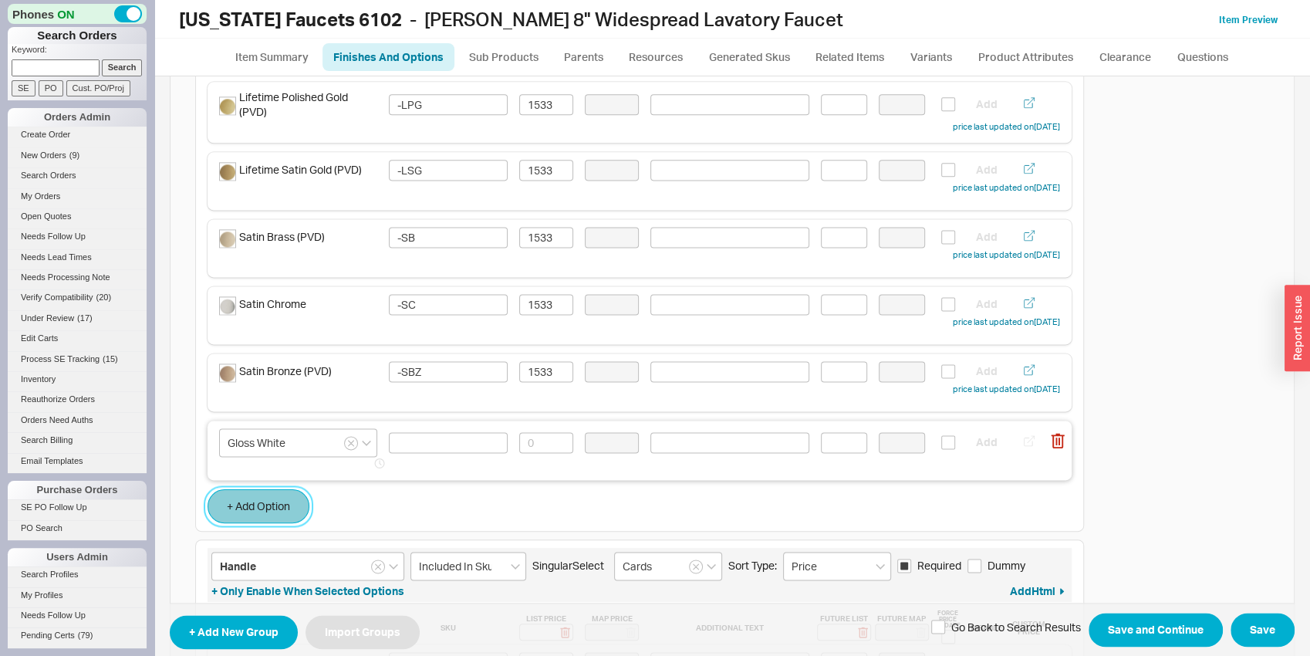
click at [282, 505] on button "+ Add Option" at bounding box center [259, 506] width 102 height 34
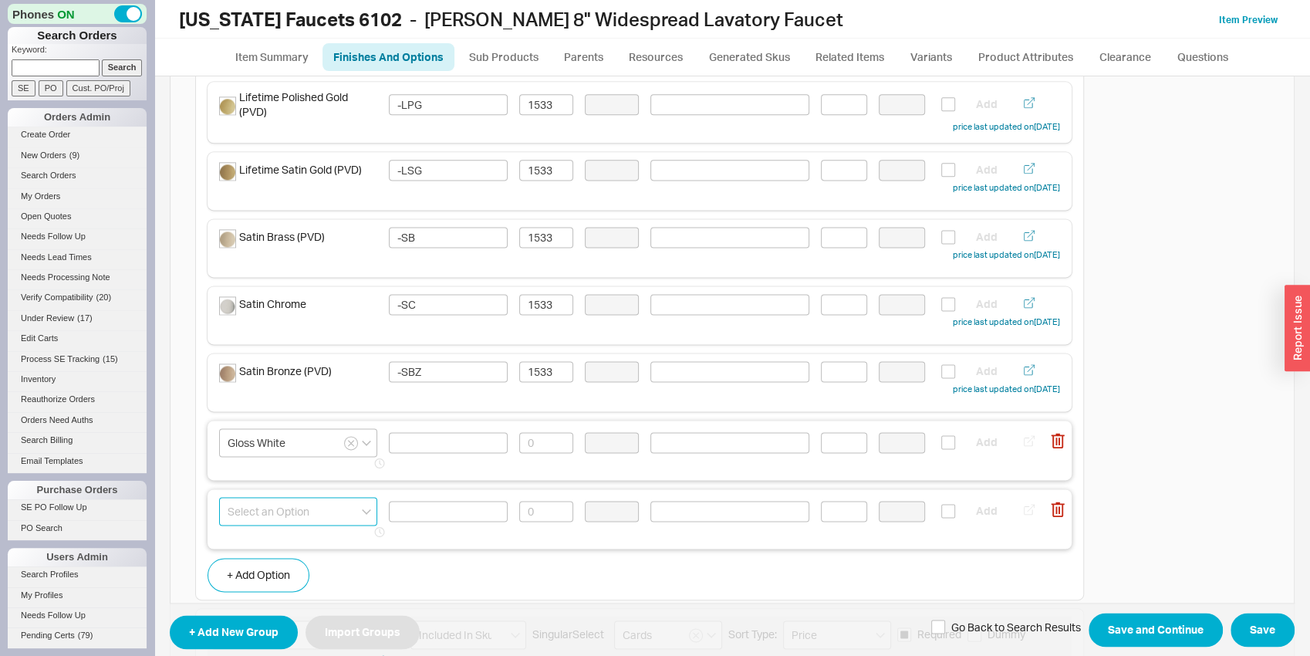
click at [290, 510] on input at bounding box center [298, 511] width 158 height 29
click at [292, 558] on div "[PERSON_NAME]" at bounding box center [298, 570] width 157 height 28
click at [400, 444] on input at bounding box center [448, 442] width 119 height 21
click at [414, 434] on input at bounding box center [448, 442] width 119 height 21
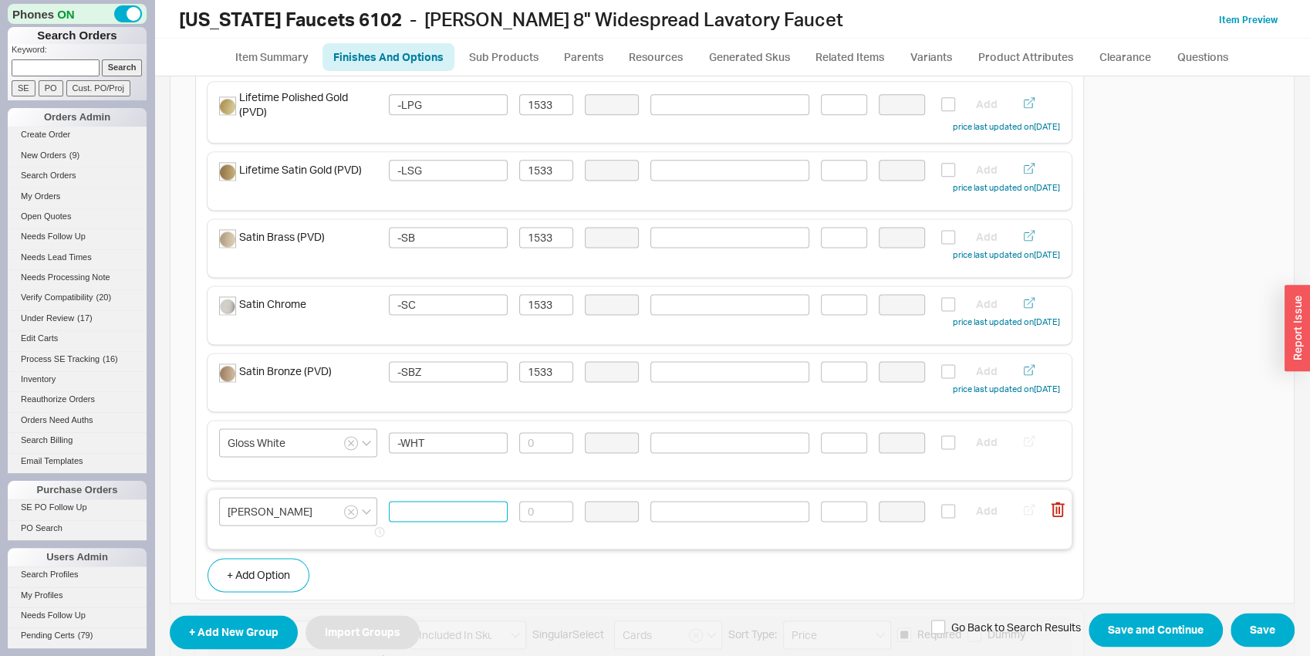
click at [455, 515] on input at bounding box center [448, 511] width 119 height 21
click at [538, 444] on input at bounding box center [546, 442] width 54 height 21
click at [556, 512] on input at bounding box center [546, 511] width 54 height 21
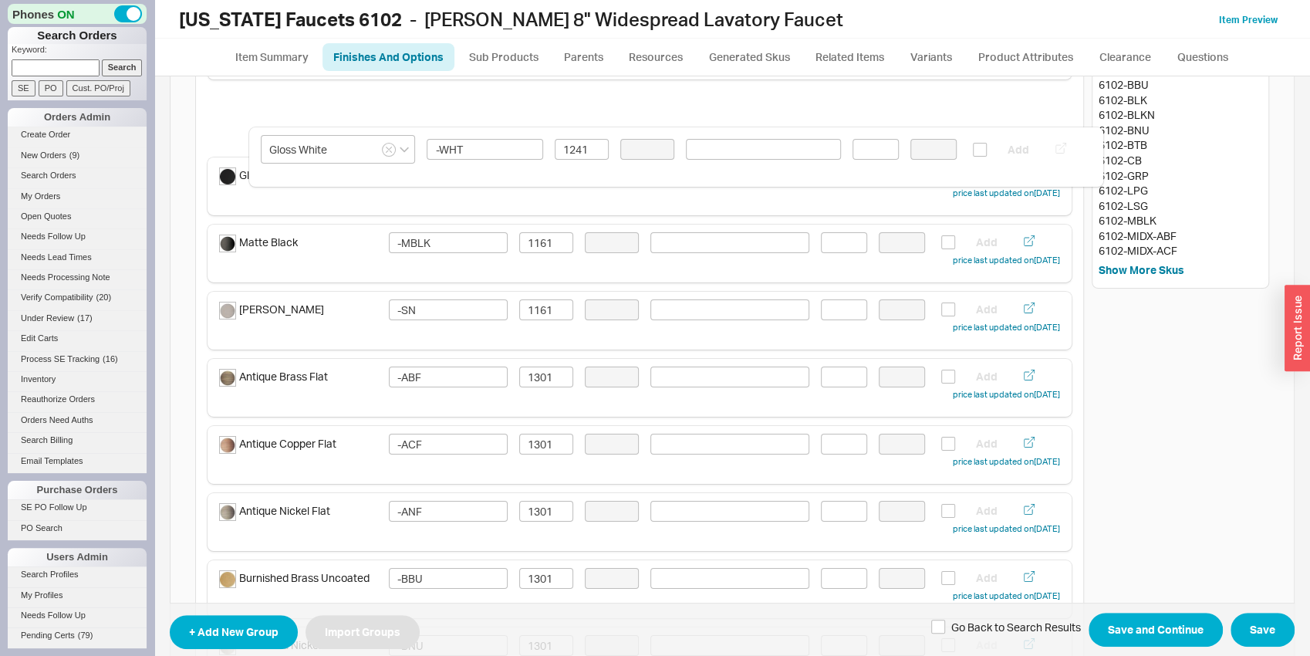
scroll to position [210, 0]
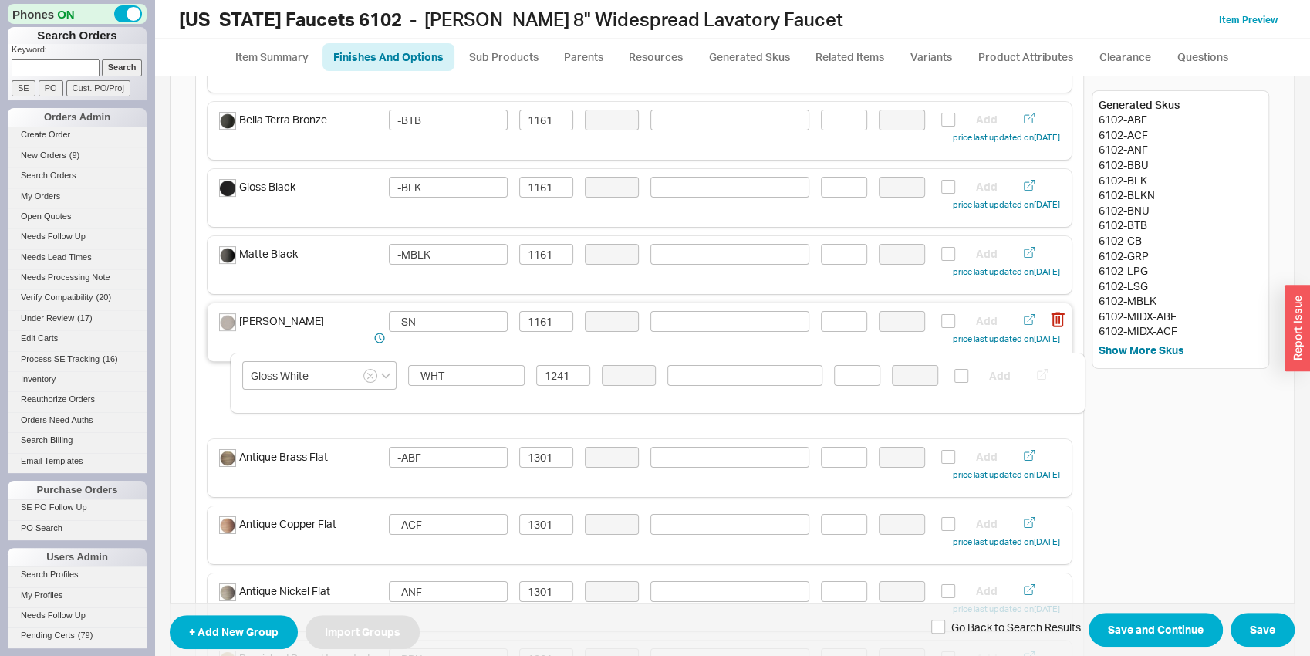
drag, startPoint x: 588, startPoint y: 399, endPoint x: 609, endPoint y: 333, distance: 68.8
click at [533, 391] on input "1241" at bounding box center [546, 392] width 54 height 21
click at [534, 390] on input "1161" at bounding box center [546, 392] width 54 height 21
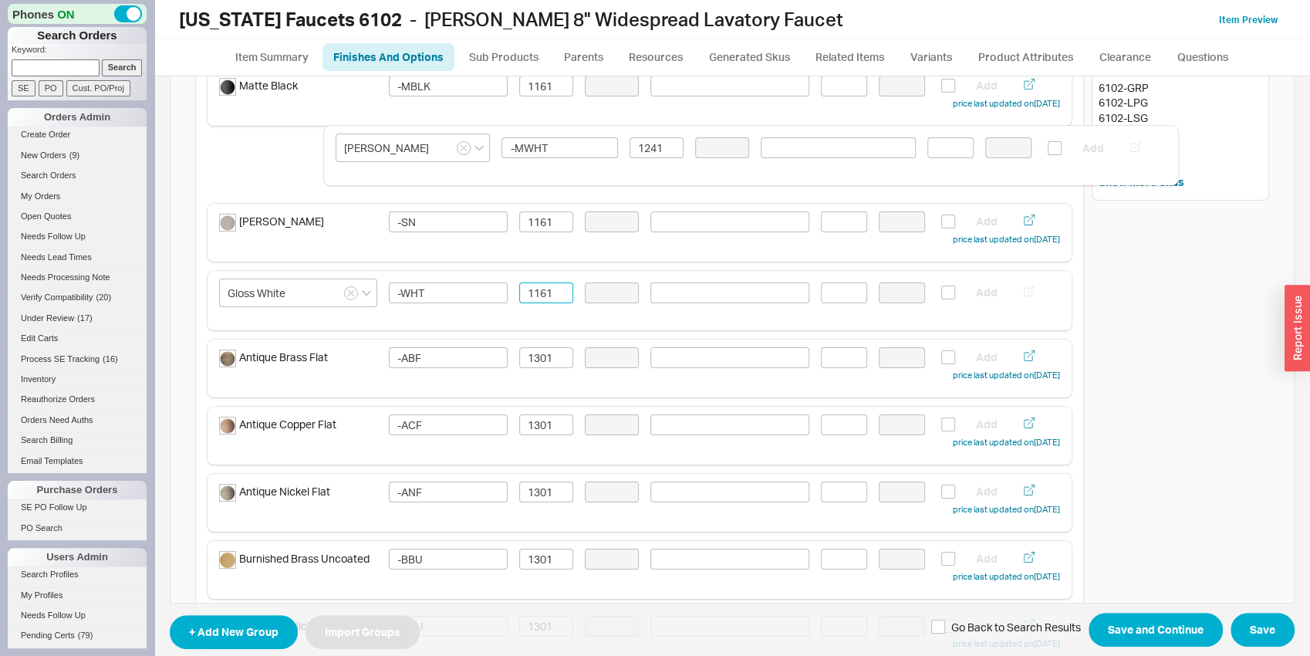
scroll to position [370, 0]
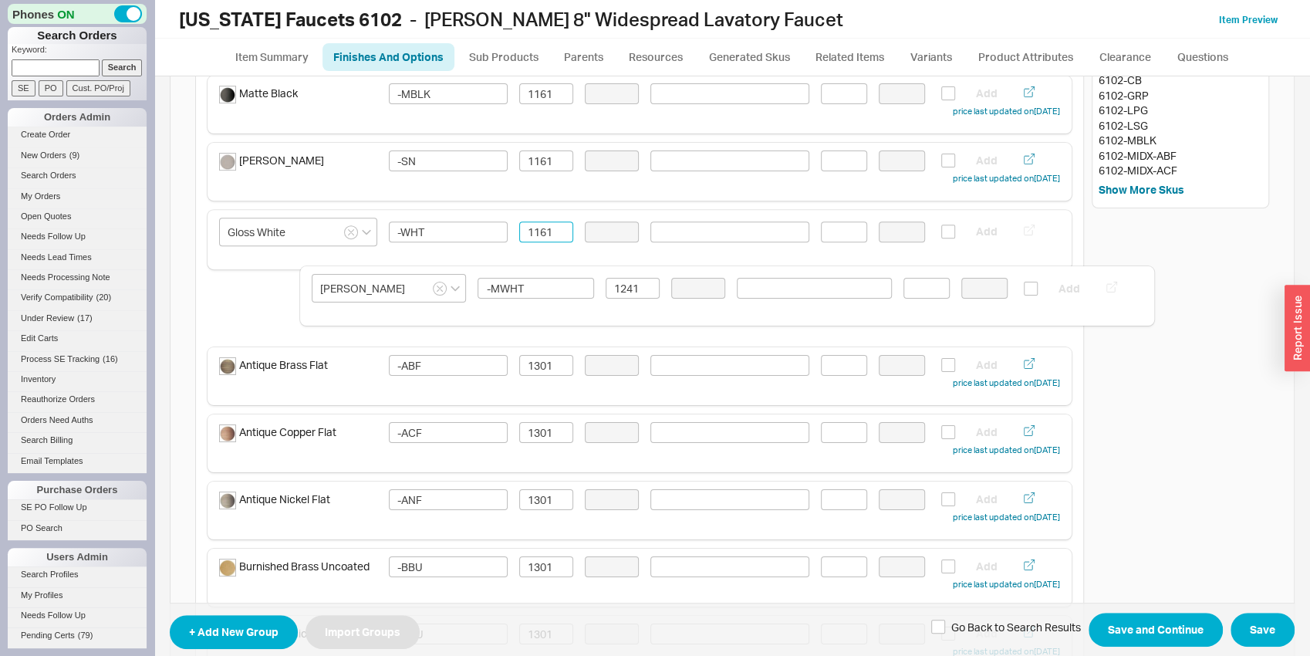
drag, startPoint x: 463, startPoint y: 407, endPoint x: 561, endPoint y: 319, distance: 132.2
click at [556, 302] on input "1241" at bounding box center [546, 300] width 54 height 21
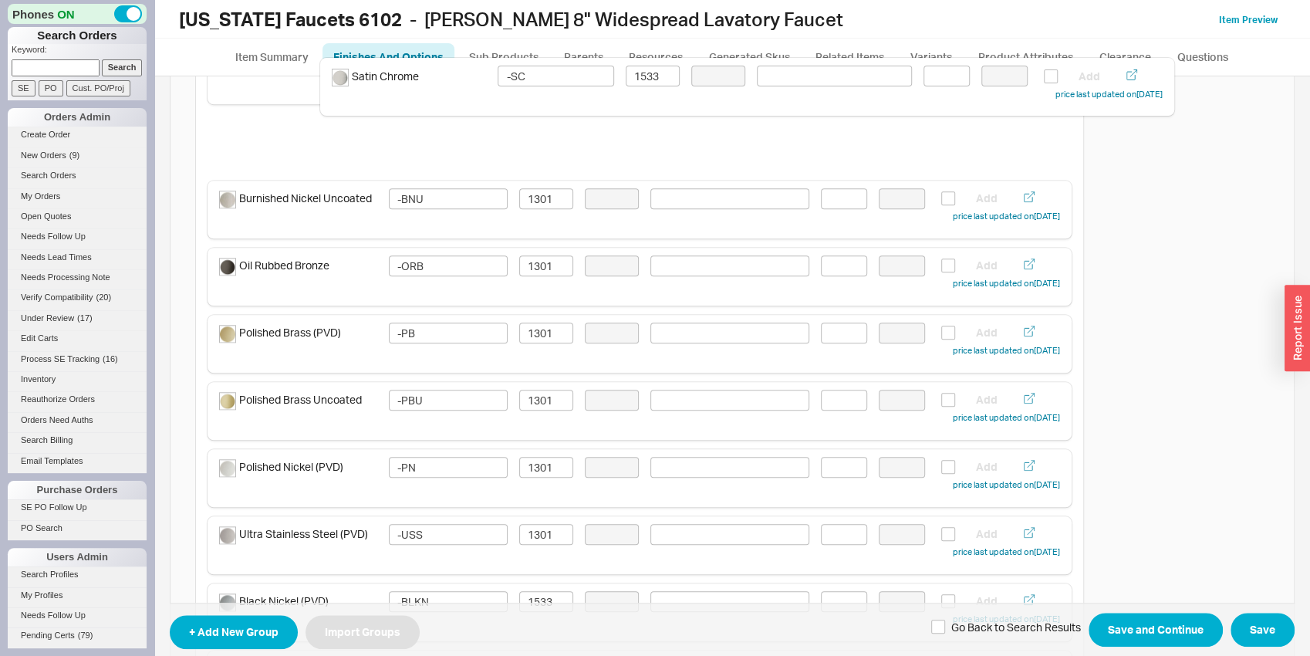
scroll to position [854, 0]
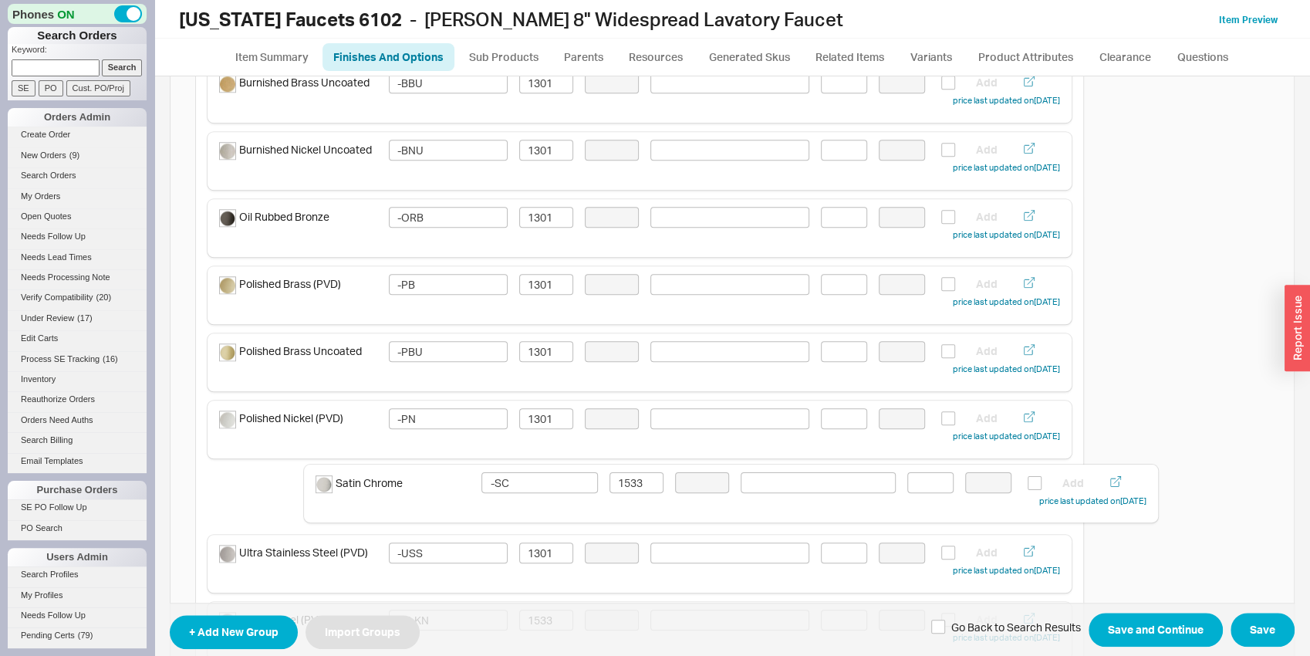
drag, startPoint x: 335, startPoint y: 413, endPoint x: 441, endPoint y: 508, distance: 142.6
click at [441, 508] on div "Finishes and Colors Included In Sku Singular Select Color Swatch Sort Type: Man…" at bounding box center [639, 524] width 889 height 2478
click at [552, 488] on input "1533" at bounding box center [546, 485] width 54 height 21
click at [464, 447] on div "Polished Nickel (PVD) -PN 1301 Add price last updated on 03/17/2025" at bounding box center [640, 429] width 864 height 58
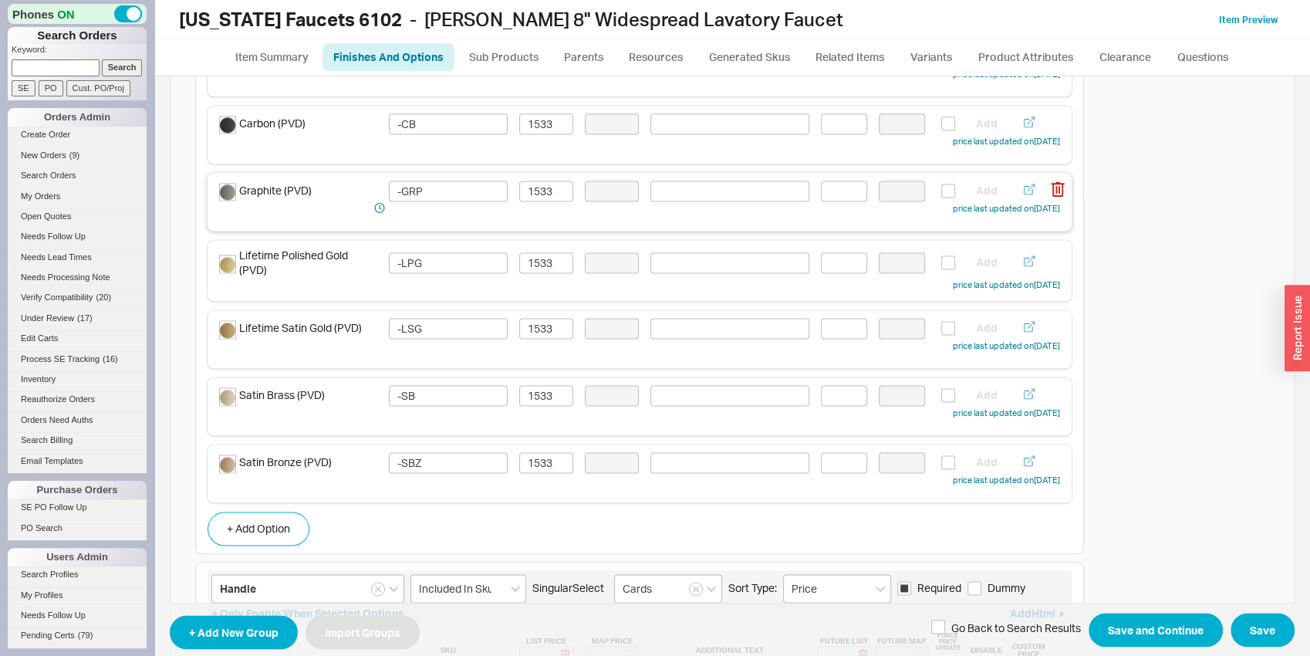
scroll to position [1418, 0]
click at [242, 523] on button "+ Add Option" at bounding box center [259, 528] width 102 height 34
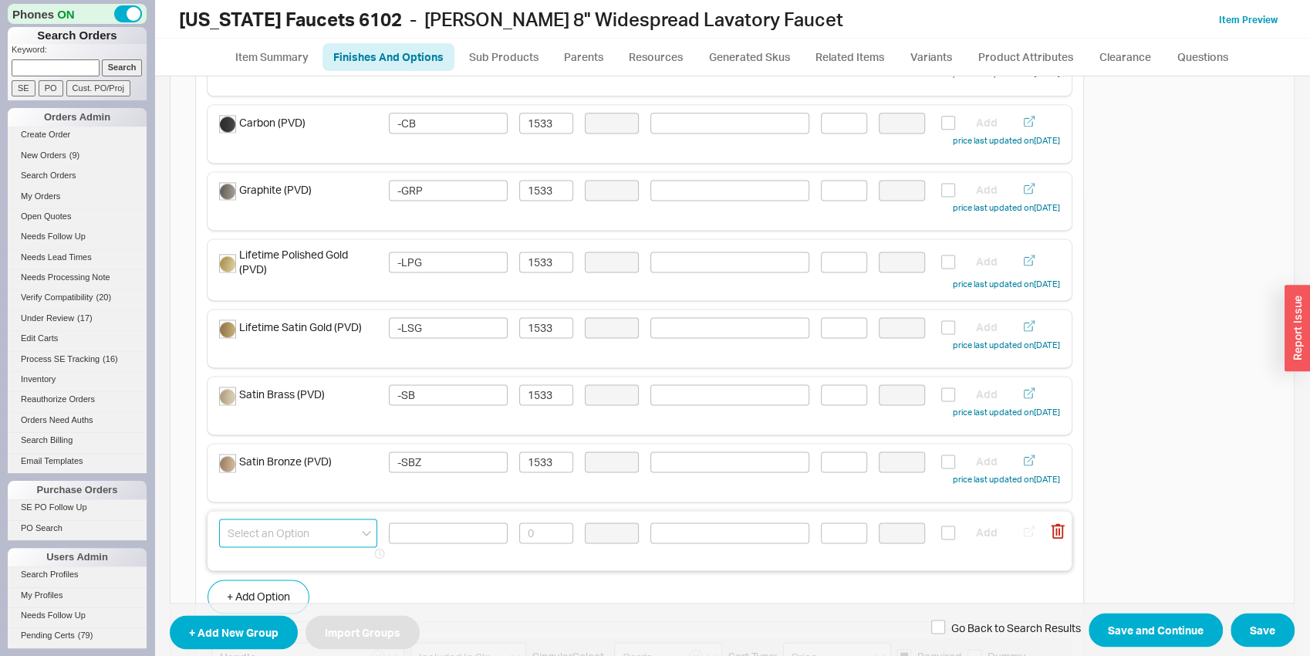
click at [278, 531] on input at bounding box center [298, 532] width 158 height 29
click at [292, 535] on input "fe" at bounding box center [298, 532] width 158 height 29
click at [305, 620] on div "French Gold (PVD)" at bounding box center [298, 620] width 157 height 28
click at [490, 531] on input at bounding box center [448, 532] width 119 height 21
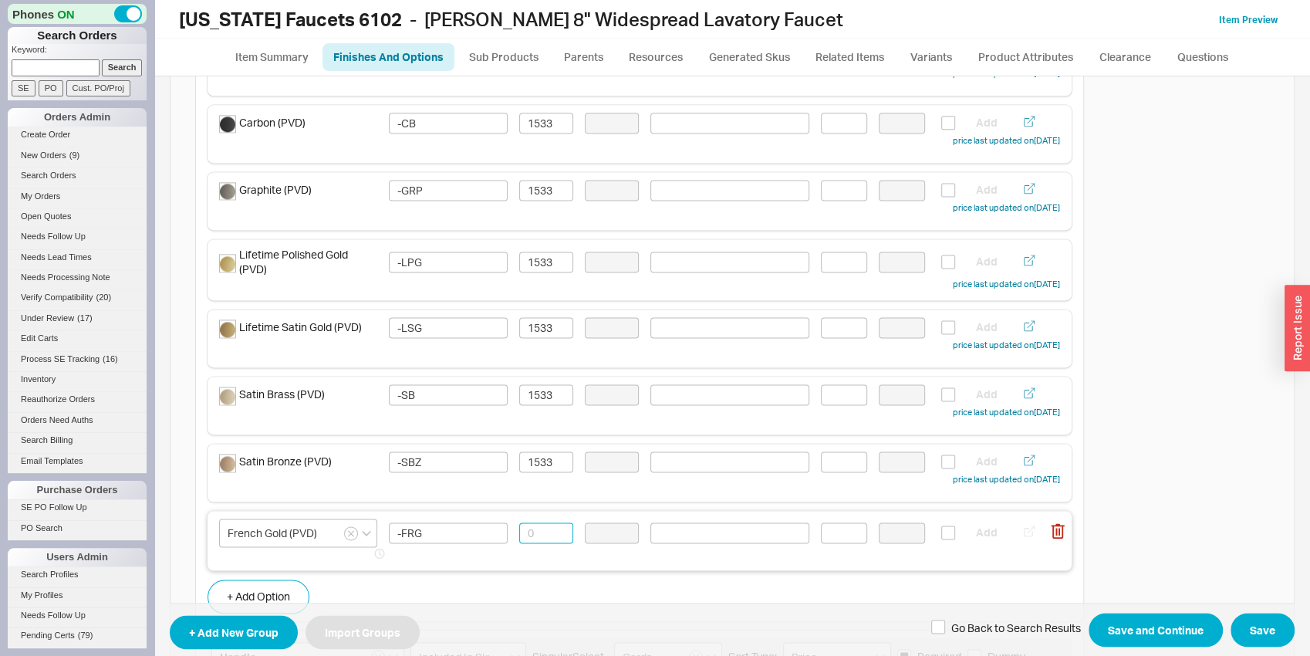
click at [540, 528] on input at bounding box center [546, 532] width 54 height 21
click at [540, 528] on input "1301" at bounding box center [546, 532] width 54 height 21
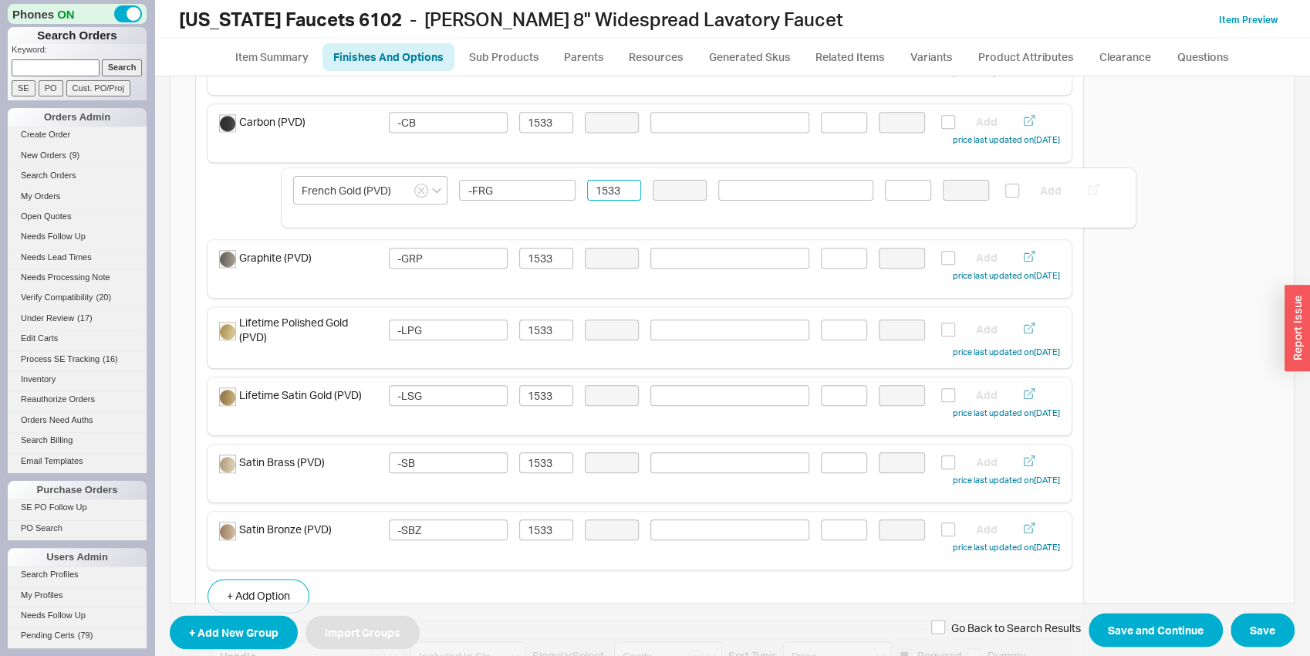
scroll to position [1412, 0]
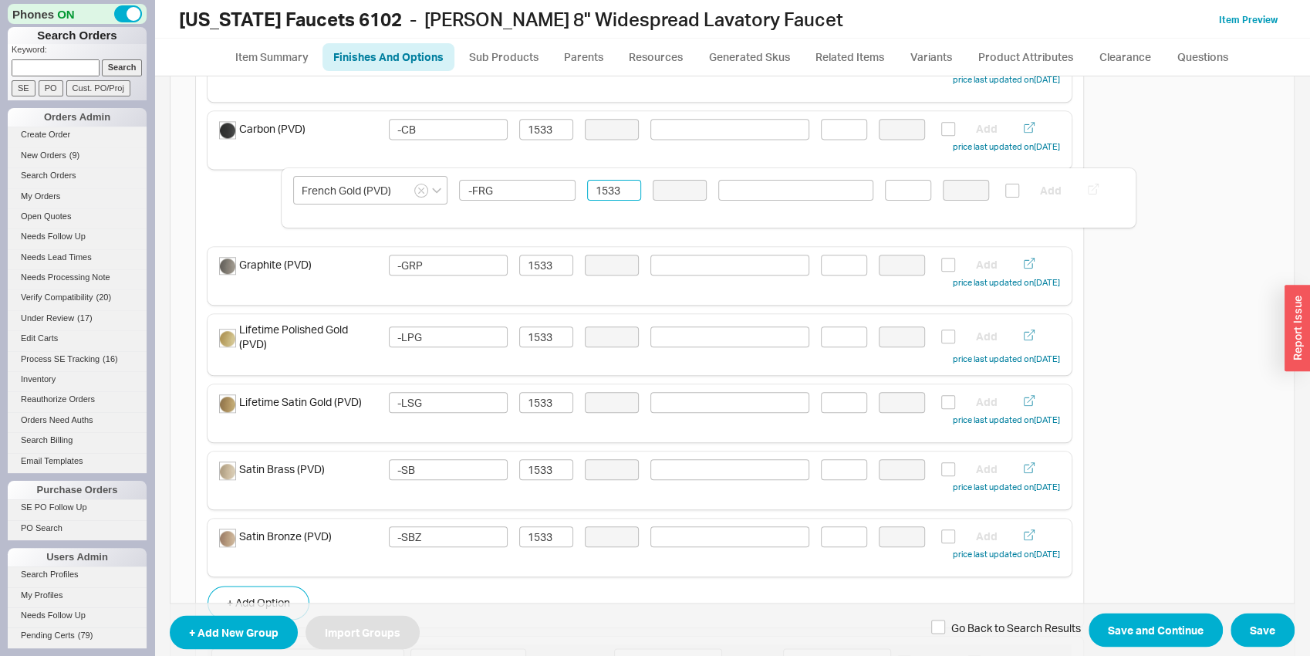
drag, startPoint x: 469, startPoint y: 552, endPoint x: 565, endPoint y: 208, distance: 357.8
click at [565, 208] on div "Finishes and Colors Included In Sku Singular Select Color Swatch Sort Type: Man…" at bounding box center [639, 0] width 889 height 2547
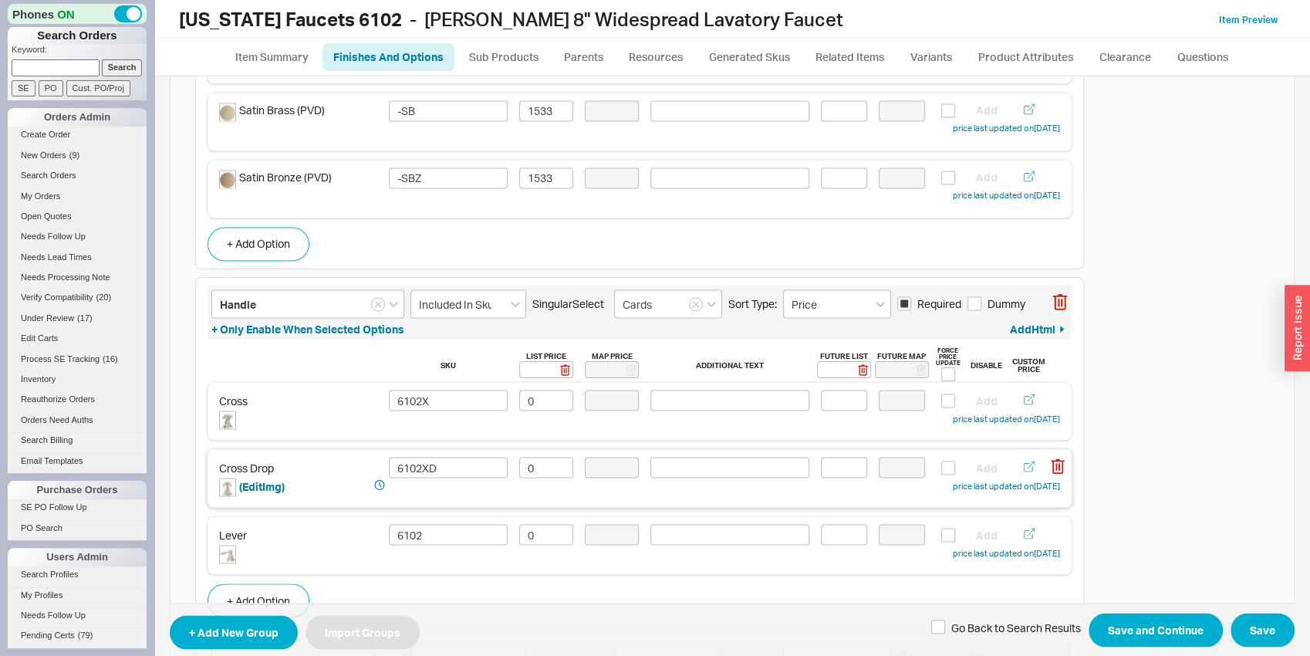
scroll to position [1815, 0]
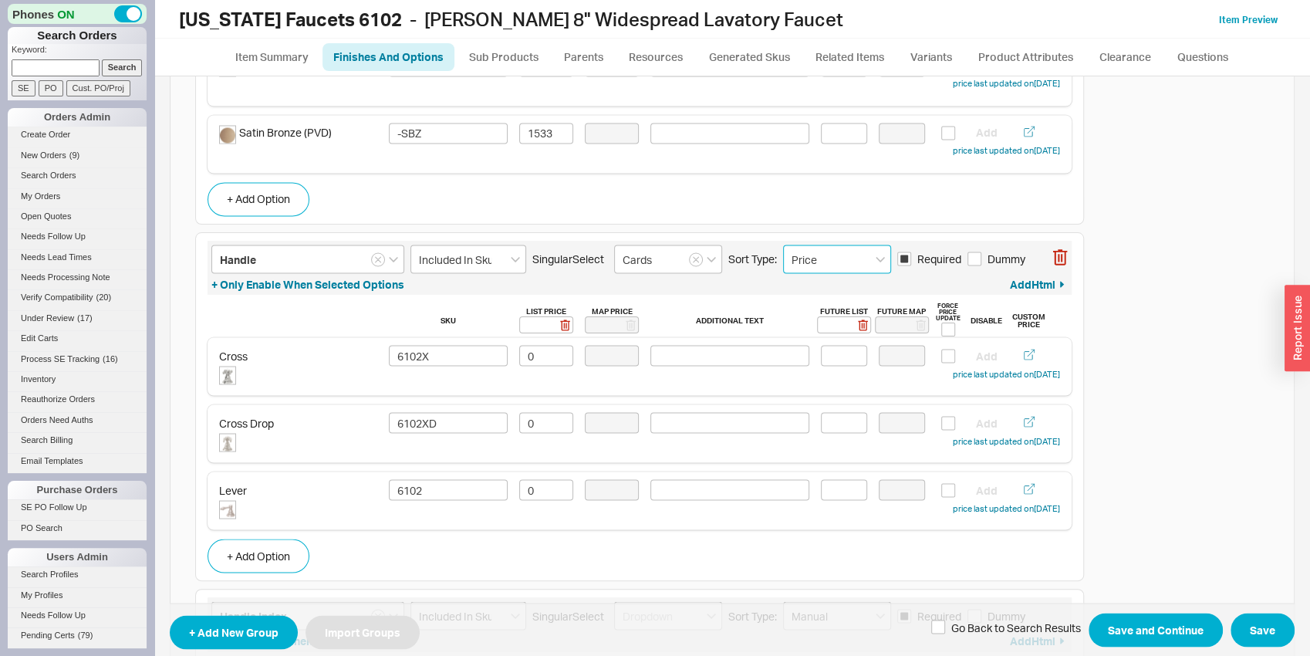
click at [837, 258] on input "Price" at bounding box center [837, 259] width 108 height 29
click at [828, 288] on div "Manual" at bounding box center [837, 291] width 106 height 28
drag, startPoint x: 344, startPoint y: 493, endPoint x: 412, endPoint y: 370, distance: 140.2
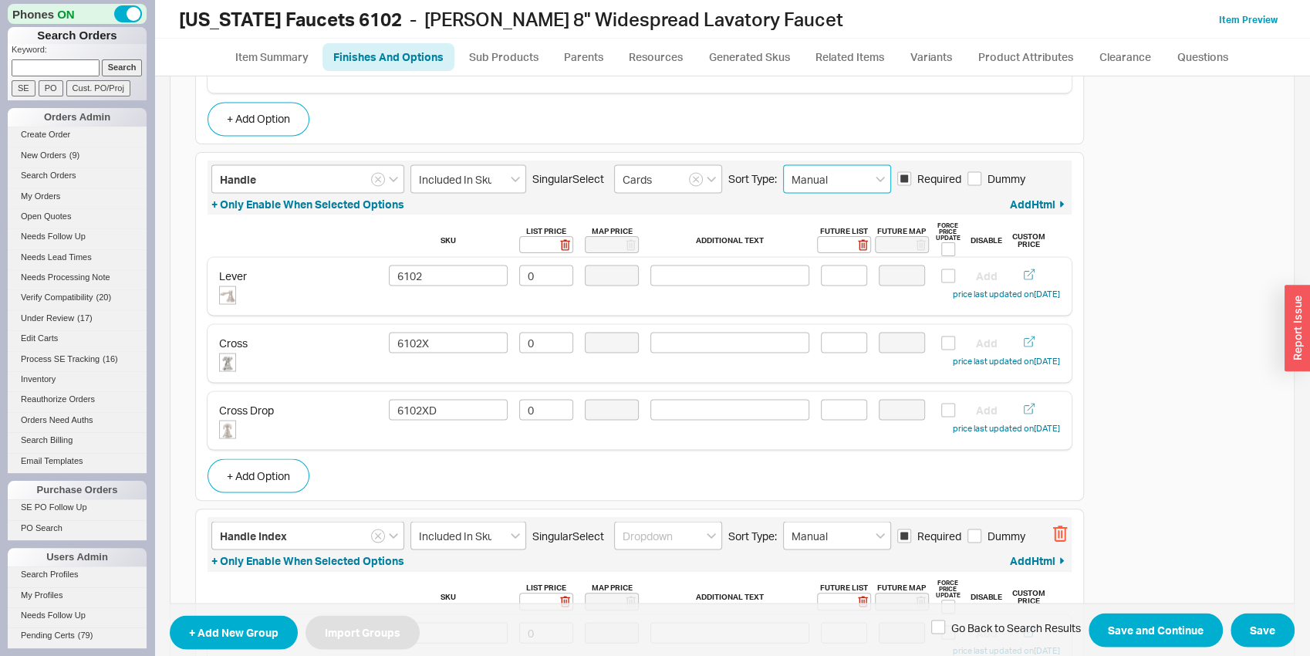
click at [1056, 536] on icon "button" at bounding box center [1059, 533] width 15 height 17
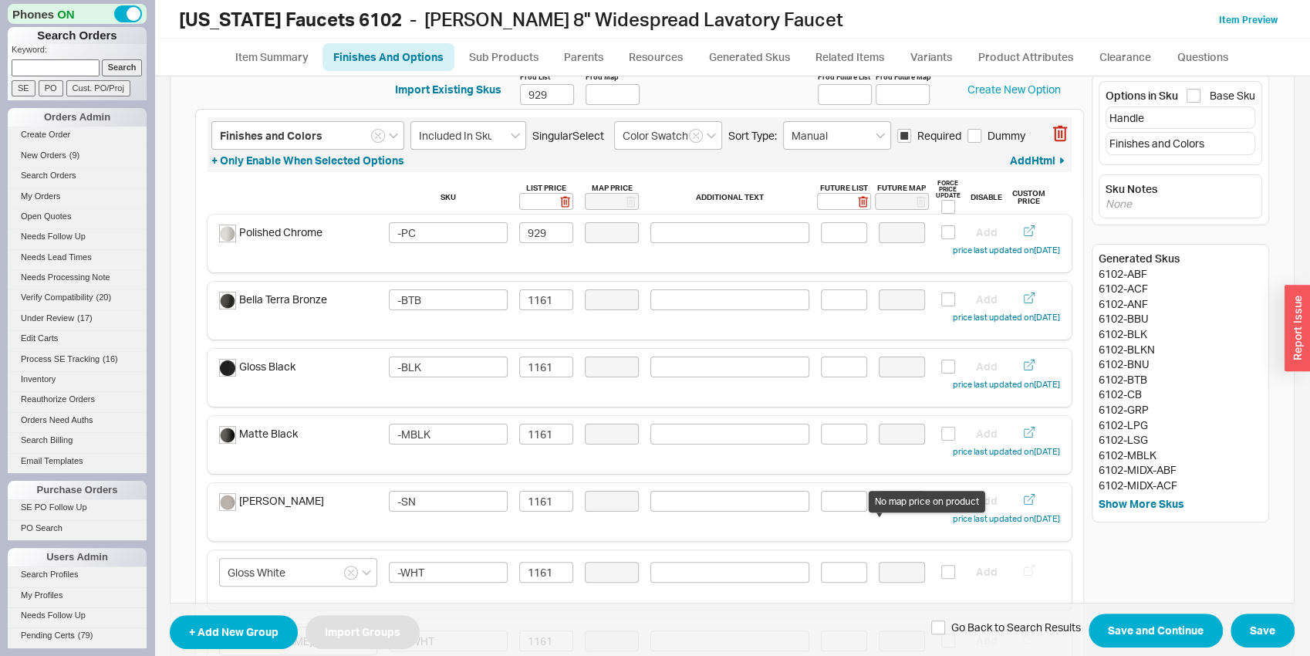
scroll to position [0, 0]
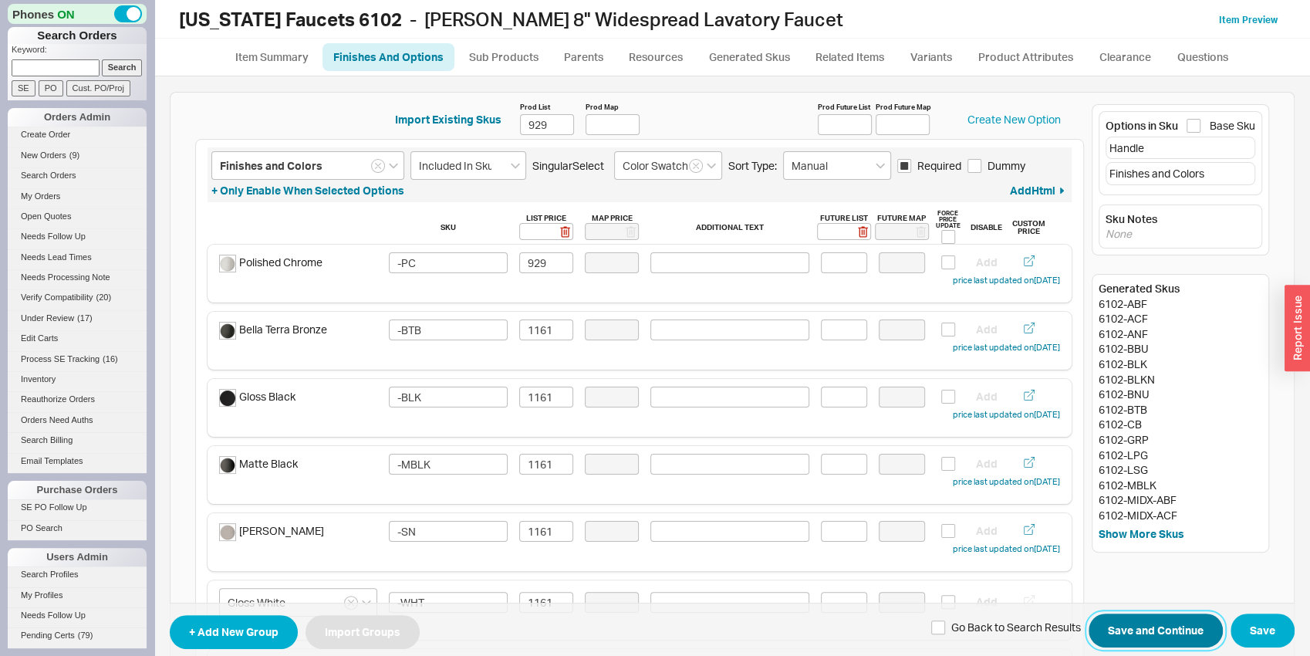
click at [1160, 633] on button "Save and Continue" at bounding box center [1155, 630] width 134 height 34
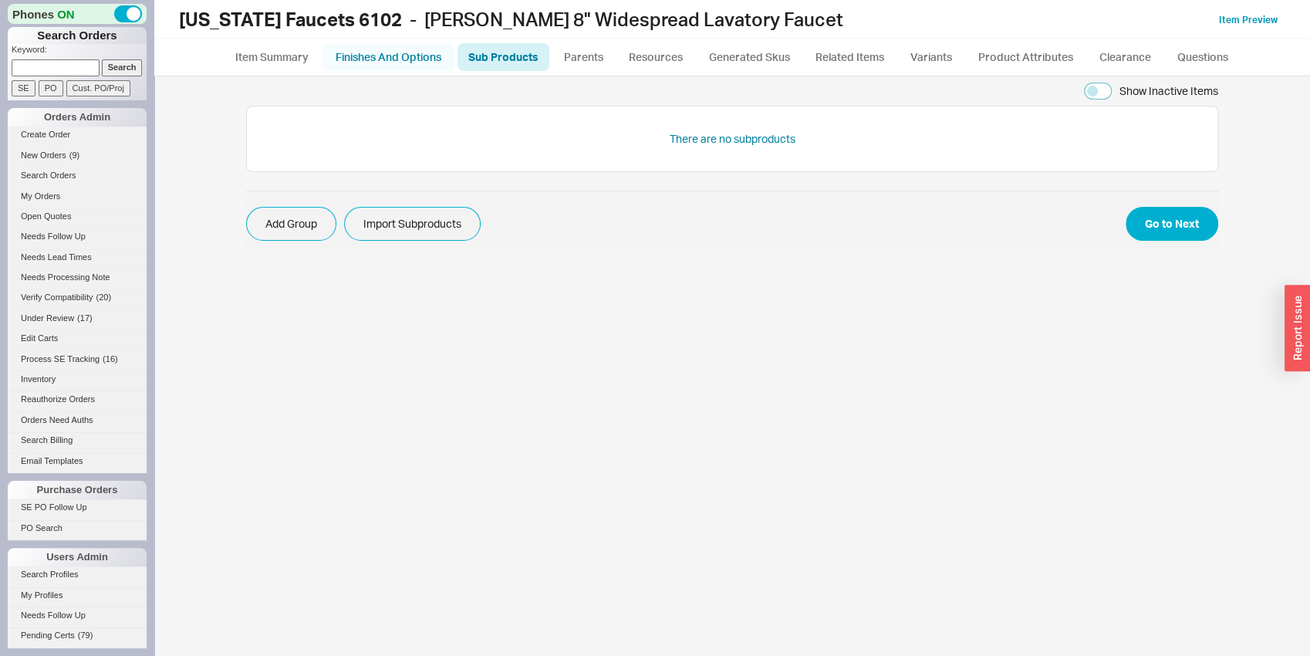
click at [385, 61] on link "Finishes And Options" at bounding box center [388, 57] width 132 height 28
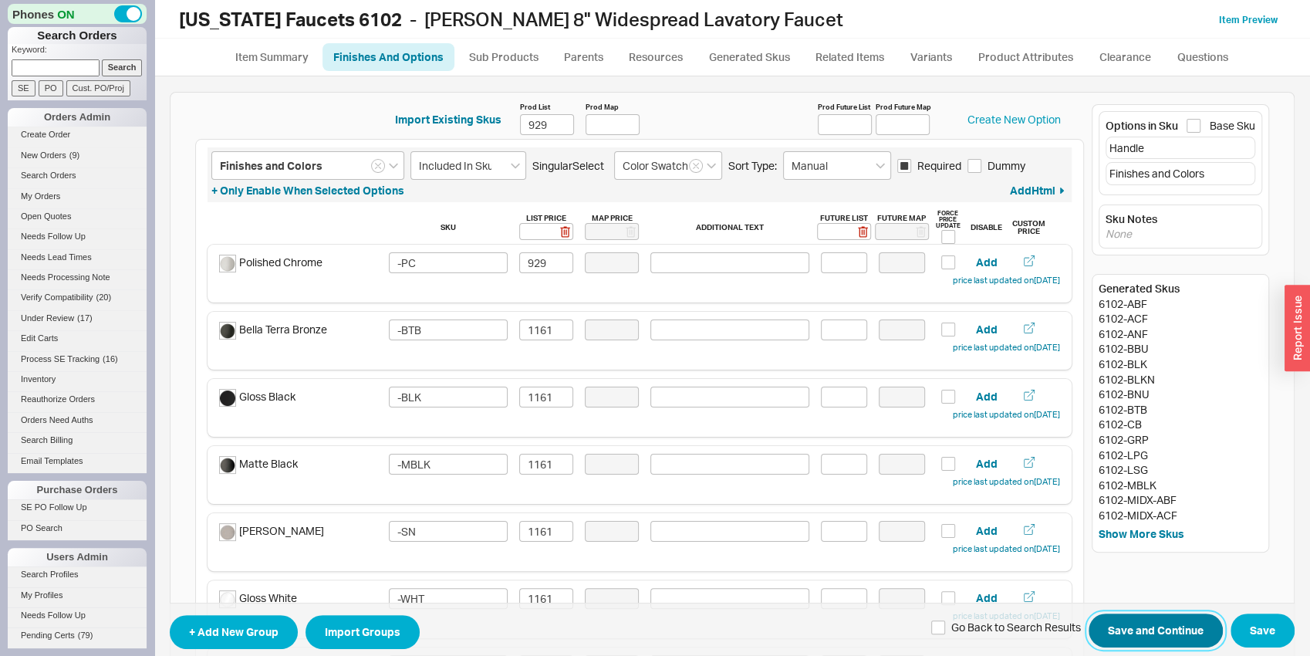
click at [1159, 643] on button "Save and Continue" at bounding box center [1155, 630] width 134 height 34
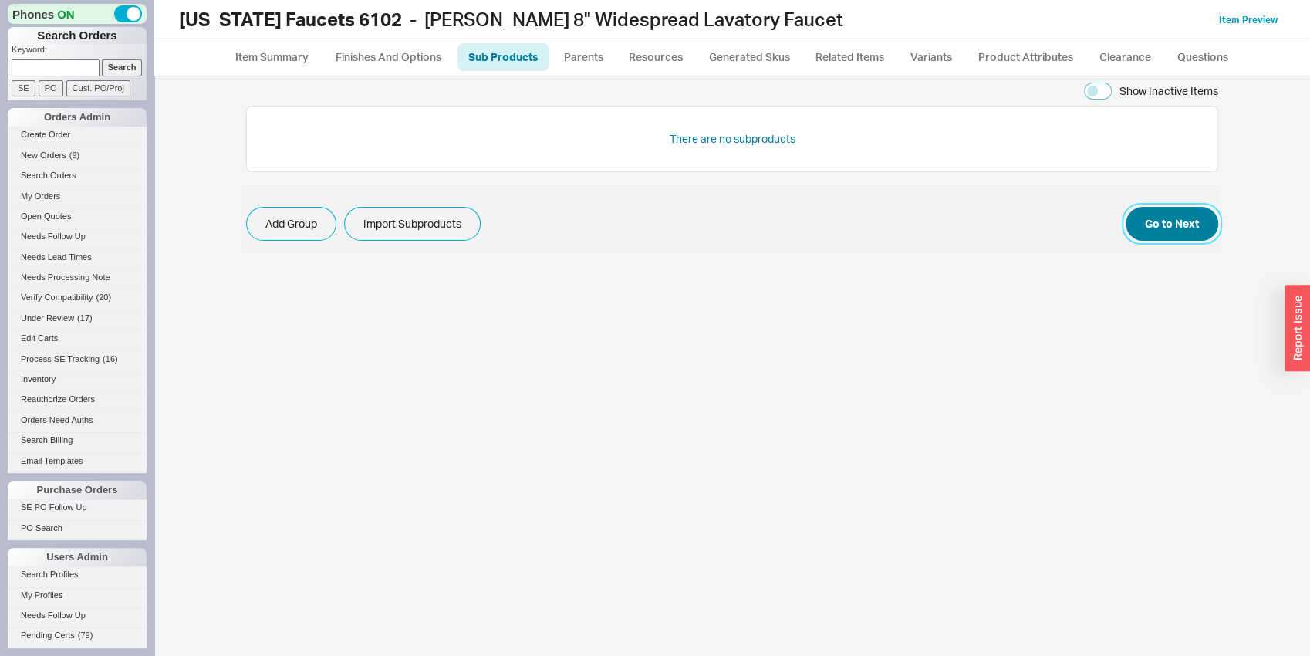
click at [1150, 235] on button "Go to Next" at bounding box center [1171, 224] width 93 height 34
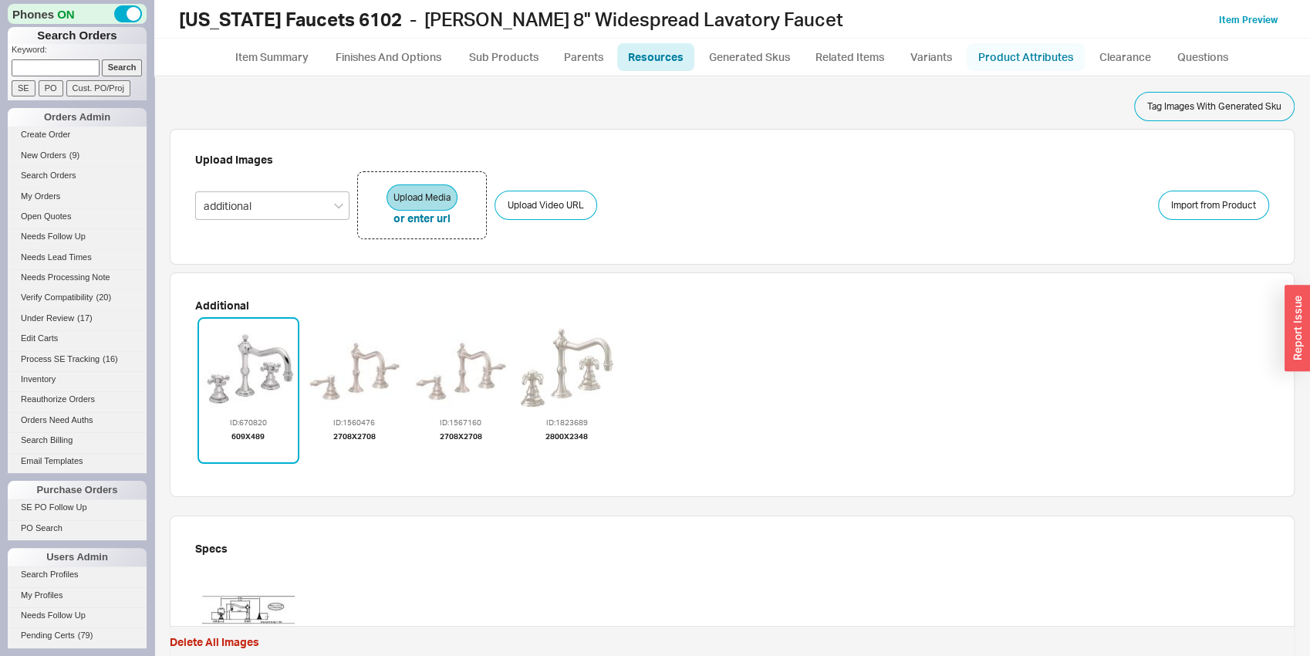
click at [1016, 52] on link "Product Attributes" at bounding box center [1026, 57] width 118 height 28
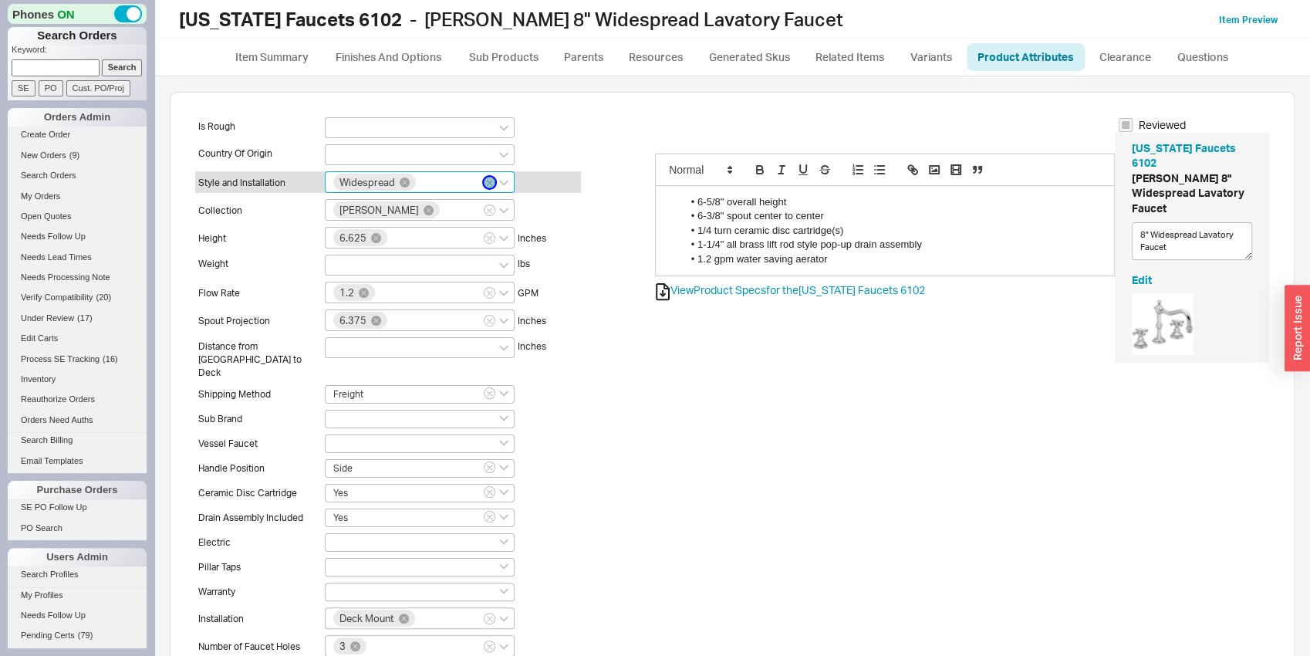
click at [488, 178] on icon "button" at bounding box center [489, 182] width 5 height 9
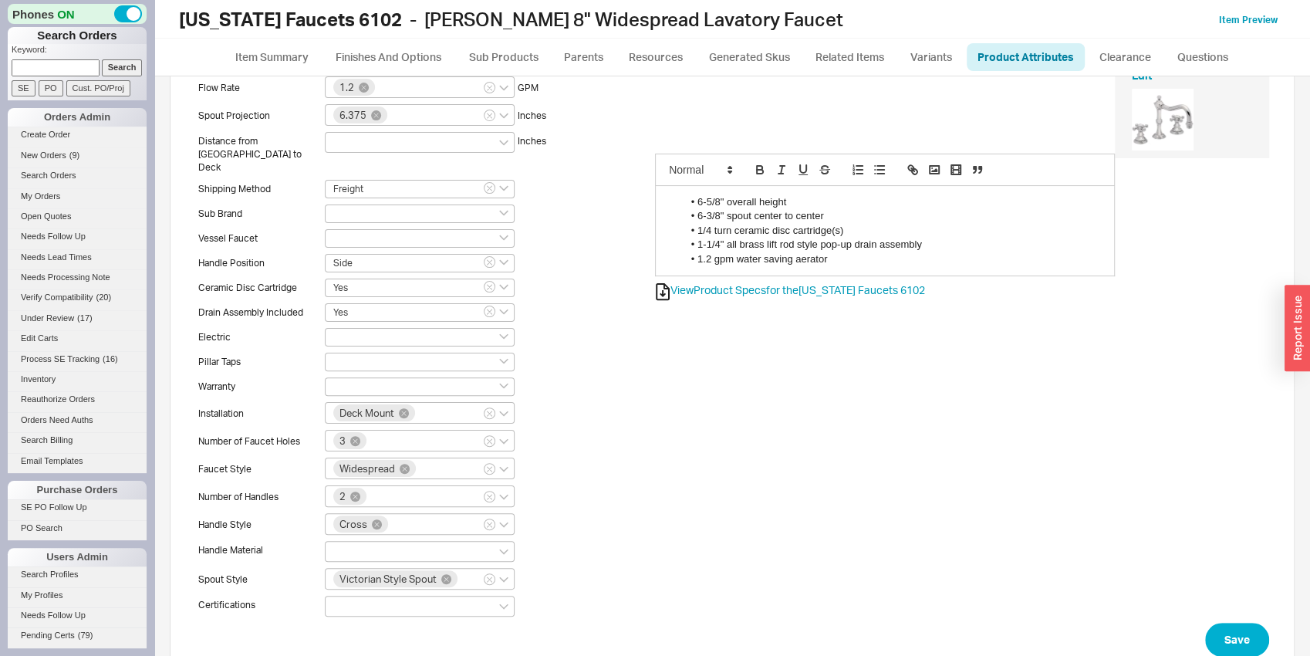
scroll to position [233, 0]
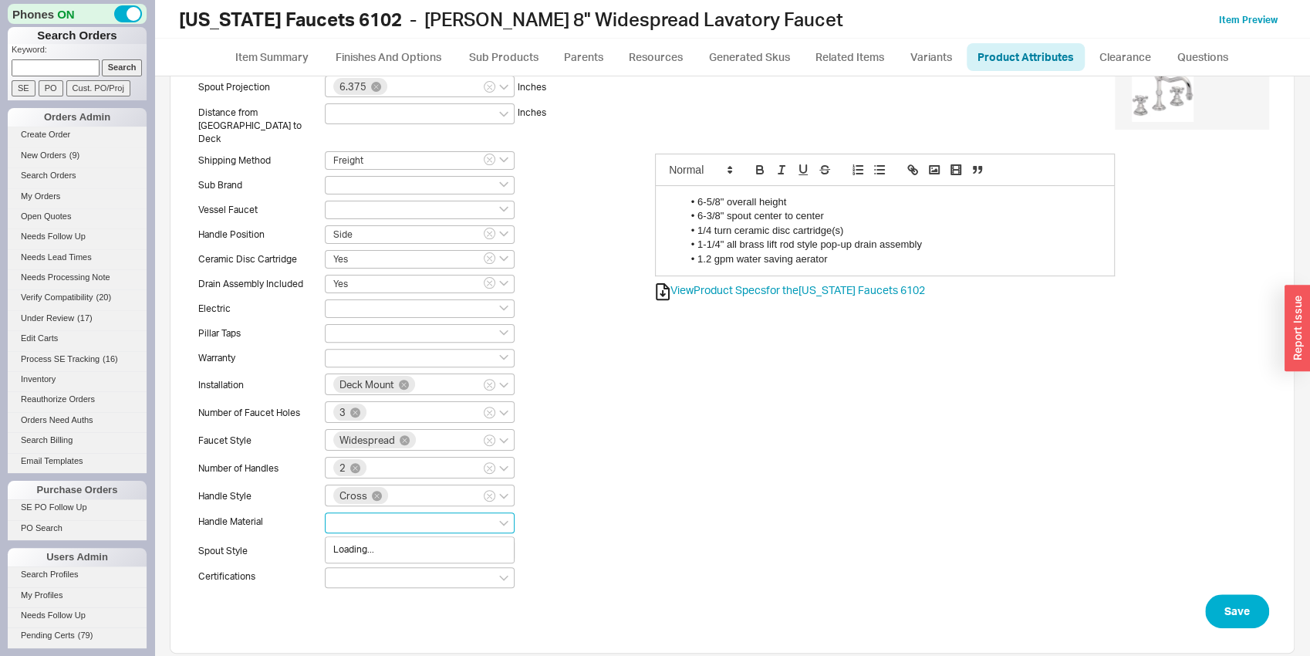
click at [339, 515] on input "Loading..." at bounding box center [338, 521] width 11 height 13
click at [378, 613] on div "Metal" at bounding box center [420, 625] width 188 height 25
click at [1243, 605] on button "Save" at bounding box center [1237, 612] width 64 height 34
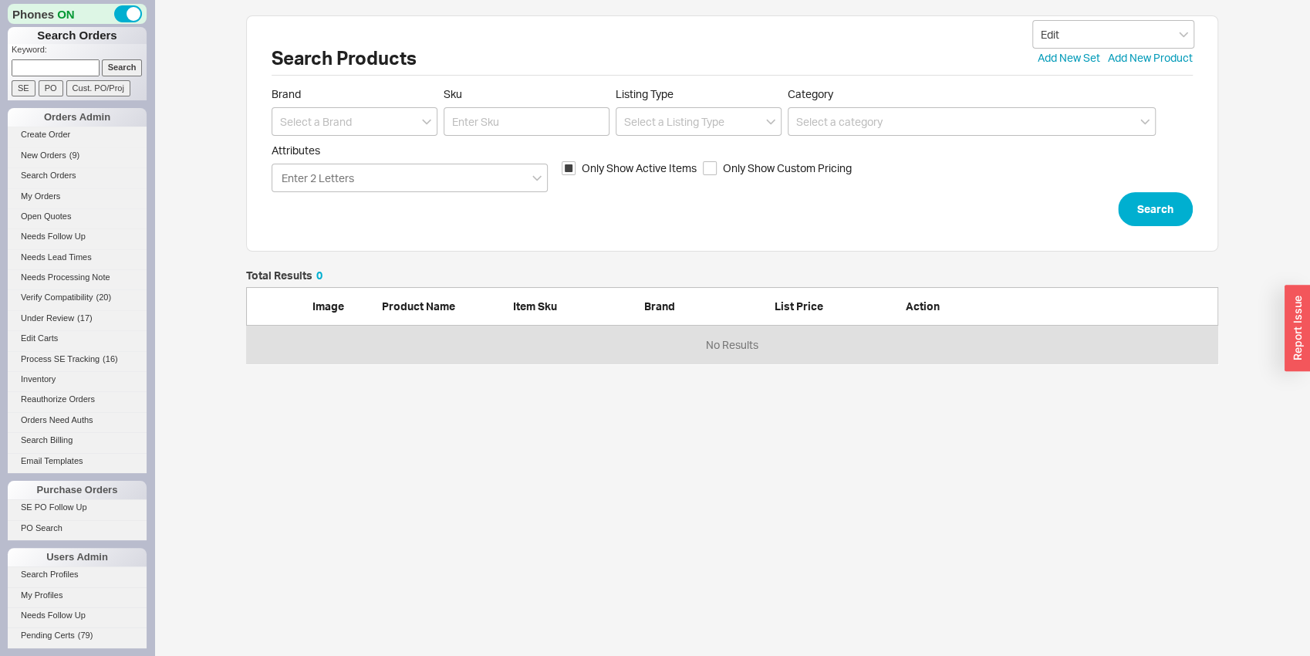
scroll to position [12, 12]
click at [361, 100] on span "Brand" at bounding box center [355, 94] width 166 height 14
click at [343, 147] on form "Brand Sku Listing Type Category Attributes Enter 2 Letters Only Show Active Ite…" at bounding box center [732, 156] width 921 height 139
click at [342, 138] on form "Brand Sku Listing Type Category Attributes Enter 2 Letters Only Show Active Ite…" at bounding box center [732, 156] width 921 height 139
click at [339, 130] on input at bounding box center [355, 121] width 166 height 29
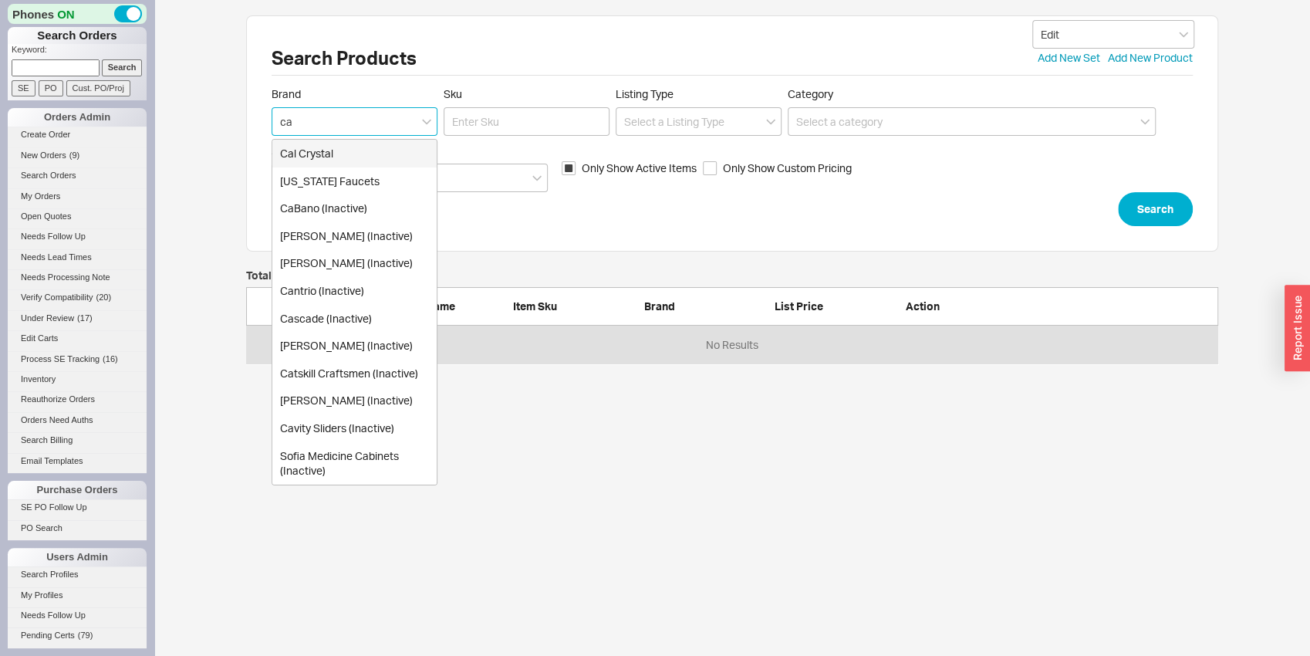
click at [400, 181] on div "[US_STATE] Faucets" at bounding box center [354, 181] width 164 height 28
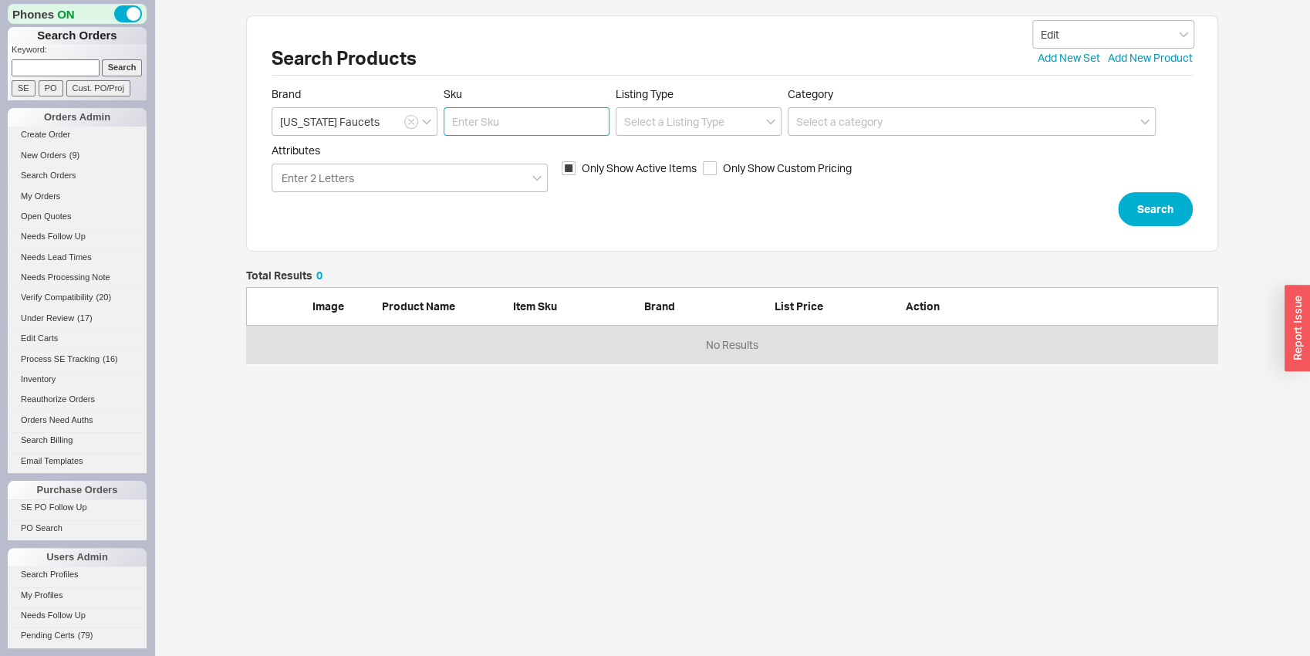
click at [486, 122] on input "Sku" at bounding box center [527, 121] width 166 height 29
click button "Search" at bounding box center [1155, 209] width 75 height 34
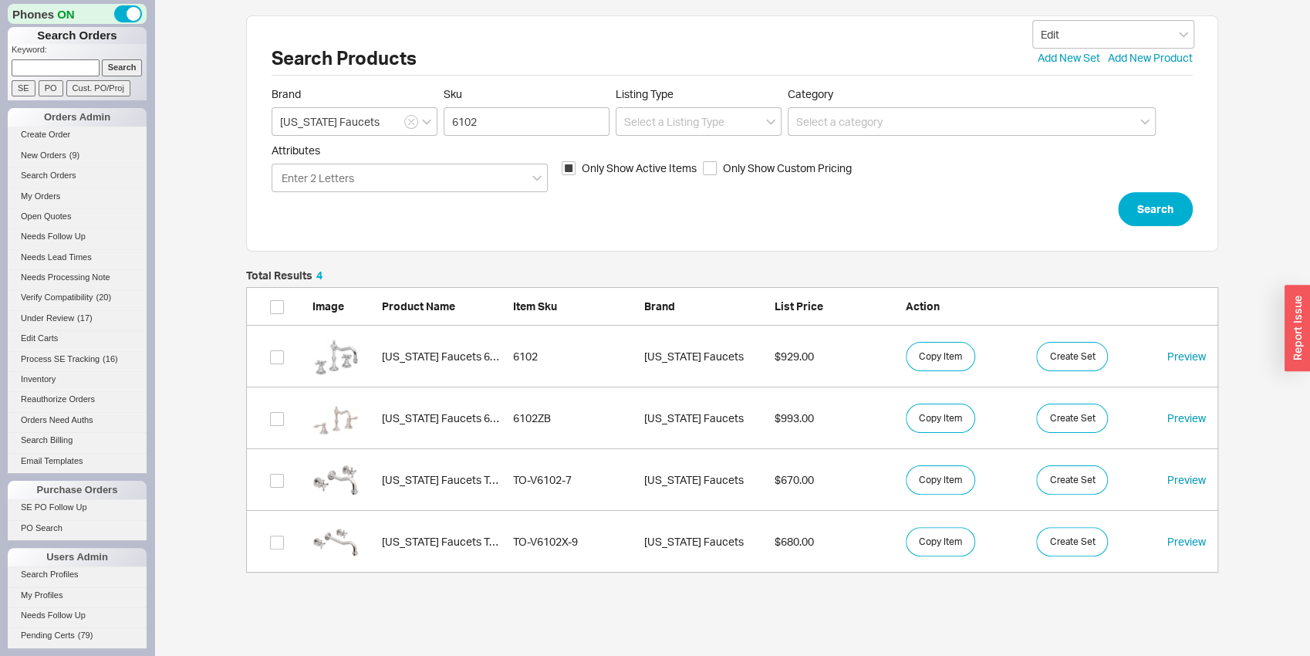
scroll to position [289, 960]
click at [606, 418] on div "6102ZB" at bounding box center [574, 417] width 123 height 15
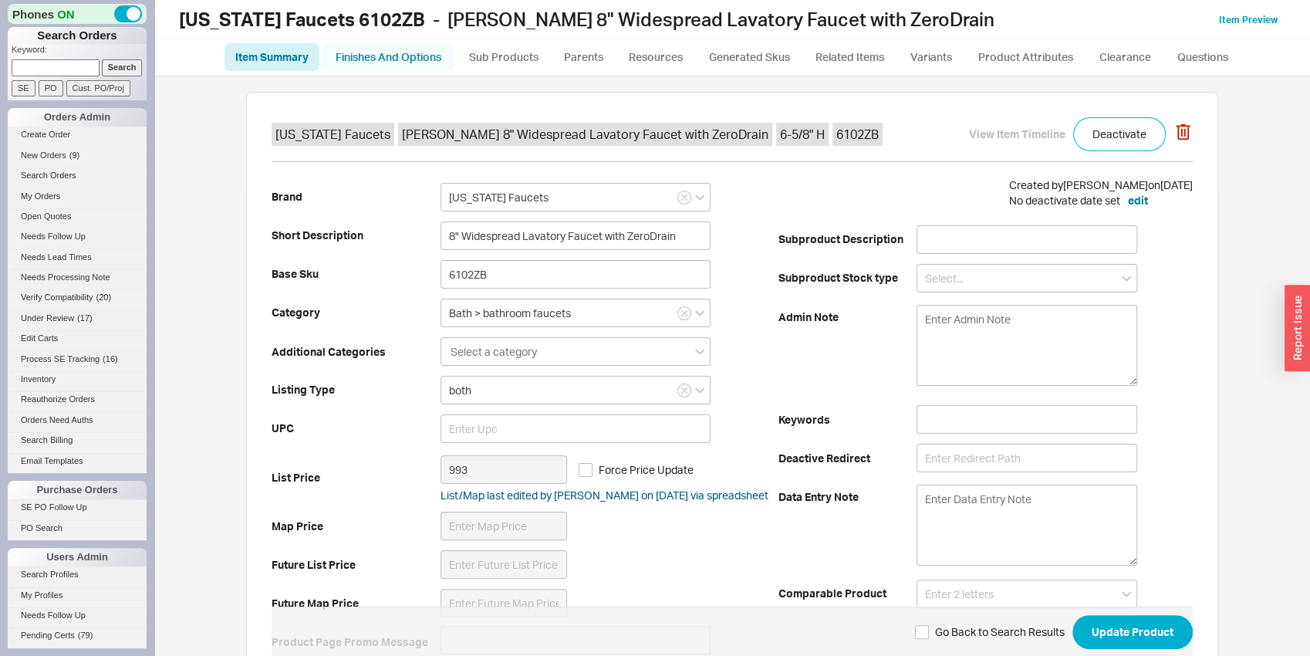
click at [402, 55] on link "Finishes And Options" at bounding box center [388, 57] width 132 height 28
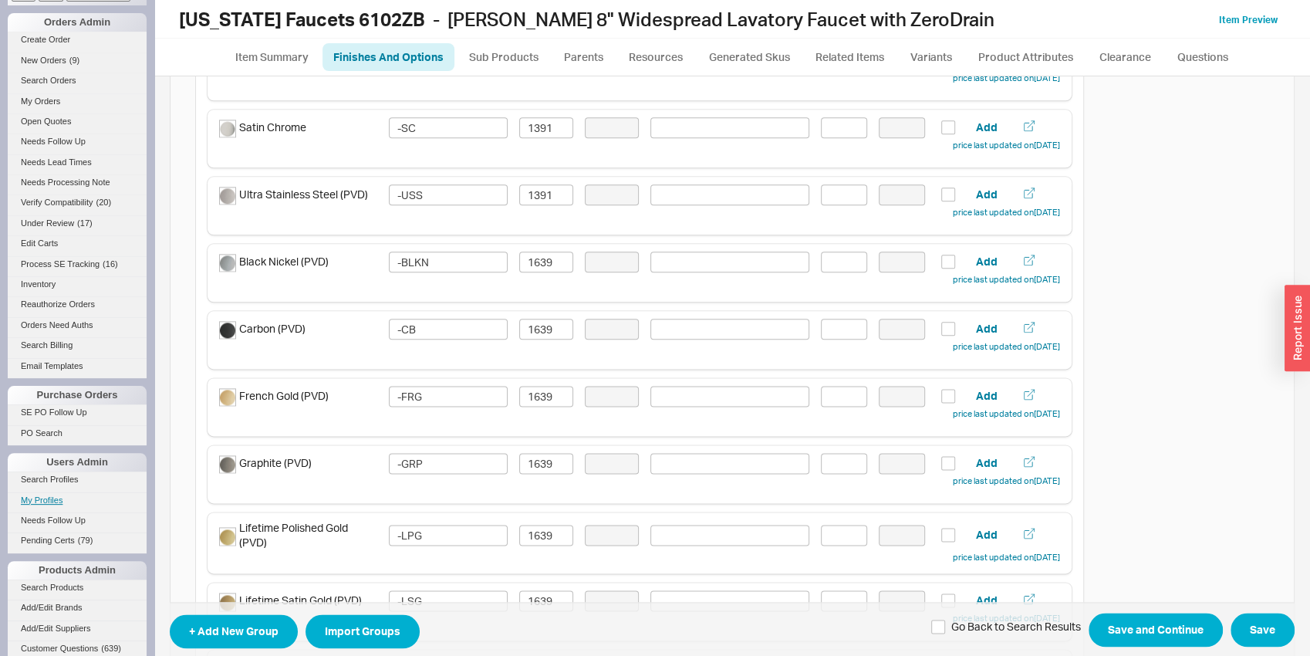
scroll to position [119, 0]
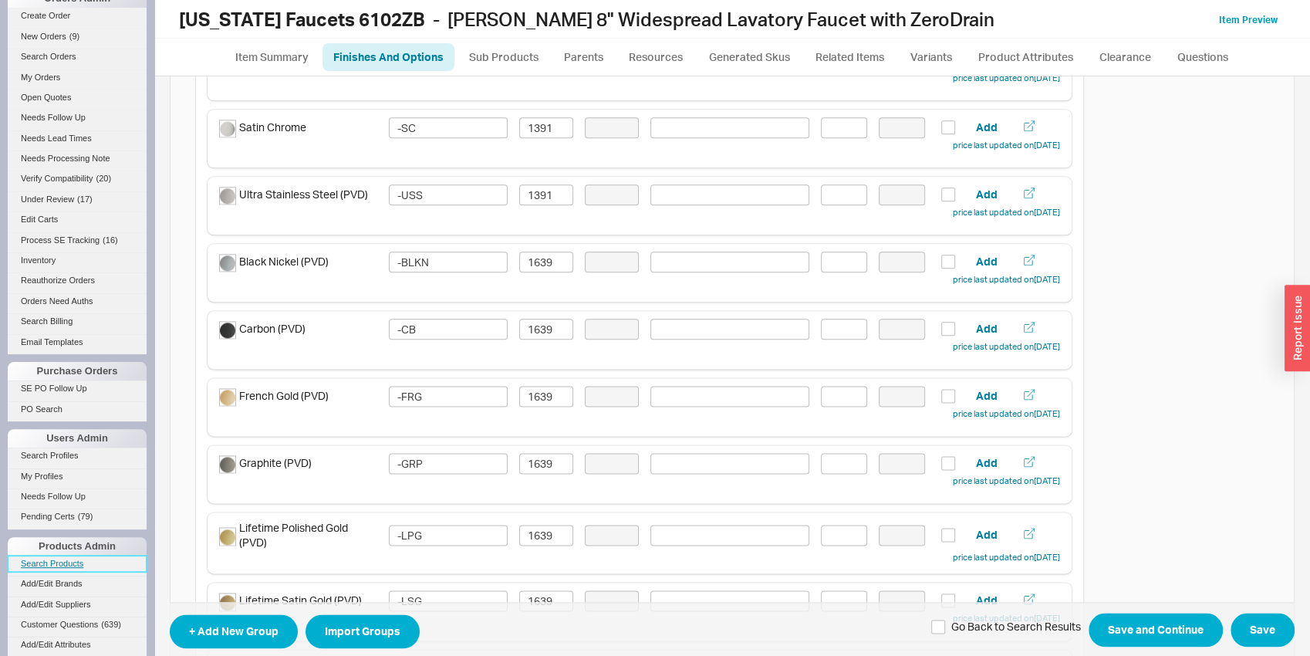
click at [80, 558] on link "Search Products" at bounding box center [77, 563] width 139 height 16
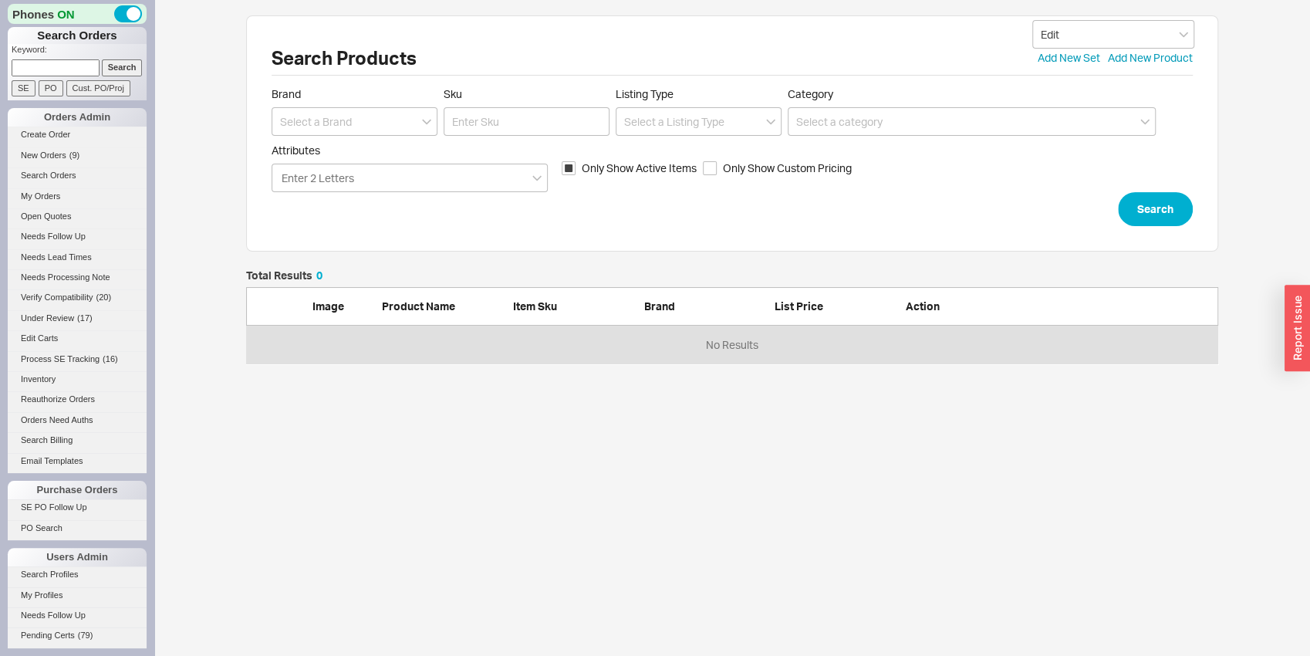
scroll to position [81, 960]
click at [293, 129] on input at bounding box center [355, 121] width 166 height 29
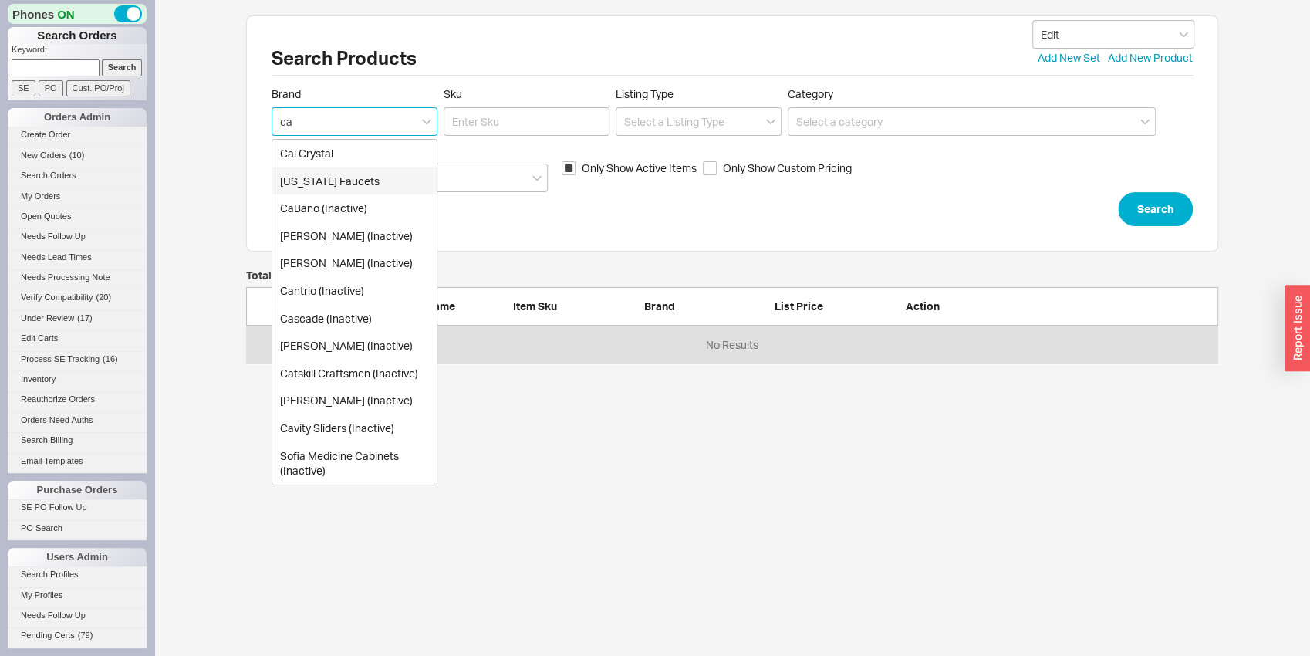
click at [315, 177] on div "[US_STATE] Faucets" at bounding box center [354, 181] width 164 height 28
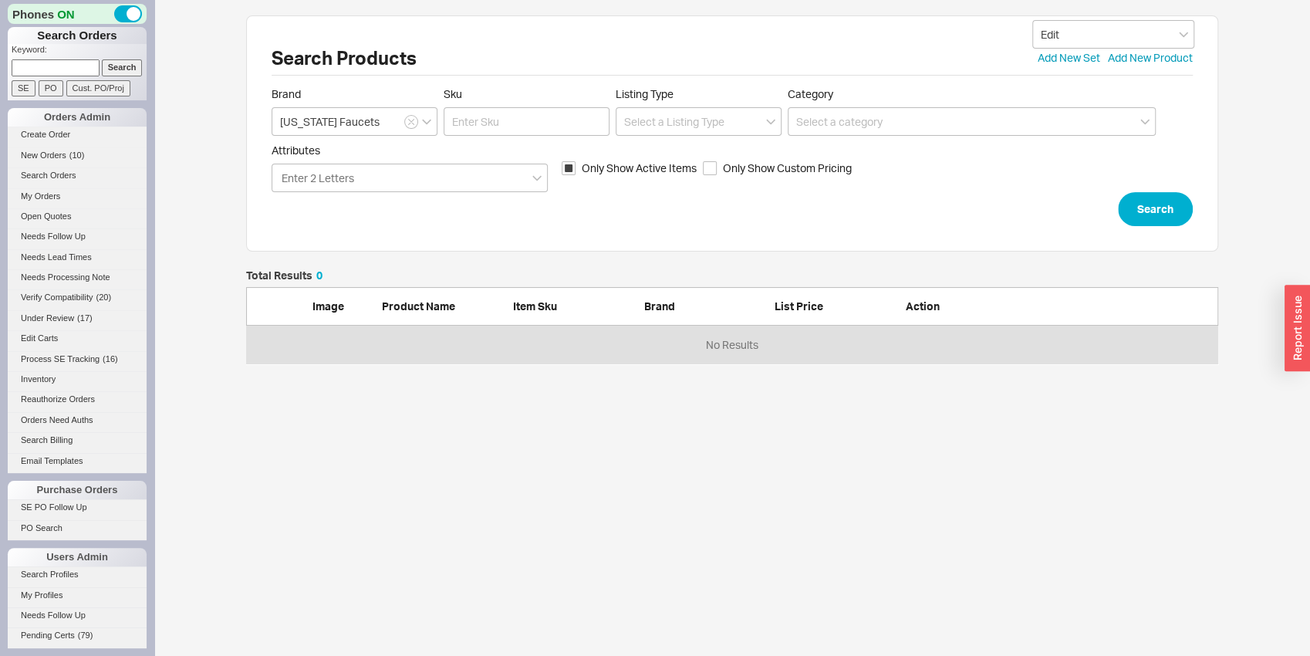
click at [488, 137] on form "Brand California Faucets Sku Listing Type Category Attributes Enter 2 Letters O…" at bounding box center [732, 156] width 921 height 139
click at [488, 127] on input "Sku" at bounding box center [527, 121] width 166 height 29
click button "Search" at bounding box center [1155, 209] width 75 height 34
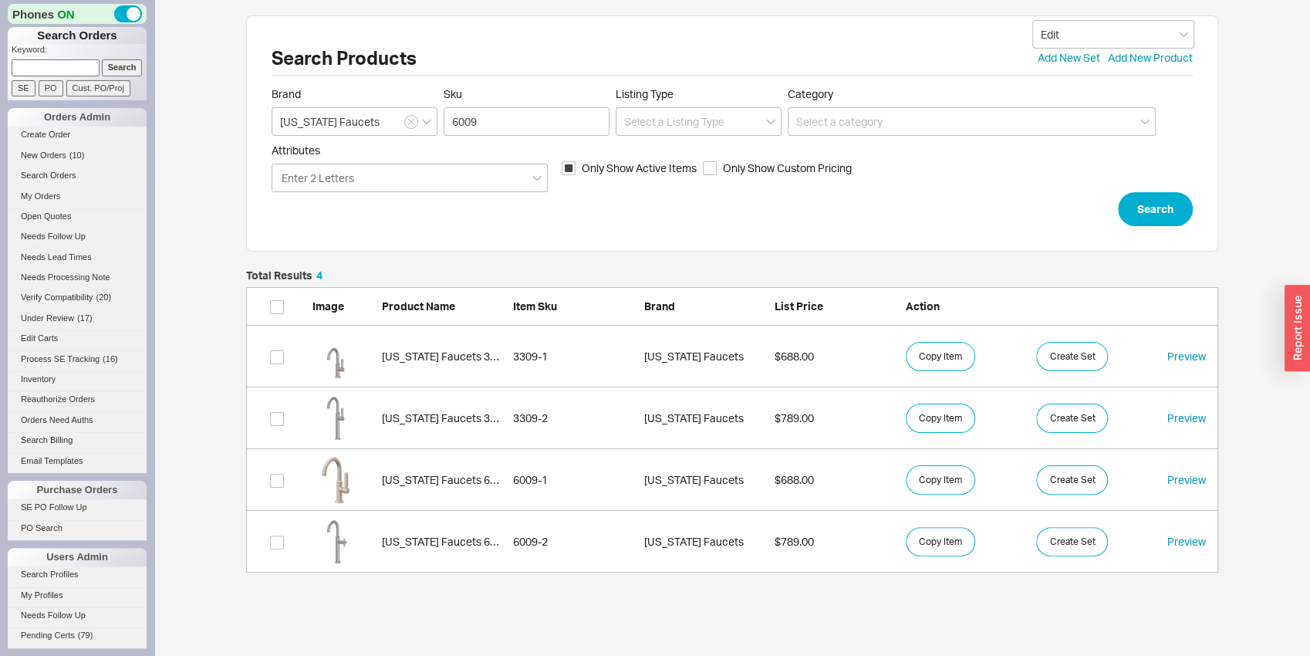
scroll to position [289, 960]
click at [514, 126] on input "6009" at bounding box center [527, 121] width 166 height 29
click button "Search" at bounding box center [1155, 209] width 75 height 34
click at [528, 122] on input "6009x" at bounding box center [527, 121] width 166 height 29
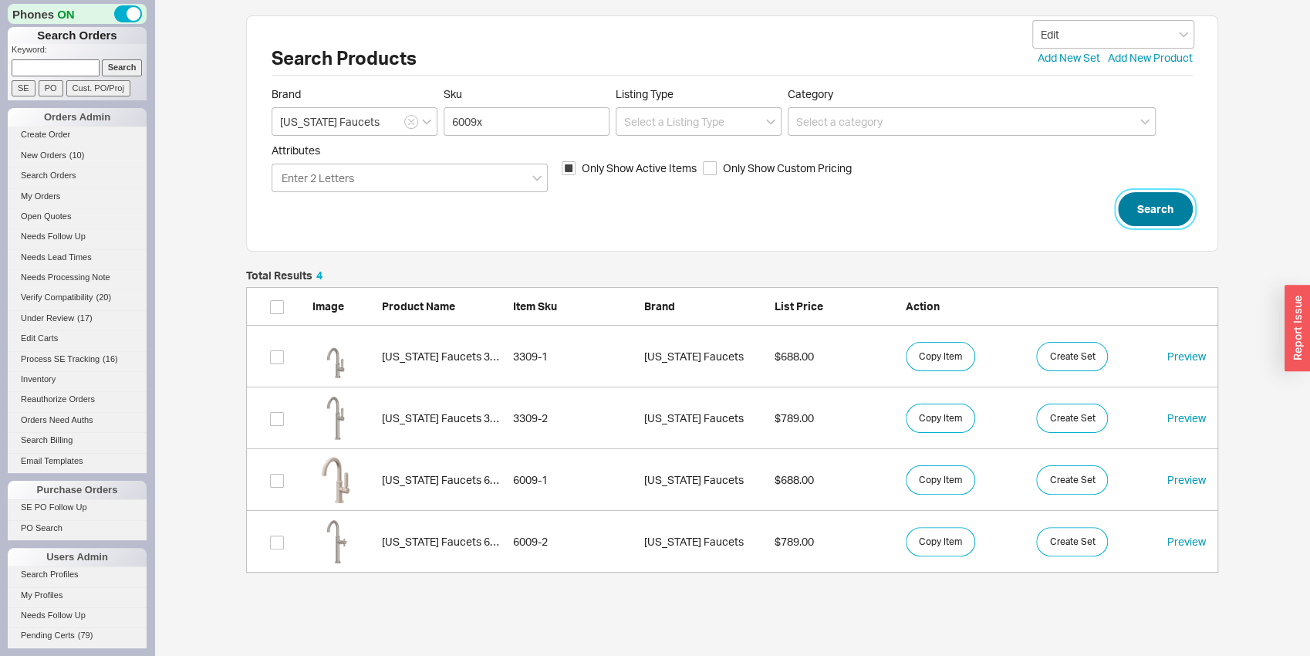
click at [1126, 206] on button "Search" at bounding box center [1155, 209] width 75 height 34
click at [505, 124] on input "6009x" at bounding box center [527, 121] width 166 height 29
click button "Search" at bounding box center [1155, 209] width 75 height 34
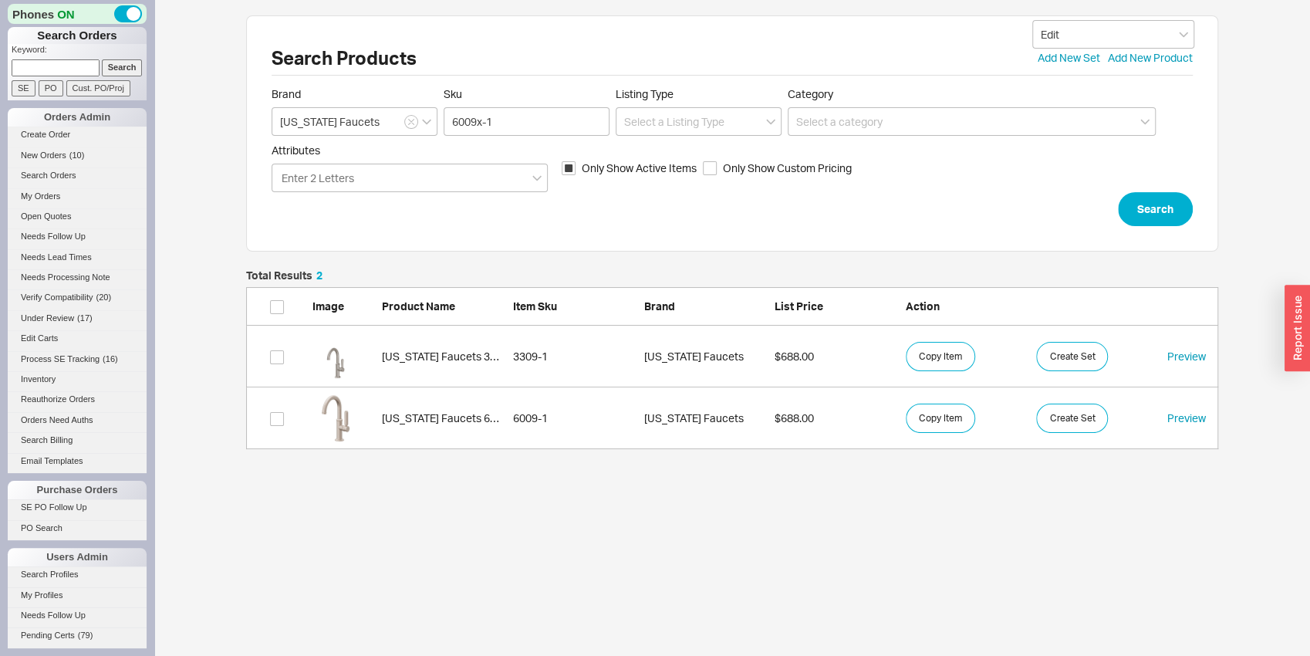
scroll to position [167, 960]
click at [463, 114] on input "6009x-1" at bounding box center [527, 121] width 166 height 29
click at [480, 120] on input "6109x-1" at bounding box center [527, 121] width 166 height 29
click at [494, 127] on input "6109-1" at bounding box center [527, 121] width 166 height 29
click button "Search" at bounding box center [1155, 209] width 75 height 34
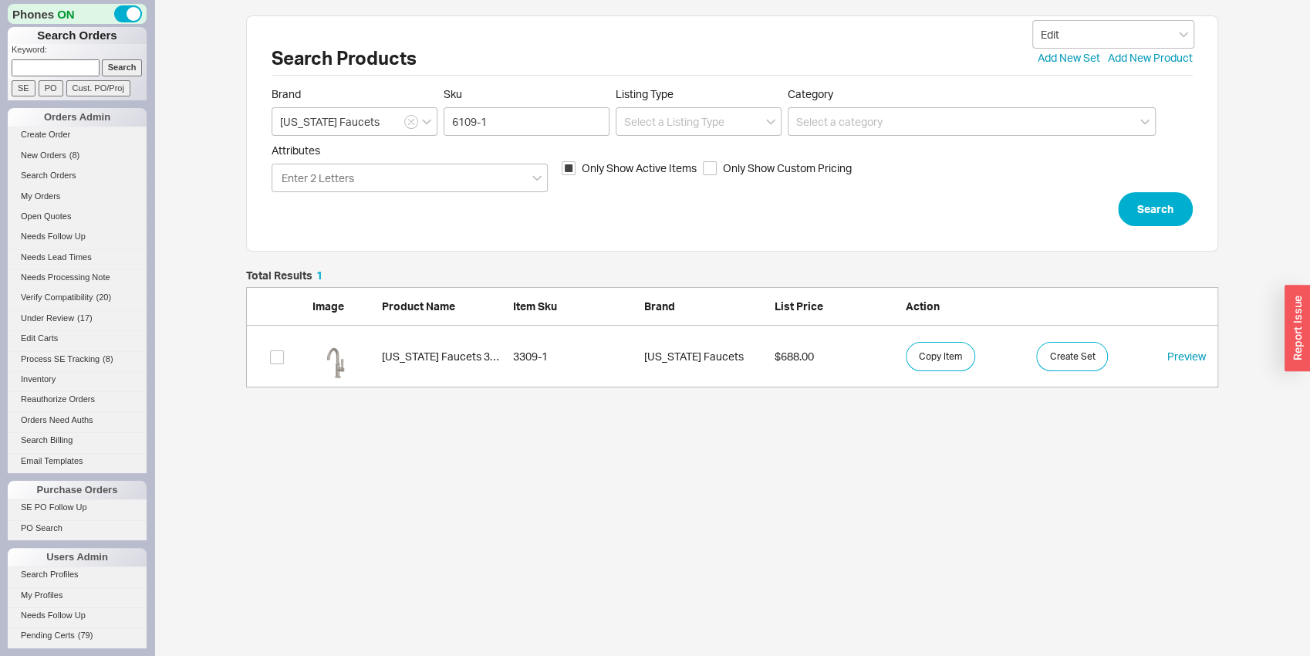
scroll to position [105, 960]
click at [378, 363] on link "California Faucets 3309-1 3309-1 California Faucets $688.00 Copy Item Create Se…" at bounding box center [732, 357] width 972 height 62
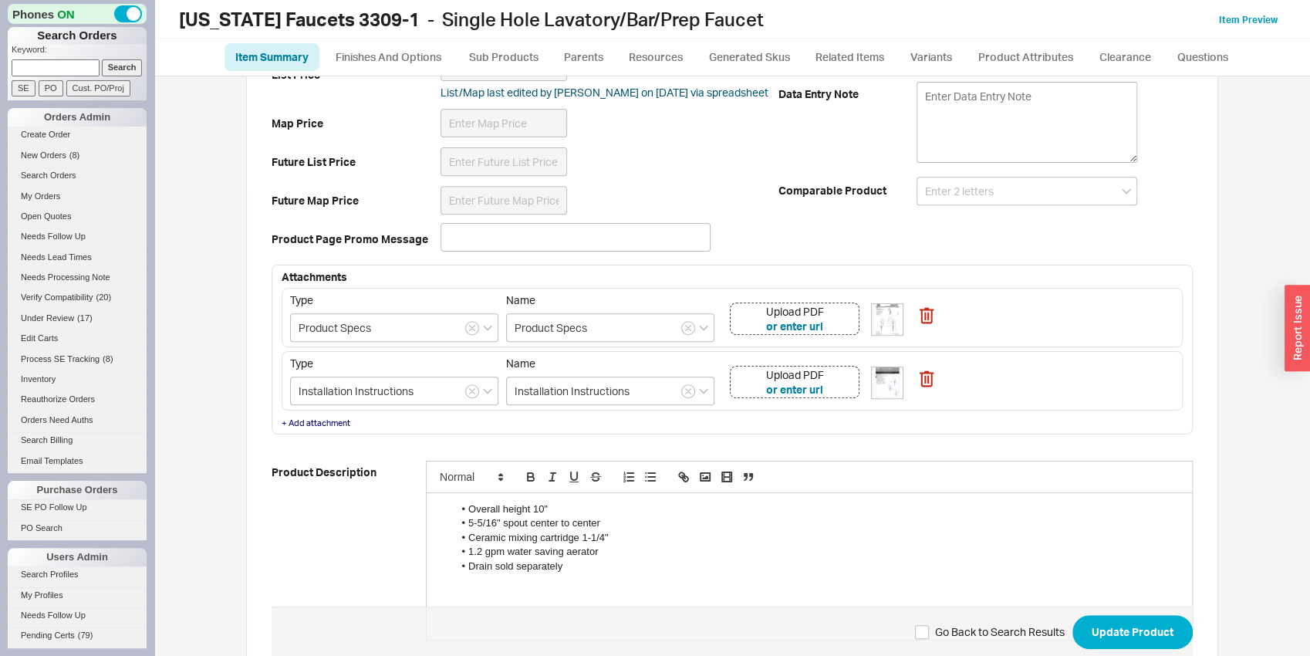
scroll to position [80, 0]
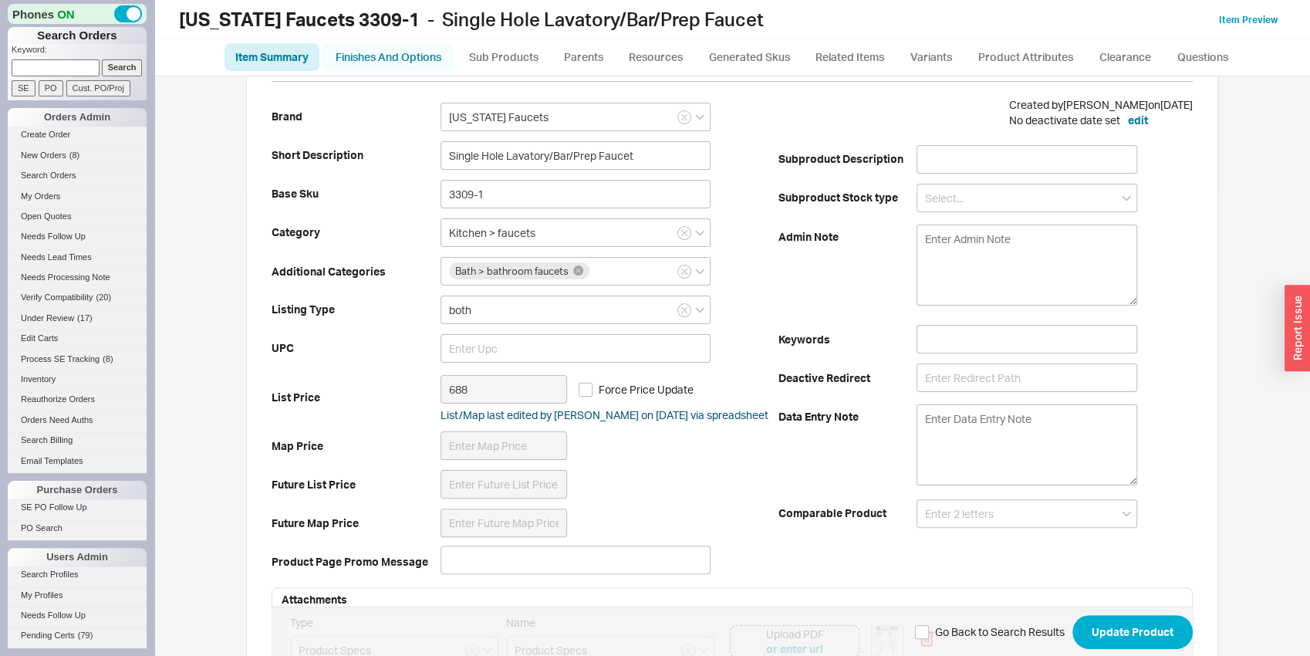
click at [364, 57] on link "Finishes And Options" at bounding box center [388, 57] width 132 height 28
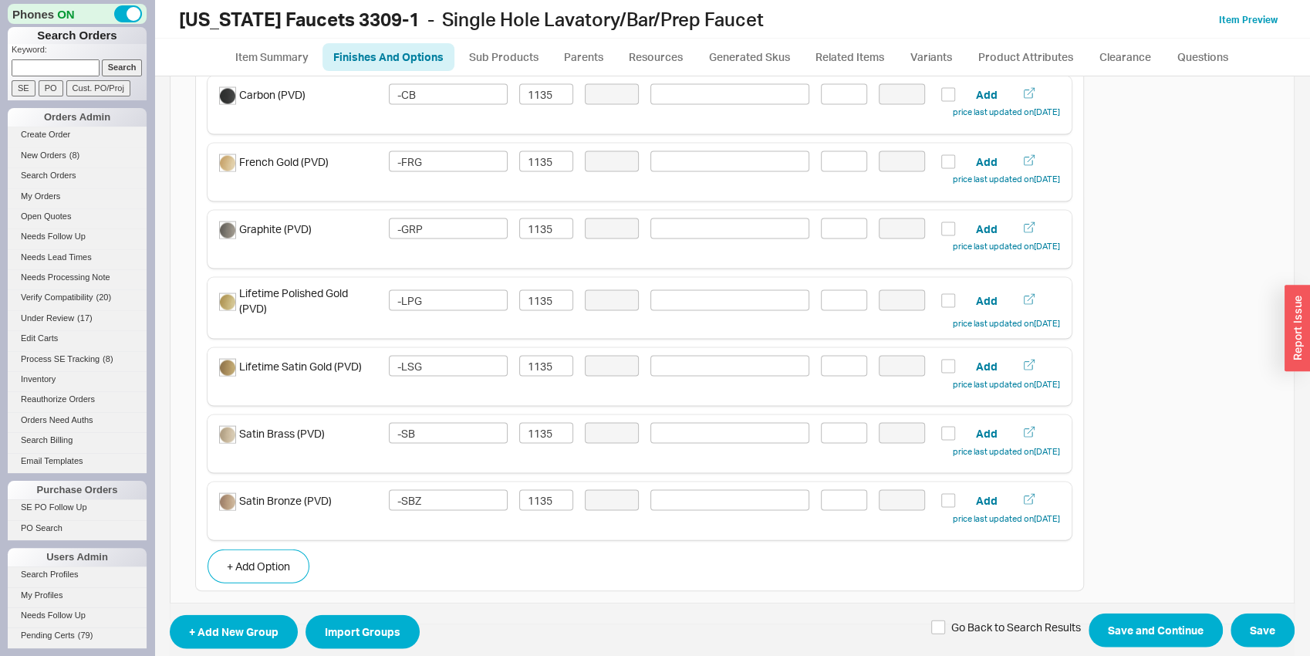
scroll to position [2057, 0]
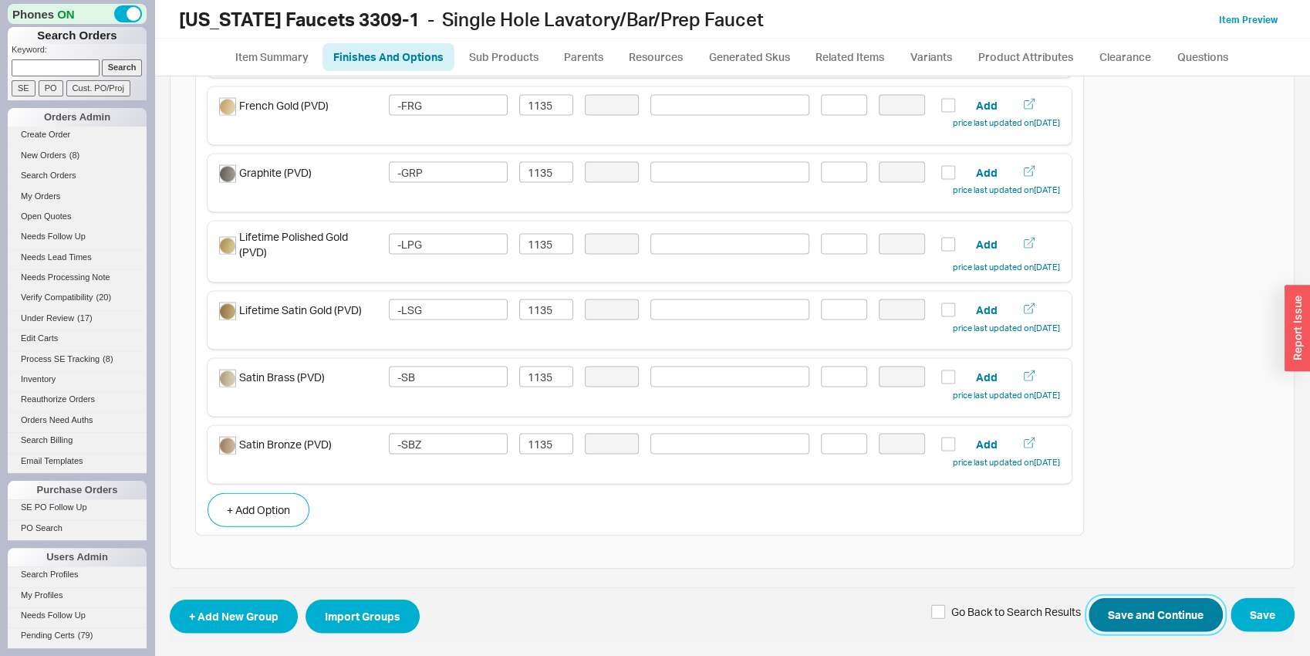
drag, startPoint x: 1160, startPoint y: 604, endPoint x: 1170, endPoint y: 606, distance: 10.3
click at [1160, 606] on button "Save and Continue" at bounding box center [1155, 615] width 134 height 34
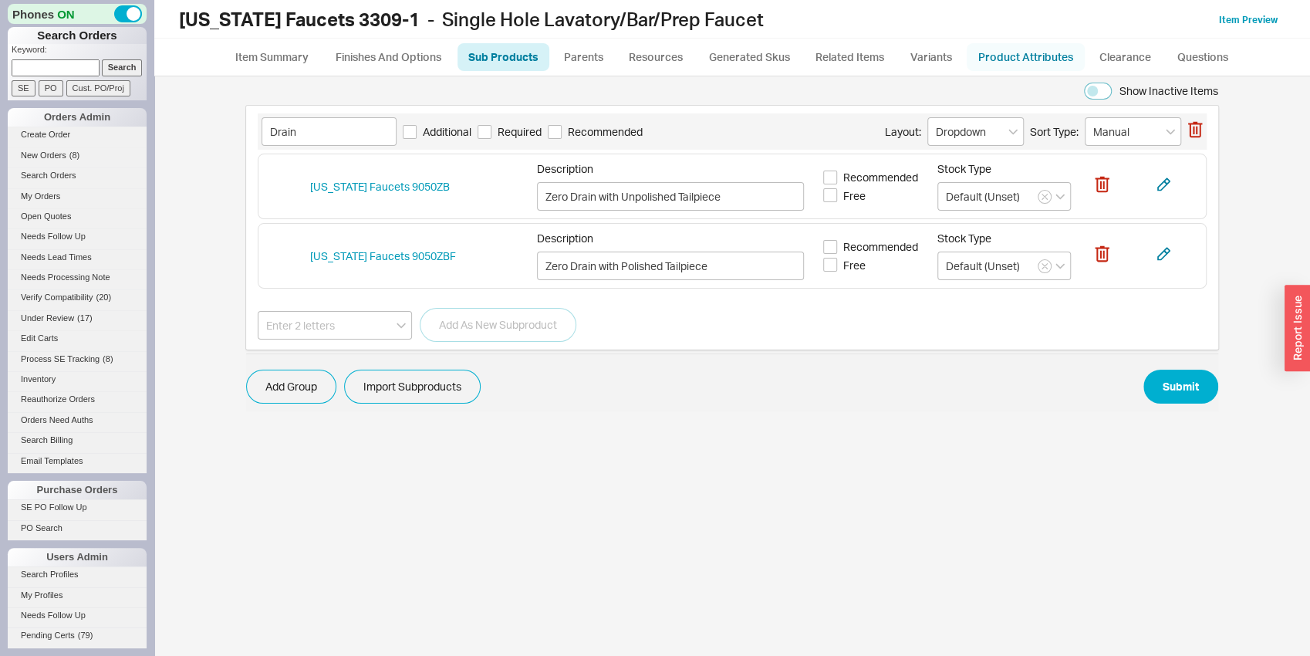
click at [1051, 67] on link "Product Attributes" at bounding box center [1026, 57] width 118 height 28
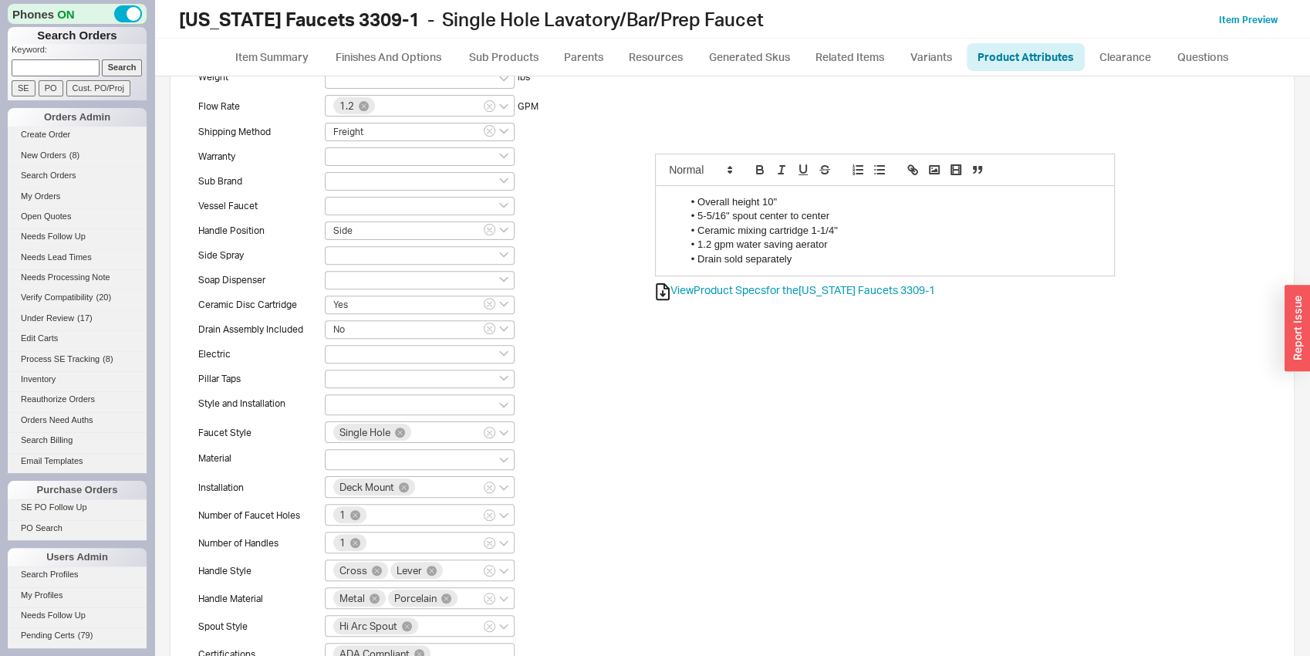
scroll to position [414, 0]
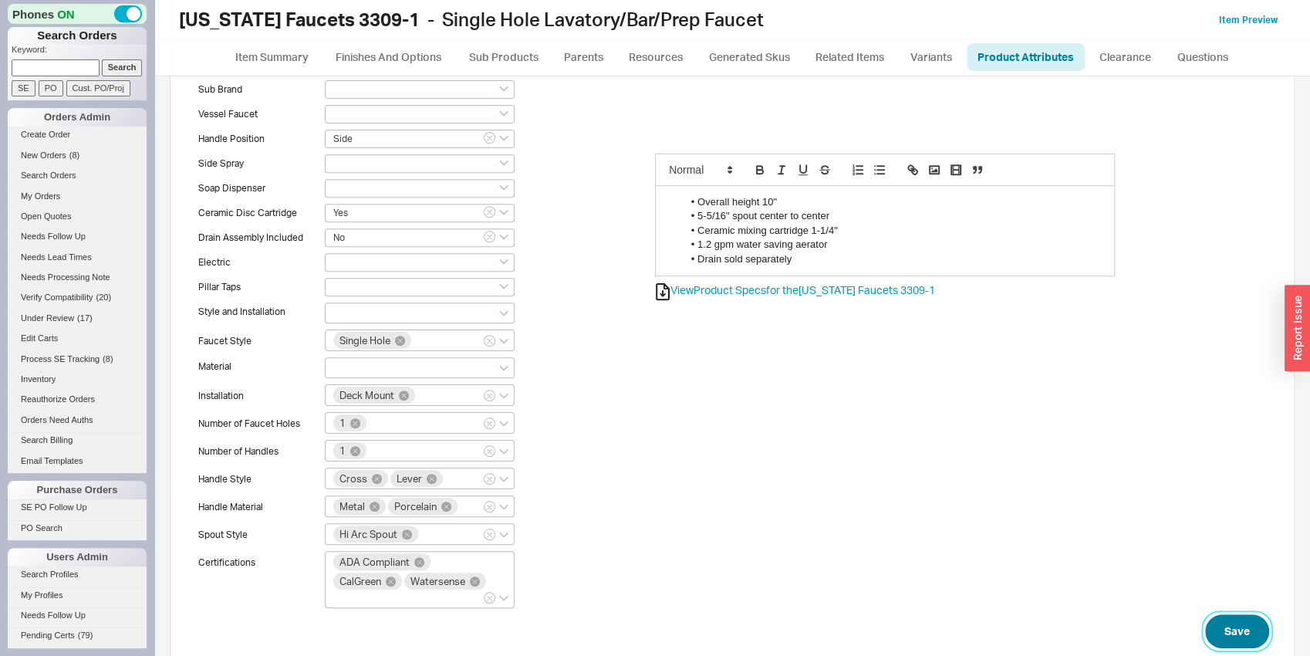
click at [1231, 614] on button "Save" at bounding box center [1237, 631] width 64 height 34
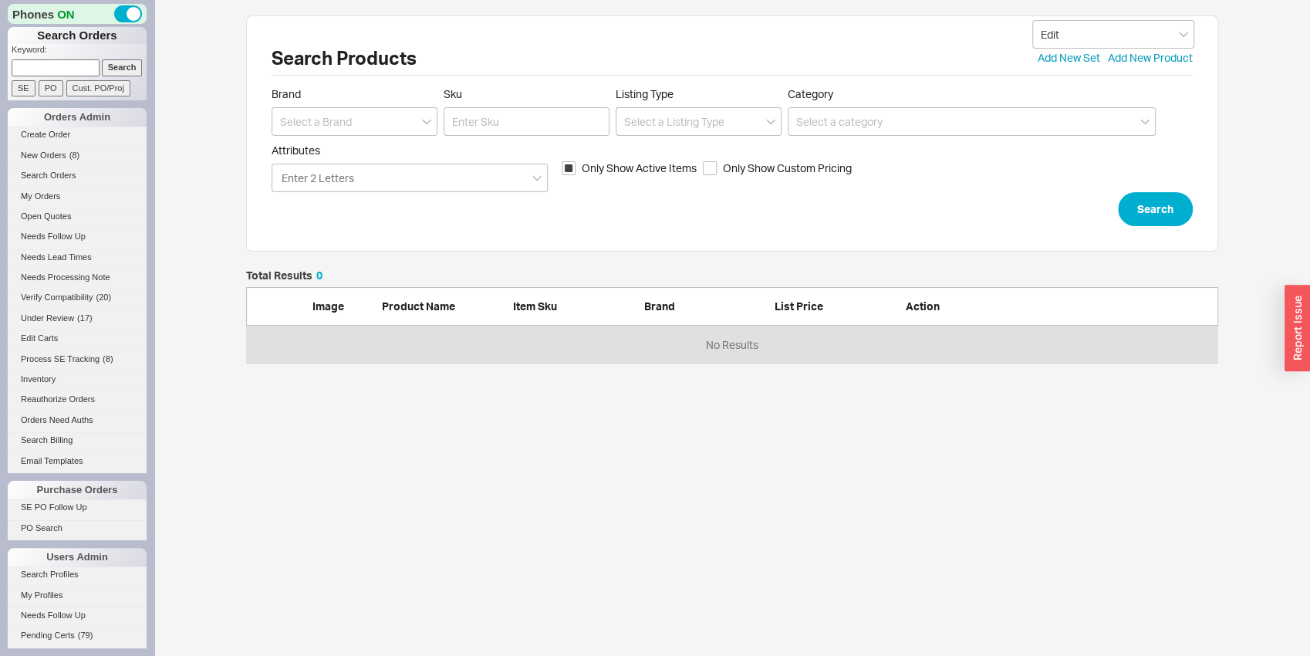
scroll to position [12, 12]
click at [374, 89] on span "Brand" at bounding box center [355, 94] width 166 height 14
click at [374, 101] on div "Brand" at bounding box center [355, 111] width 166 height 49
click at [367, 121] on input at bounding box center [355, 121] width 166 height 29
click at [371, 174] on div "[US_STATE] Faucets" at bounding box center [354, 181] width 164 height 28
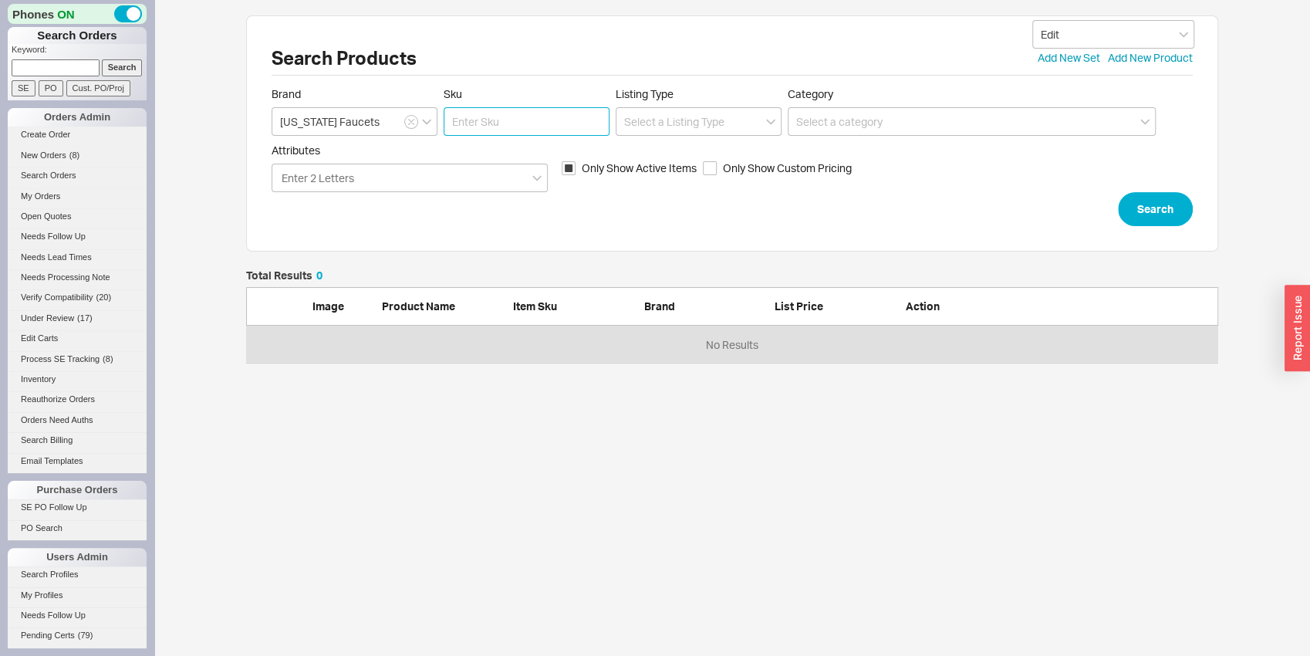
click at [506, 130] on input "Sku" at bounding box center [527, 121] width 166 height 29
click button "Search" at bounding box center [1155, 209] width 75 height 34
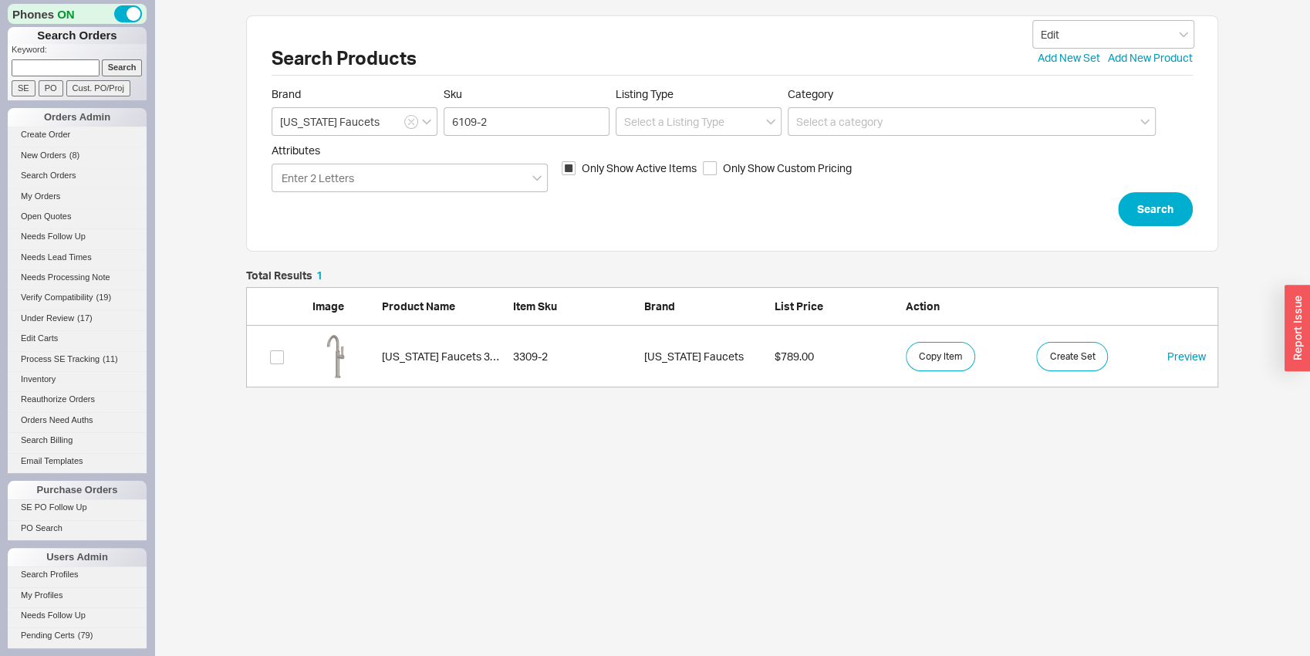
scroll to position [105, 960]
click at [386, 380] on link "California Faucets 3309-2 3309-2 California Faucets $789.00 Copy Item Create Se…" at bounding box center [732, 357] width 972 height 62
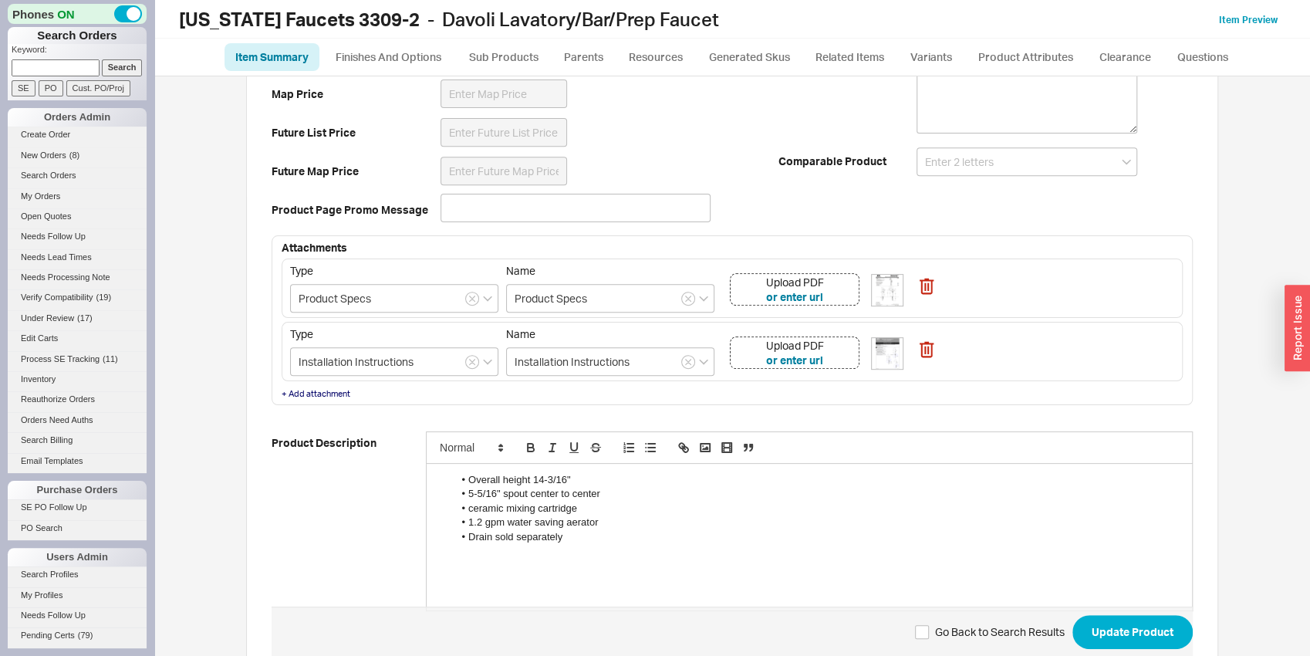
scroll to position [403, 0]
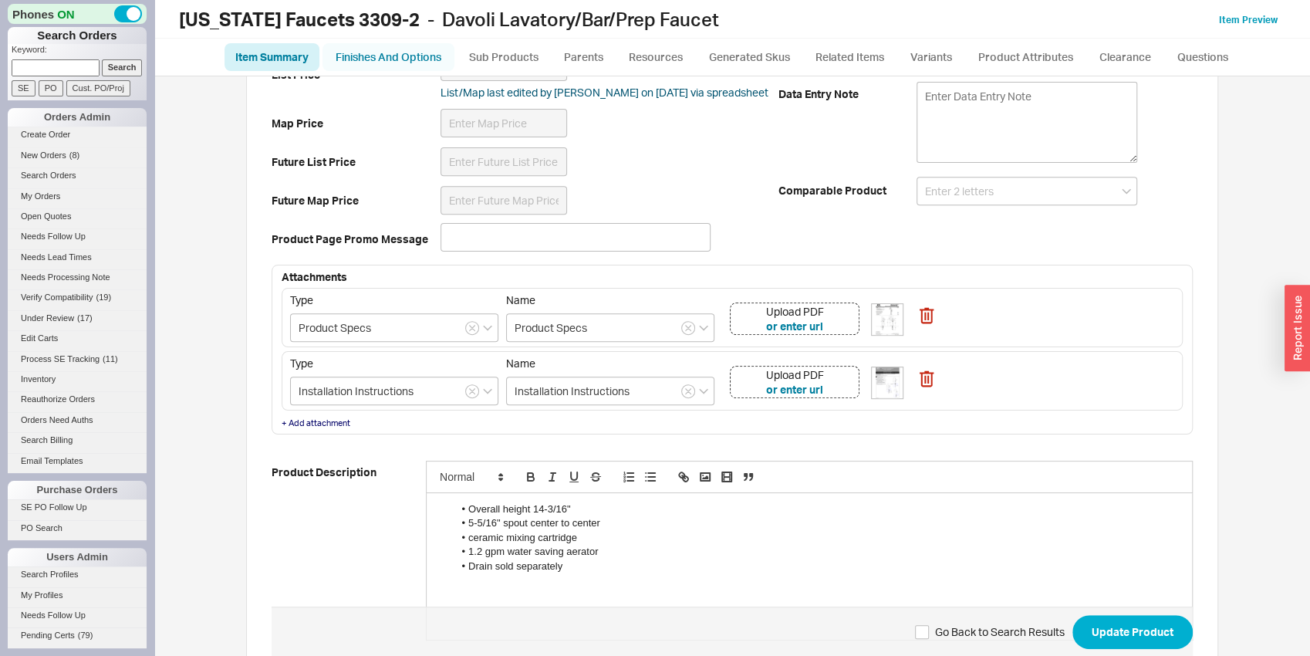
click at [400, 56] on link "Finishes And Options" at bounding box center [388, 57] width 132 height 28
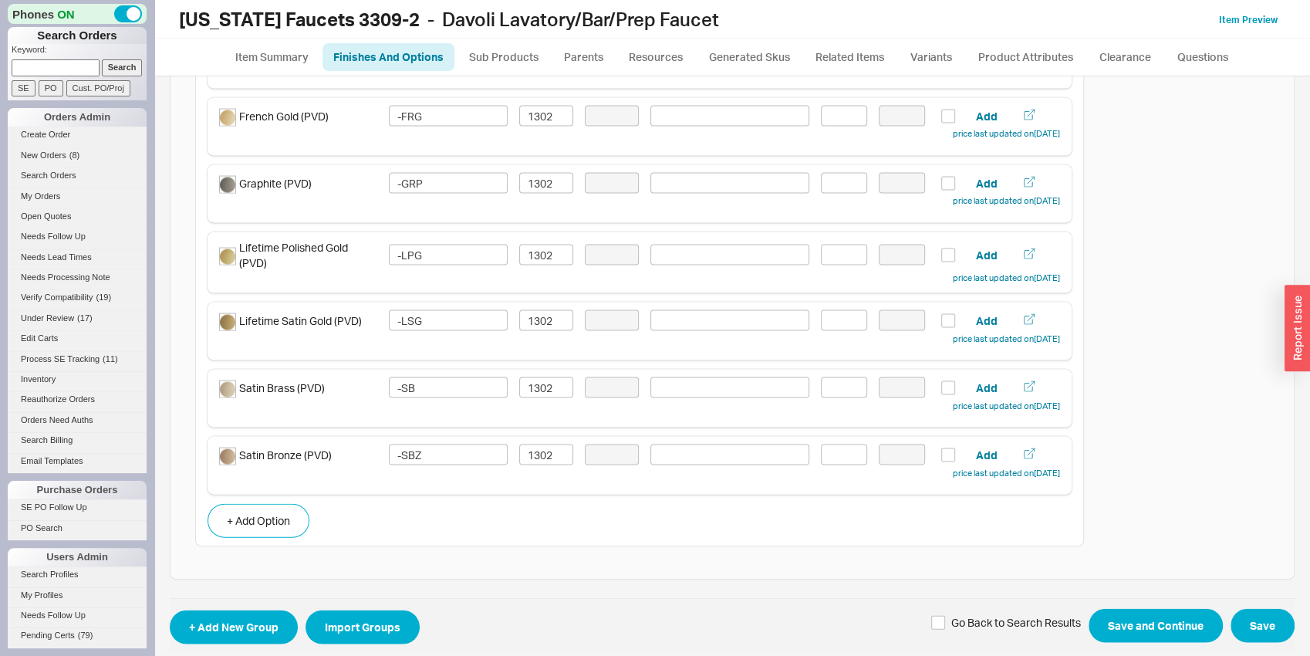
scroll to position [2057, 0]
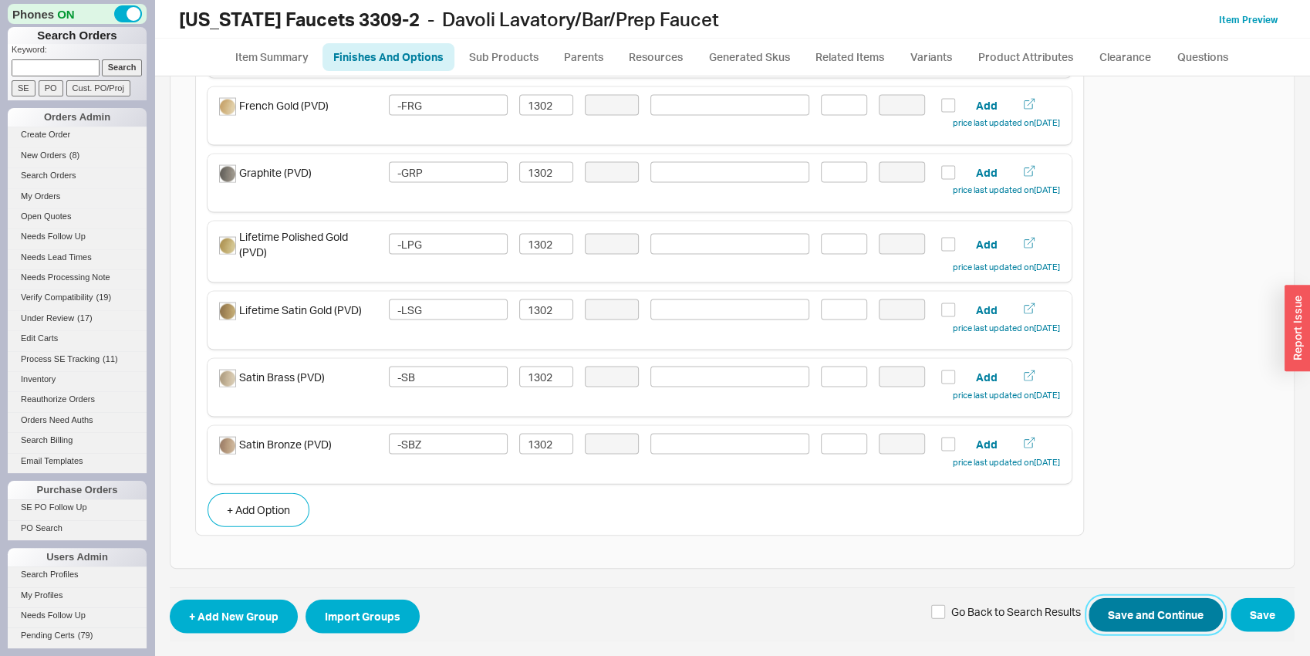
drag, startPoint x: 1120, startPoint y: 605, endPoint x: 1112, endPoint y: 608, distance: 9.0
click at [1120, 606] on button "Save and Continue" at bounding box center [1155, 615] width 134 height 34
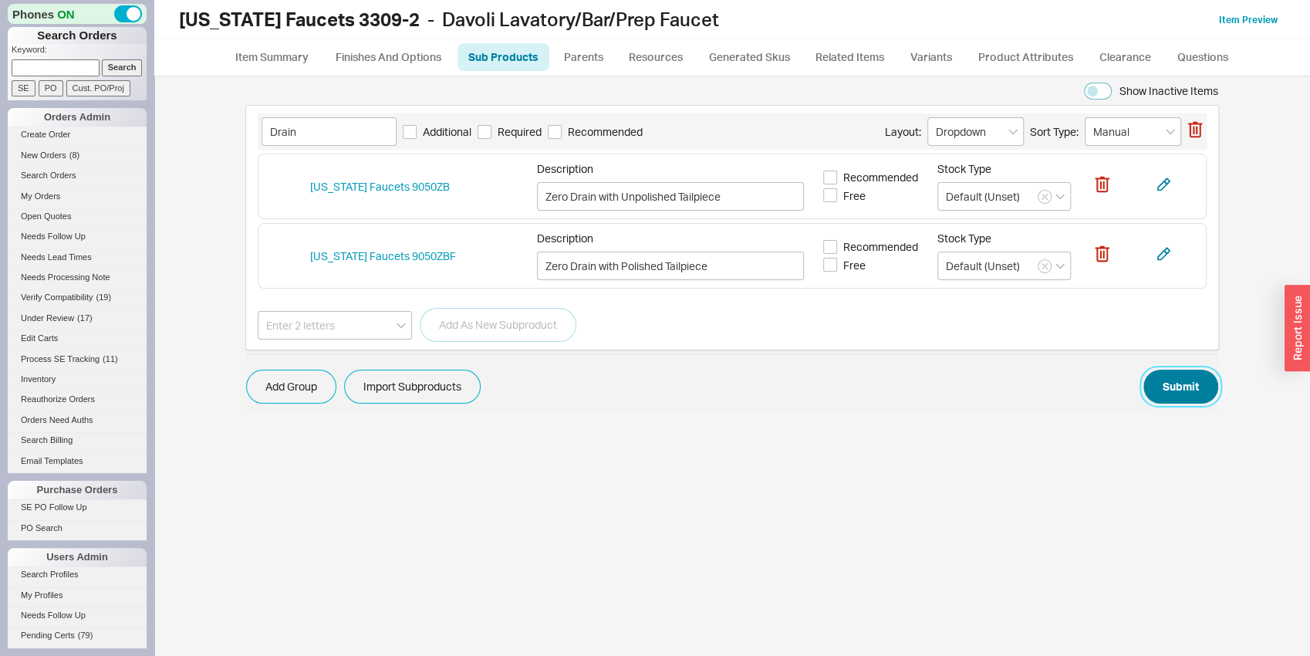
click at [1172, 393] on button "Submit" at bounding box center [1180, 386] width 75 height 34
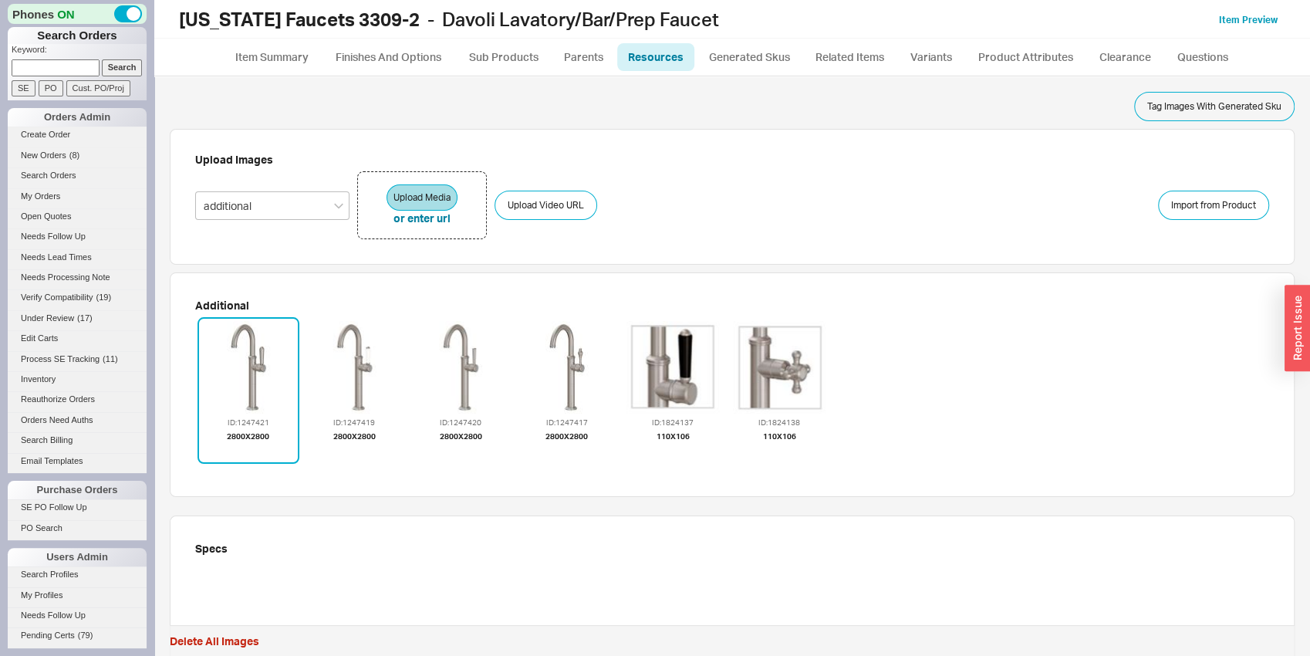
click at [1036, 42] on ul "Item Summary Finishes And Options Sub Products Parents Resources Generated Skus…" at bounding box center [732, 57] width 1156 height 37
click at [1044, 53] on link "Product Attributes" at bounding box center [1026, 57] width 118 height 28
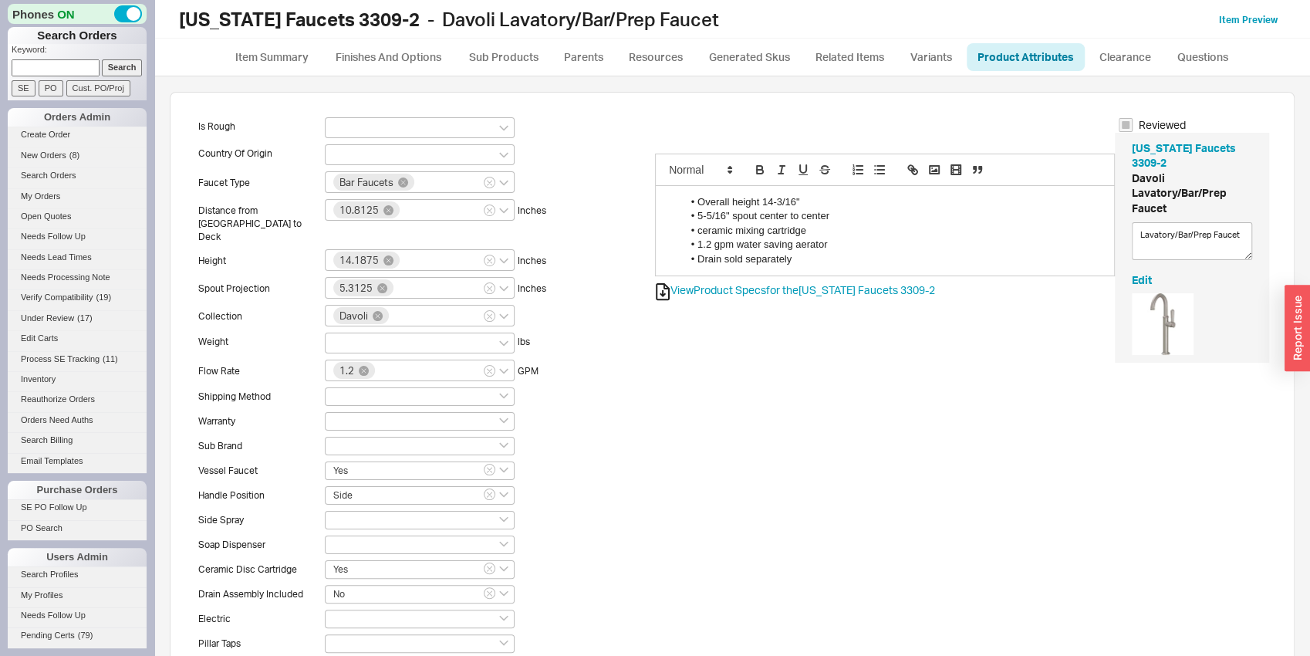
scroll to position [375, 0]
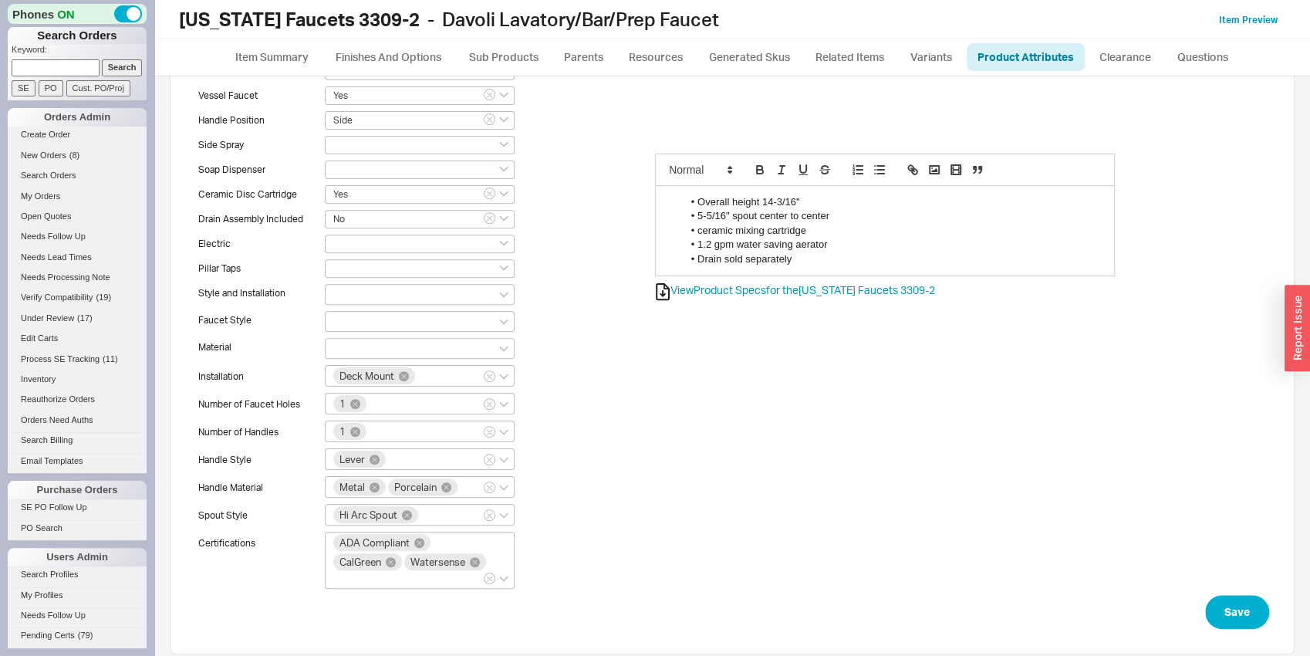
click at [1192, 595] on div "Save" at bounding box center [732, 612] width 1074 height 34
click at [1222, 595] on button "Save" at bounding box center [1237, 612] width 64 height 34
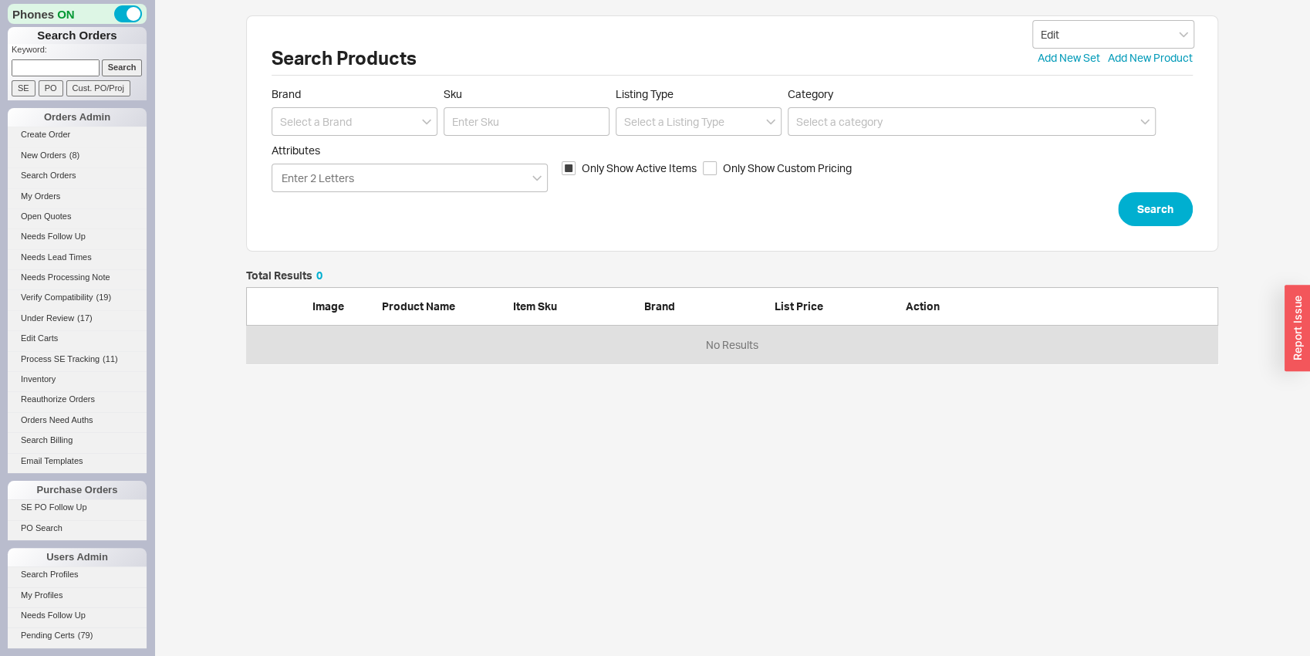
scroll to position [81, 960]
click at [353, 115] on input at bounding box center [355, 121] width 166 height 29
click at [362, 184] on div "[US_STATE] Faucets" at bounding box center [354, 181] width 164 height 28
click at [472, 128] on input "Sku" at bounding box center [527, 121] width 166 height 29
click button "Search" at bounding box center [1155, 209] width 75 height 34
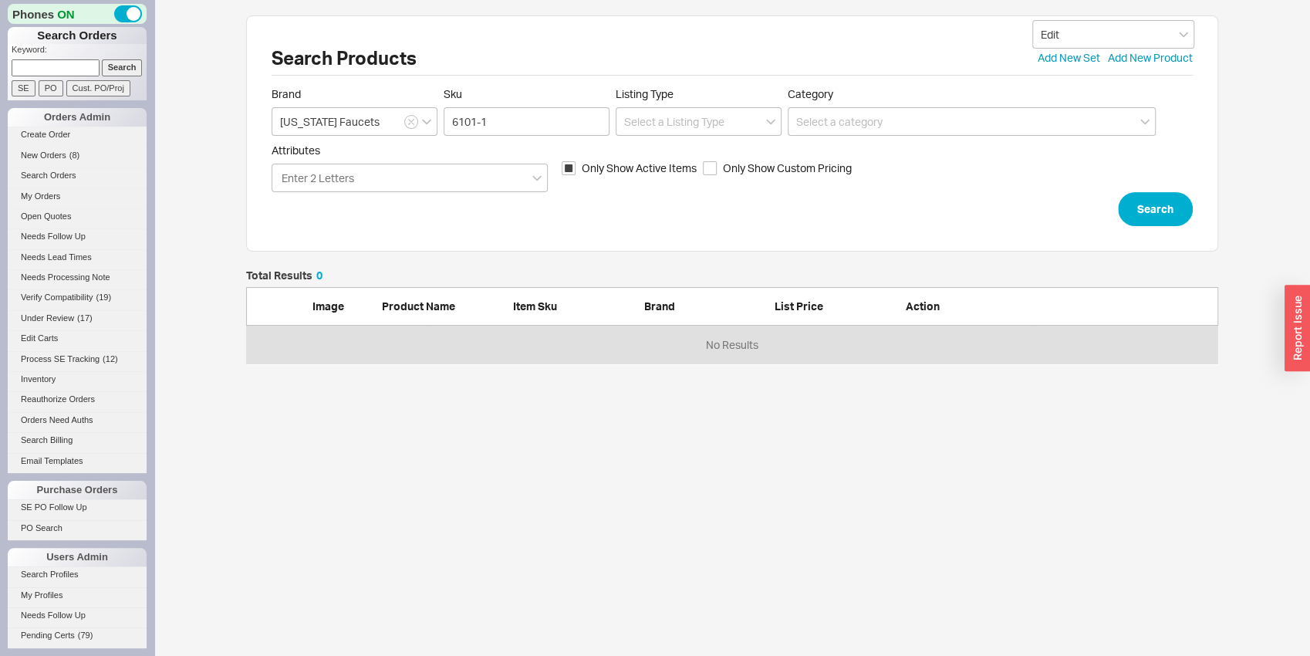
scroll to position [81, 960]
click at [567, 170] on input "Only Show Active Items" at bounding box center [569, 168] width 14 height 14
click at [1162, 218] on button "Search" at bounding box center [1155, 209] width 75 height 34
click at [479, 113] on input "6101-1" at bounding box center [527, 121] width 166 height 29
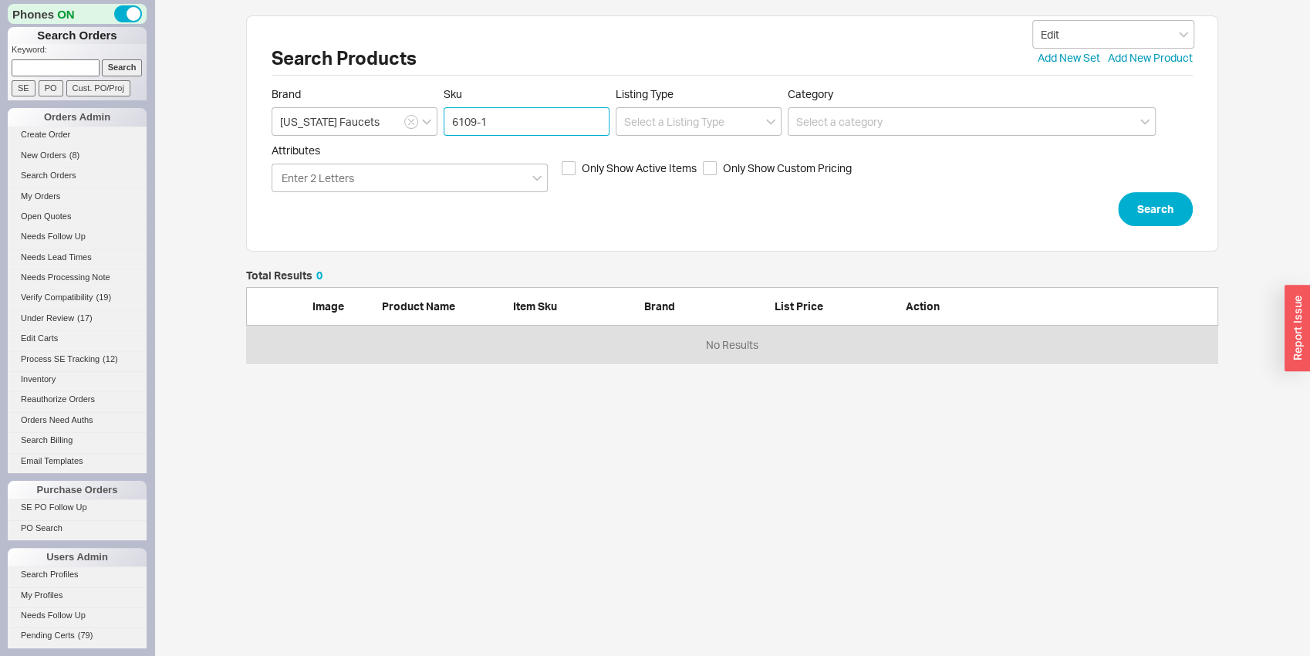
click at [495, 116] on input "6109-1" at bounding box center [527, 121] width 166 height 29
click button "Search" at bounding box center [1155, 209] width 75 height 34
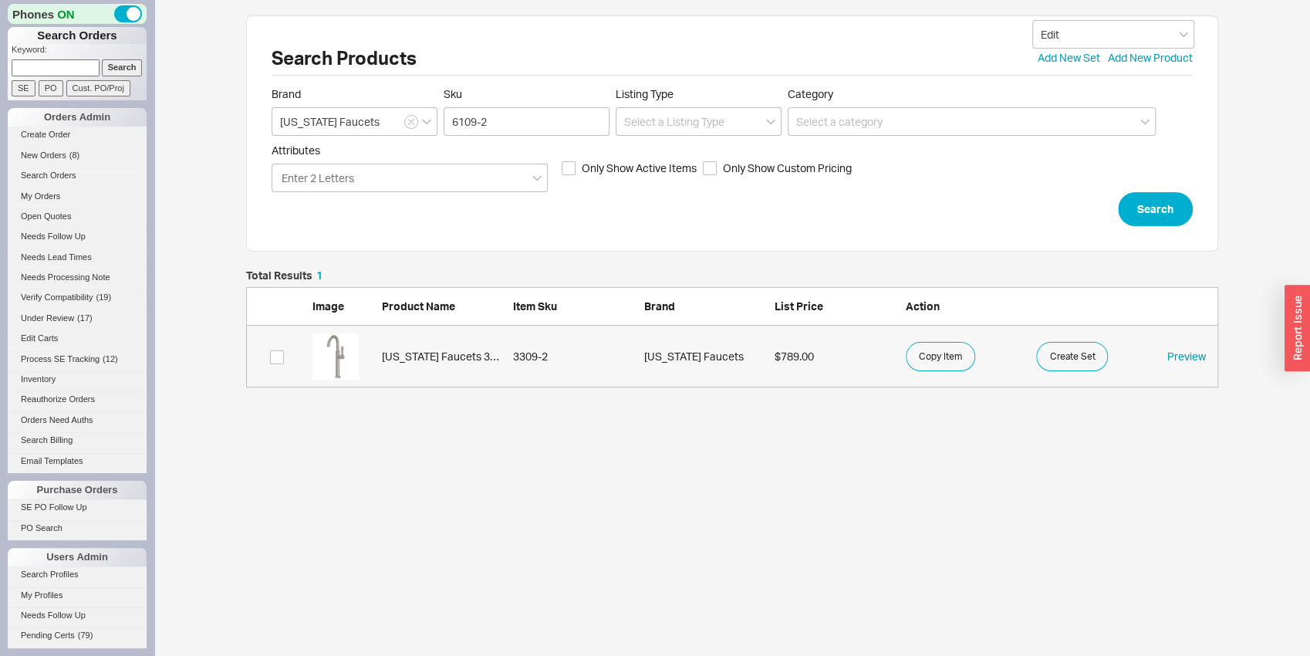
scroll to position [105, 960]
click at [354, 393] on span at bounding box center [732, 401] width 972 height 16
click at [358, 379] on link "California Faucets 3309-2 3309-2 California Faucets $789.00 Copy Item Create Se…" at bounding box center [732, 357] width 972 height 62
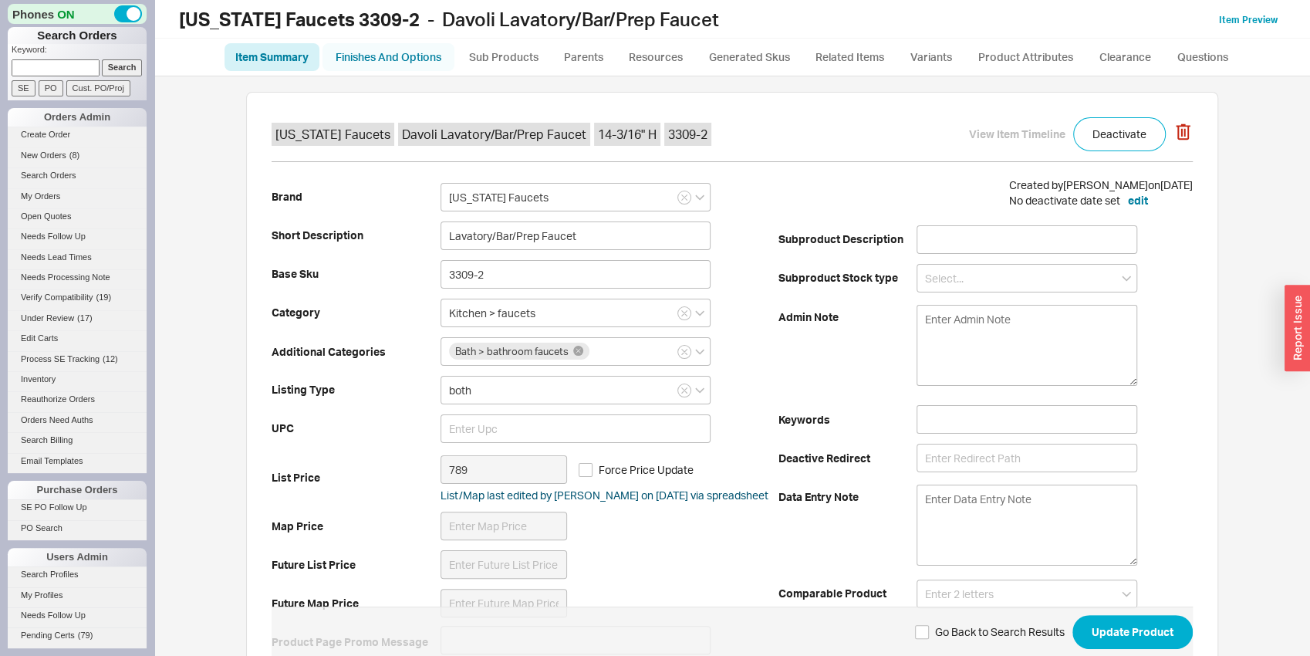
click at [402, 61] on link "Finishes And Options" at bounding box center [388, 57] width 132 height 28
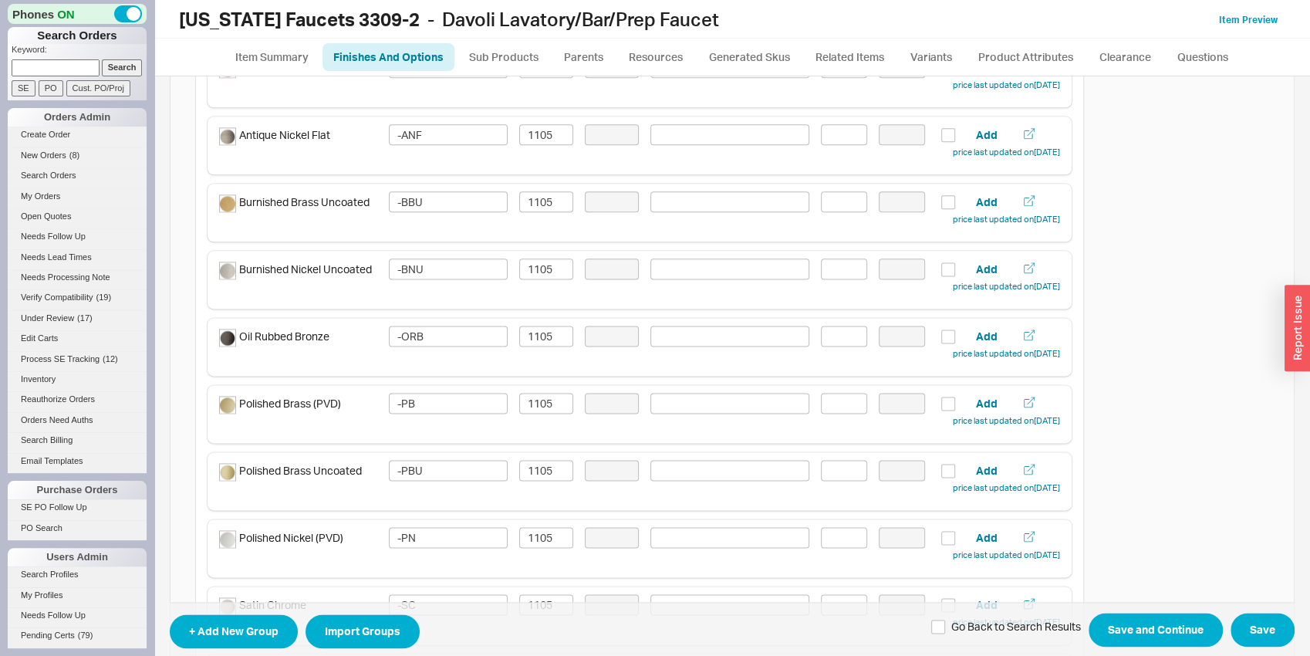
scroll to position [119, 0]
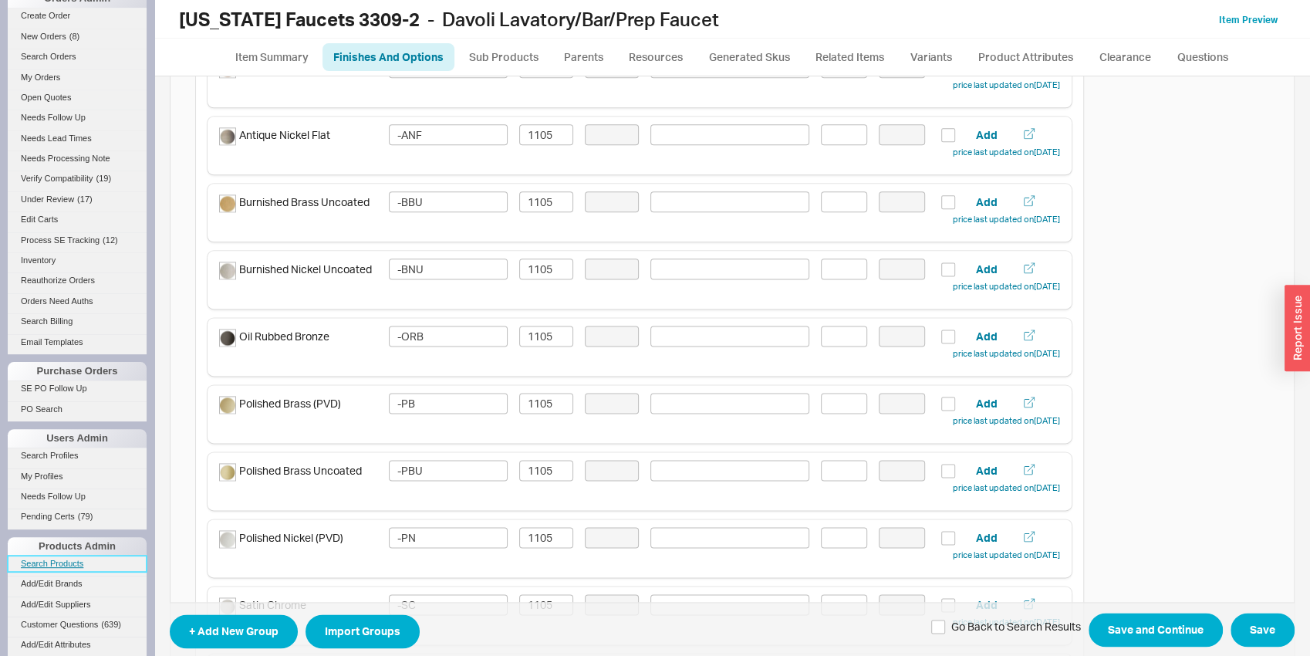
click at [70, 569] on link "Search Products" at bounding box center [77, 563] width 139 height 16
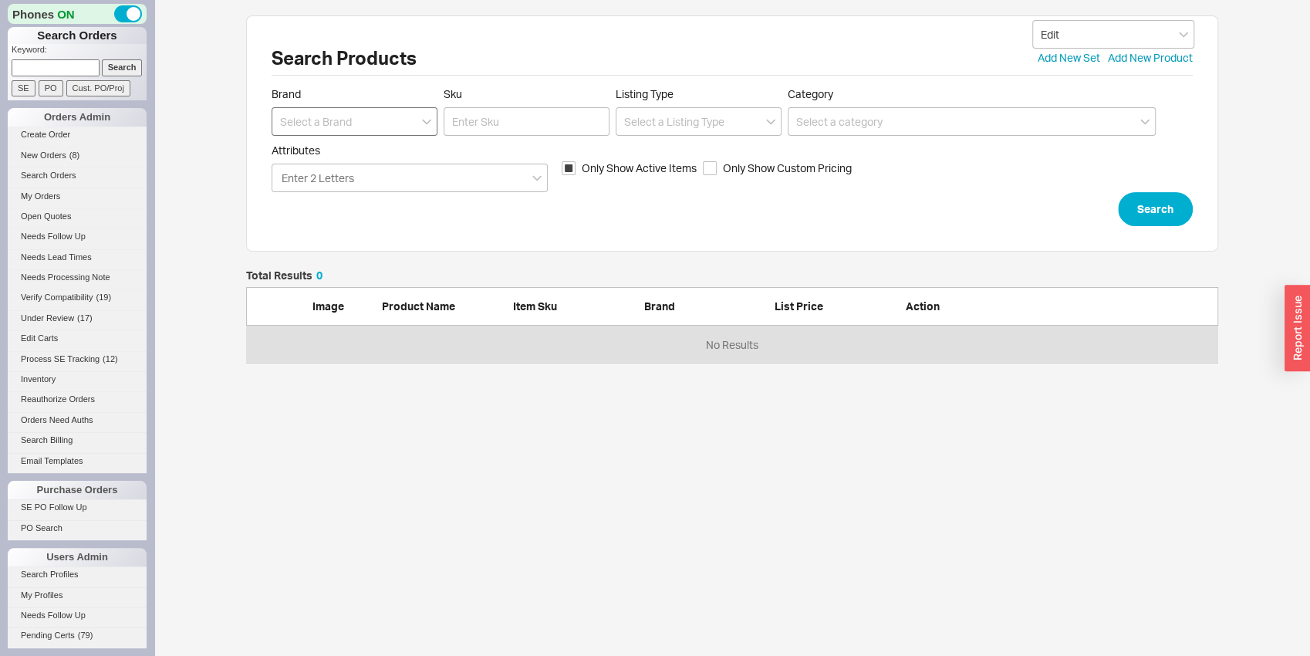
scroll to position [81, 960]
click at [297, 107] on input at bounding box center [355, 121] width 166 height 29
click at [332, 179] on div "[US_STATE] Faucets" at bounding box center [354, 181] width 164 height 28
click at [486, 127] on input "Sku" at bounding box center [527, 121] width 166 height 29
click button "Search" at bounding box center [1155, 209] width 75 height 34
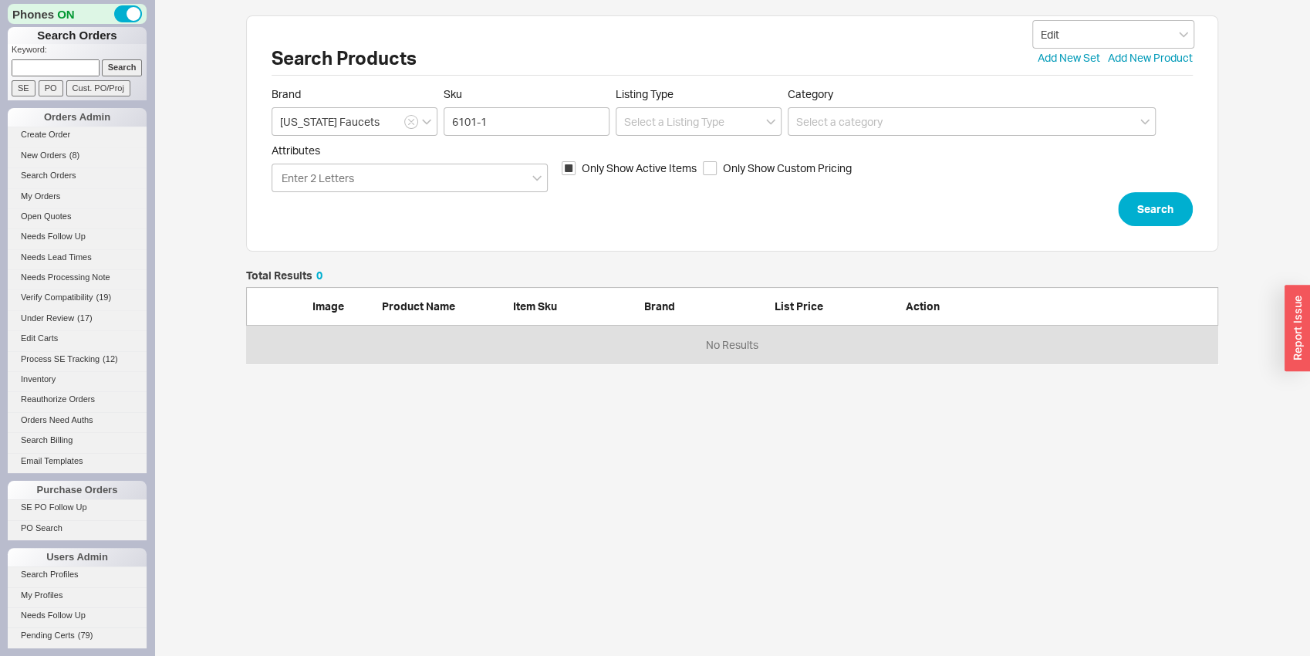
scroll to position [81, 960]
click at [582, 168] on label "Only Show Active Items" at bounding box center [629, 167] width 135 height 15
click at [575, 168] on input "Only Show Active Items" at bounding box center [569, 168] width 14 height 14
click at [1158, 221] on button "Search" at bounding box center [1155, 209] width 75 height 34
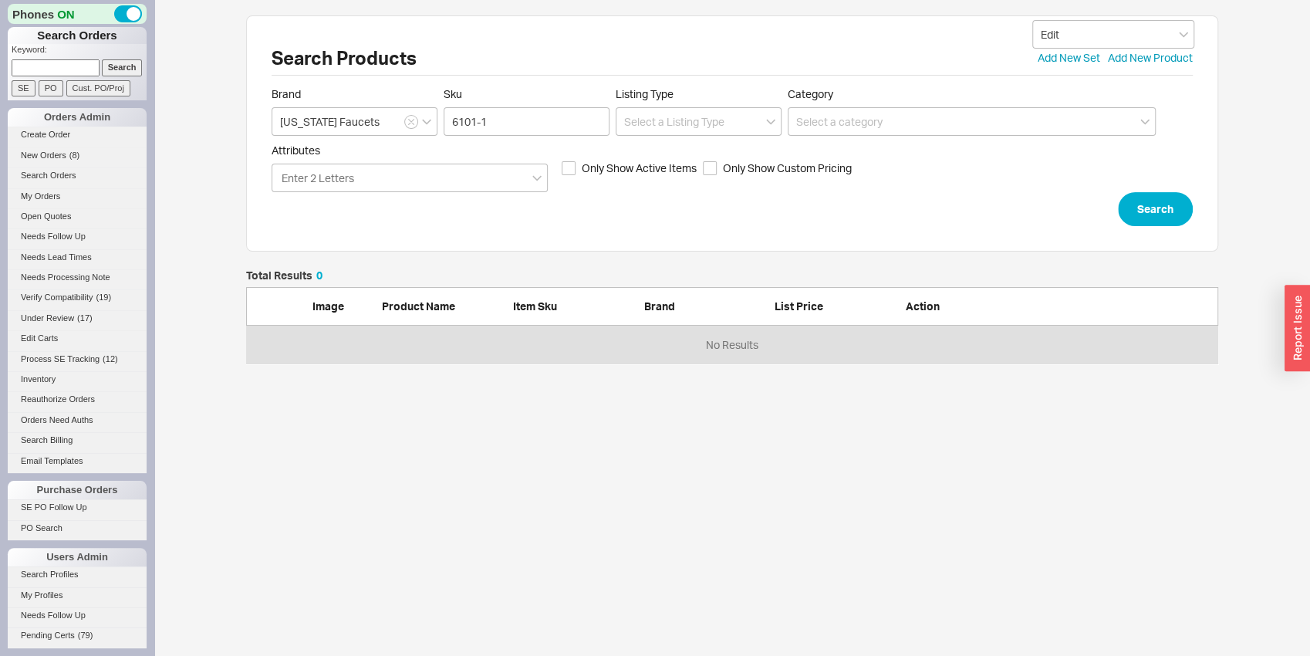
click at [1126, 66] on div "Search Products Edit Add New Set Add New Product" at bounding box center [732, 58] width 921 height 35
click at [1136, 62] on link "Add New Product" at bounding box center [1150, 57] width 85 height 15
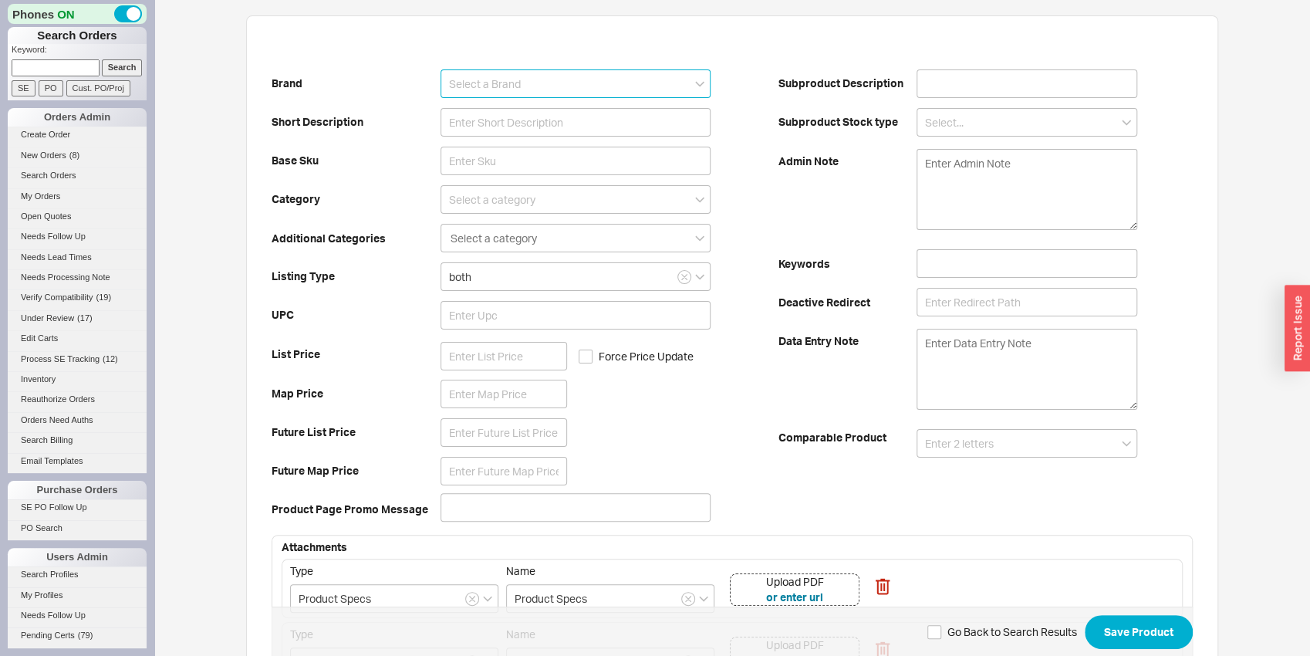
click at [514, 85] on input at bounding box center [575, 83] width 270 height 29
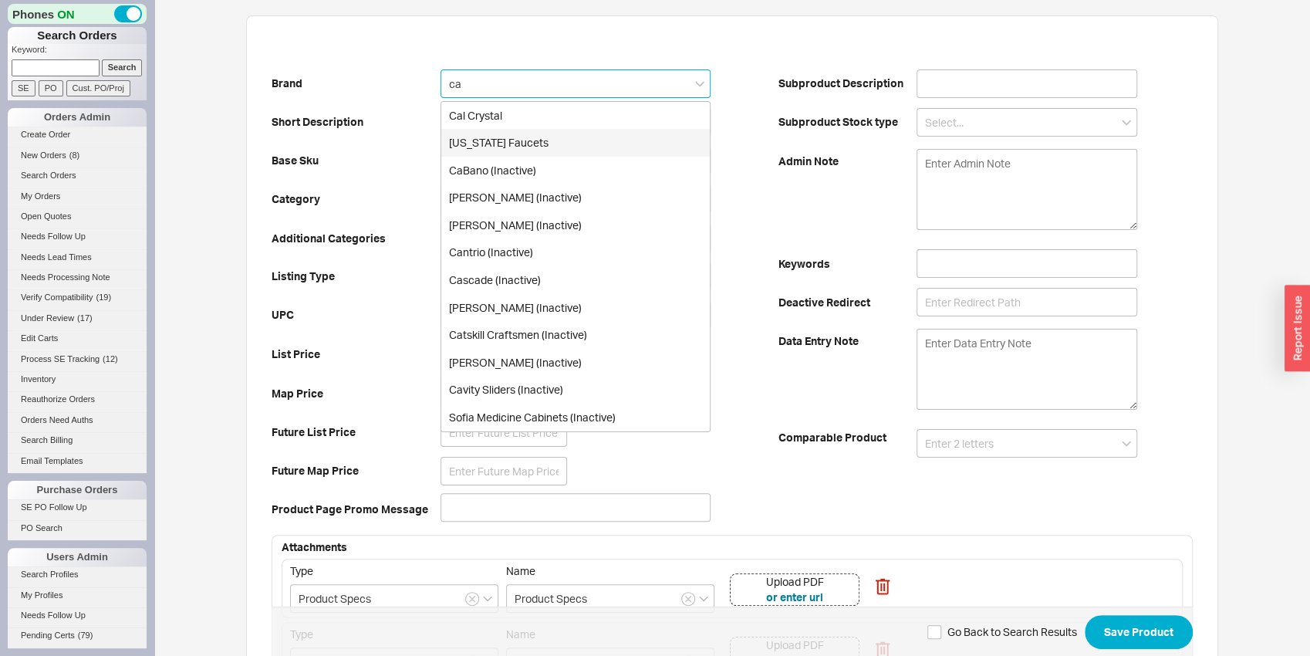
click at [505, 140] on div "[US_STATE] Faucets" at bounding box center [575, 143] width 268 height 28
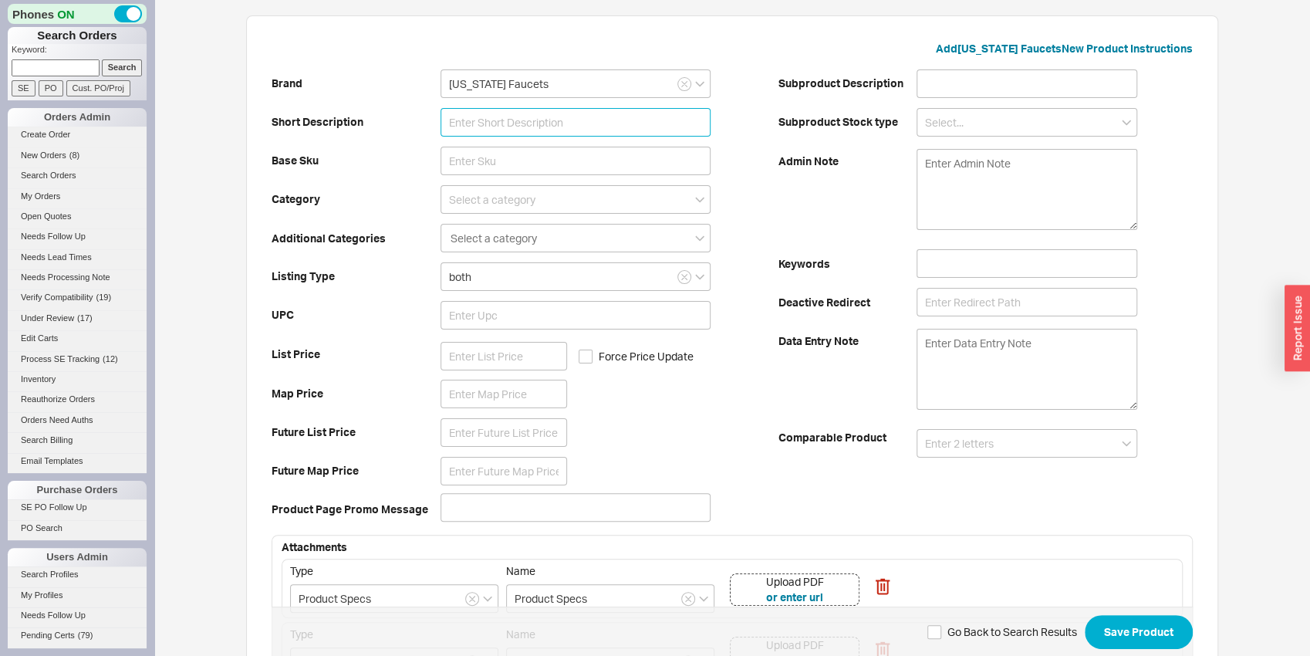
click at [506, 133] on input at bounding box center [575, 122] width 270 height 29
click at [615, 127] on input at bounding box center [575, 122] width 270 height 29
paste input "Single Hole Lavatory Faucet"
click at [404, 110] on div "Brand California Faucets Short Description Single Hole Lavatory Faucet Base Sku…" at bounding box center [525, 296] width 507 height 464
click at [494, 161] on input at bounding box center [575, 161] width 270 height 29
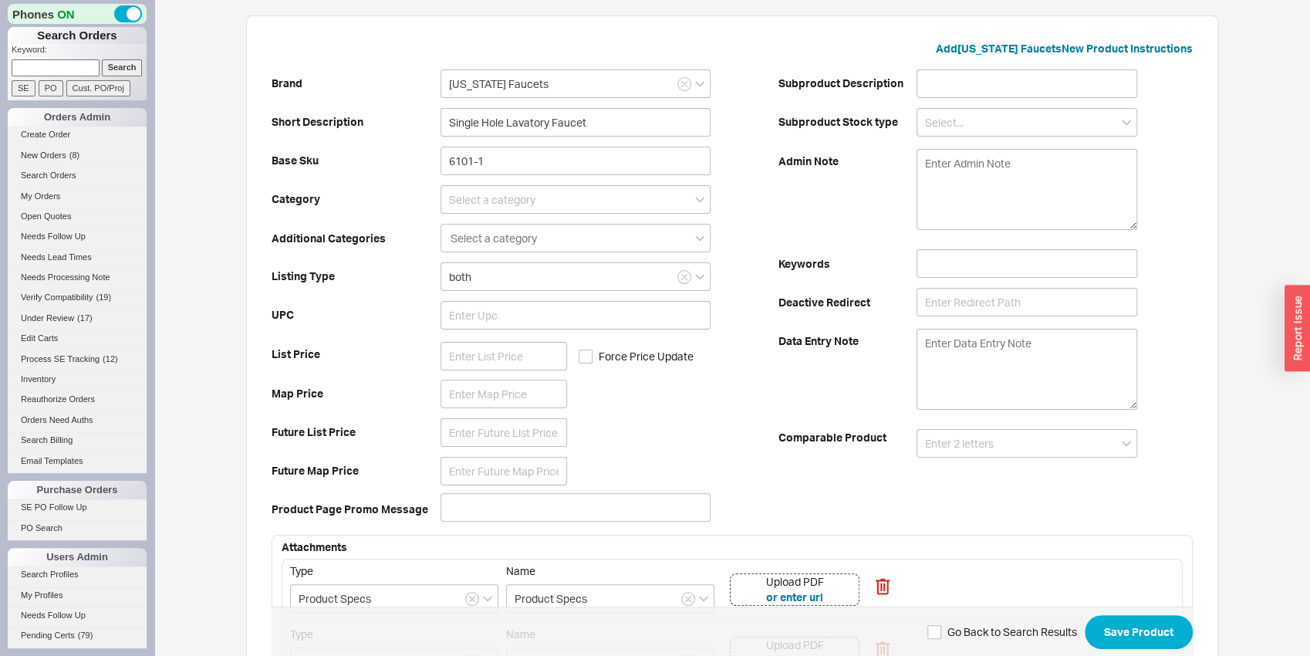
click at [405, 161] on b "Base Sku" at bounding box center [356, 160] width 169 height 15
click at [446, 206] on input at bounding box center [575, 199] width 270 height 29
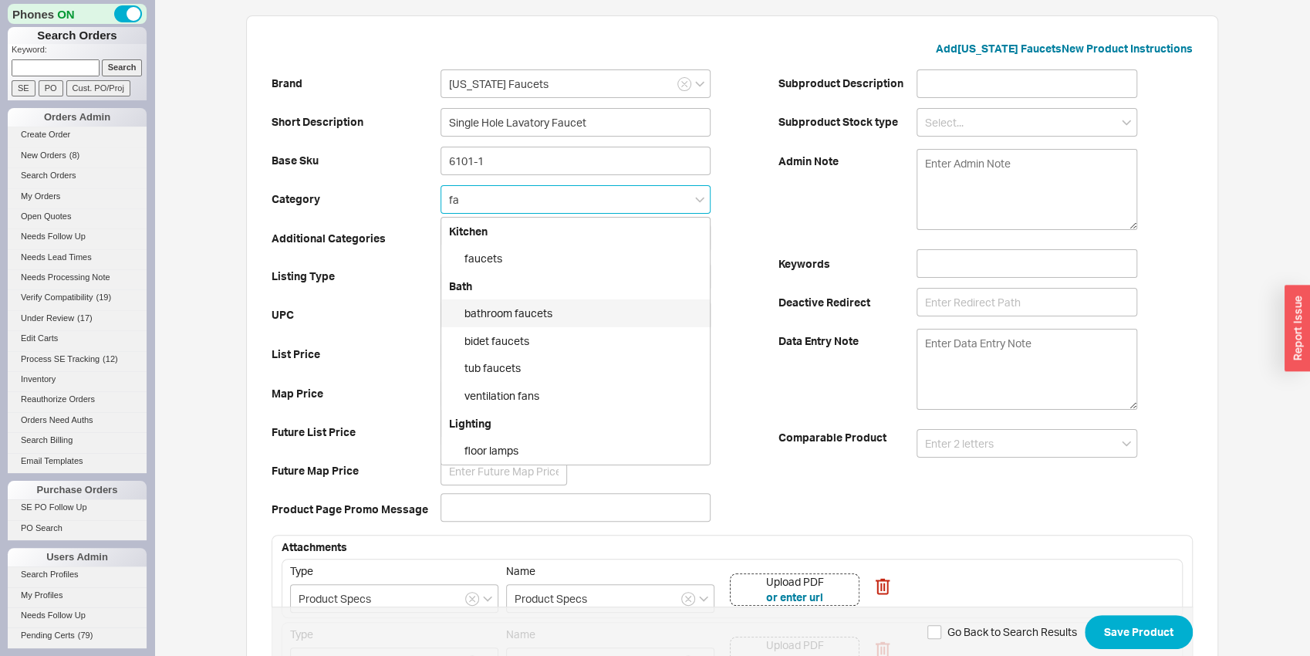
click at [494, 319] on div "bathroom faucets" at bounding box center [575, 313] width 268 height 28
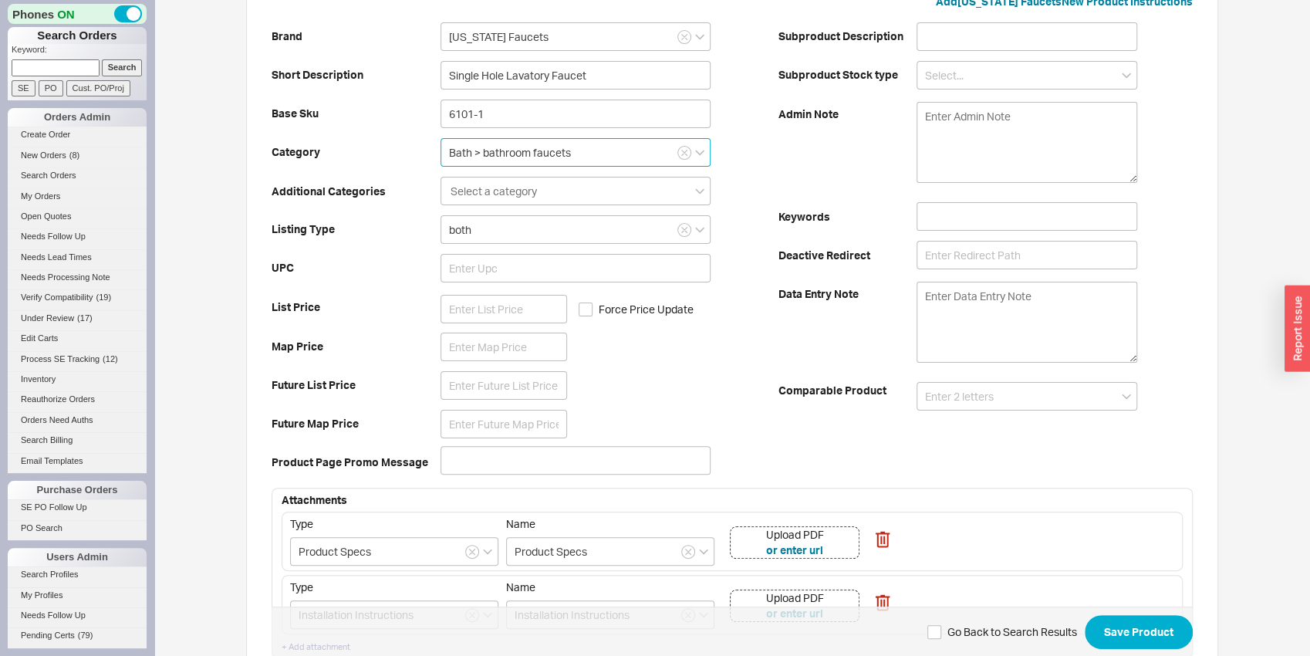
scroll to position [85, 0]
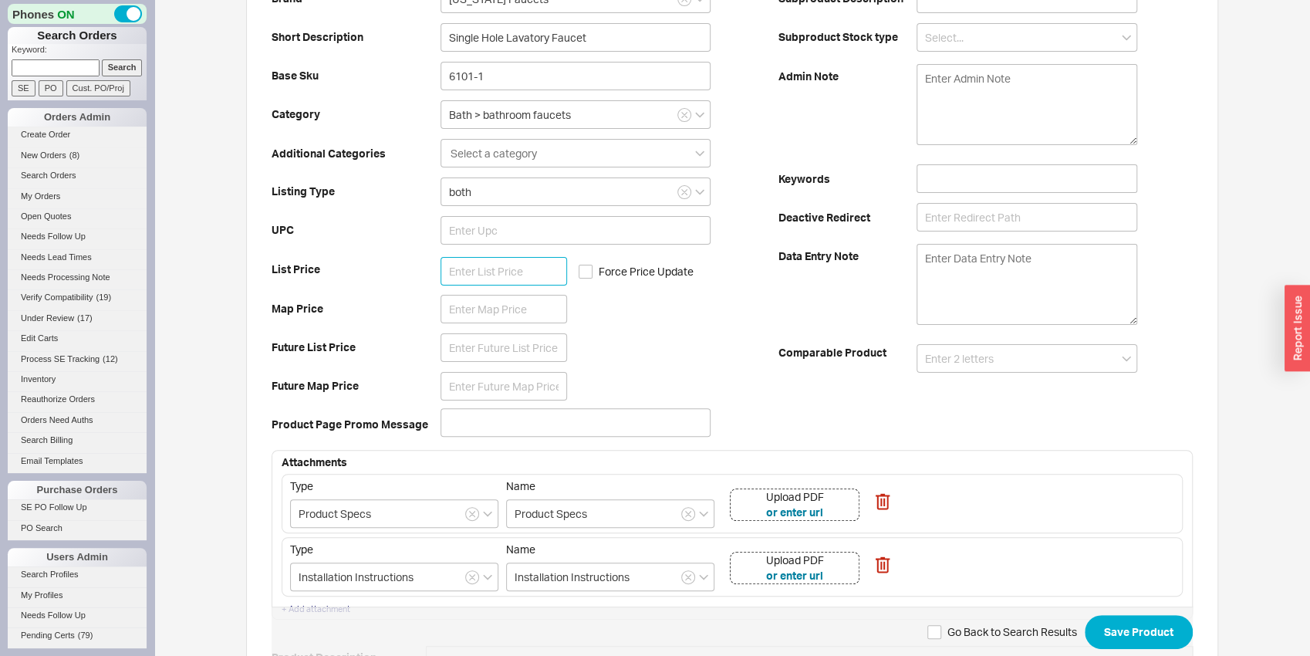
click at [496, 277] on input at bounding box center [503, 271] width 127 height 29
click at [413, 276] on b "List Price" at bounding box center [356, 269] width 169 height 15
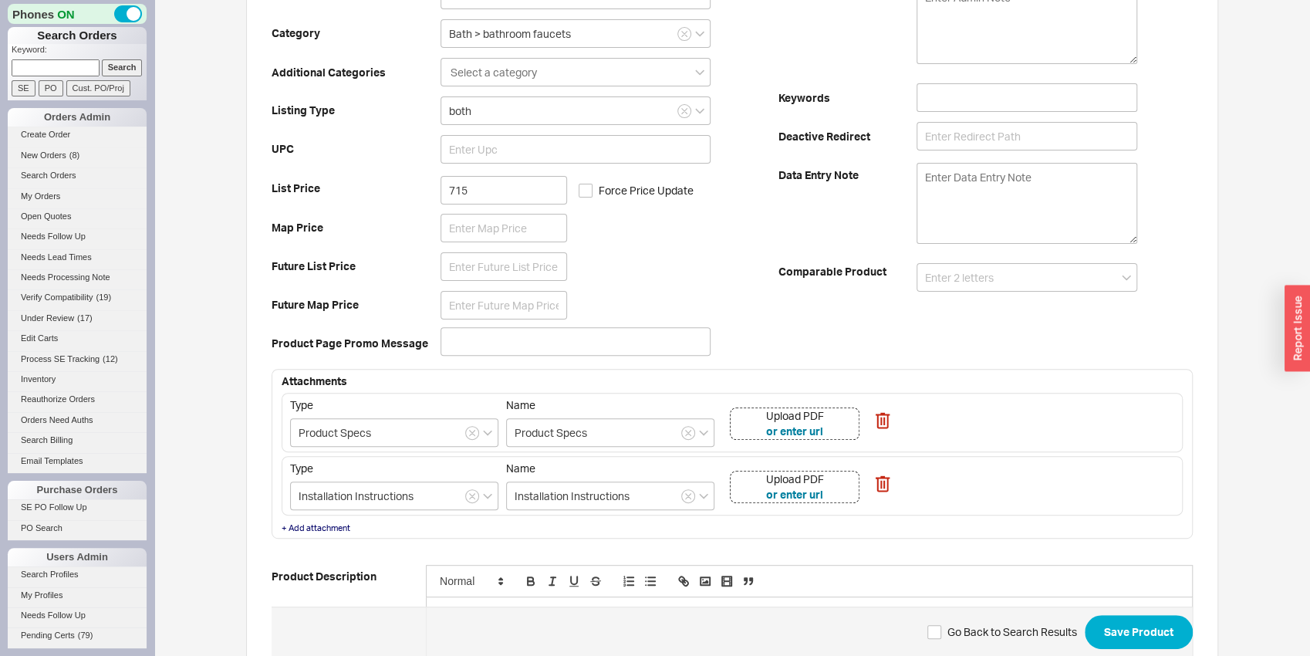
scroll to position [255, 0]
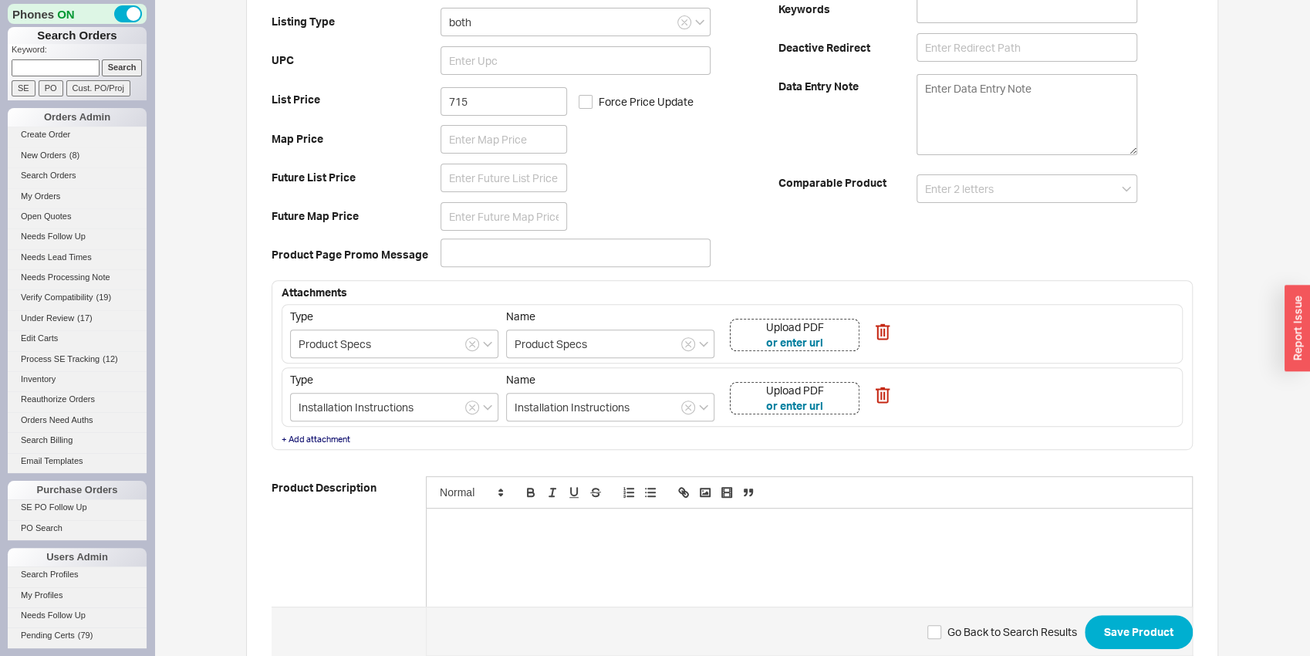
click at [839, 330] on div "Upload PDF or enter url" at bounding box center [795, 335] width 130 height 32
click at [841, 395] on div "Upload PDF or enter url" at bounding box center [795, 398] width 130 height 32
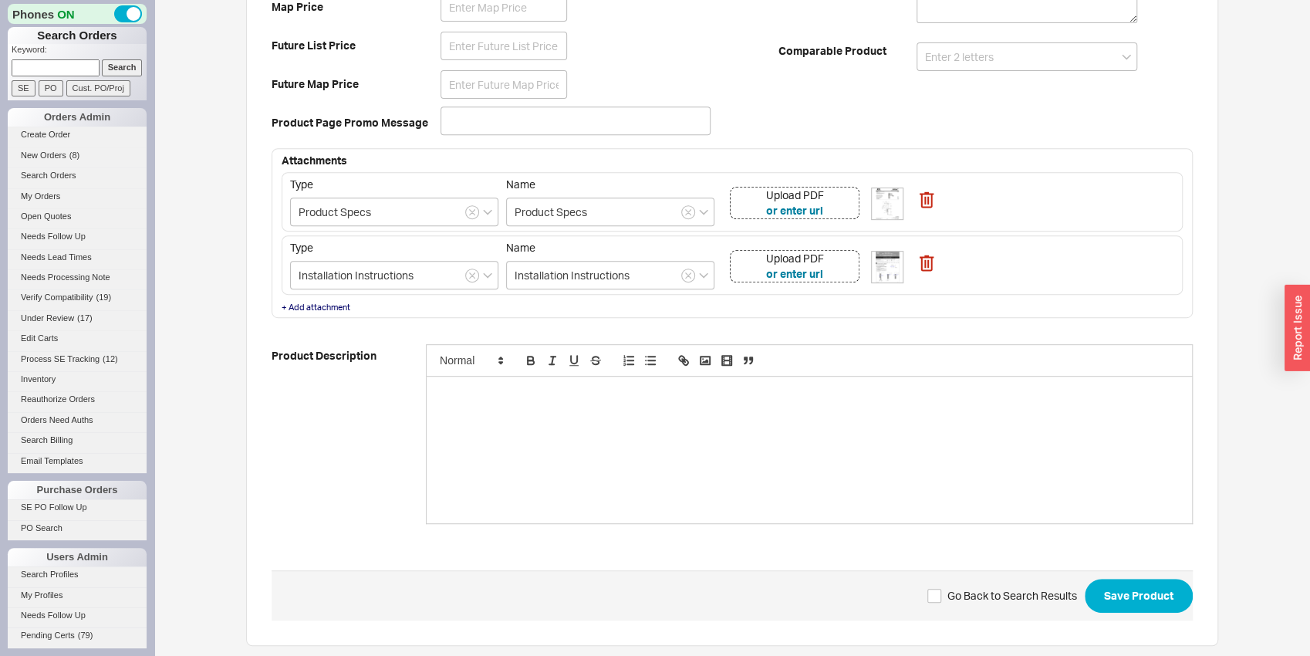
scroll to position [393, 0]
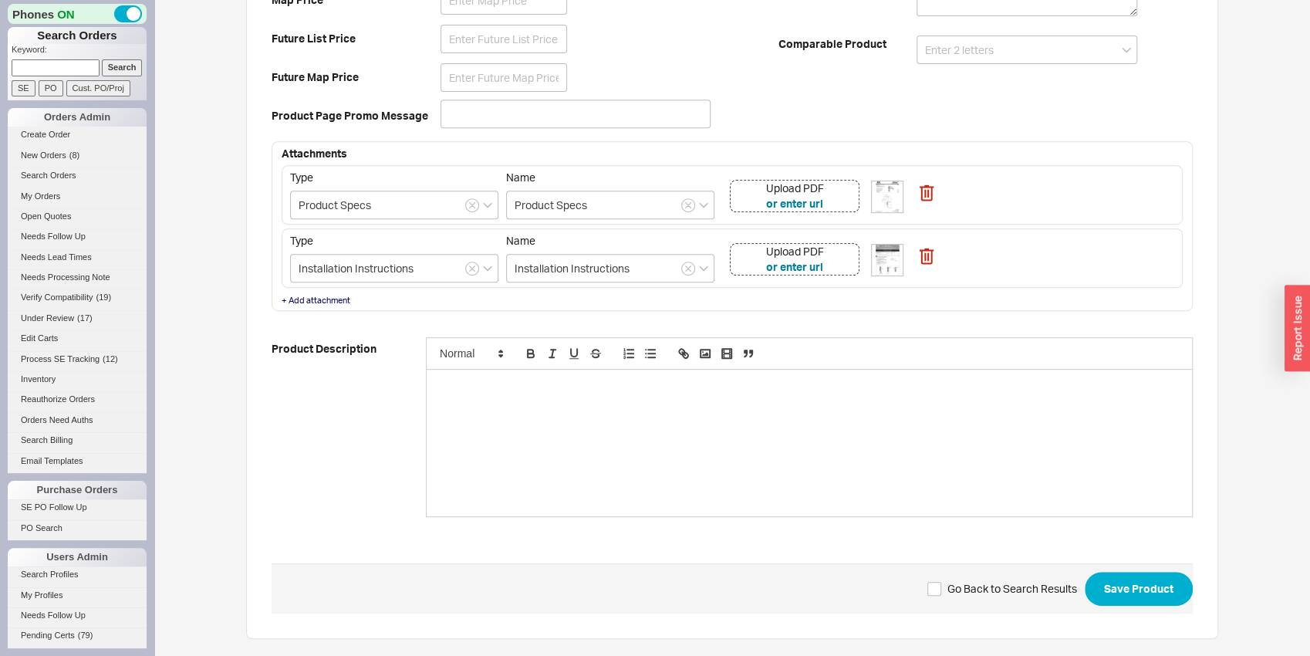
click at [666, 439] on div at bounding box center [809, 442] width 765 height 147
click at [507, 434] on div at bounding box center [809, 442] width 765 height 147
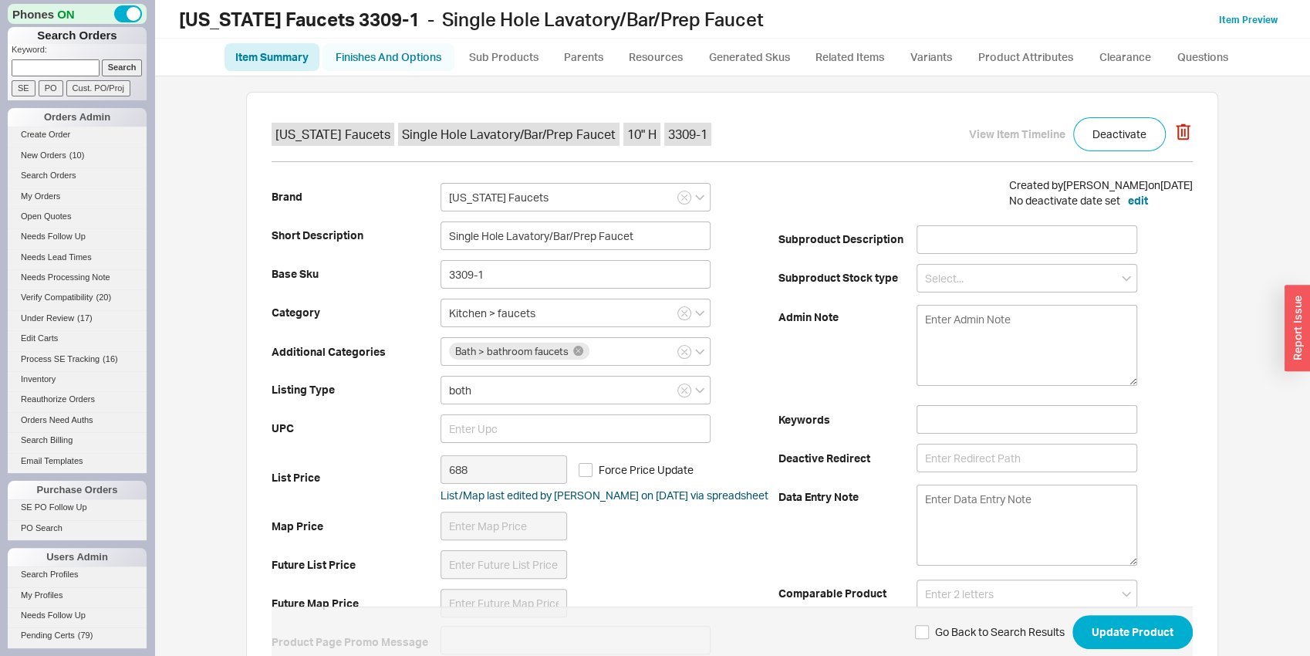
click at [369, 56] on link "Finishes And Options" at bounding box center [388, 57] width 132 height 28
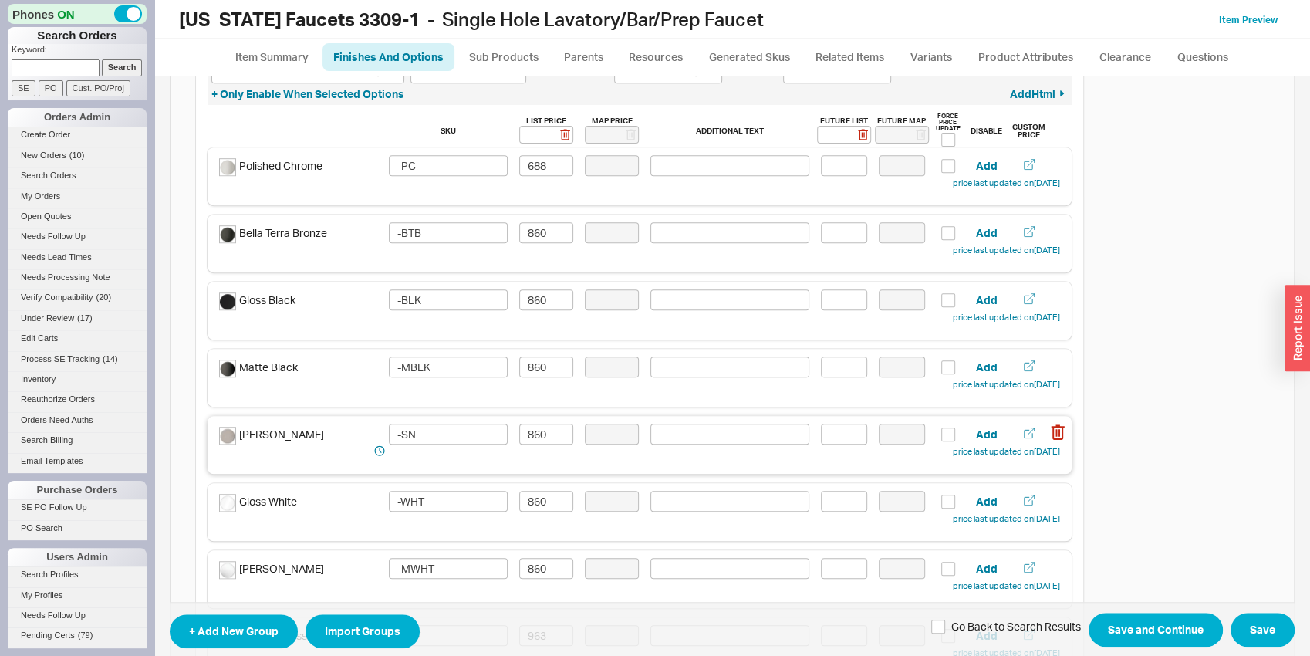
scroll to position [645, 0]
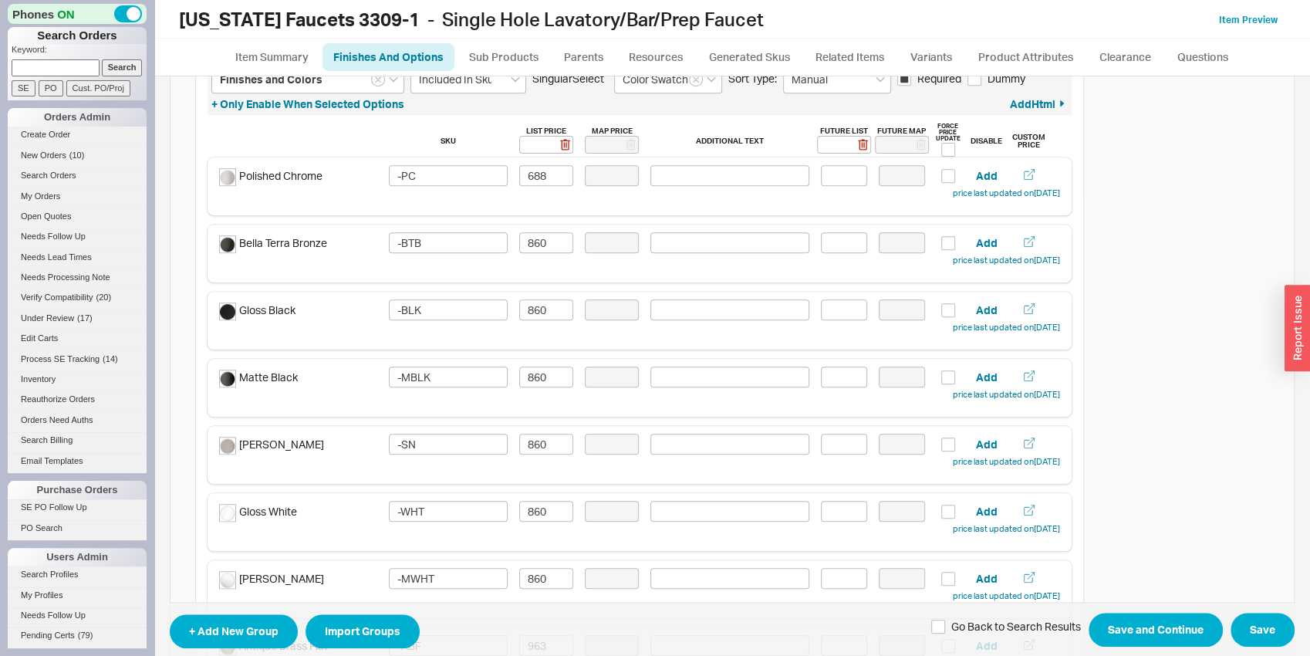
click at [235, 43] on ul "Item Summary Finishes And Options Sub Products Parents Resources Generated Skus…" at bounding box center [732, 57] width 1156 height 37
click at [243, 48] on link "Item Summary" at bounding box center [271, 57] width 95 height 28
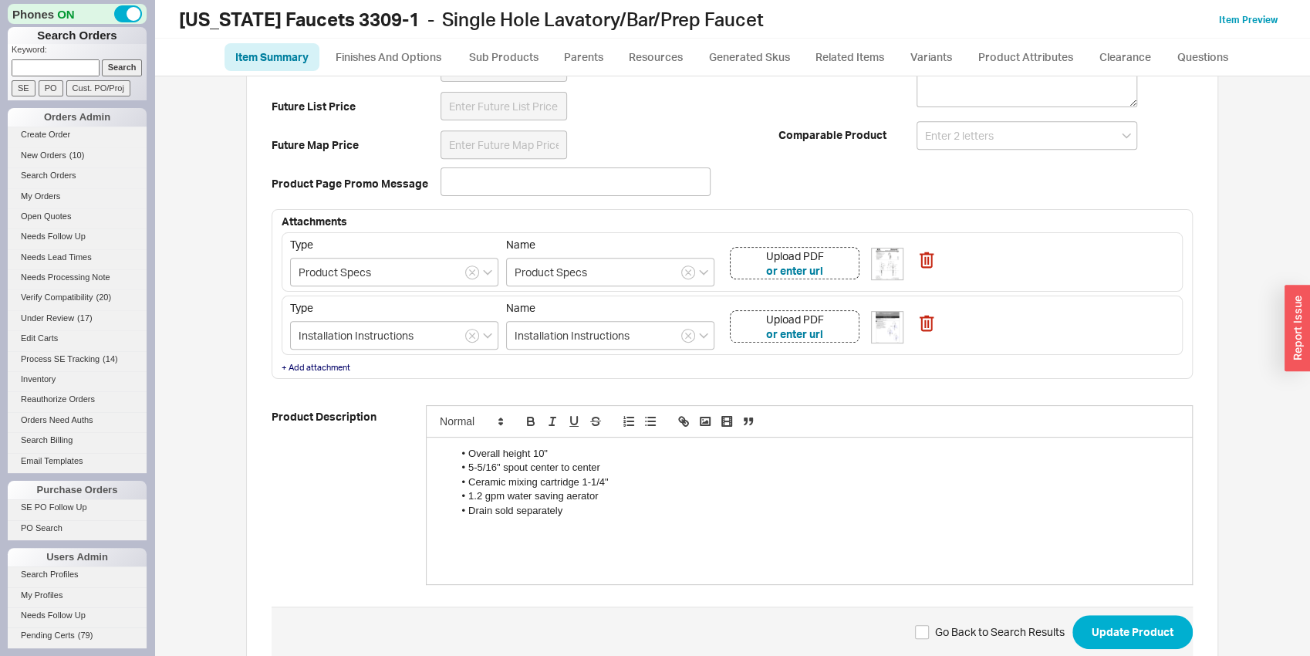
scroll to position [484, 0]
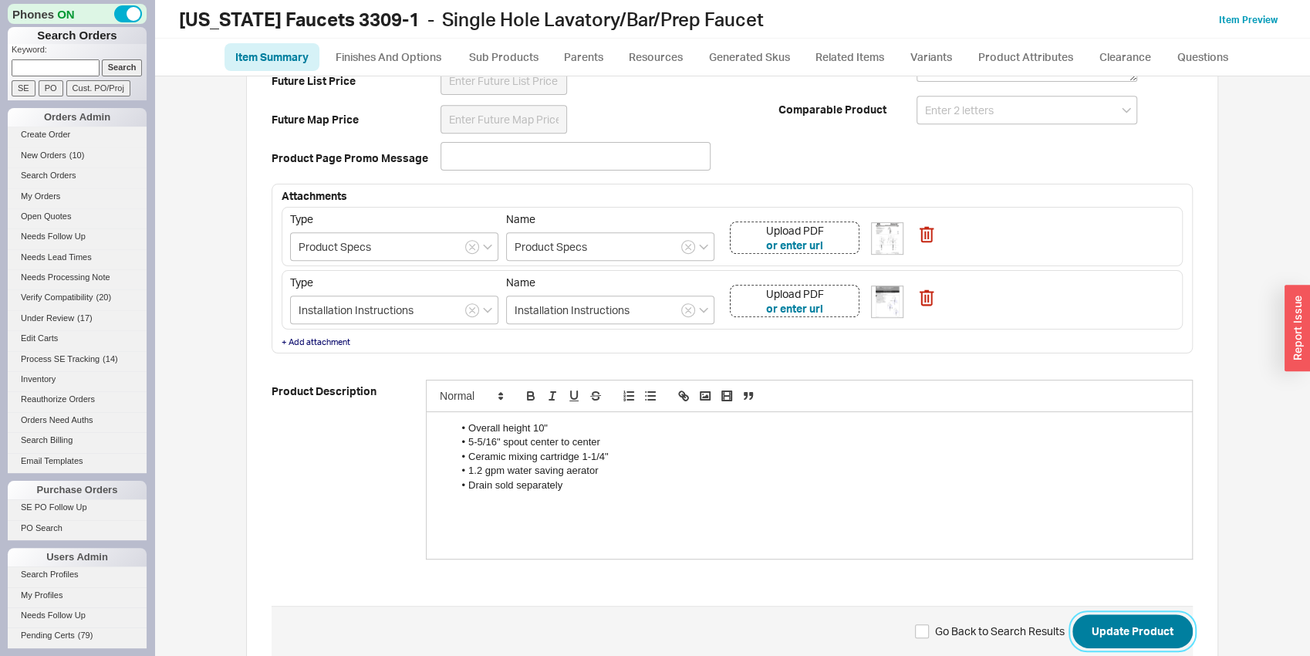
click at [1125, 626] on button "Update Product" at bounding box center [1132, 631] width 120 height 34
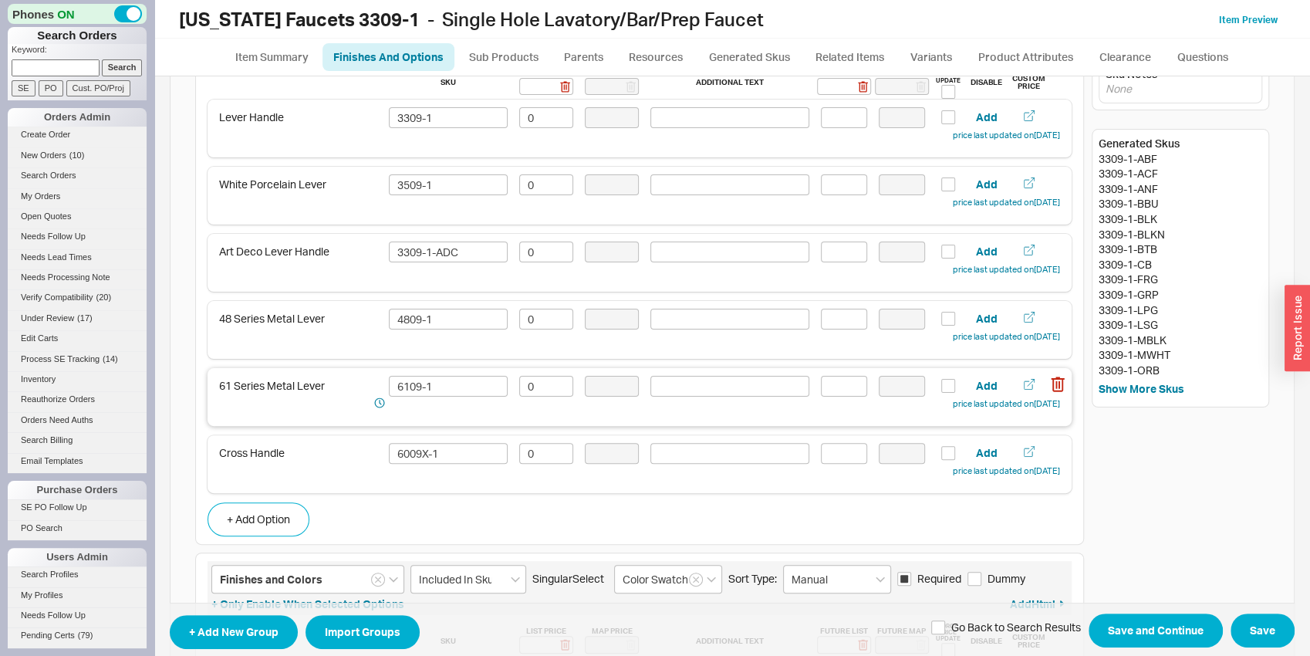
scroll to position [161, 0]
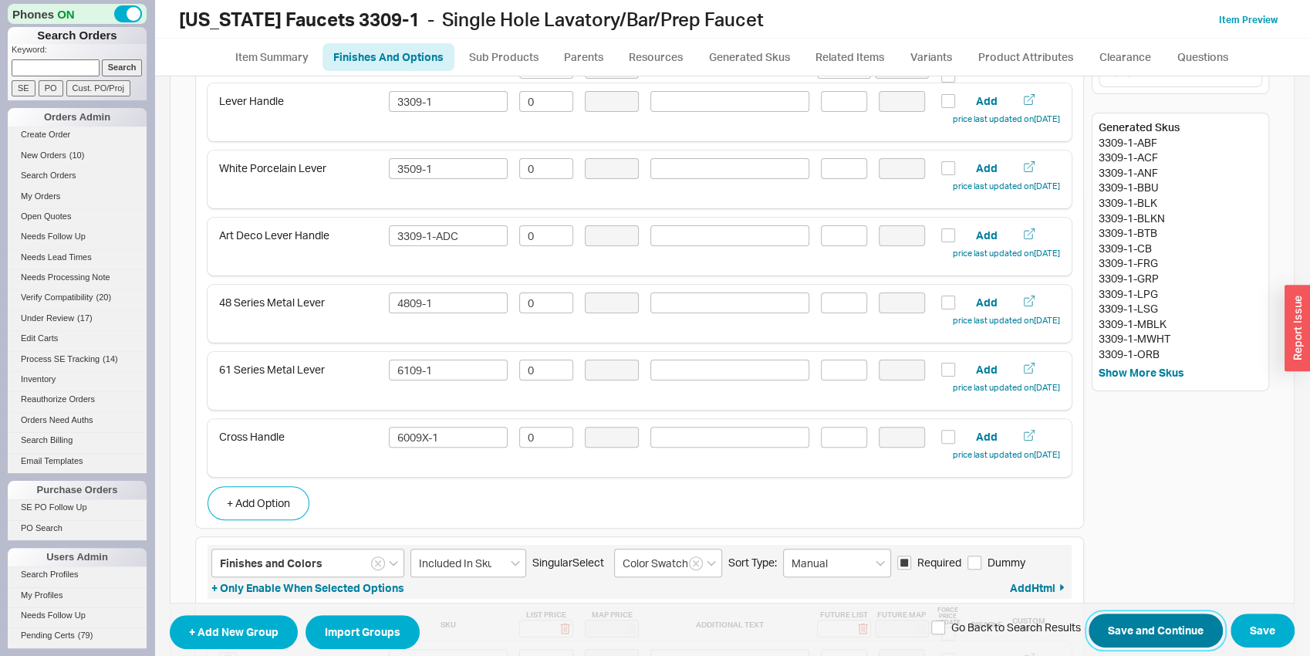
click at [1135, 632] on button "Save and Continue" at bounding box center [1155, 630] width 134 height 34
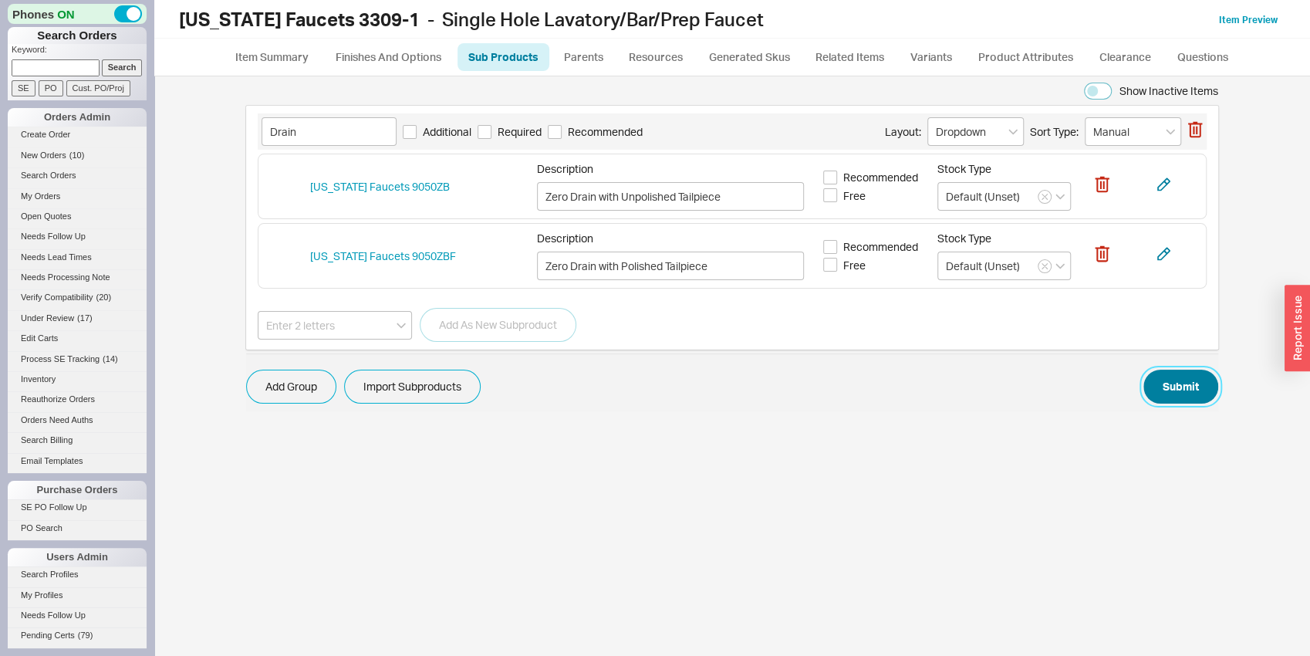
click at [1188, 386] on button "Submit" at bounding box center [1180, 386] width 75 height 34
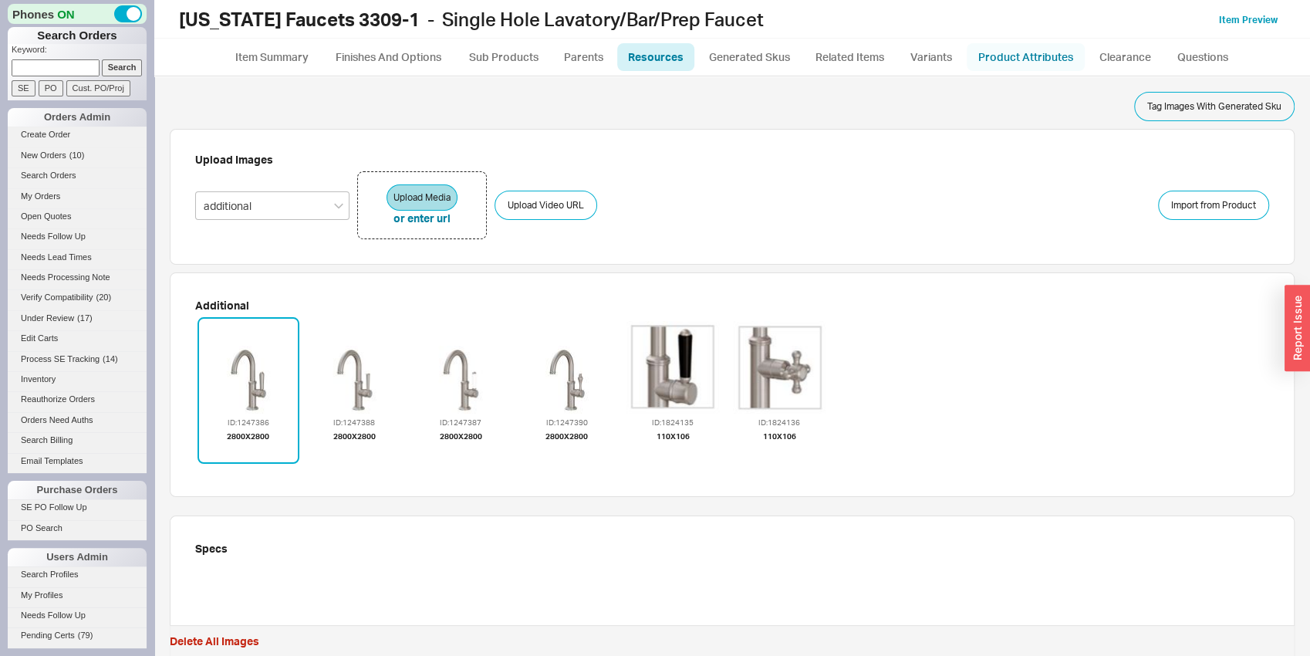
click at [1007, 46] on link "Product Attributes" at bounding box center [1026, 57] width 118 height 28
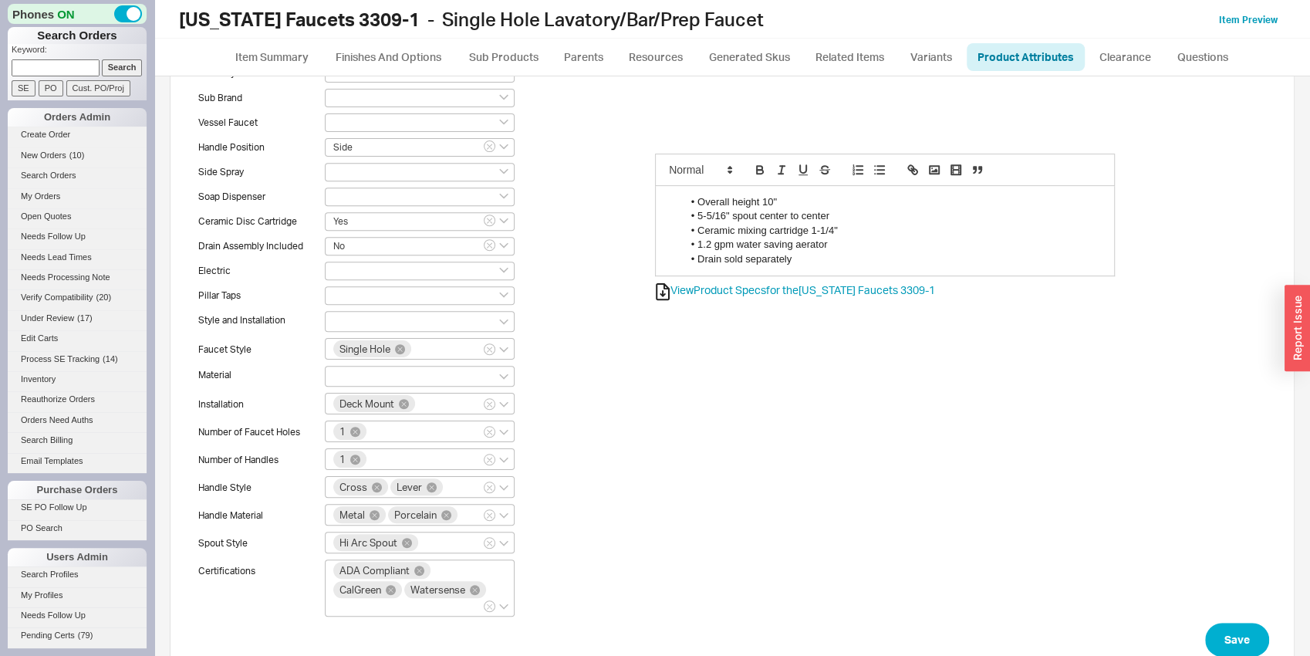
scroll to position [414, 0]
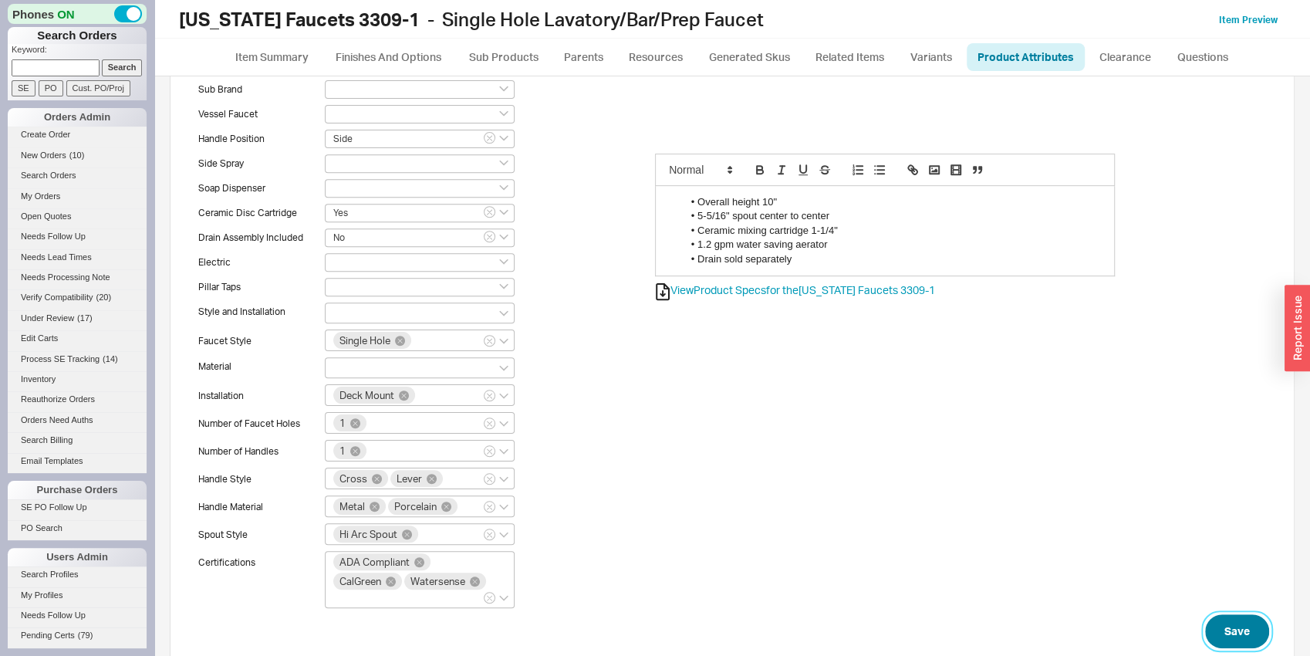
click at [1240, 614] on button "Save" at bounding box center [1237, 631] width 64 height 34
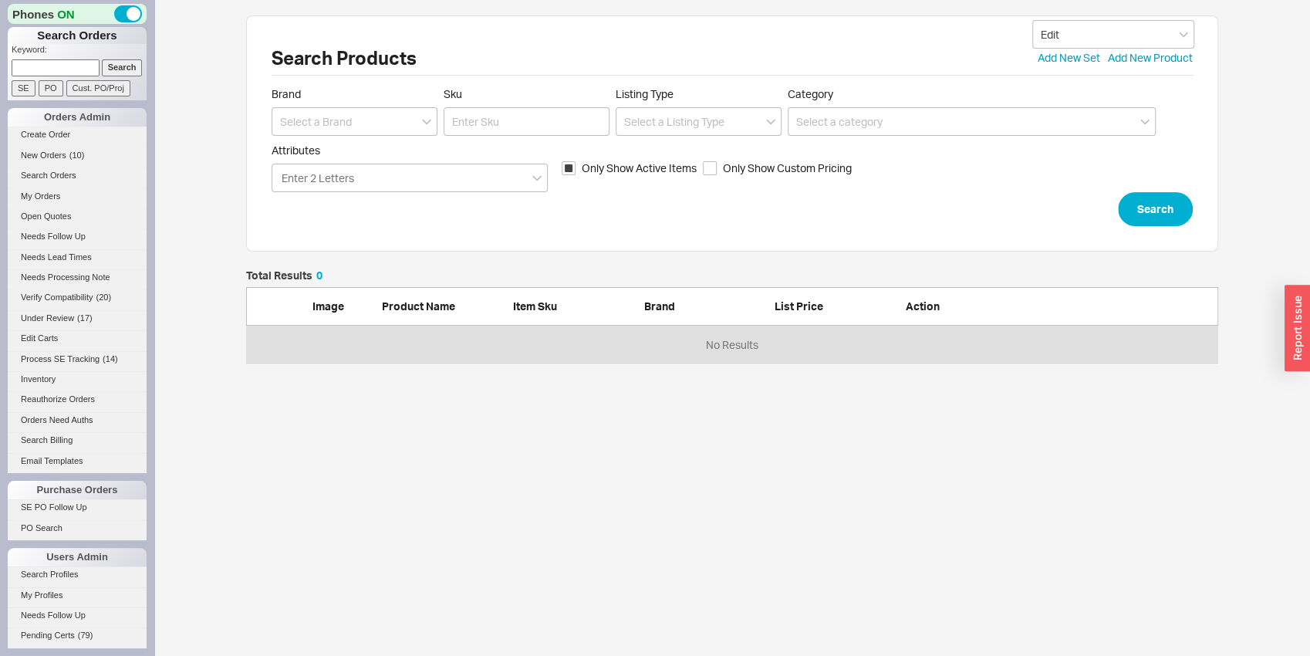
scroll to position [81, 960]
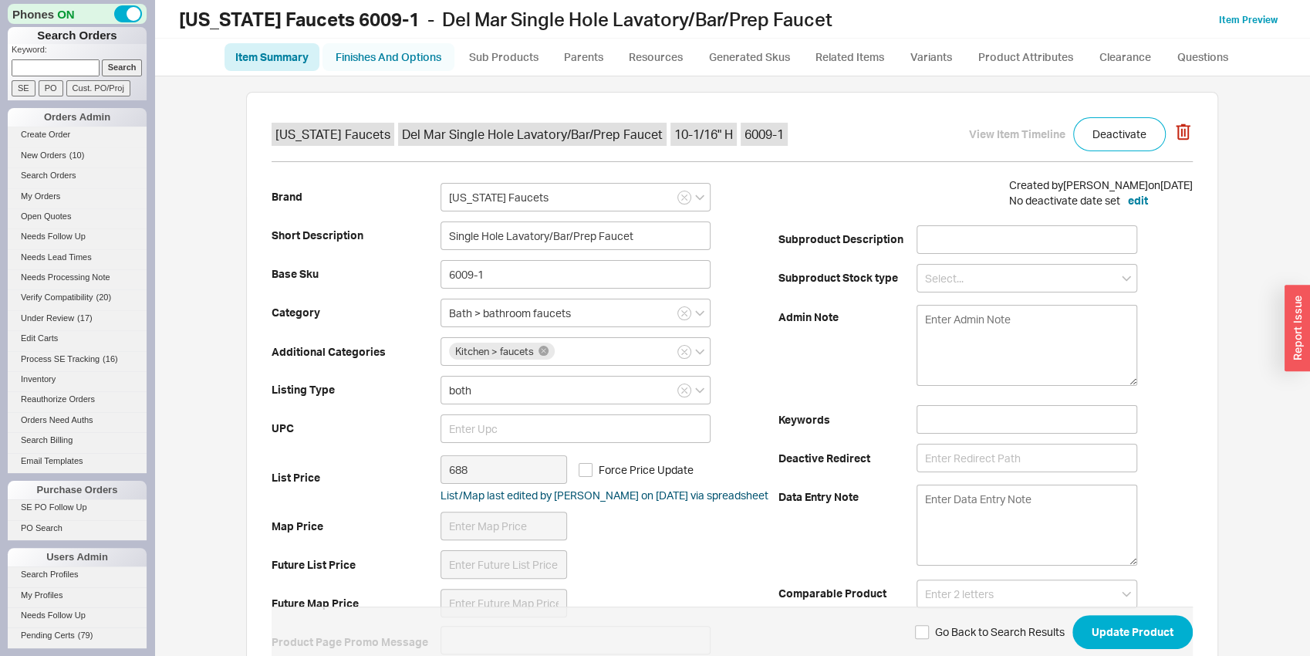
click at [440, 45] on link "Finishes And Options" at bounding box center [388, 57] width 132 height 28
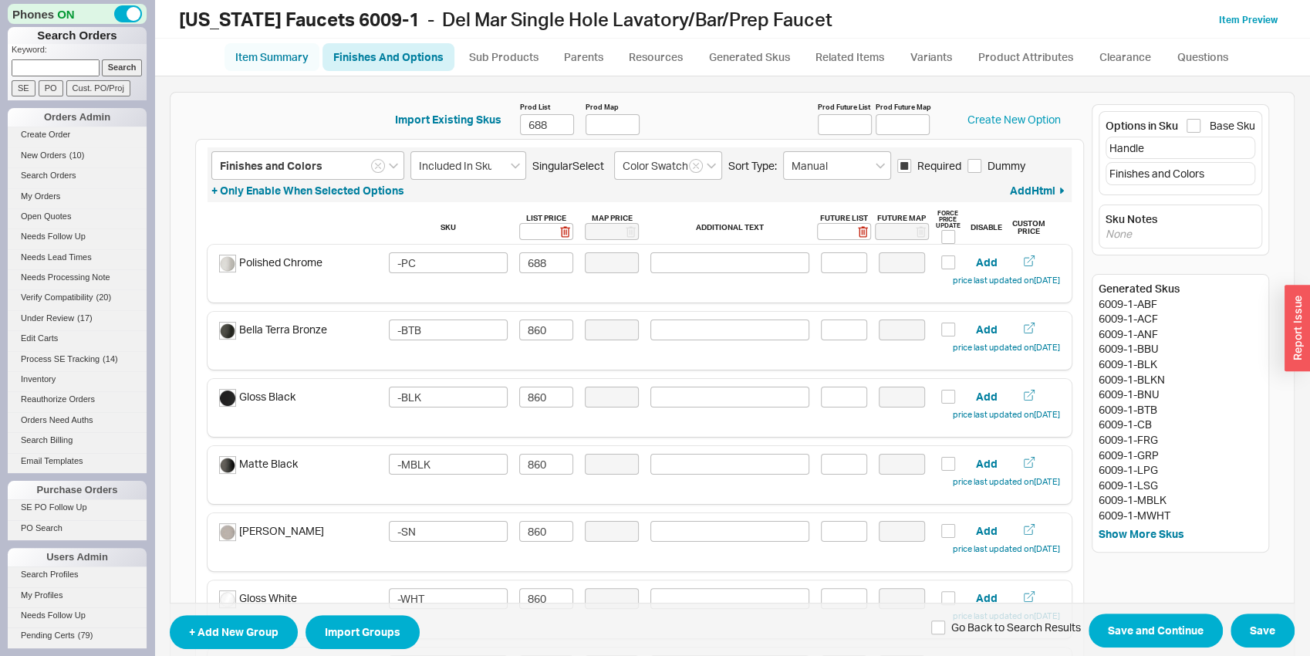
click at [273, 46] on link "Item Summary" at bounding box center [271, 57] width 95 height 28
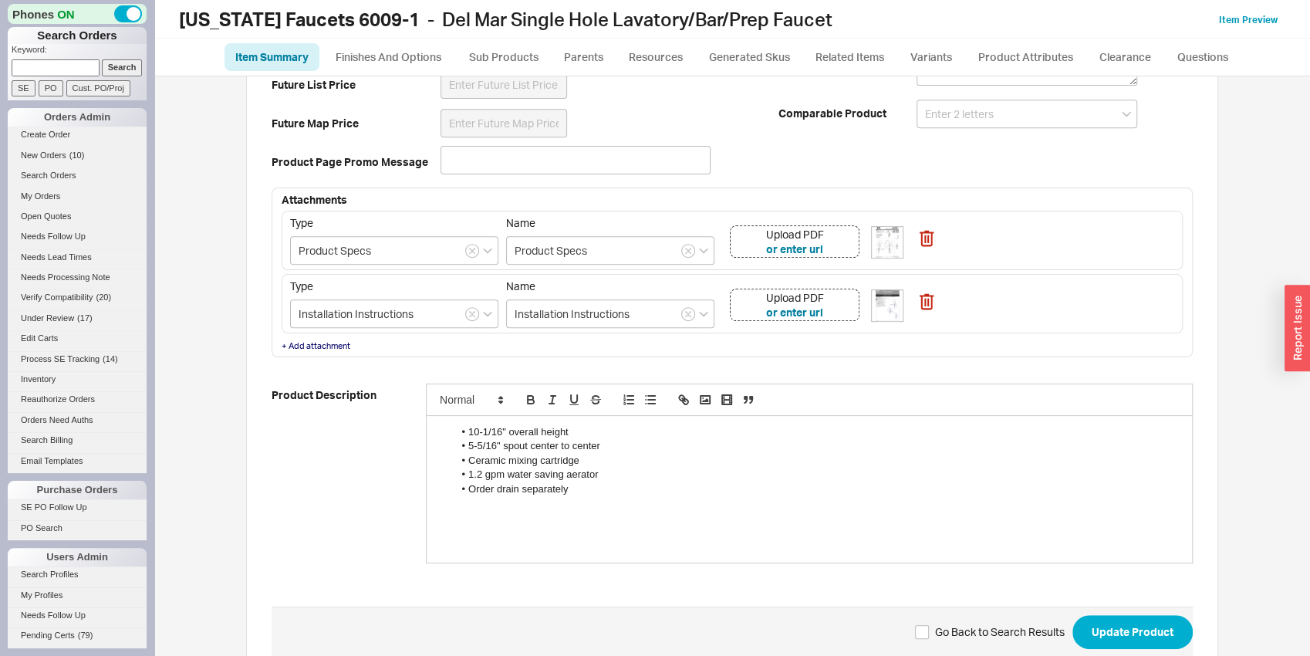
scroll to position [484, 0]
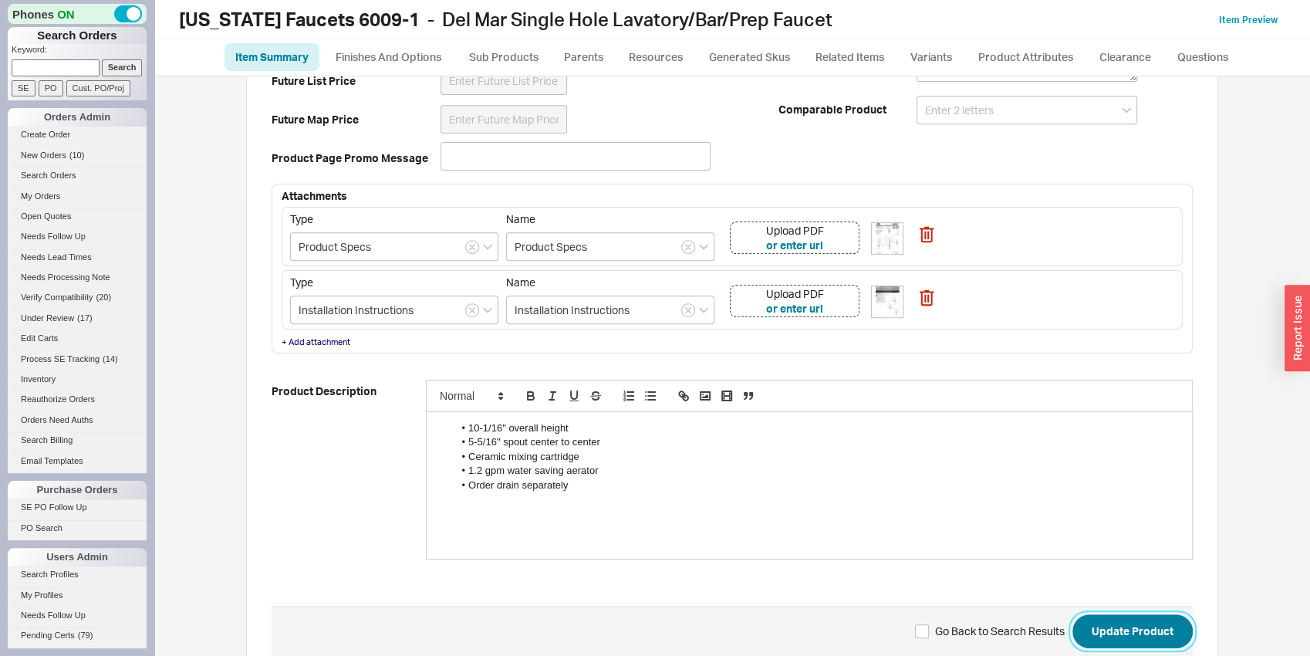
click at [1102, 623] on button "Update Product" at bounding box center [1132, 631] width 120 height 34
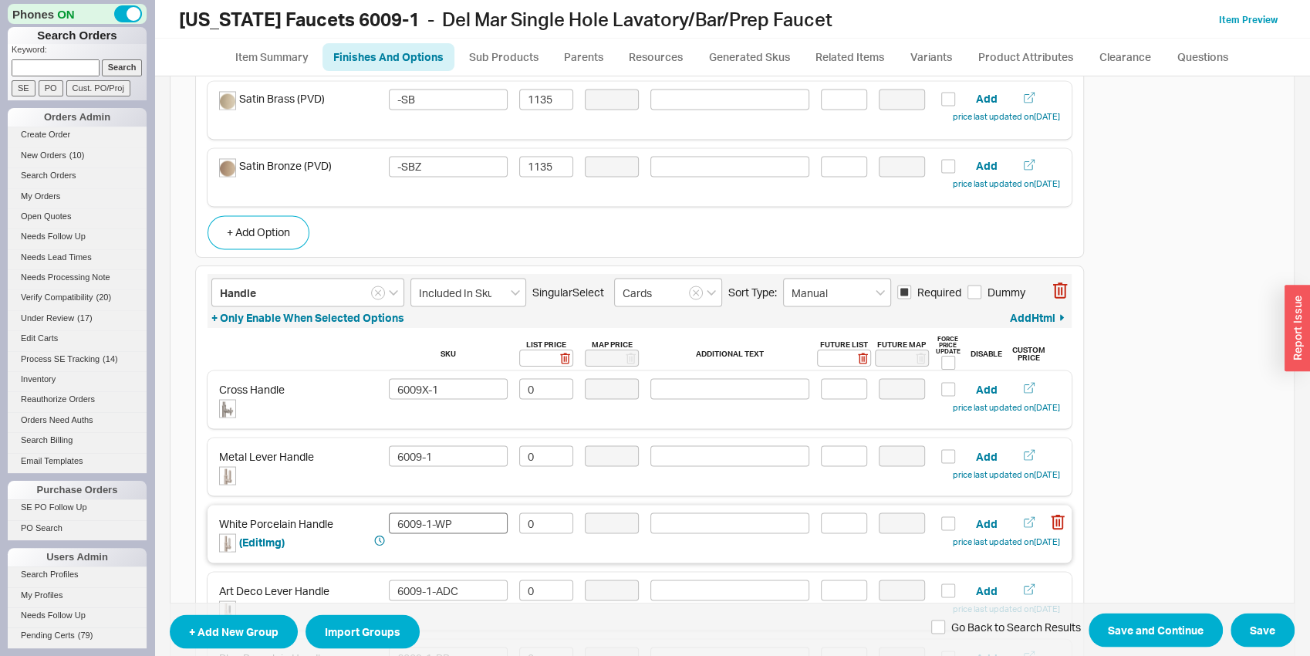
scroll to position [1854, 0]
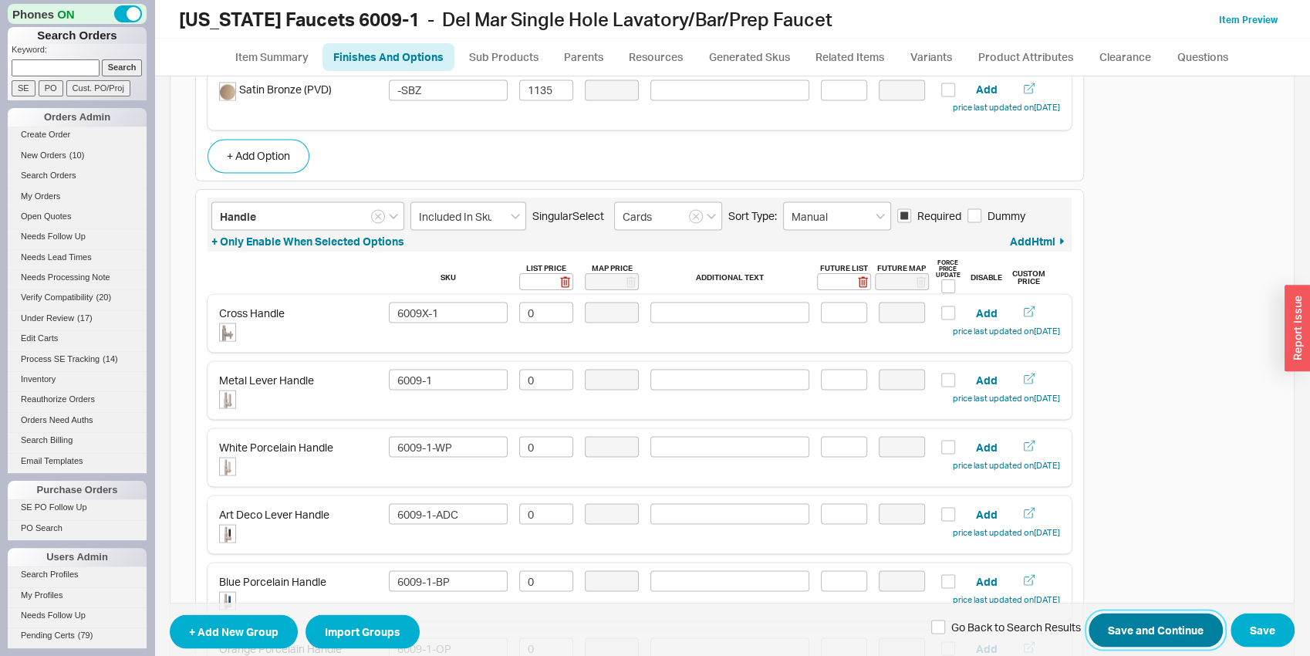
click at [1150, 626] on button "Save and Continue" at bounding box center [1155, 630] width 134 height 34
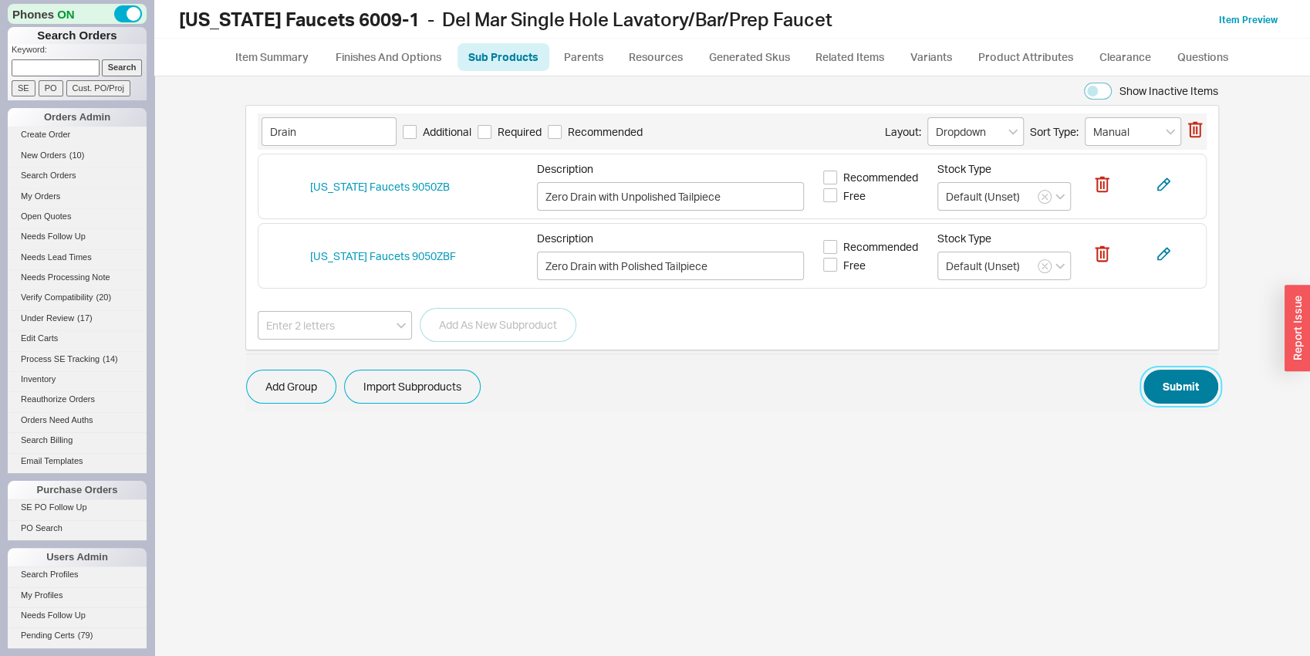
click at [1215, 381] on button "Submit" at bounding box center [1180, 386] width 75 height 34
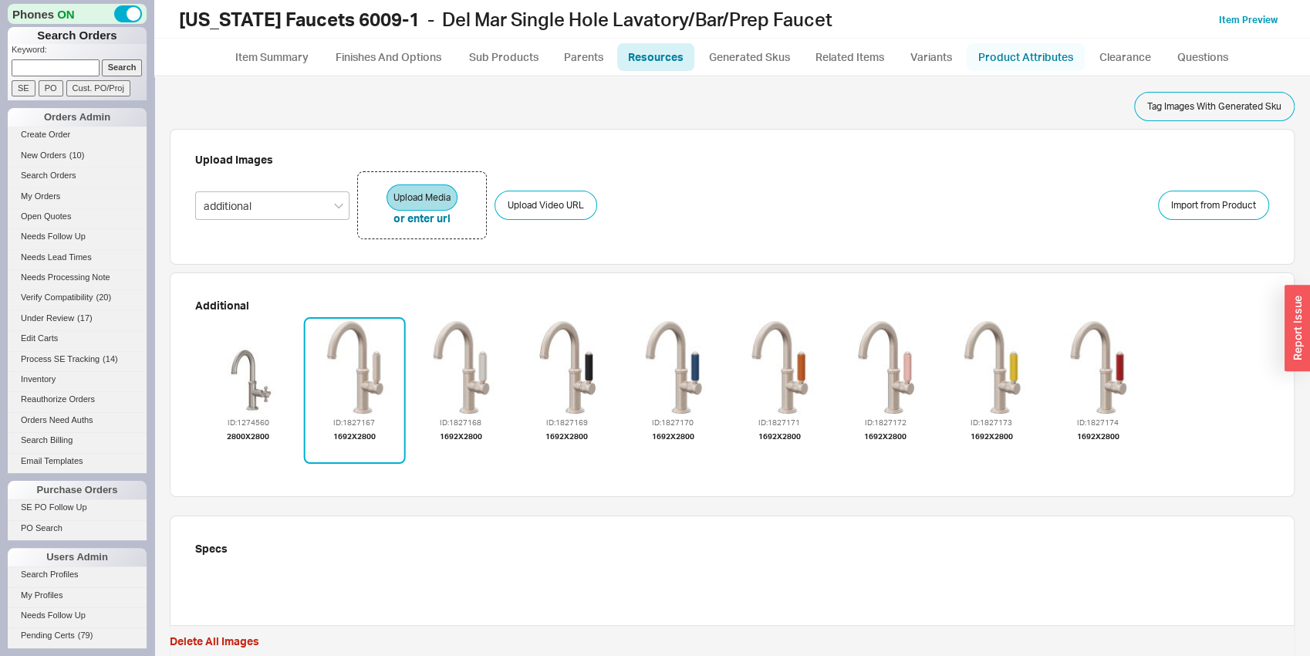
click at [1062, 47] on link "Product Attributes" at bounding box center [1026, 57] width 118 height 28
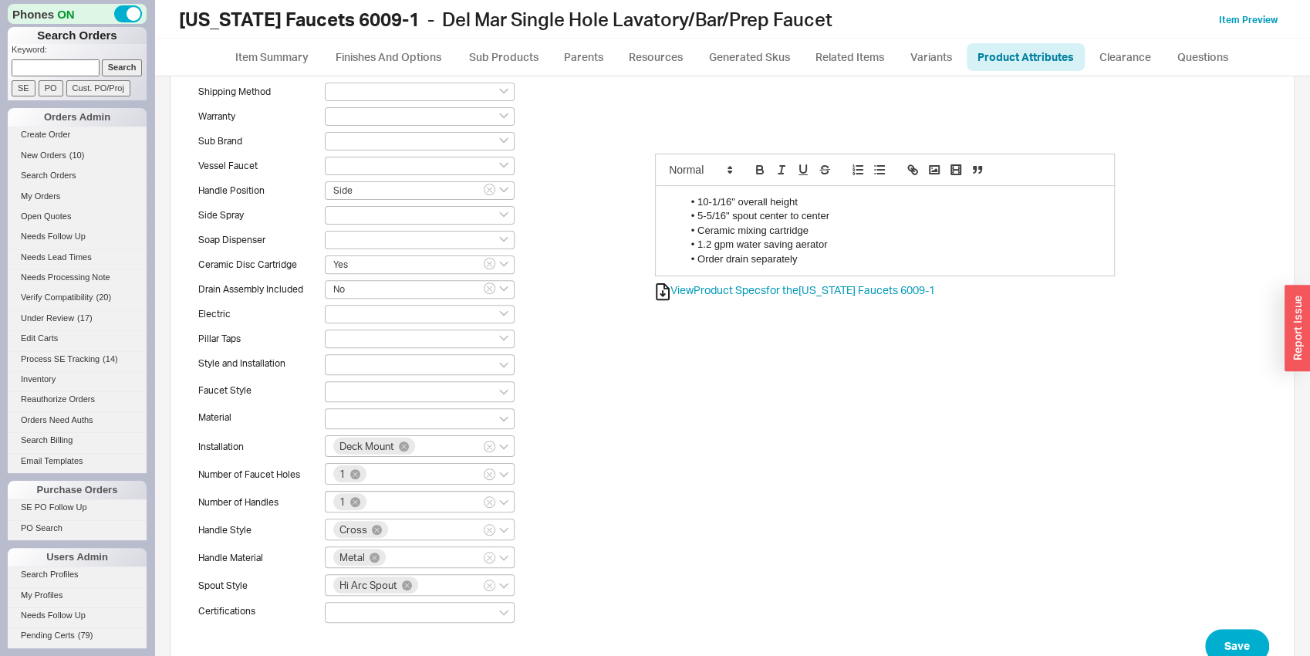
scroll to position [322, 0]
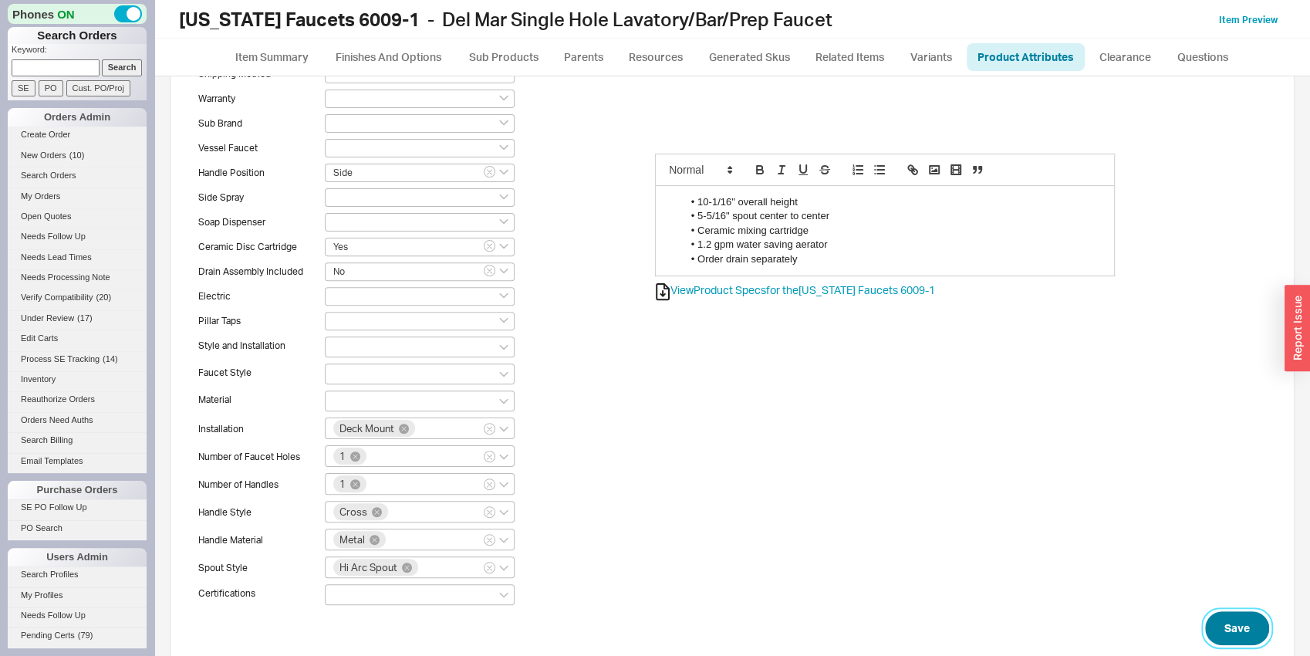
click at [1252, 615] on button "Save" at bounding box center [1237, 628] width 64 height 34
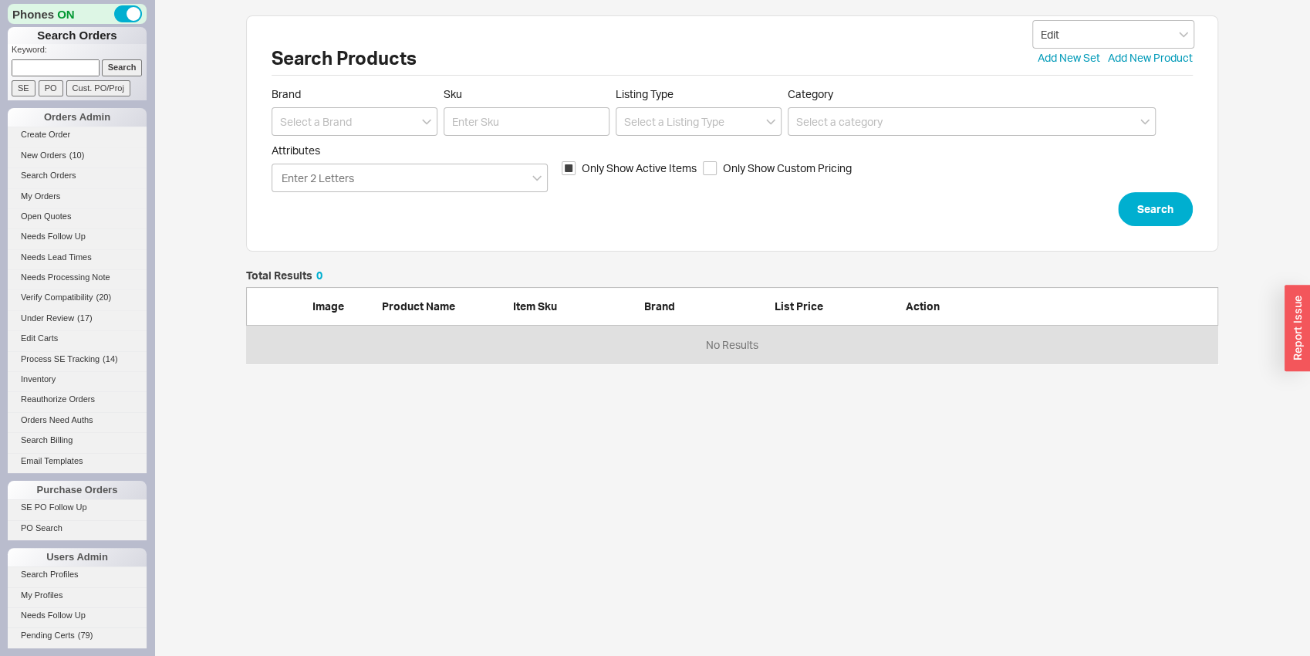
scroll to position [12, 12]
click at [362, 105] on div "Brand" at bounding box center [355, 111] width 166 height 49
click at [357, 113] on input at bounding box center [355, 121] width 166 height 29
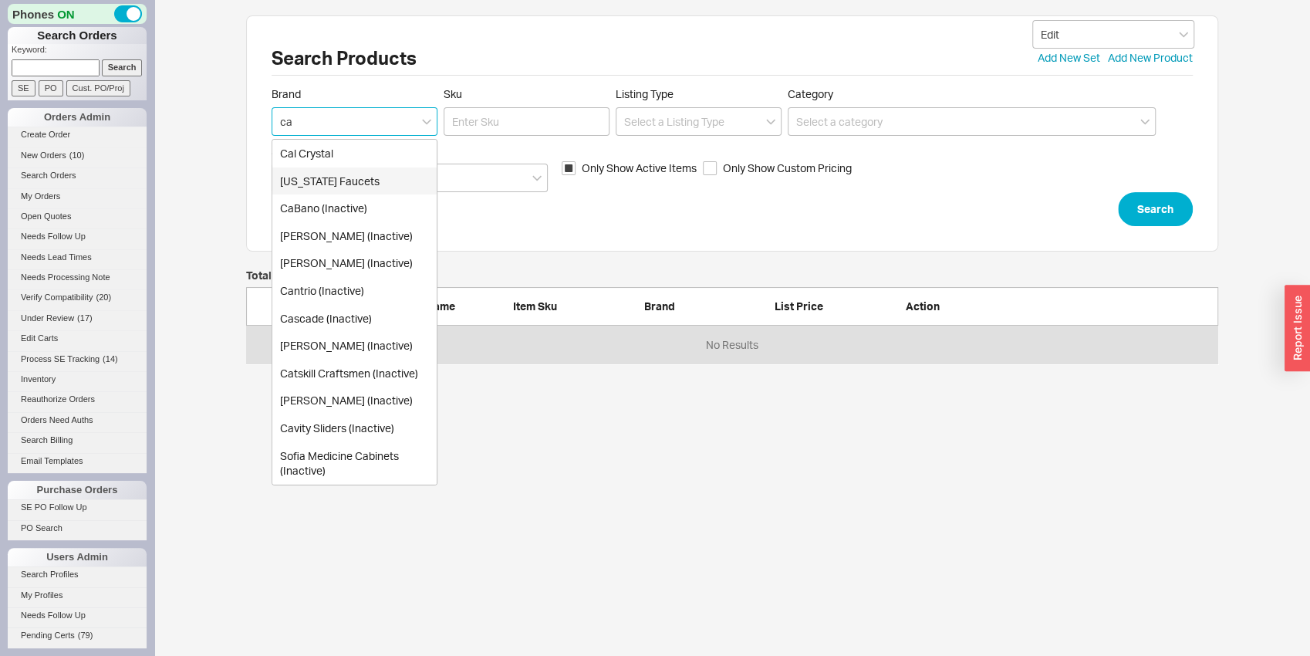
click at [361, 174] on div "[US_STATE] Faucets" at bounding box center [354, 181] width 164 height 28
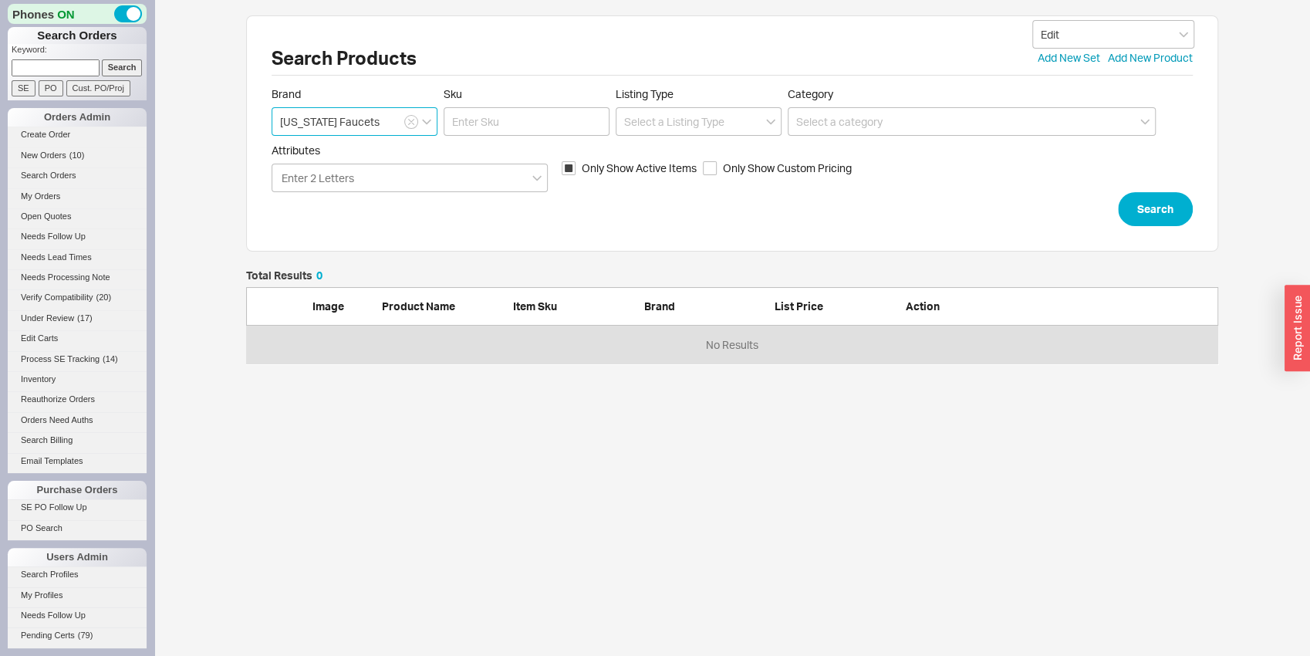
type input "[US_STATE] Faucets"
click at [504, 145] on span "Attributes" at bounding box center [410, 150] width 276 height 14
click at [357, 169] on input "Attributes Enter 2 Letters" at bounding box center [318, 178] width 77 height 18
click at [505, 132] on input "Sku" at bounding box center [527, 121] width 166 height 29
type input "6009x-2"
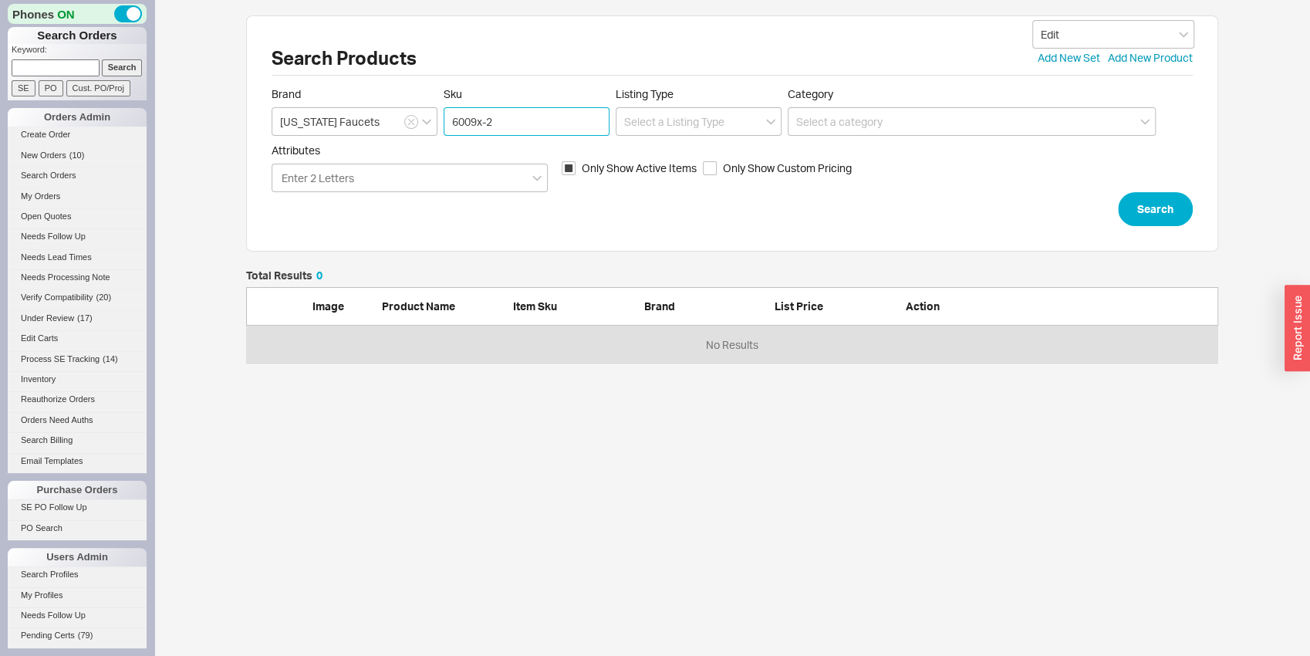
click button "Search" at bounding box center [1155, 209] width 75 height 34
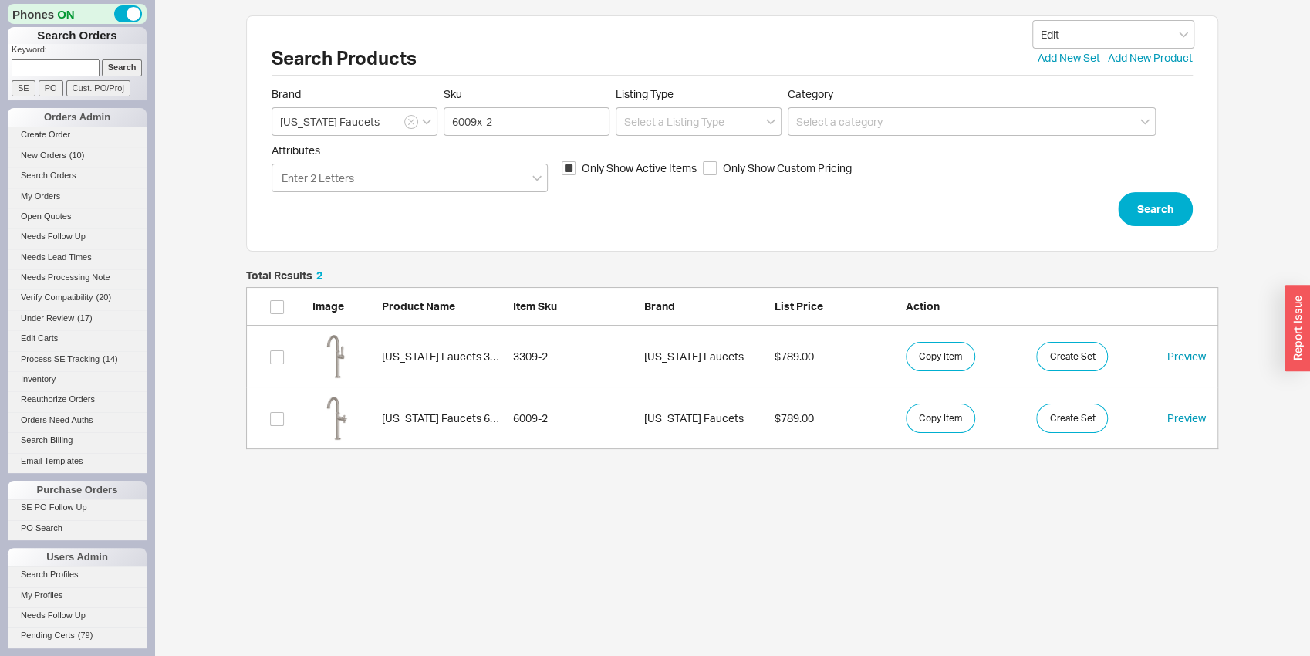
scroll to position [12, 12]
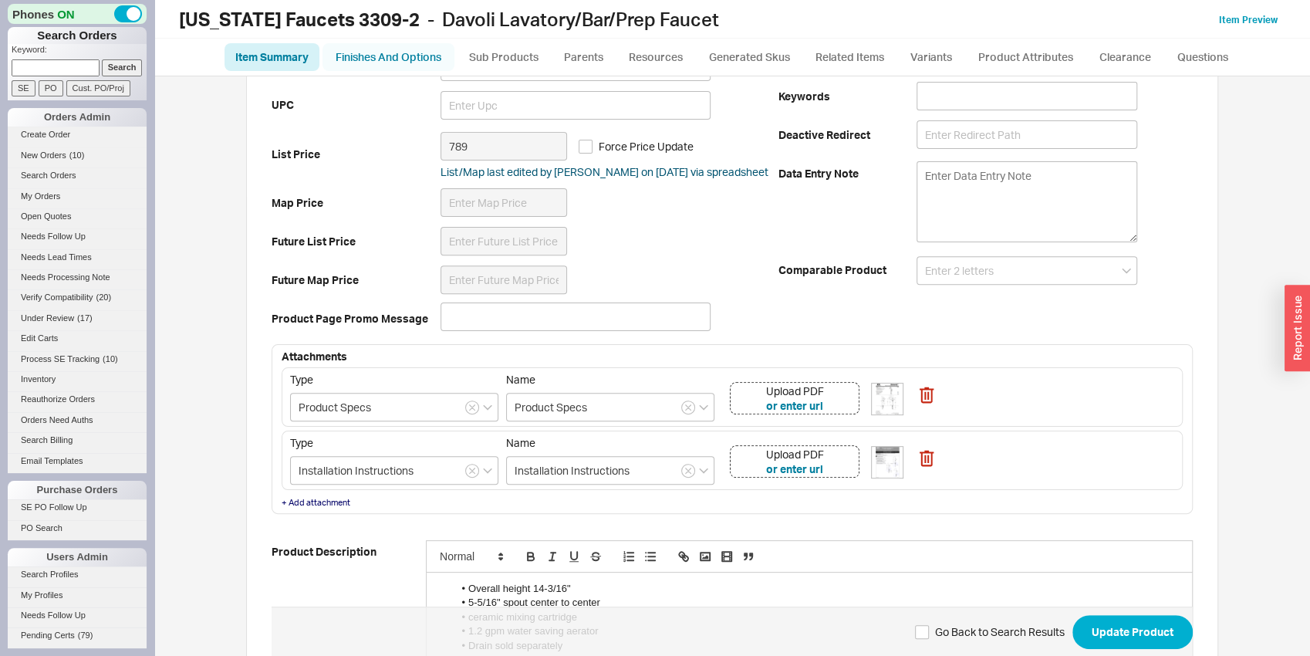
scroll to position [322, 0]
click at [367, 59] on link "Finishes And Options" at bounding box center [388, 57] width 132 height 28
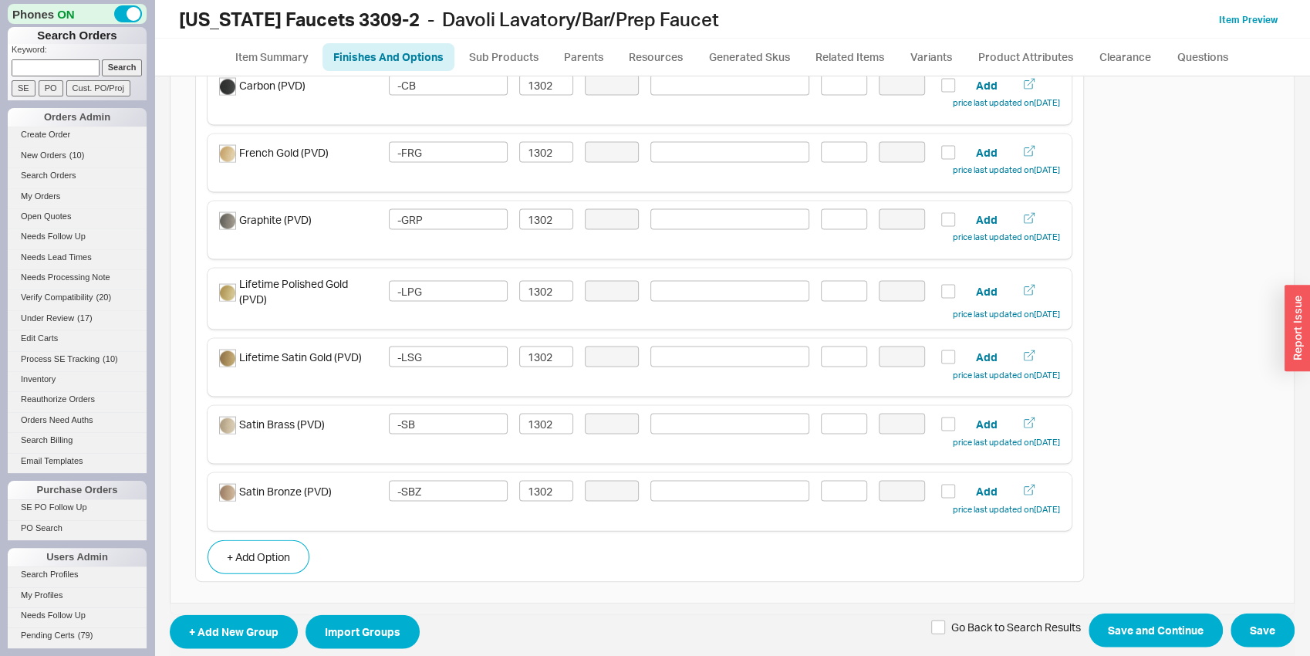
scroll to position [2057, 0]
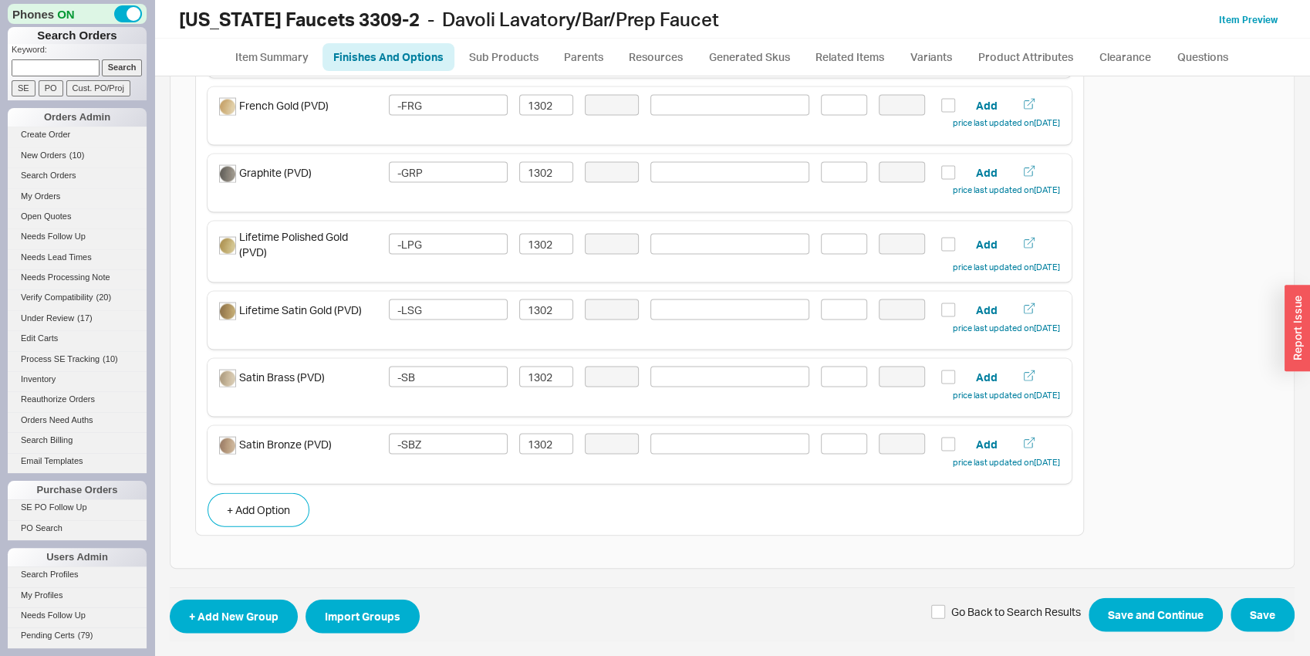
click at [1218, 612] on div "Go Back to Search Results Save and Continue Save" at bounding box center [1112, 615] width 363 height 34
click at [1200, 611] on button "Save and Continue" at bounding box center [1155, 615] width 134 height 34
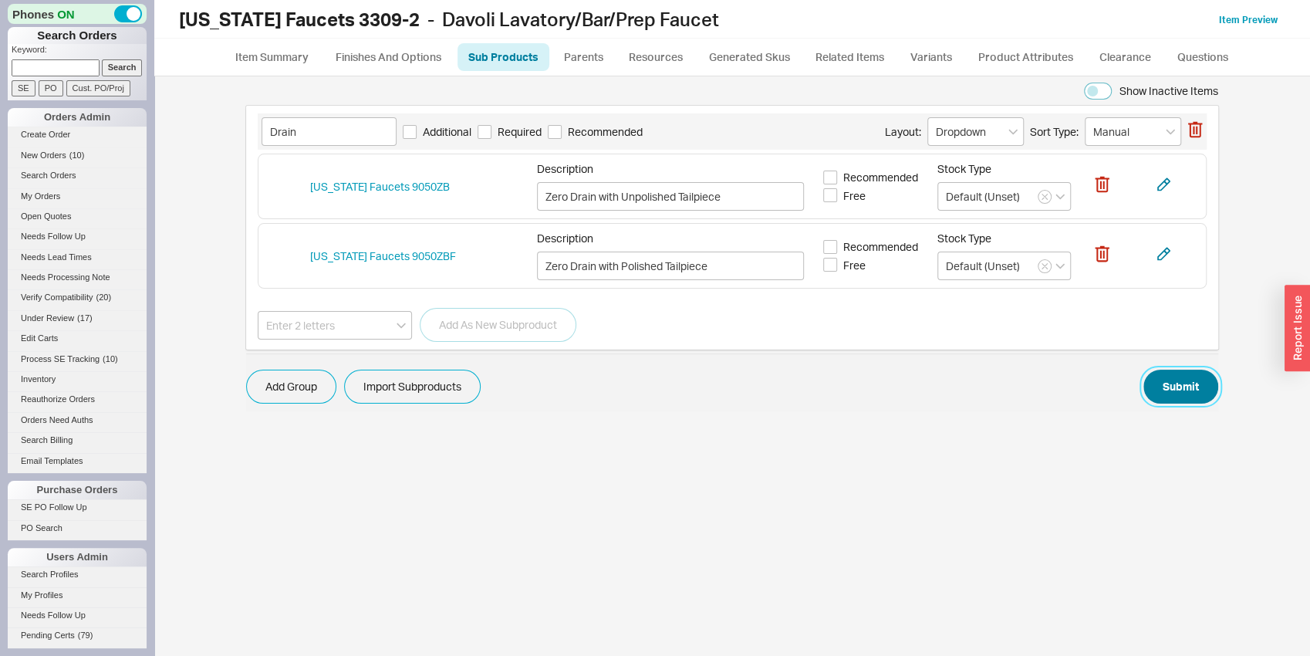
click at [1190, 391] on button "Submit" at bounding box center [1180, 386] width 75 height 34
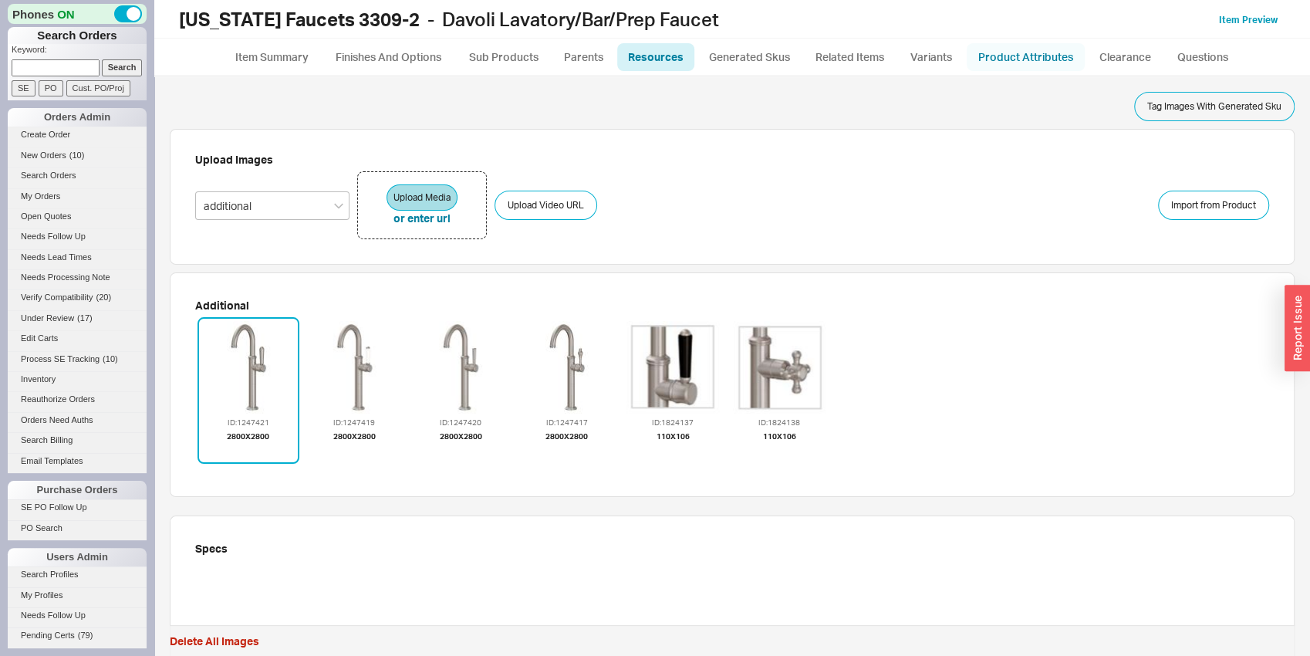
click at [1034, 52] on link "Product Attributes" at bounding box center [1026, 57] width 118 height 28
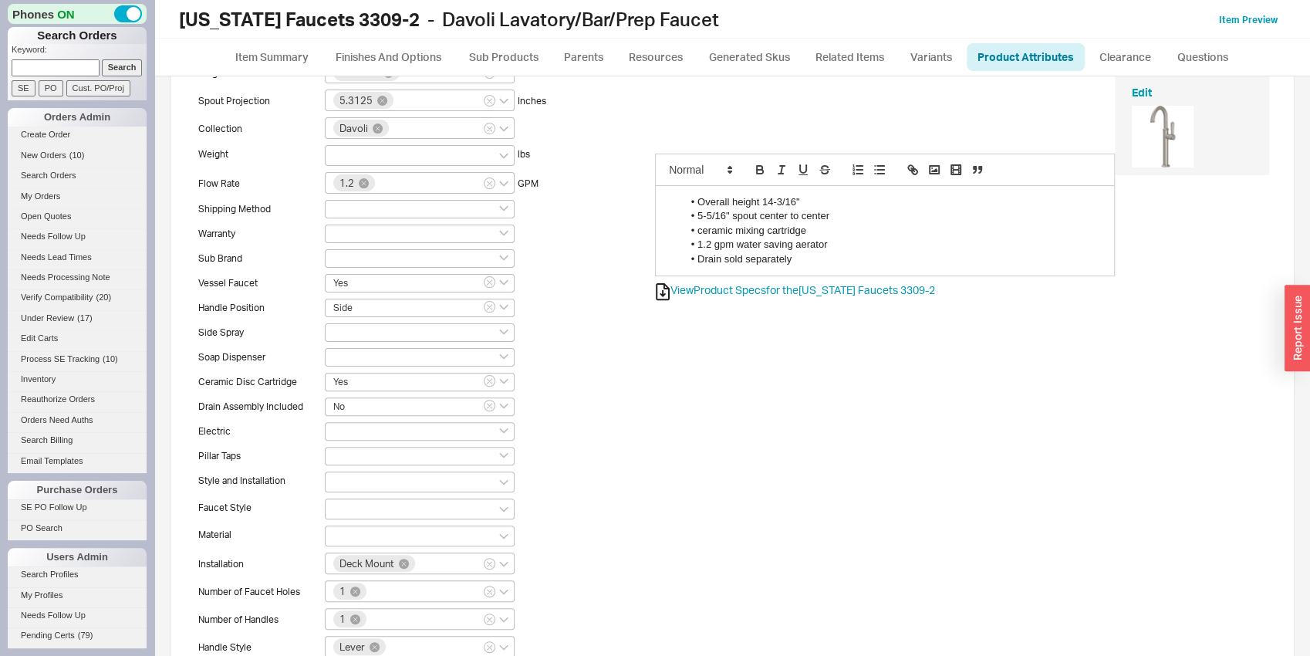
scroll to position [322, 0]
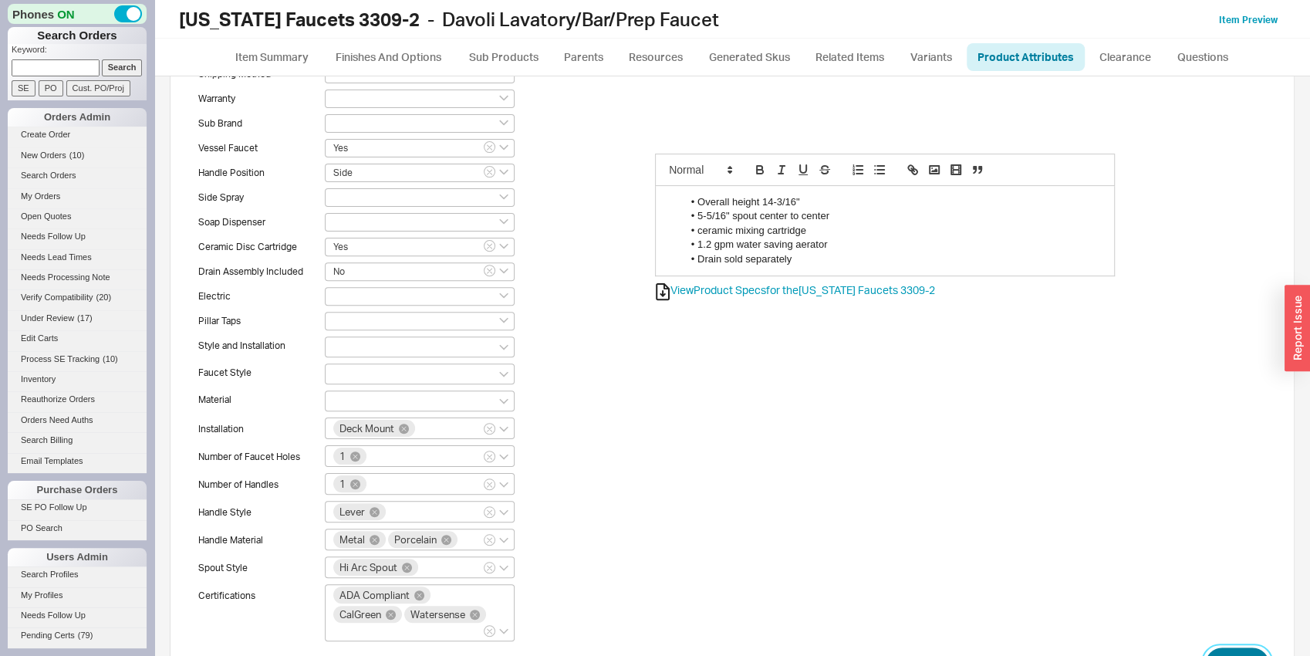
click at [1222, 647] on button "Save" at bounding box center [1237, 664] width 64 height 34
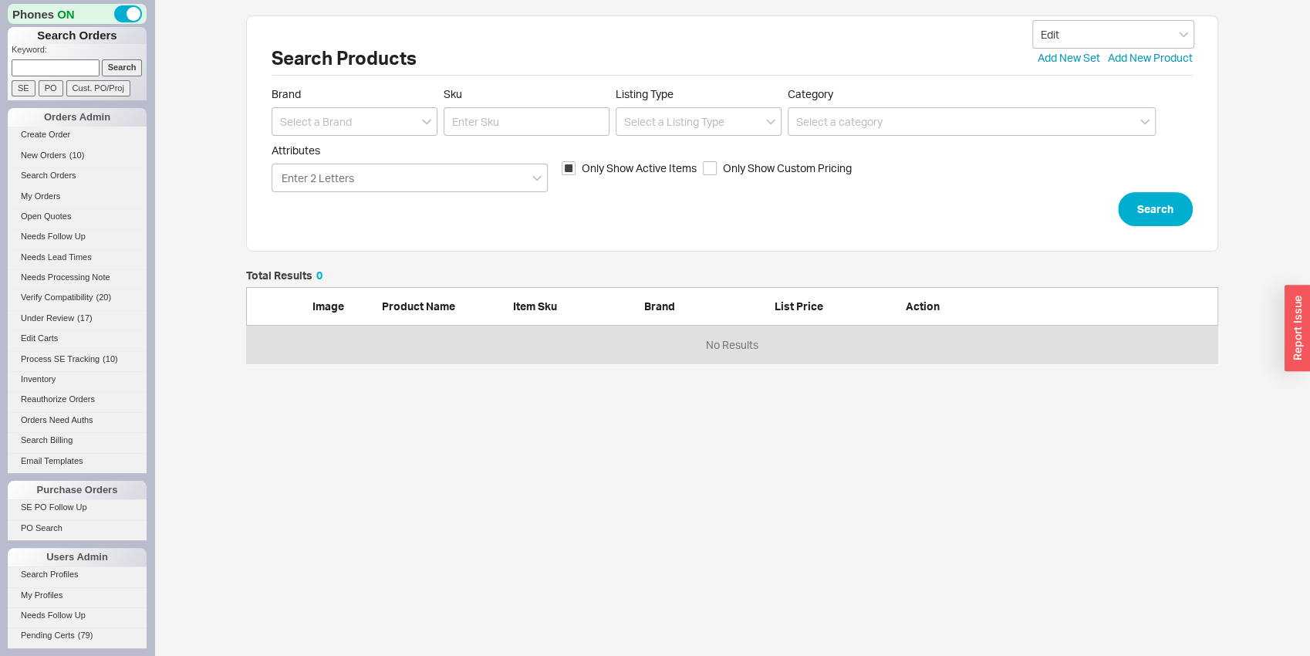
scroll to position [12, 12]
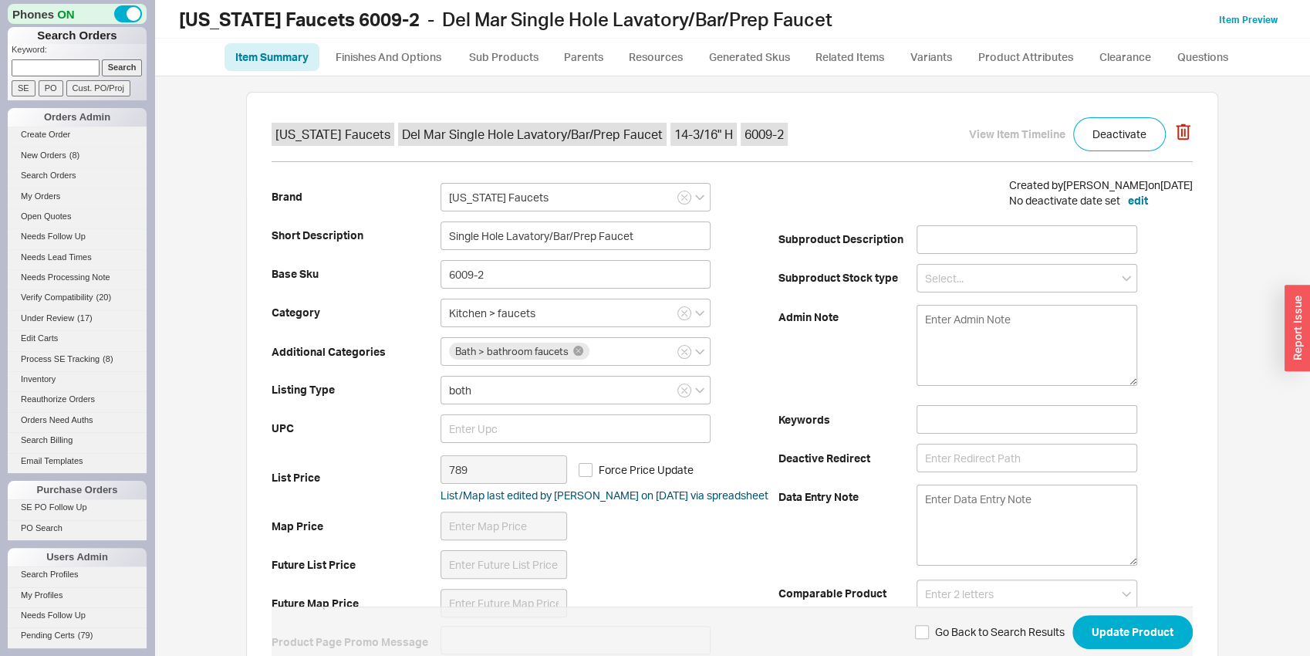
click at [371, 19] on b "[US_STATE] Faucets 6009-2" at bounding box center [299, 19] width 241 height 23
click at [380, 47] on link "Finishes And Options" at bounding box center [388, 57] width 132 height 28
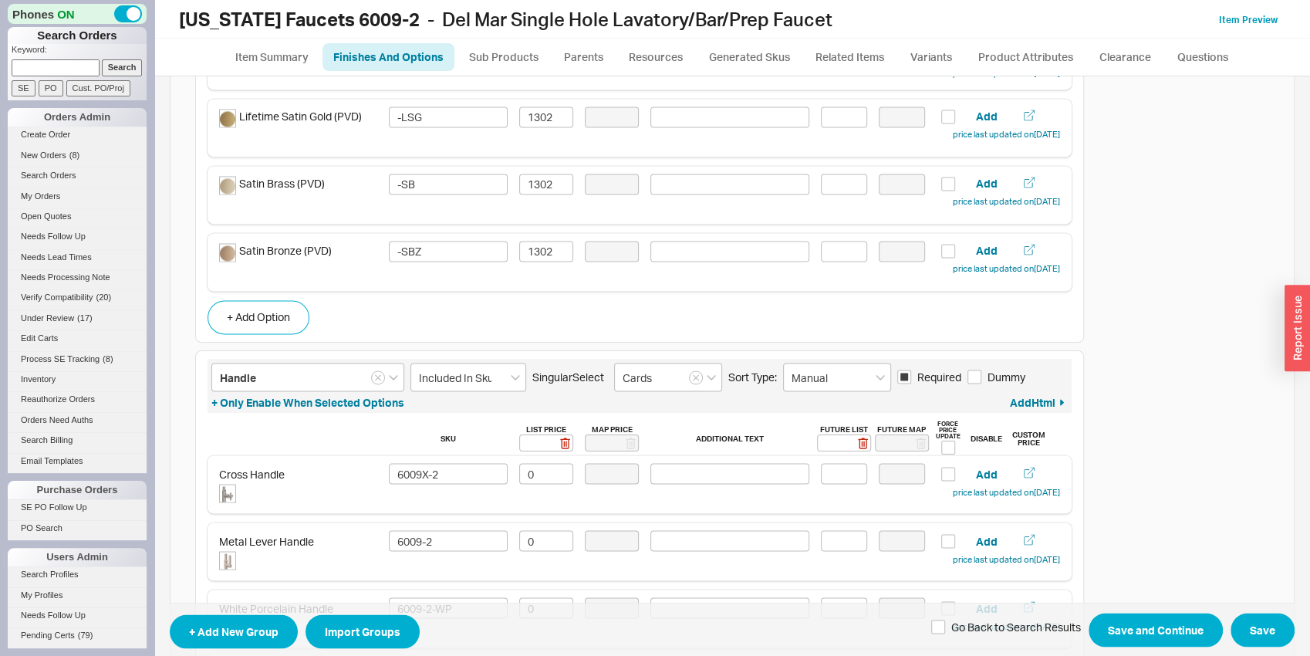
scroll to position [1773, 0]
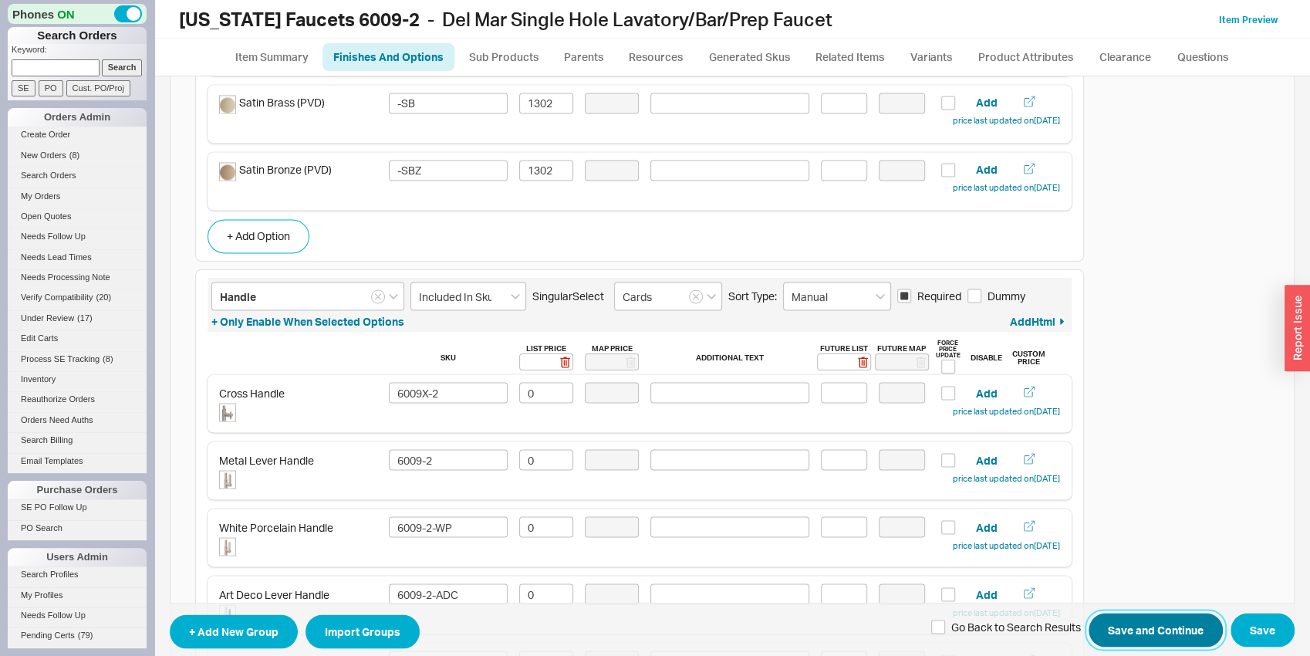
click at [1175, 624] on button "Save and Continue" at bounding box center [1155, 630] width 134 height 34
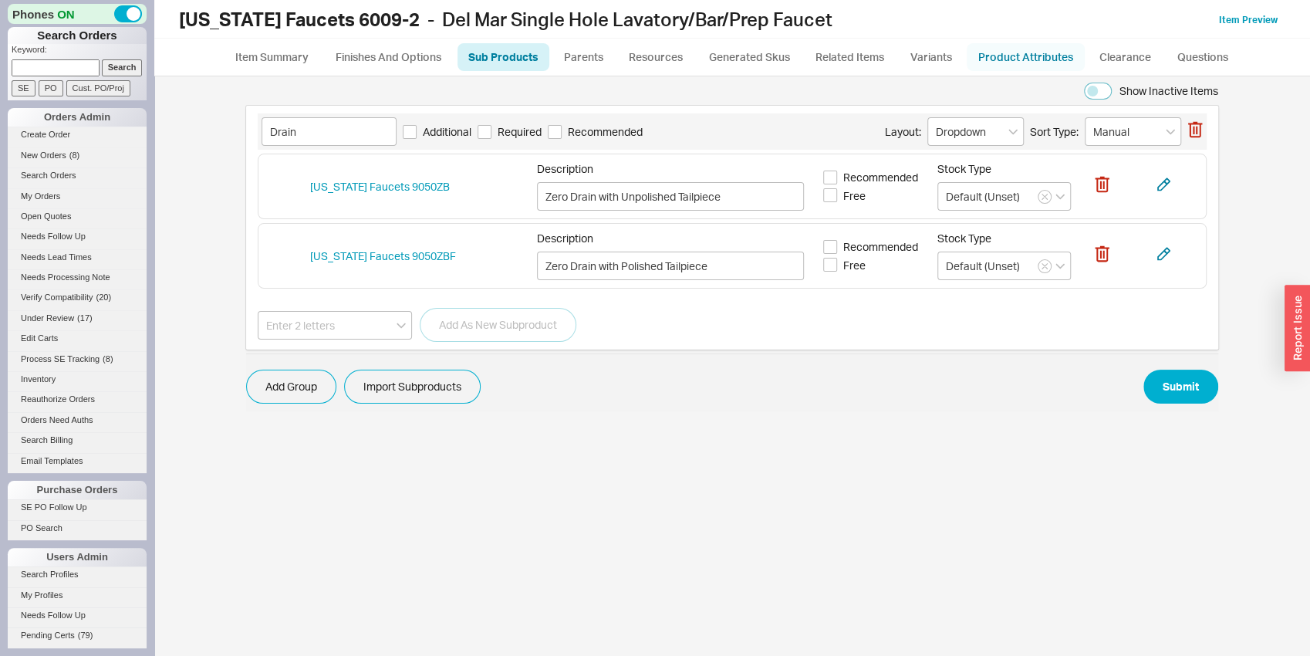
click at [1039, 56] on link "Product Attributes" at bounding box center [1026, 57] width 118 height 28
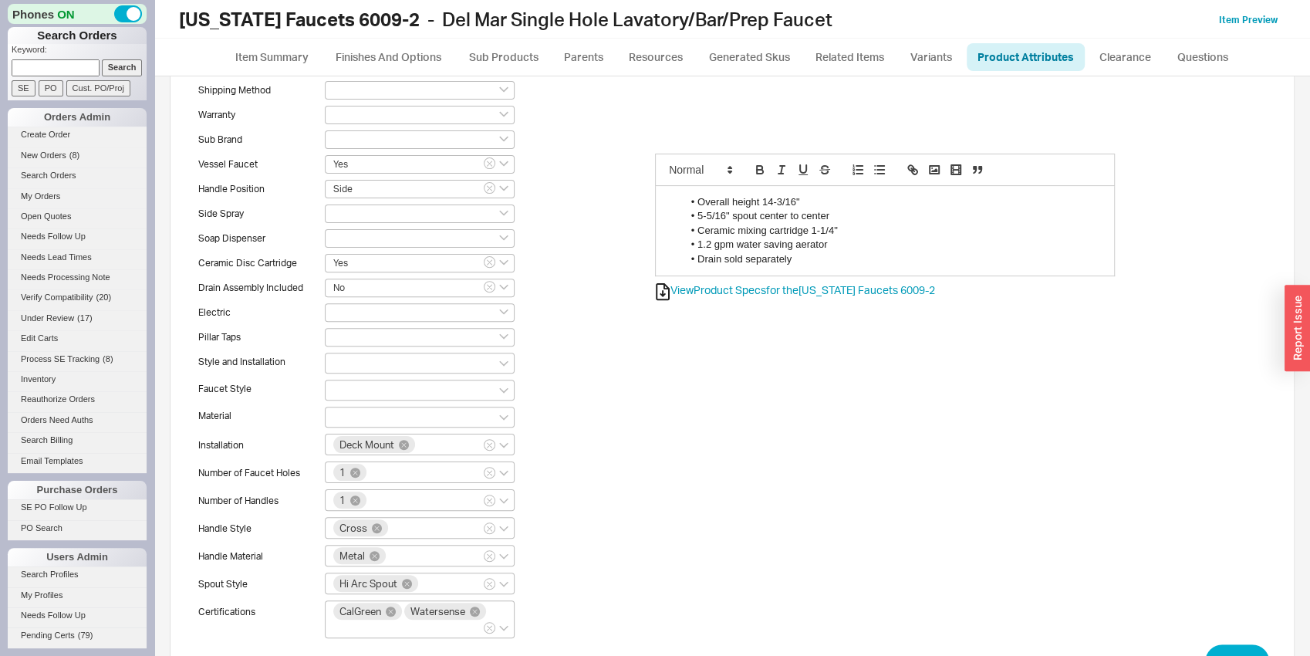
scroll to position [356, 0]
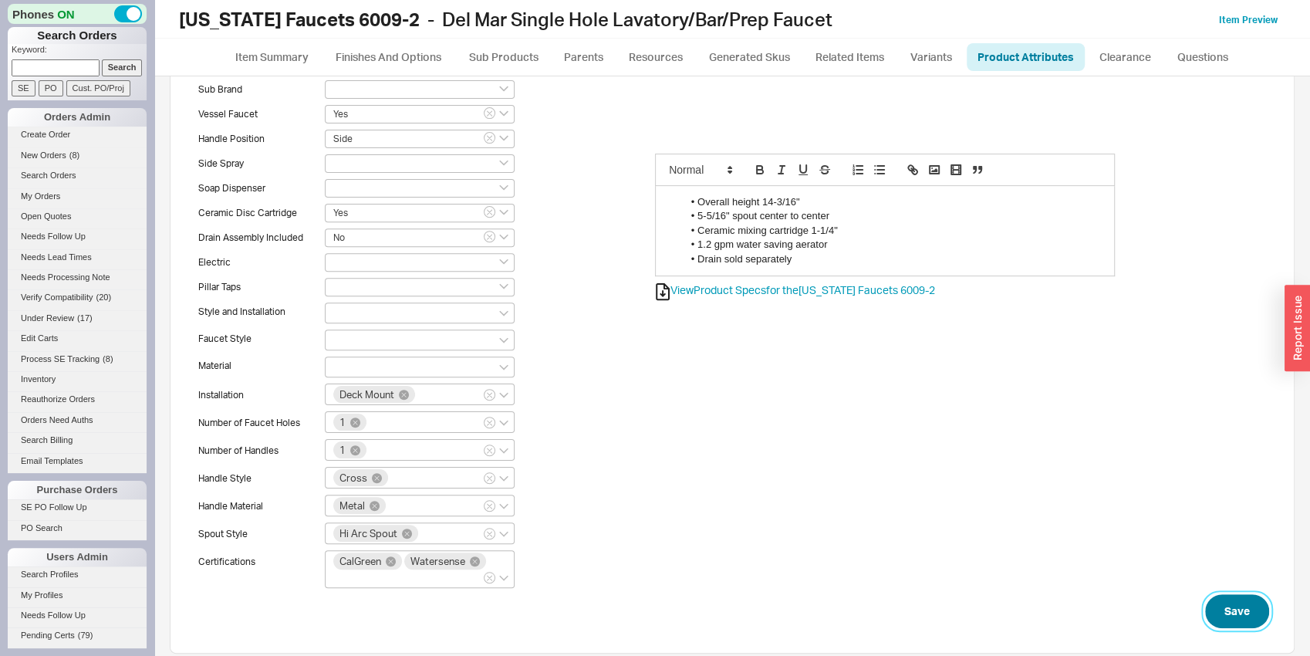
click at [1210, 594] on button "Save" at bounding box center [1237, 611] width 64 height 34
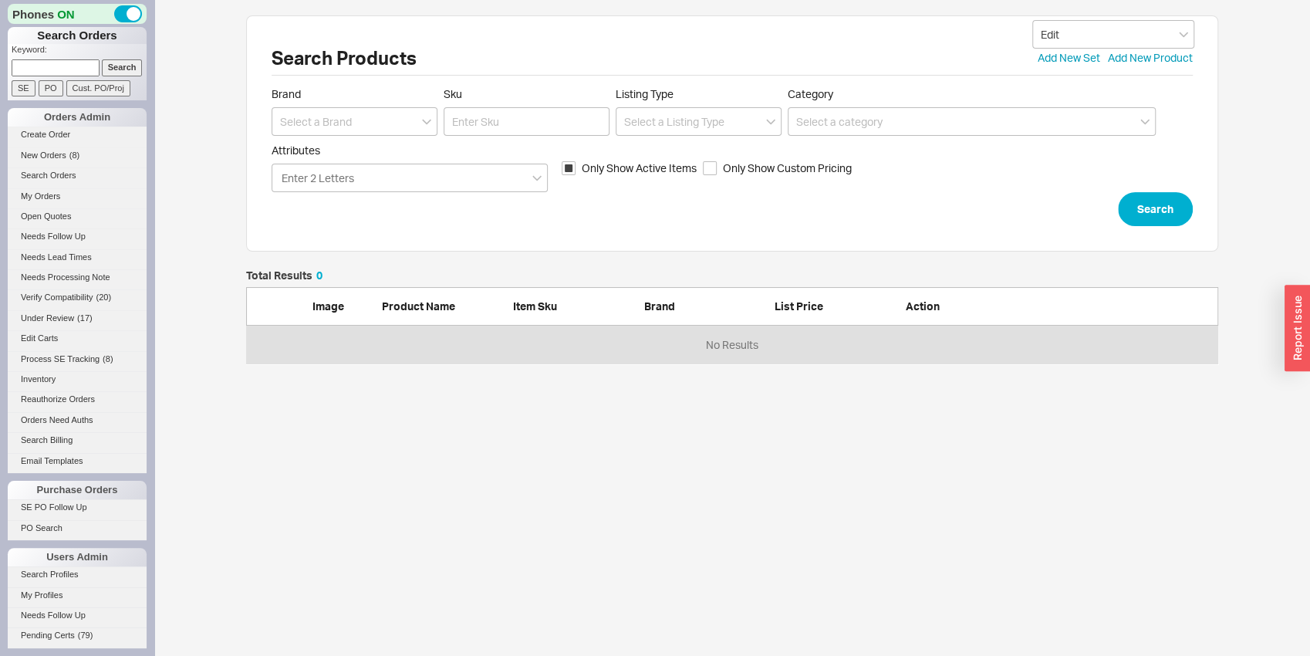
scroll to position [81, 960]
